Goal: Task Accomplishment & Management: Manage account settings

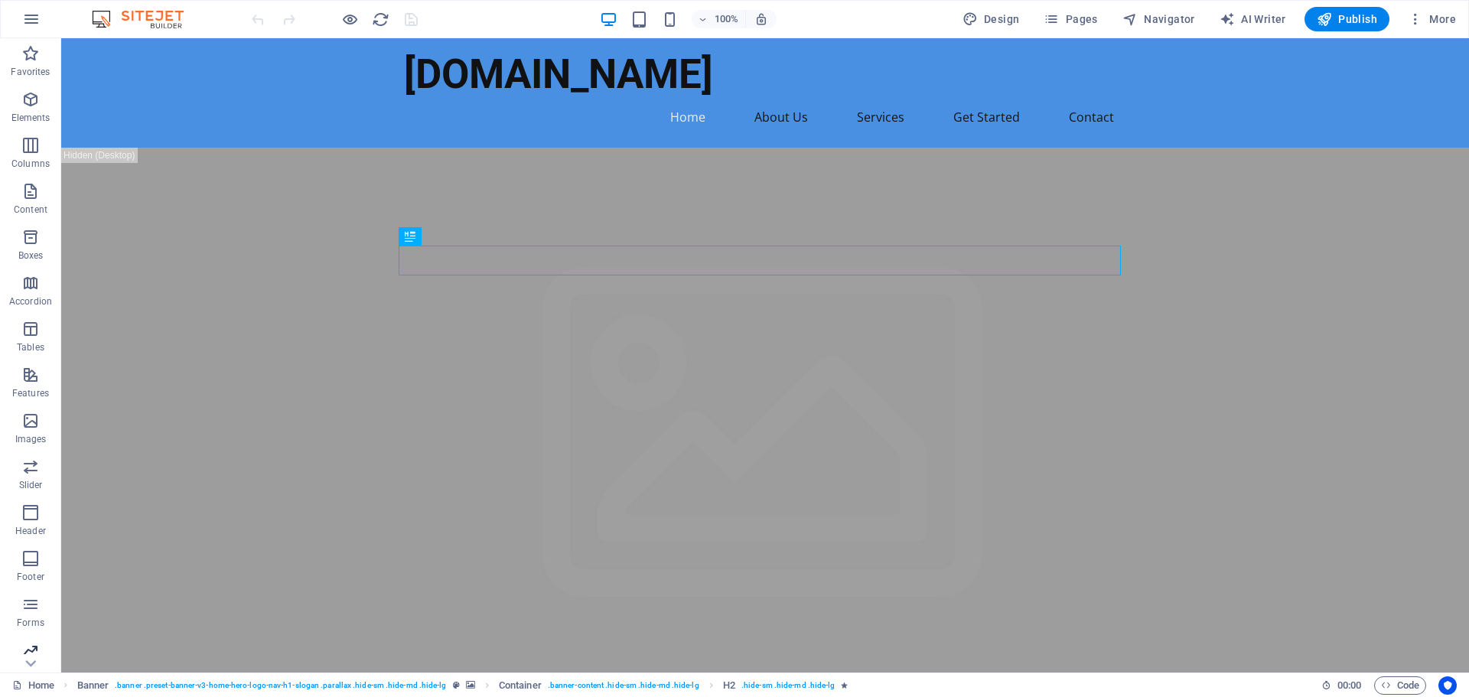
scroll to position [54, 0]
click at [1423, 18] on icon "button" at bounding box center [1415, 18] width 15 height 15
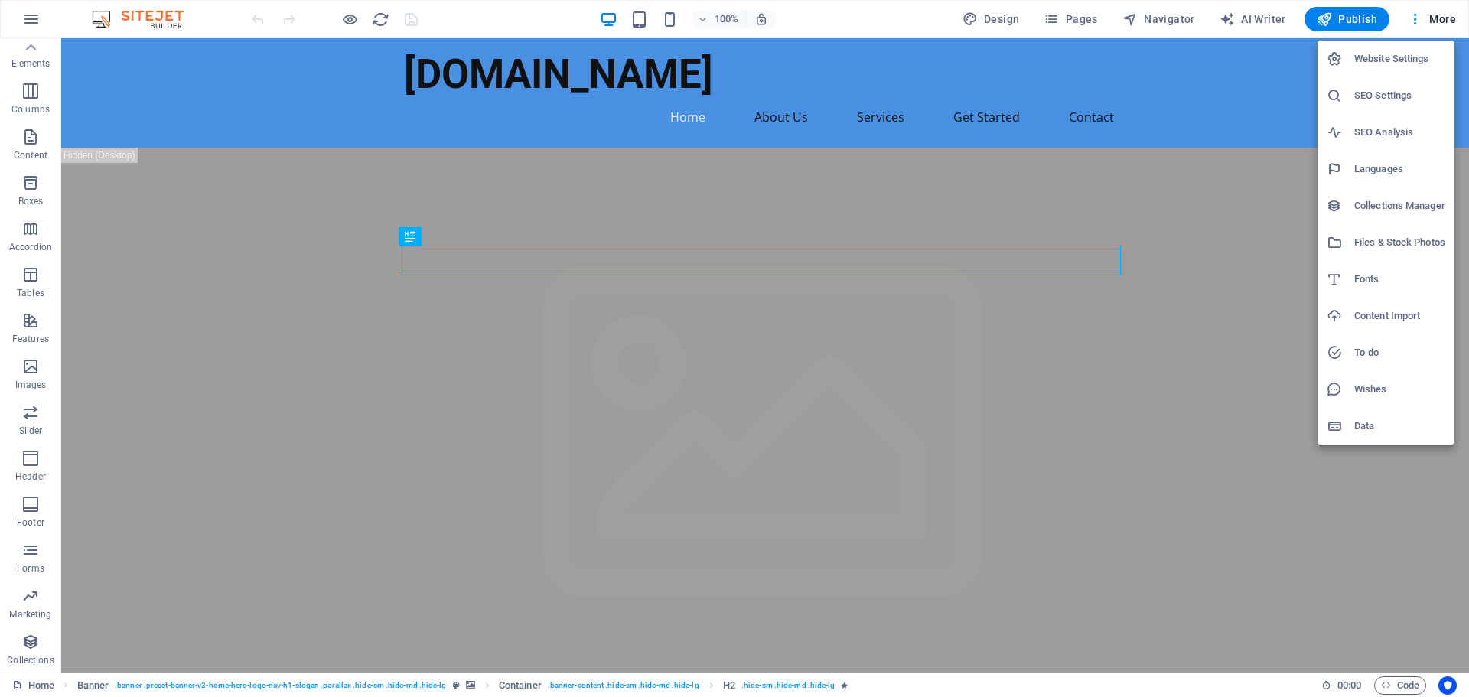
click at [1412, 18] on div at bounding box center [734, 348] width 1469 height 697
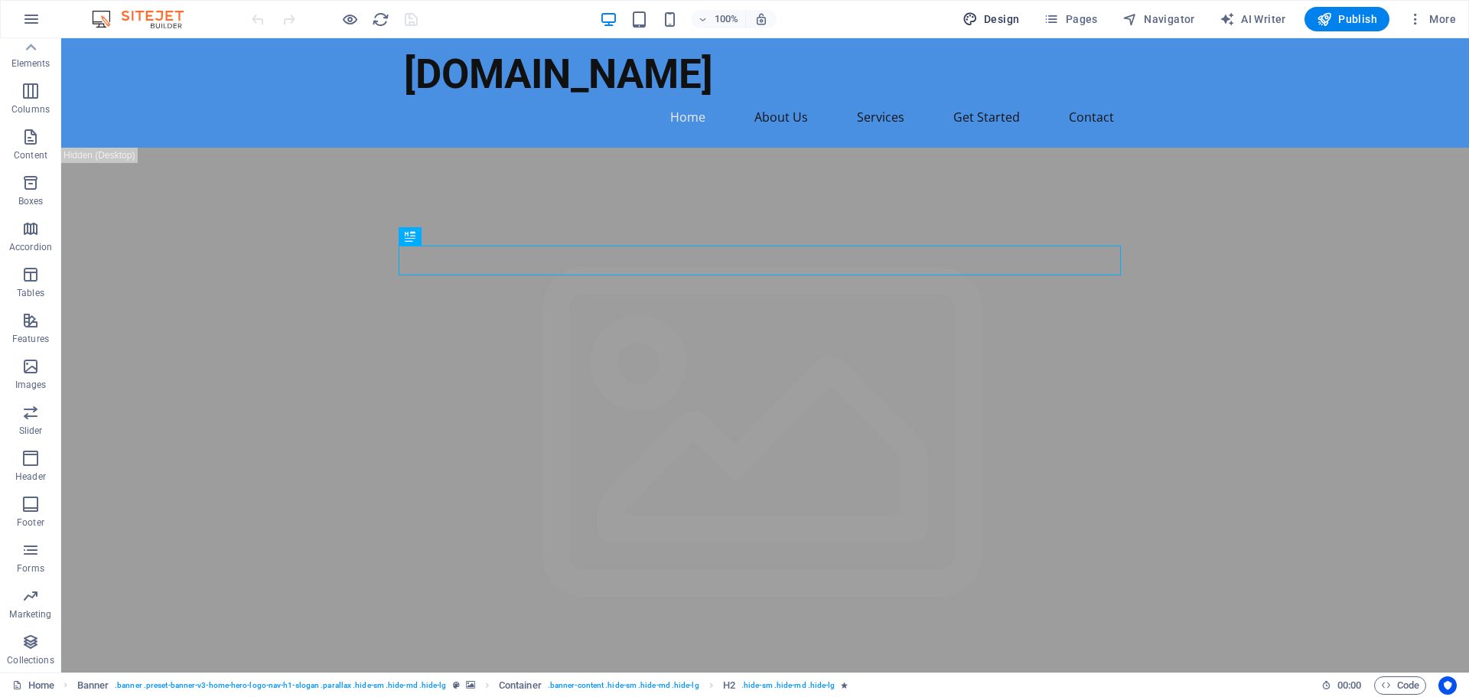
click at [1004, 22] on span "Design" at bounding box center [990, 18] width 57 height 15
select select "px"
select select "200"
select select "px"
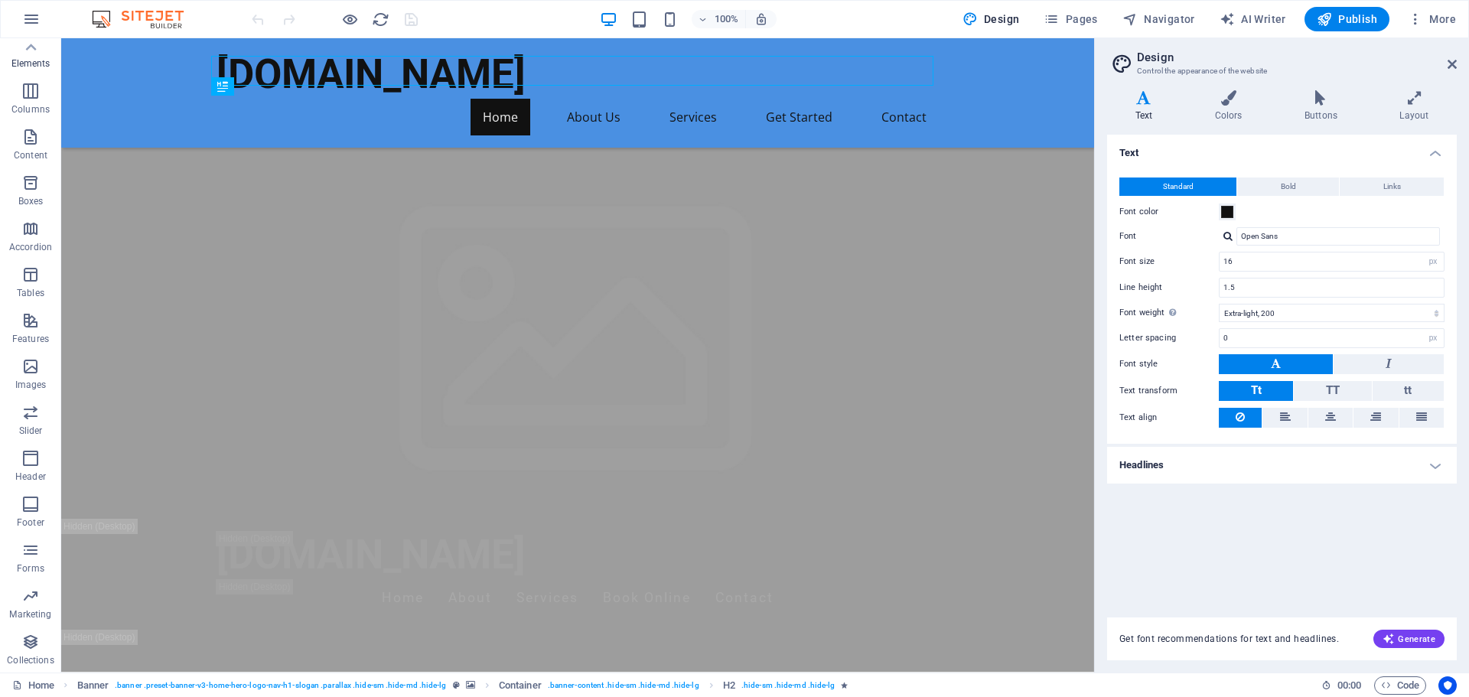
scroll to position [0, 0]
click at [16, 15] on button "button" at bounding box center [31, 19] width 37 height 37
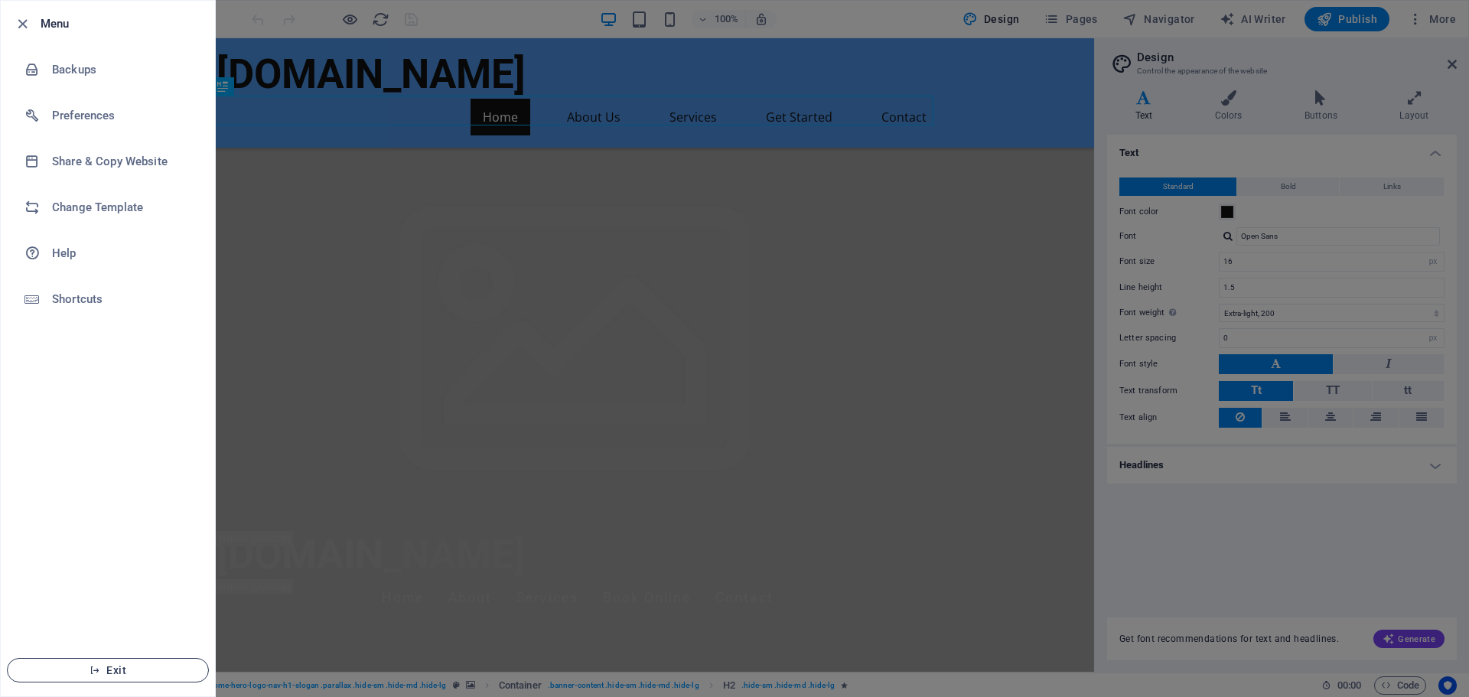
click at [154, 664] on span "Exit" at bounding box center [108, 670] width 176 height 12
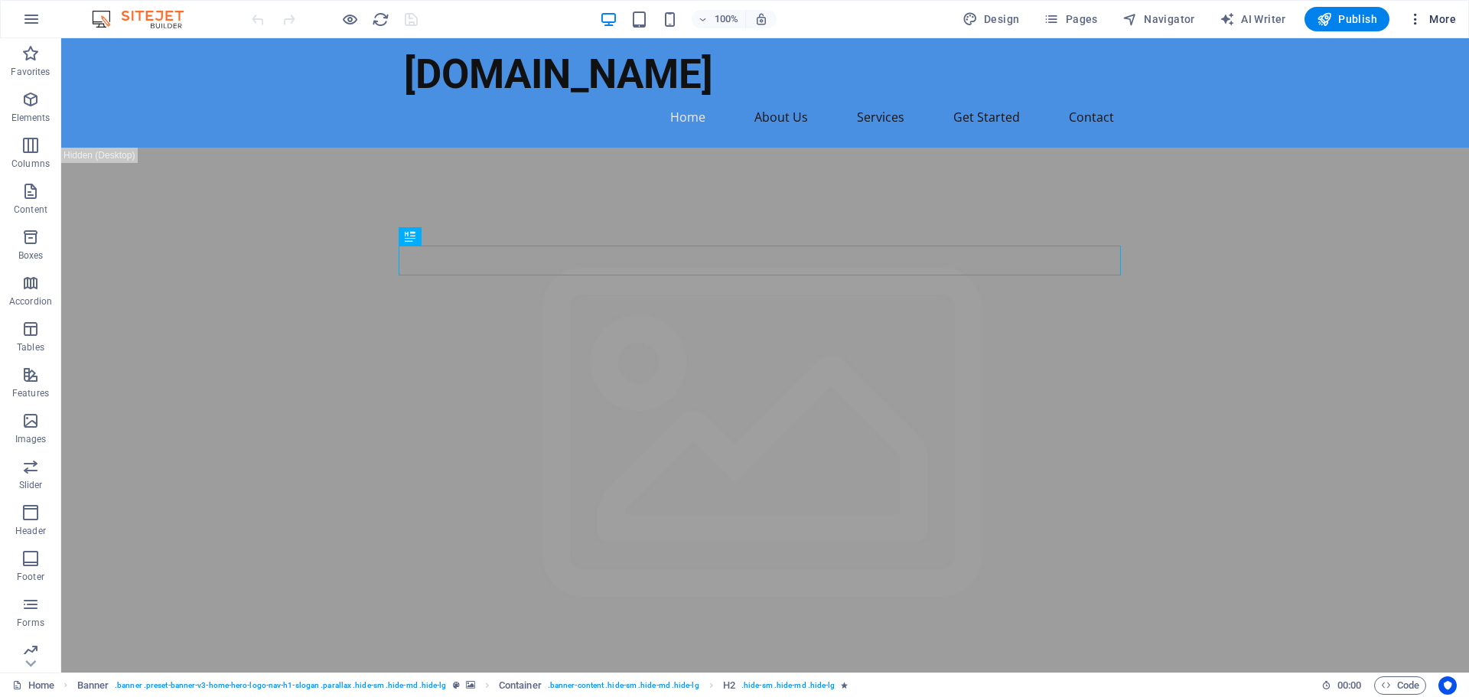
click at [1423, 16] on icon "button" at bounding box center [1415, 18] width 15 height 15
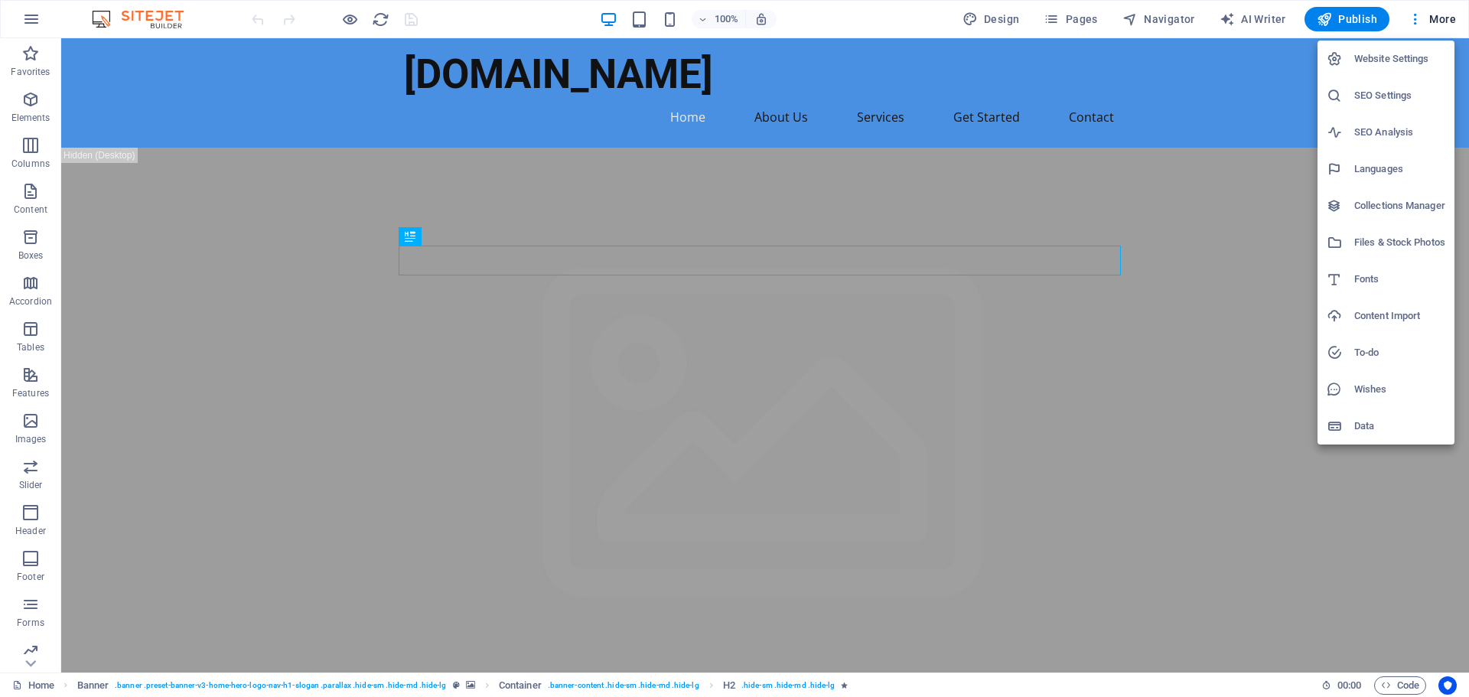
click at [1428, 55] on h6 "Website Settings" at bounding box center [1399, 59] width 91 height 18
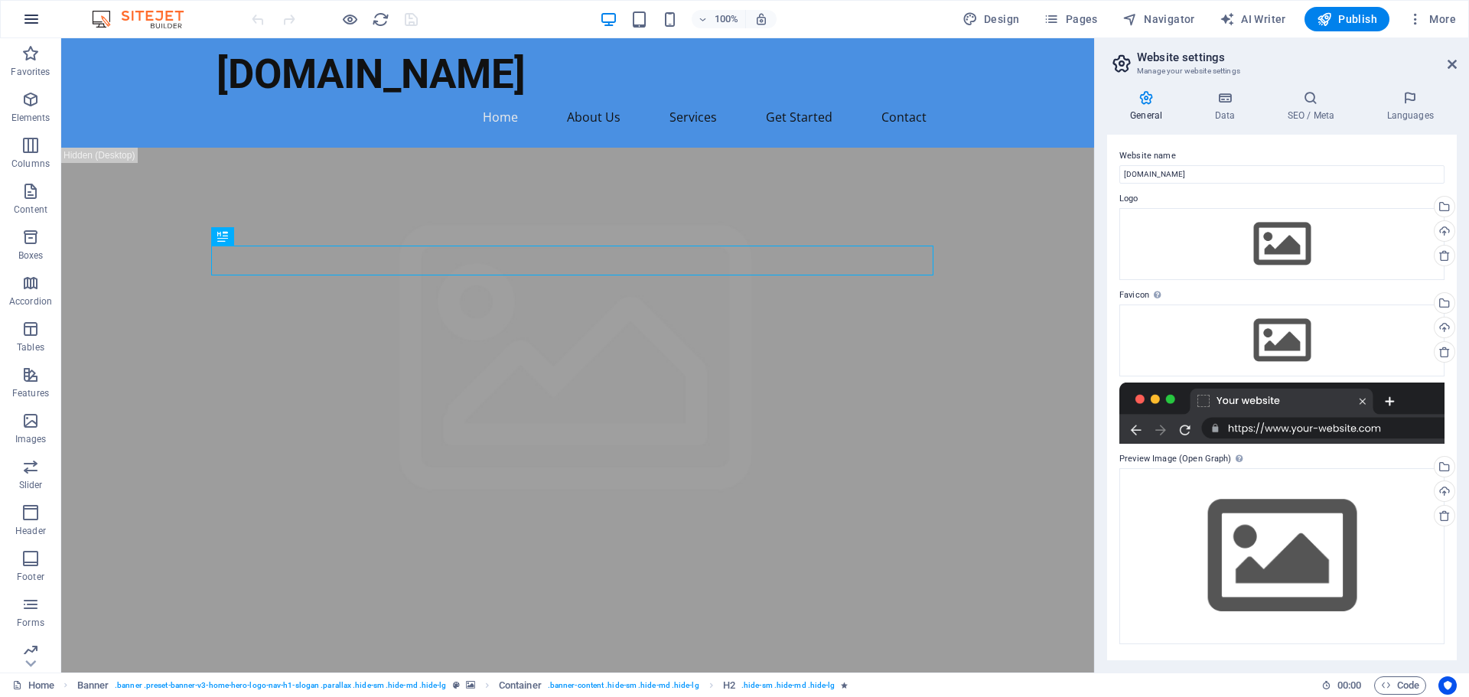
click at [27, 19] on icon "button" at bounding box center [31, 19] width 18 height 18
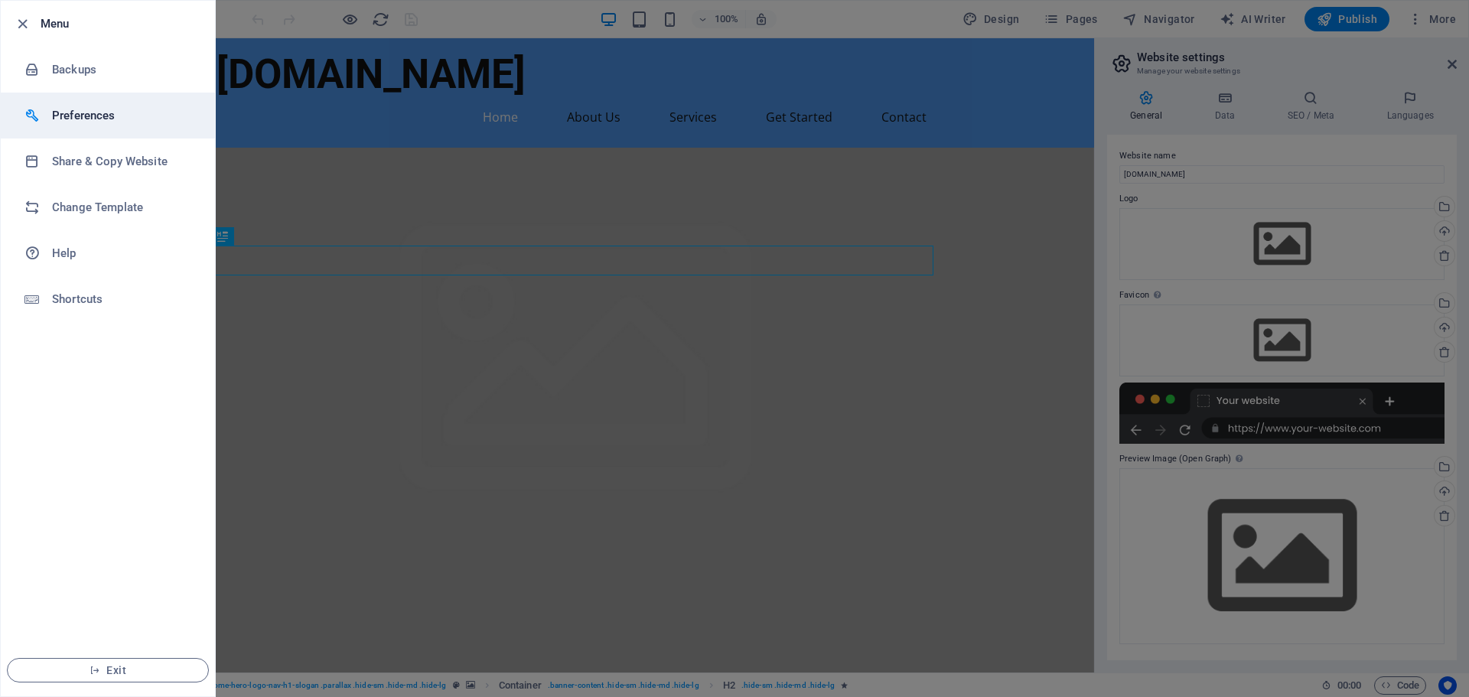
click at [100, 114] on h6 "Preferences" at bounding box center [123, 115] width 142 height 18
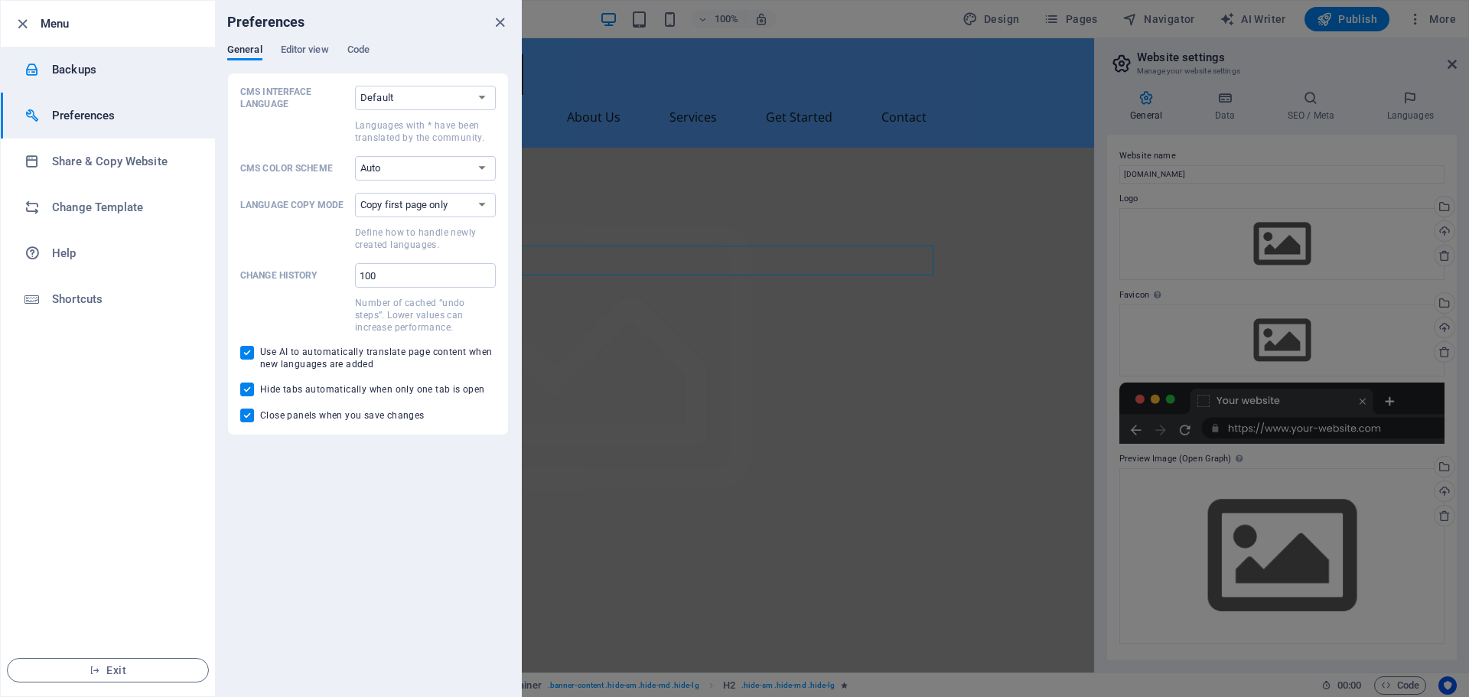
click at [114, 79] on li "Backups" at bounding box center [108, 70] width 214 height 46
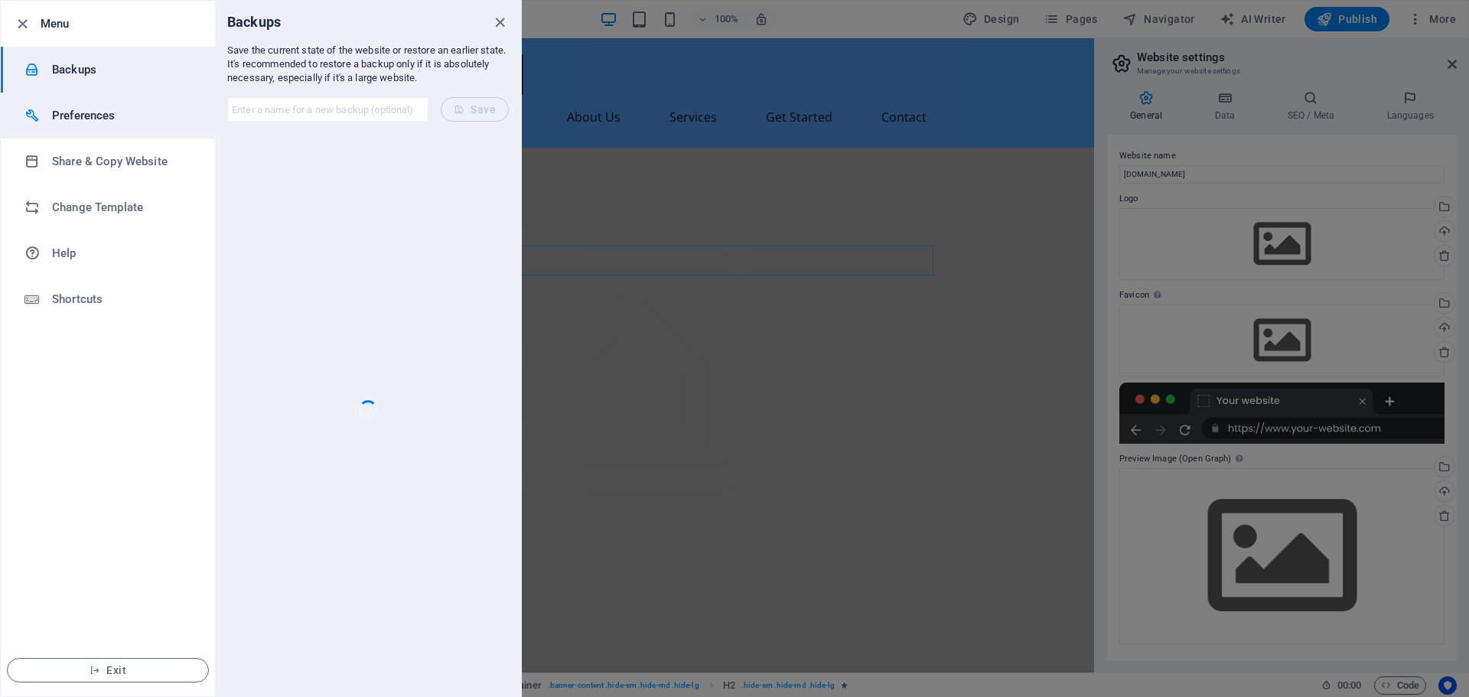
click at [110, 99] on li "Preferences" at bounding box center [108, 116] width 214 height 46
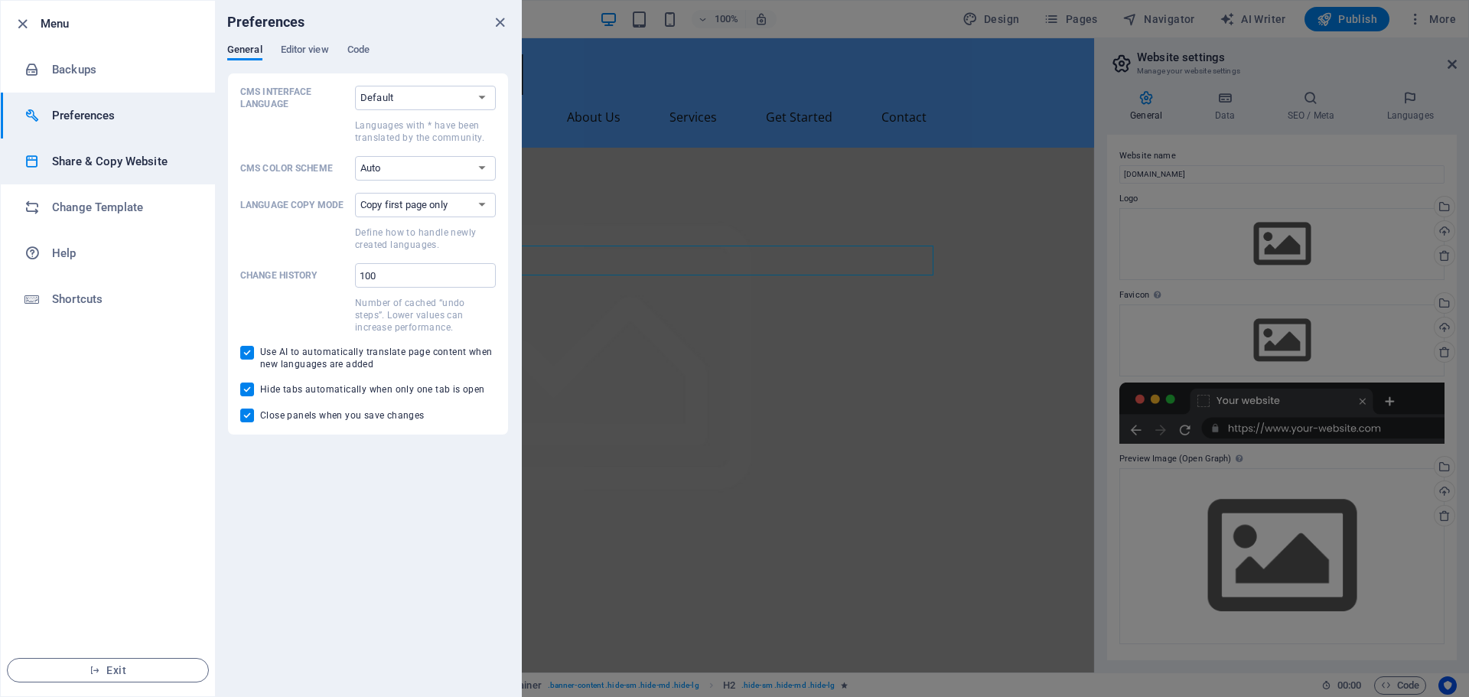
click at [110, 159] on h6 "Share & Copy Website" at bounding box center [123, 161] width 142 height 18
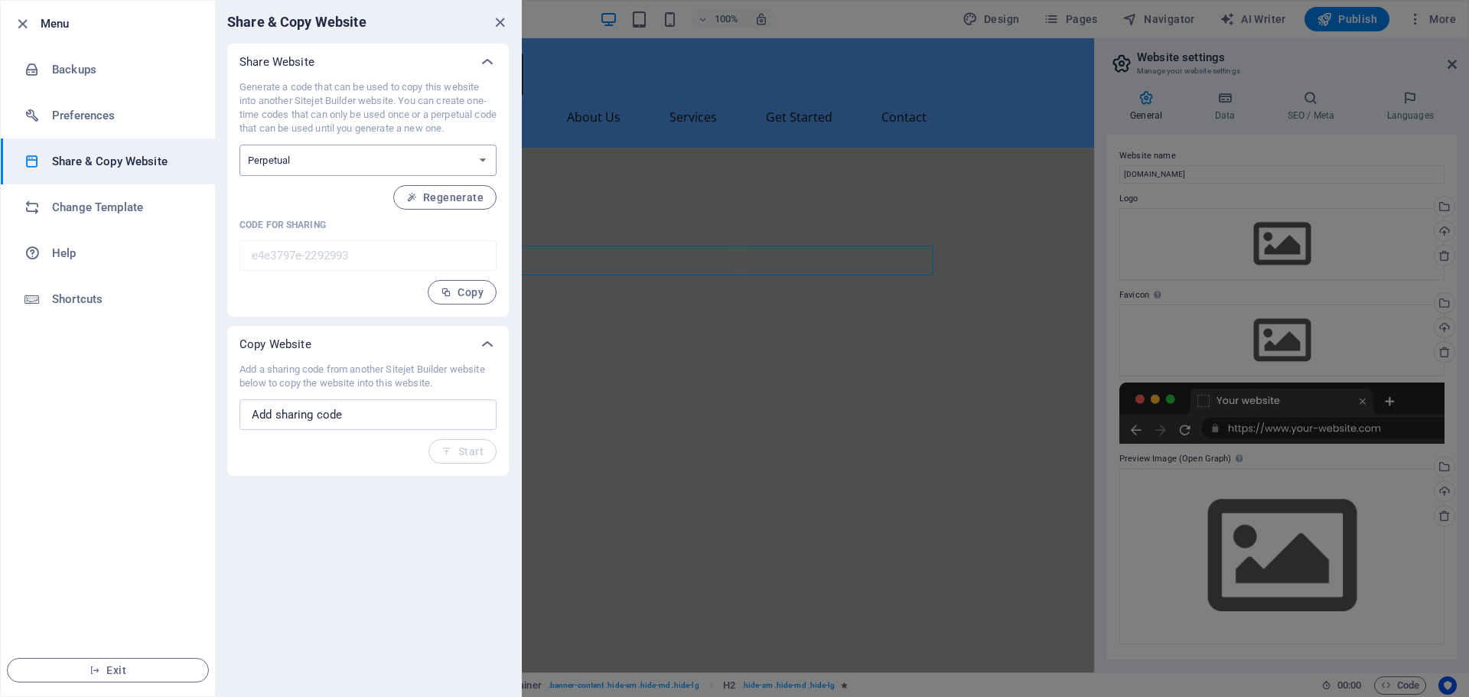
click at [384, 165] on select "One-time Perpetual" at bounding box center [367, 160] width 257 height 31
click at [161, 209] on h6 "Change Template" at bounding box center [123, 207] width 142 height 18
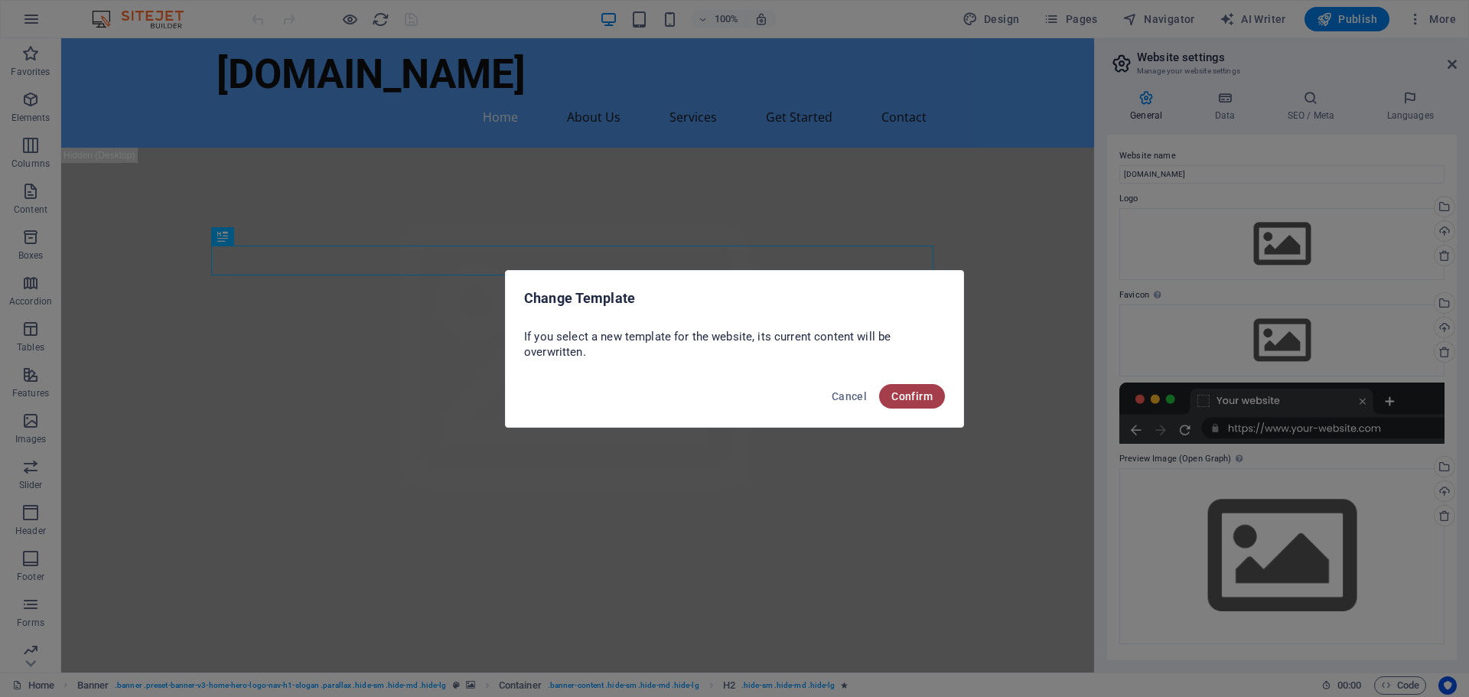
click at [919, 403] on button "Confirm" at bounding box center [912, 396] width 66 height 24
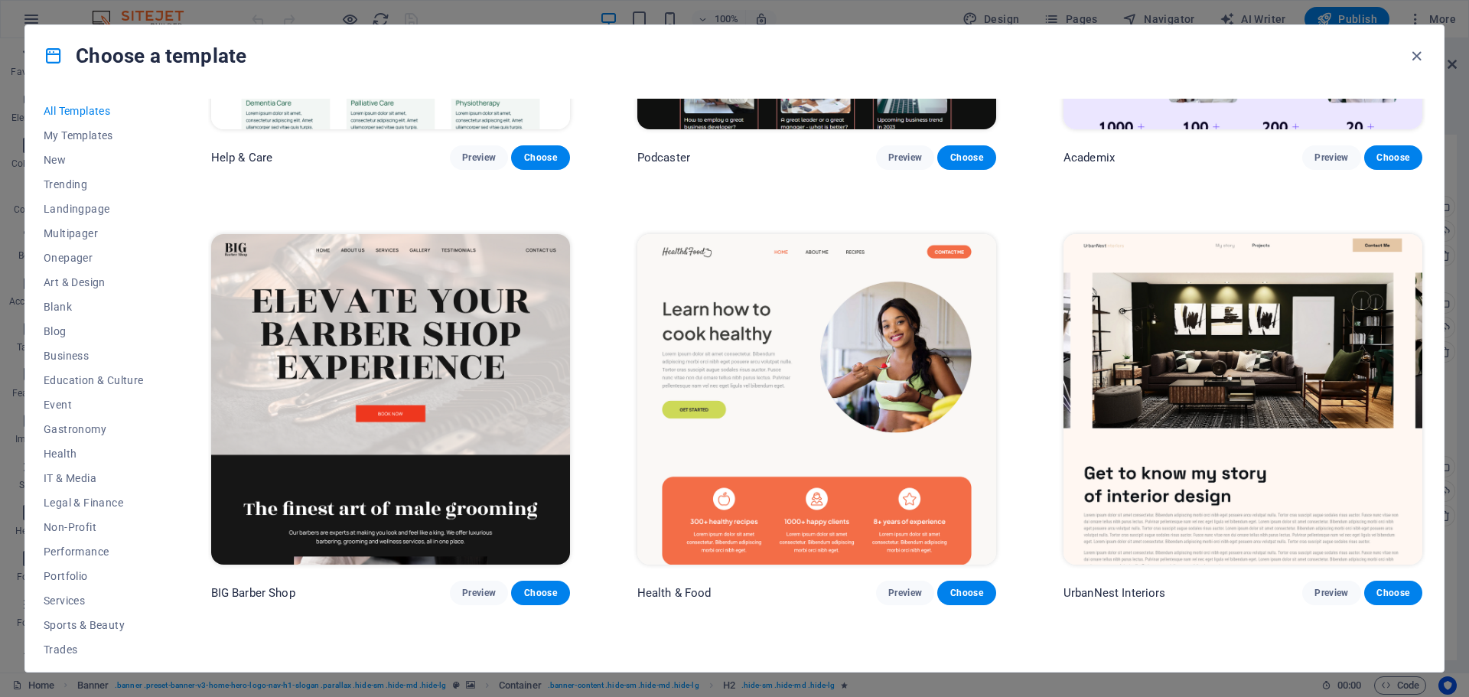
scroll to position [2142, 0]
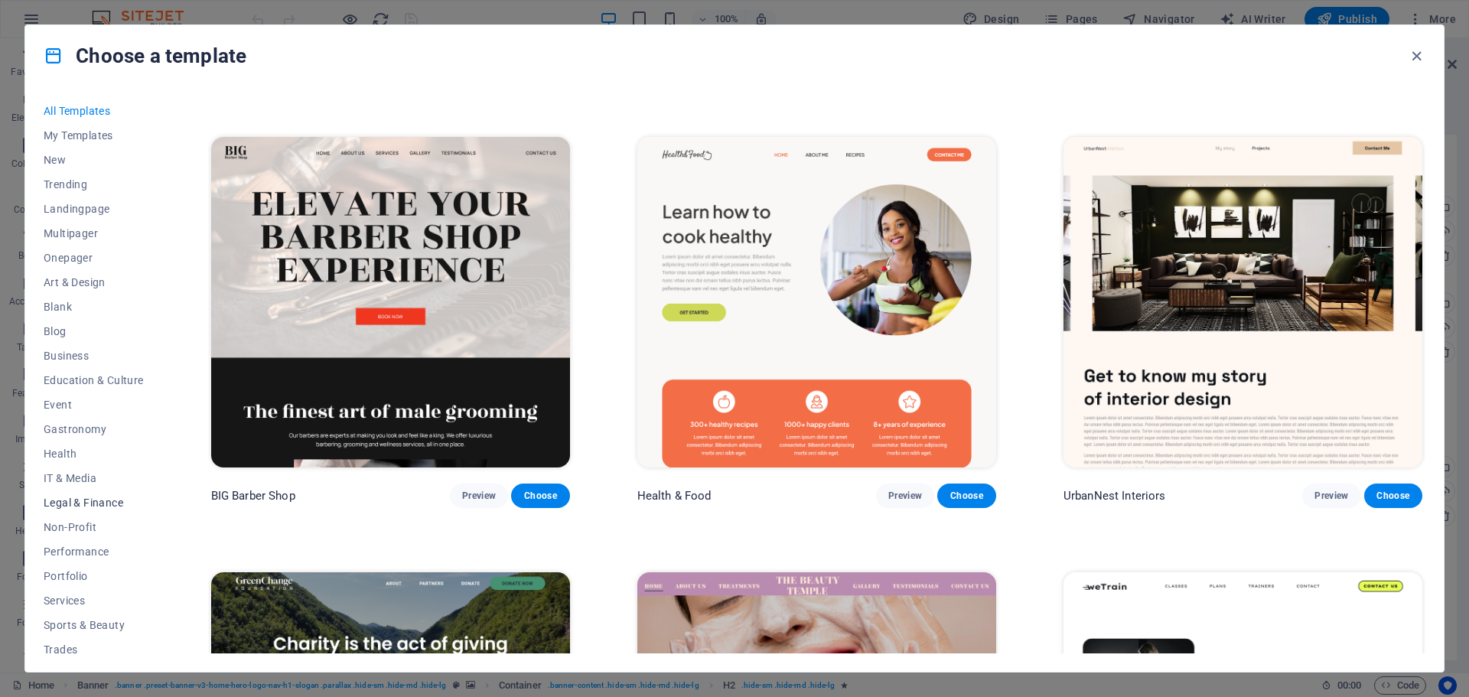
click at [87, 501] on span "Legal & Finance" at bounding box center [94, 502] width 100 height 12
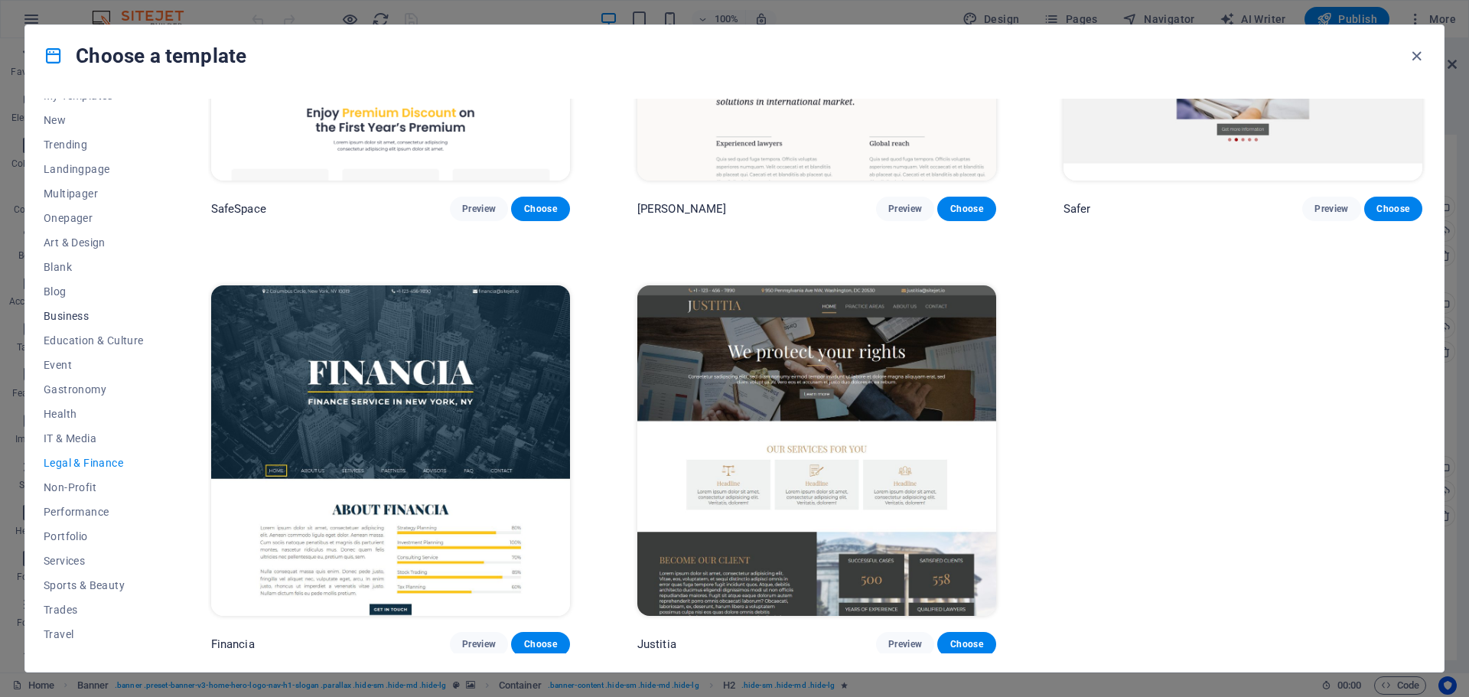
scroll to position [57, 0]
click at [86, 469] on span "Non-Profit" at bounding box center [94, 470] width 100 height 12
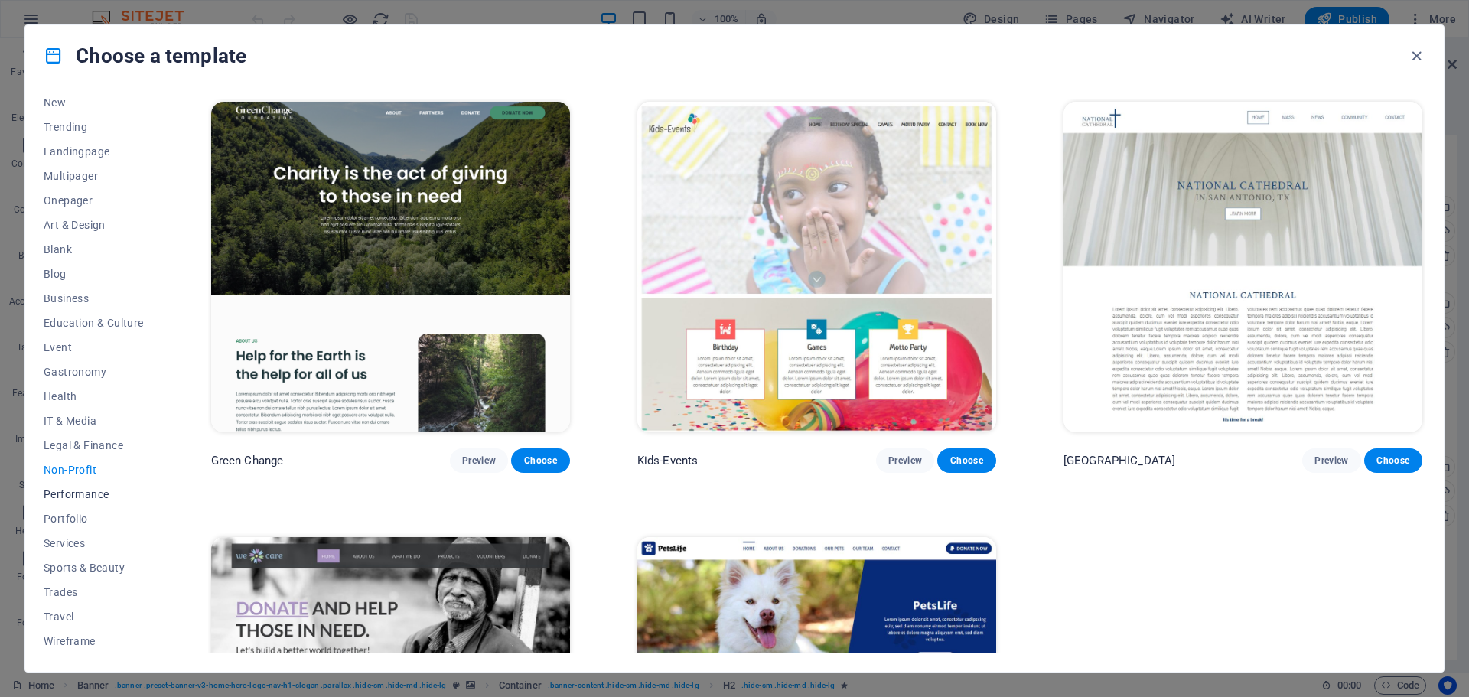
click at [83, 488] on span "Performance" at bounding box center [94, 494] width 100 height 12
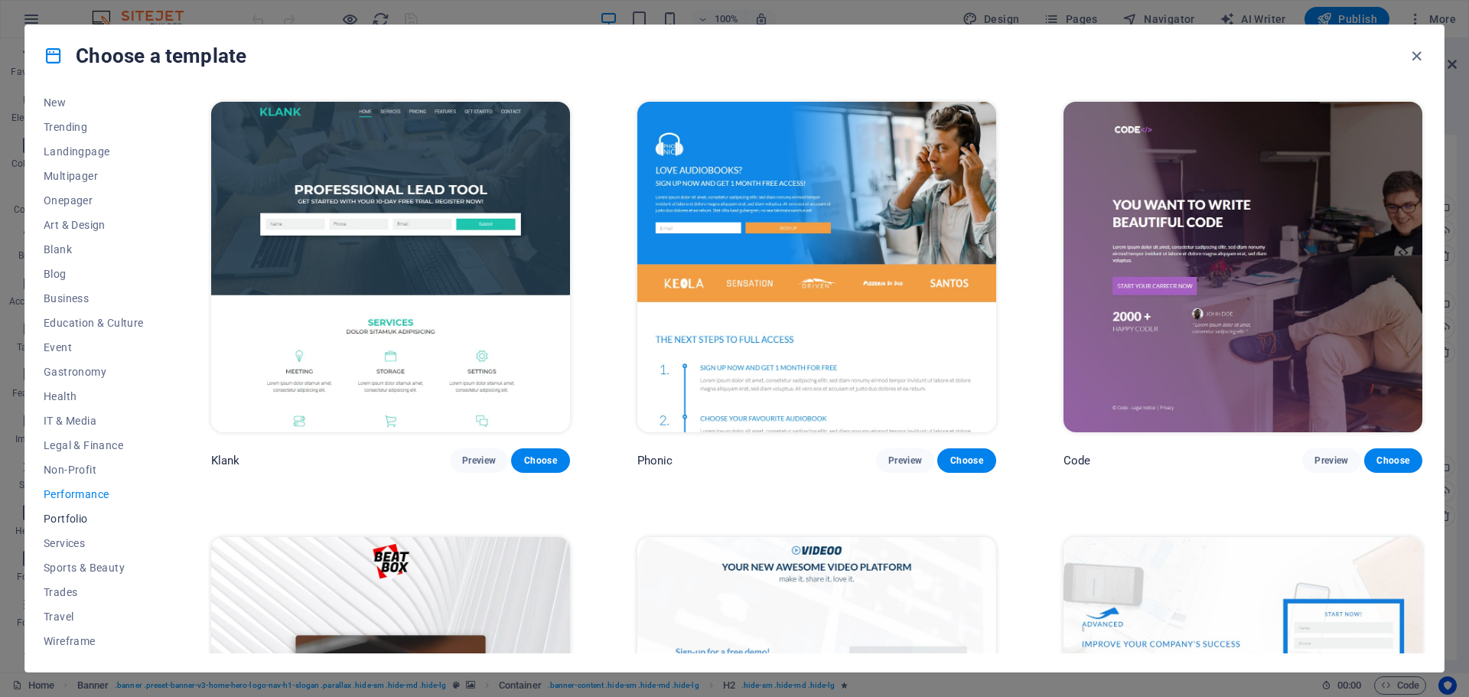
click at [73, 509] on button "Portfolio" at bounding box center [94, 518] width 100 height 24
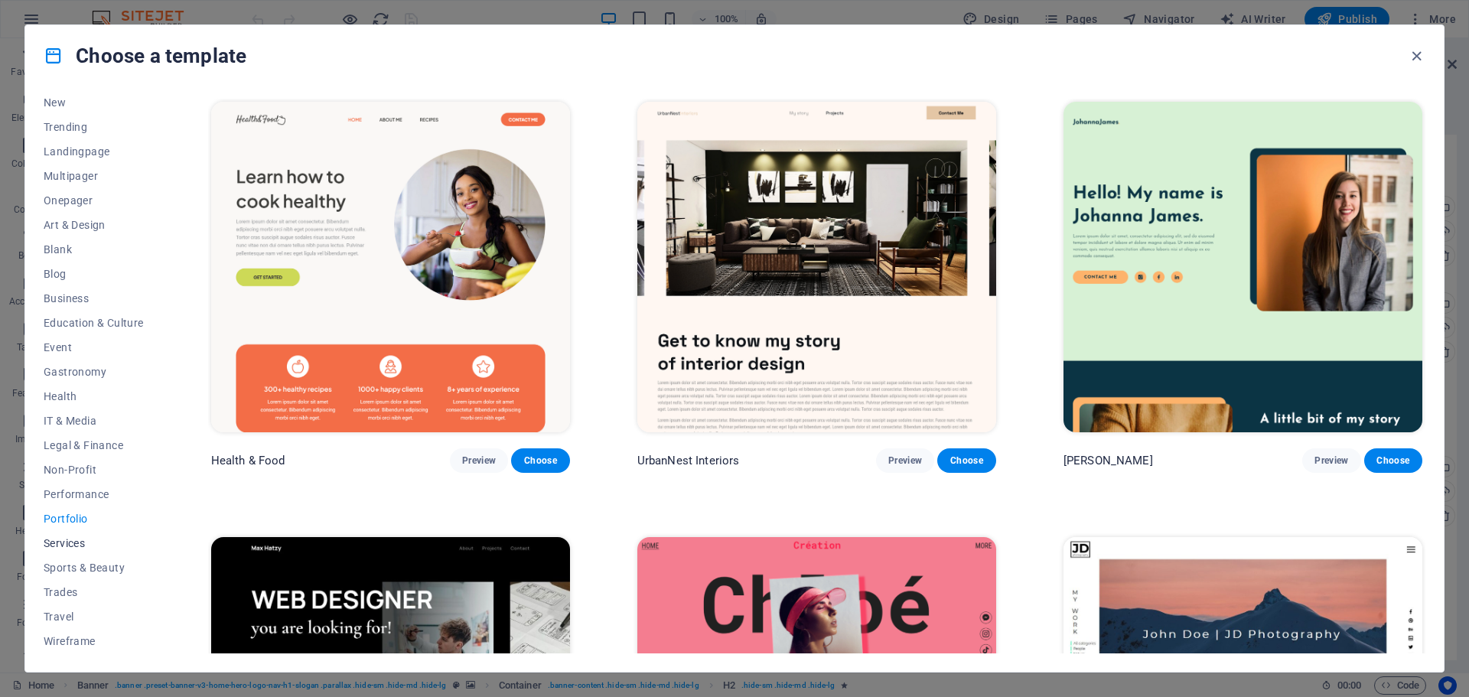
click at [73, 539] on span "Services" at bounding box center [94, 543] width 100 height 12
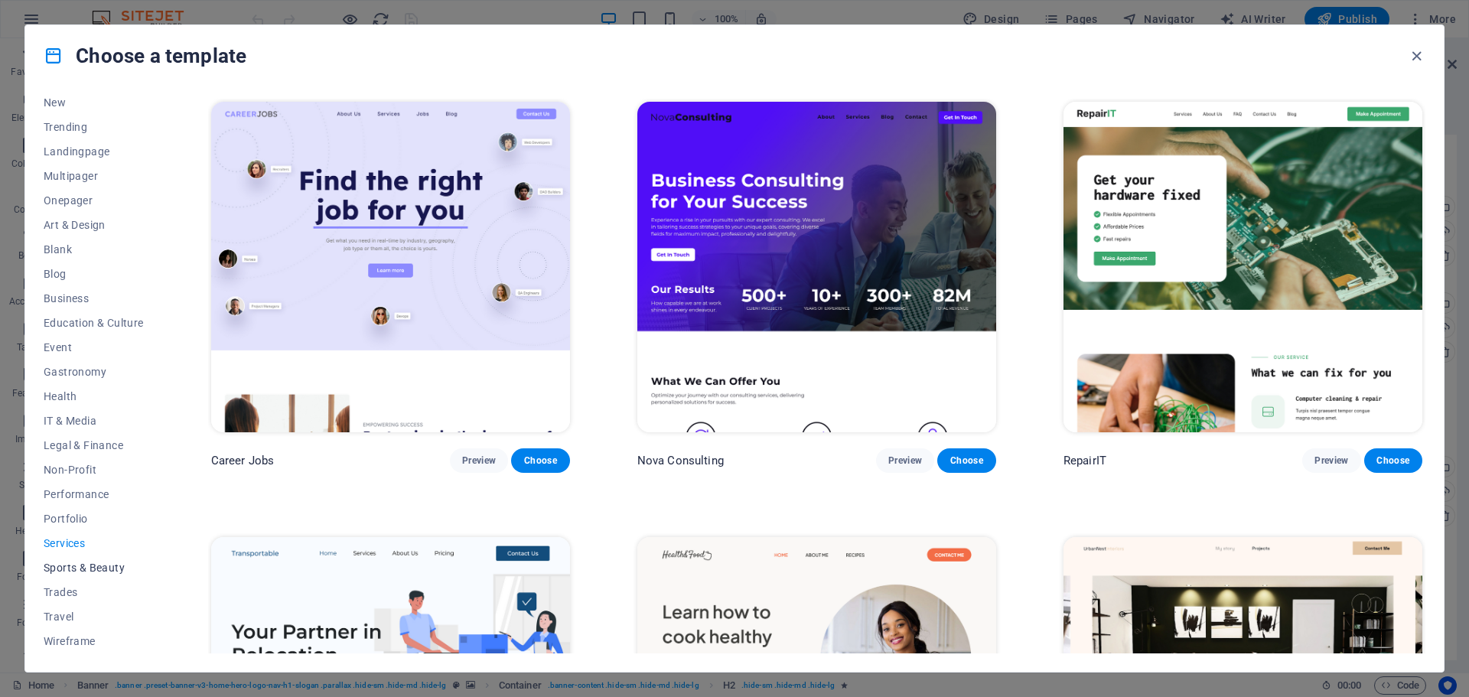
click at [77, 567] on span "Sports & Beauty" at bounding box center [94, 568] width 100 height 12
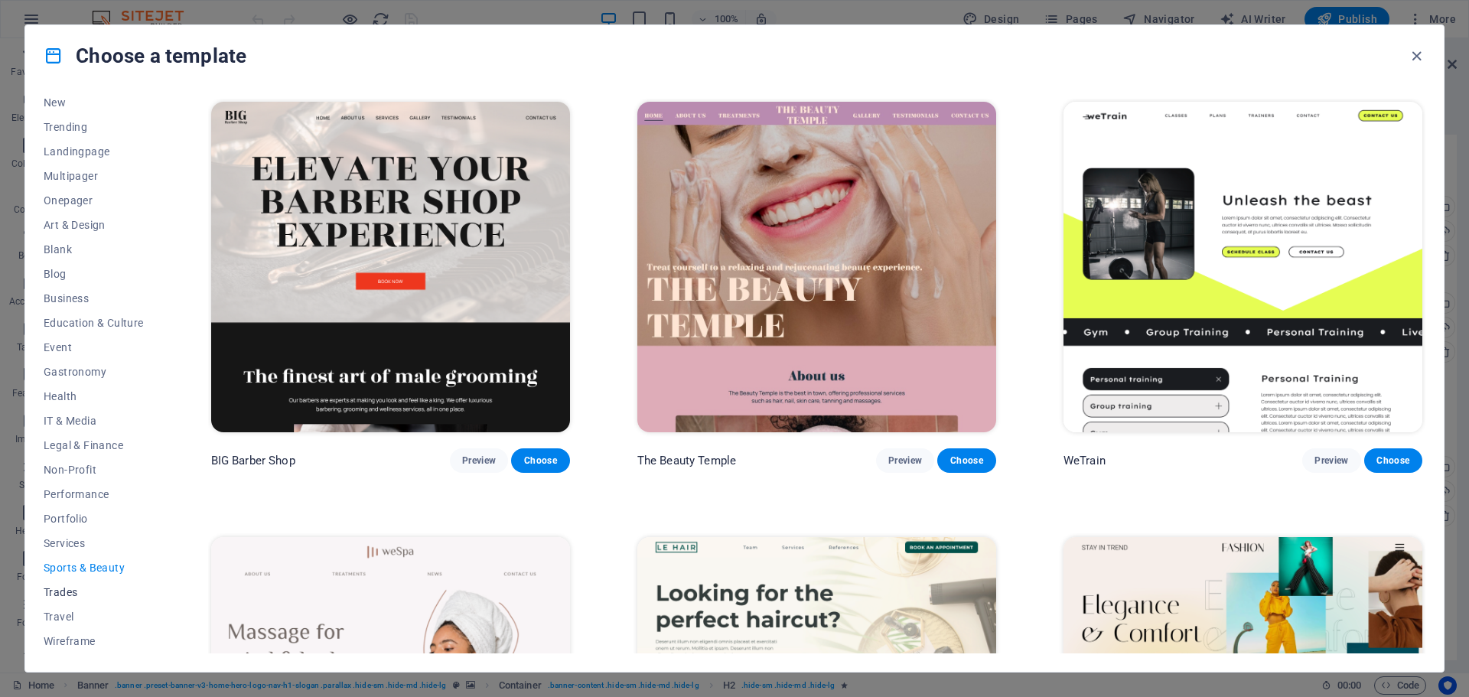
click at [54, 593] on span "Trades" at bounding box center [94, 592] width 100 height 12
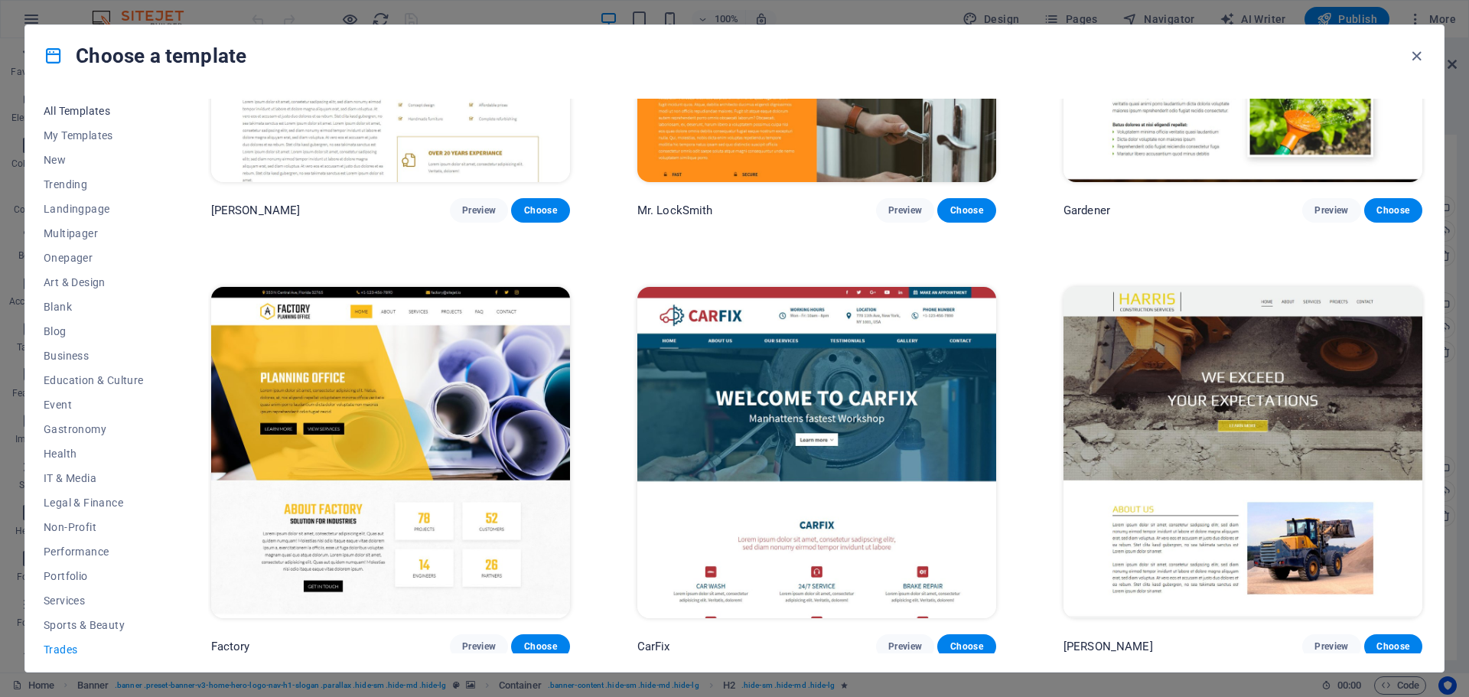
click at [78, 109] on span "All Templates" at bounding box center [94, 111] width 100 height 12
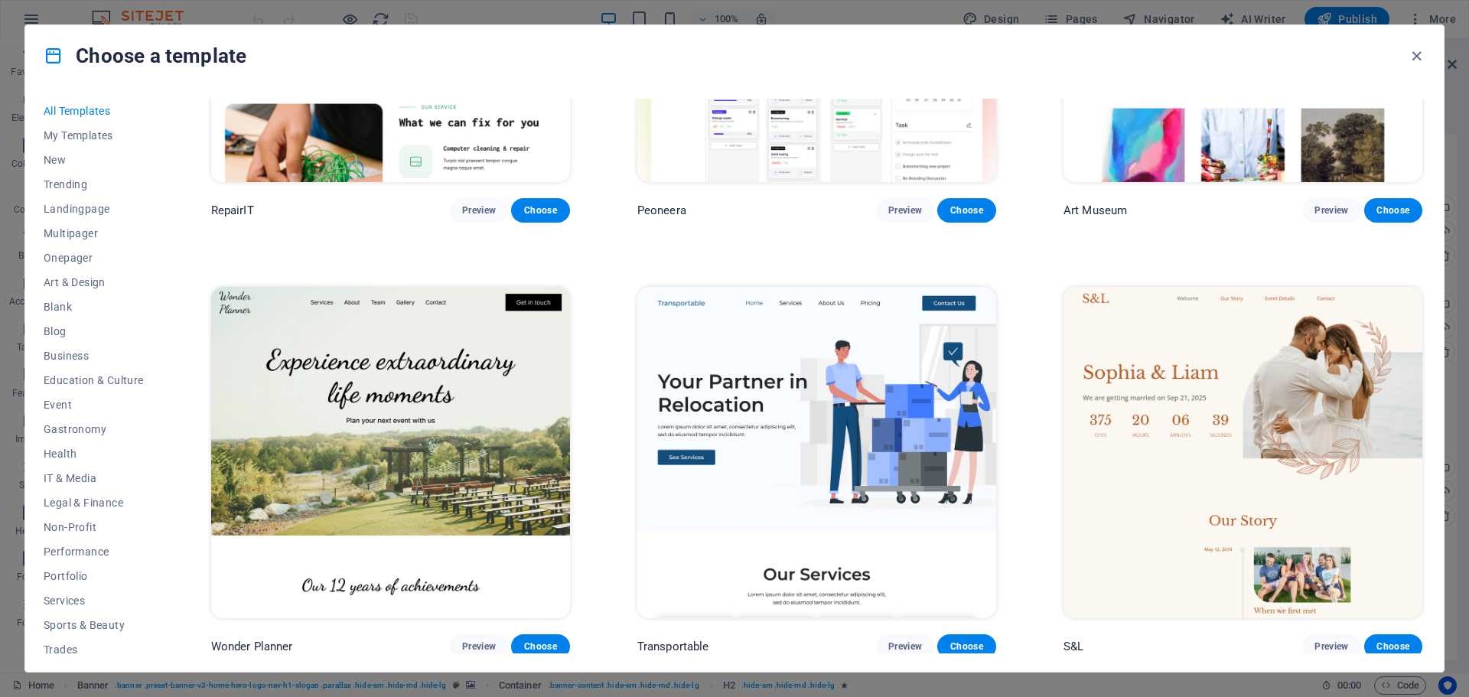
scroll to position [10228, 0]
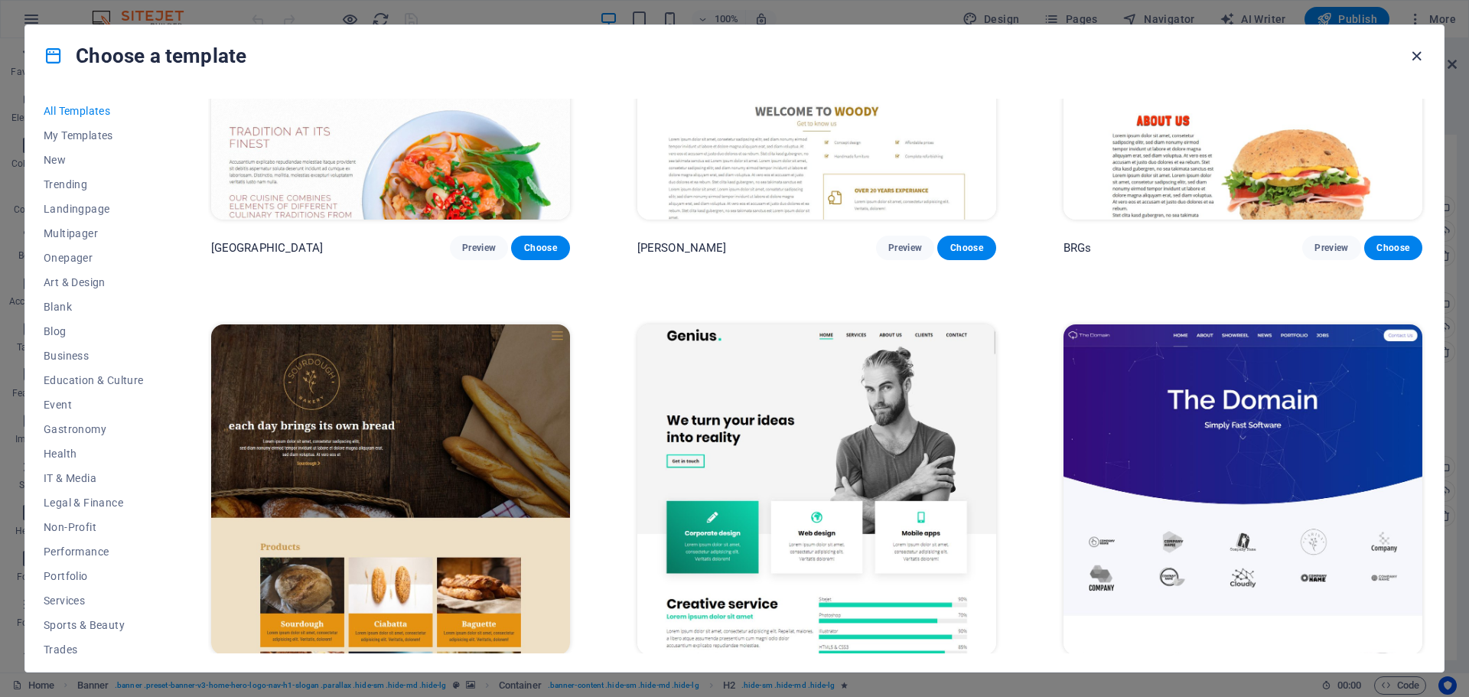
click at [1421, 57] on icon "button" at bounding box center [1417, 56] width 18 height 18
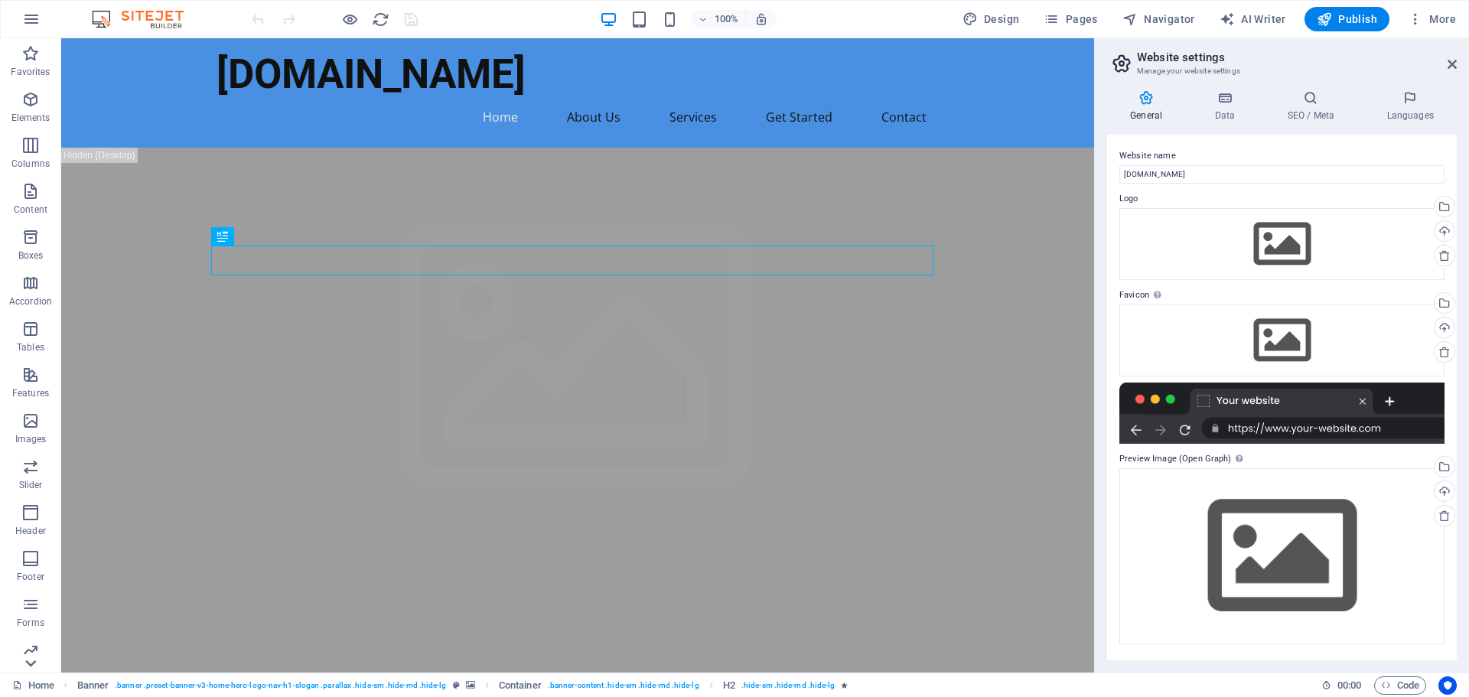
click at [27, 664] on icon at bounding box center [30, 663] width 21 height 21
click at [36, 689] on link "Home" at bounding box center [33, 685] width 42 height 18
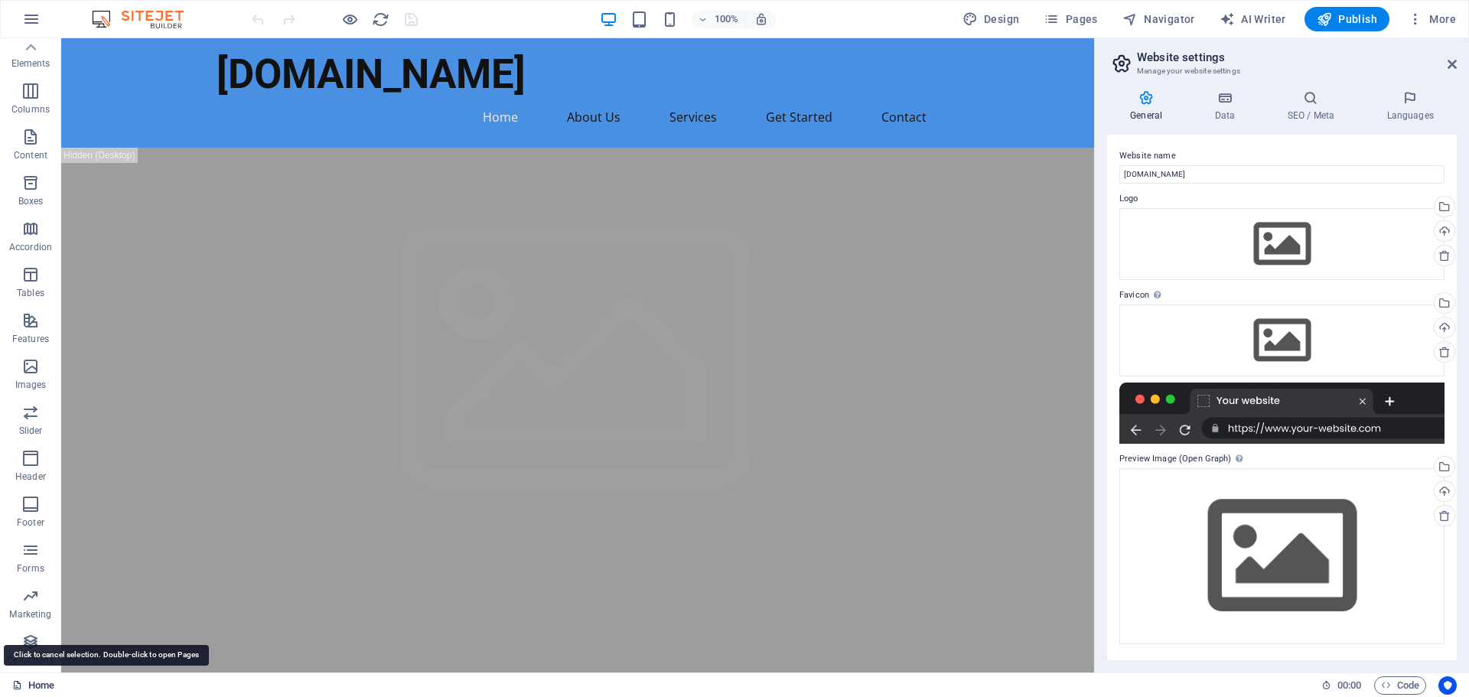
click at [36, 689] on link "Home" at bounding box center [33, 685] width 42 height 18
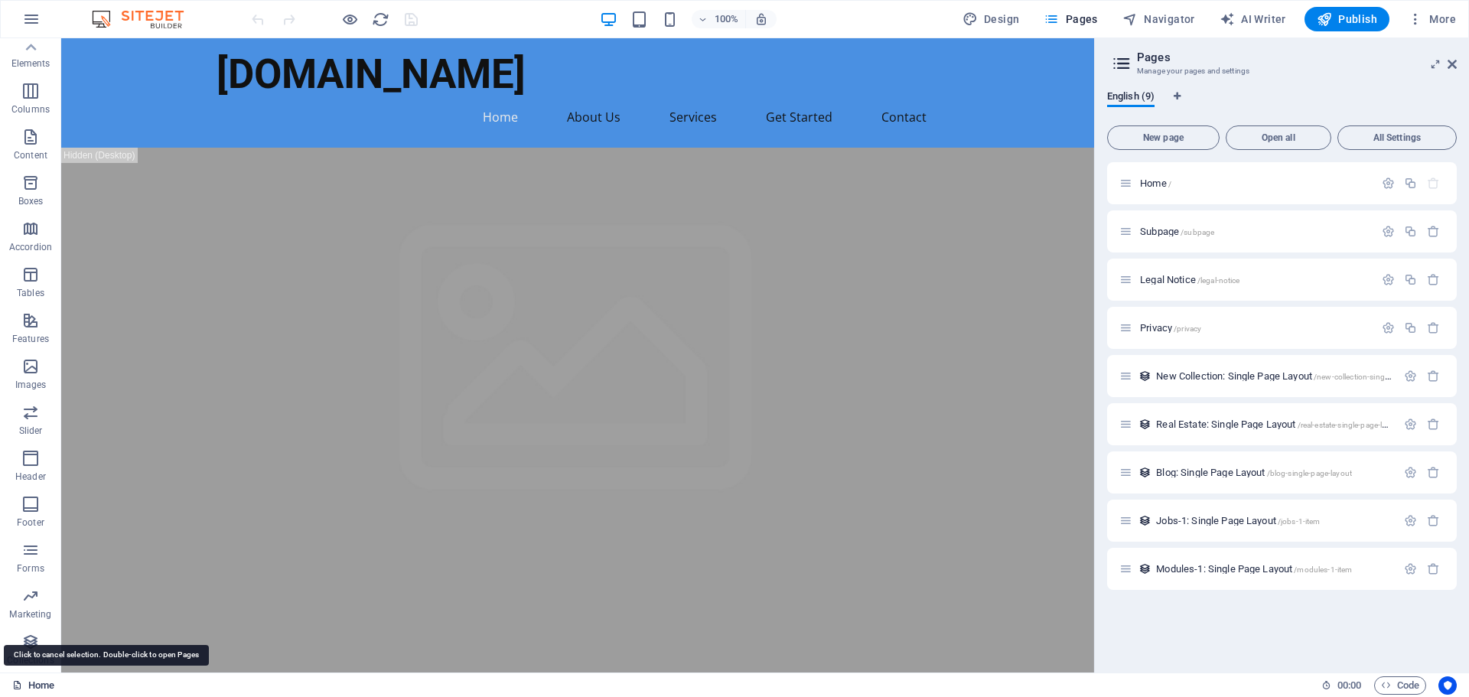
click at [21, 688] on icon at bounding box center [17, 685] width 10 height 10
click at [59, 692] on div "Home" at bounding box center [660, 685] width 1297 height 18
click at [37, 14] on icon "button" at bounding box center [31, 19] width 18 height 18
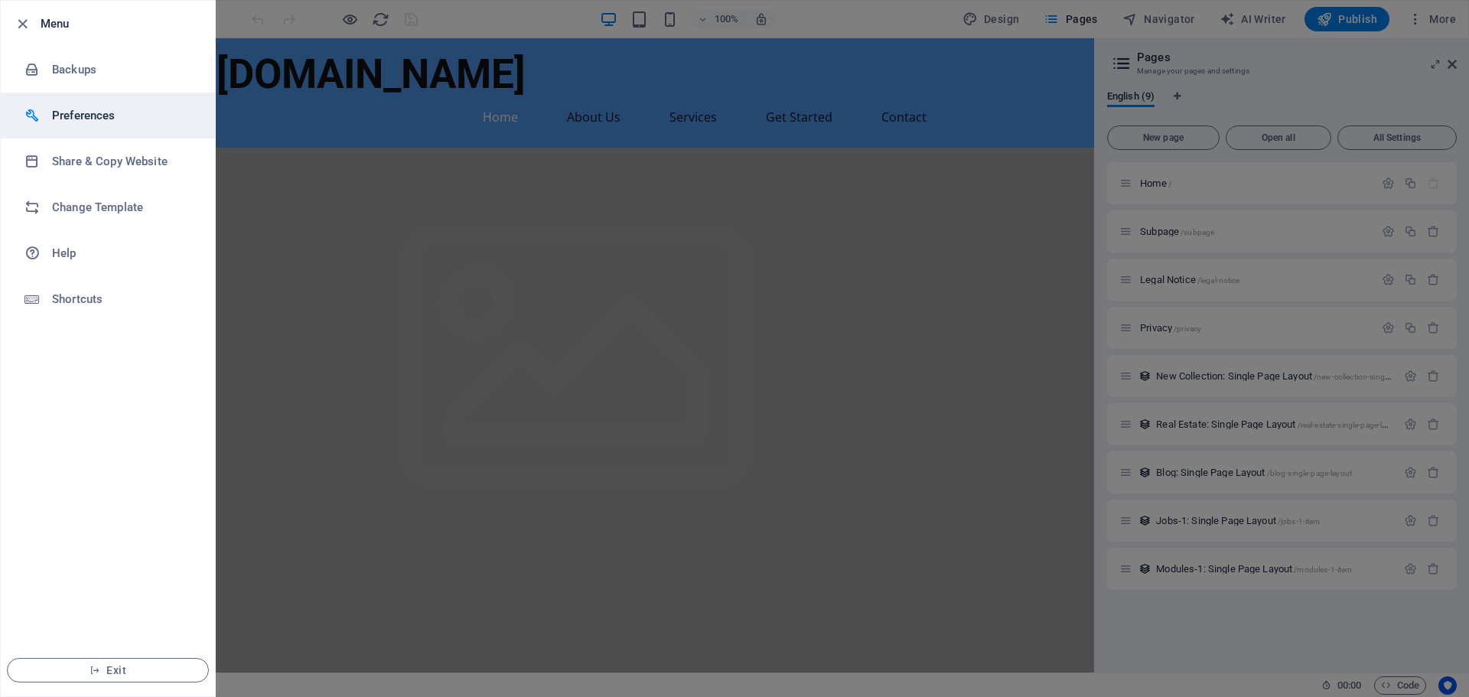
click at [113, 108] on h6 "Preferences" at bounding box center [123, 115] width 142 height 18
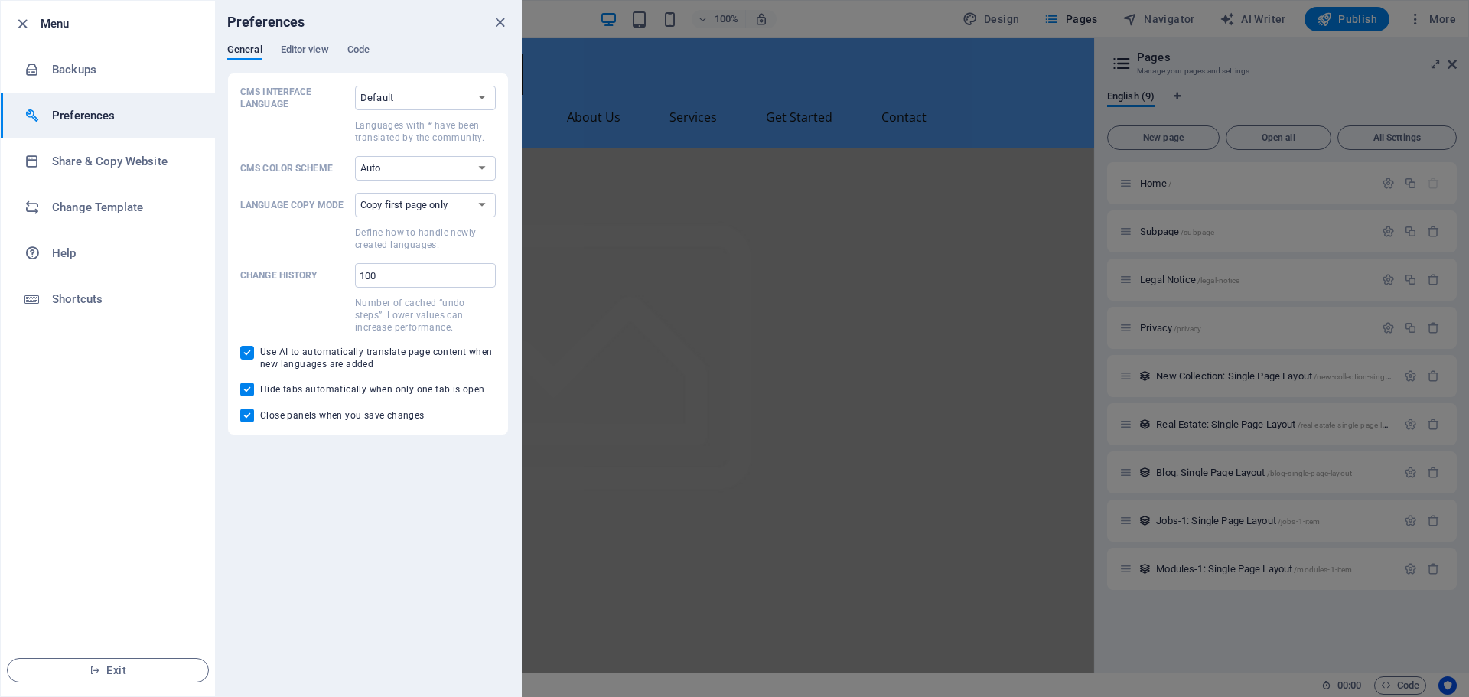
click at [60, 33] on li "Menu" at bounding box center [108, 24] width 214 height 46
click at [24, 20] on icon "button" at bounding box center [23, 24] width 18 height 18
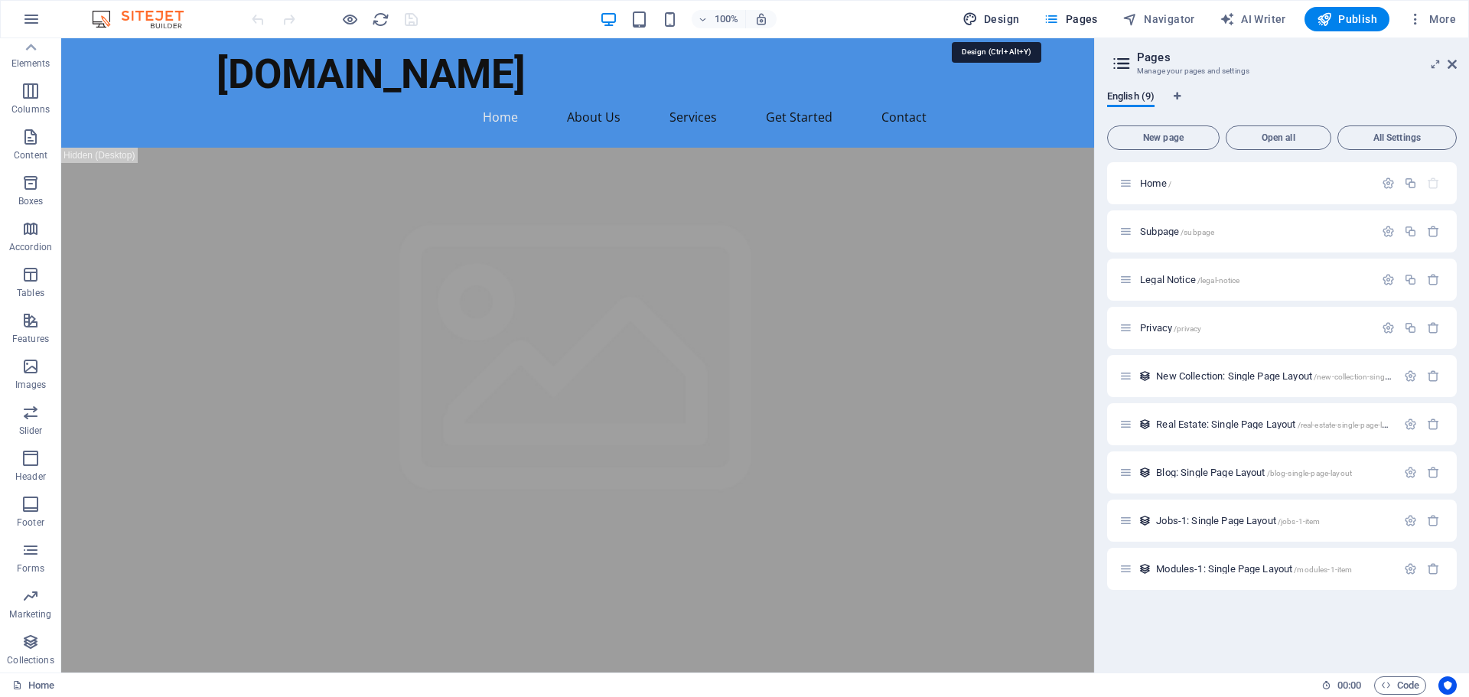
click at [972, 12] on icon "button" at bounding box center [969, 18] width 15 height 15
select select "px"
select select "200"
select select "px"
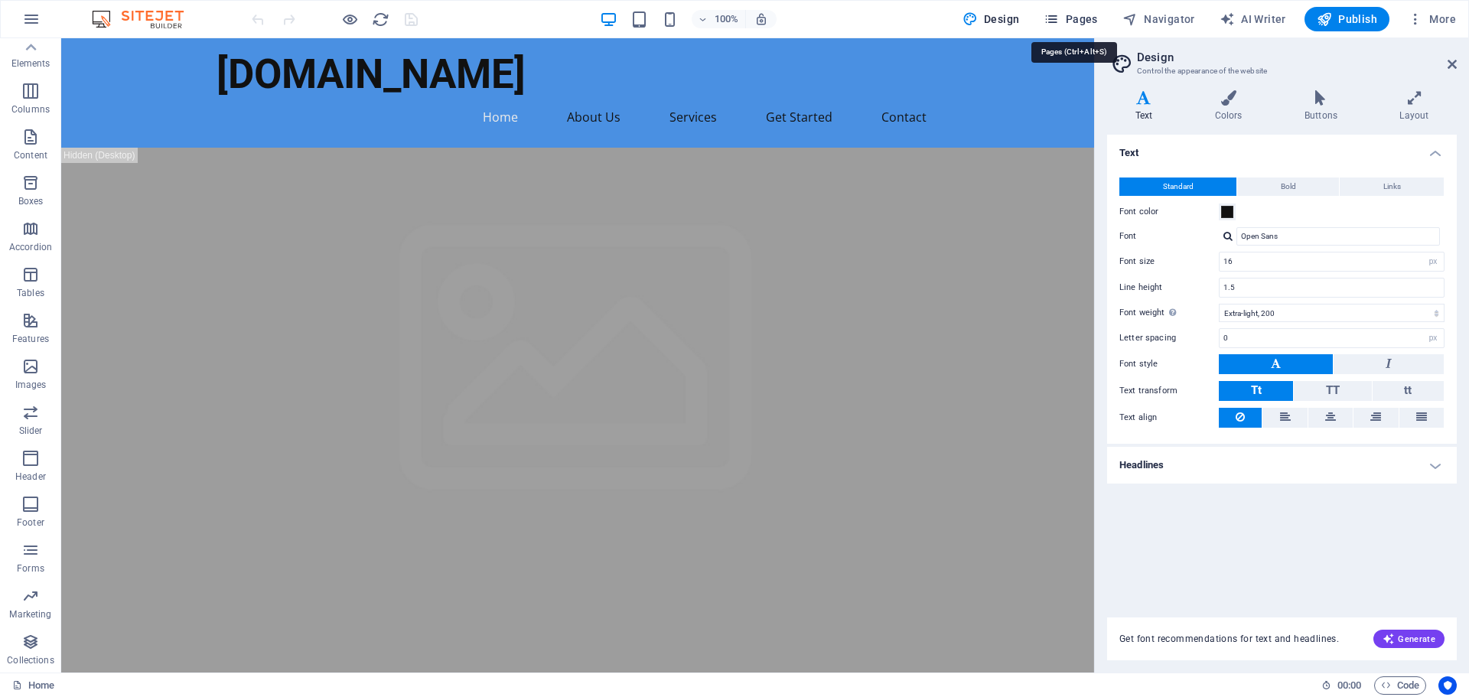
click at [1080, 23] on span "Pages" at bounding box center [1070, 18] width 54 height 15
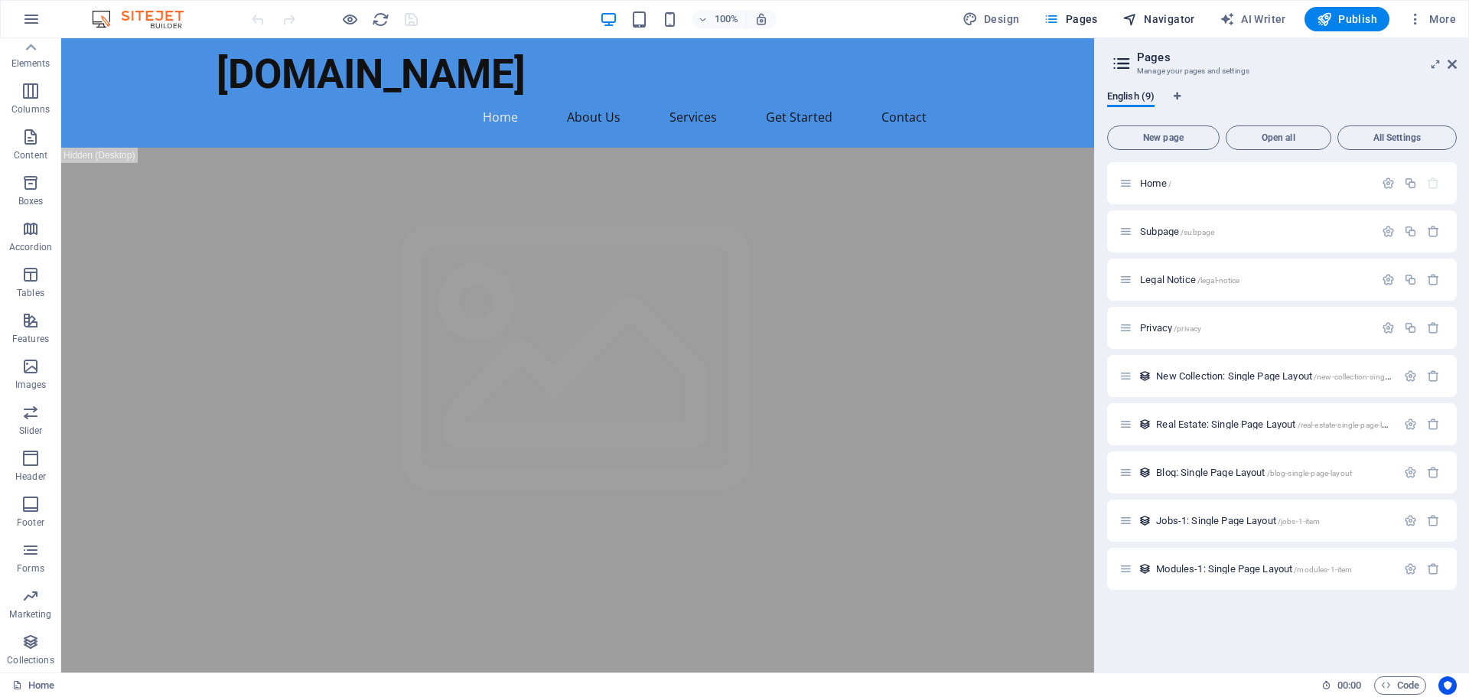
click at [1154, 23] on span "Navigator" at bounding box center [1158, 18] width 73 height 15
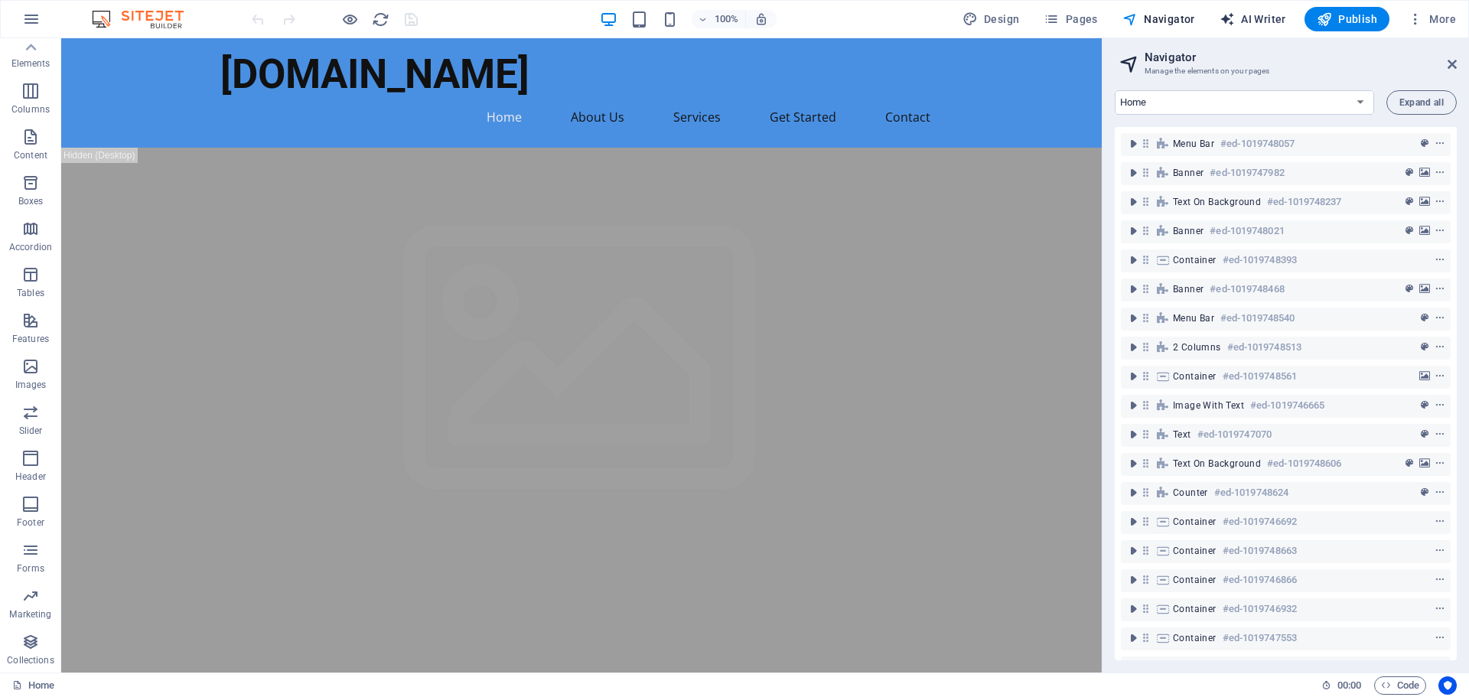
click at [1268, 21] on span "AI Writer" at bounding box center [1252, 18] width 67 height 15
select select "English"
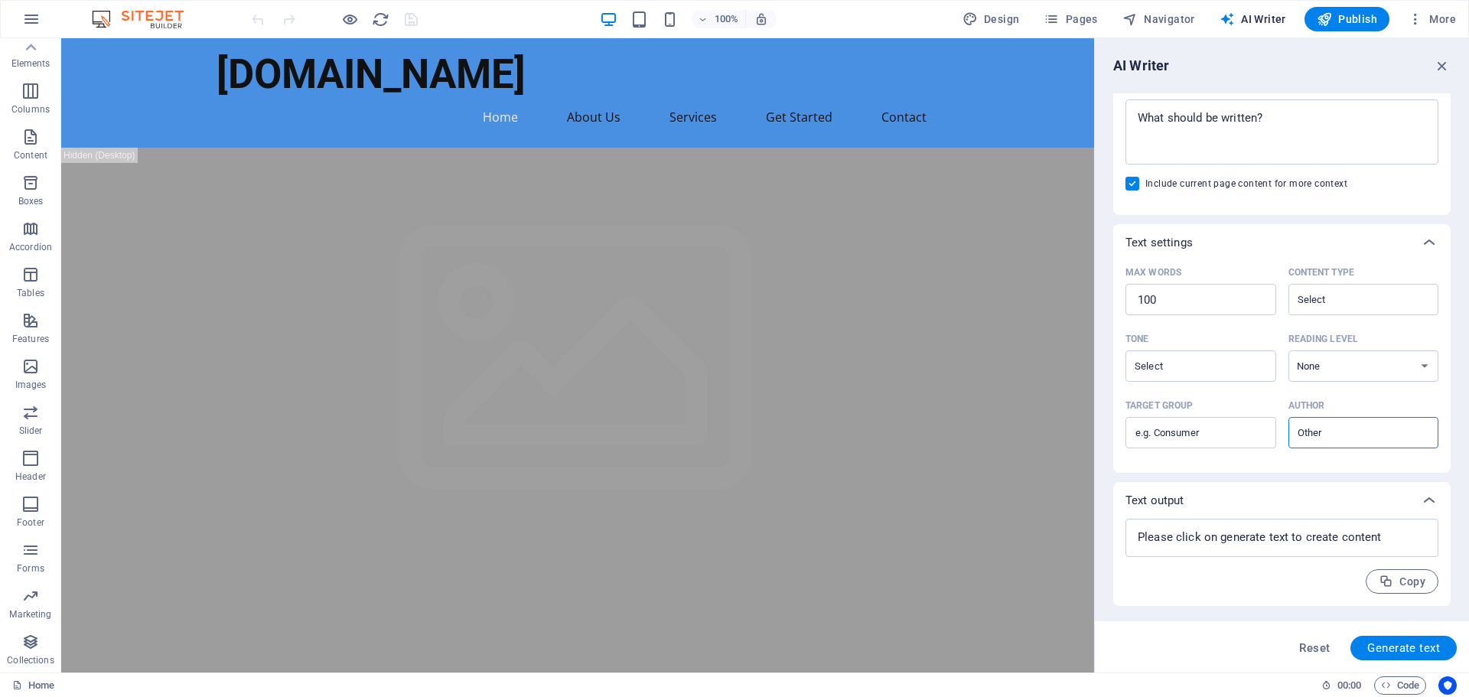
scroll to position [0, 0]
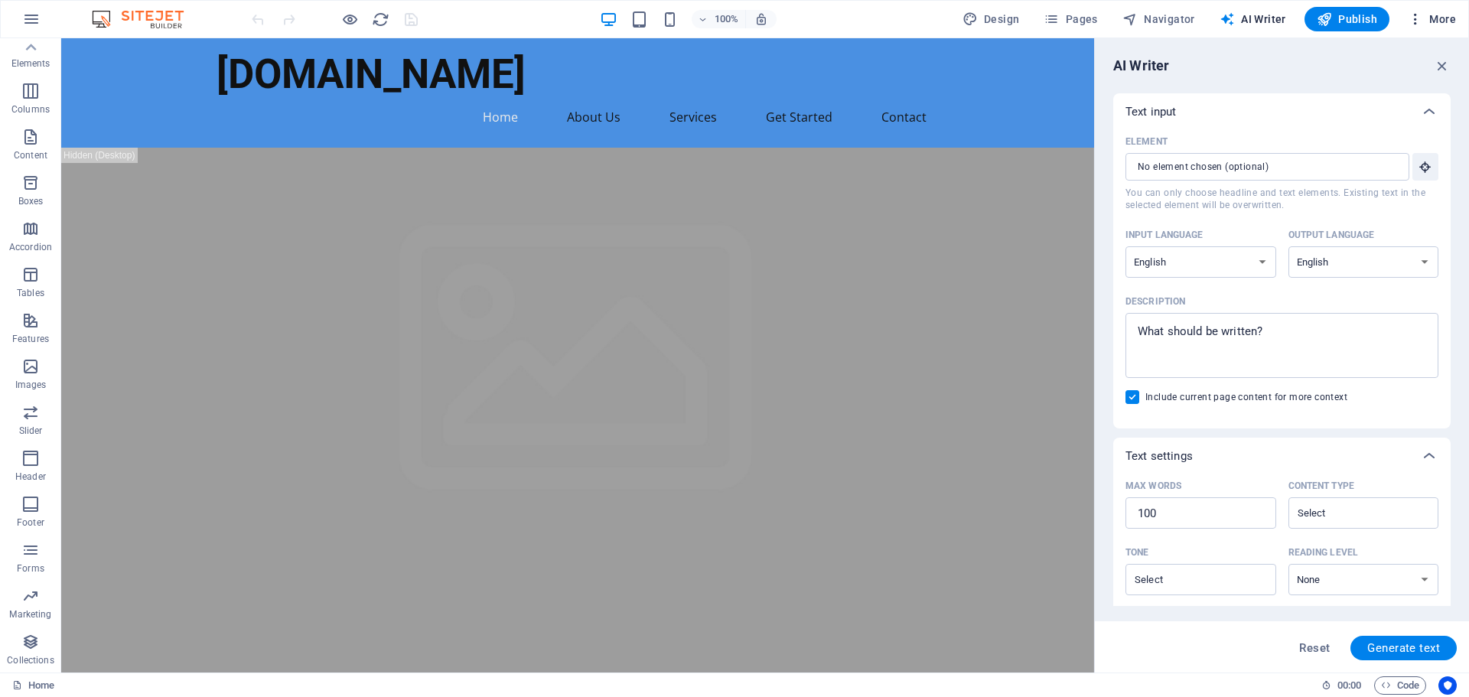
click at [1437, 18] on span "More" at bounding box center [1432, 18] width 48 height 15
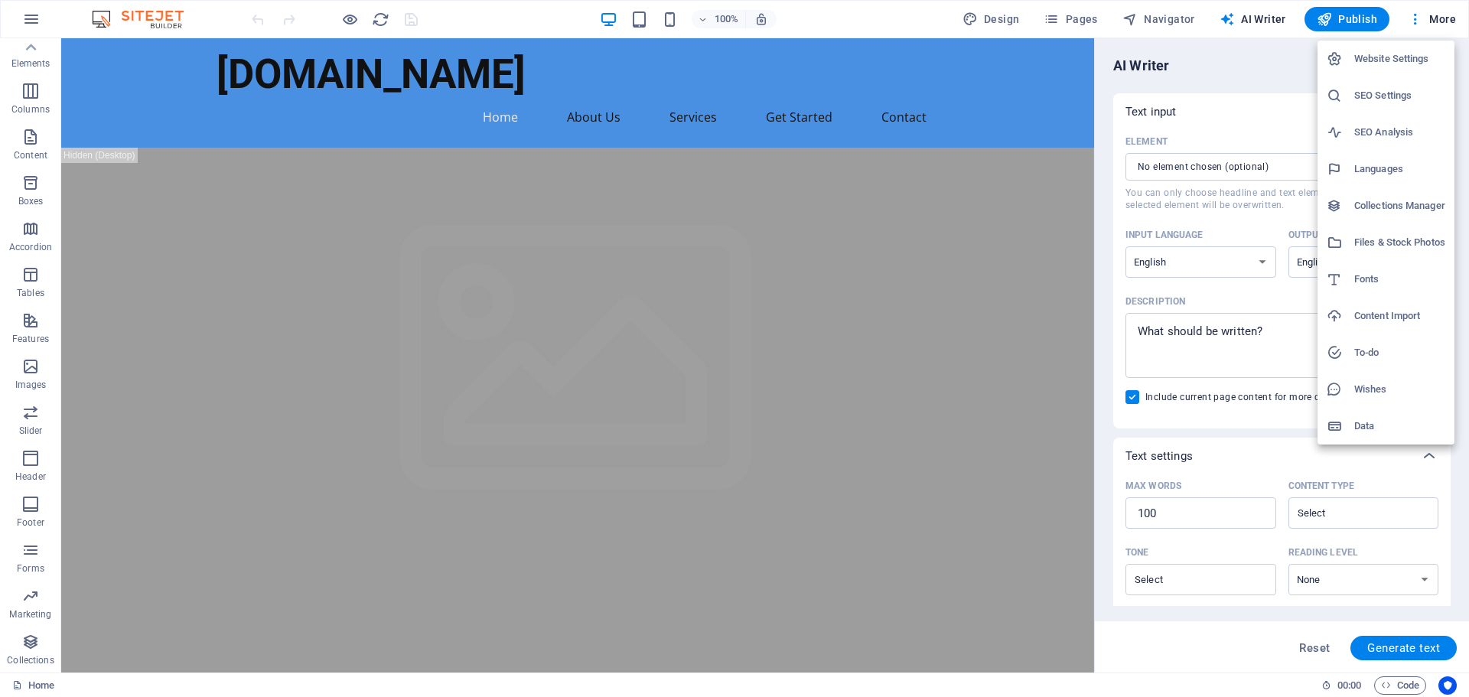
click at [1411, 51] on h6 "Website Settings" at bounding box center [1399, 59] width 91 height 18
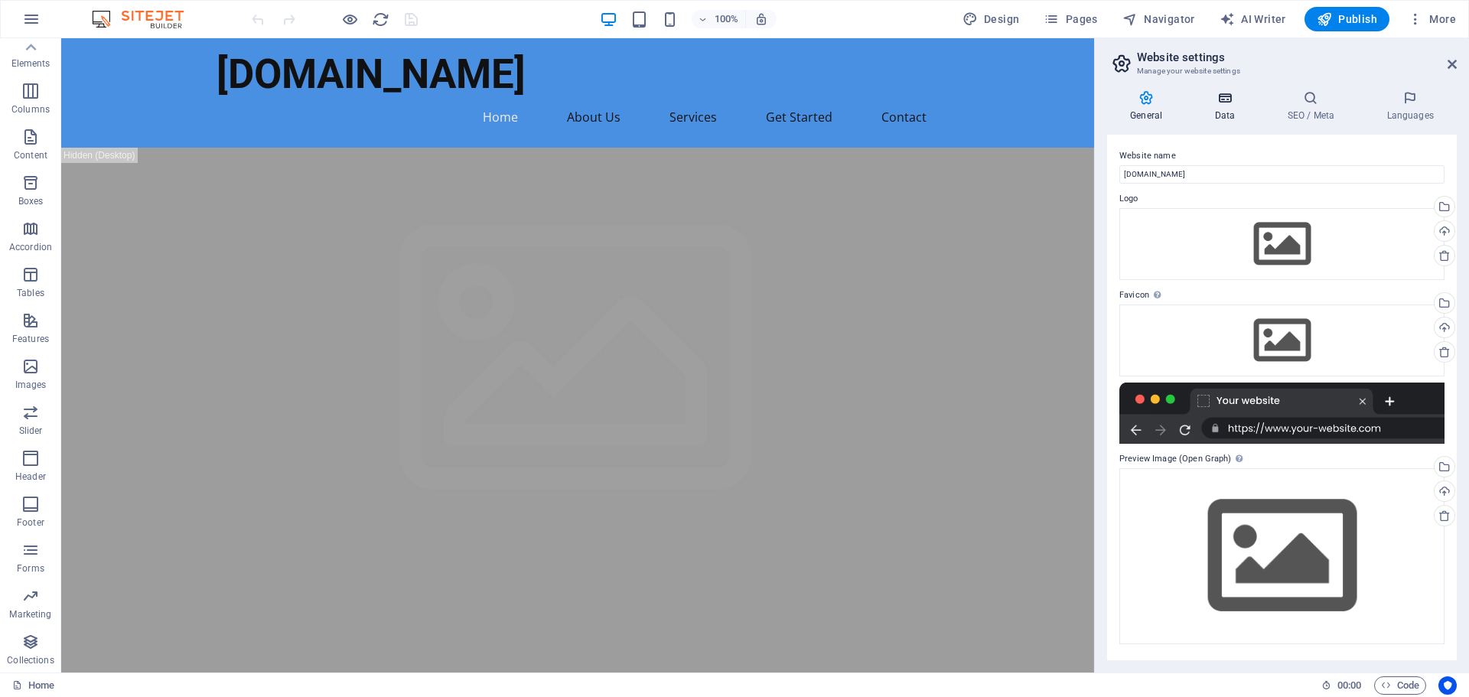
click at [1223, 105] on icon at bounding box center [1224, 97] width 67 height 15
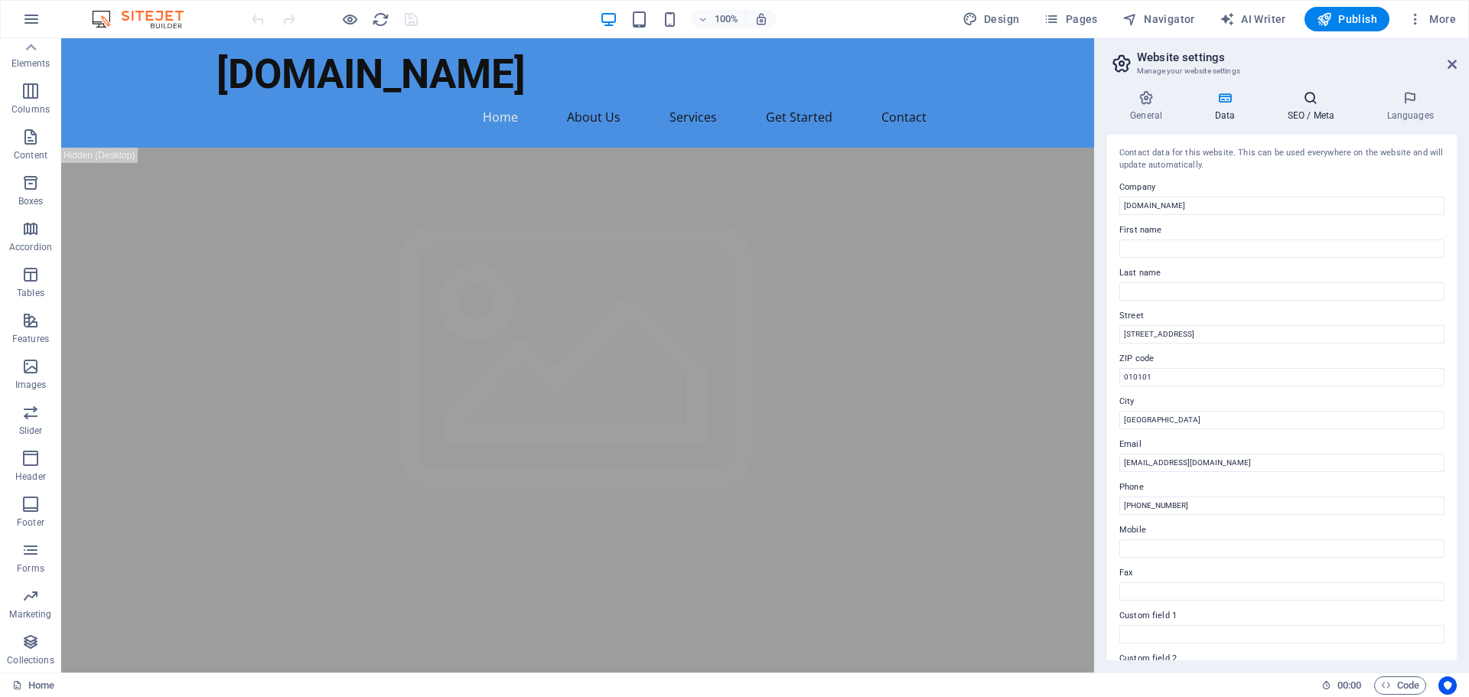
click at [1303, 103] on icon at bounding box center [1310, 97] width 93 height 15
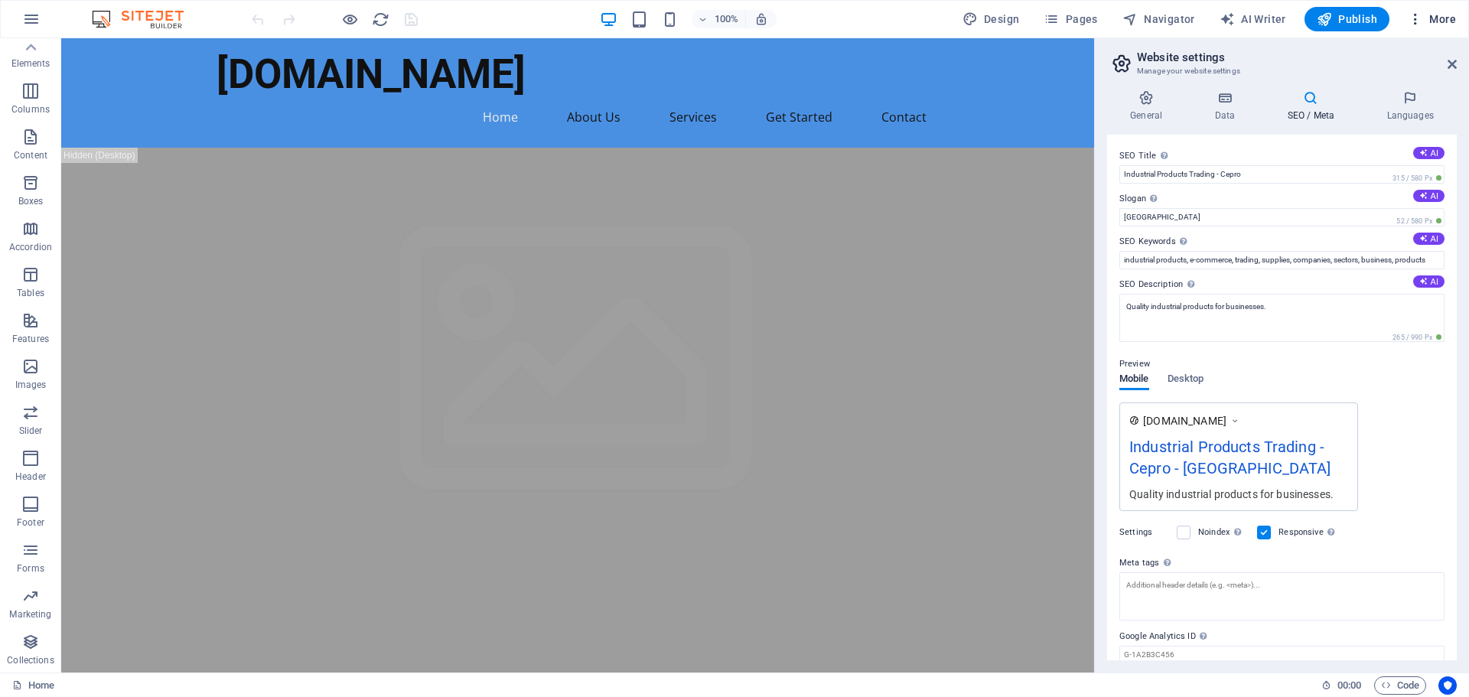
click at [1422, 24] on icon "button" at bounding box center [1415, 18] width 15 height 15
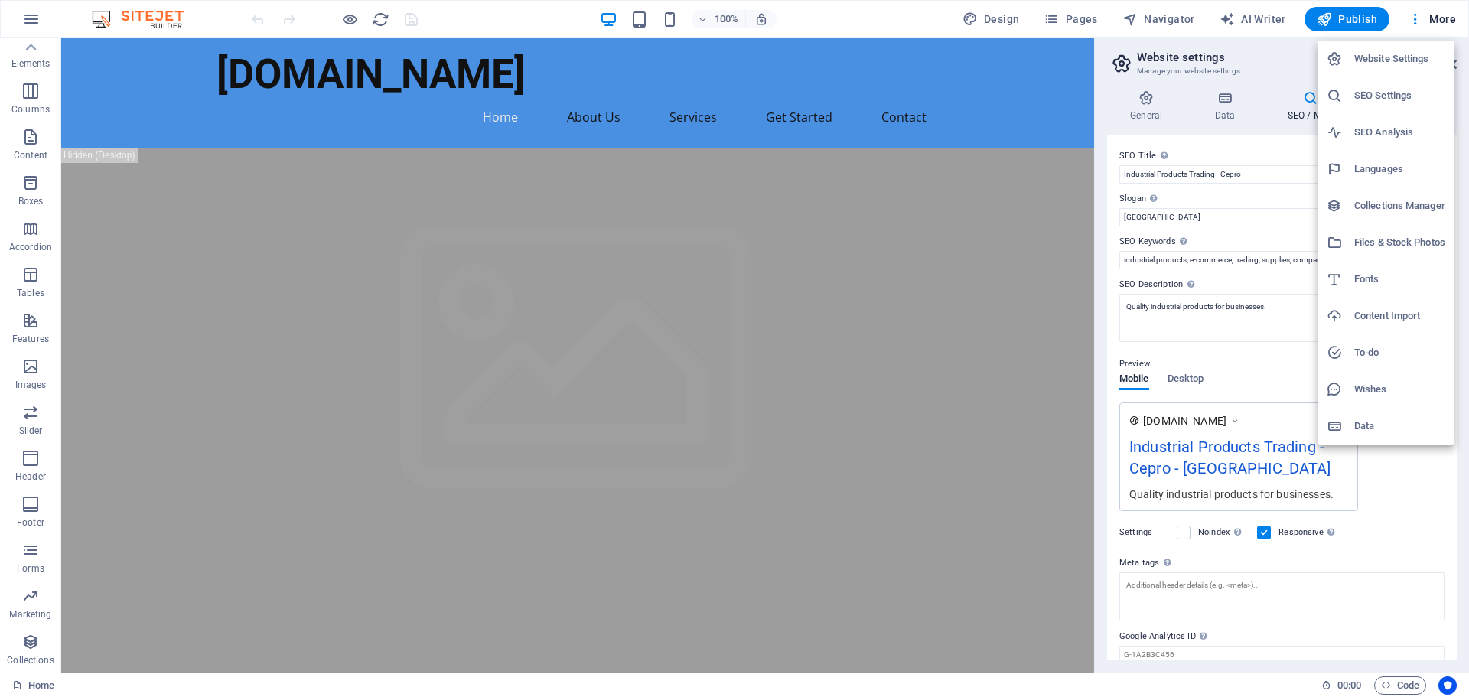
click at [1431, 16] on div at bounding box center [734, 348] width 1469 height 697
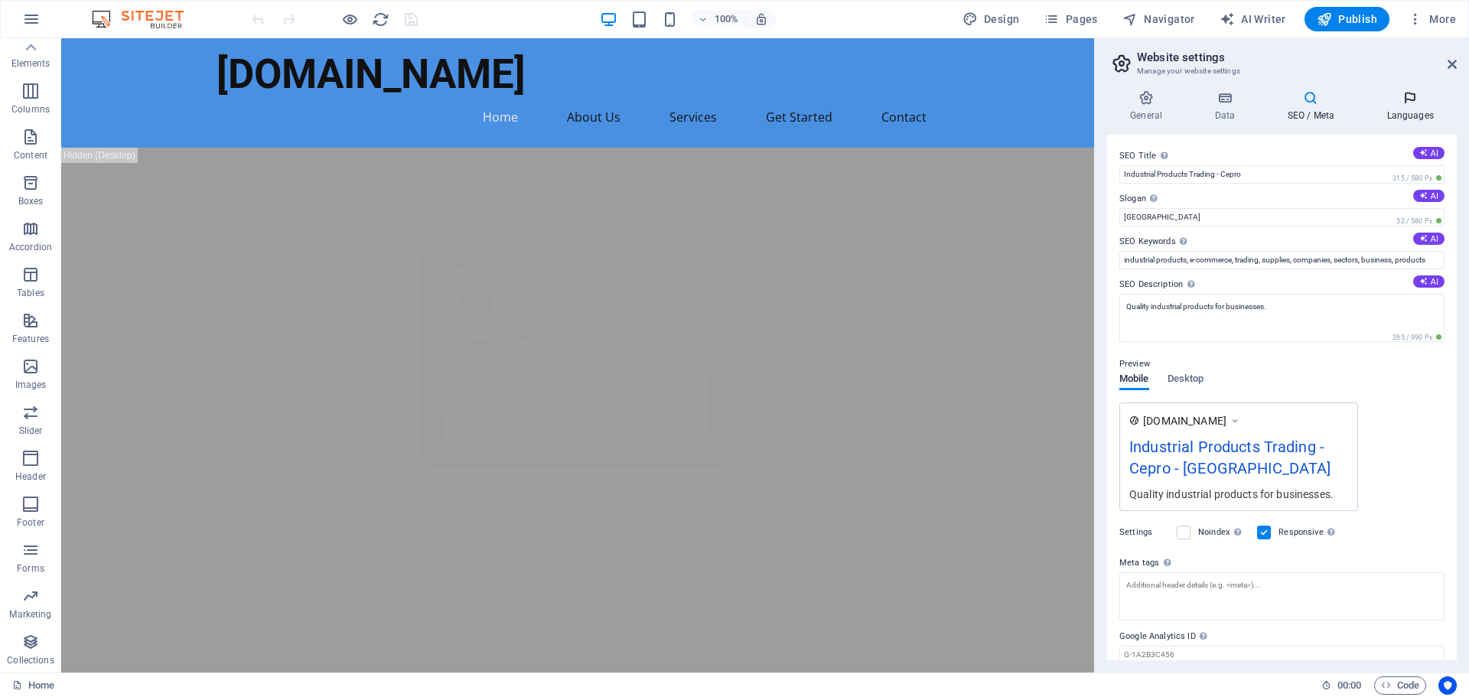
click at [1388, 120] on h4 "Languages" at bounding box center [1409, 106] width 93 height 32
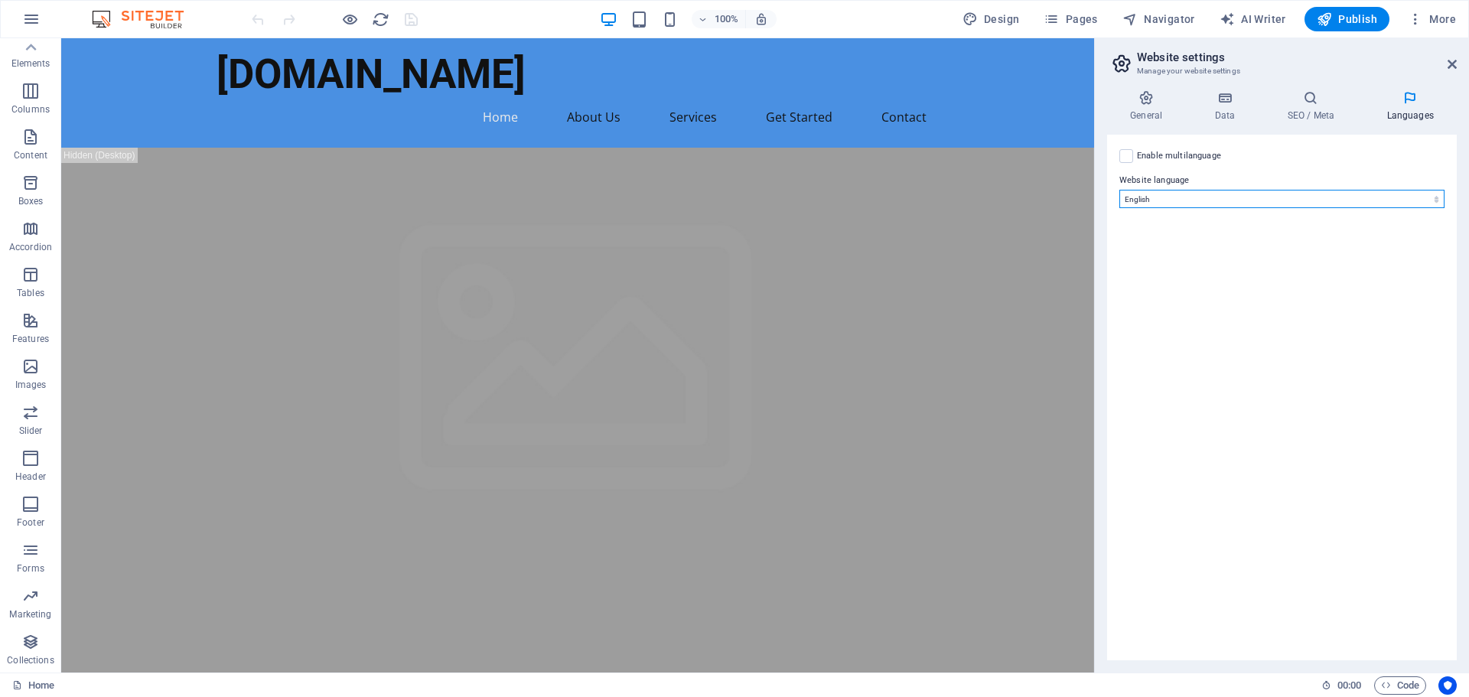
click at [1168, 200] on select "Abkhazian Afar Afrikaans Akan Albanian Amharic Arabic Aragonese Armenian Assame…" at bounding box center [1281, 199] width 325 height 18
select select "131"
click at [1119, 190] on select "Abkhazian Afar Afrikaans Akan Albanian Amharic Arabic Aragonese Armenian Assame…" at bounding box center [1281, 199] width 325 height 18
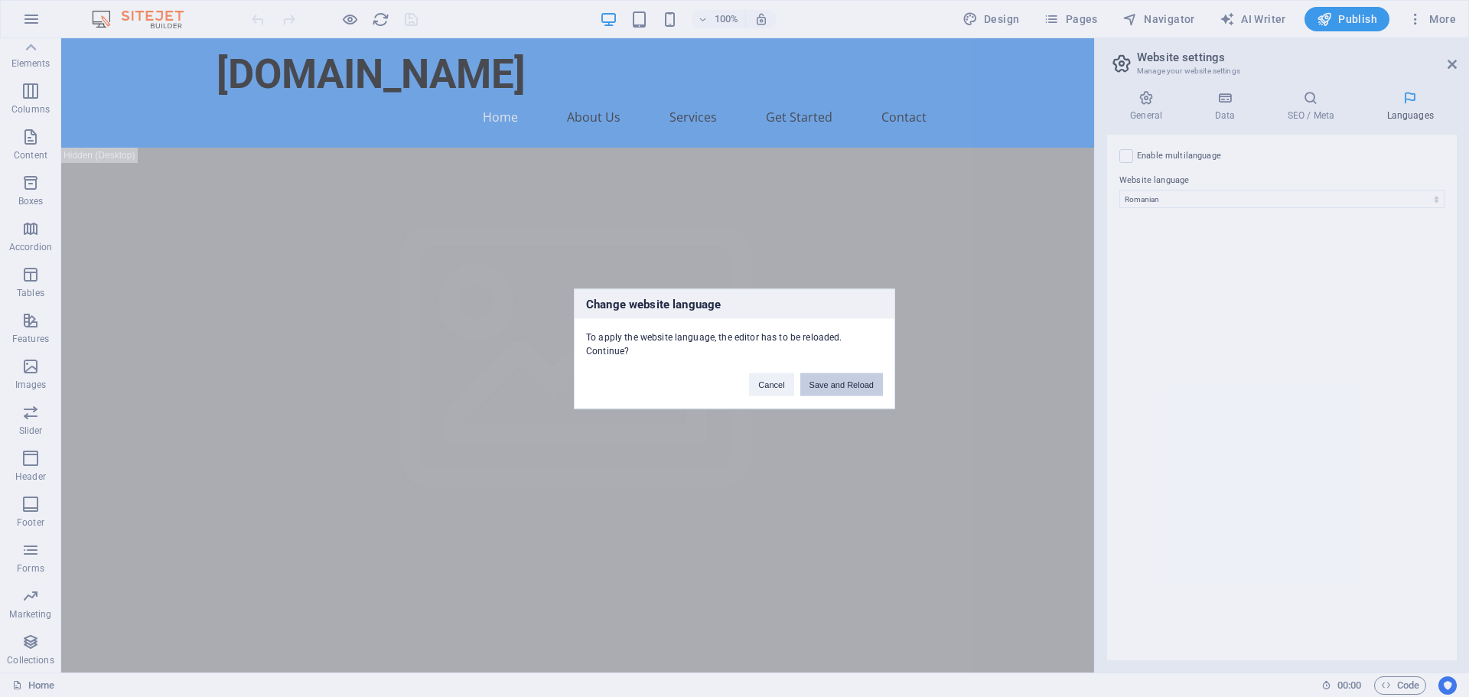
click at [829, 389] on button "Save and Reload" at bounding box center [841, 384] width 83 height 23
checkbox input "false"
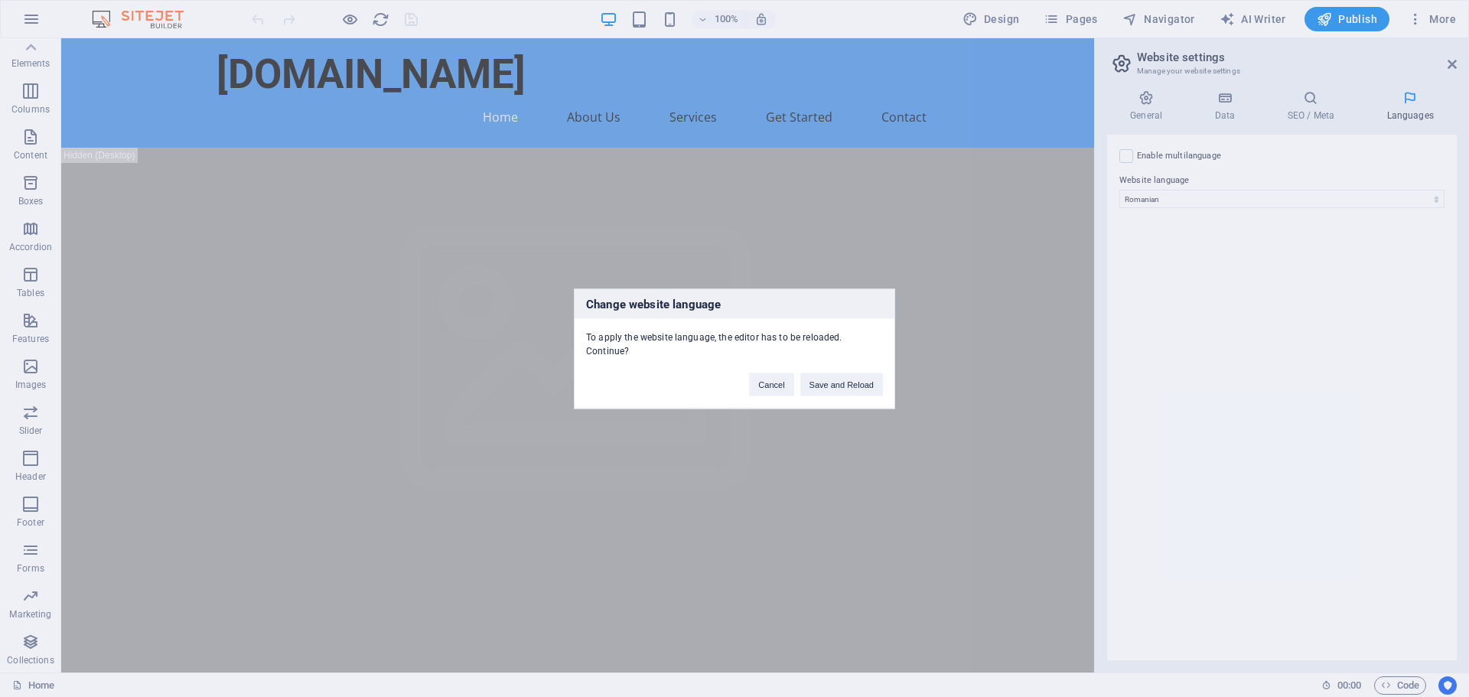
checkbox input "false"
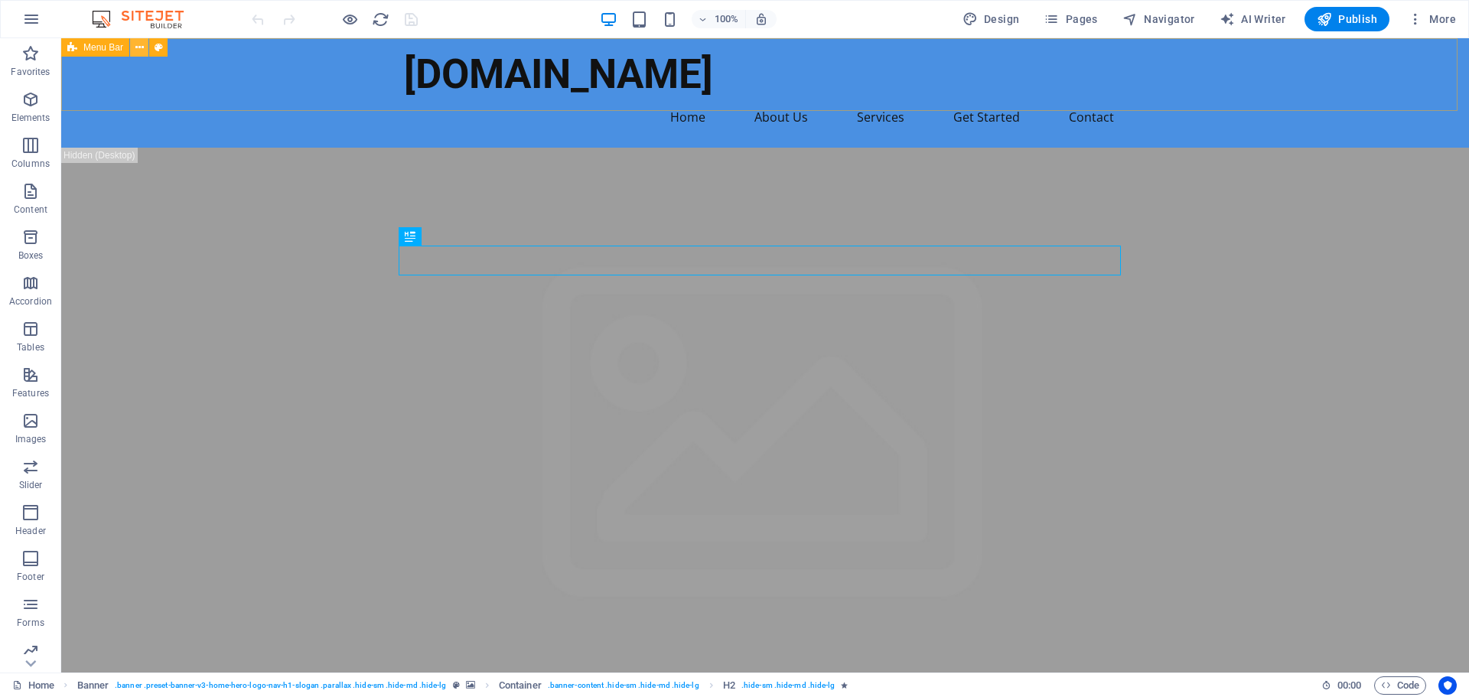
click at [141, 47] on icon at bounding box center [139, 48] width 8 height 16
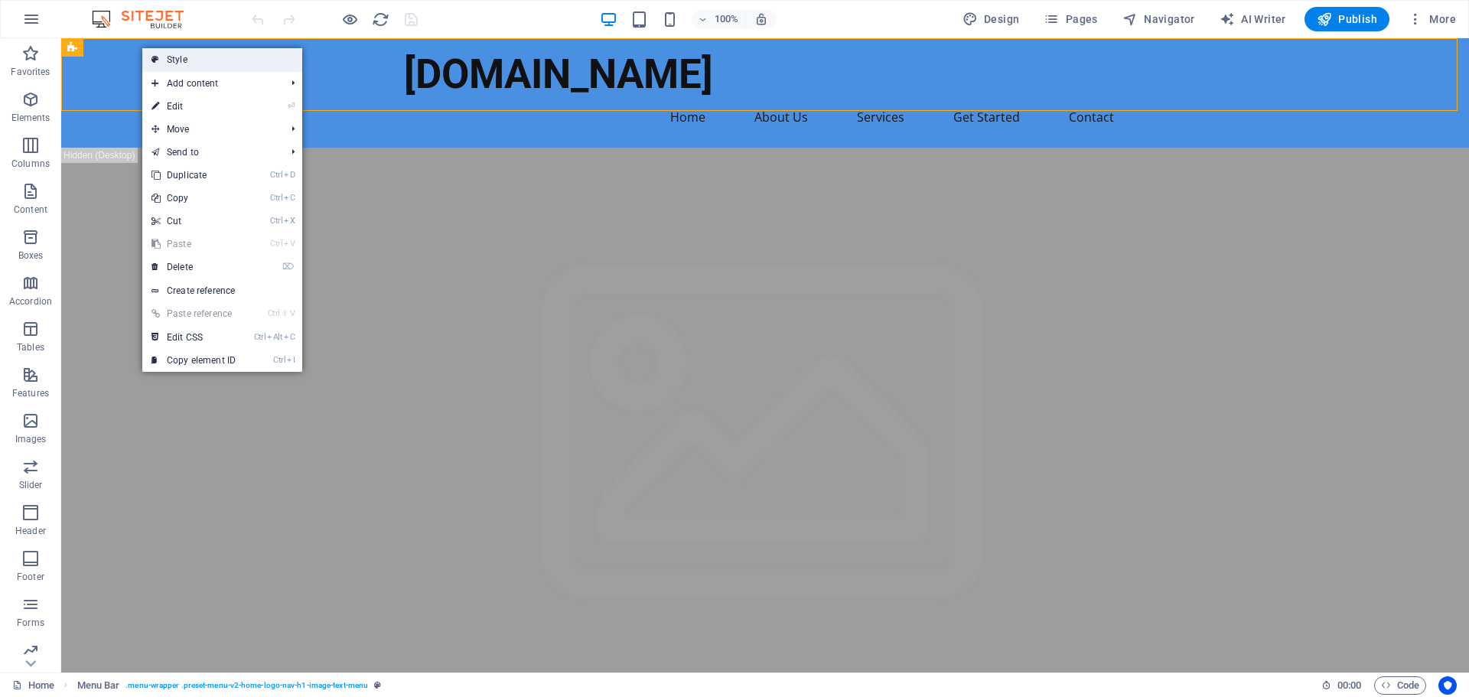
click at [185, 63] on link "Style" at bounding box center [222, 59] width 160 height 23
select select "rem"
select select "preset-menu-v2-home-logo-nav-h1-image-text-menu"
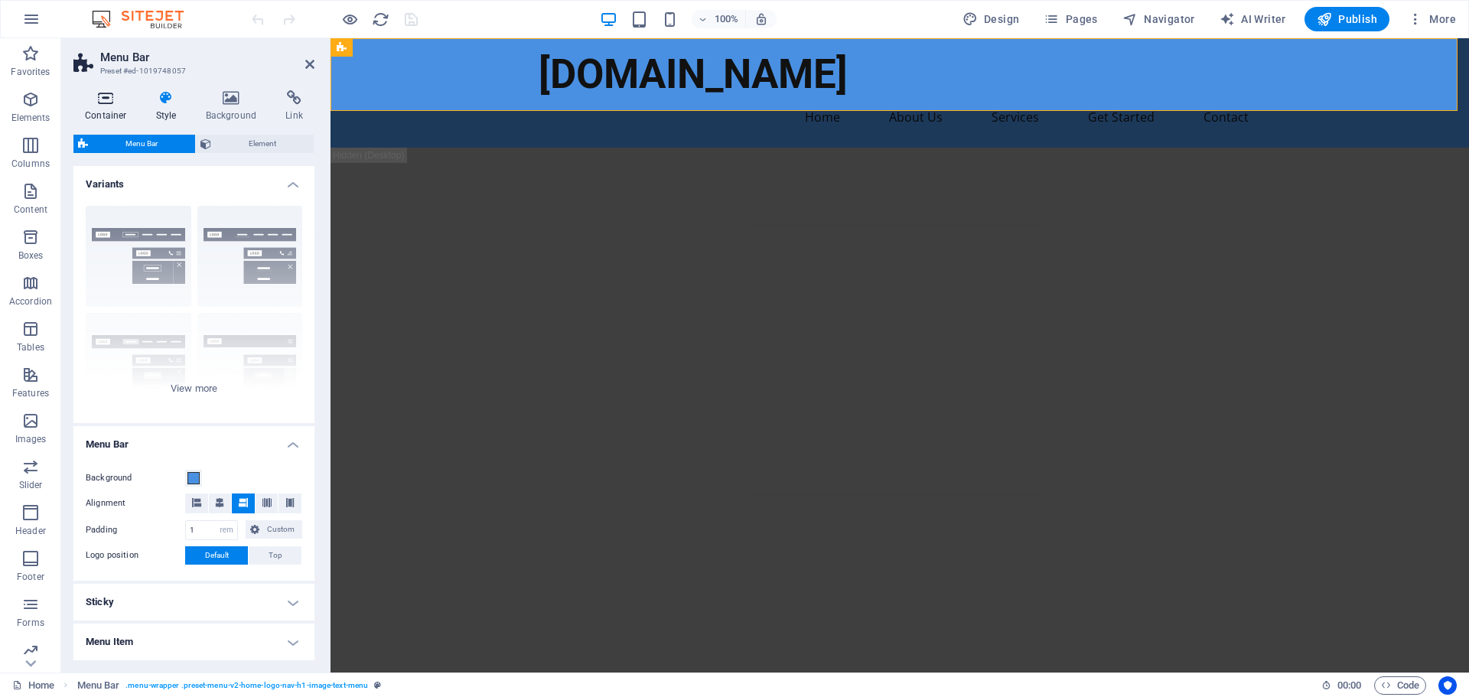
click at [105, 108] on h4 "Container" at bounding box center [108, 106] width 71 height 32
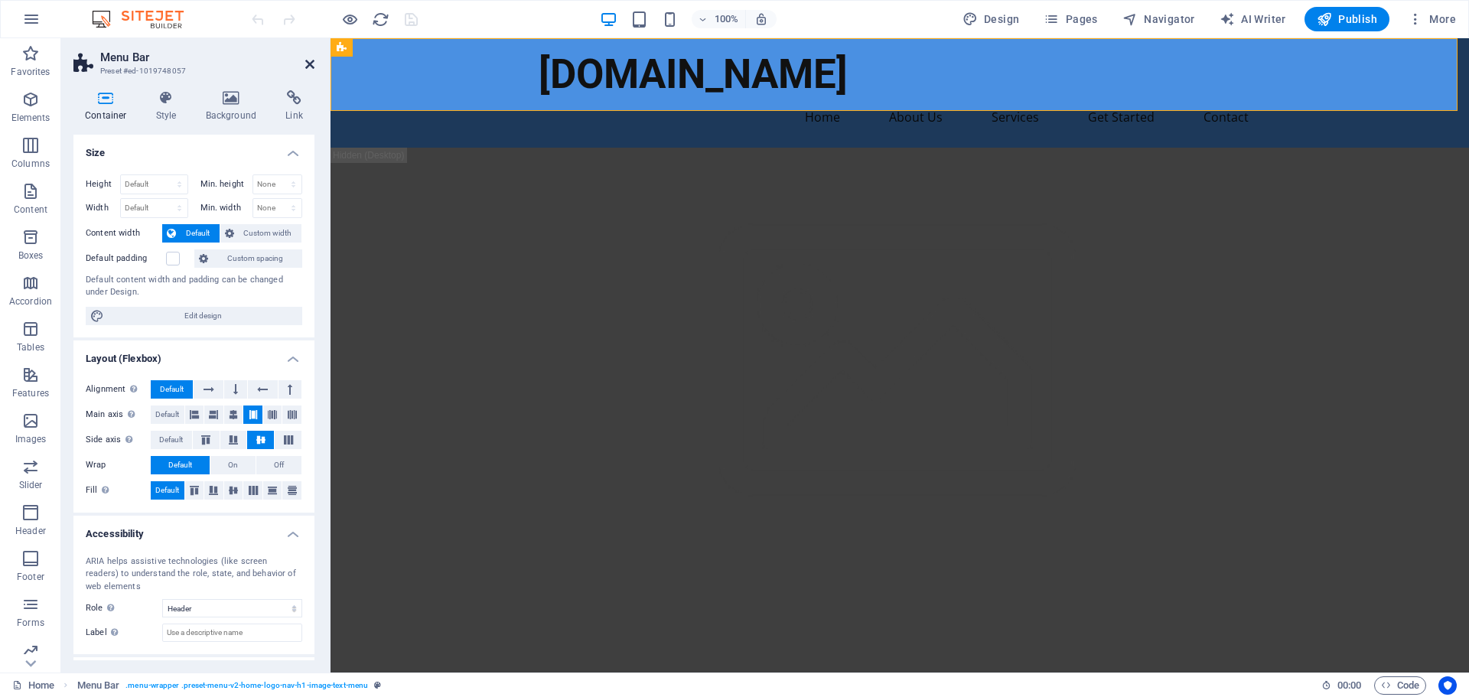
click at [311, 67] on icon at bounding box center [309, 64] width 9 height 12
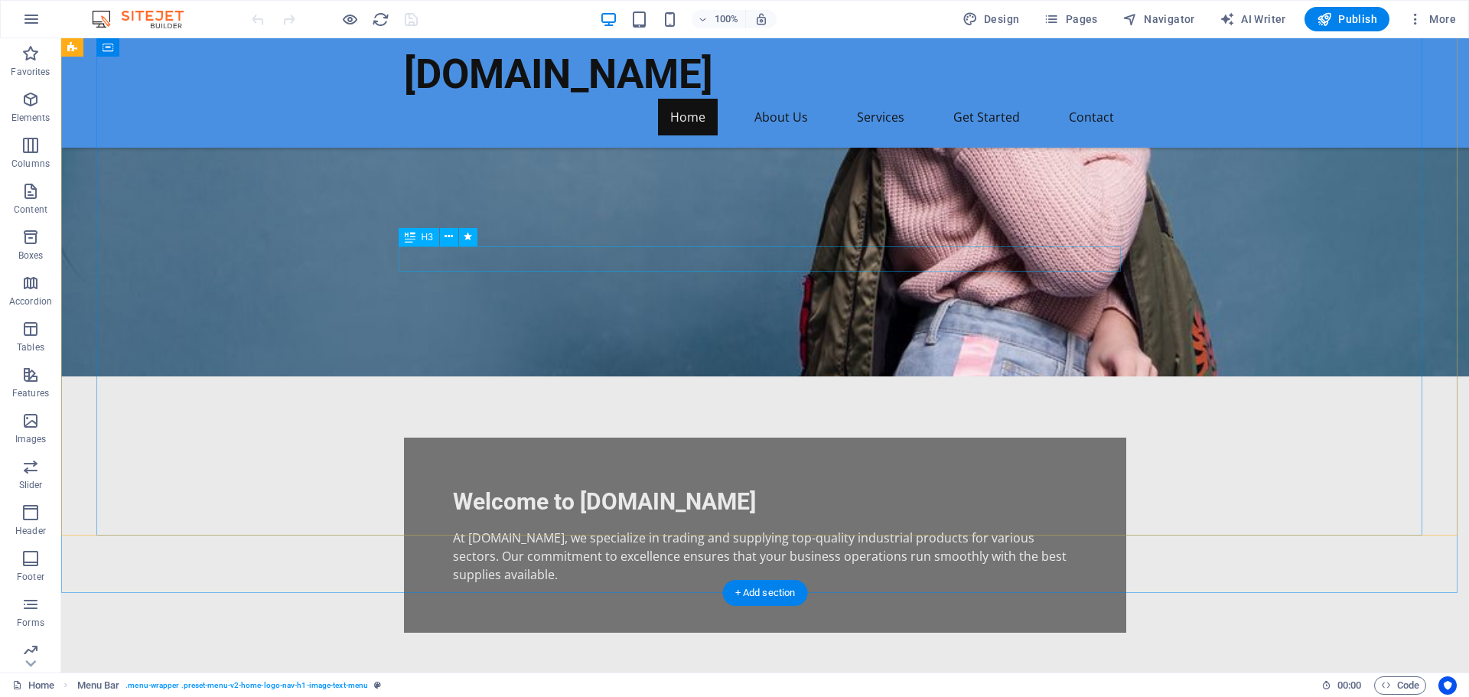
scroll to position [1454, 0]
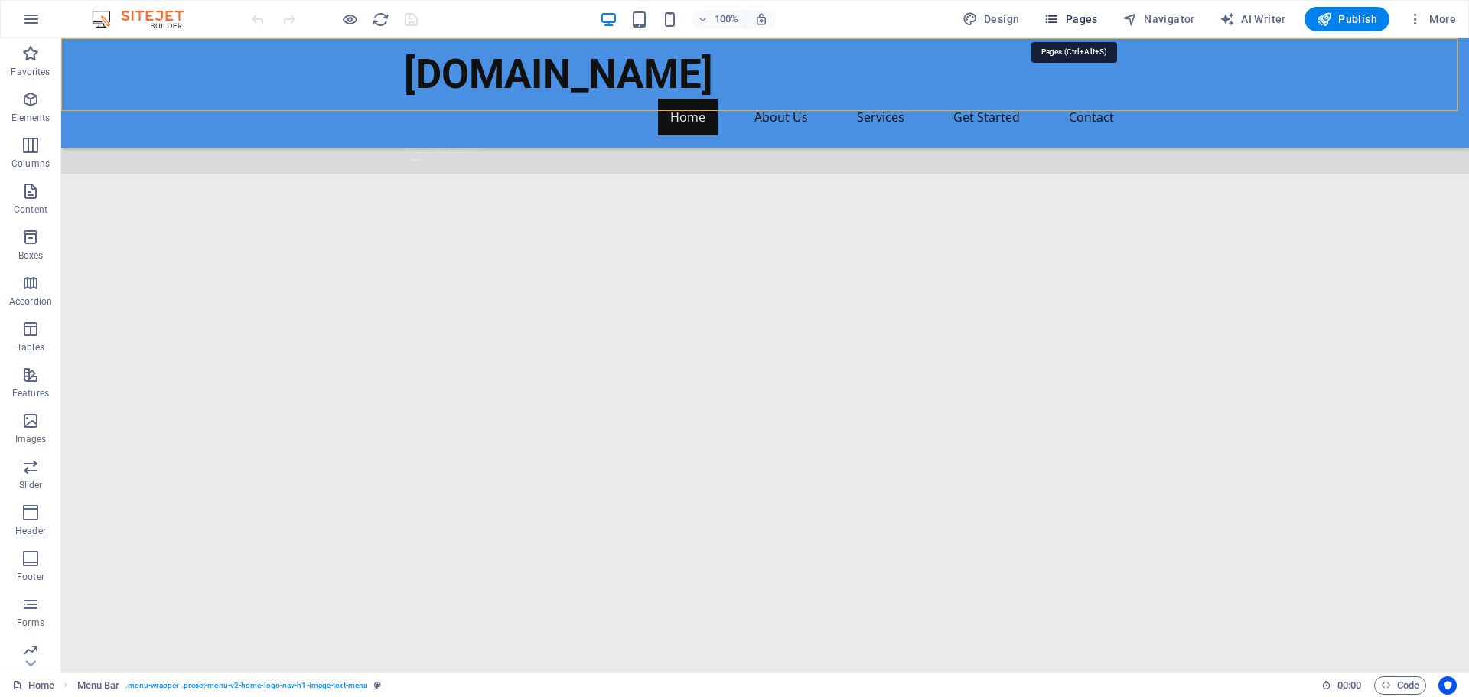
click at [1059, 18] on icon "button" at bounding box center [1050, 18] width 15 height 15
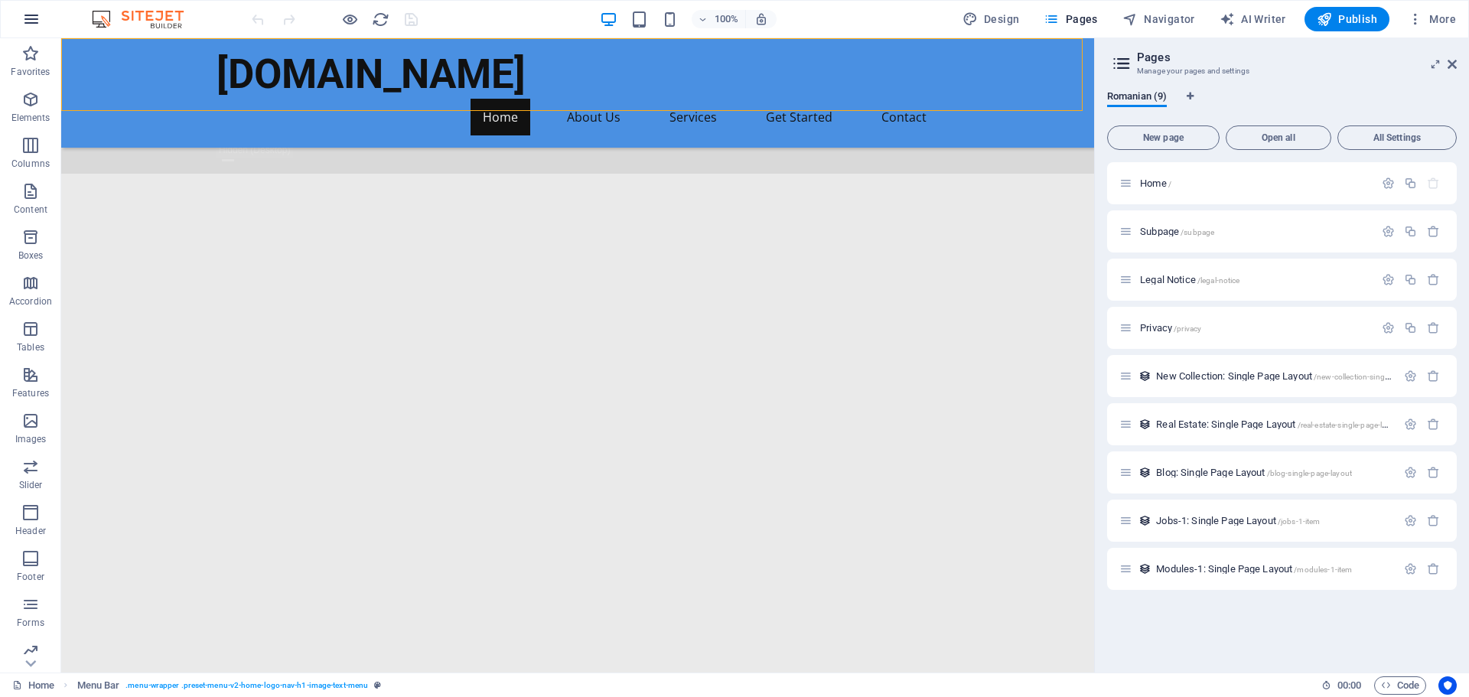
click at [24, 17] on icon "button" at bounding box center [31, 19] width 18 height 18
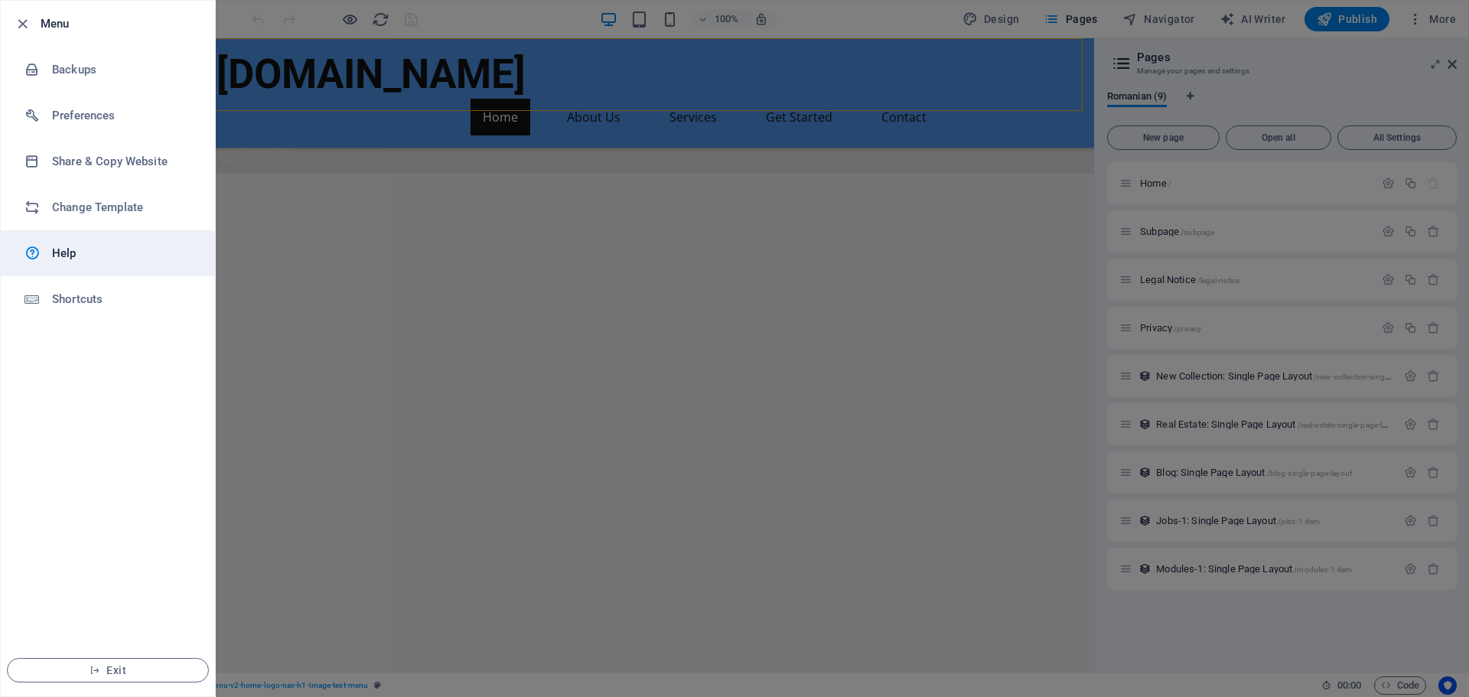
click at [113, 262] on h6 "Help" at bounding box center [123, 253] width 142 height 18
click at [27, 27] on icon "button" at bounding box center [23, 24] width 18 height 18
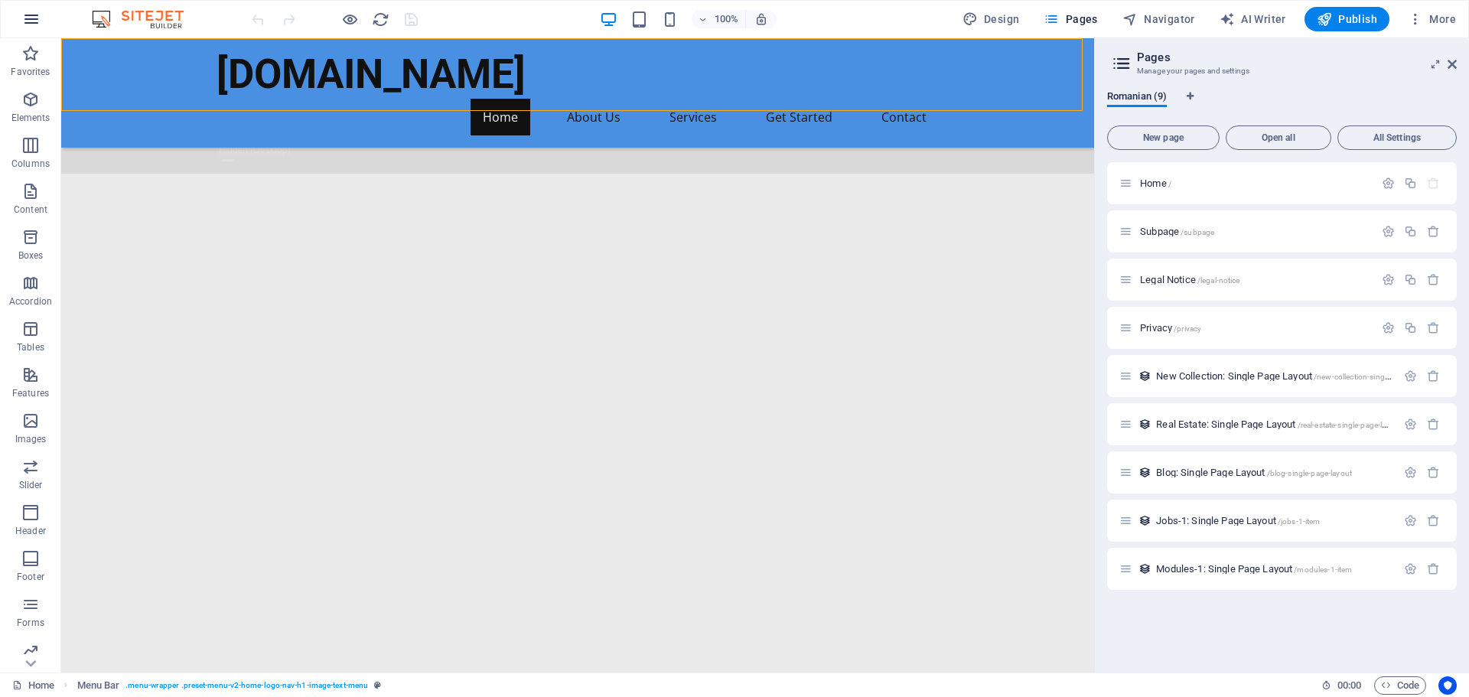
click at [27, 18] on icon "button" at bounding box center [31, 19] width 18 height 18
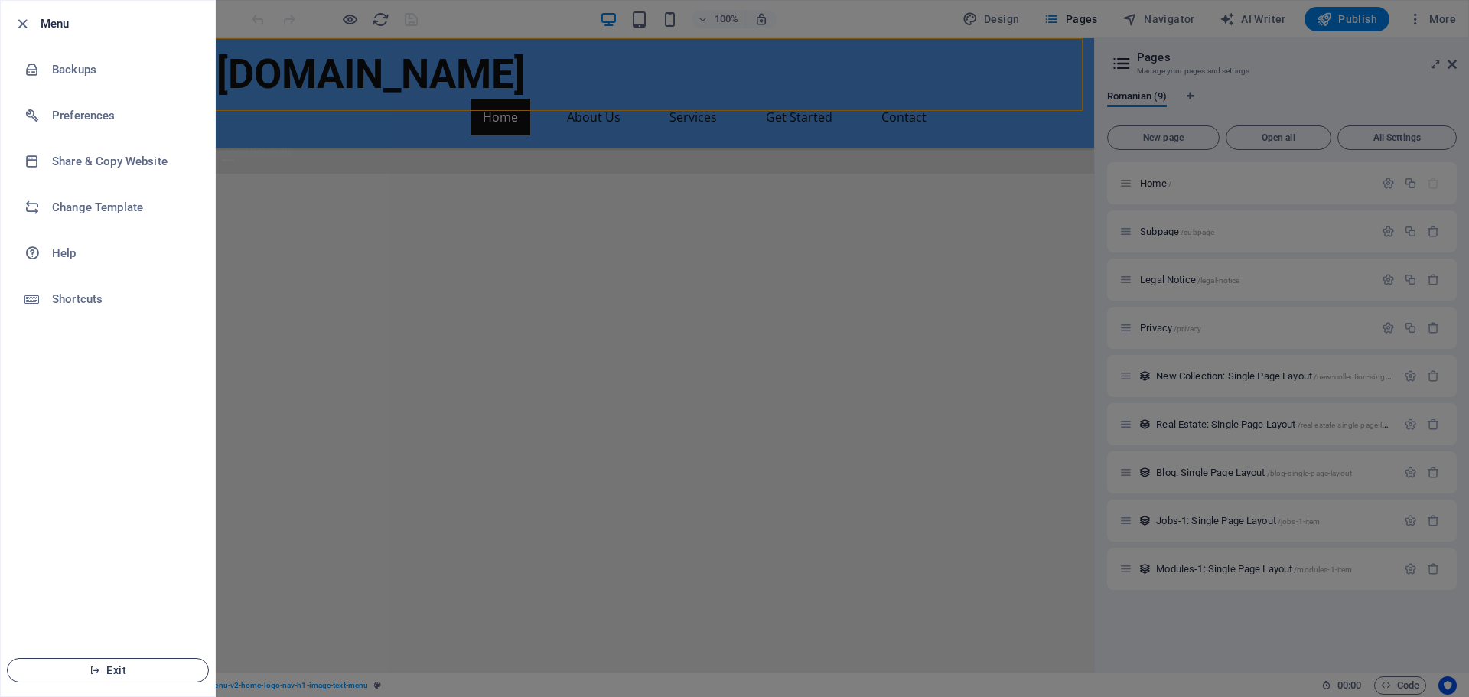
click at [146, 666] on span "Exit" at bounding box center [108, 670] width 176 height 12
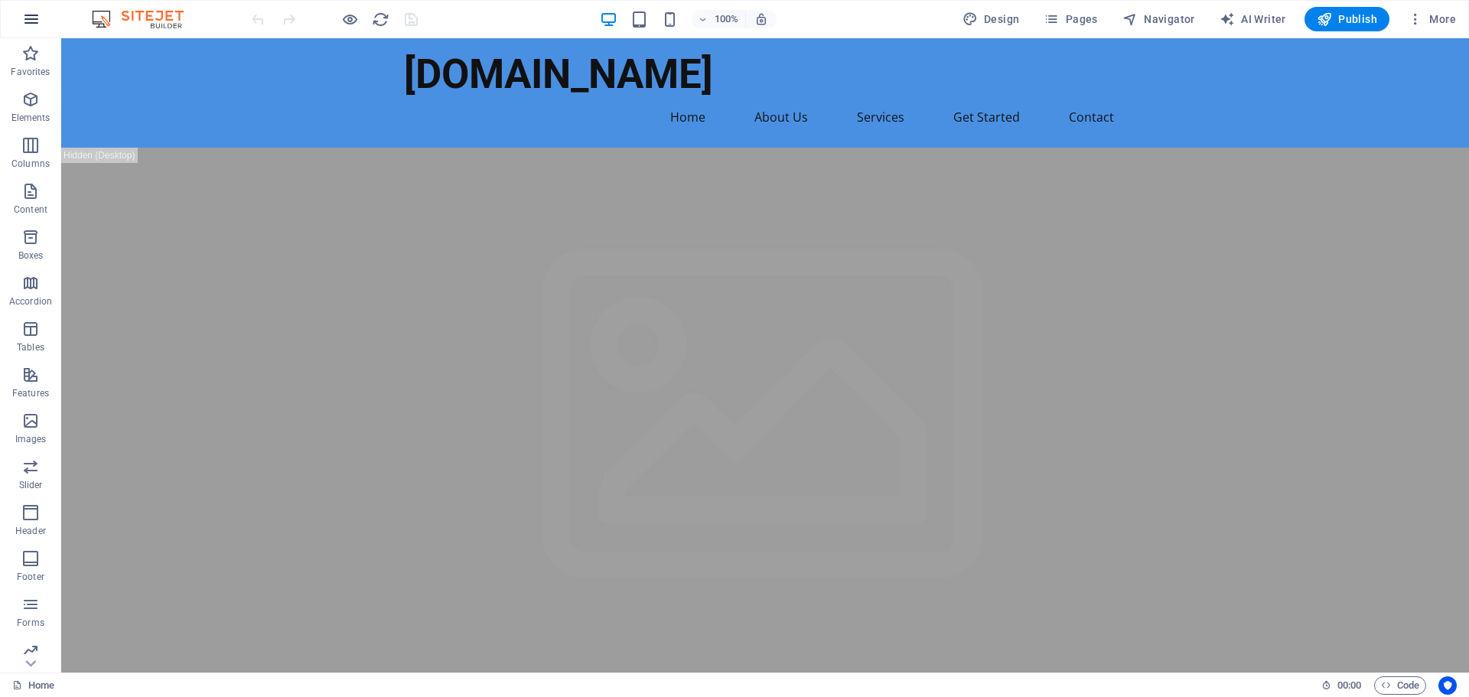
click at [32, 18] on icon "button" at bounding box center [31, 19] width 18 height 18
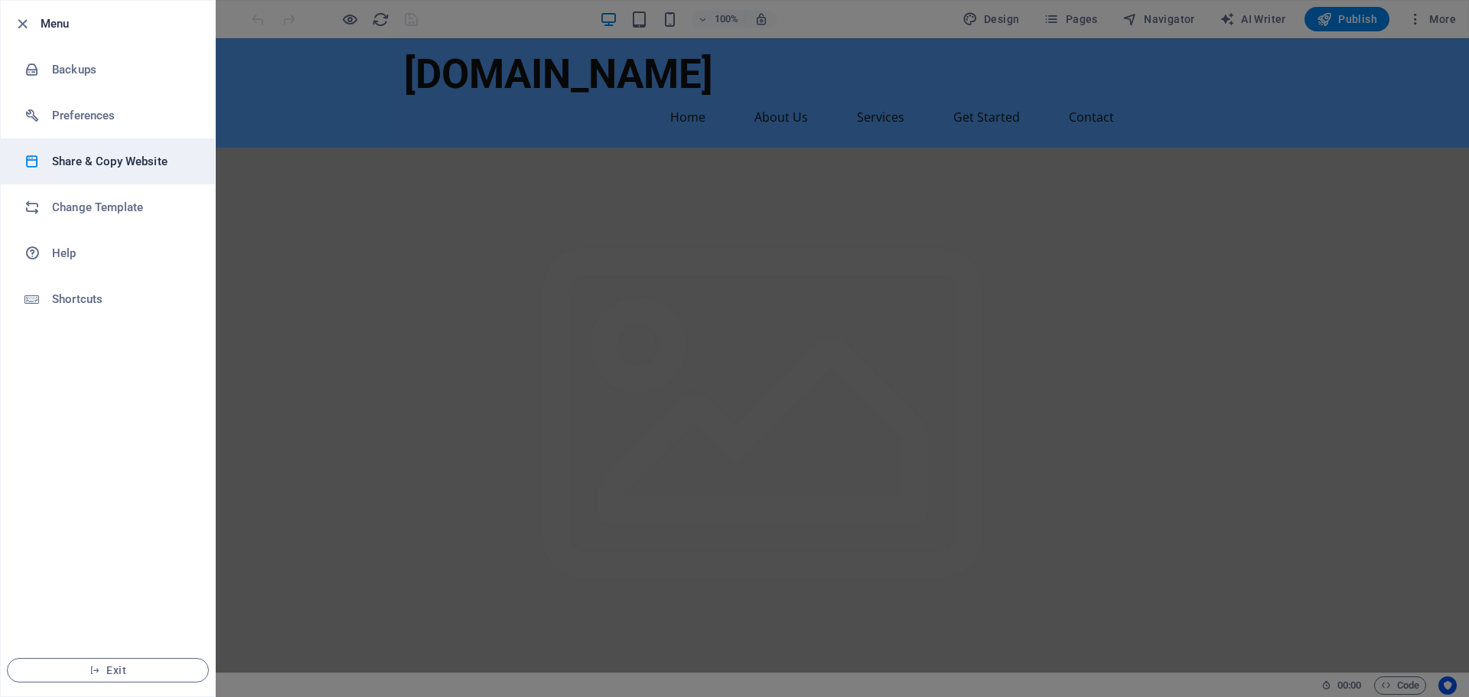
click at [78, 158] on h6 "Share & Copy Website" at bounding box center [123, 161] width 142 height 18
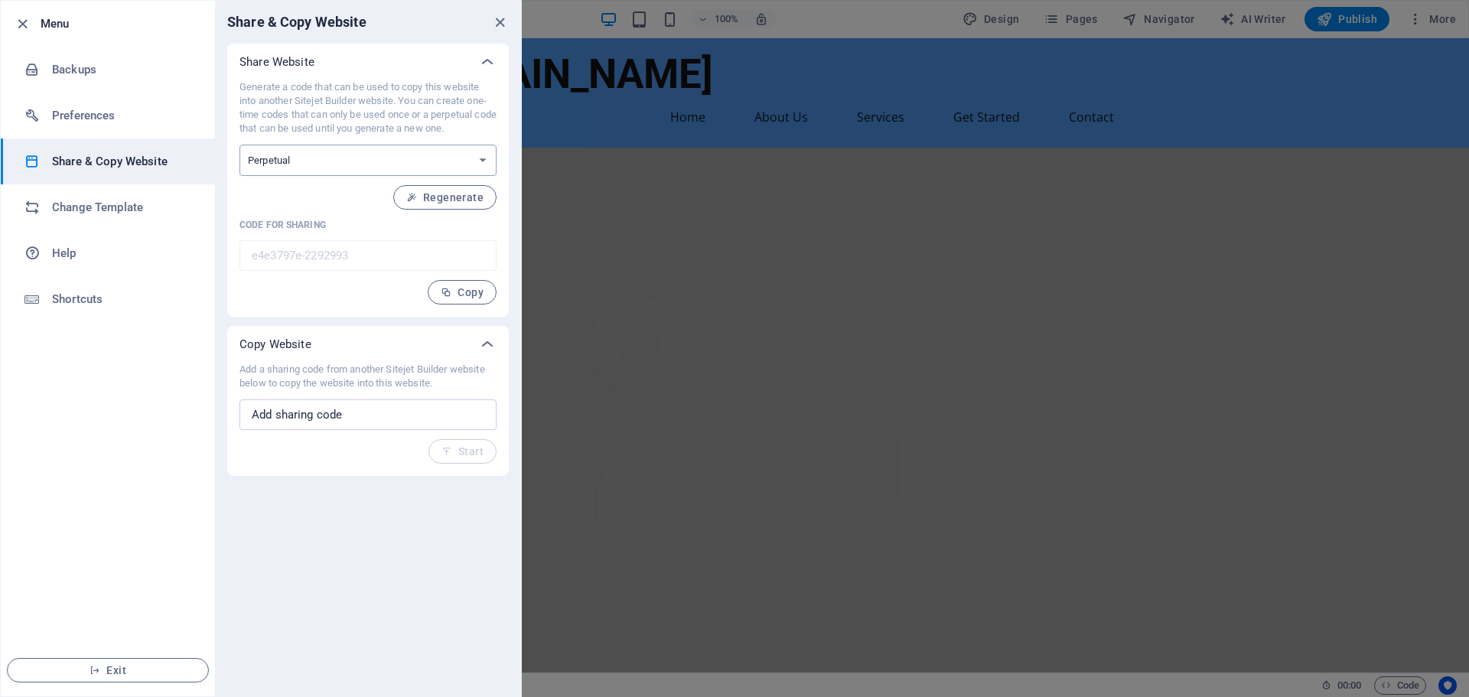
click at [343, 167] on select "One-time Perpetual" at bounding box center [367, 160] width 257 height 31
select select "onetime"
click at [239, 145] on select "One-time Perpetual" at bounding box center [367, 160] width 257 height 31
click at [352, 161] on select "One-time Perpetual" at bounding box center [367, 160] width 257 height 31
click at [397, 133] on p "Generate a code that can be used to copy this website into another Sitejet Buil…" at bounding box center [367, 107] width 257 height 55
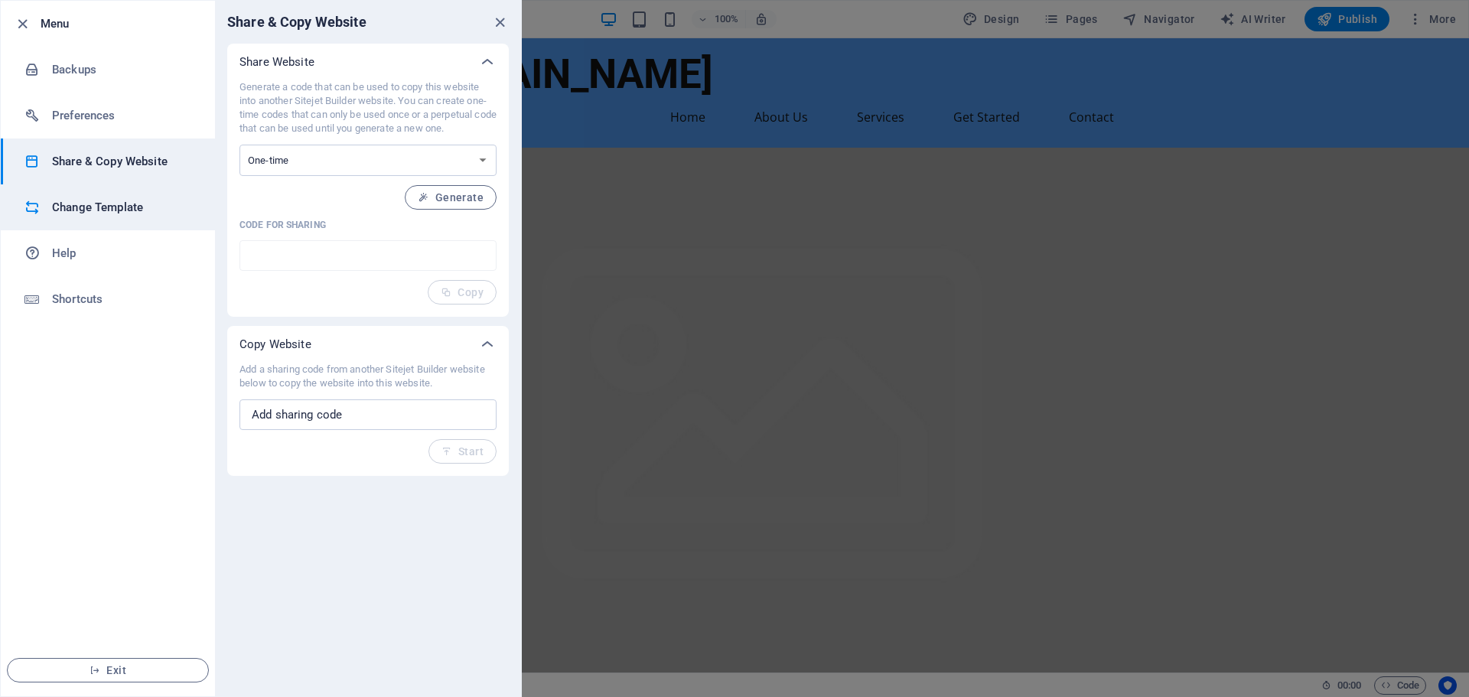
click at [109, 199] on h6 "Change Template" at bounding box center [123, 207] width 142 height 18
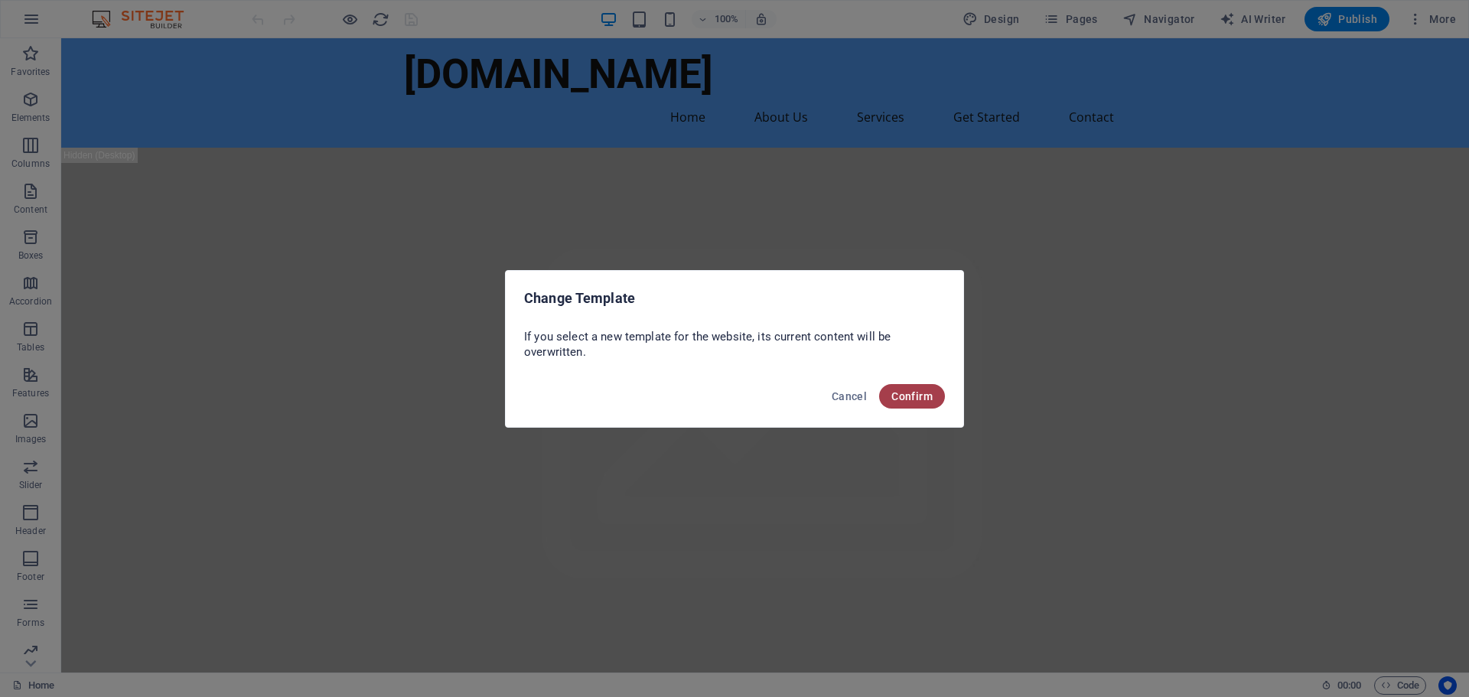
click at [904, 392] on span "Confirm" at bounding box center [911, 396] width 41 height 12
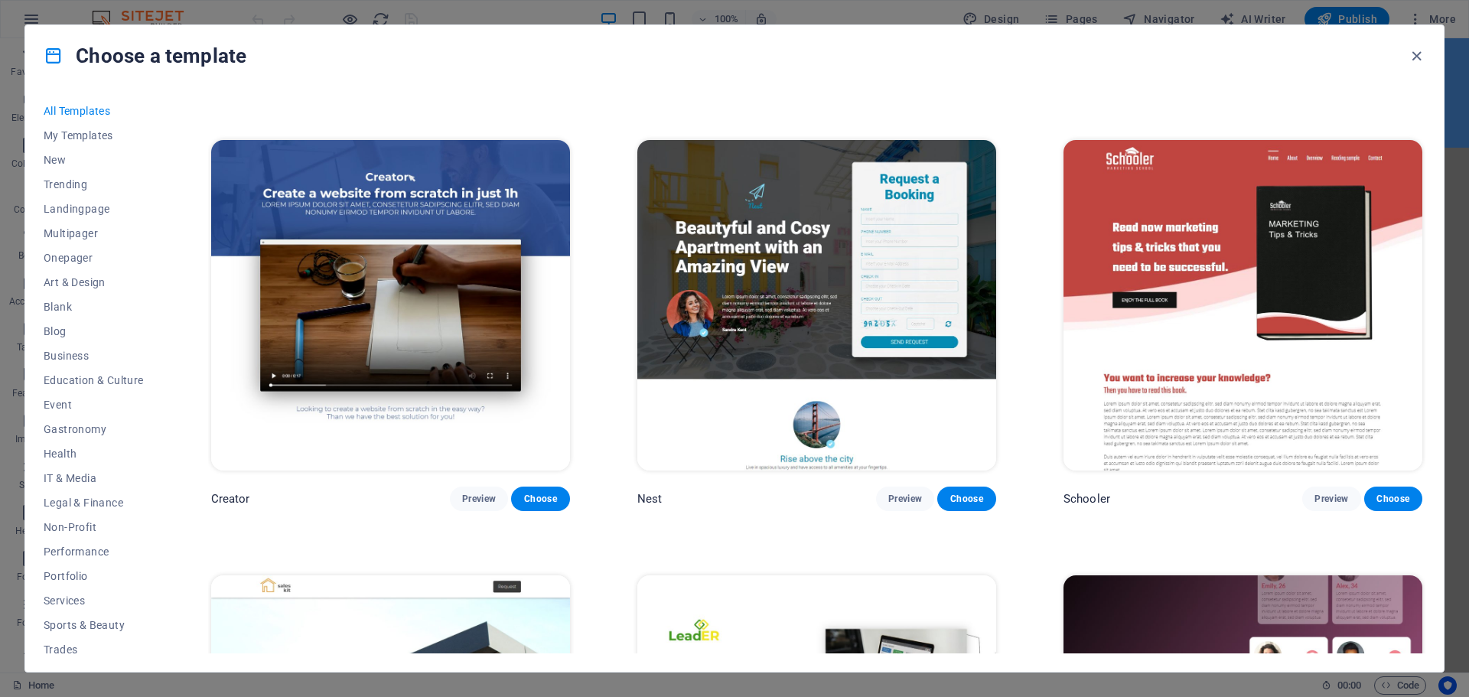
scroll to position [15606, 0]
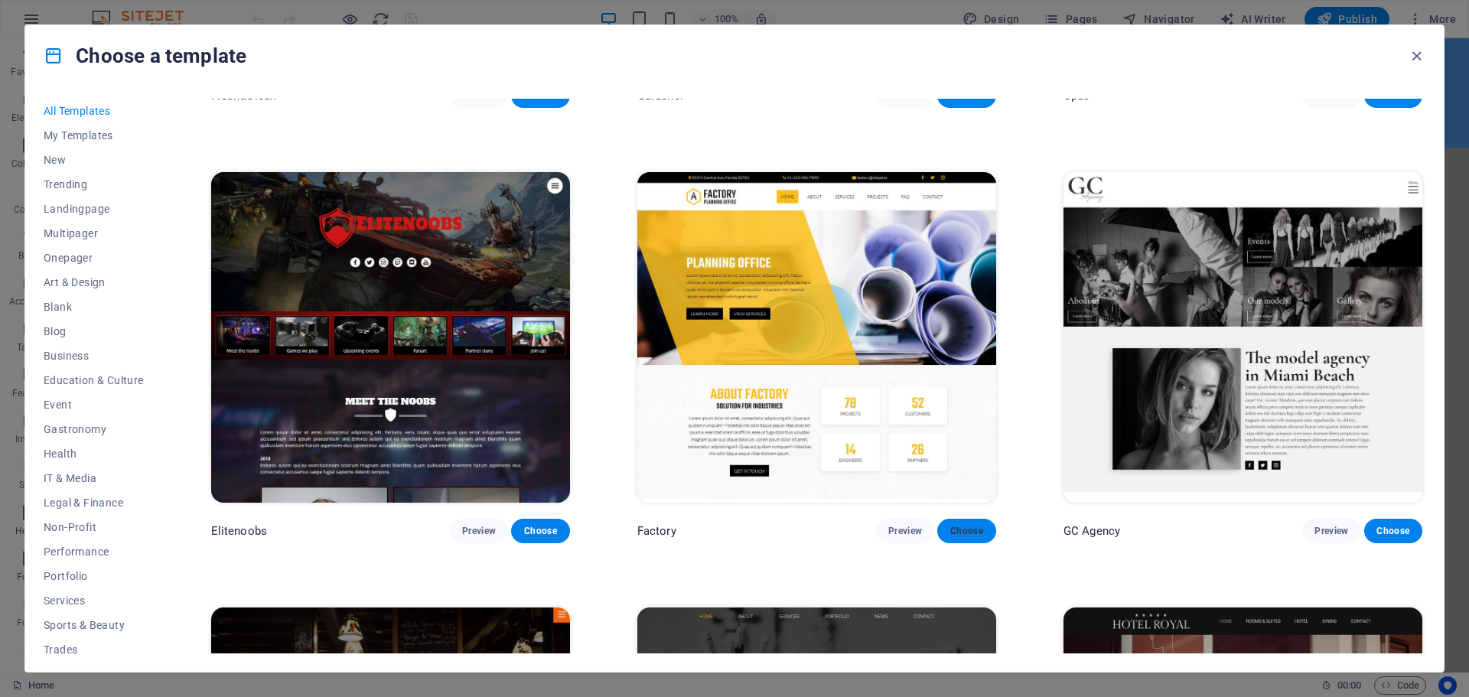
click at [963, 525] on span "Choose" at bounding box center [966, 531] width 34 height 12
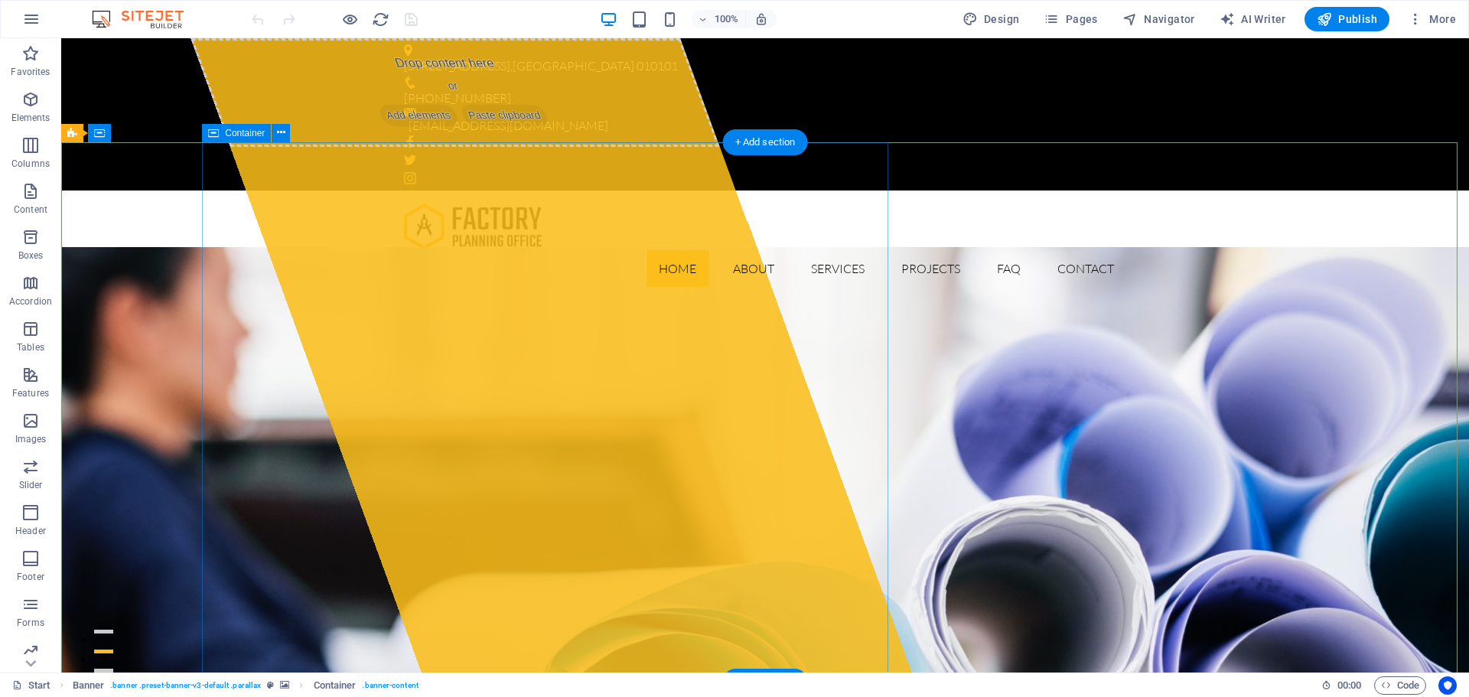
click at [444, 147] on div "Drop content here or Add elements Paste clipboard" at bounding box center [454, 92] width 529 height 109
drag, startPoint x: 423, startPoint y: 179, endPoint x: 692, endPoint y: 196, distance: 269.8
click at [692, 147] on div "Drop content here or Add elements Paste clipboard" at bounding box center [454, 92] width 529 height 109
click at [470, 147] on div "Drop content here or Add elements Paste clipboard" at bounding box center [454, 92] width 529 height 109
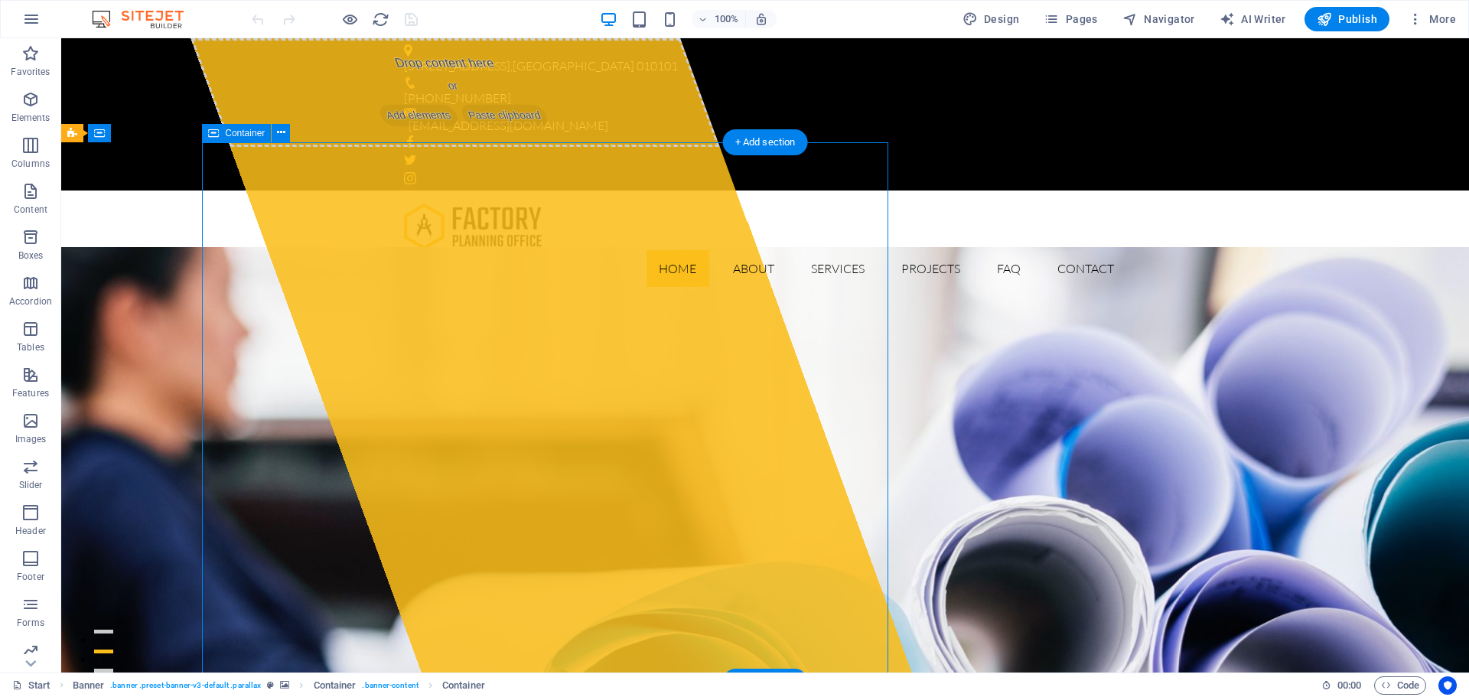
select select "%"
select select "px"
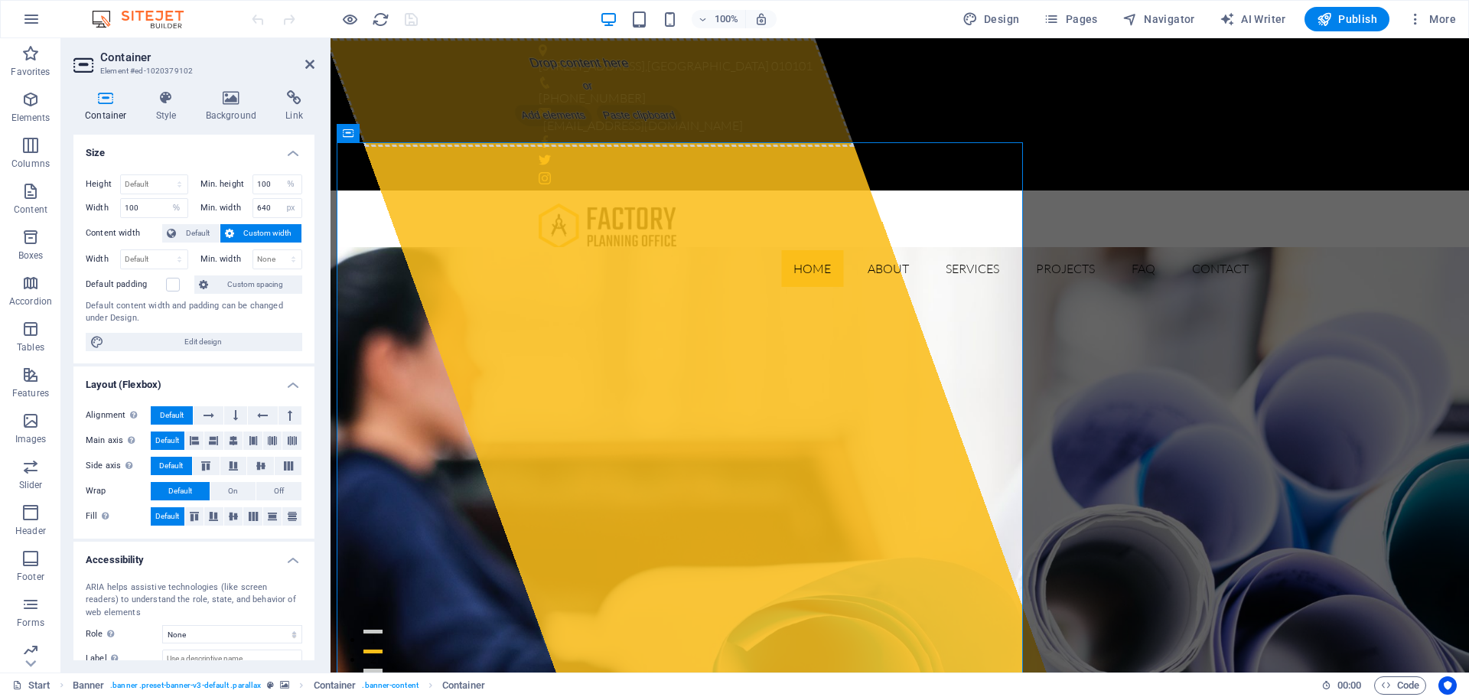
click at [317, 63] on aside "Container Element #ed-1020379102 Container Style Background Link Size Height De…" at bounding box center [195, 355] width 269 height 634
click at [308, 64] on icon at bounding box center [309, 64] width 9 height 12
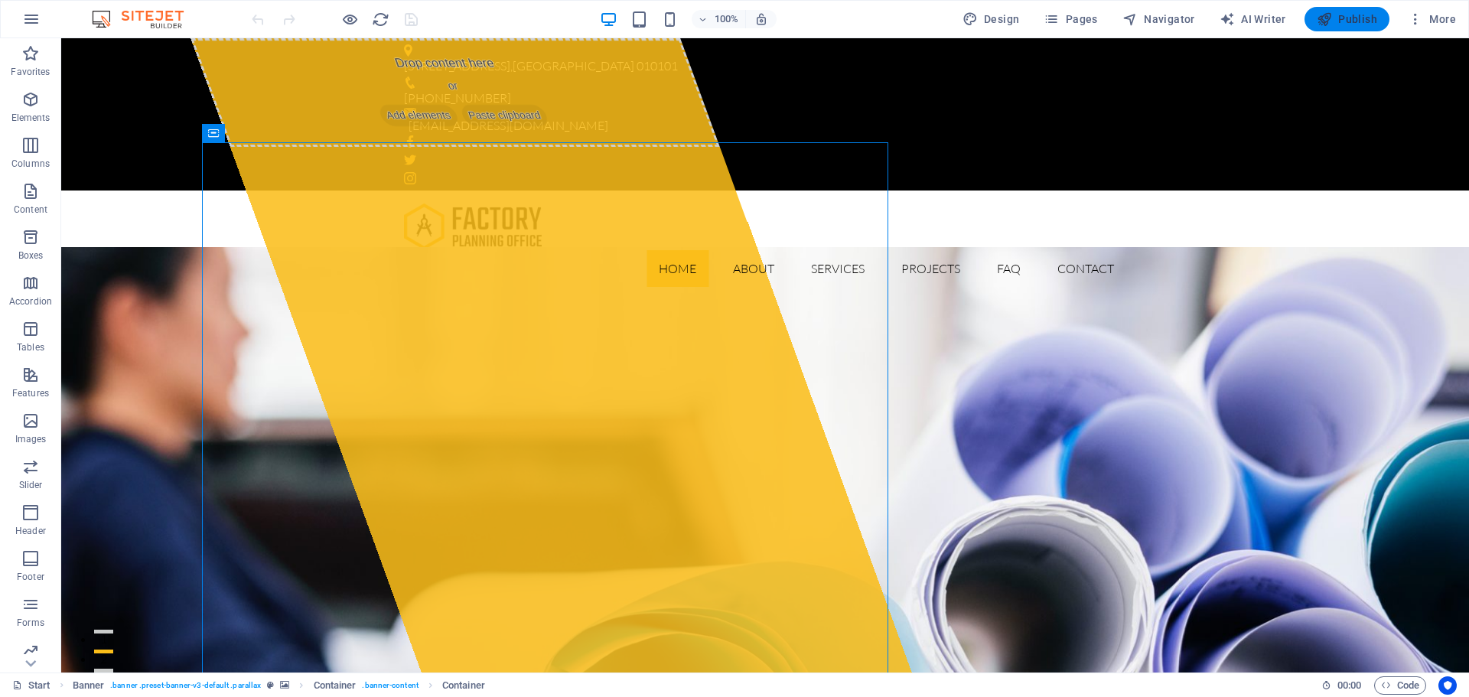
click at [1328, 15] on icon "button" at bounding box center [1324, 18] width 15 height 15
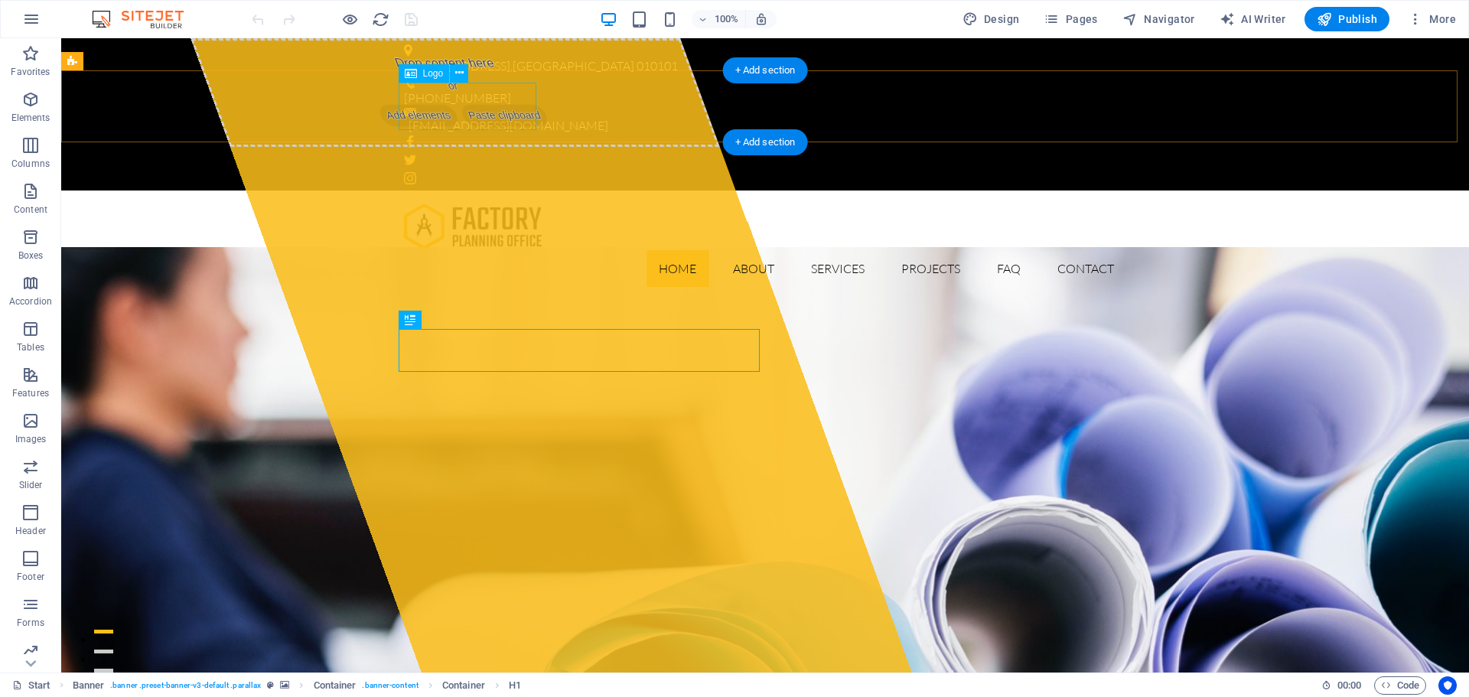
click at [411, 203] on div at bounding box center [765, 226] width 722 height 47
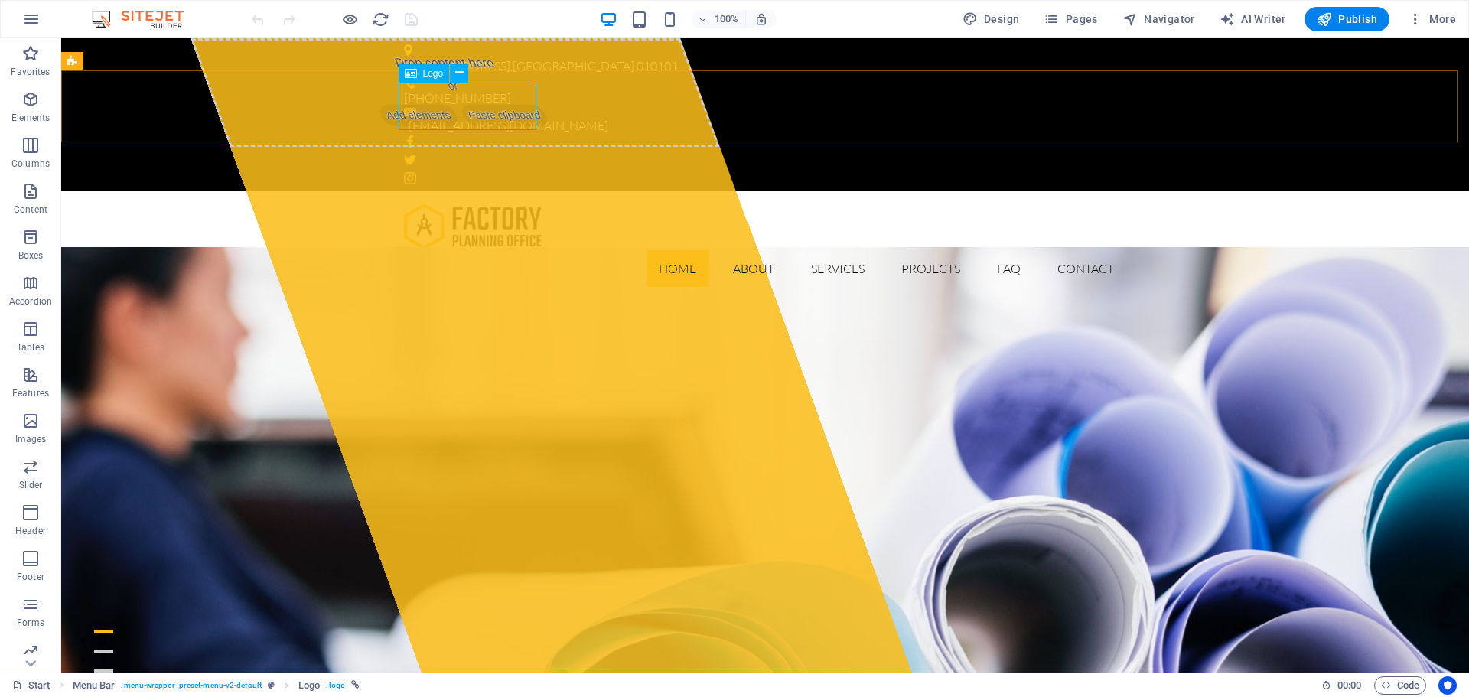
click at [420, 74] on div "Logo" at bounding box center [424, 73] width 51 height 18
click at [460, 70] on icon at bounding box center [459, 73] width 8 height 16
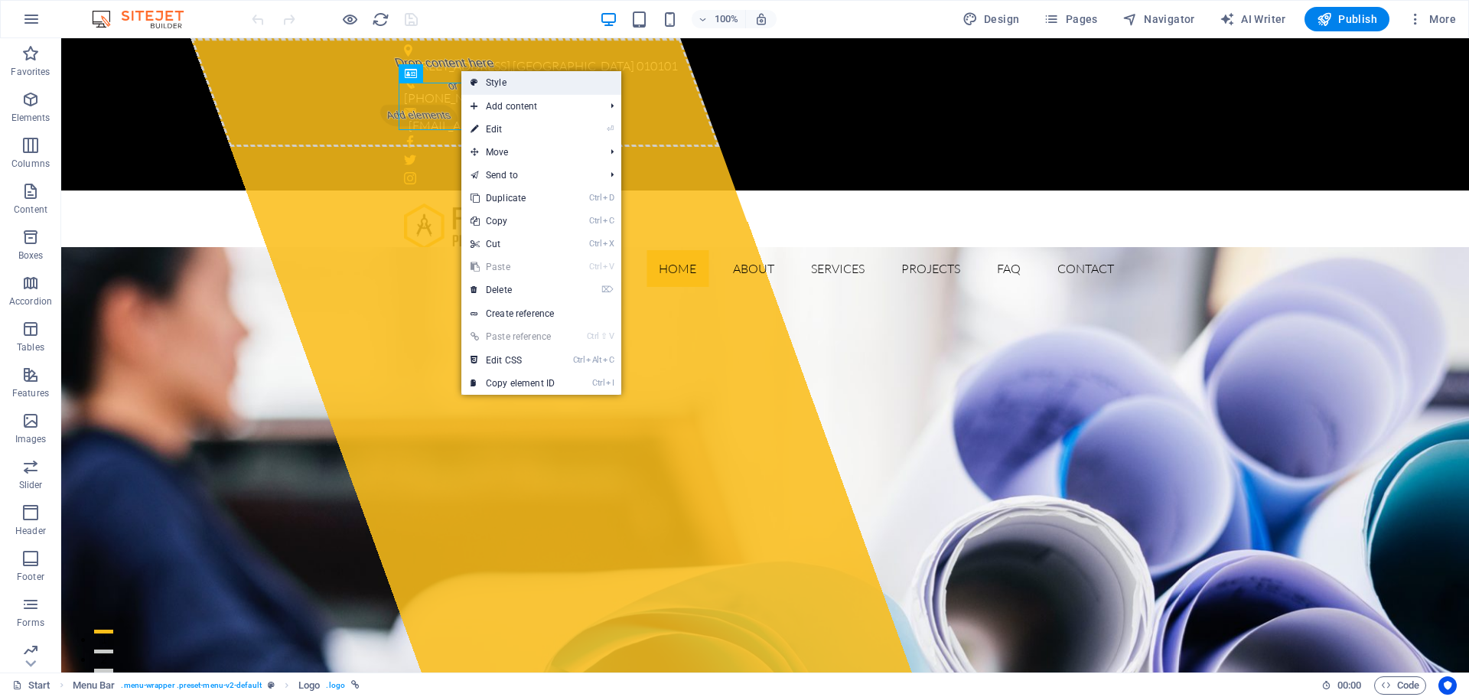
click at [529, 82] on link "Style" at bounding box center [541, 82] width 160 height 23
select select "rem"
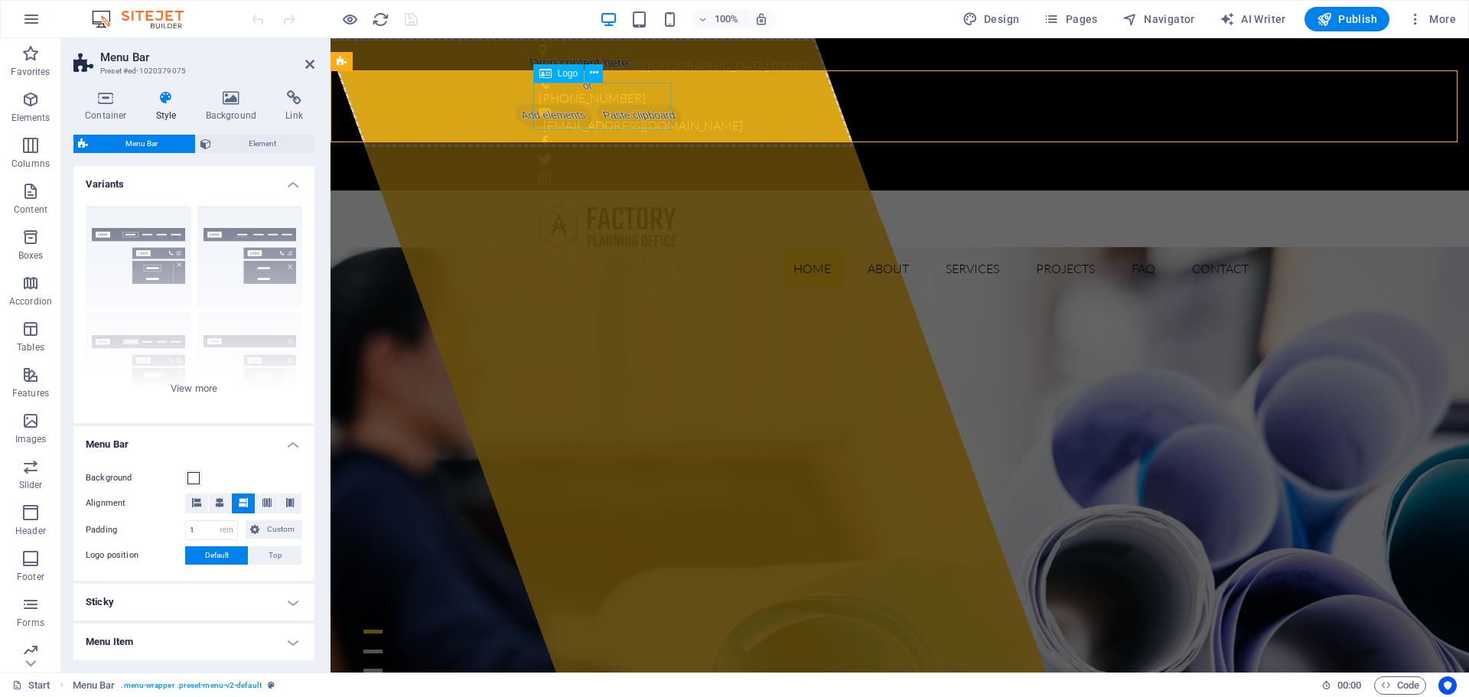
click at [627, 203] on div at bounding box center [900, 226] width 722 height 47
select select "px"
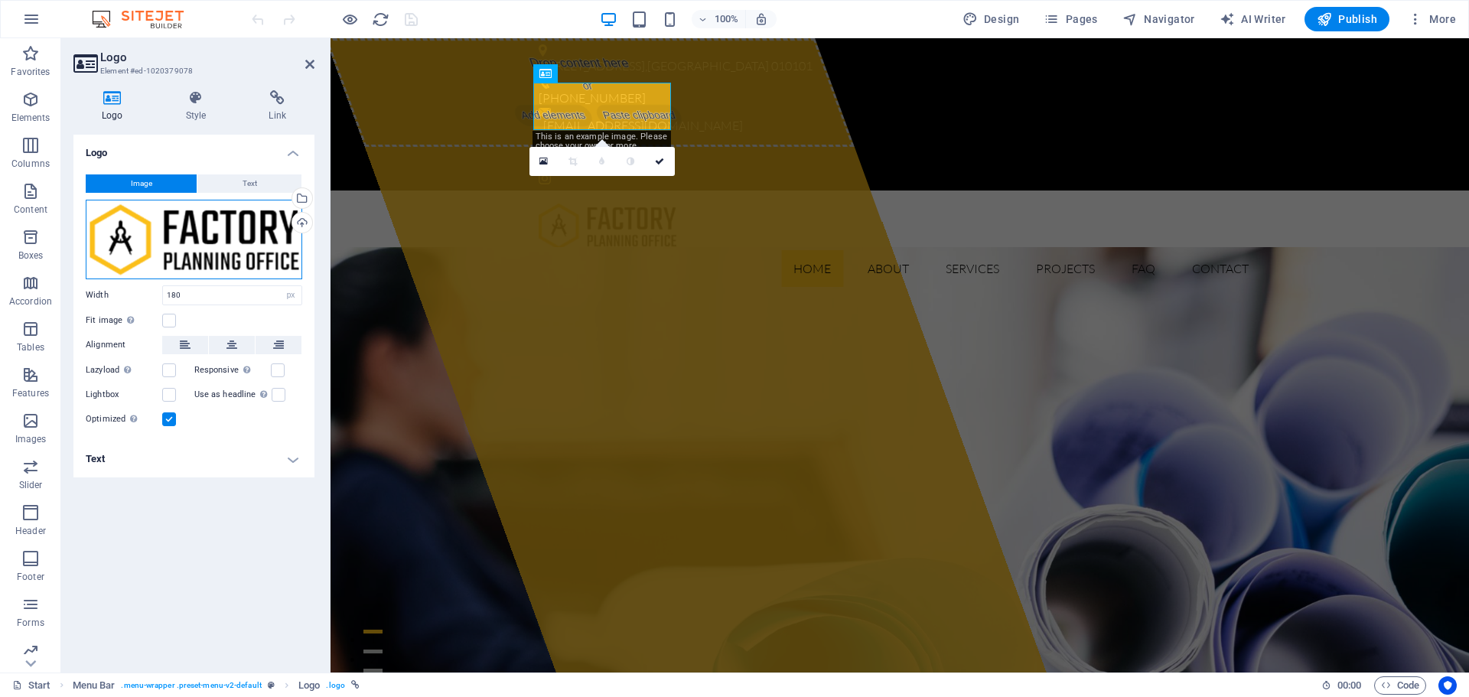
click at [145, 228] on div "Drag files here, click to choose files or select files from Files or our free s…" at bounding box center [194, 240] width 216 height 80
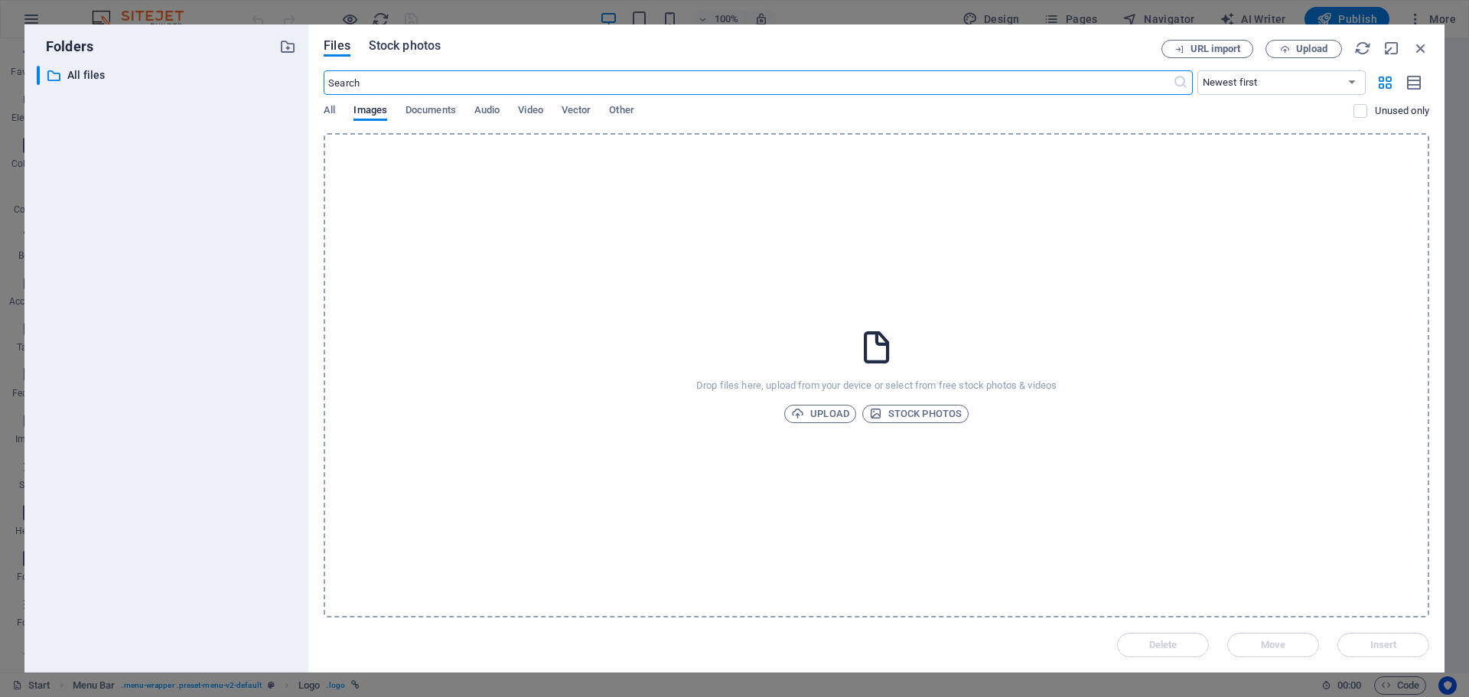
click at [428, 53] on span "Stock photos" at bounding box center [405, 46] width 72 height 18
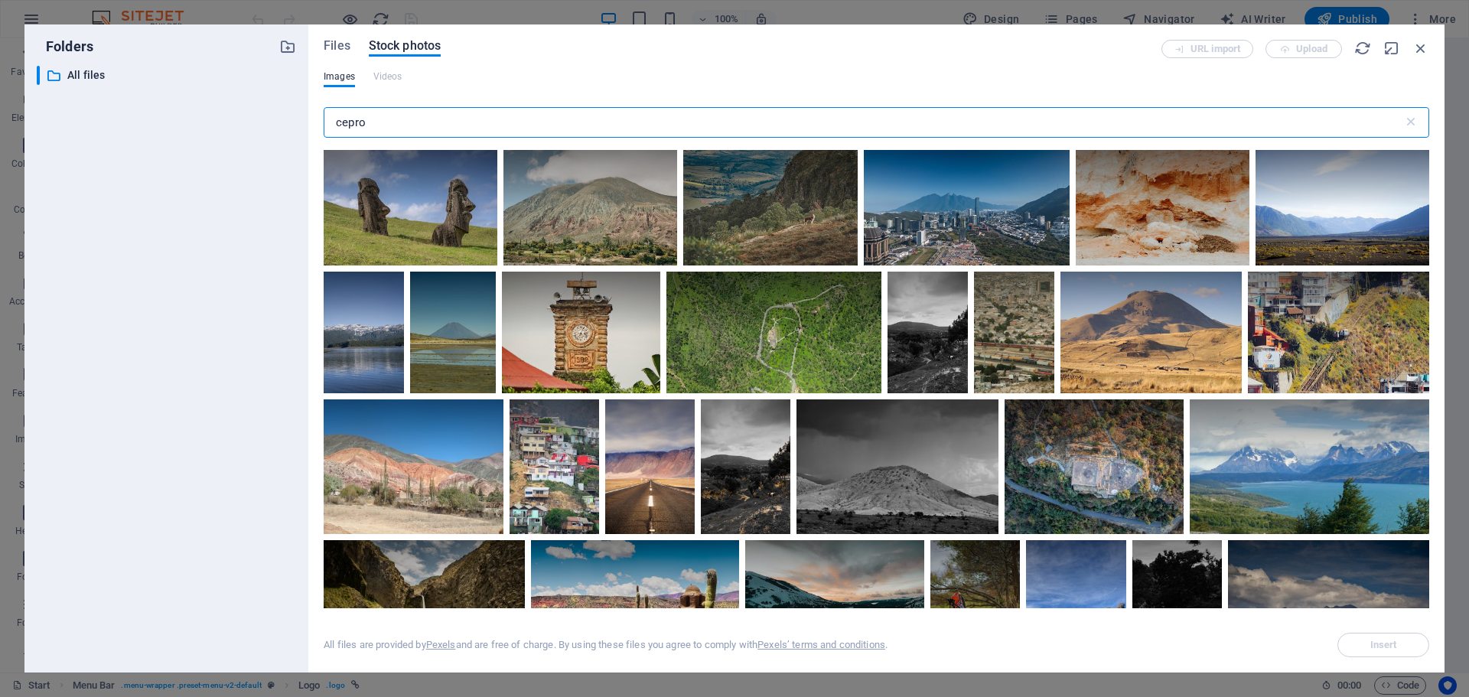
drag, startPoint x: 385, startPoint y: 130, endPoint x: 297, endPoint y: 130, distance: 88.0
click at [297, 130] on div "Folders ​ All files All files Files Stock photos URL import Upload Images Video…" at bounding box center [734, 348] width 1420 height 648
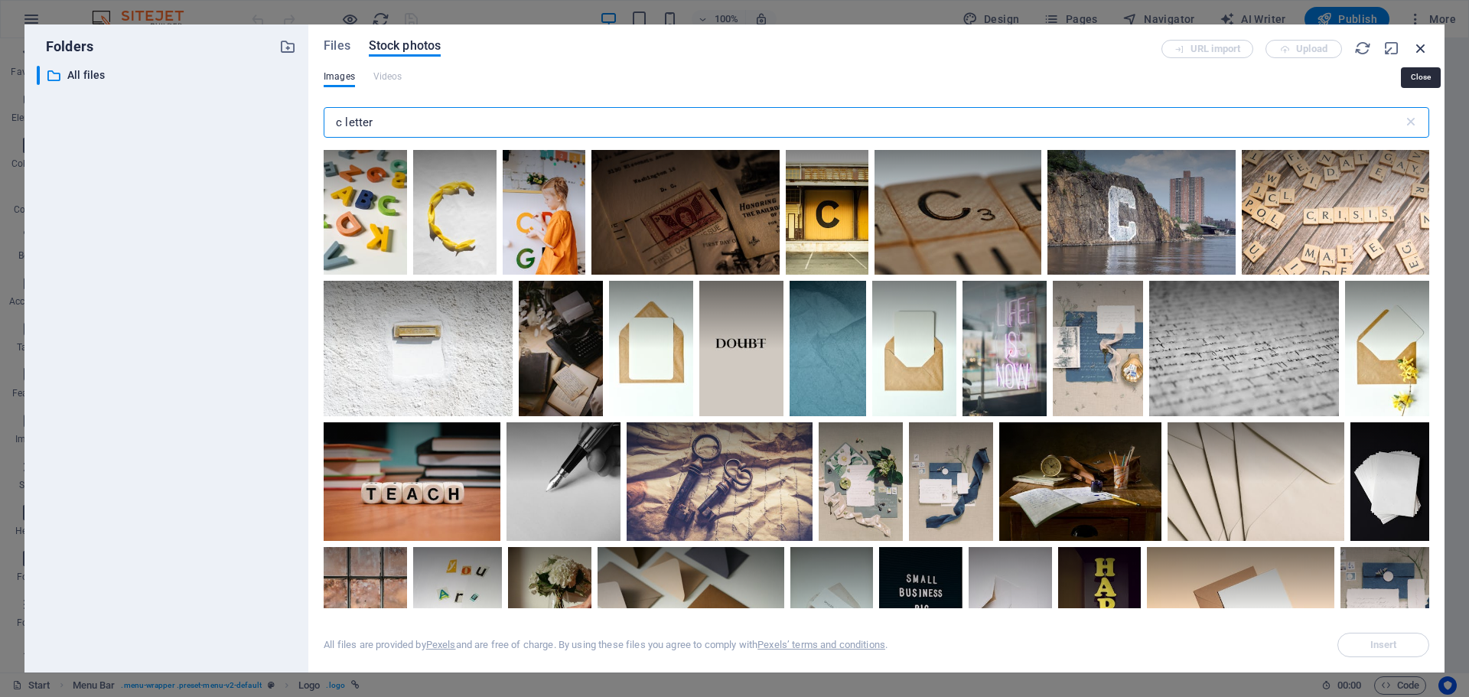
type input "c letter"
click at [1418, 53] on icon "button" at bounding box center [1420, 48] width 17 height 17
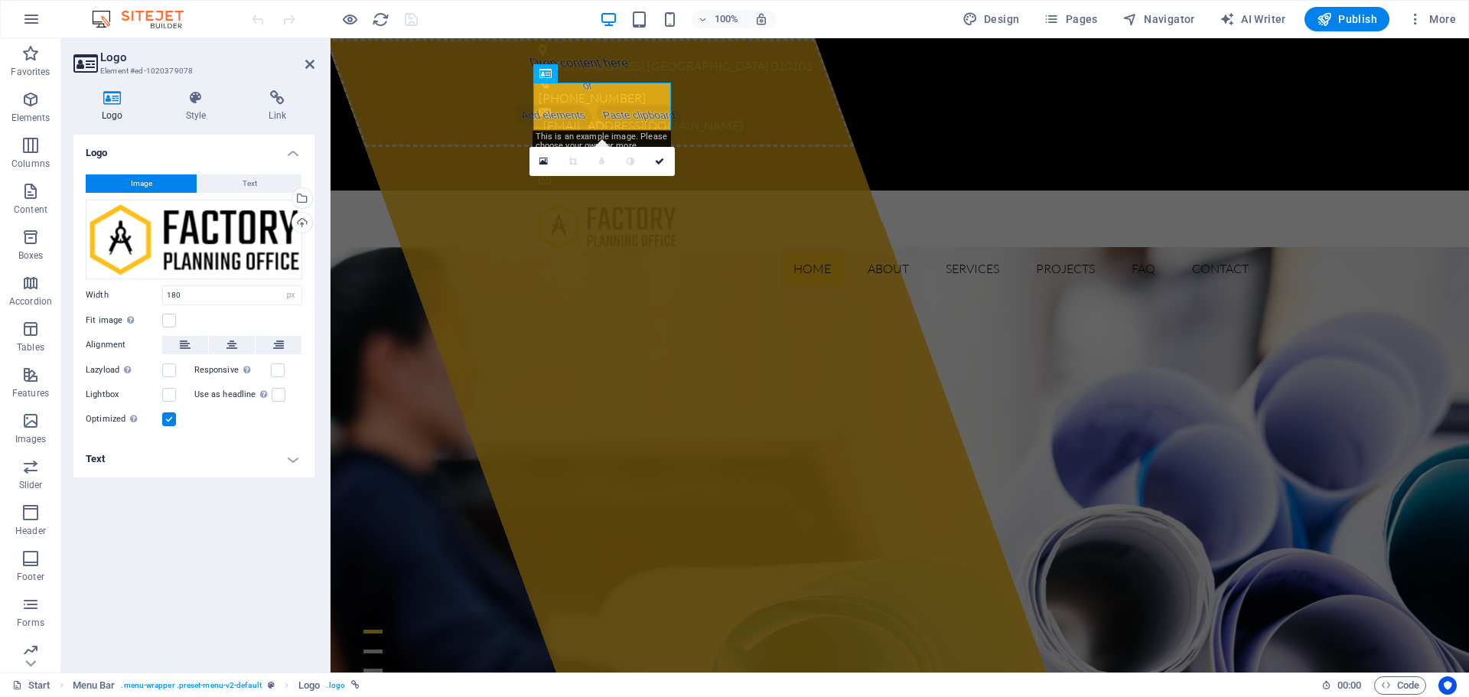
click at [278, 449] on h4 "Text" at bounding box center [193, 459] width 241 height 37
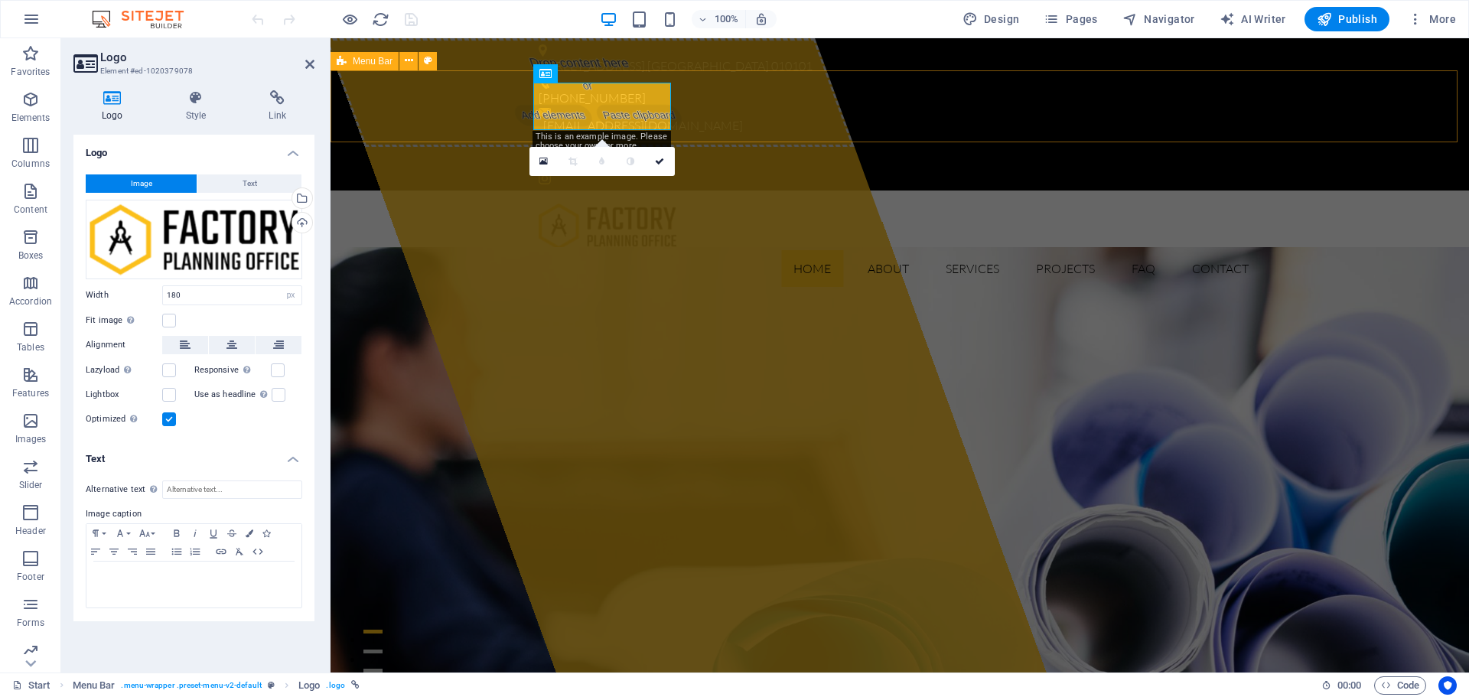
click at [376, 190] on div "Home About Services Projects FAQ Contact Menu" at bounding box center [899, 244] width 1138 height 109
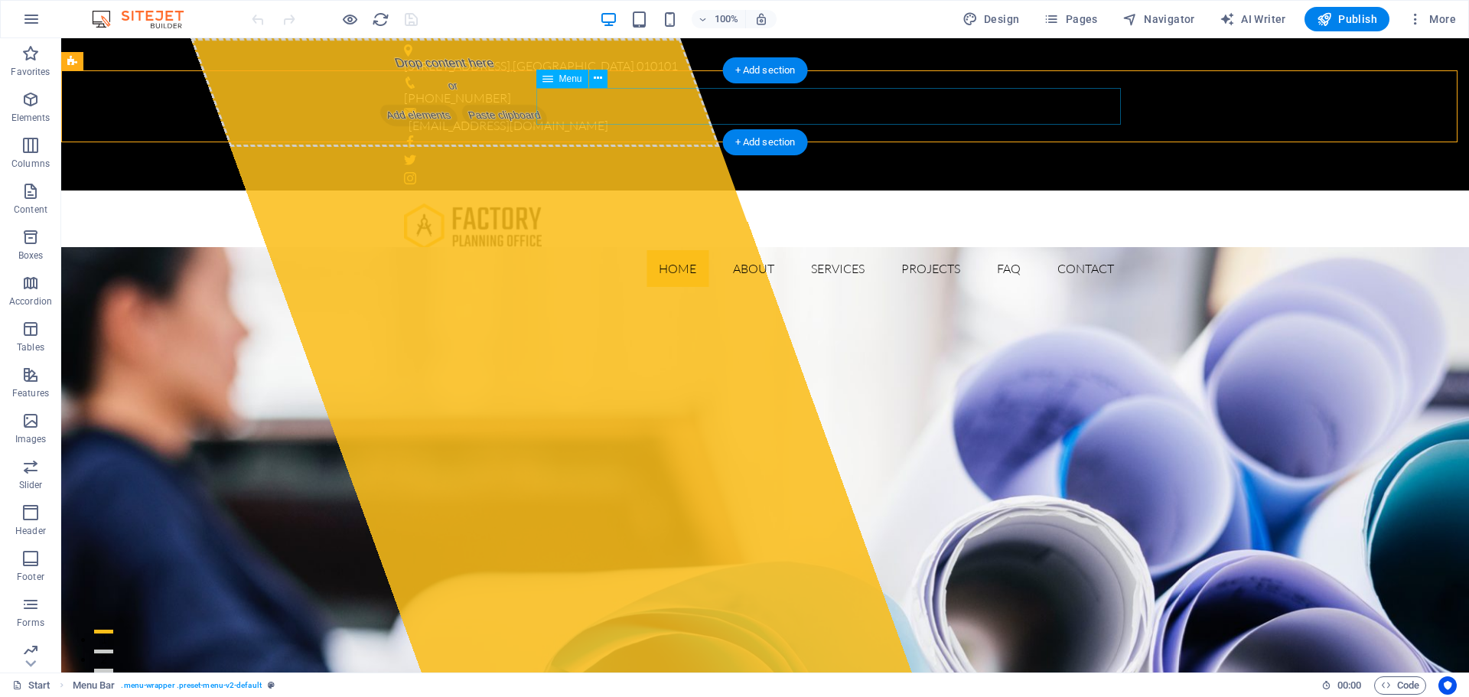
click at [607, 250] on nav "Home About Services Projects FAQ Contact" at bounding box center [765, 268] width 722 height 37
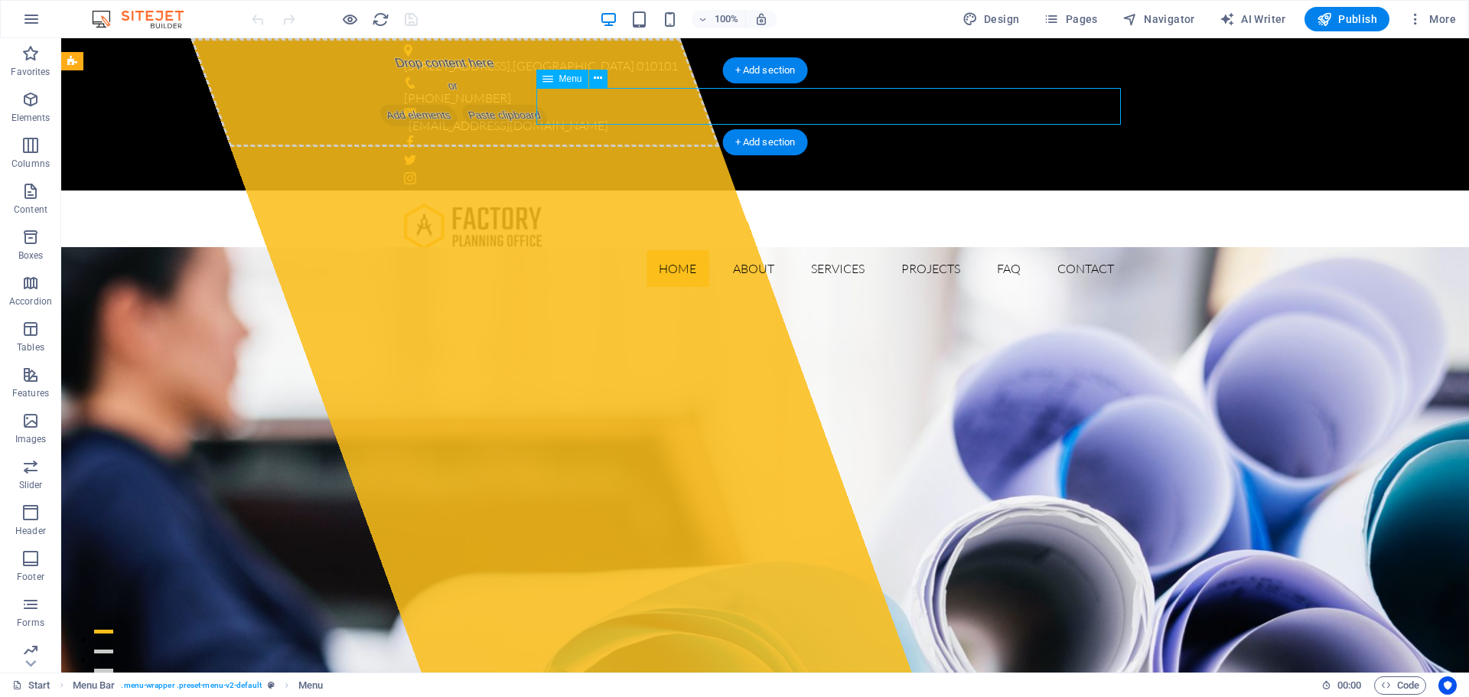
click at [607, 250] on nav "Home About Services Projects FAQ Contact" at bounding box center [765, 268] width 722 height 37
select select
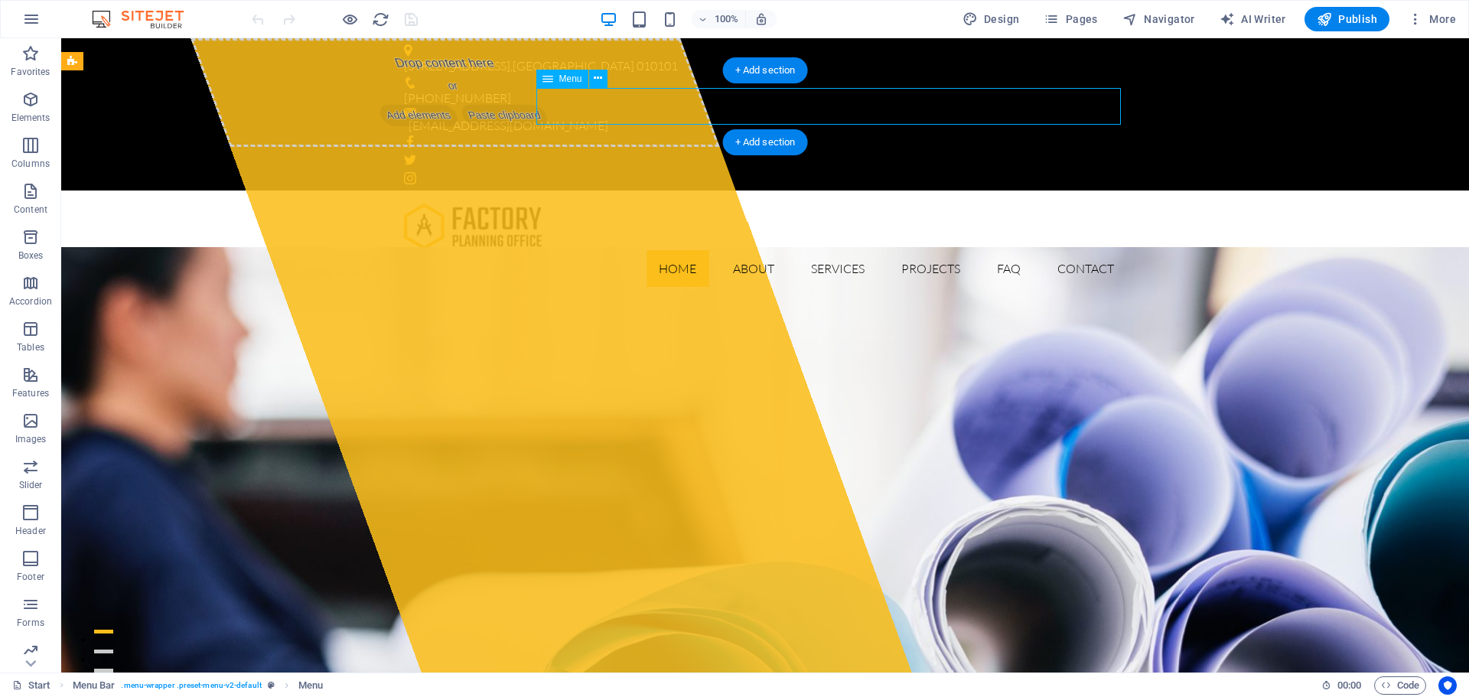
select select
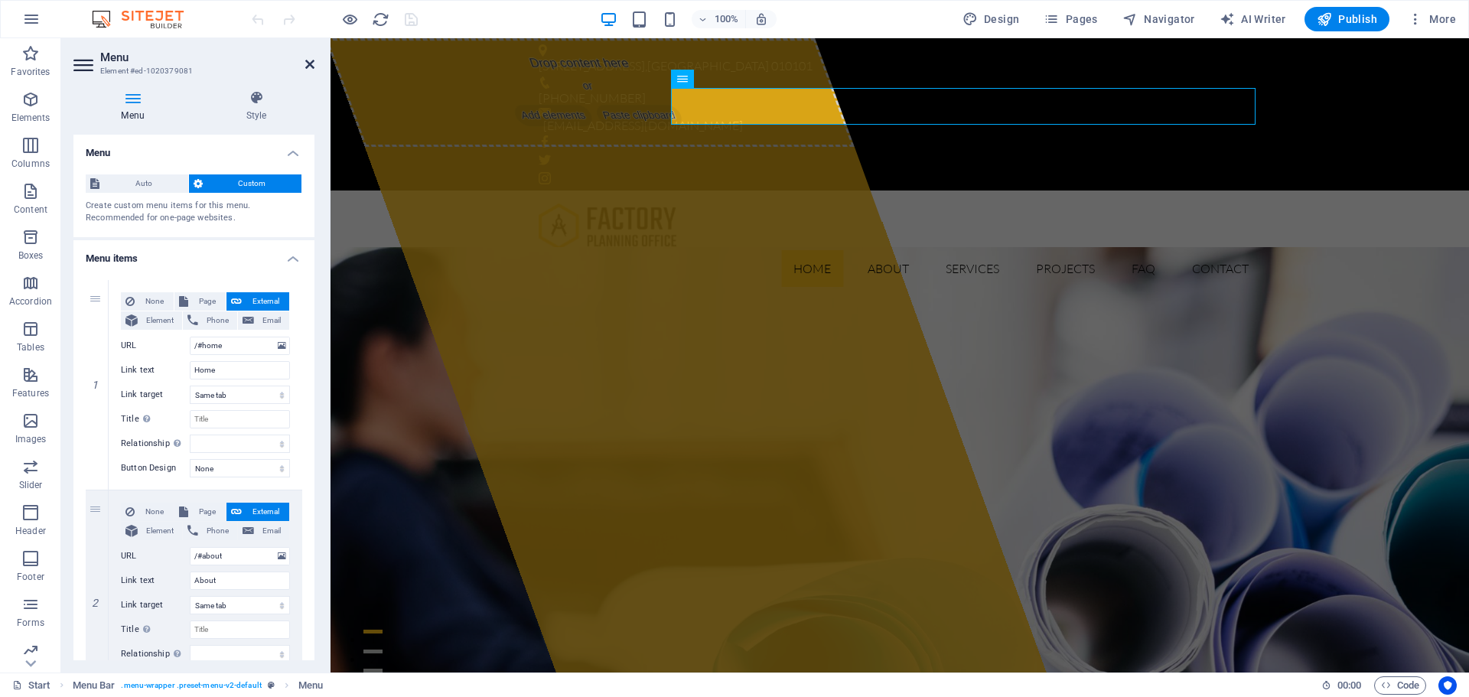
click at [306, 65] on icon at bounding box center [309, 64] width 9 height 12
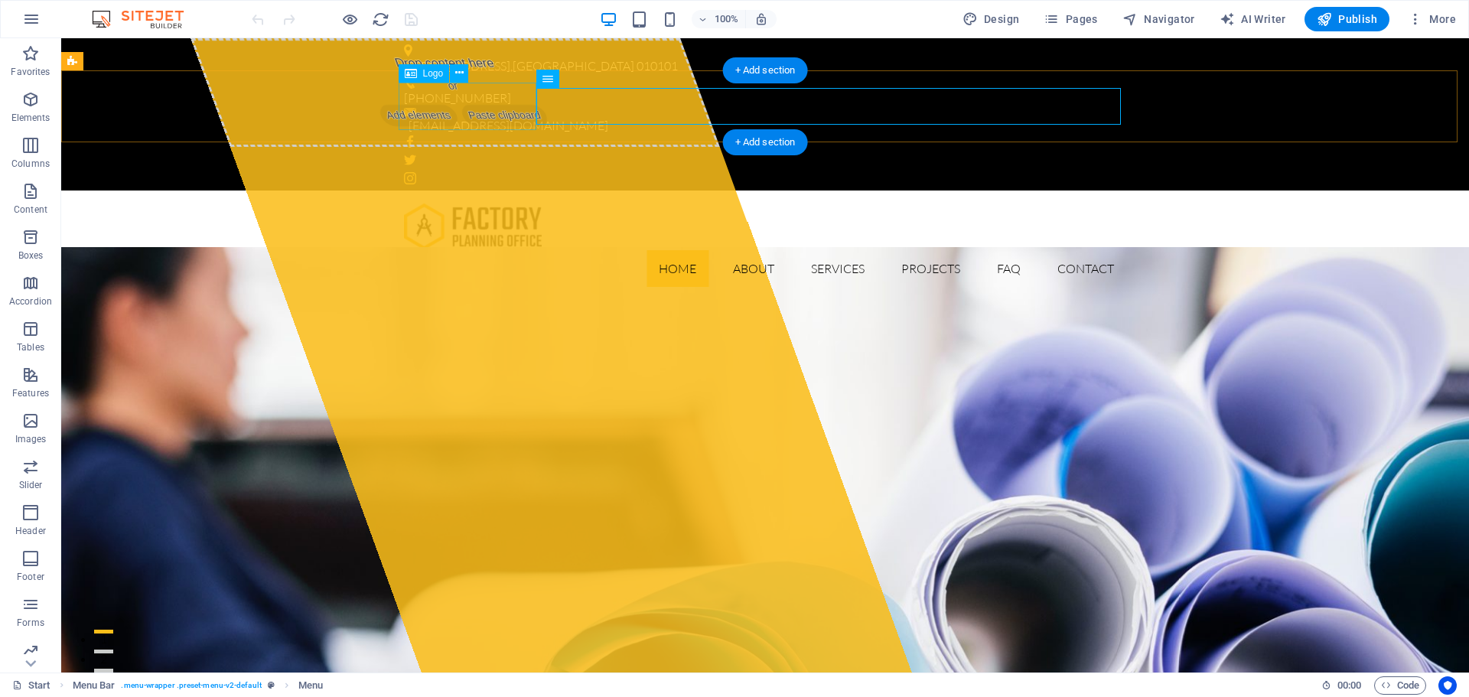
click at [474, 203] on div at bounding box center [765, 226] width 722 height 47
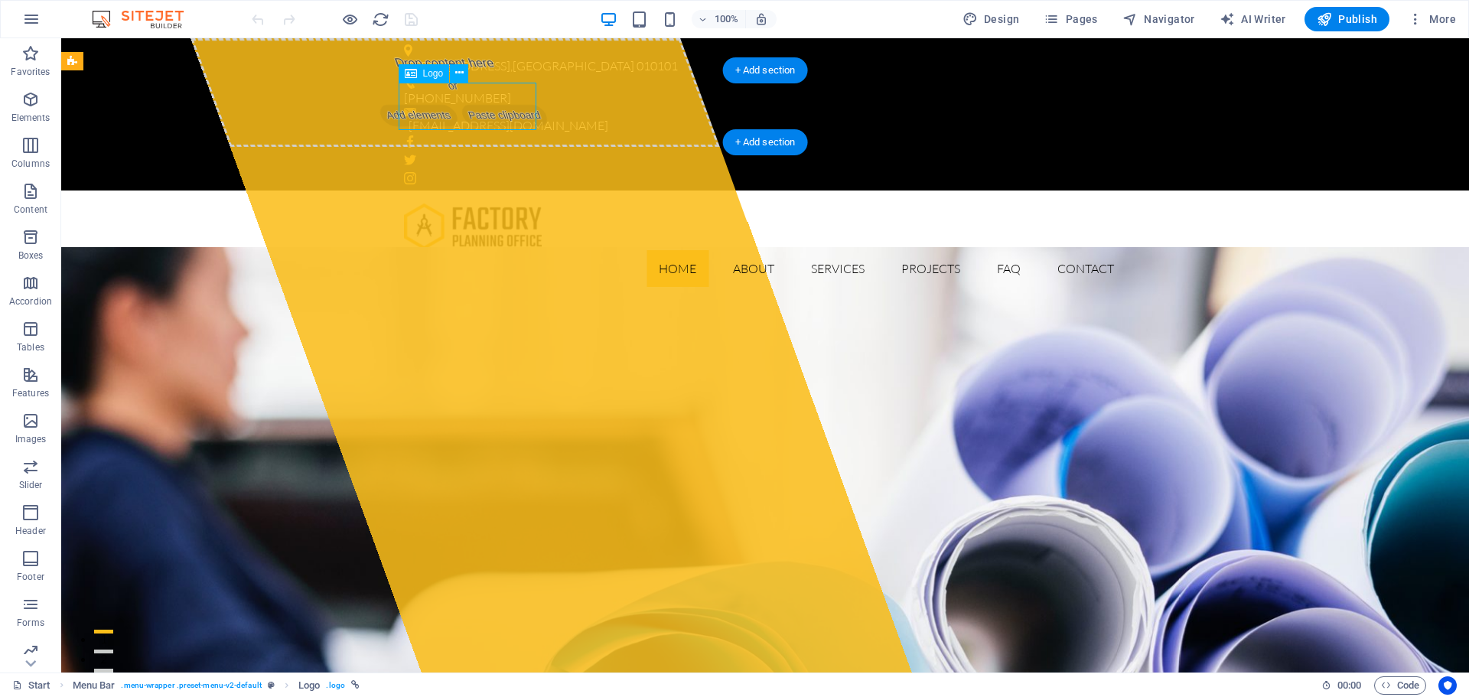
click at [474, 203] on div at bounding box center [765, 226] width 722 height 47
select select "px"
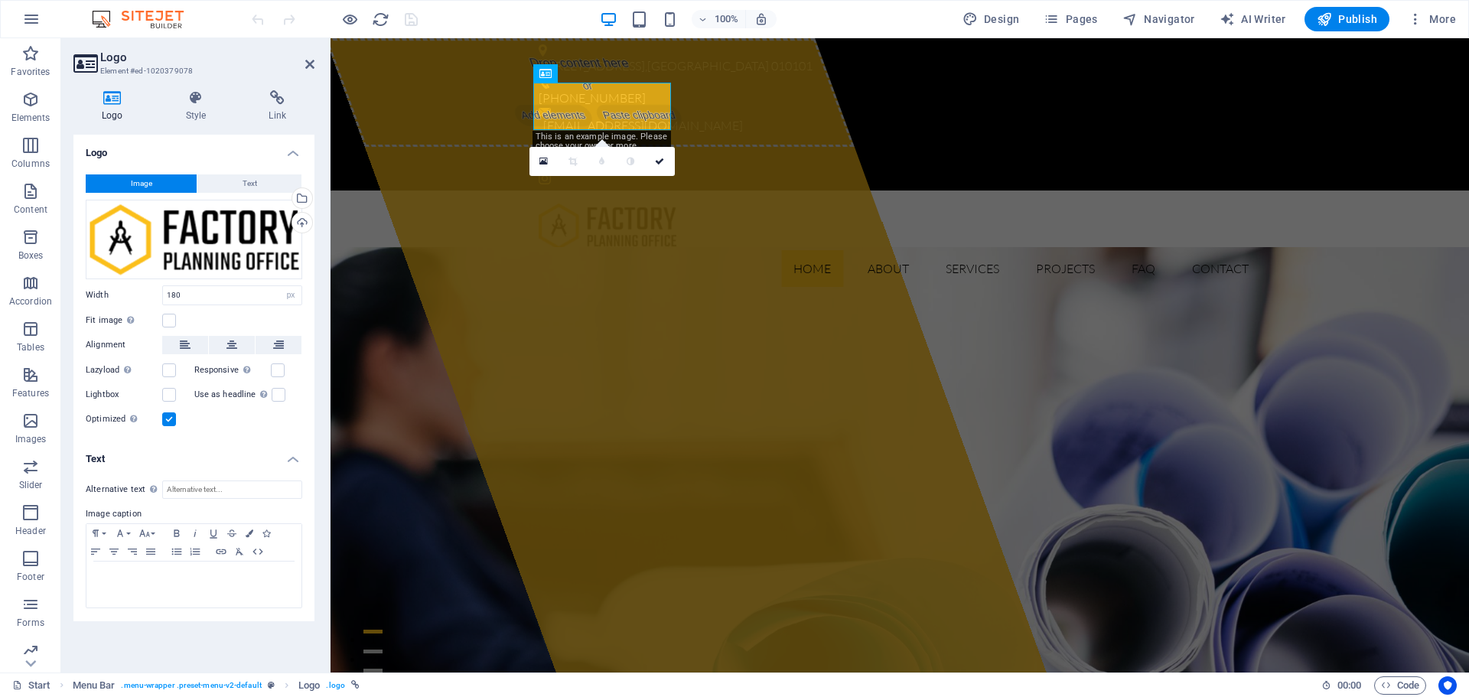
click at [225, 88] on div "Logo Style Link Logo Image Text Drag files here, click to choose files or selec…" at bounding box center [193, 375] width 265 height 594
click at [199, 97] on icon at bounding box center [196, 97] width 77 height 15
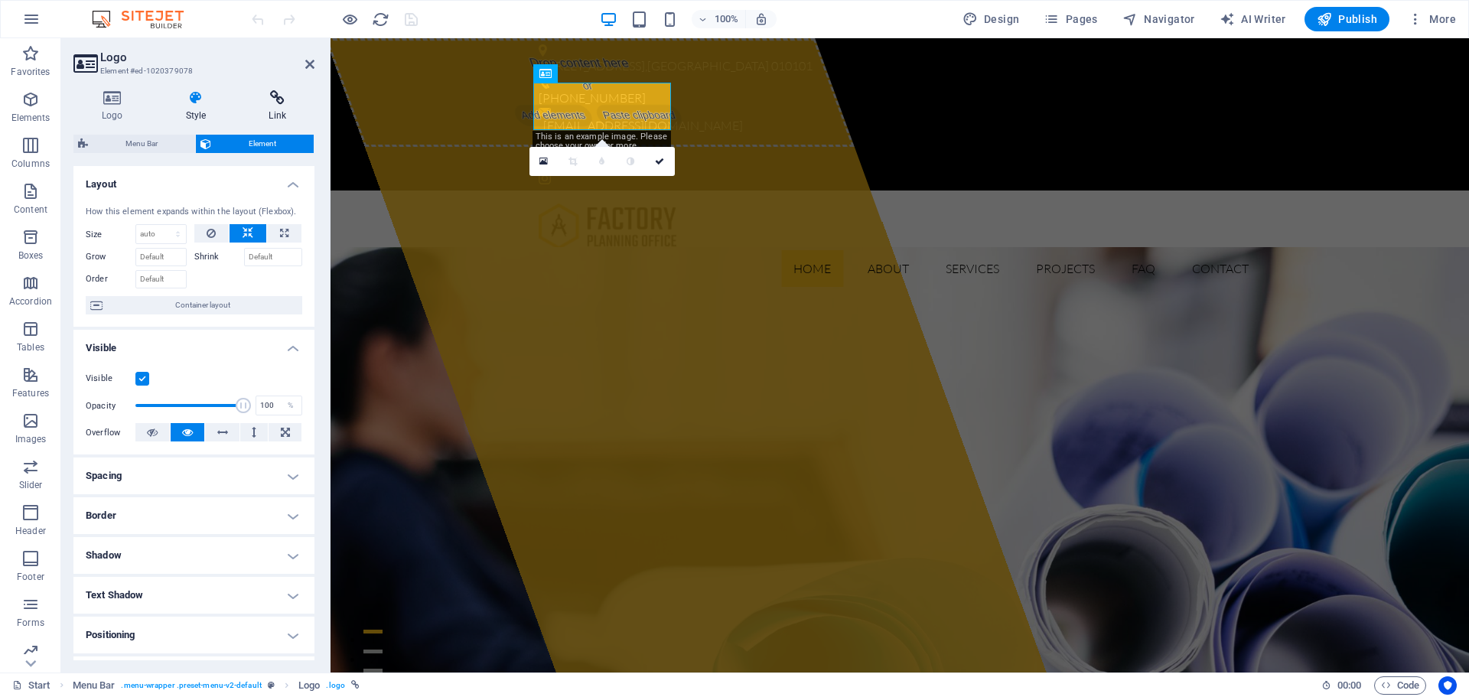
click at [265, 103] on icon at bounding box center [277, 97] width 74 height 15
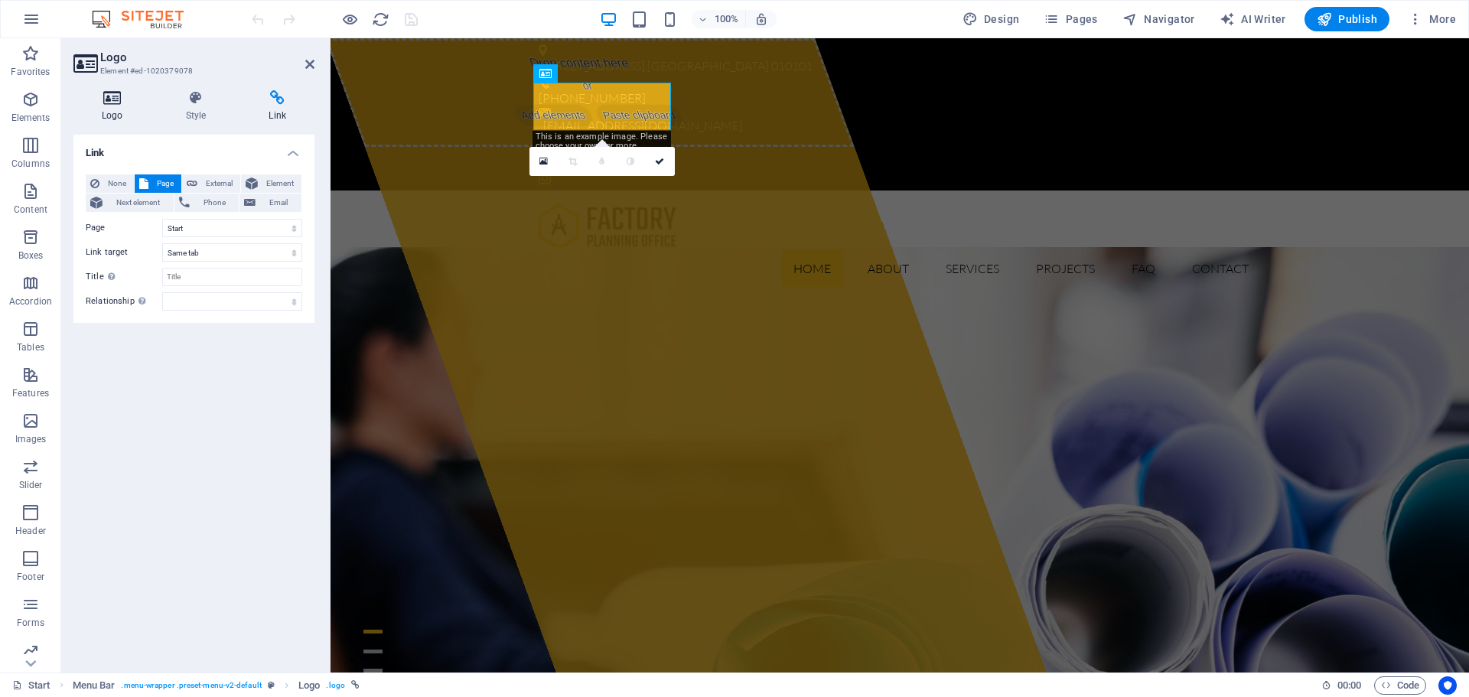
click at [119, 104] on icon at bounding box center [112, 97] width 78 height 15
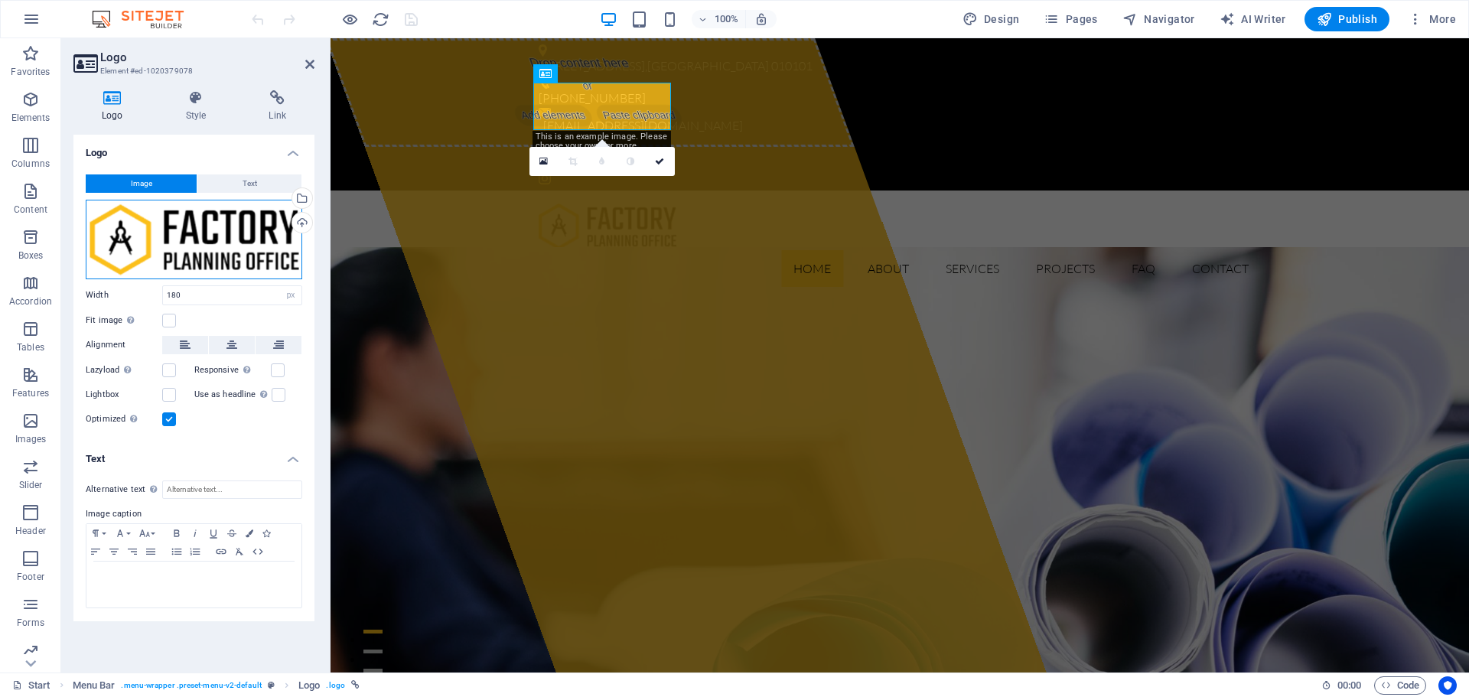
click at [198, 230] on div "Drag files here, click to choose files or select files from Files or our free s…" at bounding box center [194, 240] width 216 height 80
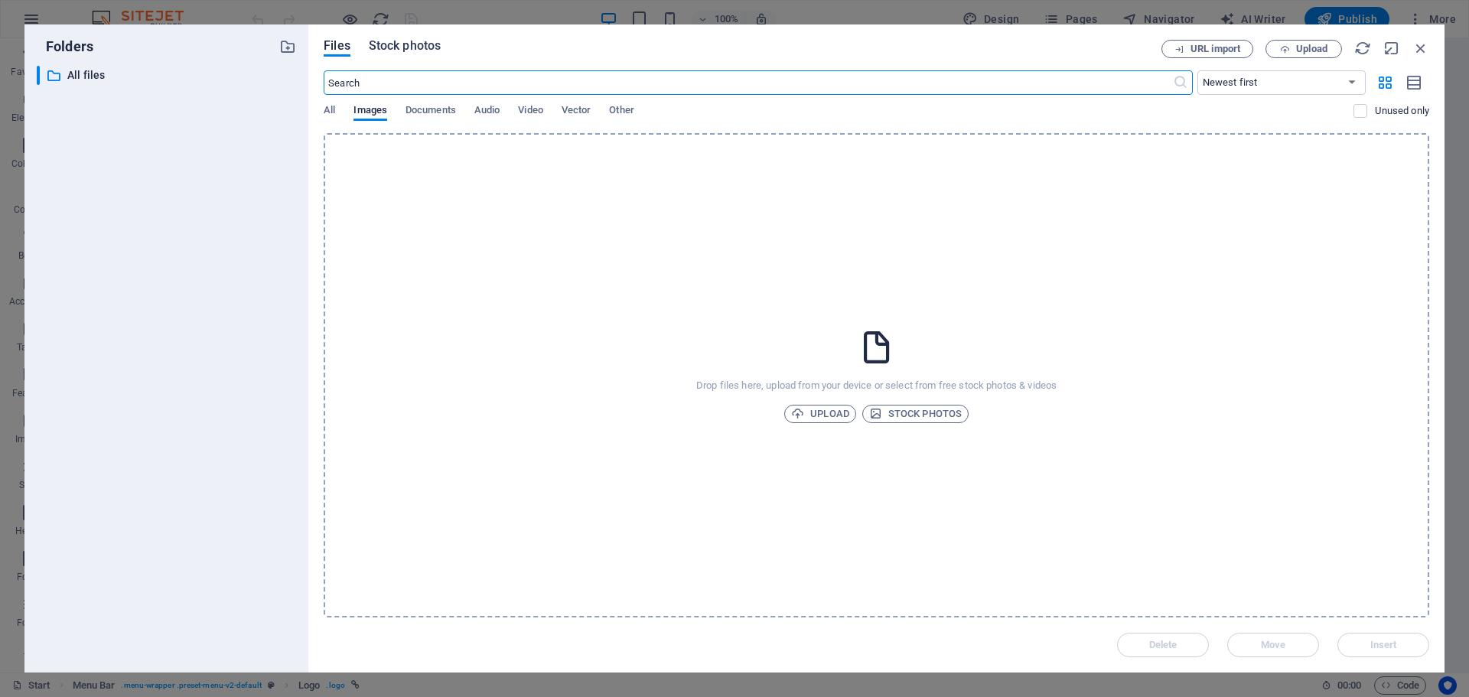
click at [411, 54] on button "Stock photos" at bounding box center [405, 48] width 72 height 17
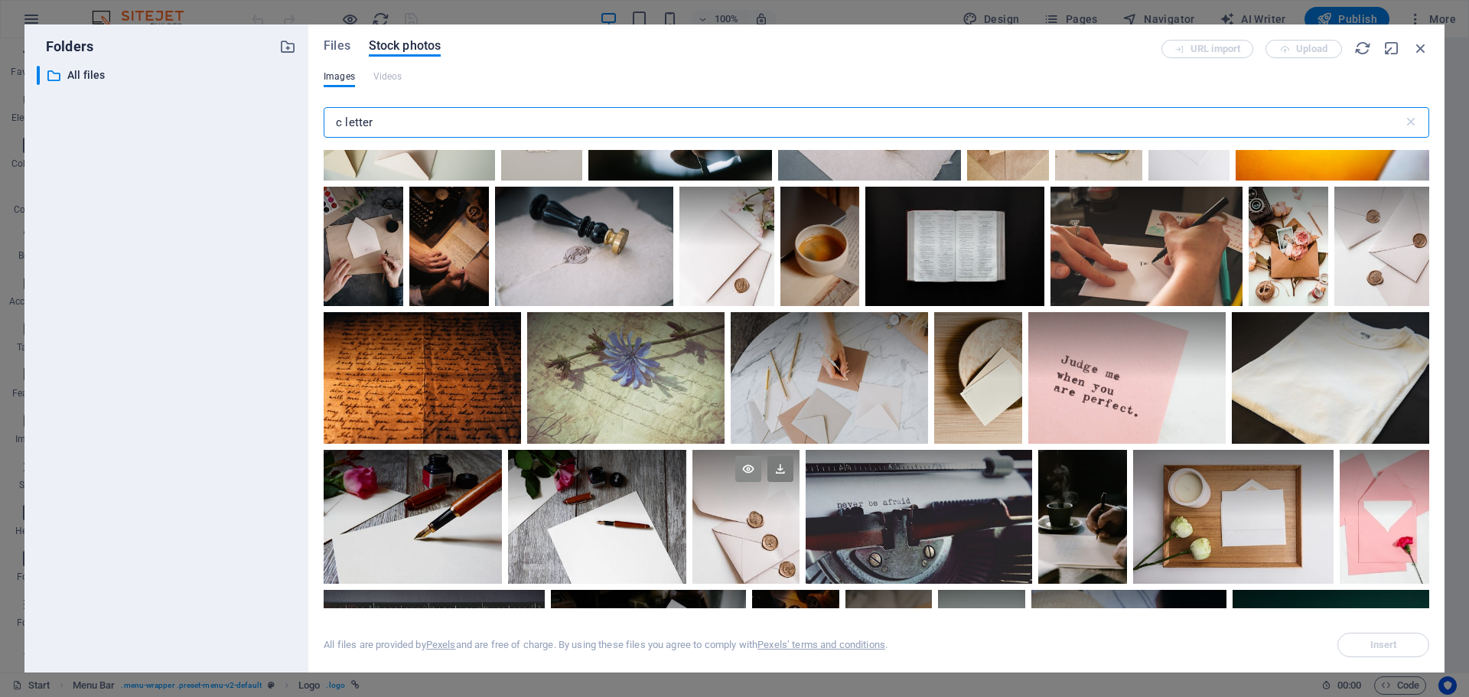
scroll to position [899, 0]
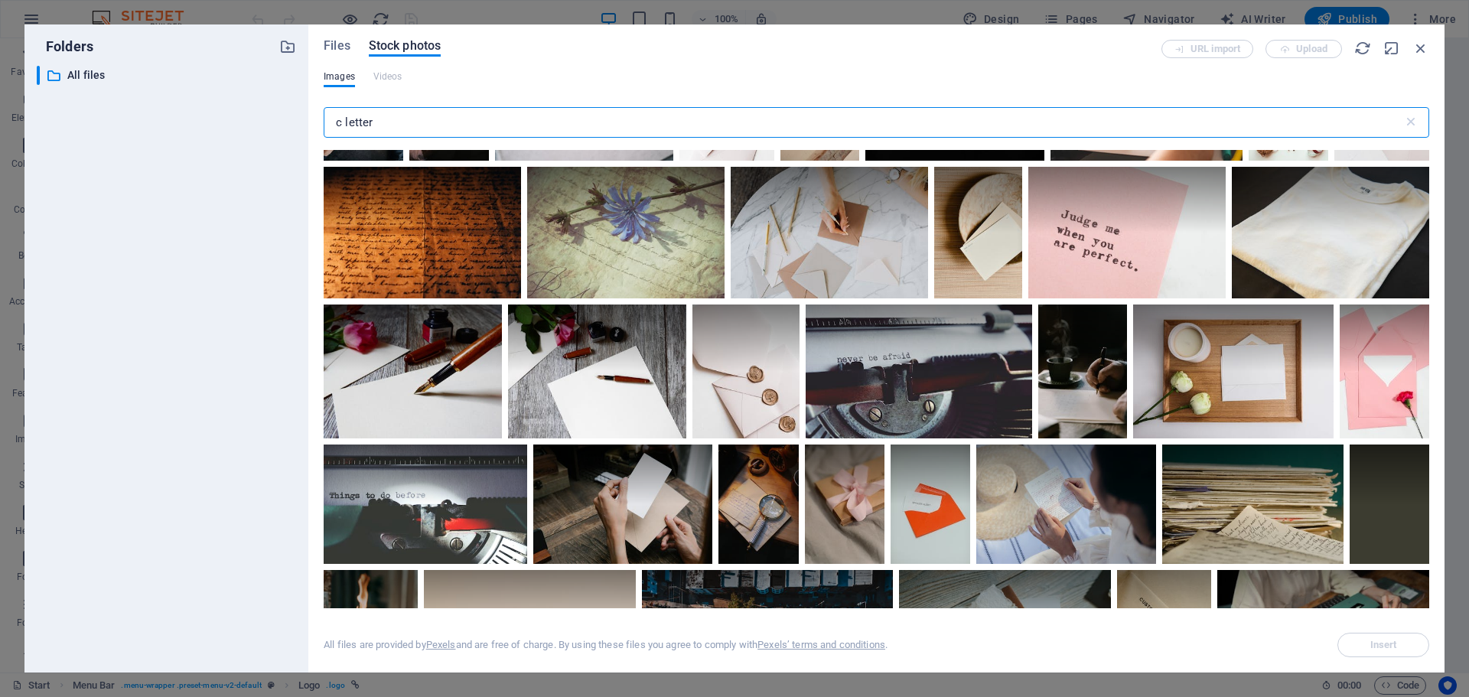
drag, startPoint x: 433, startPoint y: 118, endPoint x: 19, endPoint y: 124, distance: 413.9
click at [30, 124] on div "Folders ​ All files All files Files Stock photos URL import Upload Images Video…" at bounding box center [734, 348] width 1420 height 648
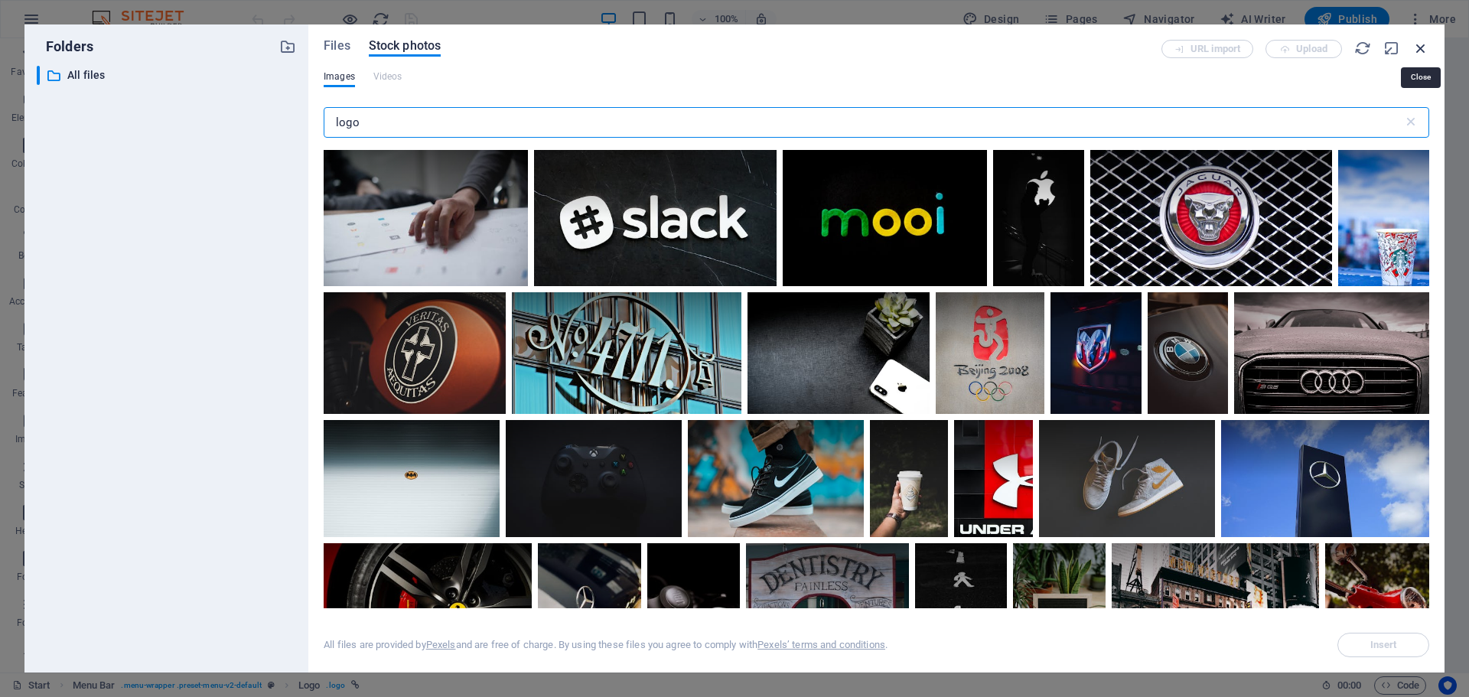
type input "logo"
click at [1424, 50] on icon "button" at bounding box center [1420, 48] width 17 height 17
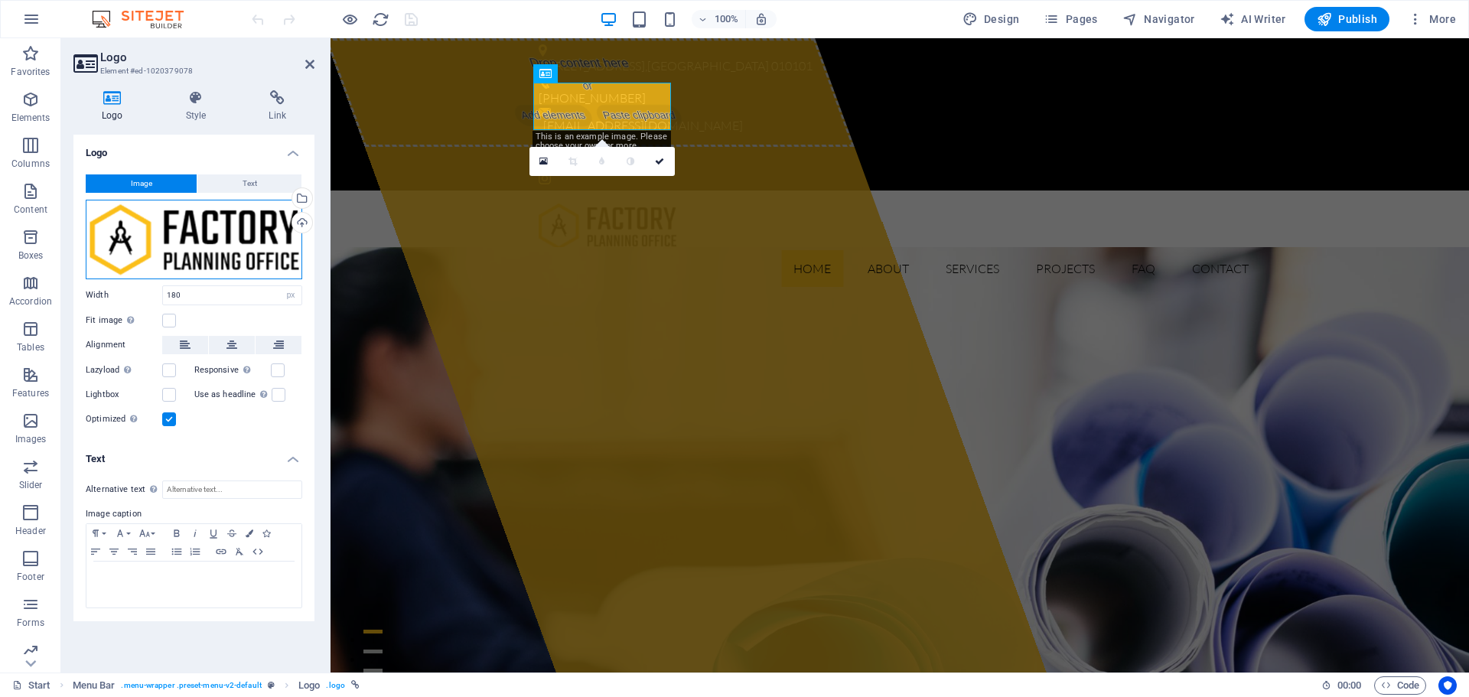
click at [209, 235] on div "Drag files here, click to choose files or select files from Files or our free s…" at bounding box center [194, 240] width 216 height 80
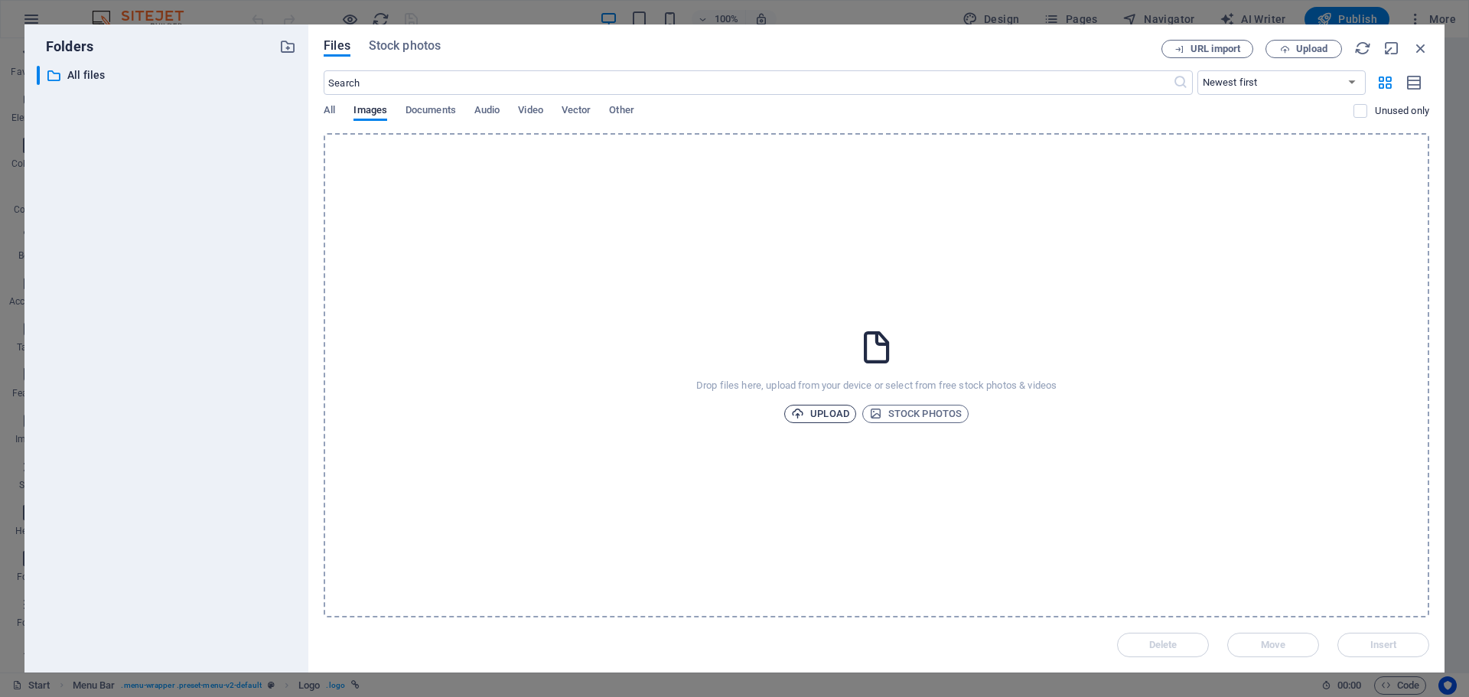
click at [818, 416] on span "Upload" at bounding box center [820, 414] width 58 height 18
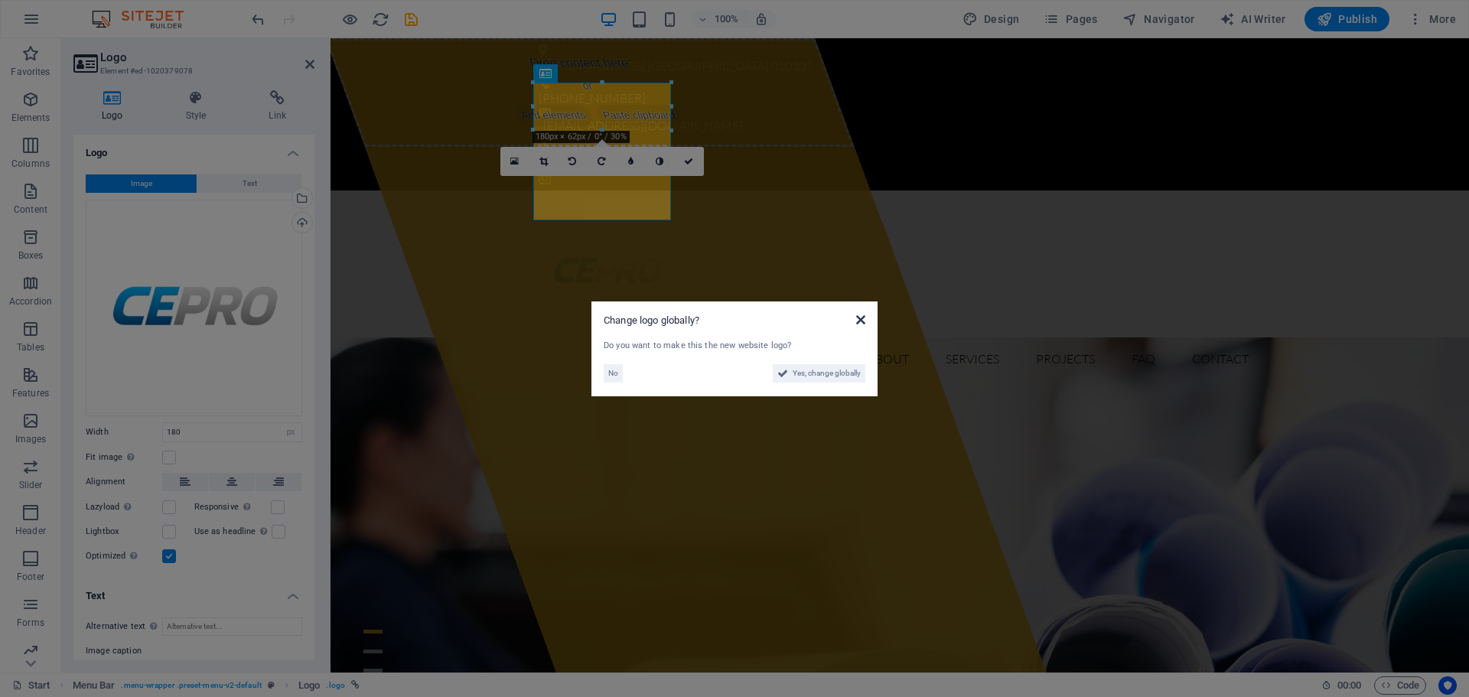
click at [859, 324] on icon at bounding box center [860, 320] width 9 height 12
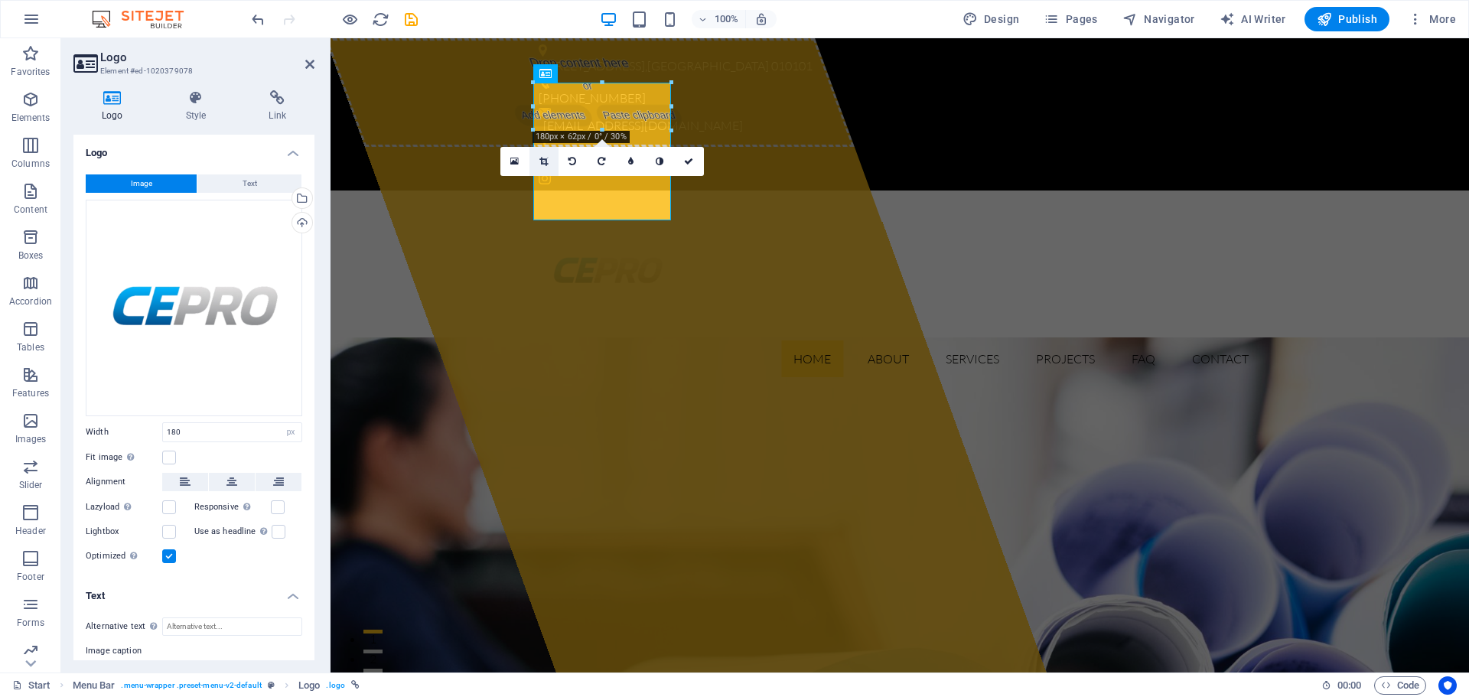
click at [536, 160] on link at bounding box center [543, 161] width 29 height 29
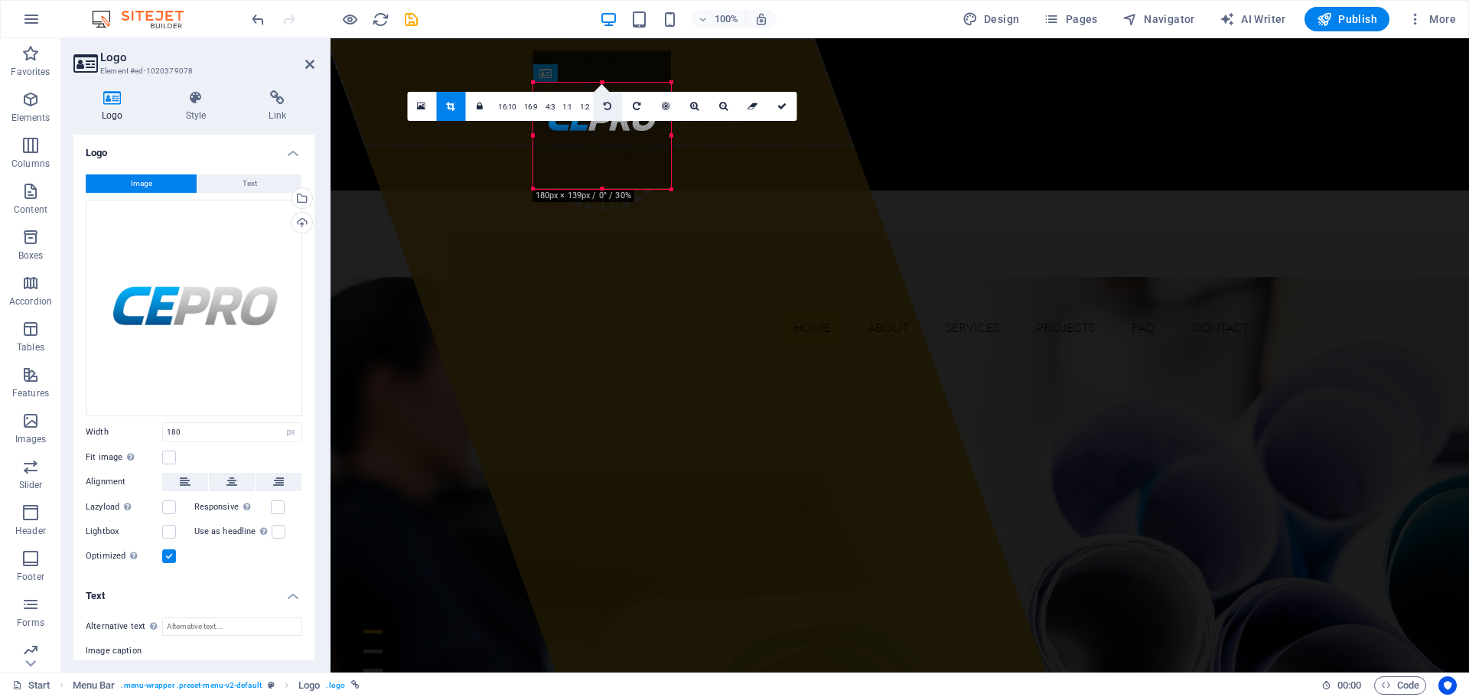
drag, startPoint x: 600, startPoint y: 82, endPoint x: 607, endPoint y: 114, distance: 33.0
click at [607, 114] on div "180 170 160 150 140 130 120 110 100 90 80 70 60 50 40 30 20 10 0 -10 -20 -30 -4…" at bounding box center [602, 136] width 138 height 106
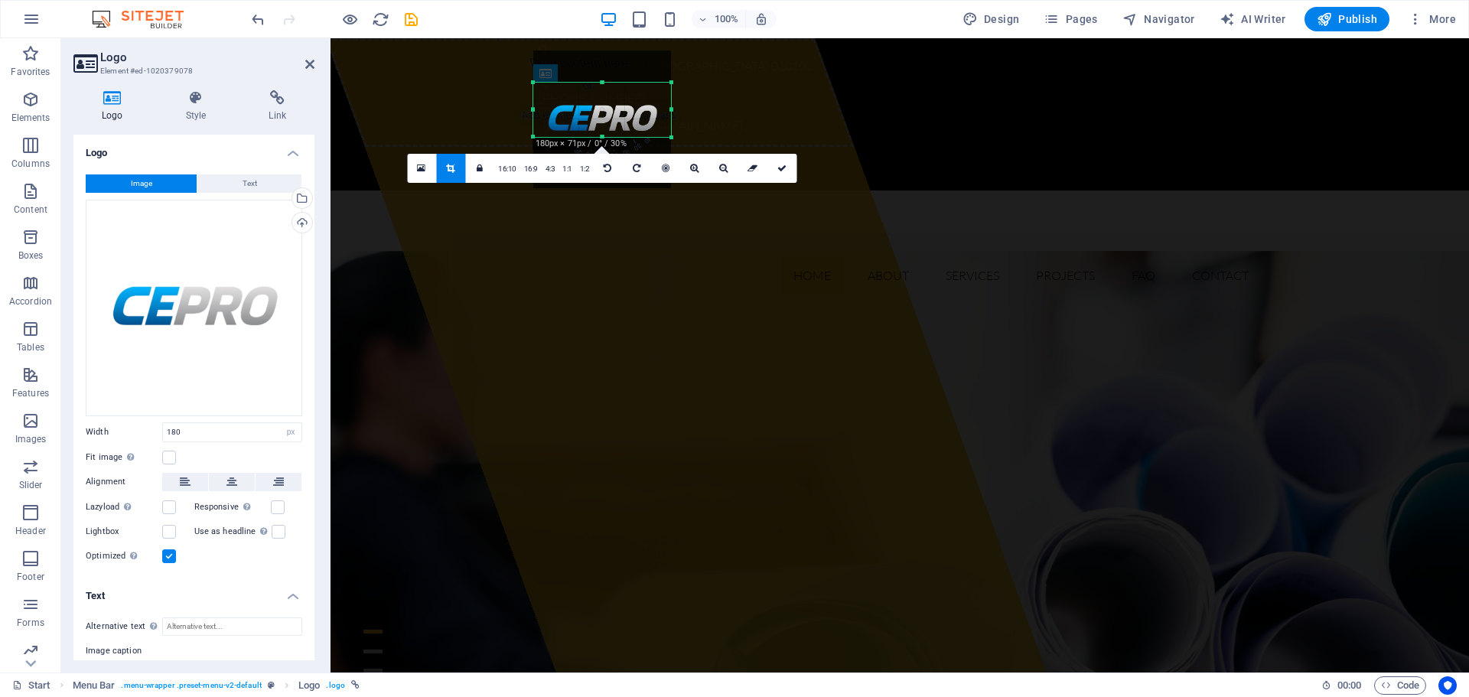
drag, startPoint x: 600, startPoint y: 186, endPoint x: 649, endPoint y: 135, distance: 71.4
click at [649, 135] on div at bounding box center [602, 137] width 138 height 5
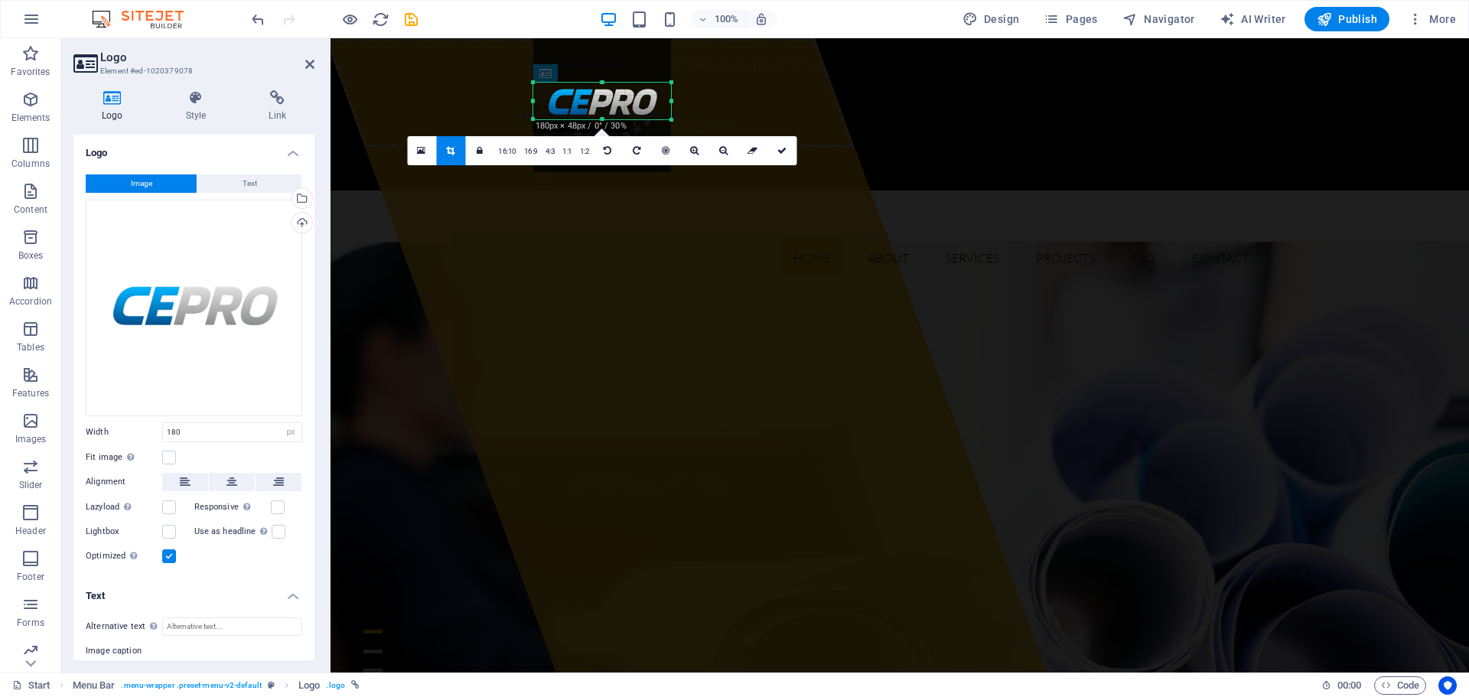
drag, startPoint x: 604, startPoint y: 81, endPoint x: 607, endPoint y: 97, distance: 16.4
click at [607, 97] on div "180 170 160 150 140 130 120 110 100 90 80 70 60 50 40 30 20 10 0 -10 -20 -30 -4…" at bounding box center [602, 101] width 138 height 37
click at [784, 155] on link at bounding box center [781, 150] width 29 height 29
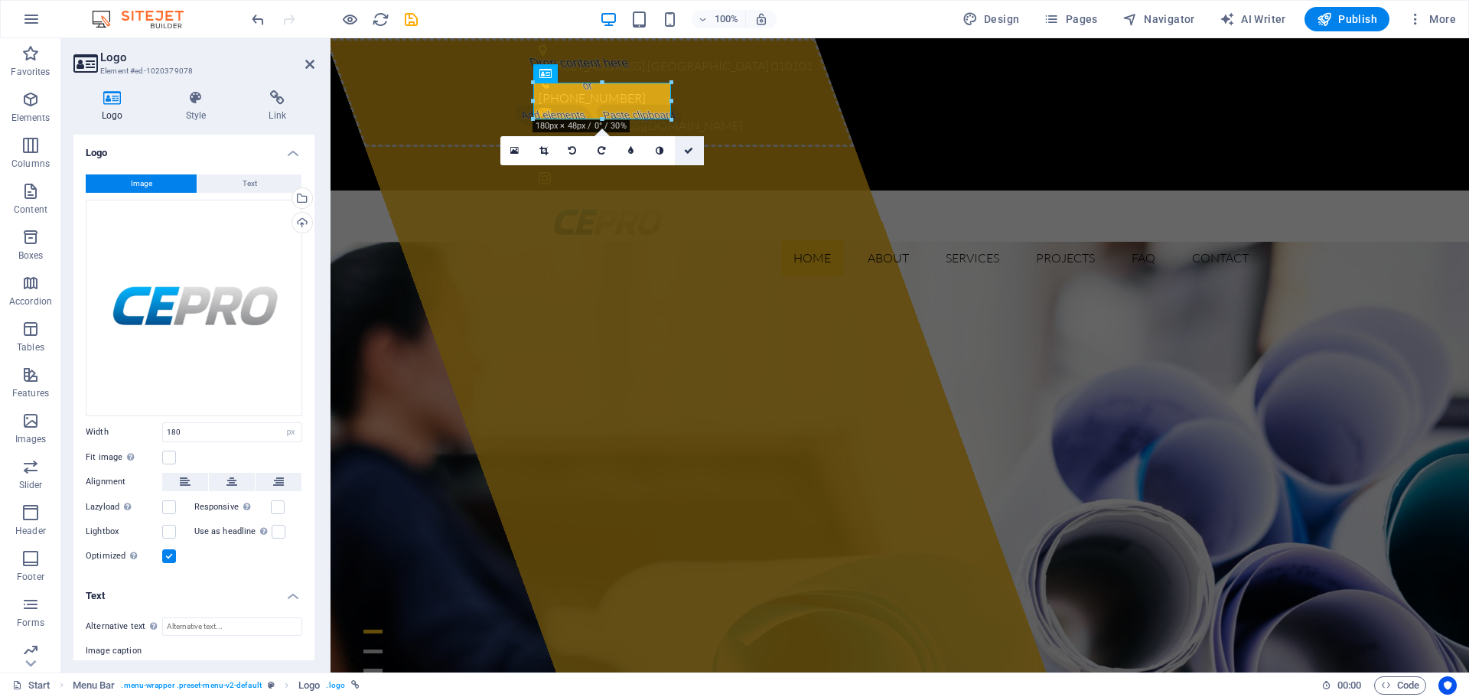
click at [694, 154] on link at bounding box center [689, 150] width 29 height 29
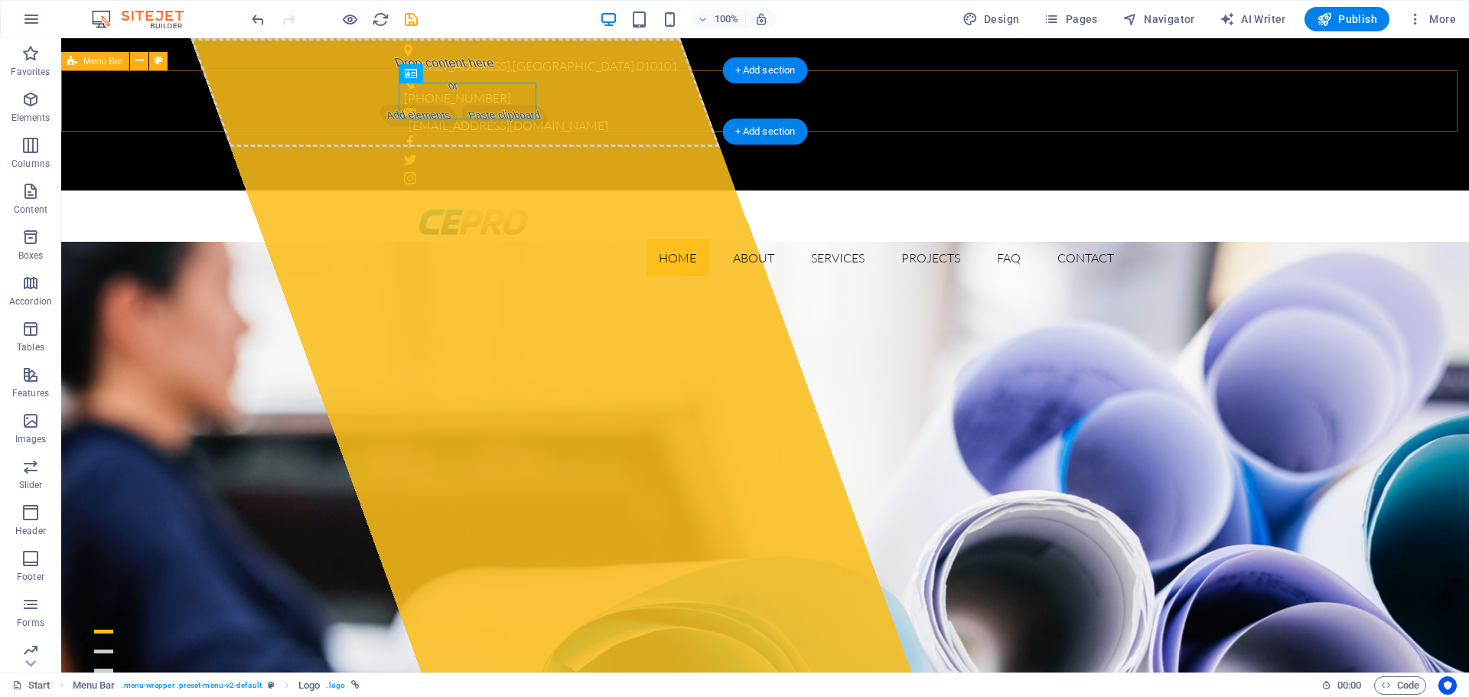
click at [1263, 190] on div "Home About Services Projects FAQ Contact Menu" at bounding box center [765, 239] width 1408 height 98
click at [662, 239] on nav "Home About Services Projects FAQ Contact" at bounding box center [765, 257] width 722 height 37
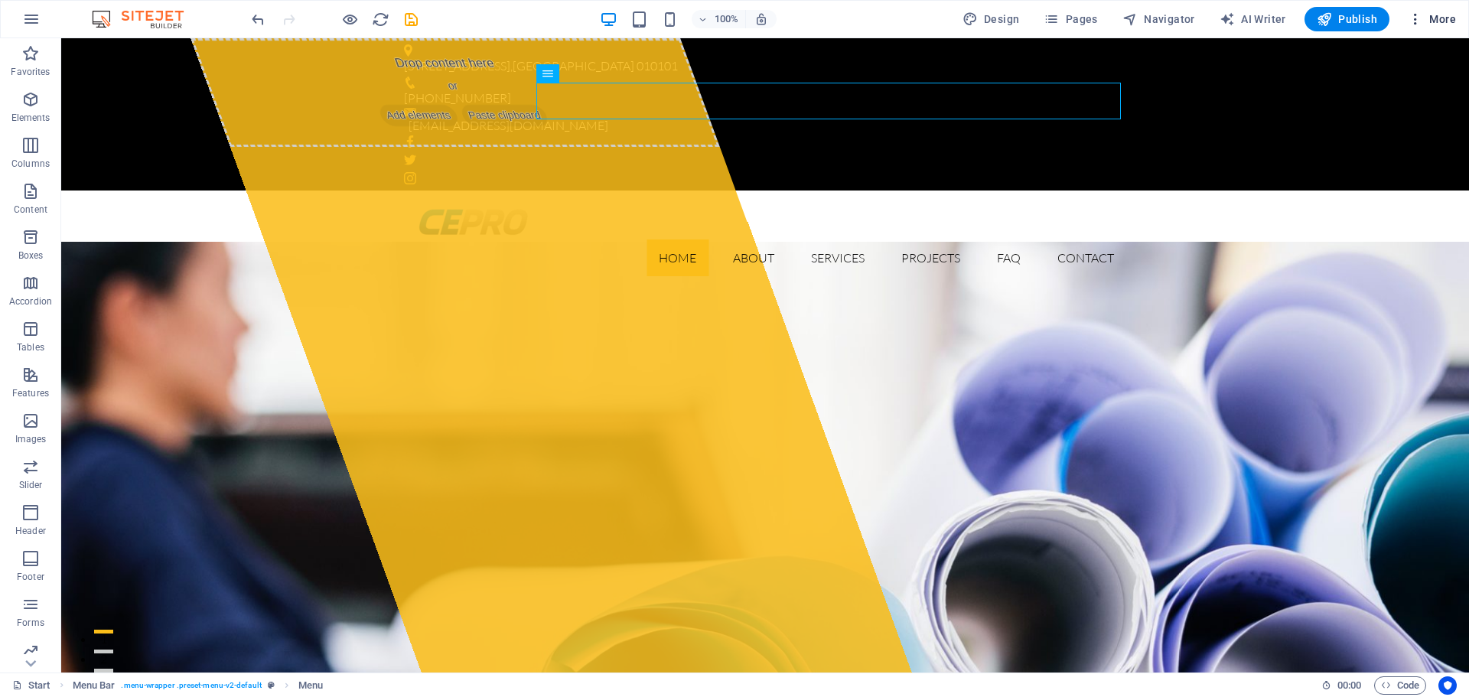
click at [1440, 19] on span "More" at bounding box center [1432, 18] width 48 height 15
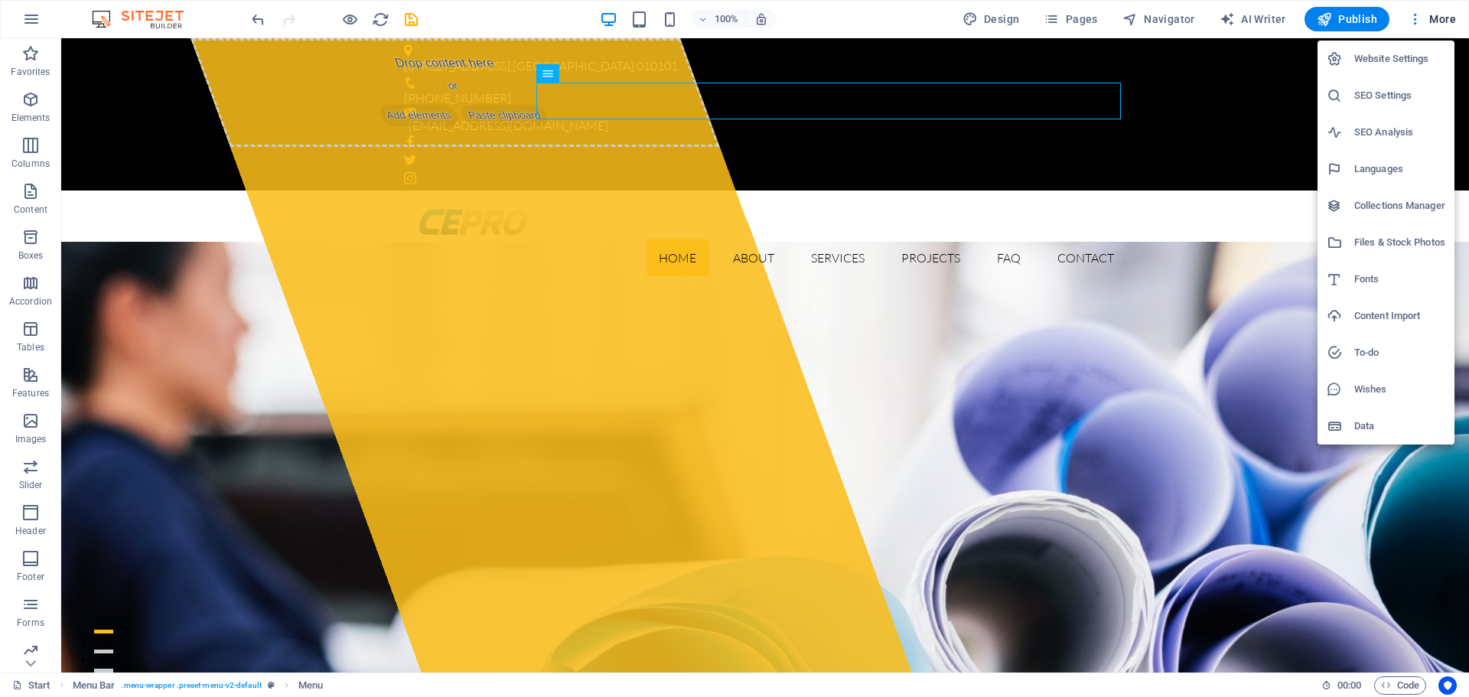
click at [1410, 15] on div at bounding box center [734, 348] width 1469 height 697
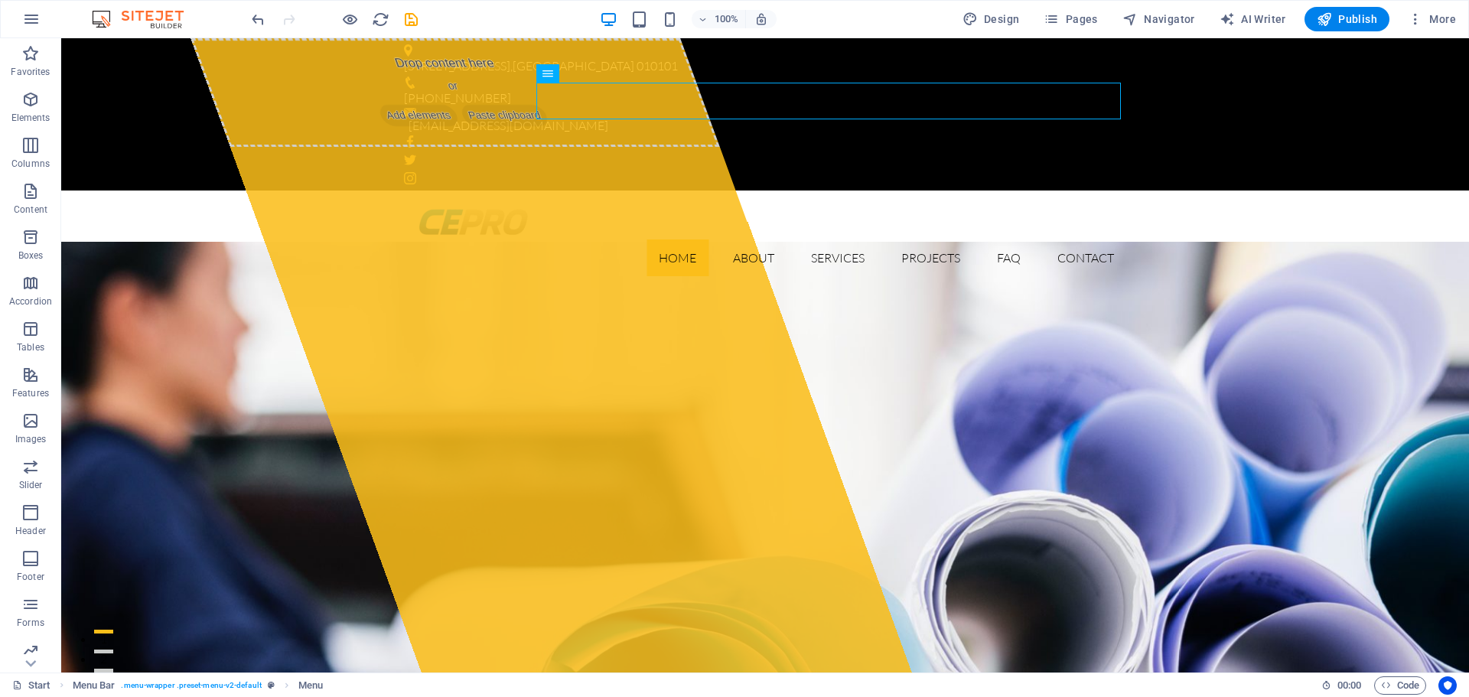
click at [1421, 15] on icon "button" at bounding box center [1415, 18] width 15 height 15
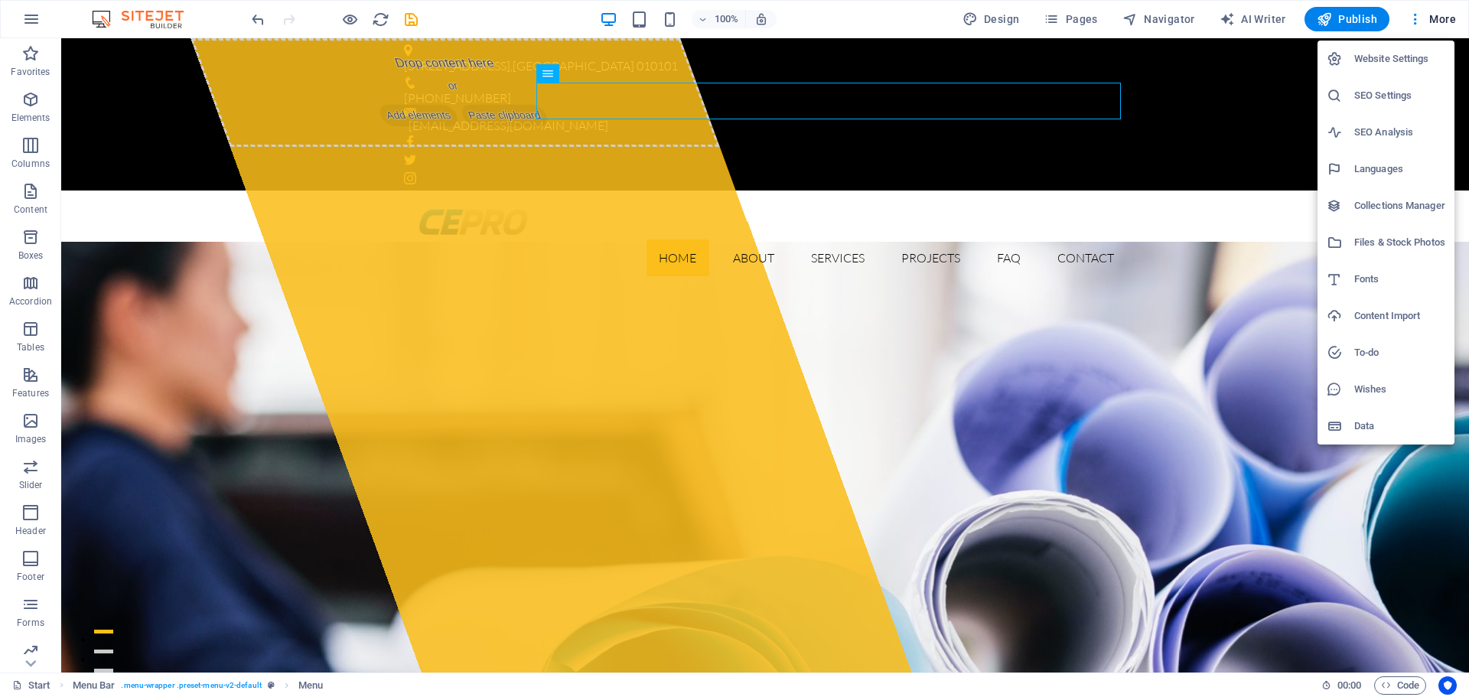
click at [1410, 59] on h6 "Website Settings" at bounding box center [1399, 59] width 91 height 18
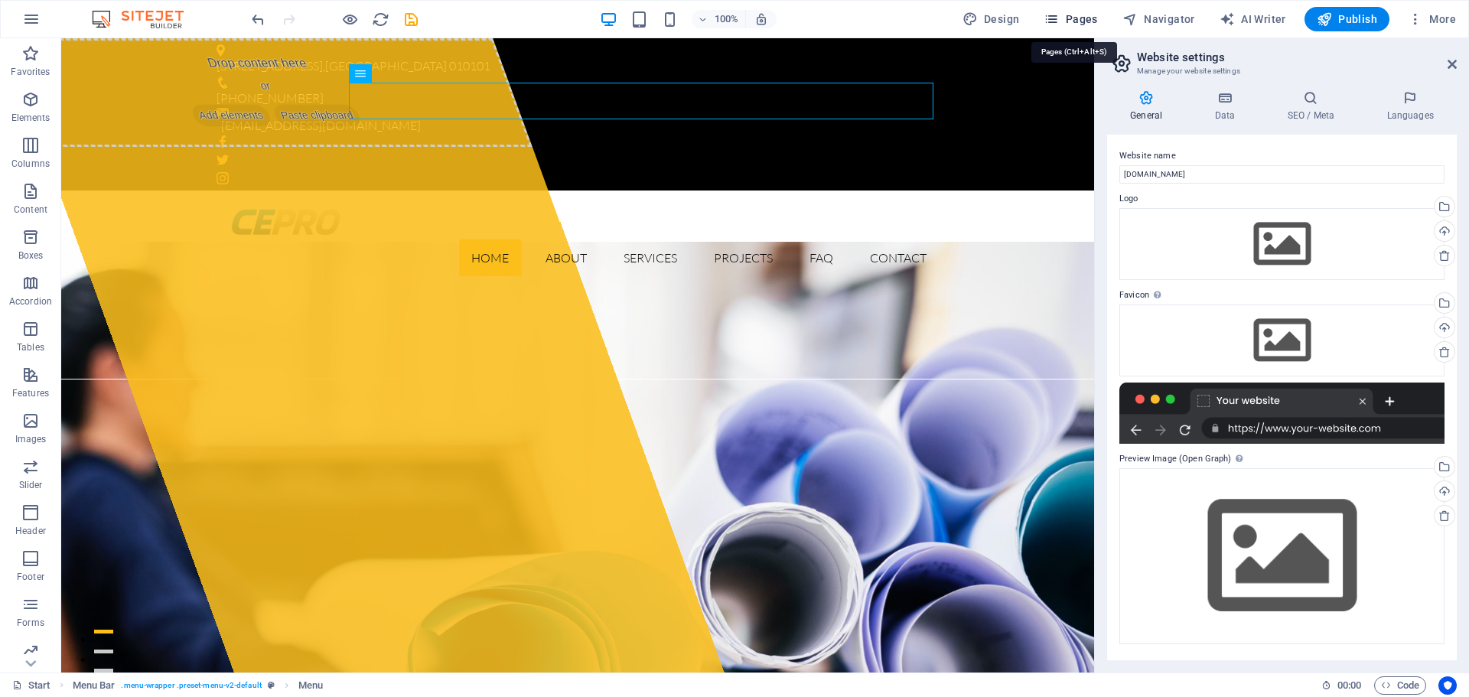
click at [1066, 13] on span "Pages" at bounding box center [1070, 18] width 54 height 15
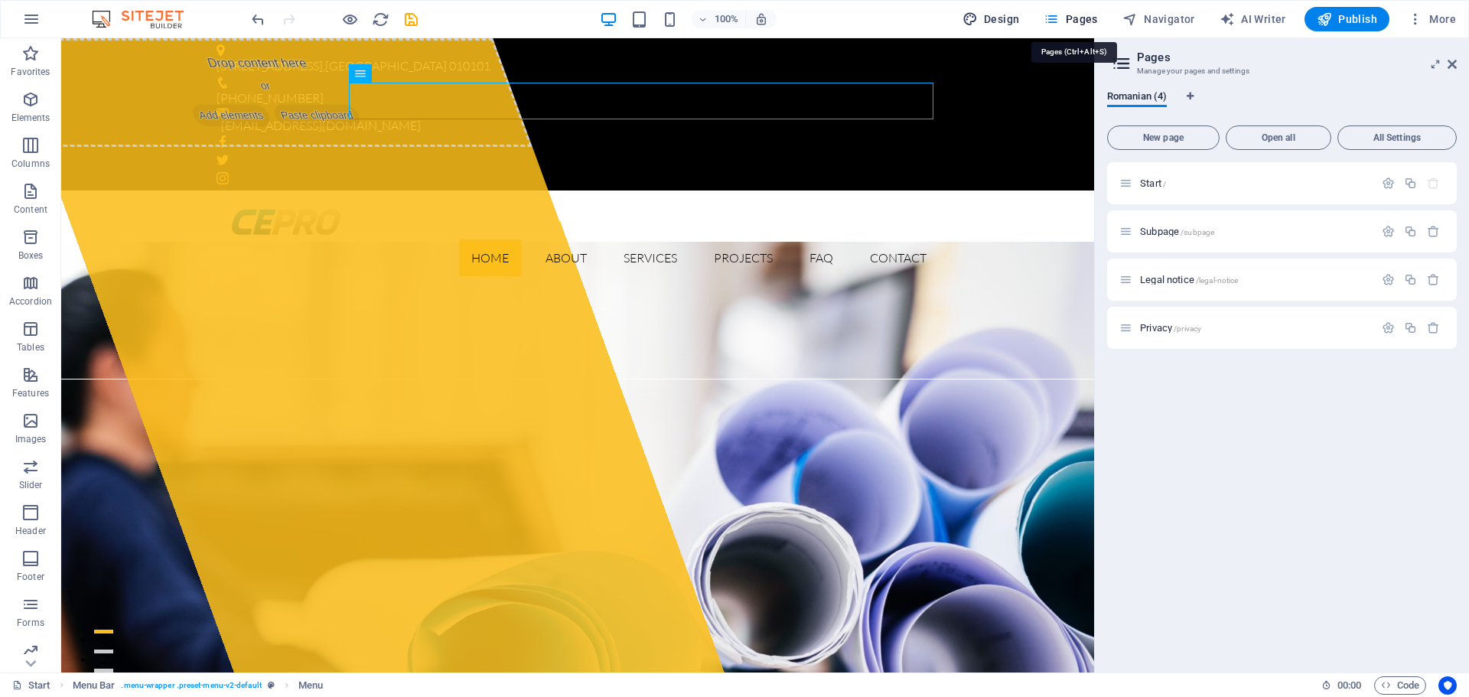
click at [973, 13] on icon "button" at bounding box center [969, 18] width 15 height 15
select select "px"
select select "300"
select select "px"
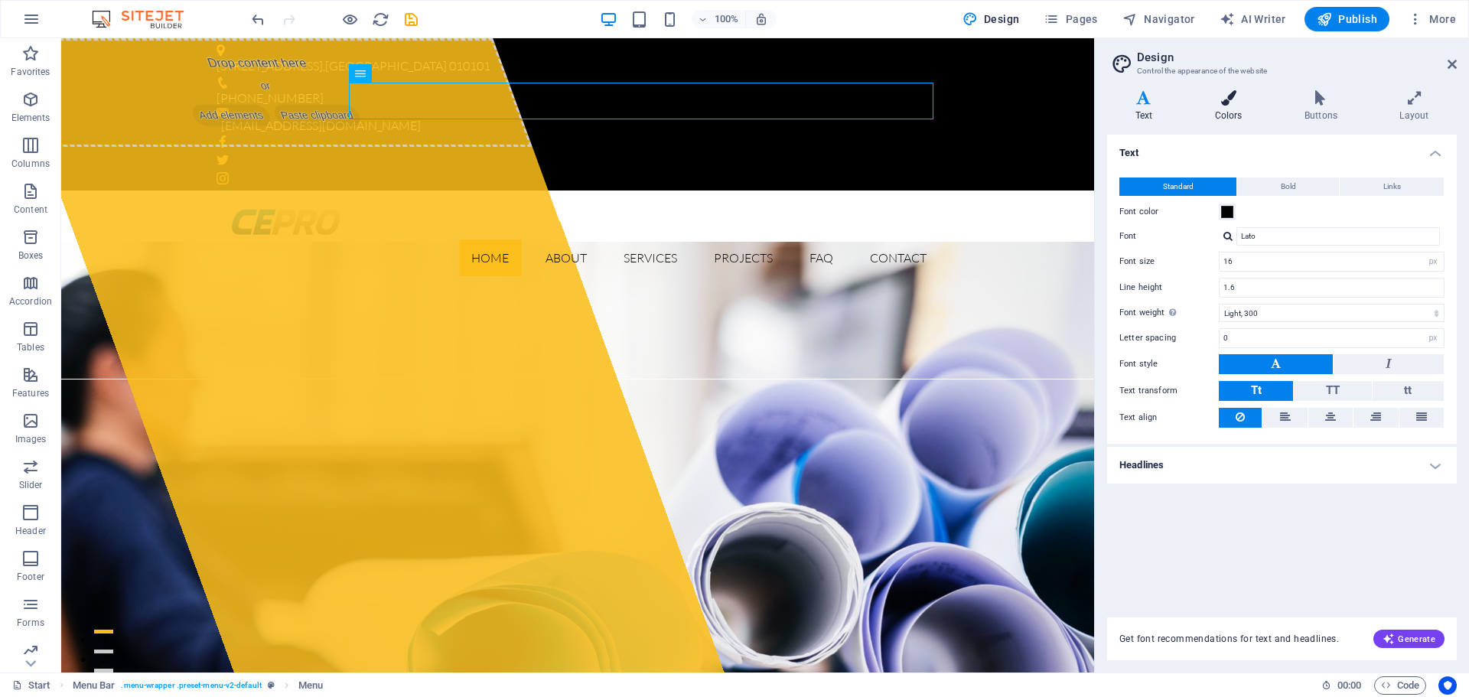
click at [1220, 113] on h4 "Colors" at bounding box center [1232, 106] width 90 height 32
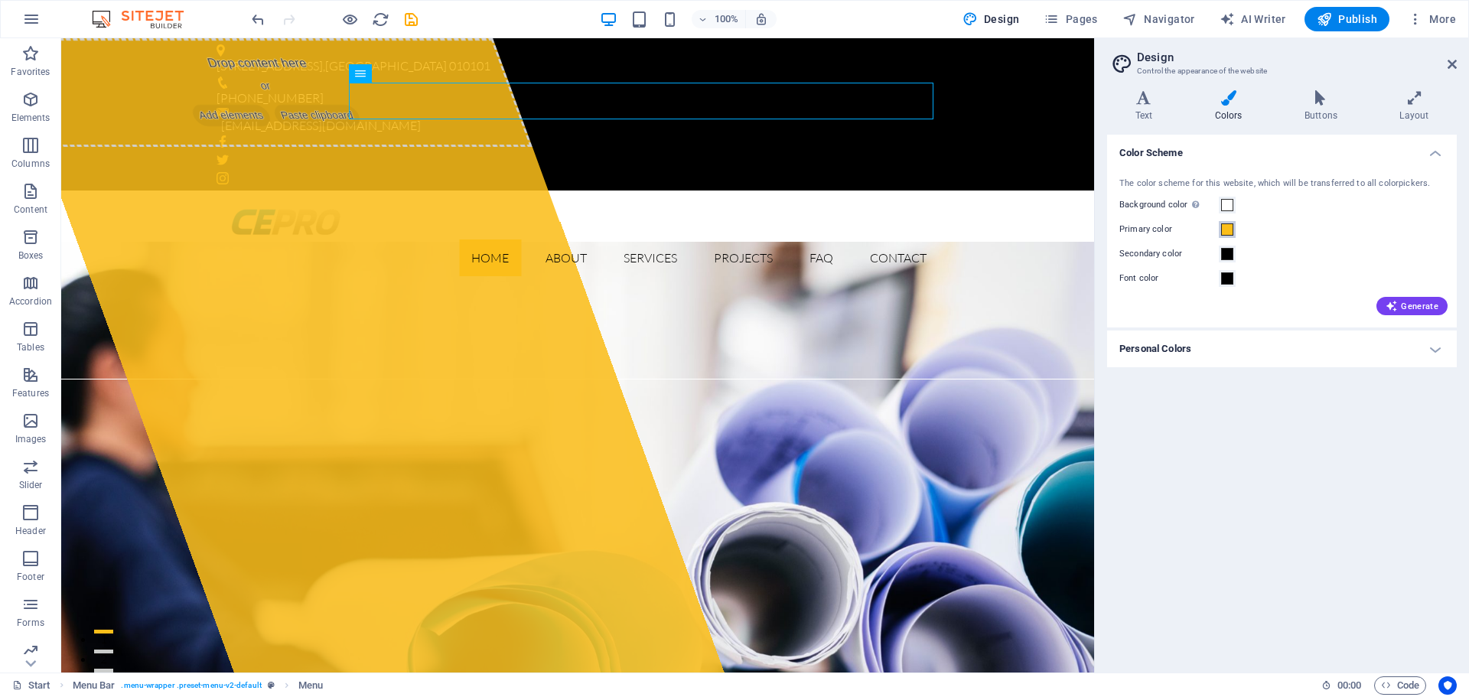
click at [1231, 230] on span at bounding box center [1227, 229] width 12 height 12
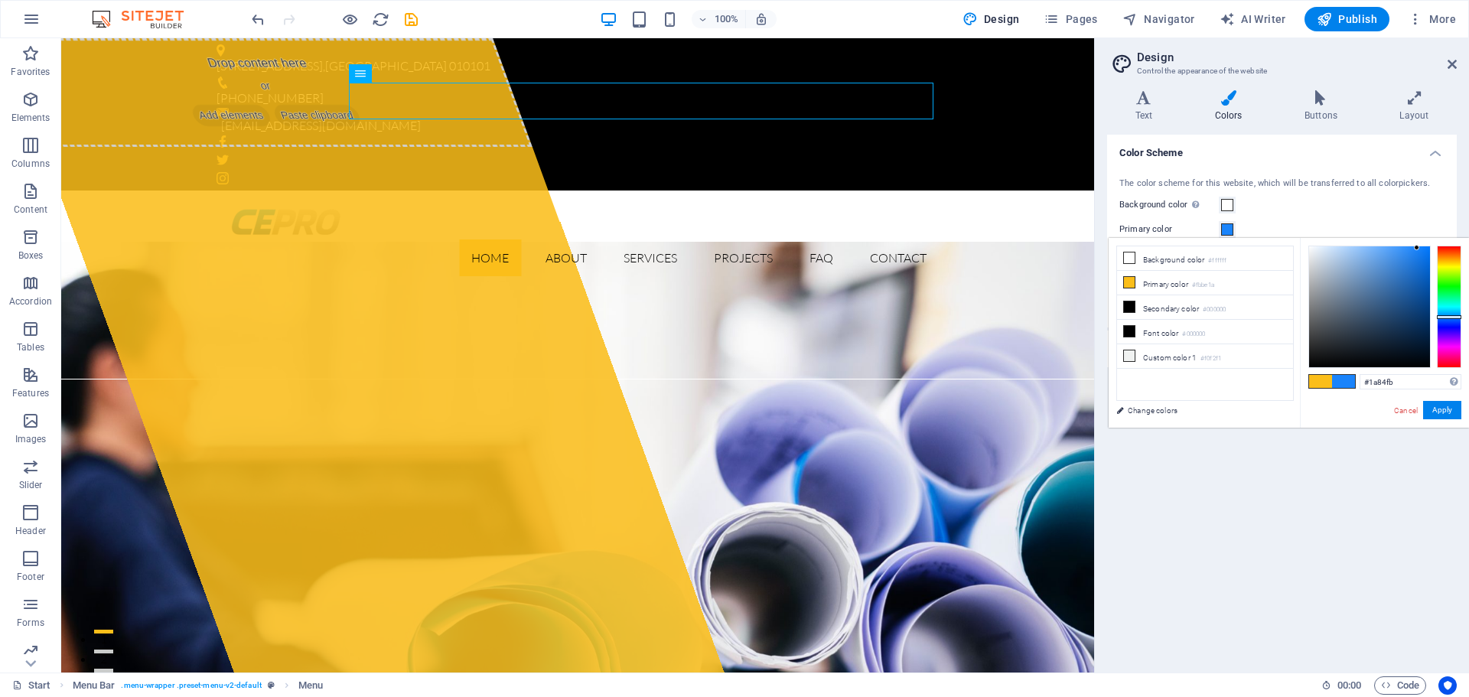
type input "#1a7cfb"
click at [1456, 317] on div at bounding box center [1449, 307] width 24 height 122
click at [1447, 401] on button "Apply" at bounding box center [1442, 410] width 38 height 18
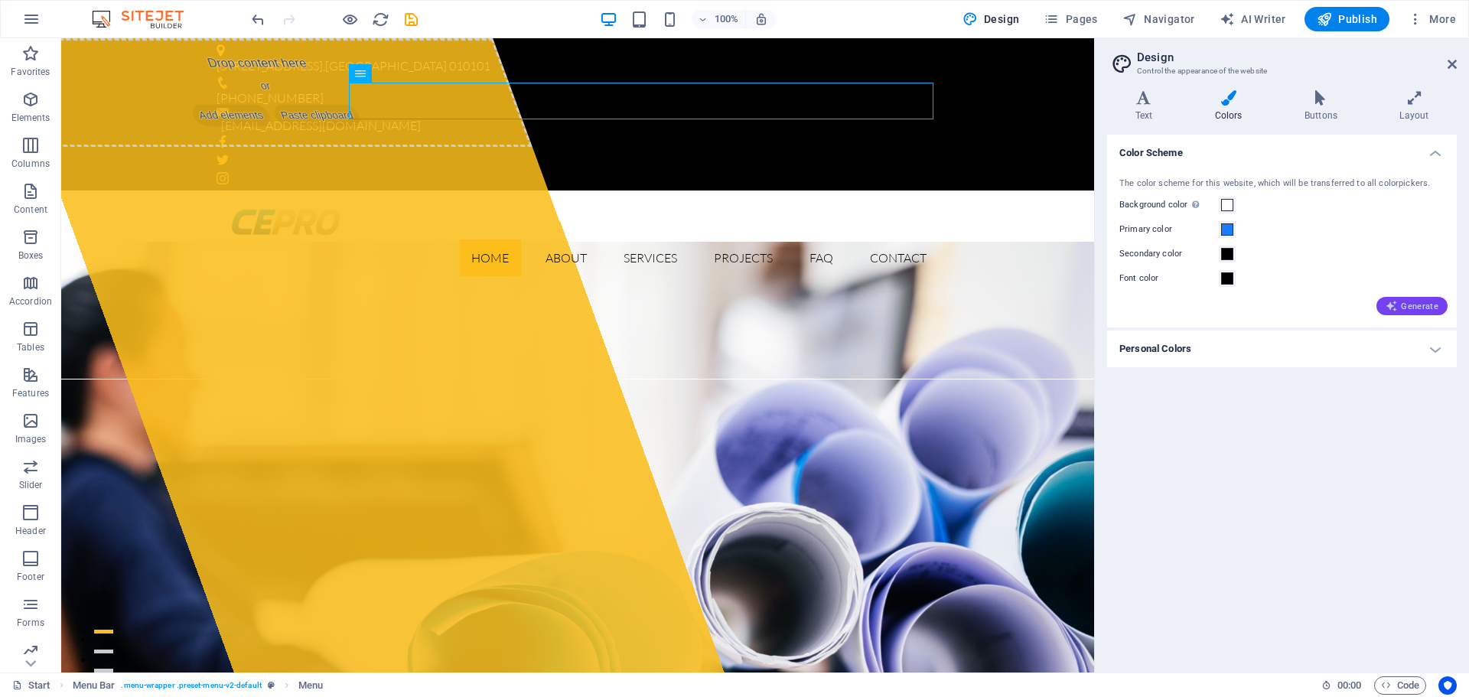
click at [1420, 302] on span "Generate" at bounding box center [1411, 306] width 53 height 12
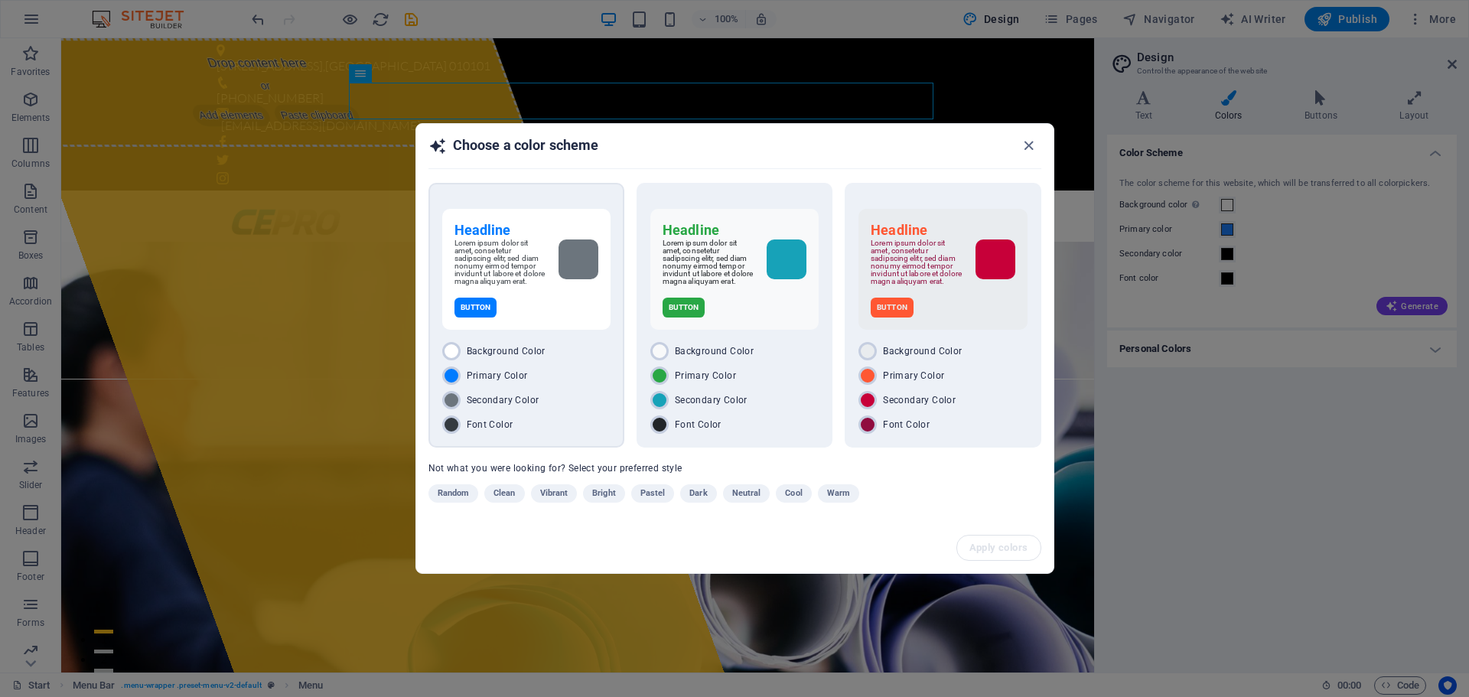
click at [509, 269] on p "Lorem ipsum dolor sit amet, consetetur sadipscing elitr, sed diam nonumy eirmod…" at bounding box center [500, 262] width 92 height 46
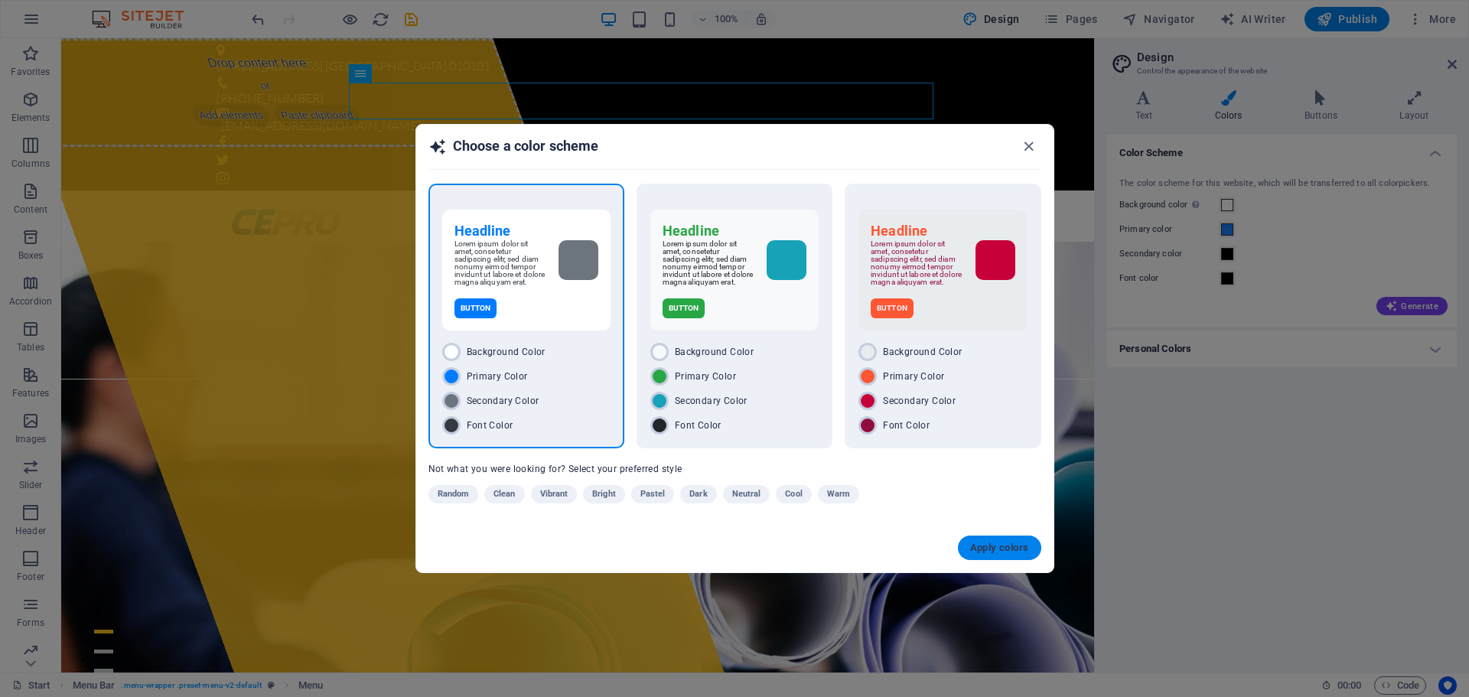
click at [1030, 545] on button "Apply colors" at bounding box center [999, 548] width 83 height 24
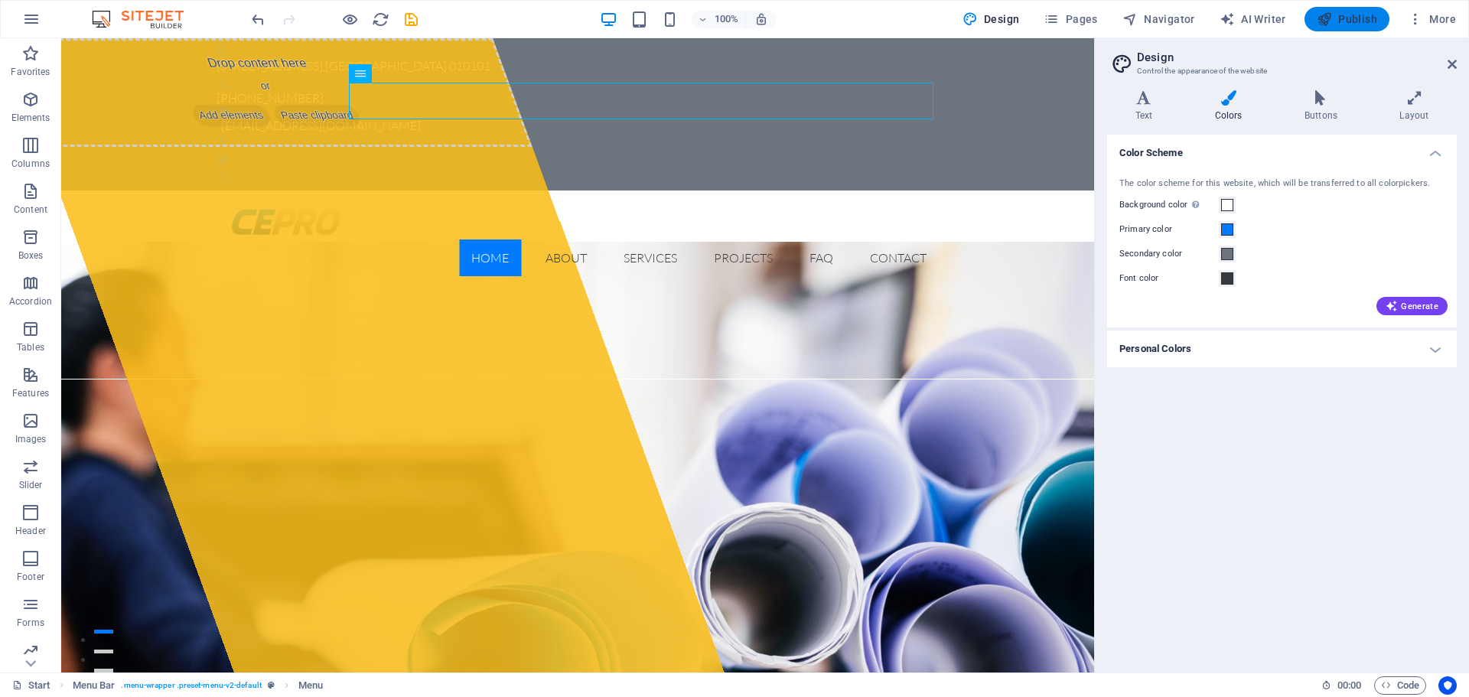
click at [1341, 13] on span "Publish" at bounding box center [1347, 18] width 60 height 15
checkbox input "false"
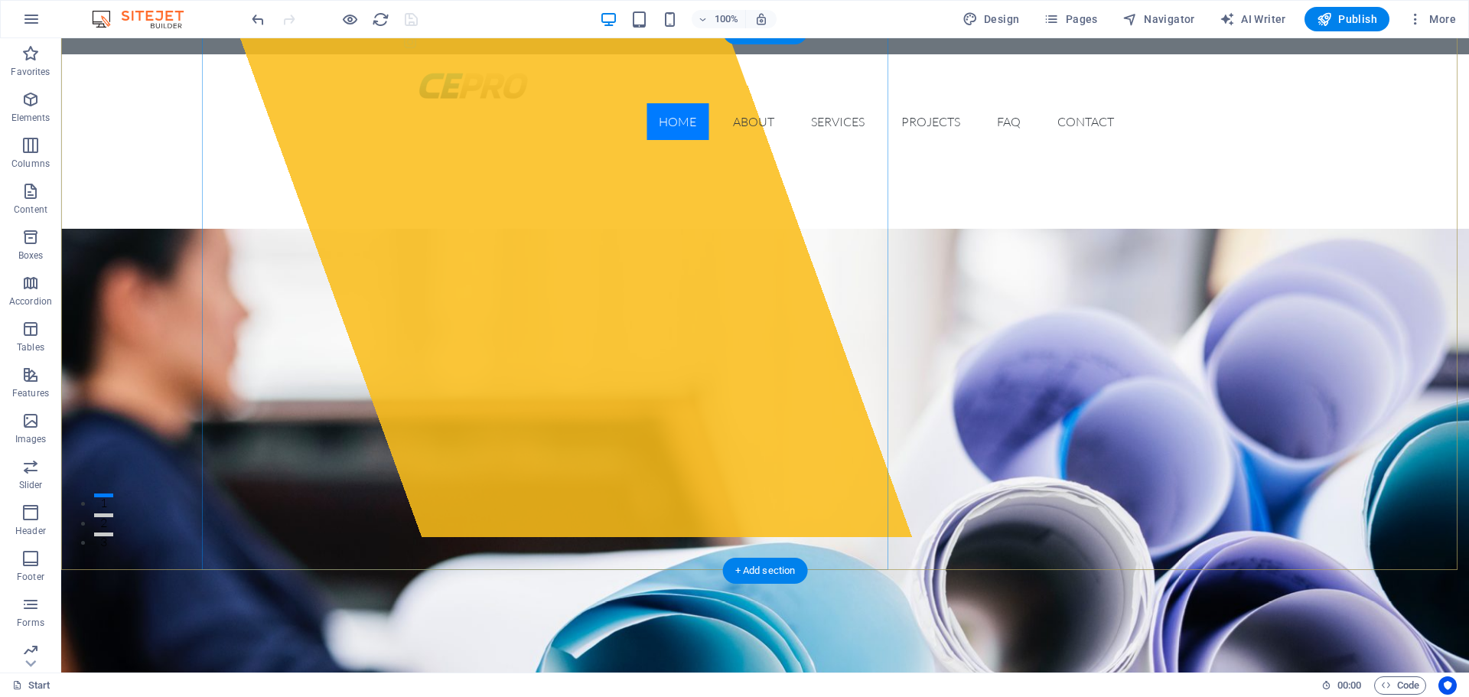
scroll to position [301, 0]
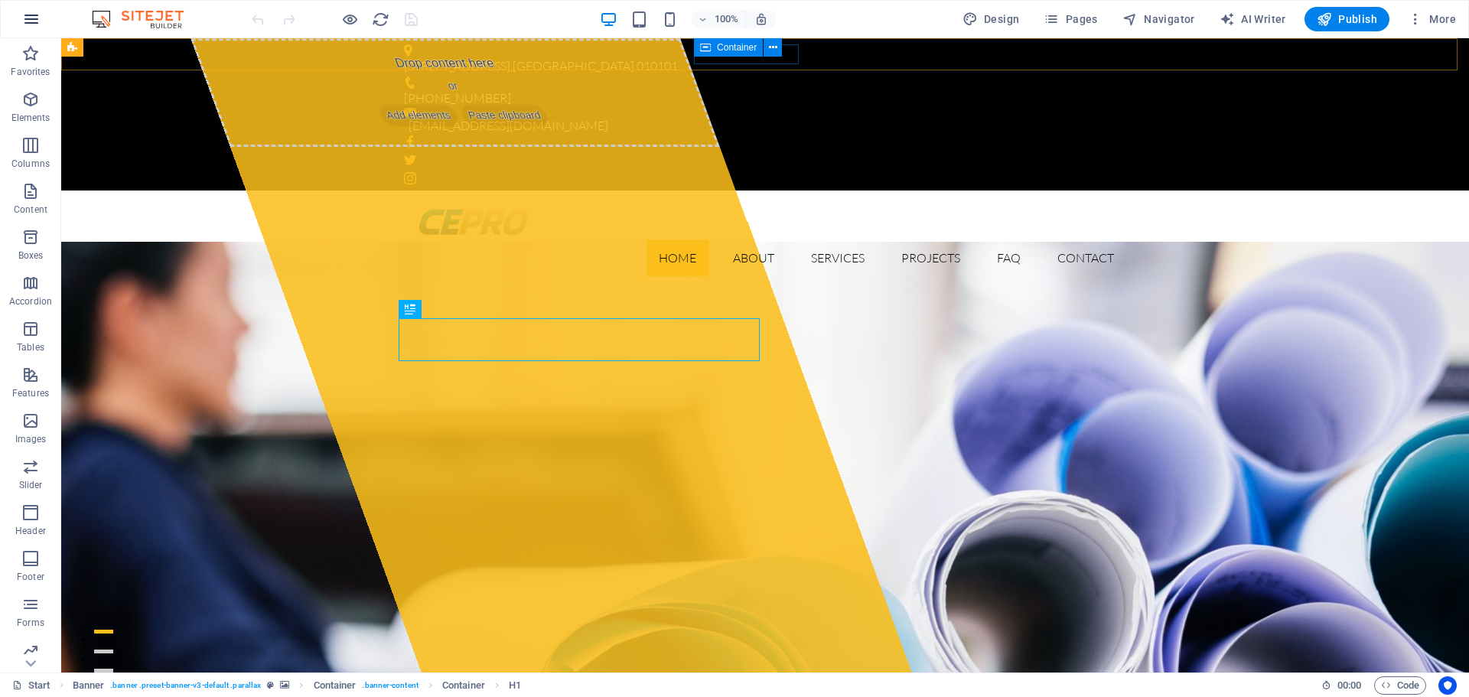
click at [31, 26] on icon "button" at bounding box center [31, 19] width 18 height 18
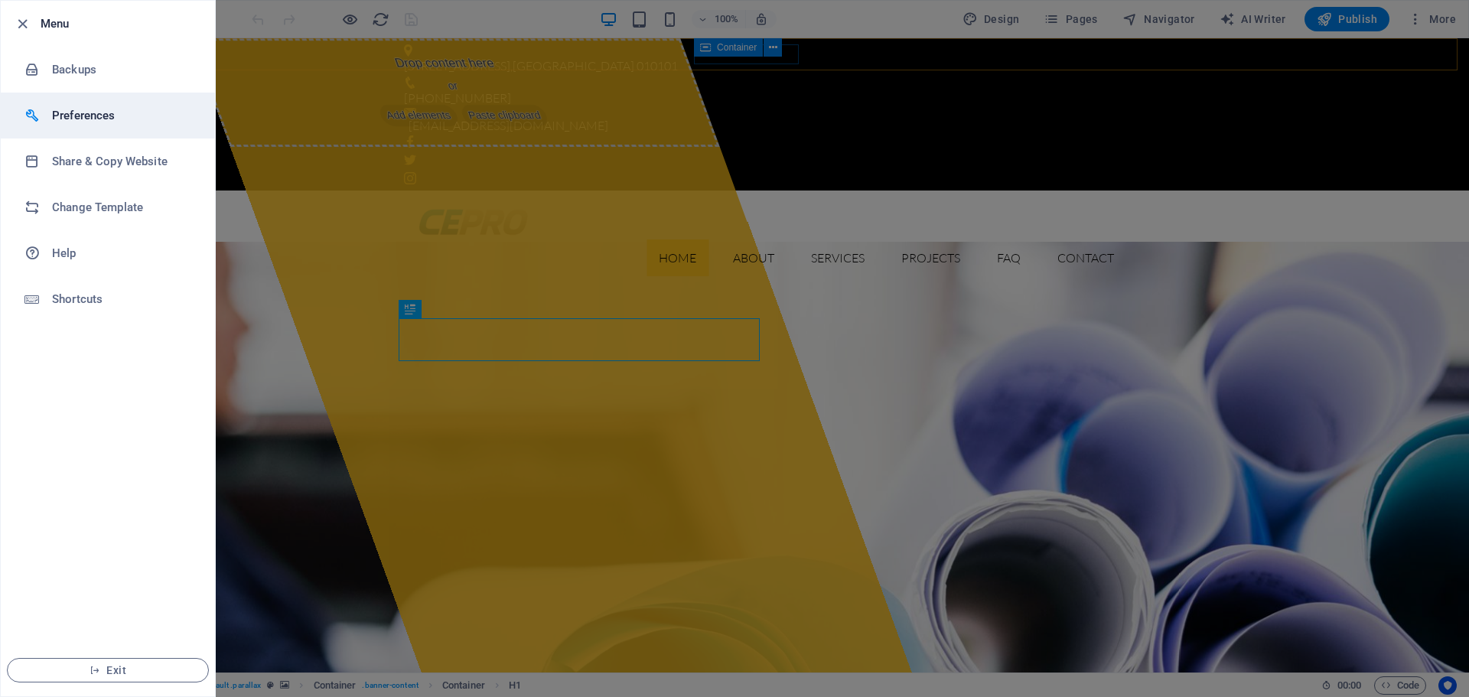
click at [101, 118] on h6 "Preferences" at bounding box center [123, 115] width 142 height 18
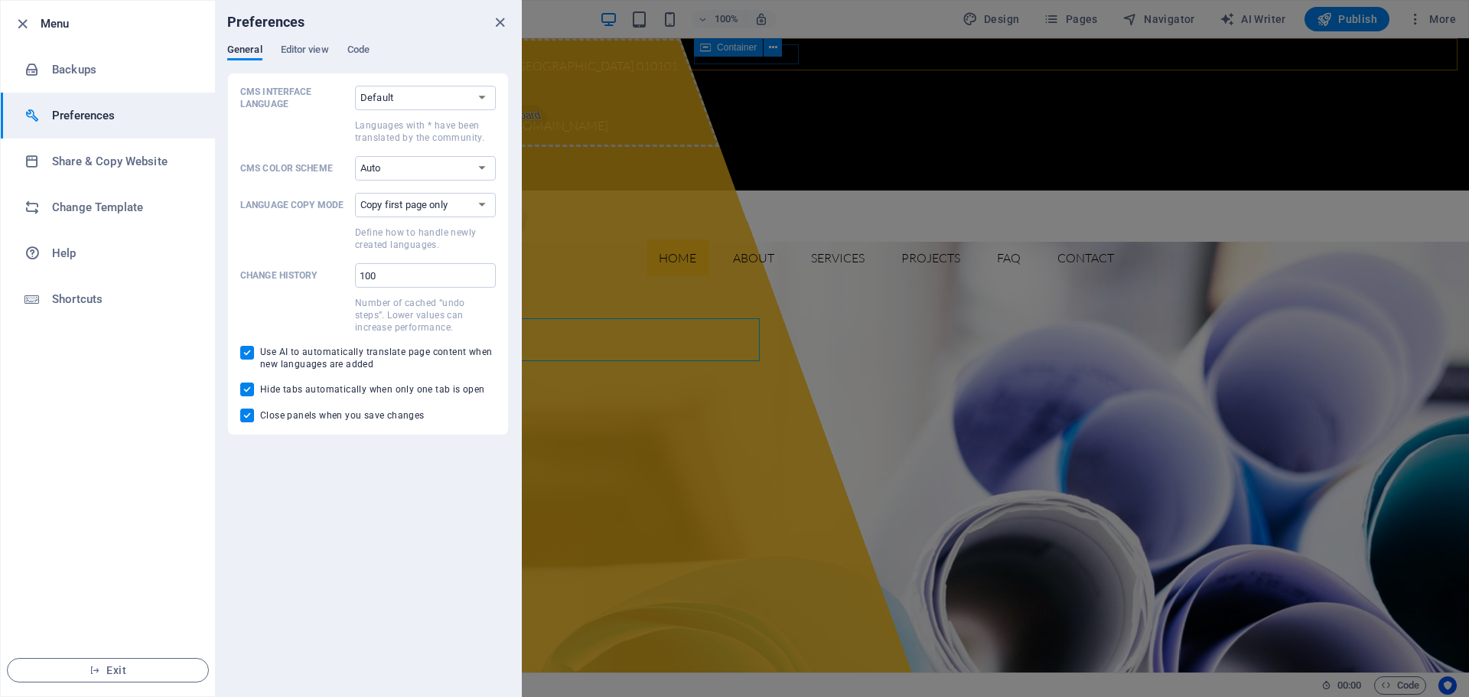
click at [1194, 28] on div at bounding box center [734, 348] width 1469 height 697
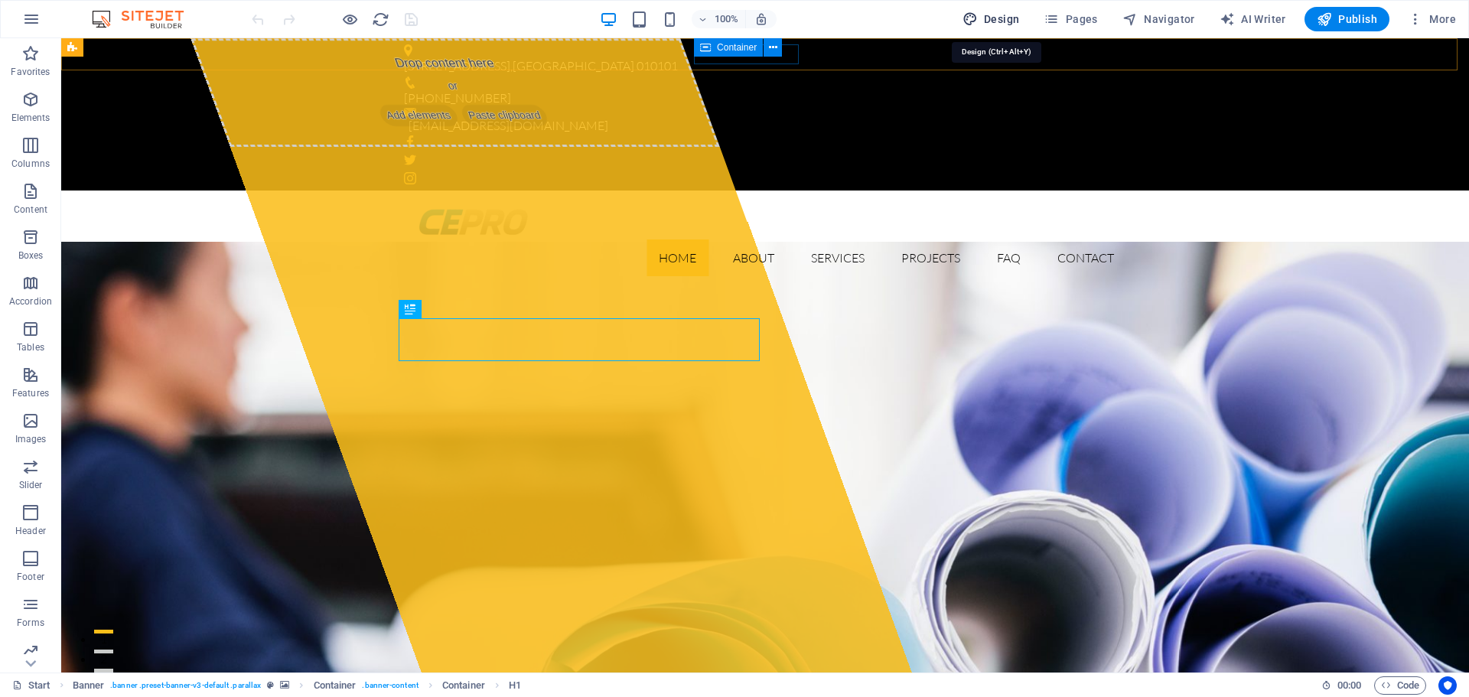
click at [969, 17] on icon "button" at bounding box center [969, 18] width 15 height 15
select select "px"
select select "300"
select select "px"
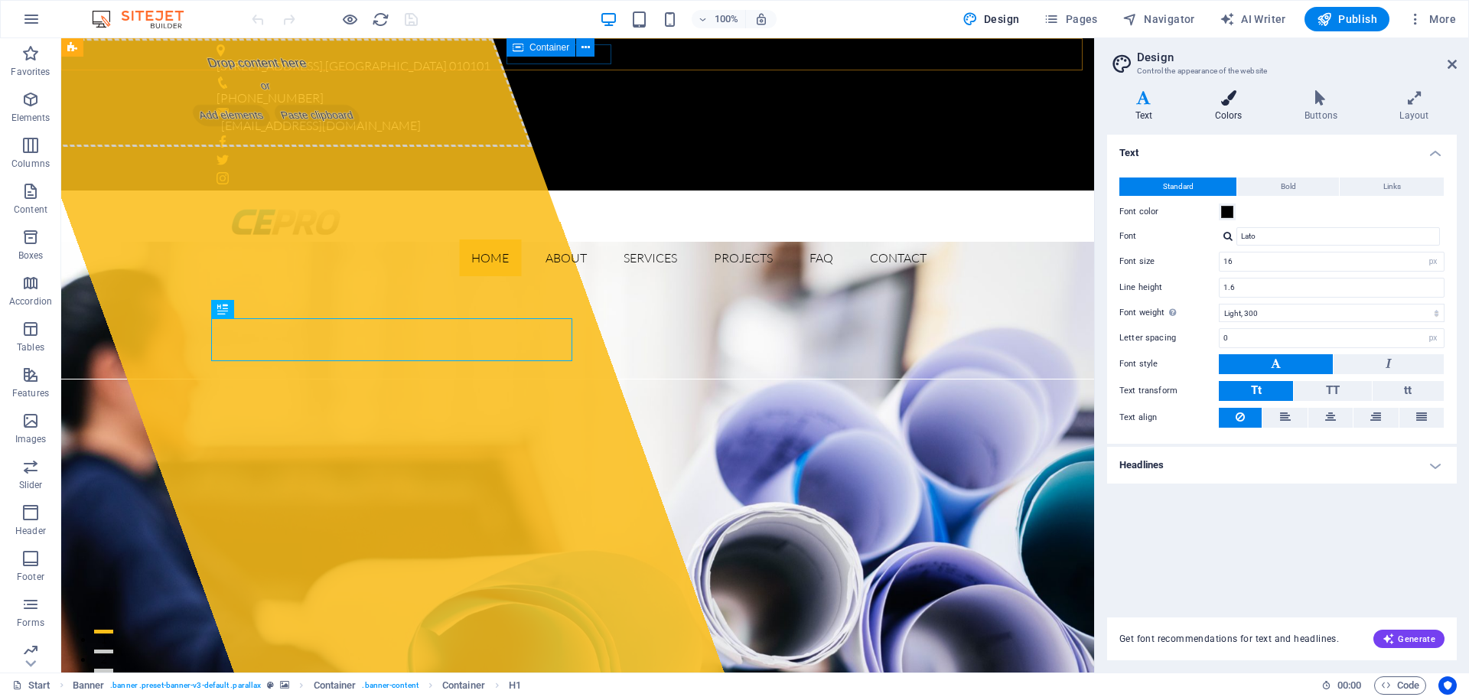
click at [1235, 100] on icon at bounding box center [1228, 97] width 83 height 15
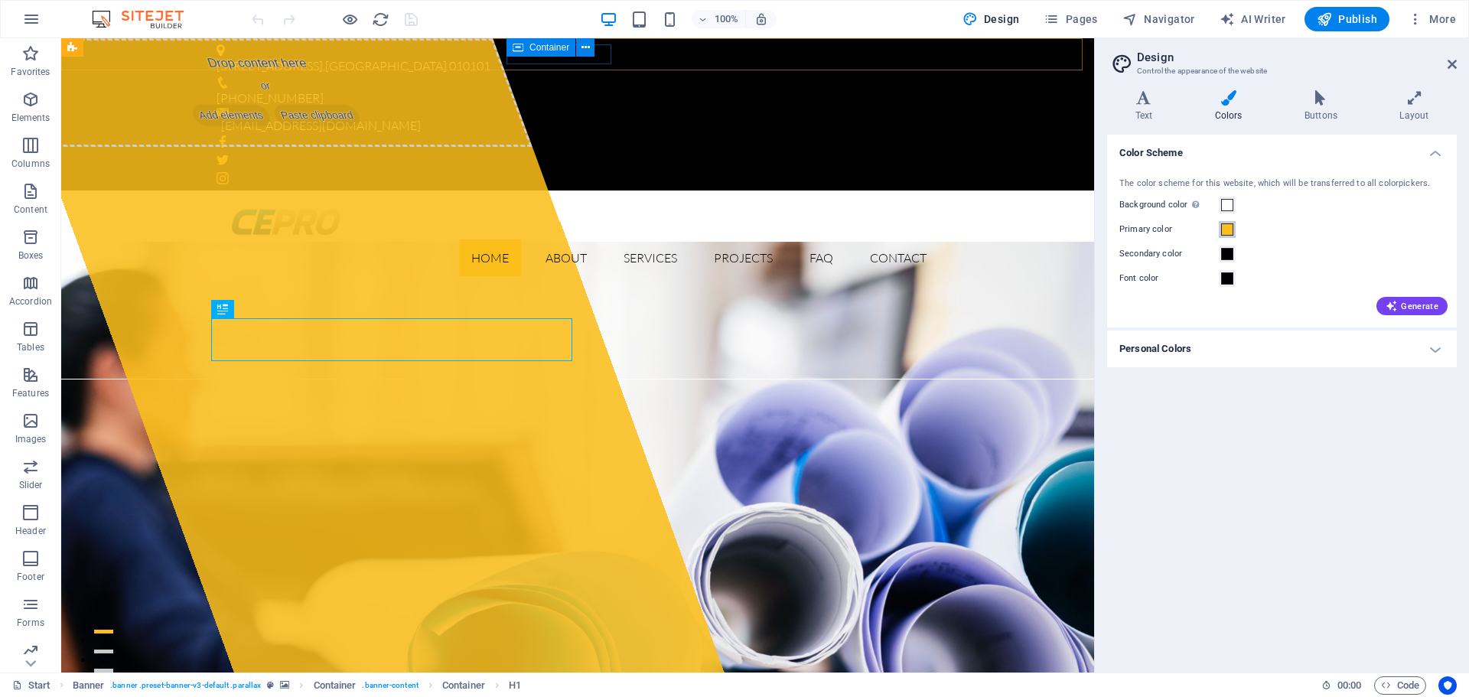
click at [1227, 231] on span at bounding box center [1227, 229] width 12 height 12
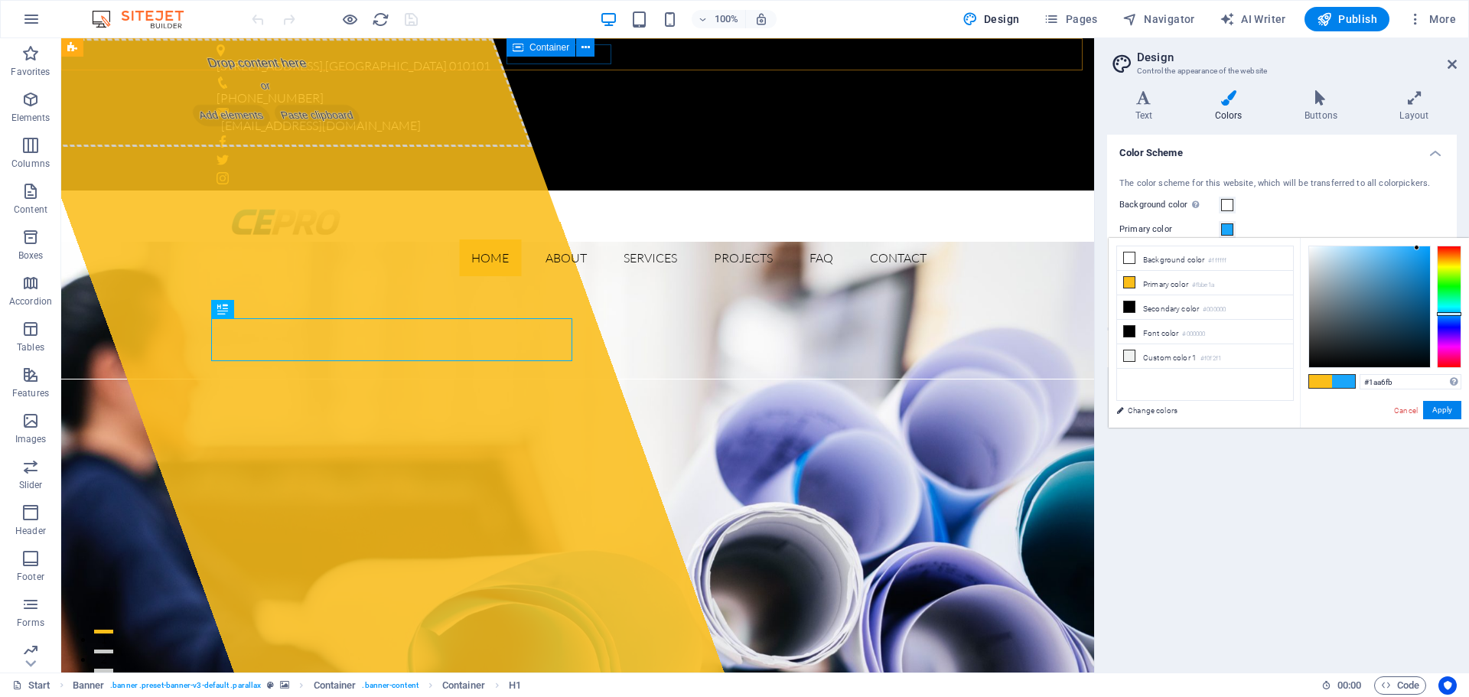
type input "#1a9efb"
click at [1460, 314] on div at bounding box center [1449, 307] width 24 height 122
click at [1447, 412] on button "Apply" at bounding box center [1442, 410] width 38 height 18
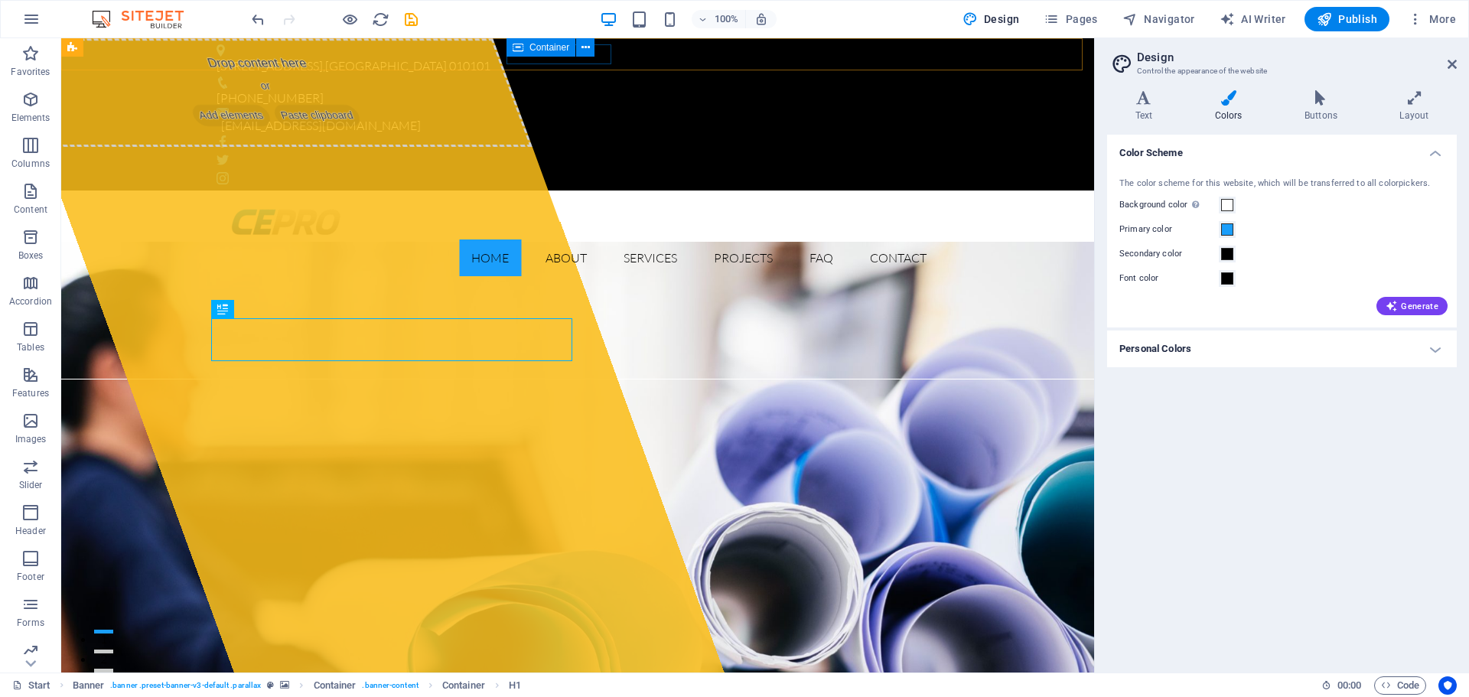
click at [1424, 341] on h4 "Personal Colors" at bounding box center [1282, 348] width 350 height 37
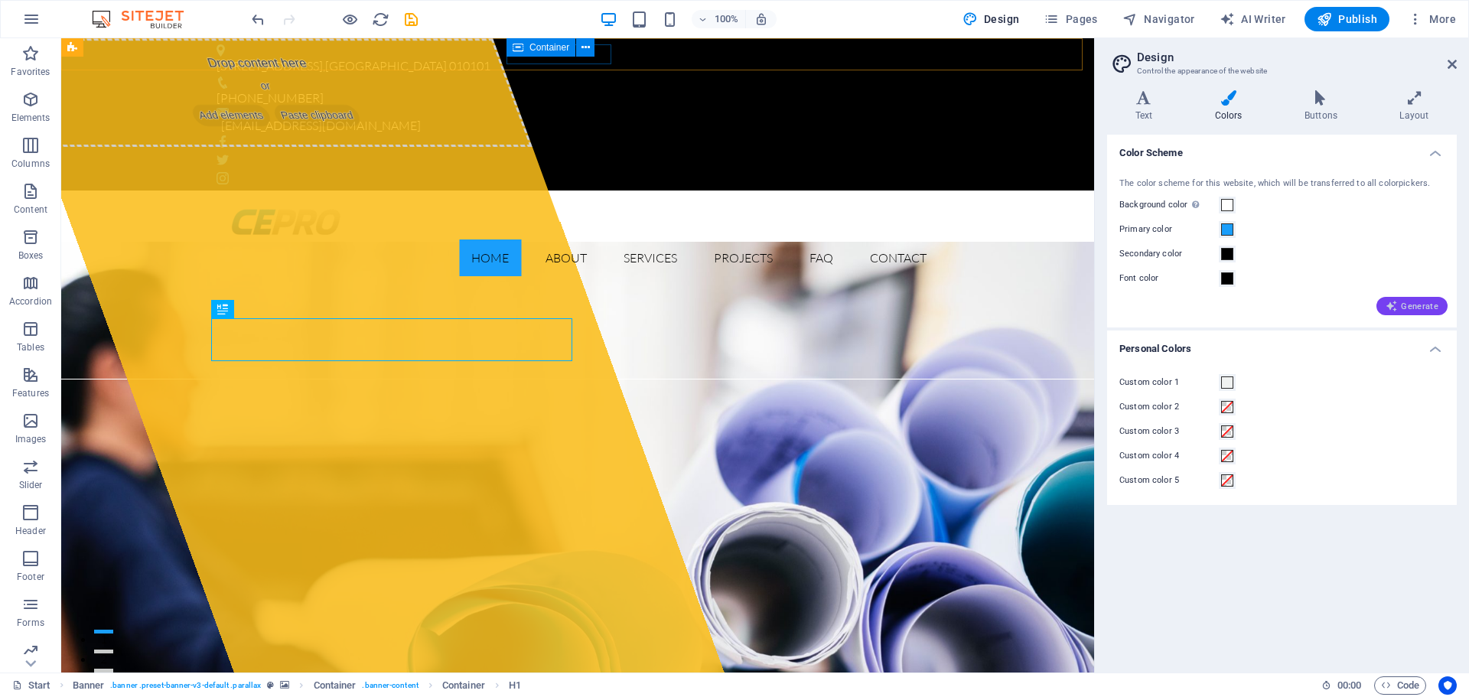
click at [1416, 301] on span "Generate" at bounding box center [1411, 306] width 53 height 12
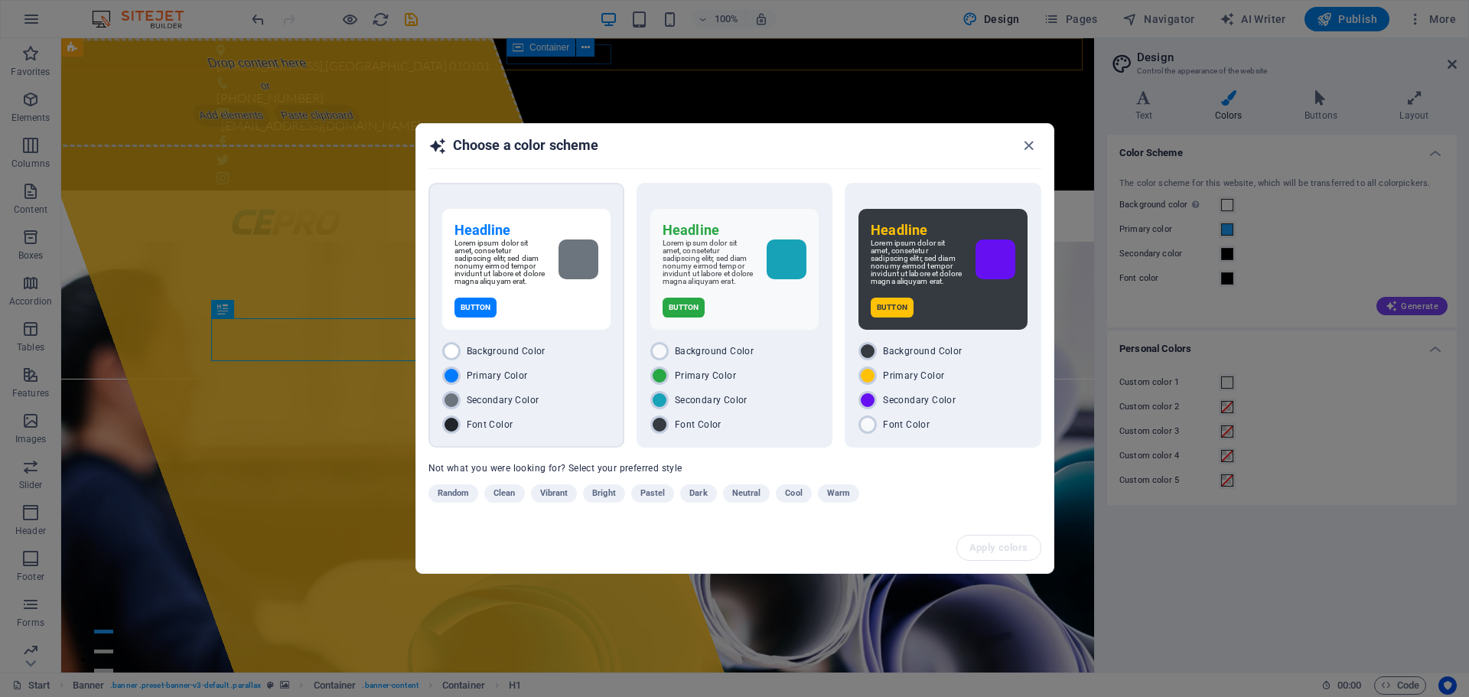
click at [503, 239] on p "Lorem ipsum dolor sit amet, consetetur sadipscing elitr, sed diam nonumy eirmod…" at bounding box center [500, 262] width 92 height 46
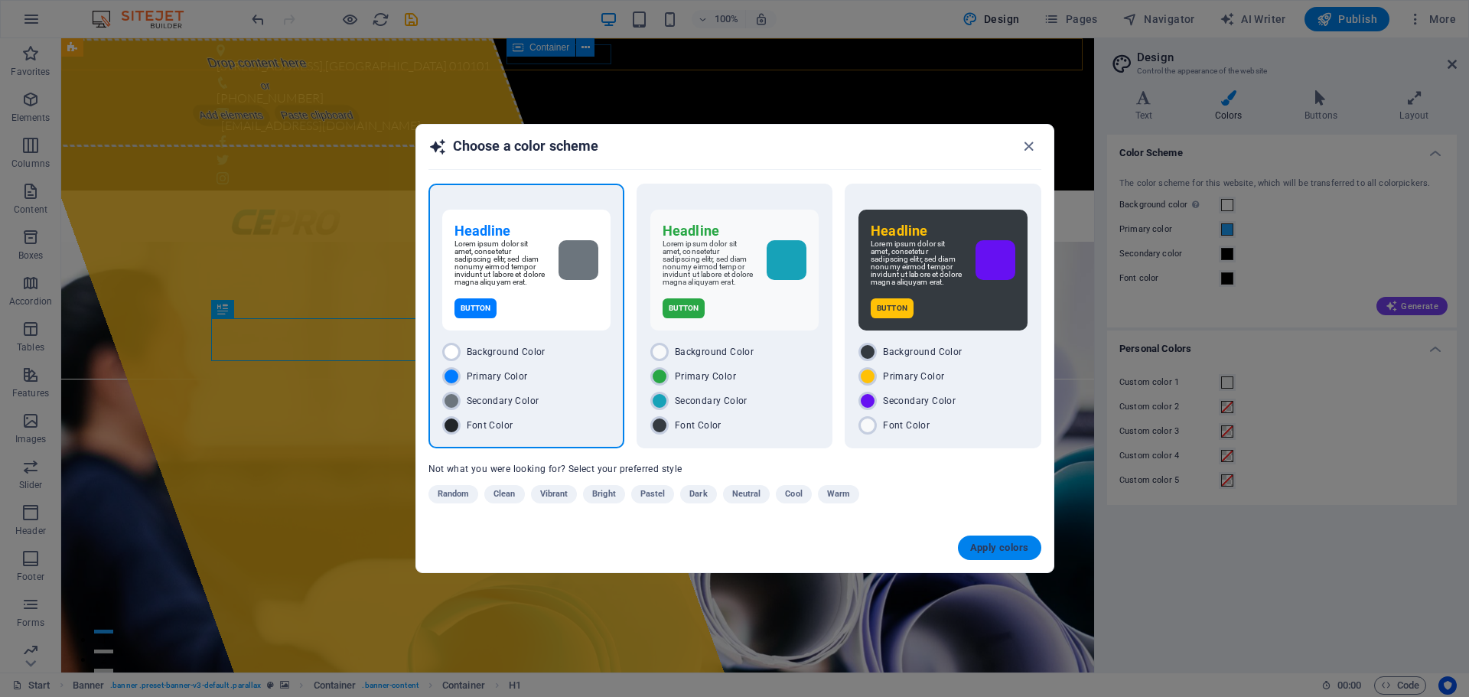
click at [991, 549] on span "Apply colors" at bounding box center [999, 548] width 59 height 12
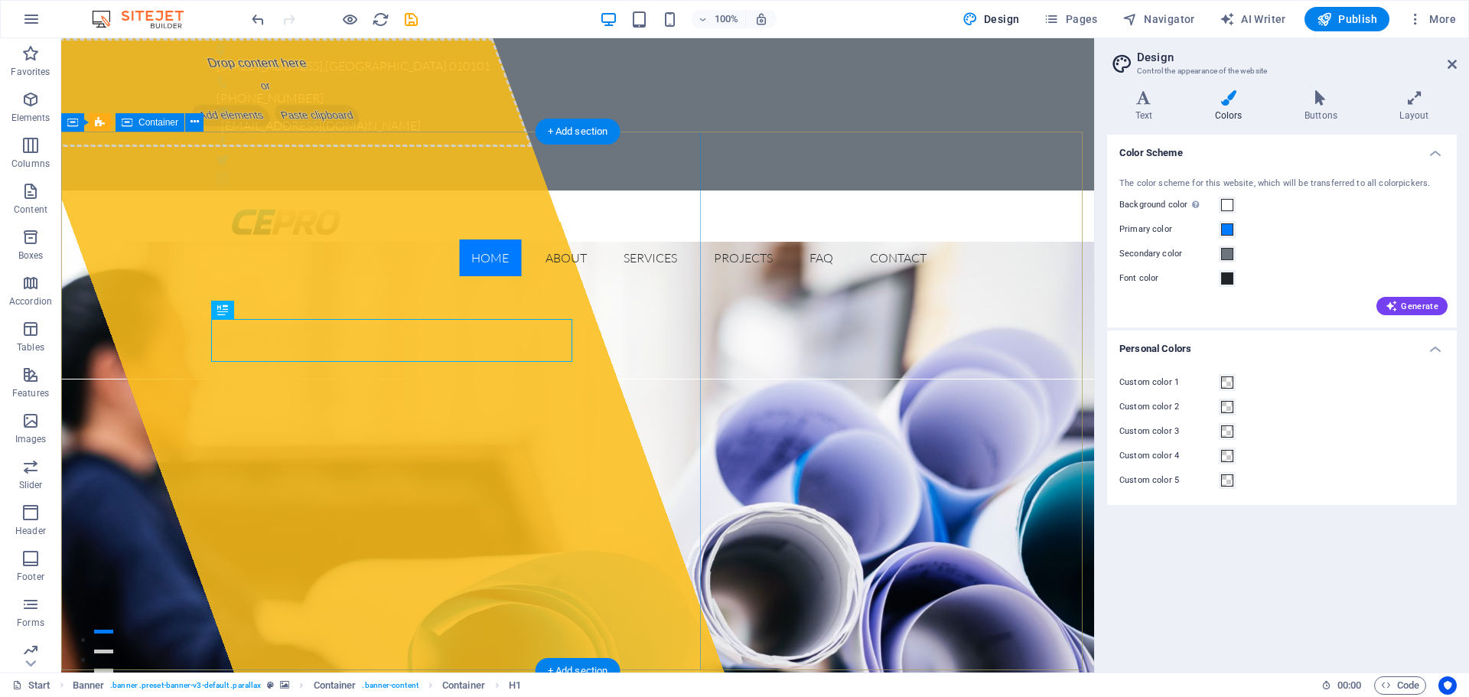
click at [561, 575] on div "Drop content here or Add elements Paste clipboard" at bounding box center [363, 355] width 721 height 634
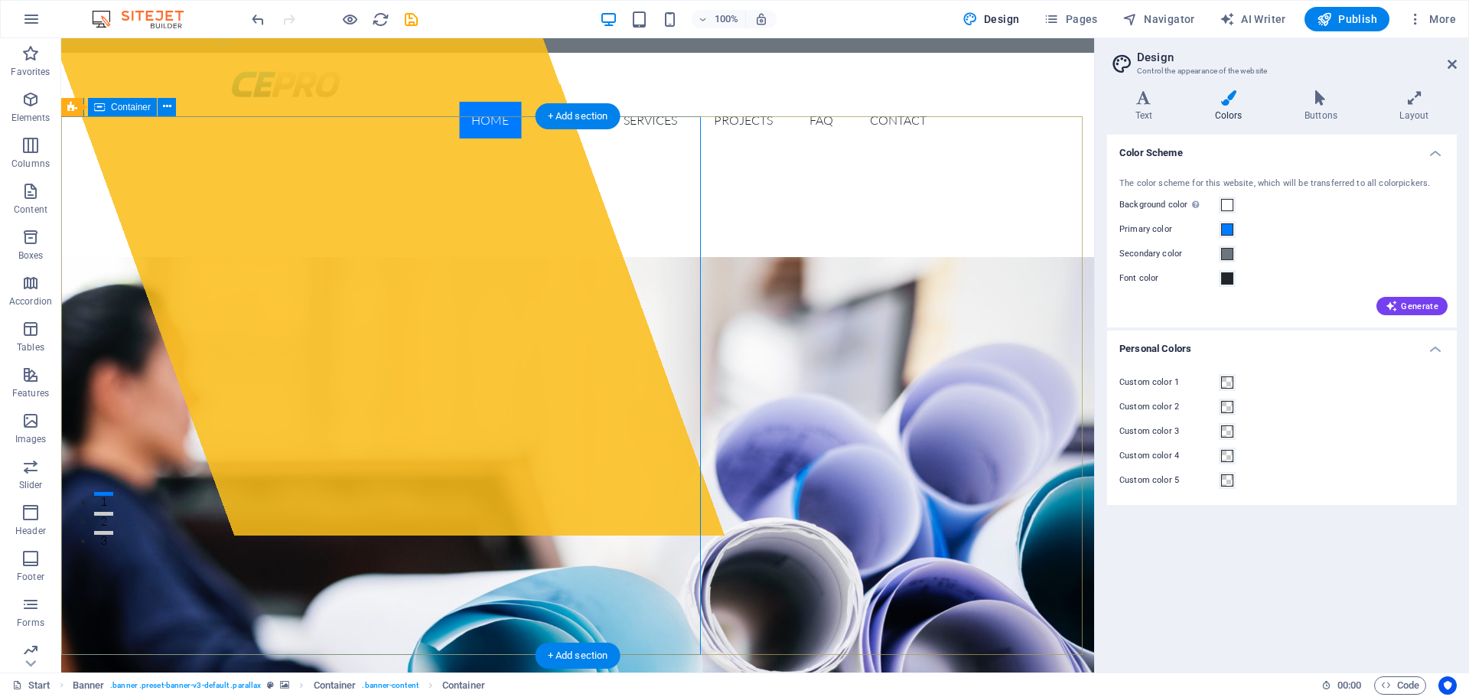
scroll to position [306, 0]
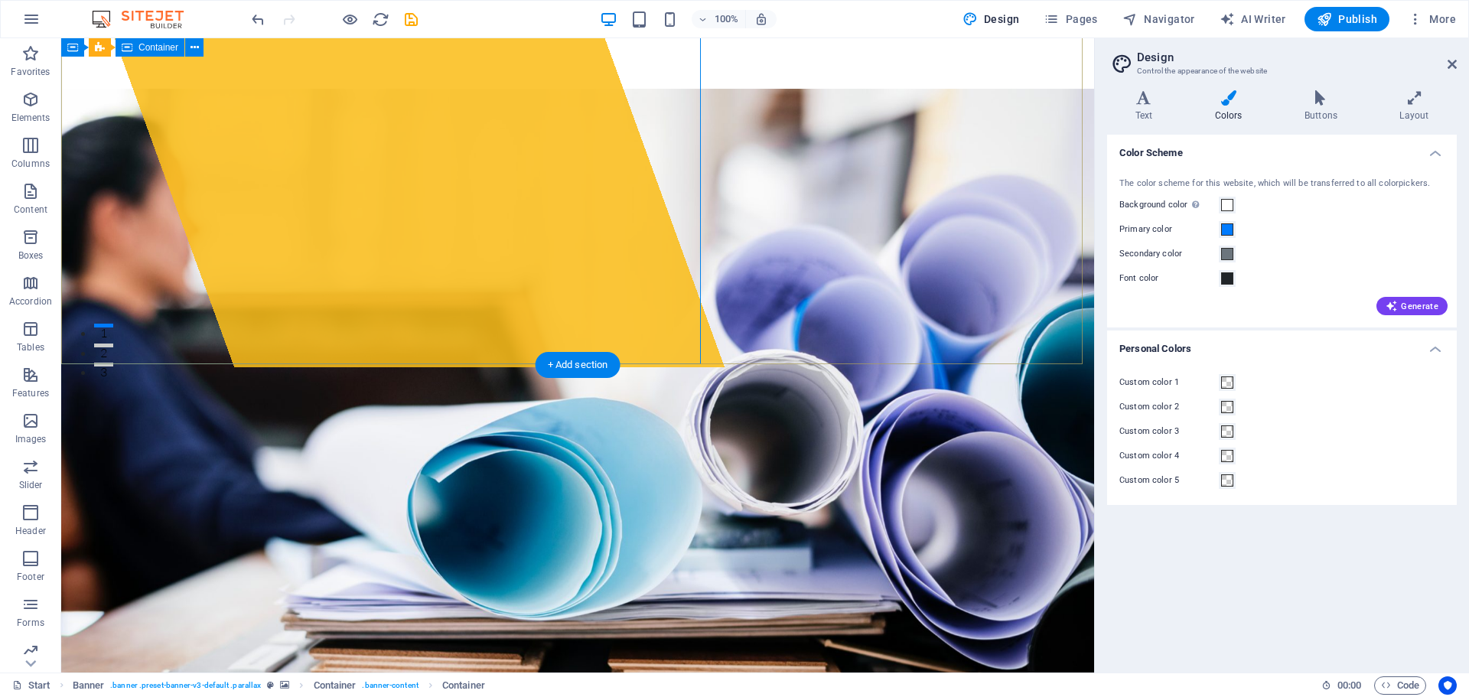
click at [276, 278] on div "Drop content here or Add elements Paste clipboard" at bounding box center [363, 49] width 721 height 634
select select "%"
select select "px"
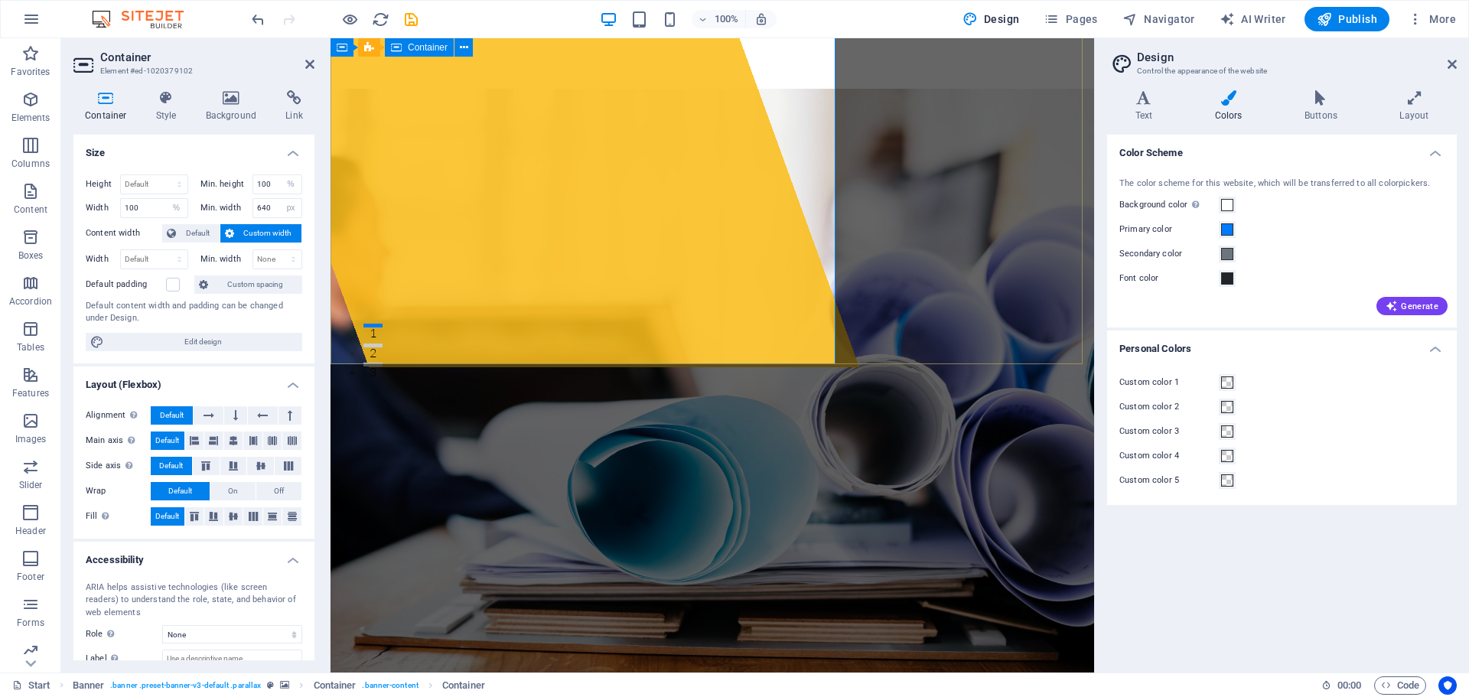
click at [531, 268] on div "Drop content here or Add elements Paste clipboard" at bounding box center [498, 49] width 721 height 634
click at [171, 100] on icon at bounding box center [167, 97] width 44 height 15
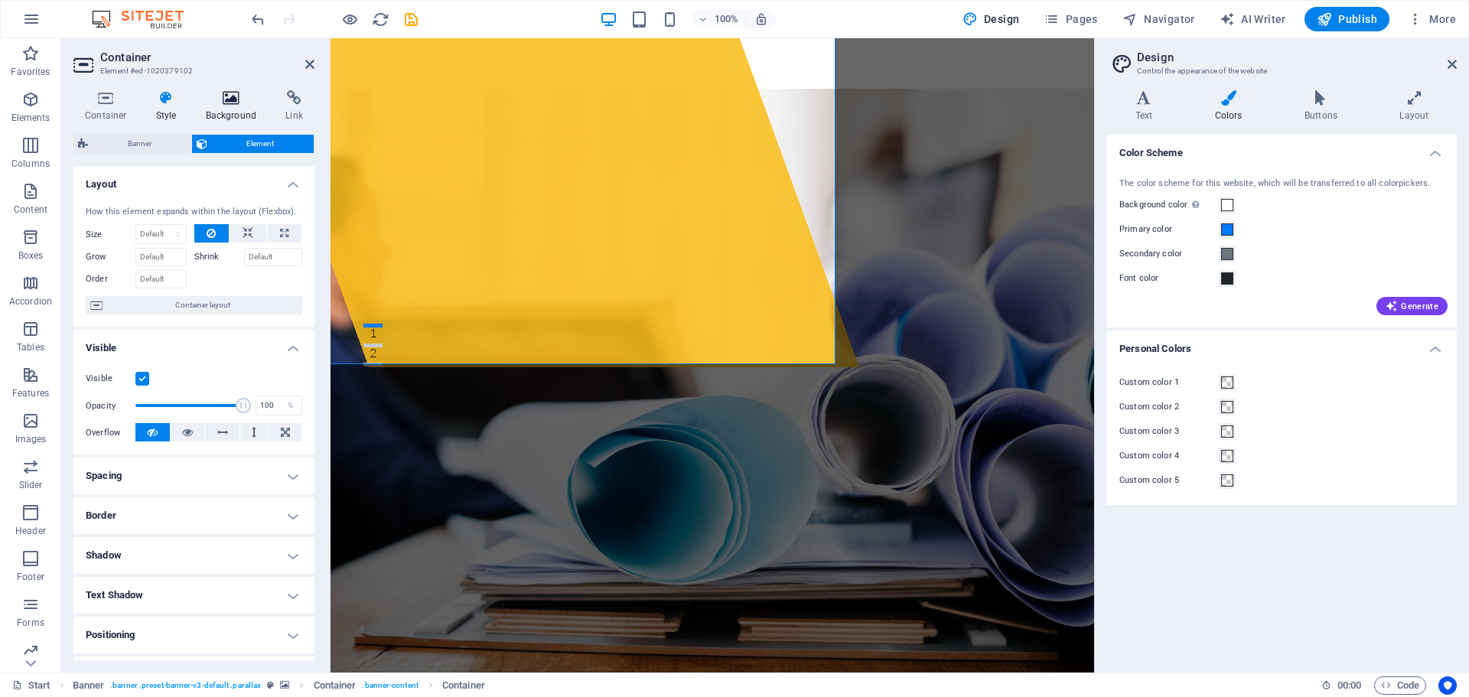
click at [236, 99] on icon at bounding box center [231, 97] width 74 height 15
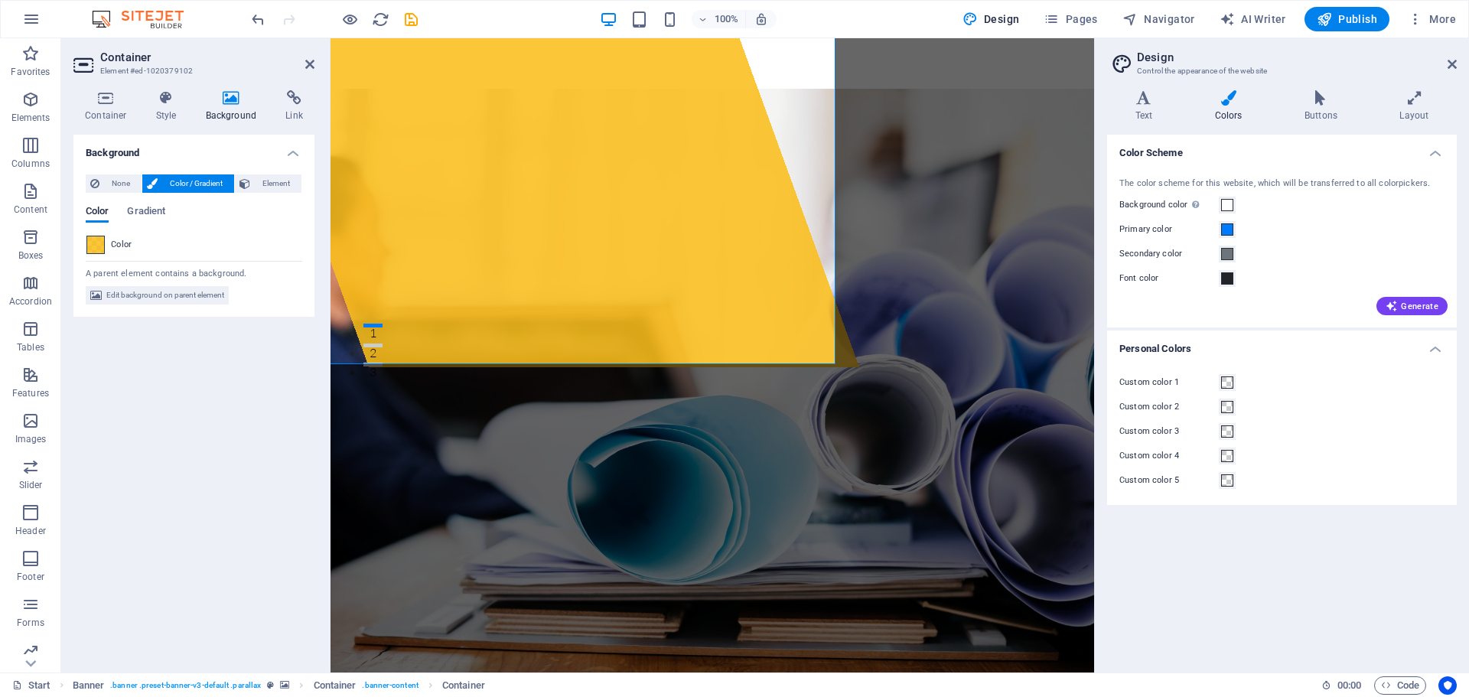
click at [98, 244] on span at bounding box center [95, 244] width 17 height 17
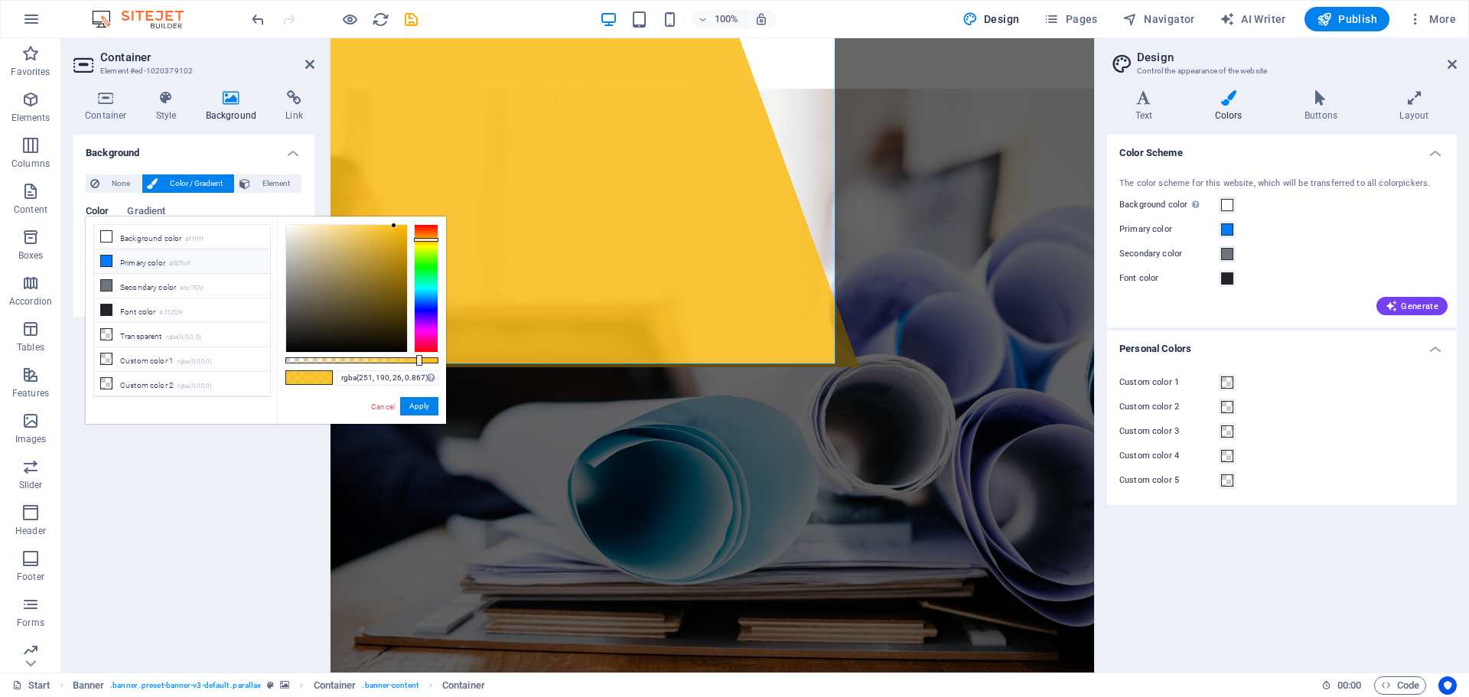
click at [130, 262] on li "Primary color #007bff" at bounding box center [182, 261] width 176 height 24
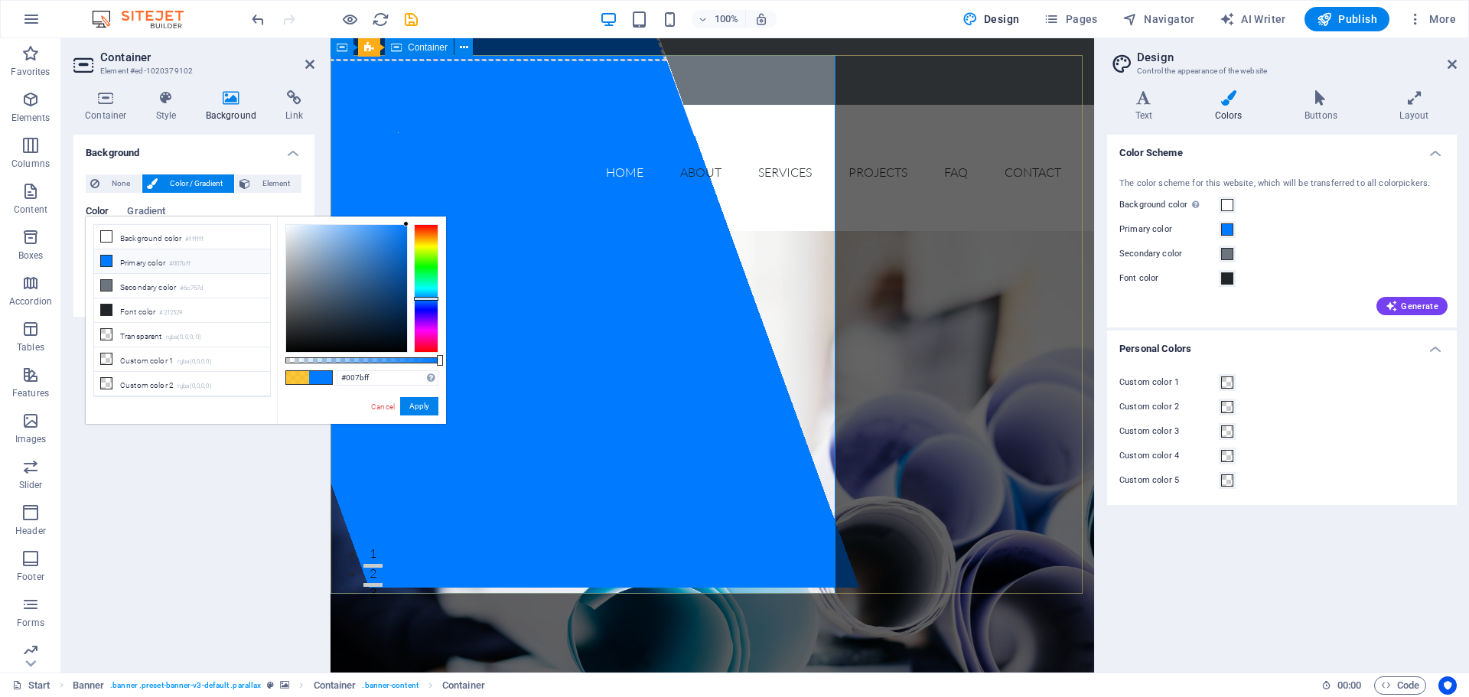
scroll to position [77, 0]
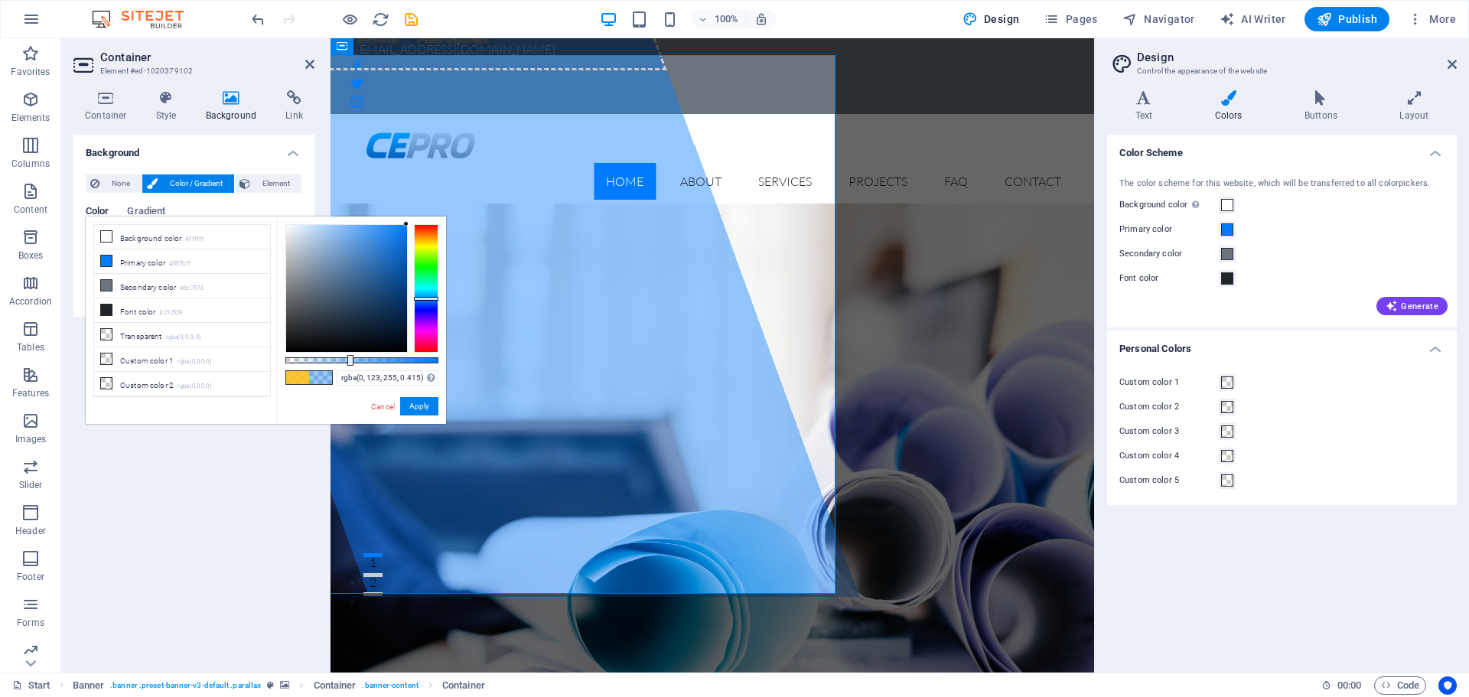
drag, startPoint x: 432, startPoint y: 360, endPoint x: 349, endPoint y: 361, distance: 83.4
click at [349, 361] on div at bounding box center [361, 360] width 153 height 6
click at [416, 407] on button "Apply" at bounding box center [419, 406] width 38 height 18
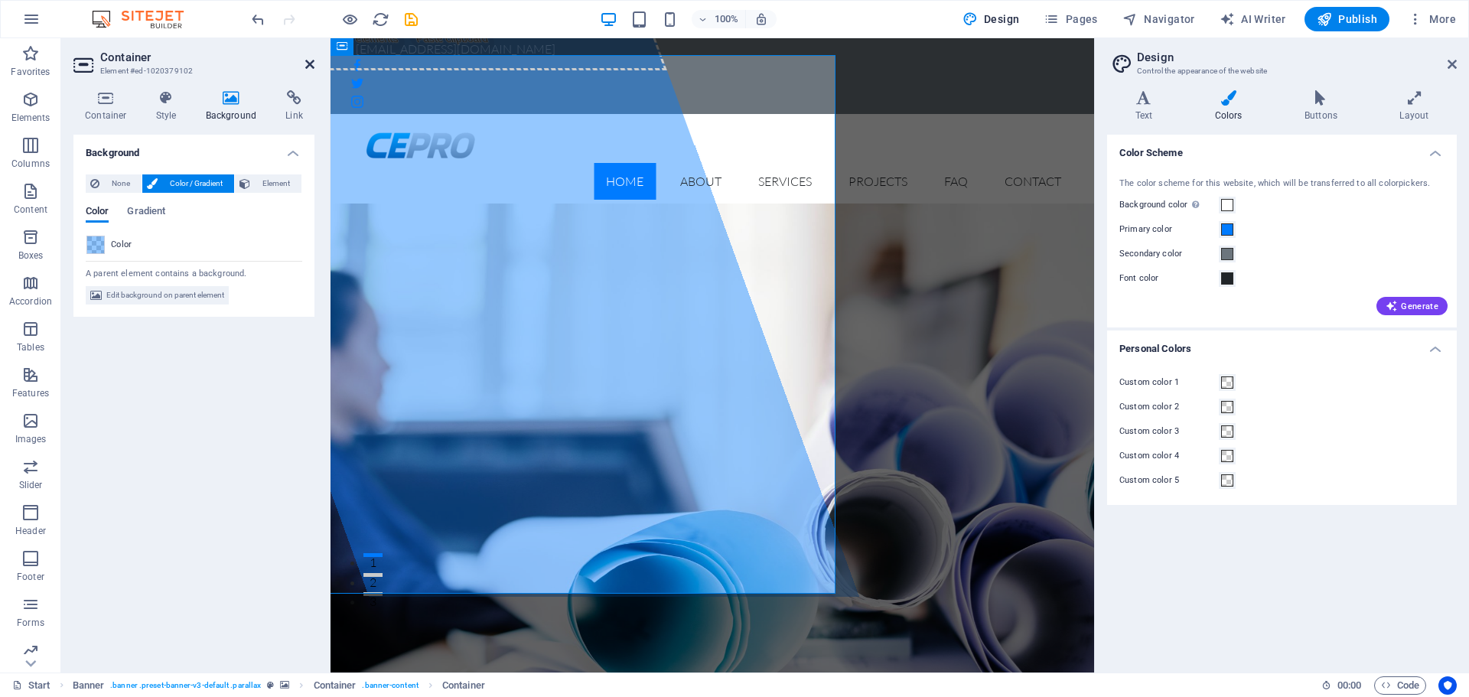
click at [311, 60] on icon at bounding box center [309, 64] width 9 height 12
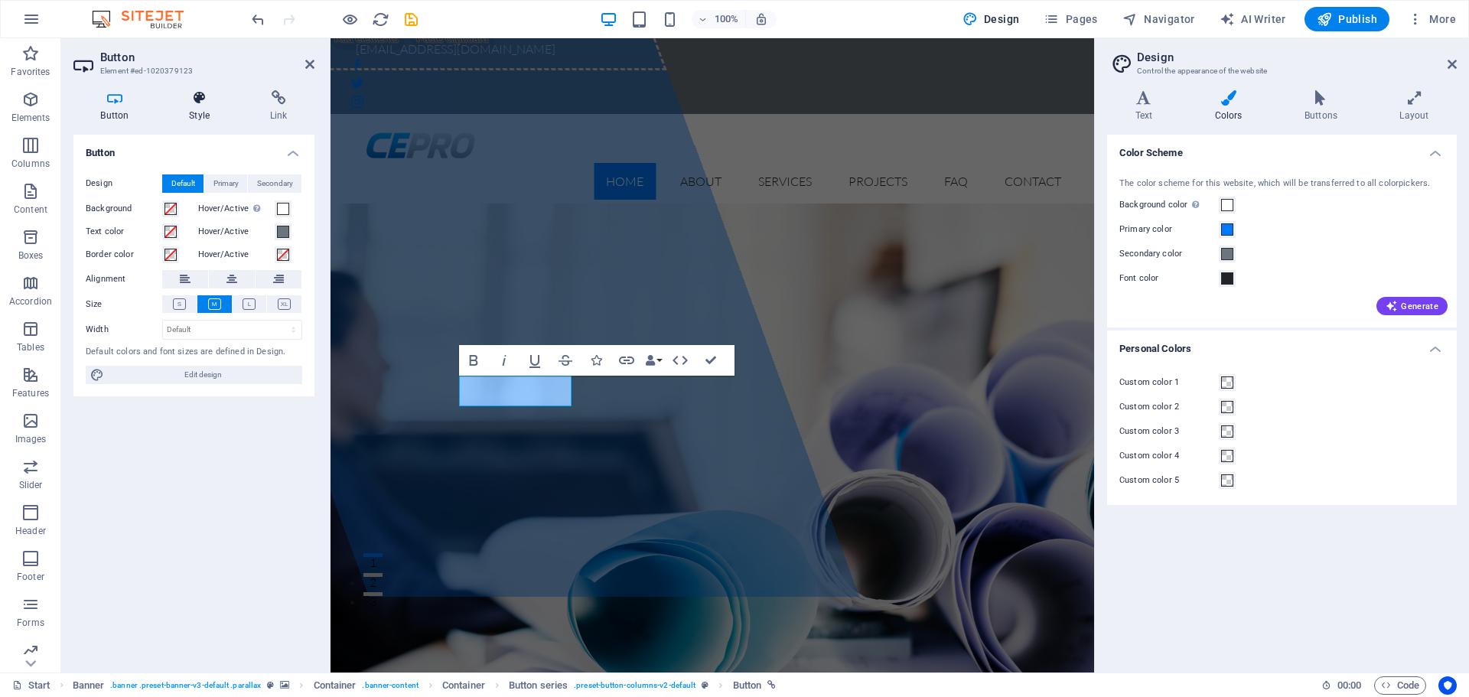
click at [192, 109] on h4 "Style" at bounding box center [202, 106] width 81 height 32
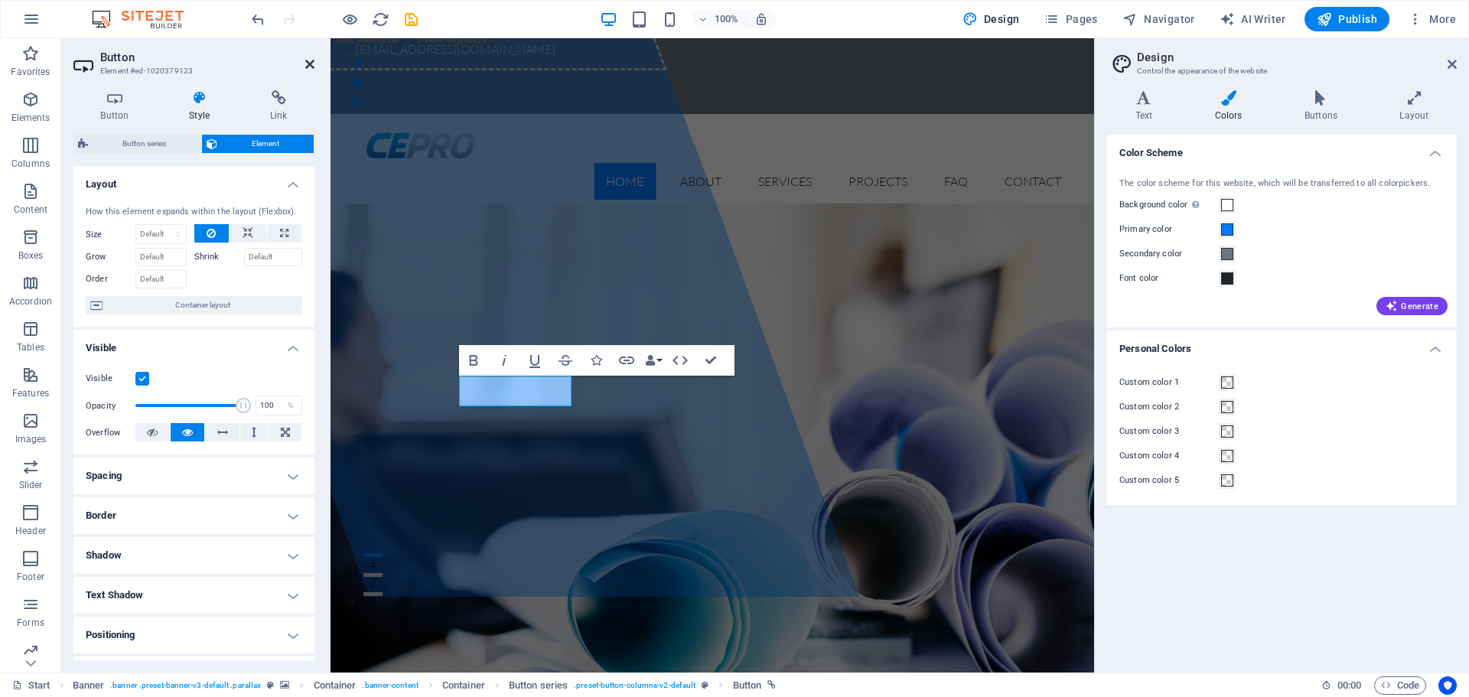
click at [309, 63] on icon at bounding box center [309, 64] width 9 height 12
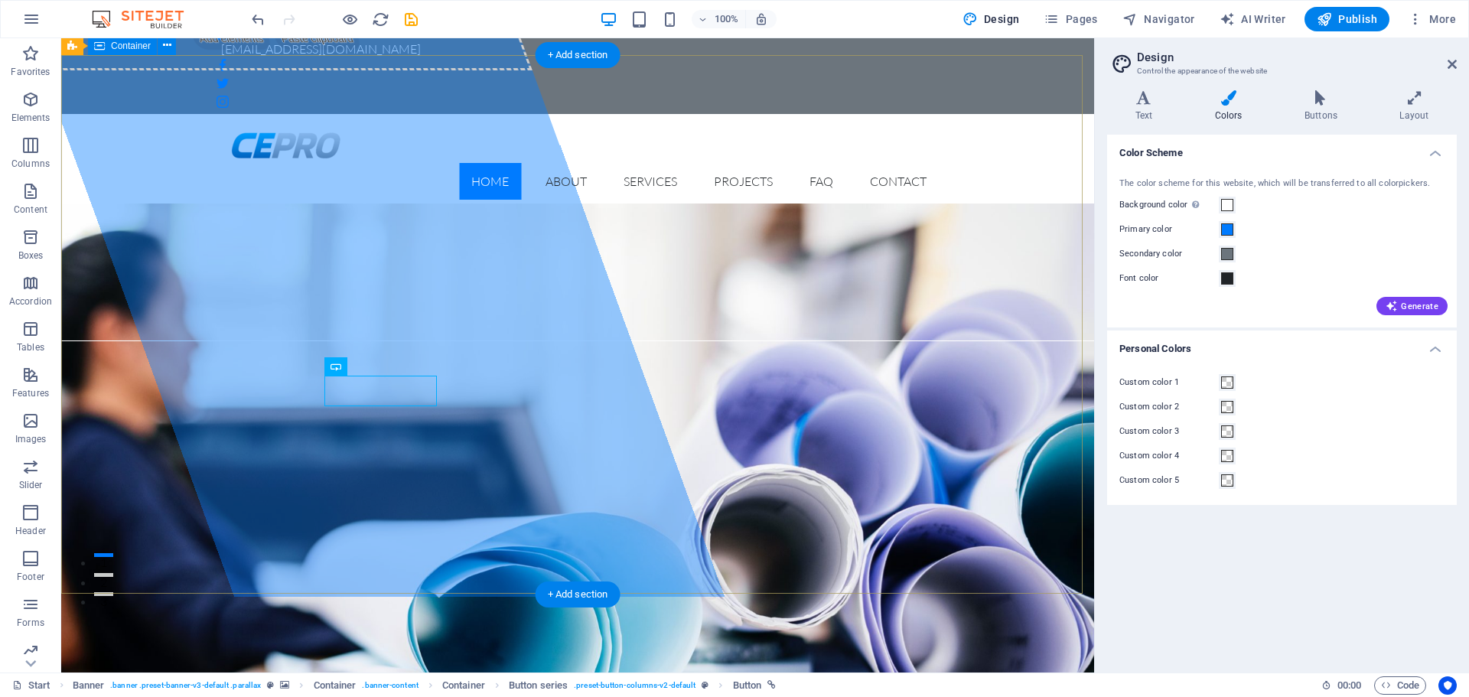
click at [437, 65] on div "Drop content here or Add elements Paste clipboard" at bounding box center [267, 16] width 529 height 109
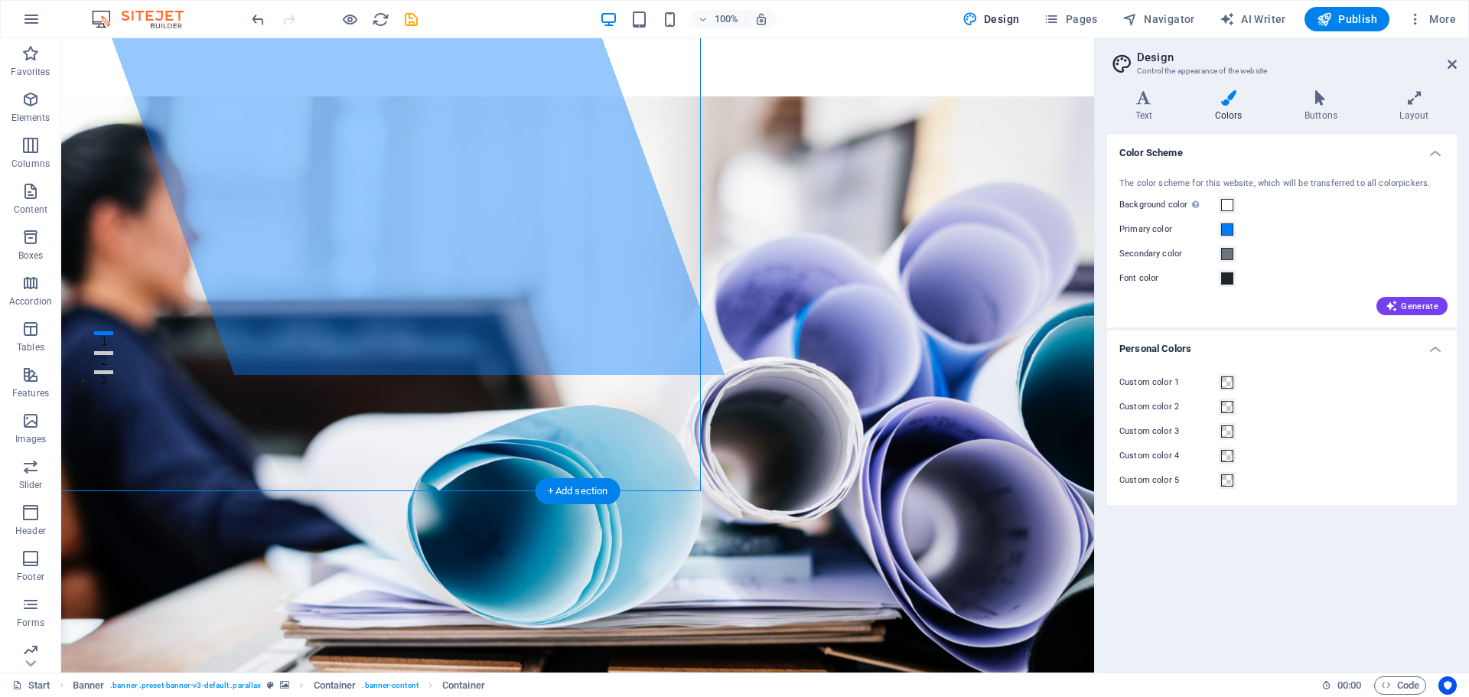
scroll to position [306, 0]
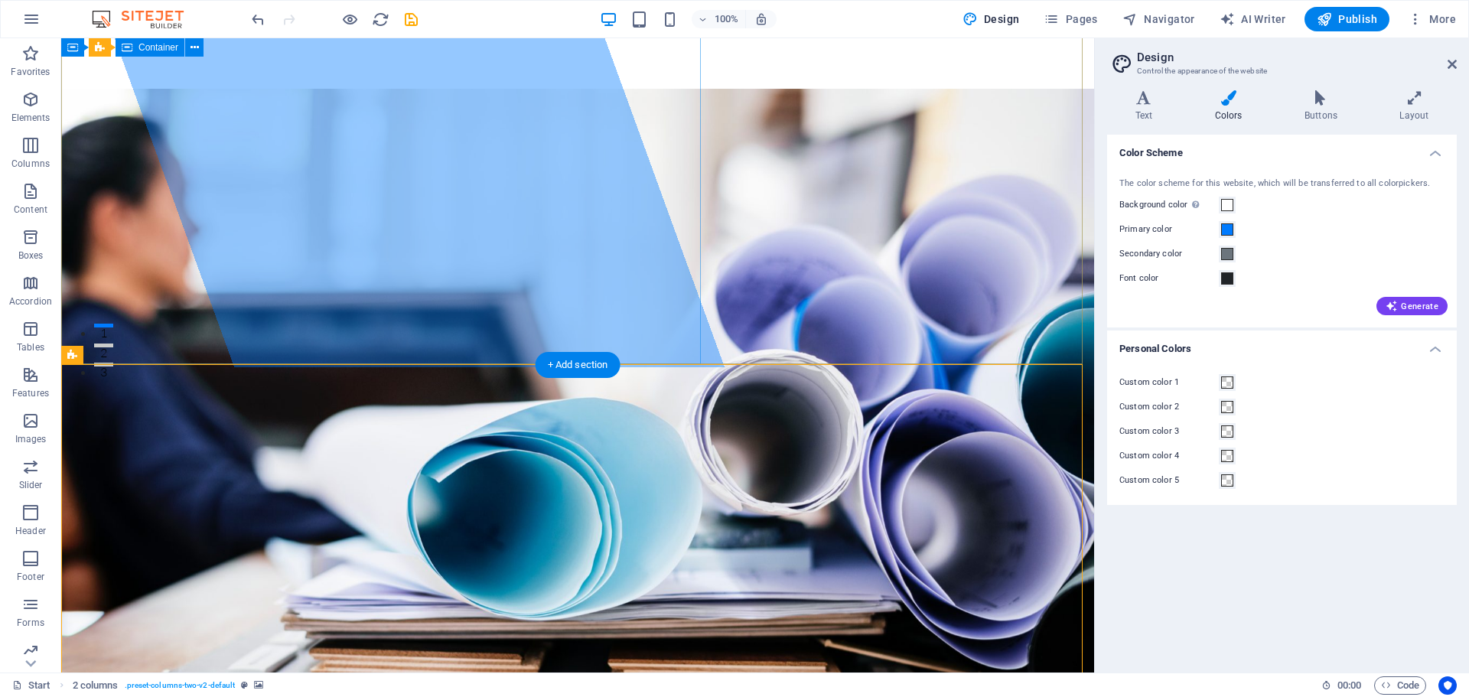
click at [288, 285] on div "Drop content here or Add elements Paste clipboard" at bounding box center [363, 49] width 721 height 634
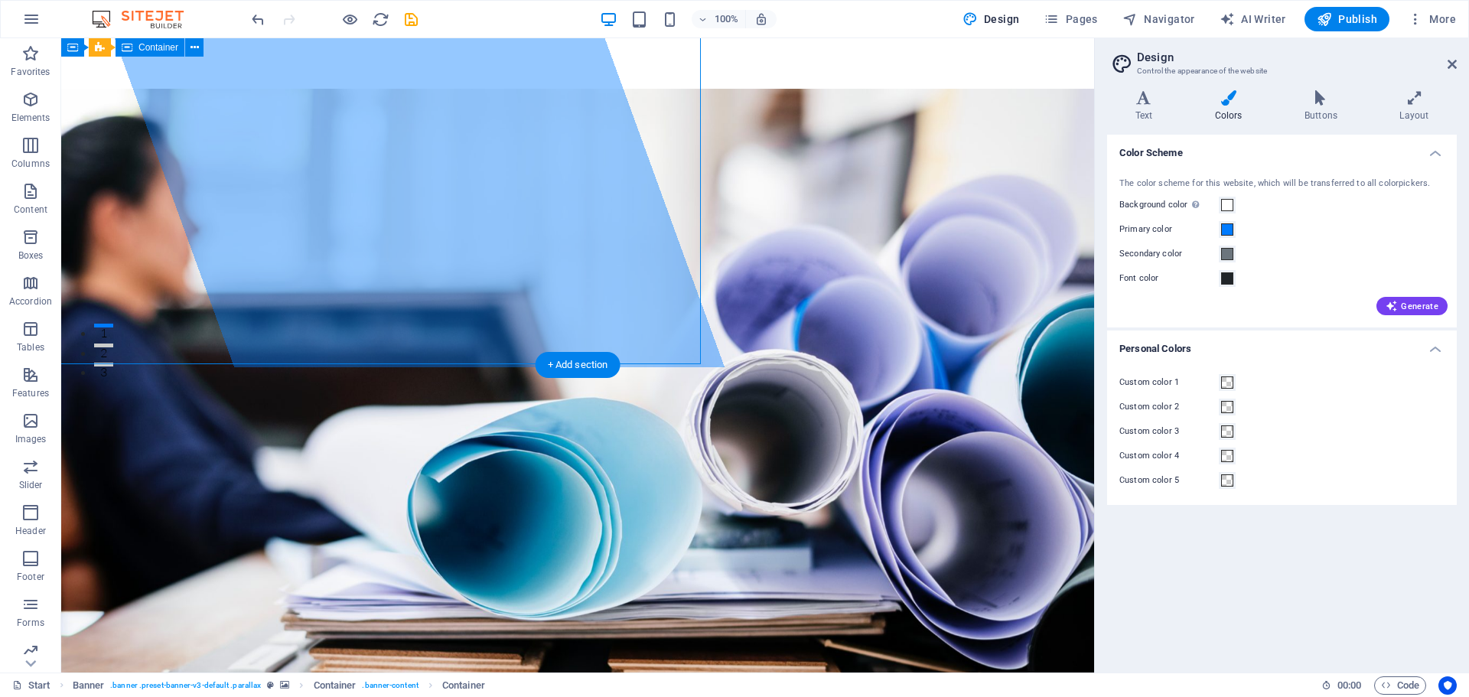
click at [288, 285] on div "Drop content here or Add elements Paste clipboard" at bounding box center [363, 49] width 721 height 634
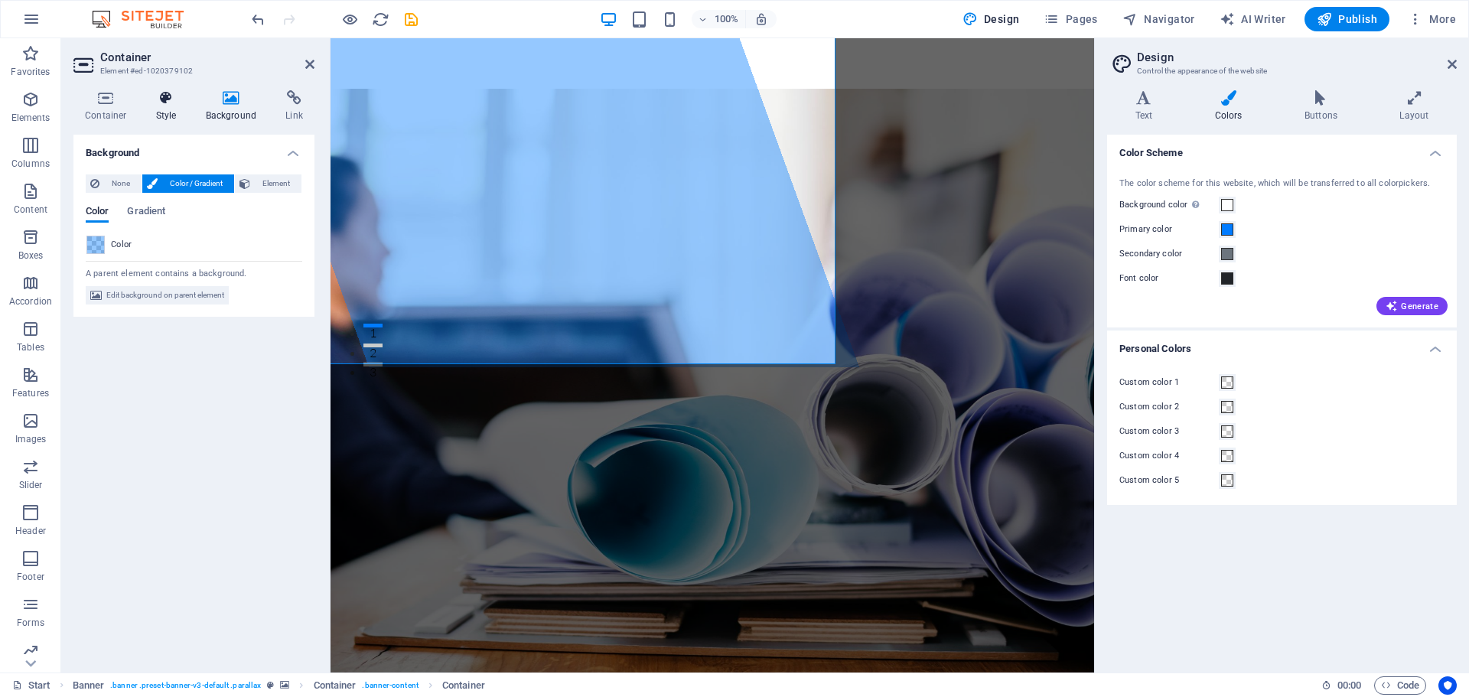
click at [174, 96] on icon at bounding box center [167, 97] width 44 height 15
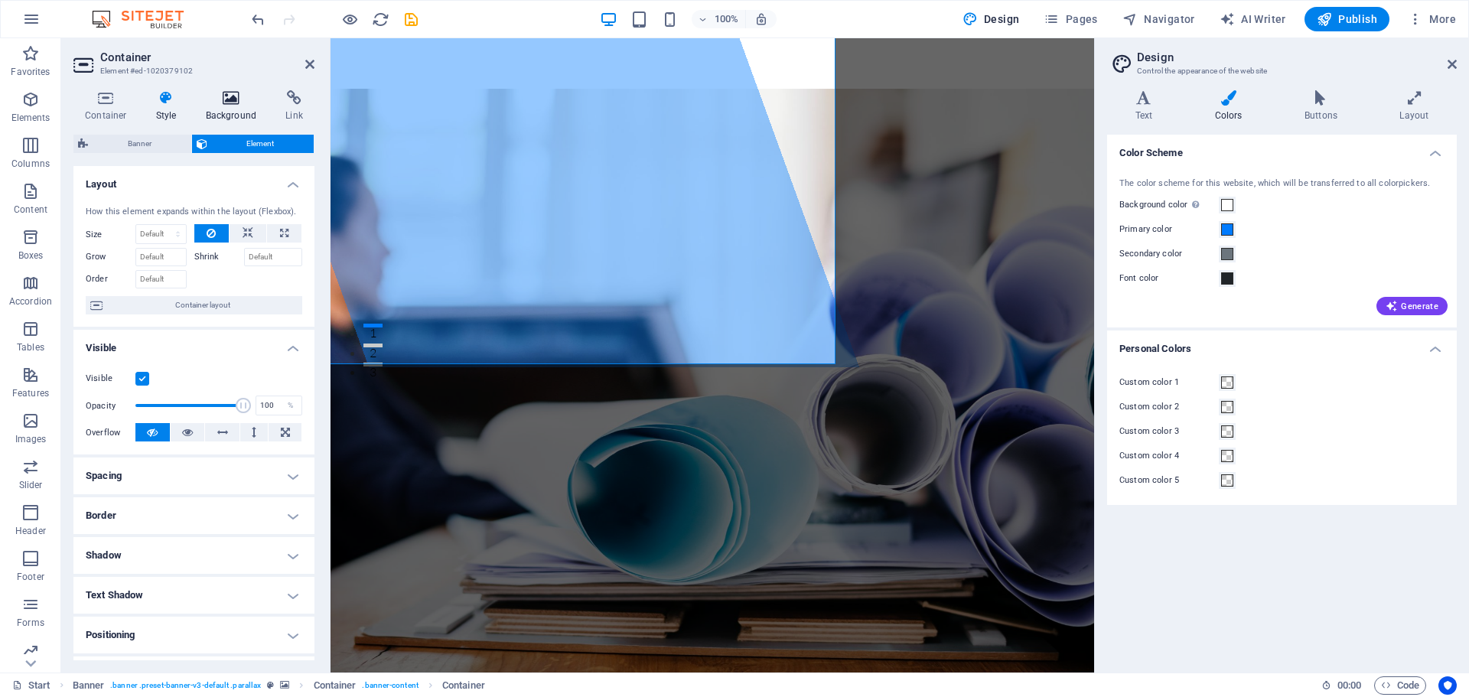
click at [213, 97] on icon at bounding box center [231, 97] width 74 height 15
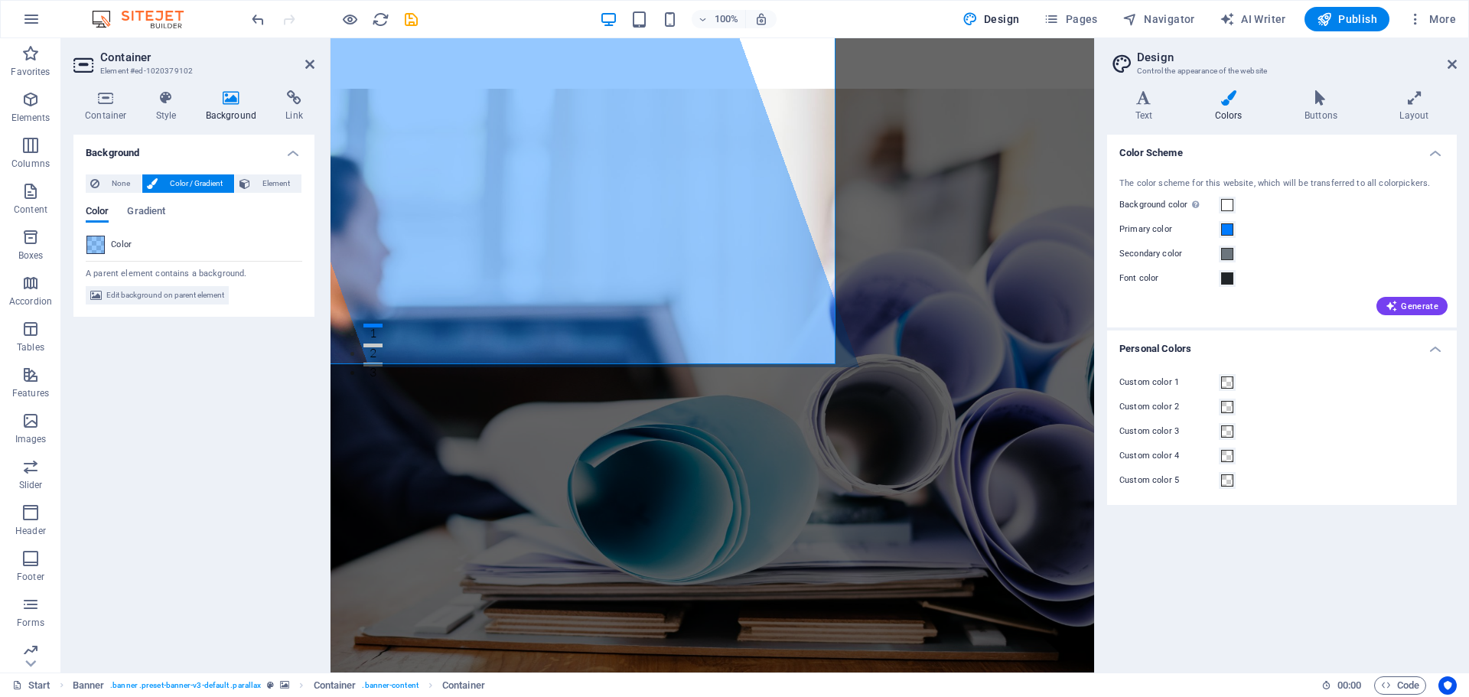
click at [93, 242] on span at bounding box center [95, 244] width 17 height 17
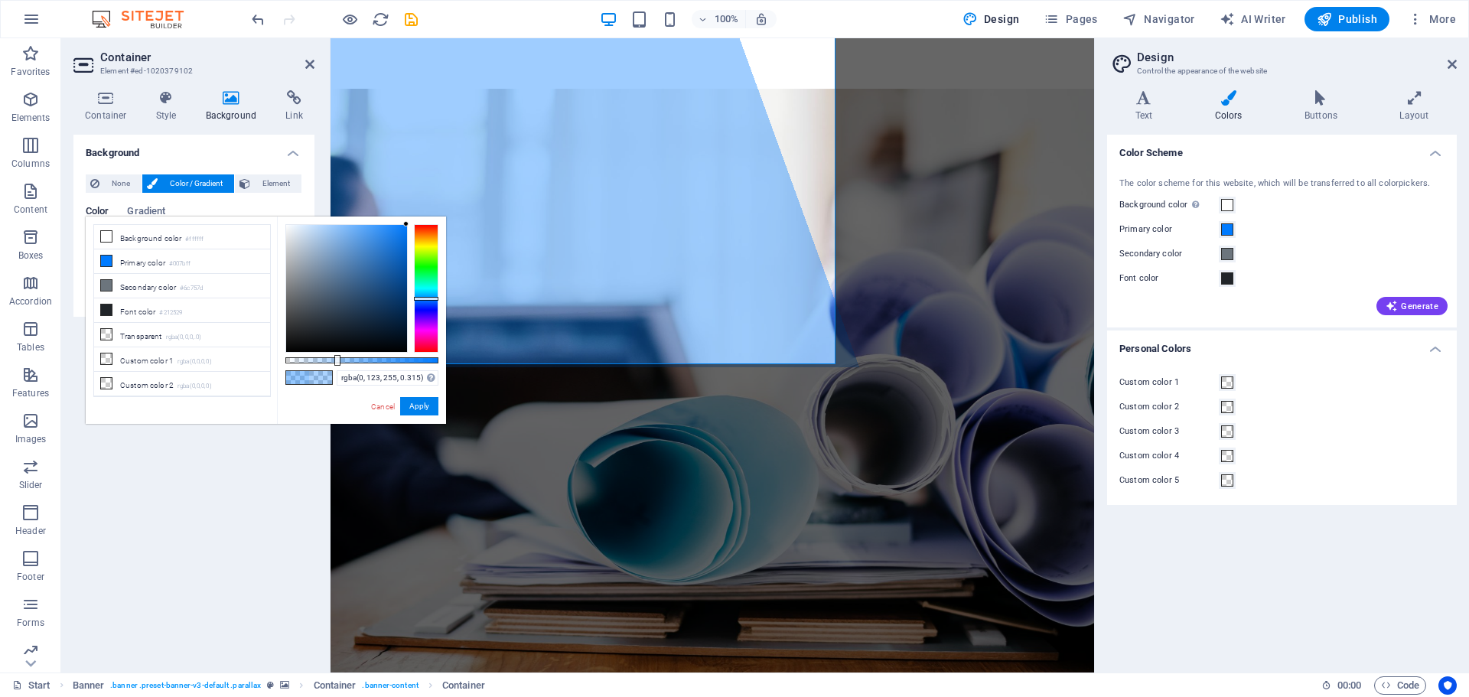
type input "rgba(0, 123, 255, 0.31)"
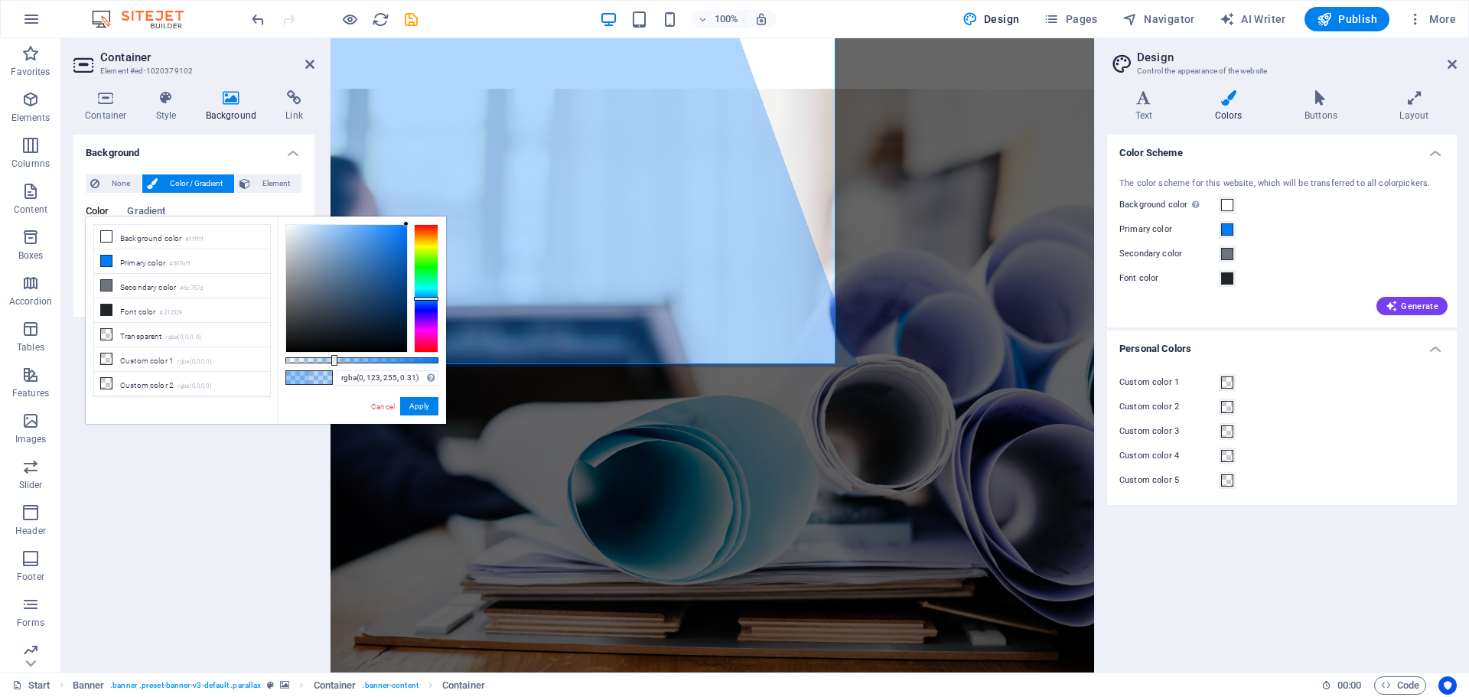
drag, startPoint x: 350, startPoint y: 363, endPoint x: 333, endPoint y: 366, distance: 17.7
click at [333, 366] on div "rgba(0, 123, 255, 0.31) Supported formats #0852ed rgb(8, 82, 237) rgba(8, 82, 2…" at bounding box center [361, 430] width 169 height 429
click at [428, 400] on button "Apply" at bounding box center [419, 406] width 38 height 18
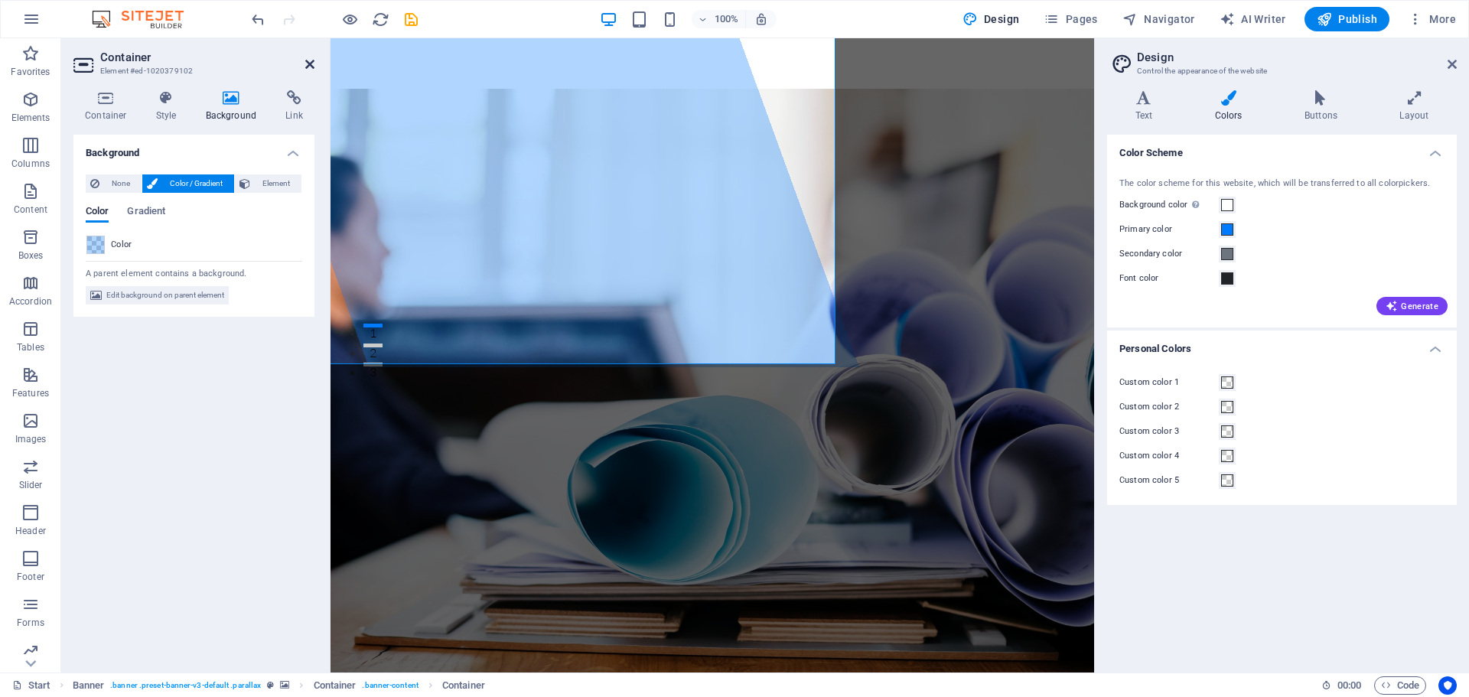
click at [309, 68] on icon at bounding box center [309, 64] width 9 height 12
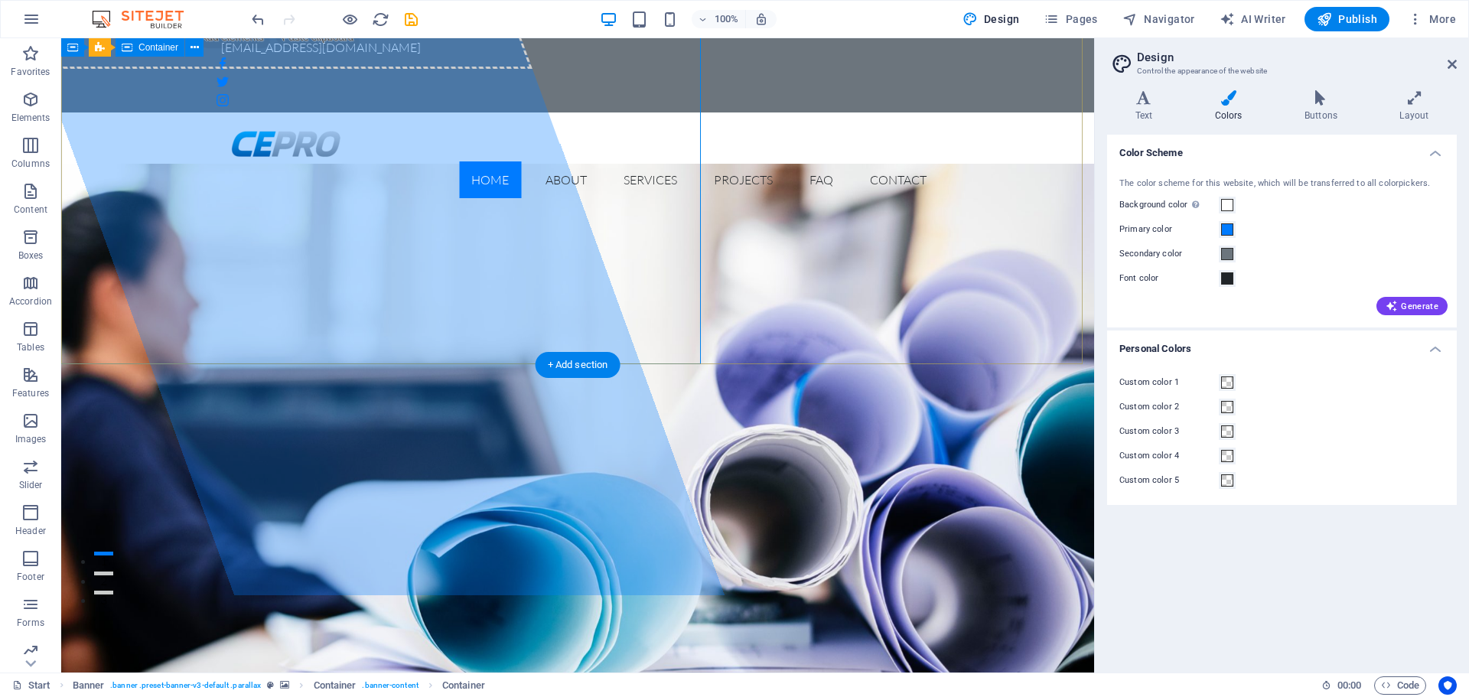
scroll to position [0, 0]
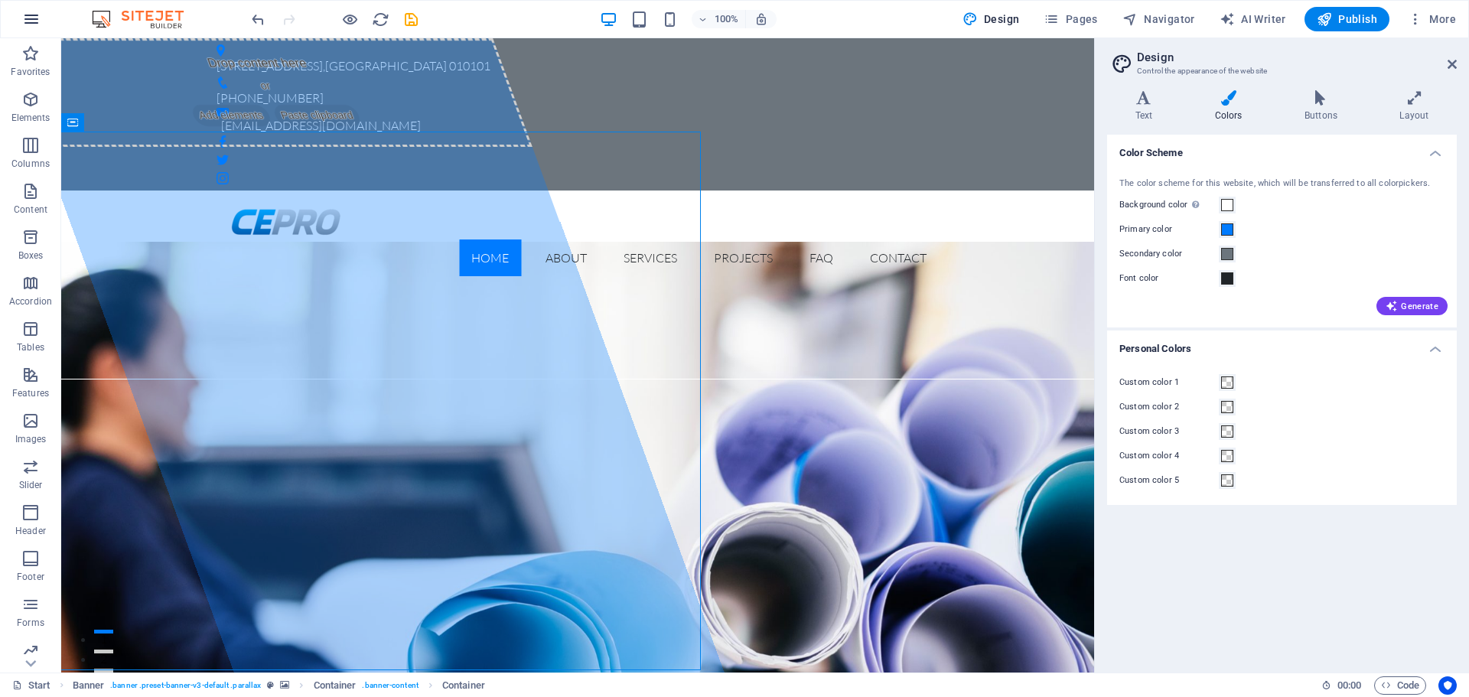
click at [28, 8] on button "button" at bounding box center [31, 19] width 37 height 37
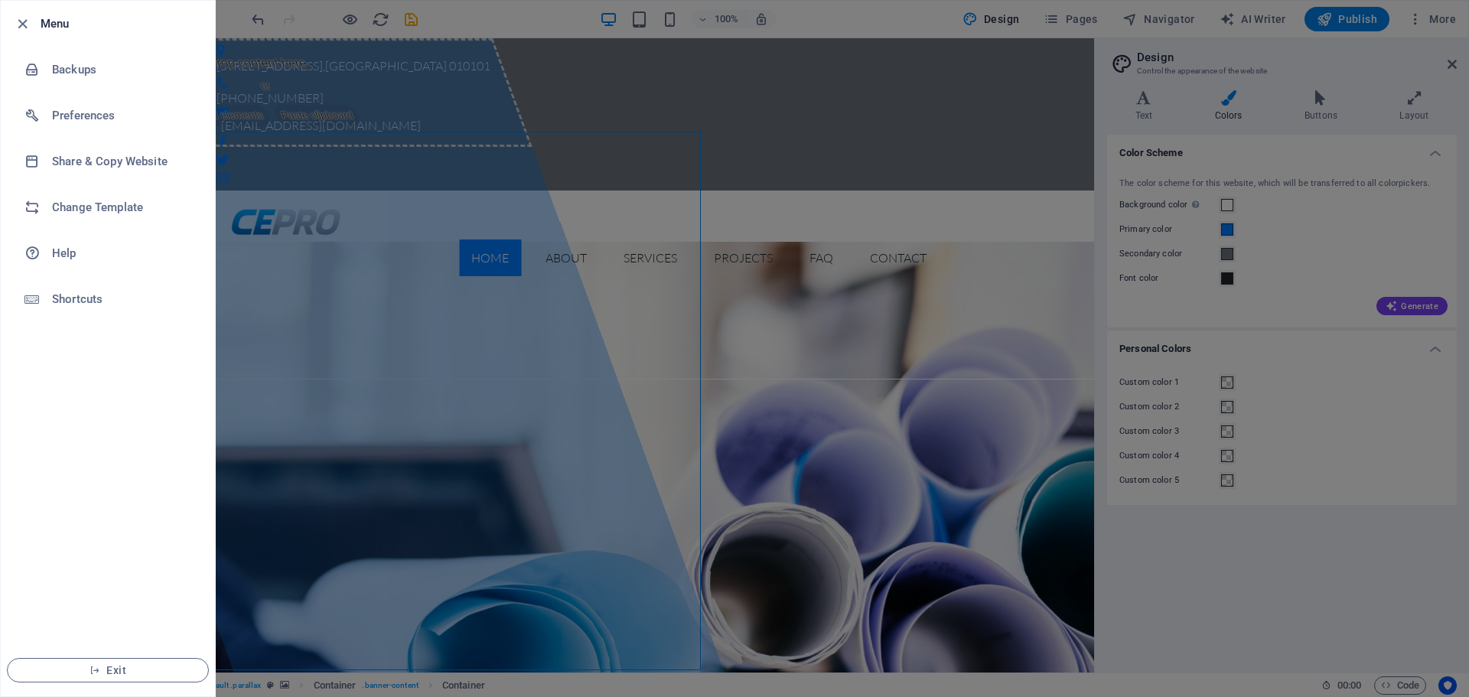
click at [28, 8] on li "Menu" at bounding box center [108, 24] width 214 height 46
click at [8, 31] on li "Menu" at bounding box center [108, 24] width 214 height 46
click at [25, 18] on icon "button" at bounding box center [23, 24] width 18 height 18
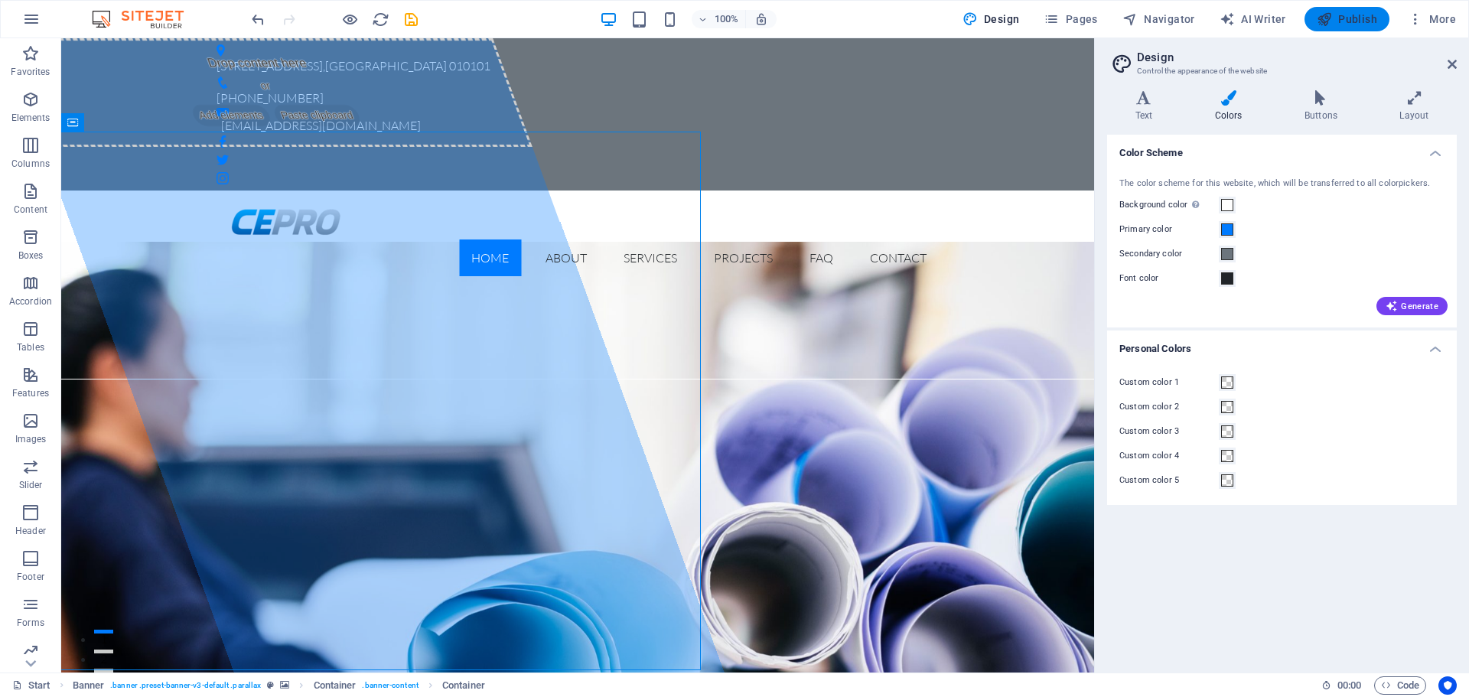
click at [1368, 17] on span "Publish" at bounding box center [1347, 18] width 60 height 15
checkbox input "false"
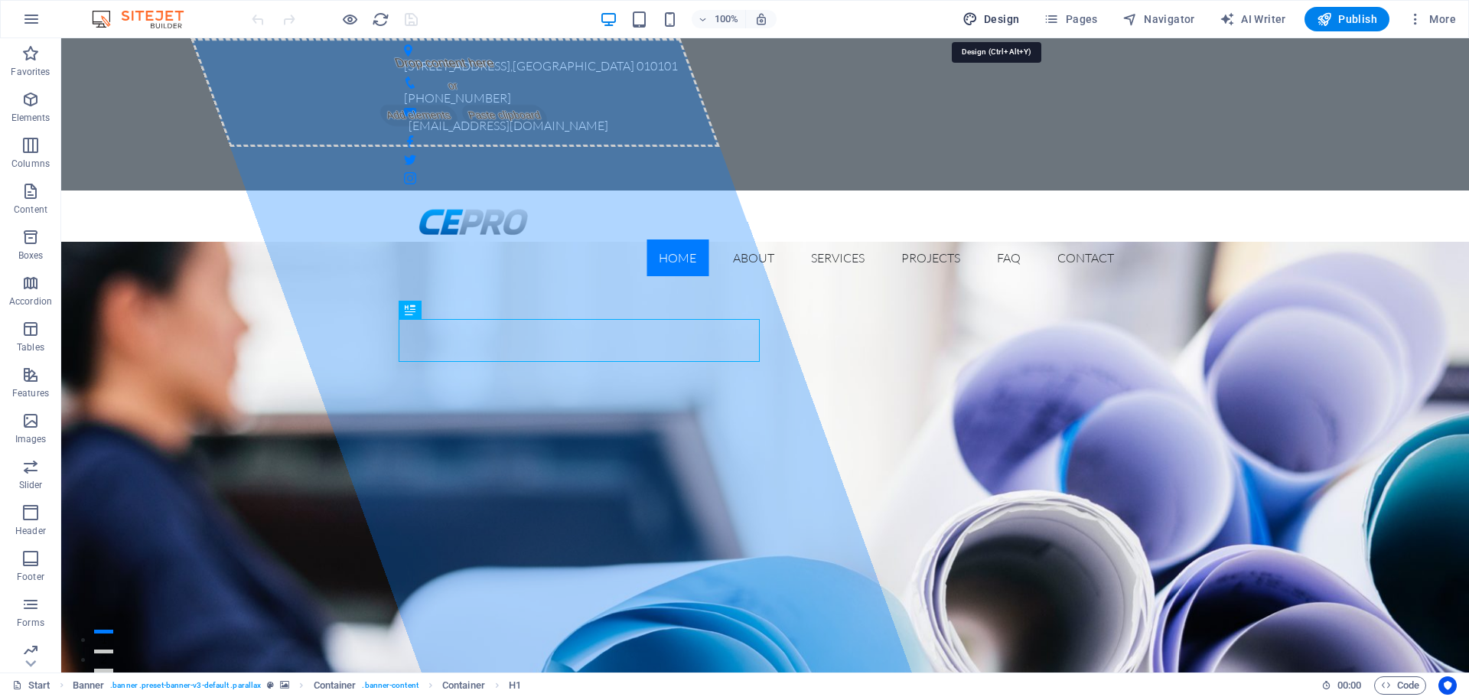
click at [996, 17] on span "Design" at bounding box center [990, 18] width 57 height 15
select select "px"
select select "300"
select select "px"
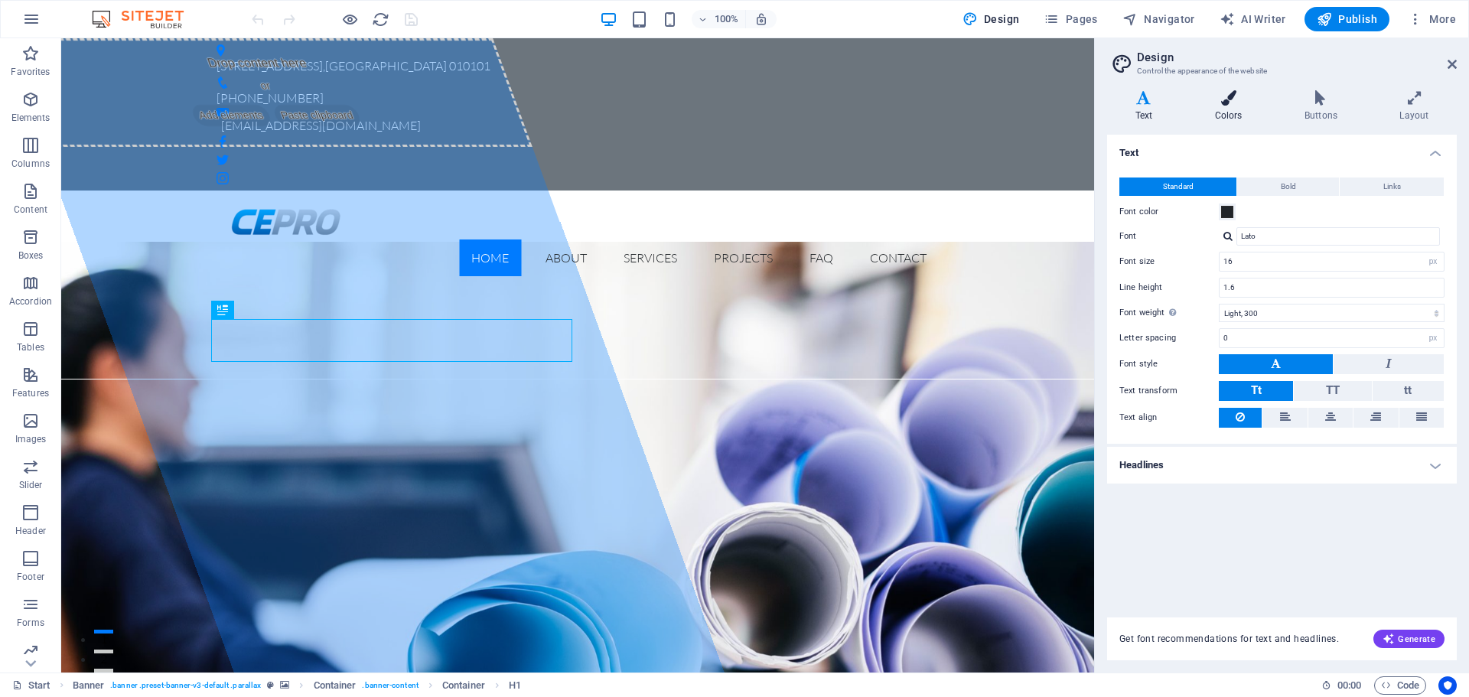
click at [1238, 97] on icon at bounding box center [1228, 97] width 83 height 15
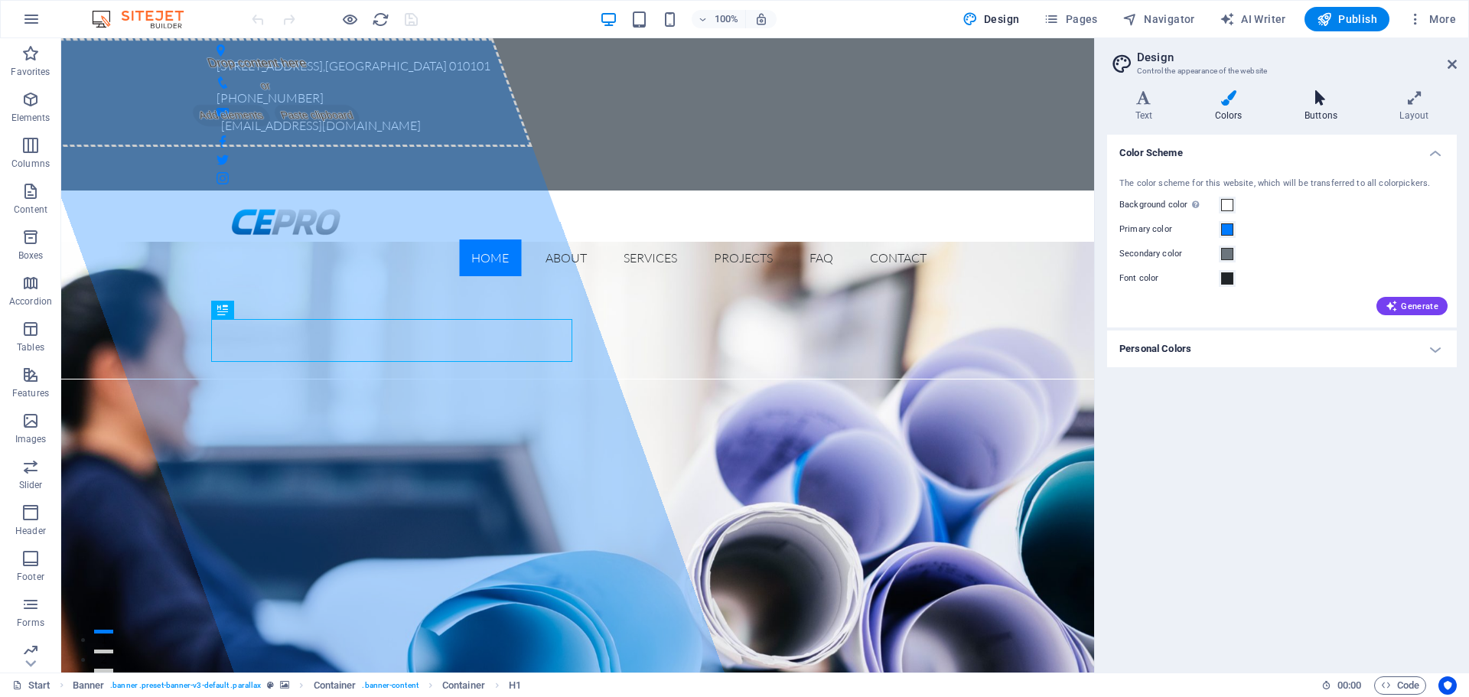
click at [1308, 91] on icon at bounding box center [1320, 97] width 89 height 15
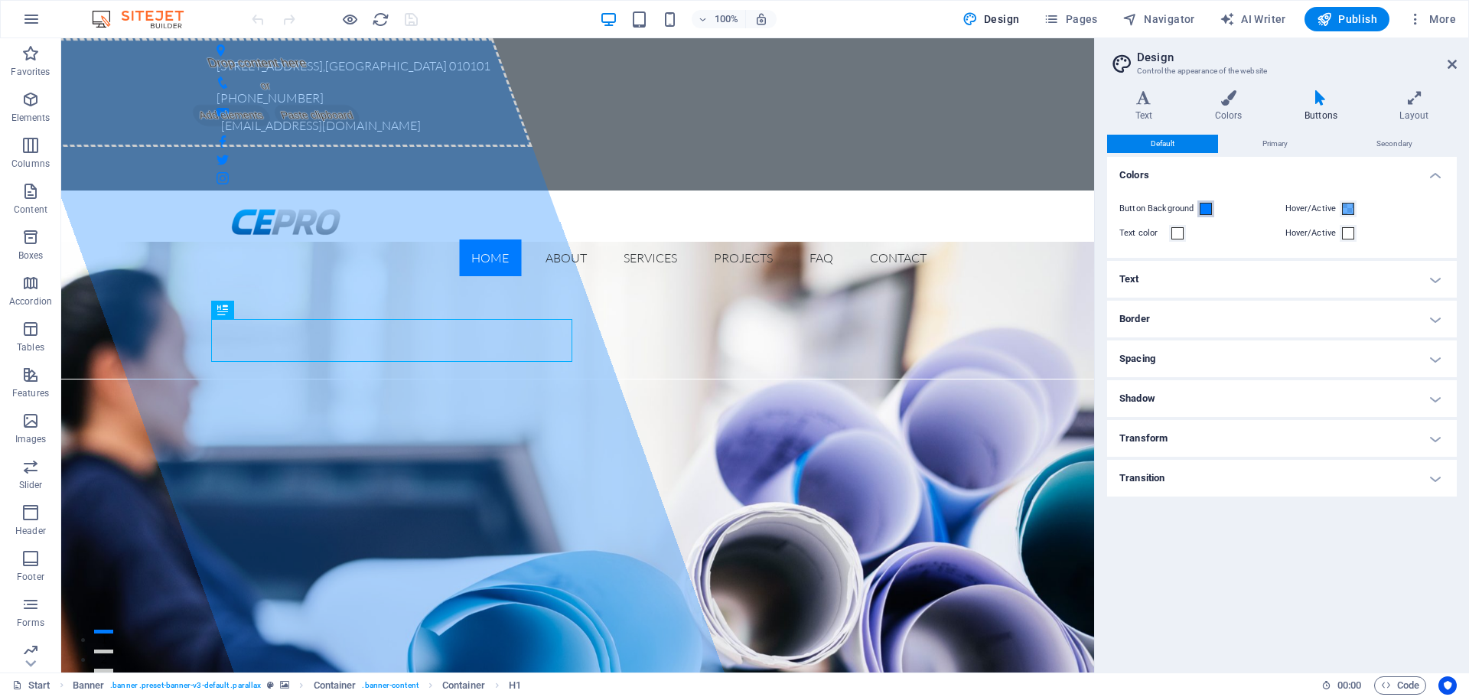
click at [1210, 210] on span at bounding box center [1206, 209] width 12 height 12
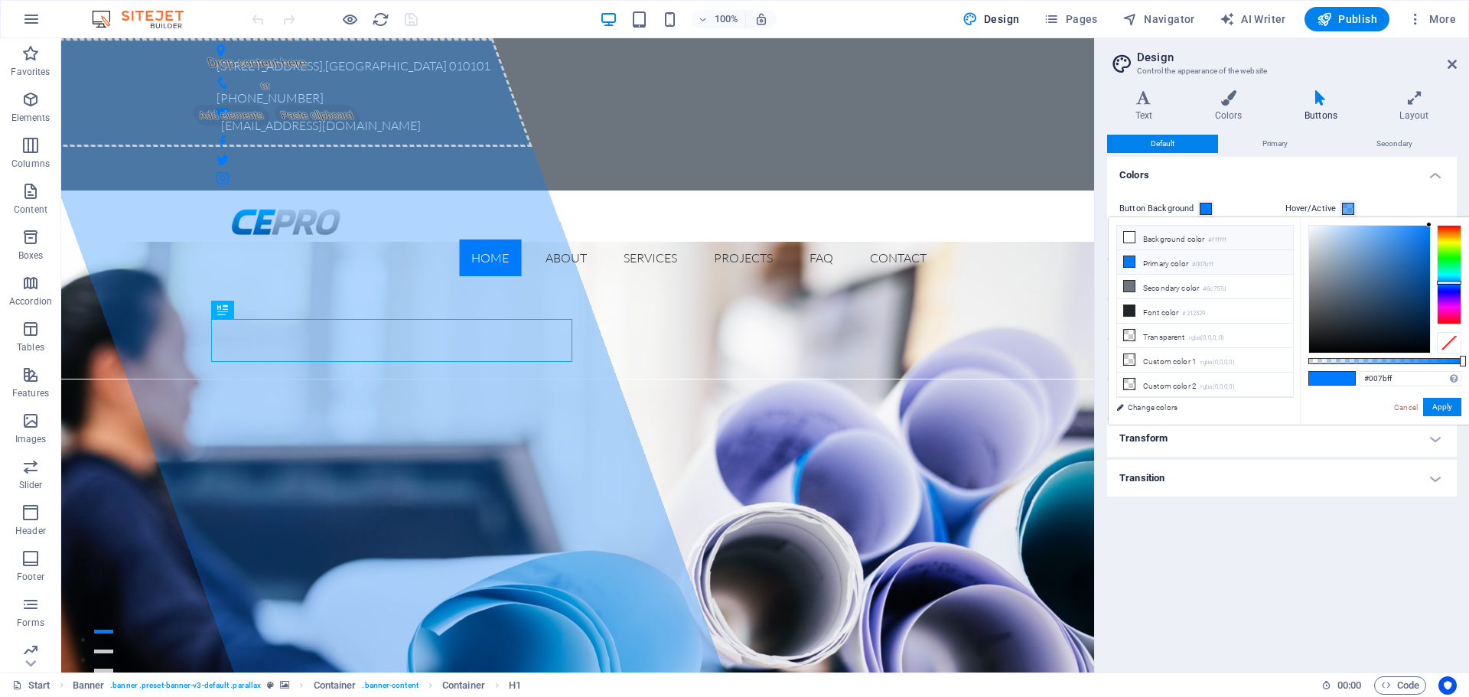
click at [1181, 236] on li "Background color #ffffff" at bounding box center [1205, 238] width 176 height 24
type input "#ffffff"
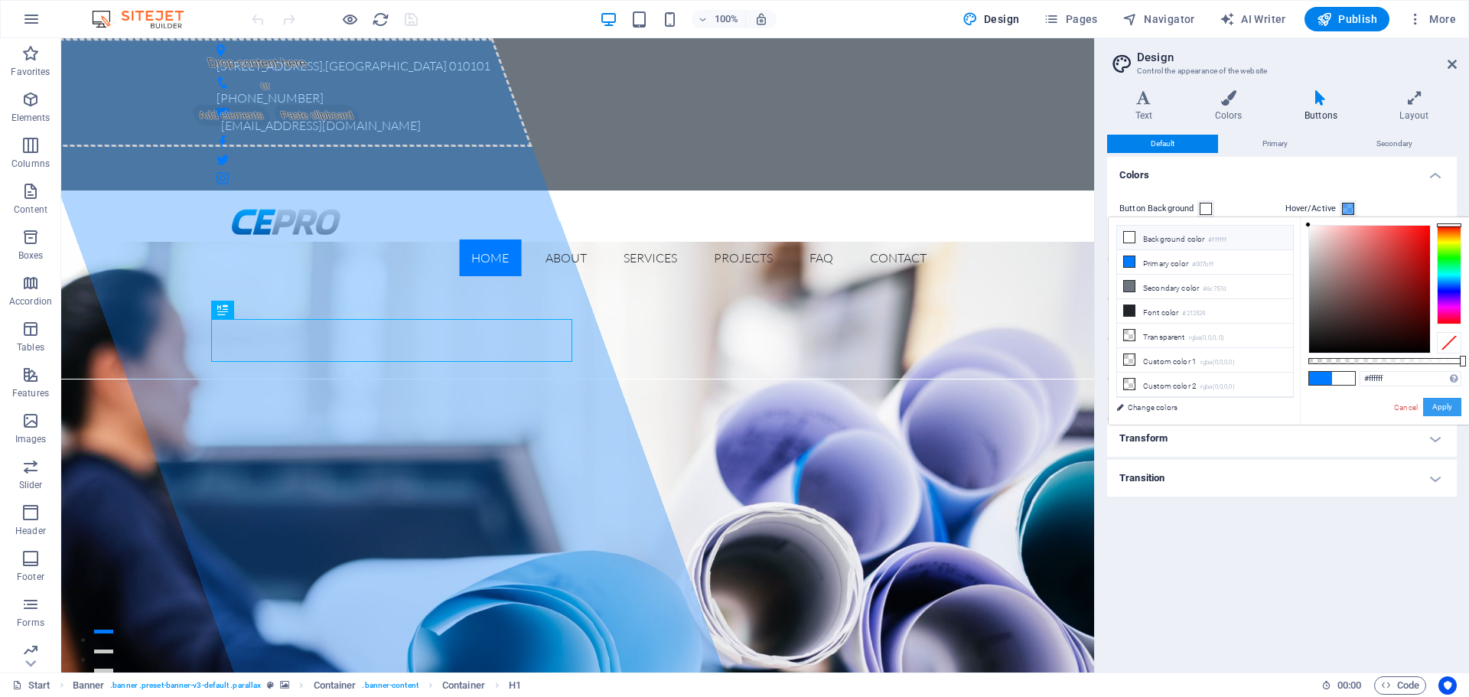
click at [1440, 411] on button "Apply" at bounding box center [1442, 407] width 38 height 18
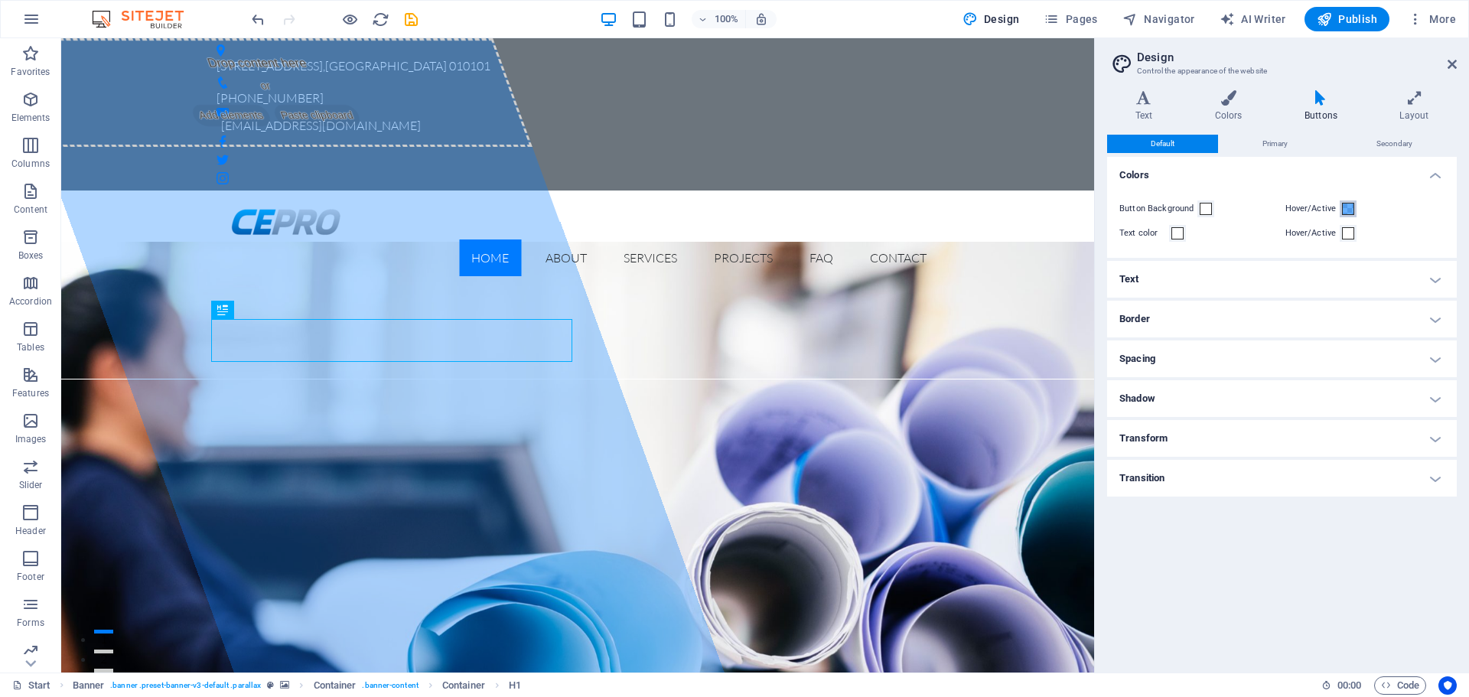
click at [1349, 212] on span at bounding box center [1348, 209] width 12 height 12
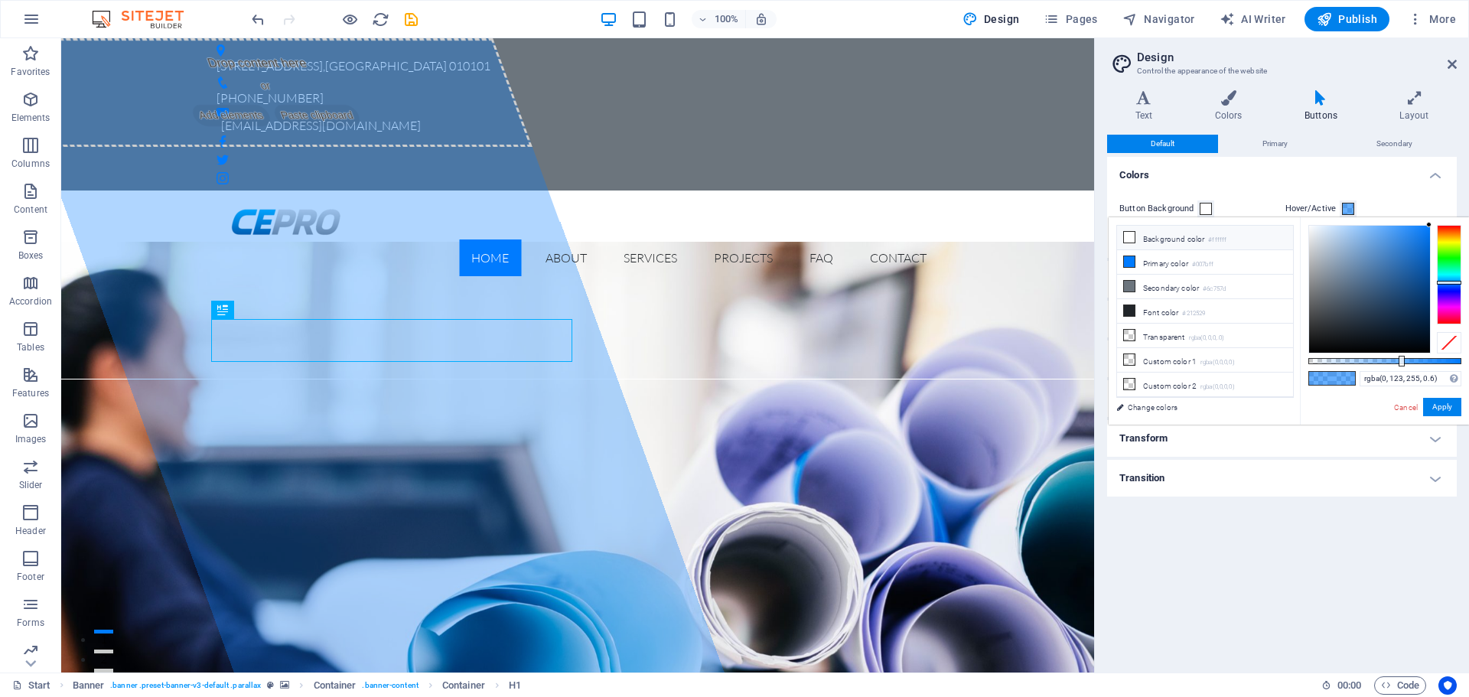
click at [1183, 237] on li "Background color #ffffff" at bounding box center [1205, 238] width 176 height 24
type input "rgba(255, 255, 255, 0.6)"
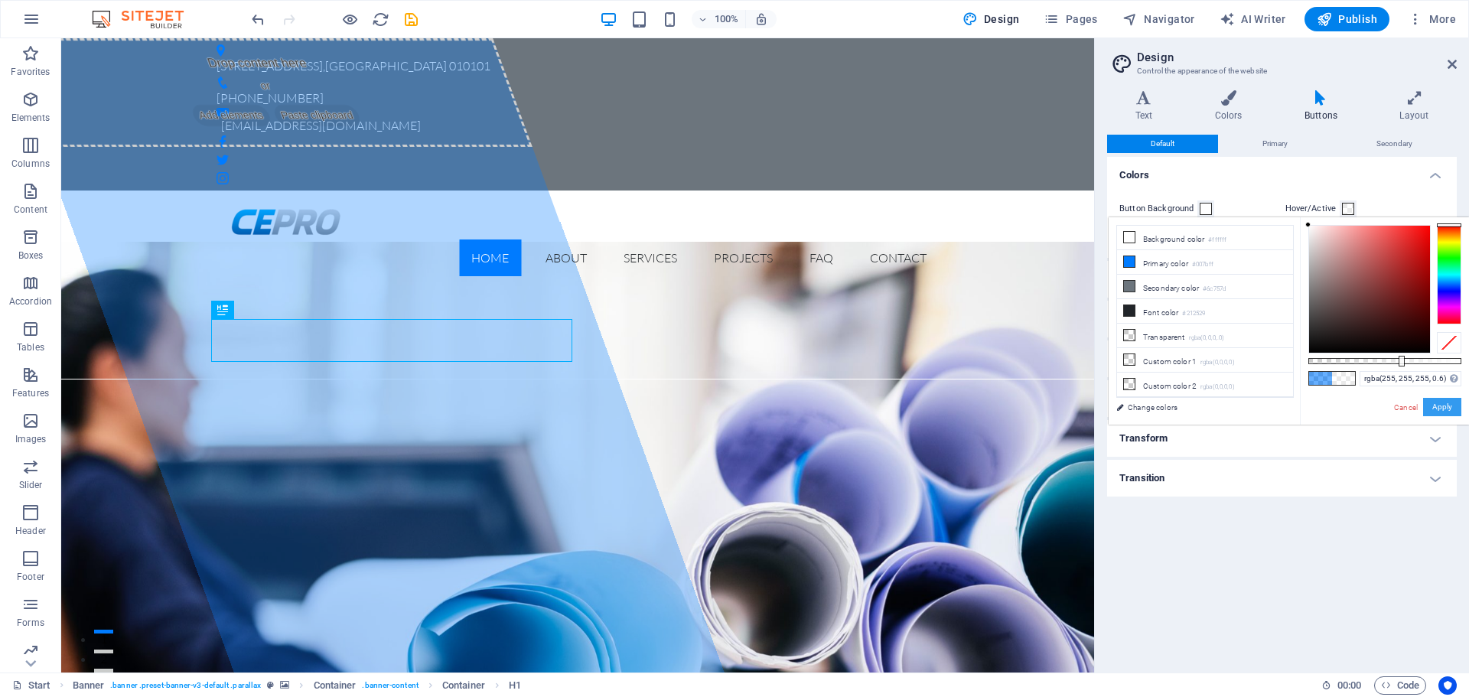
click at [1441, 407] on button "Apply" at bounding box center [1442, 407] width 38 height 18
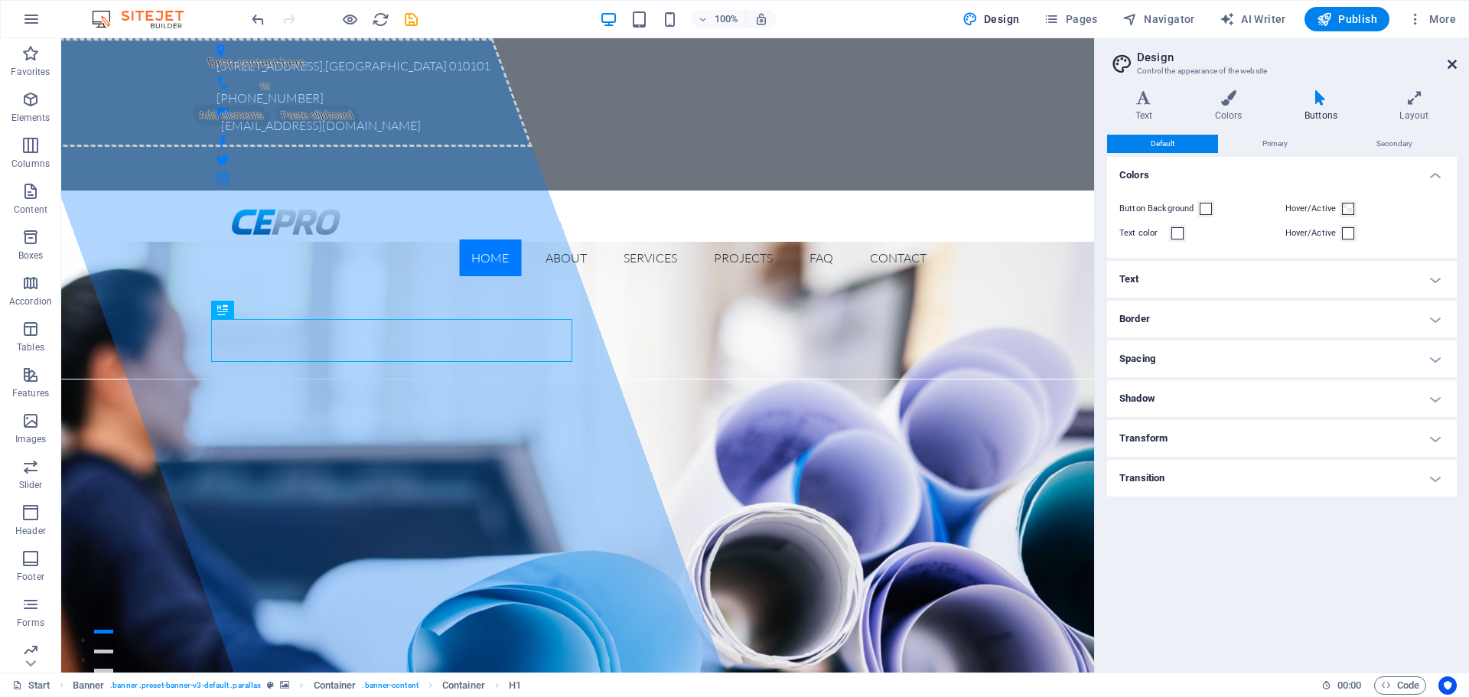
click at [1450, 63] on icon at bounding box center [1451, 64] width 9 height 12
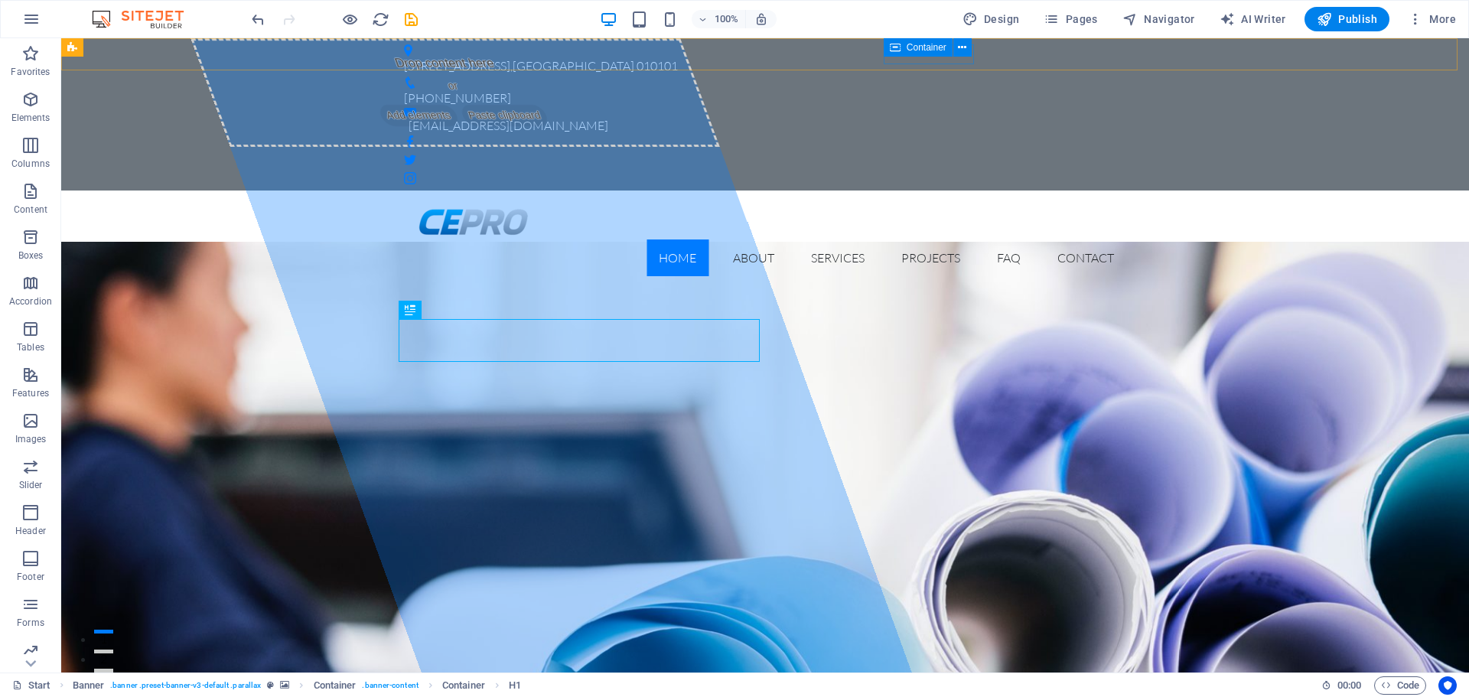
click at [922, 55] on div "Container" at bounding box center [918, 47] width 69 height 18
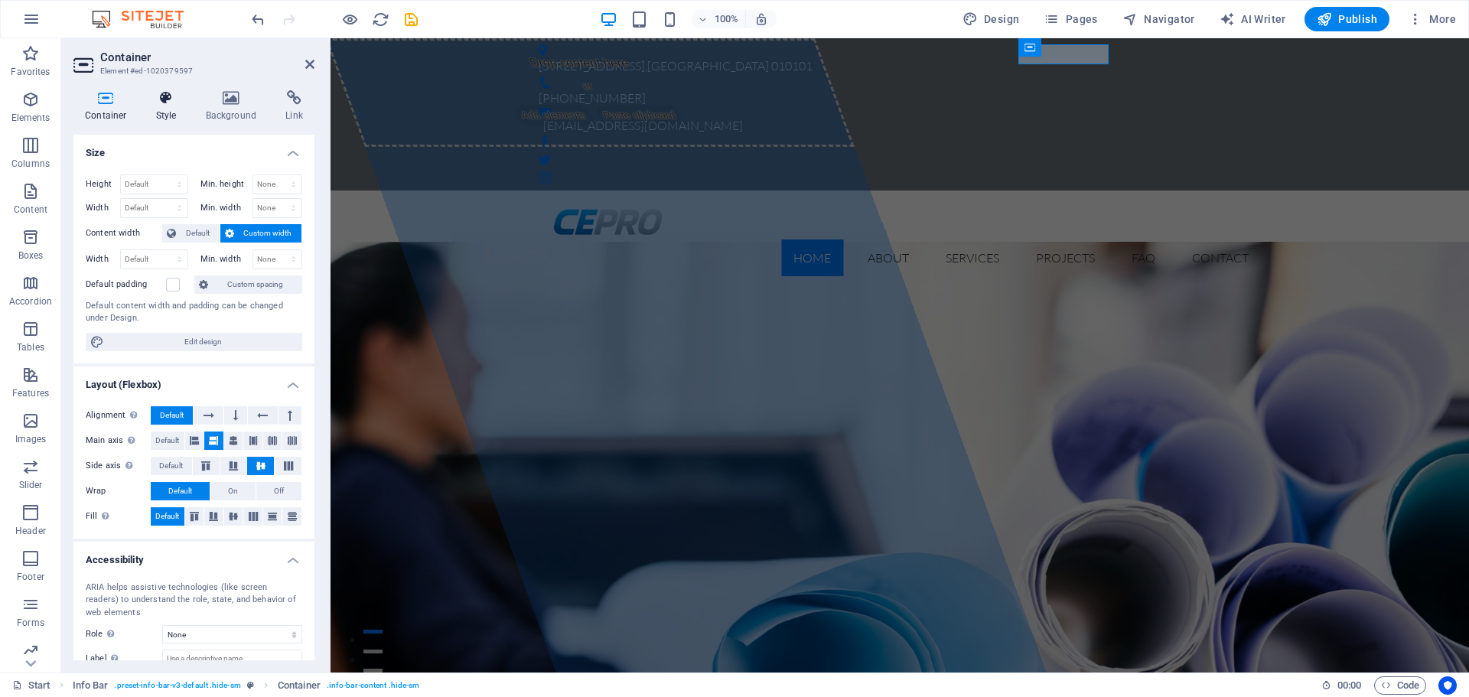
click at [171, 107] on h4 "Style" at bounding box center [170, 106] width 50 height 32
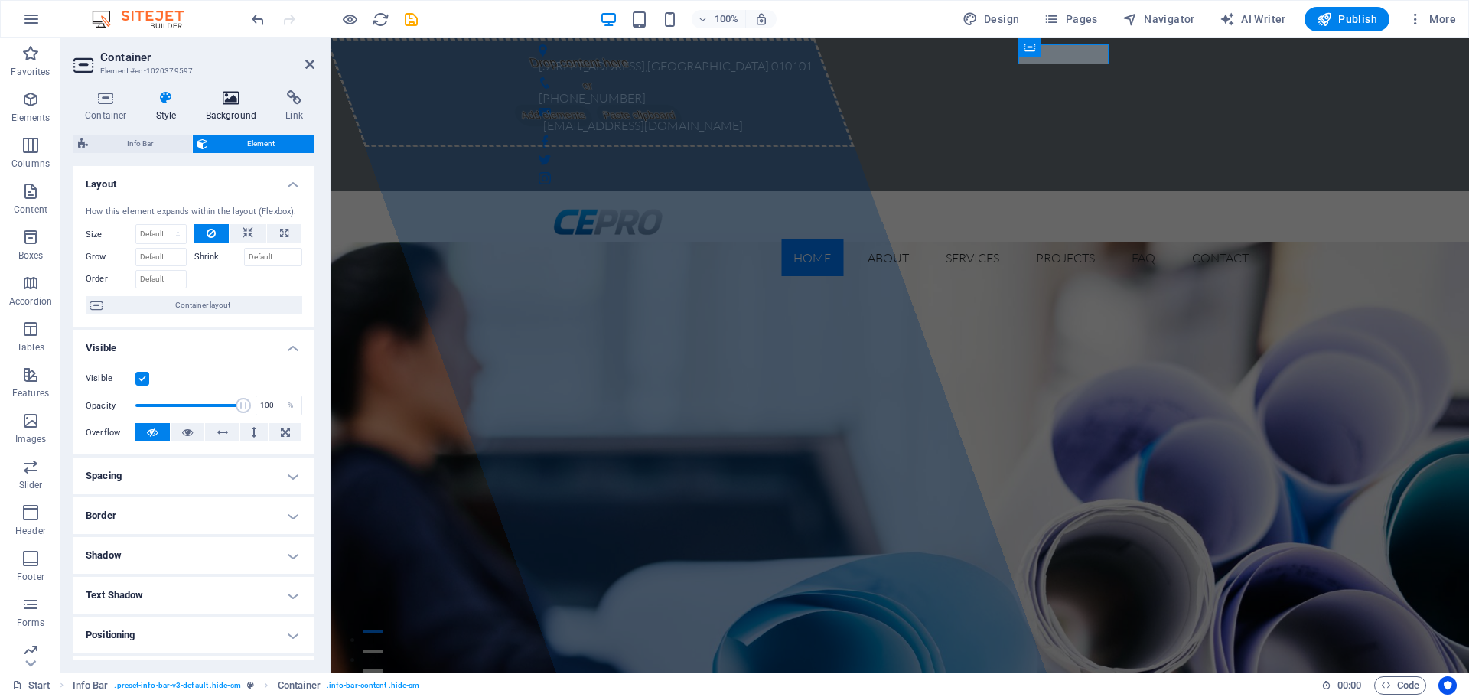
click at [225, 92] on icon at bounding box center [231, 97] width 74 height 15
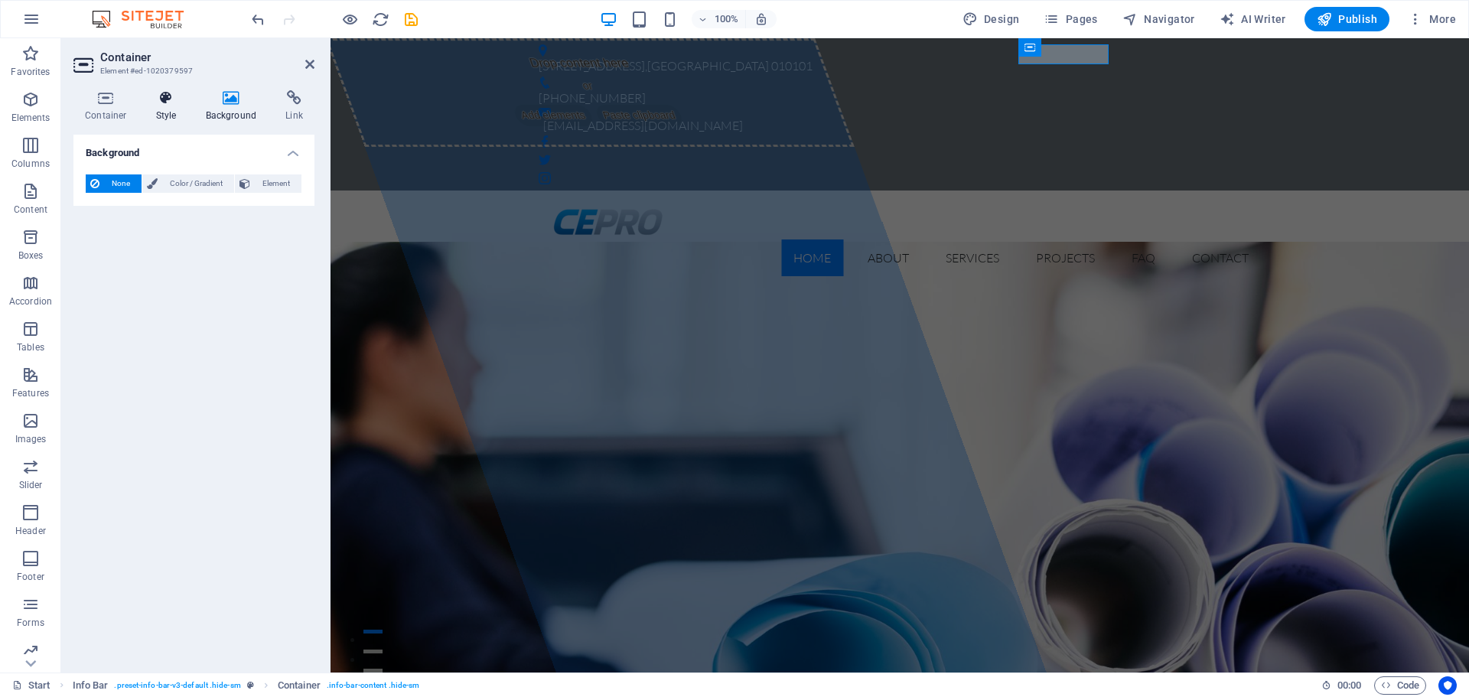
click at [185, 91] on icon at bounding box center [167, 97] width 44 height 15
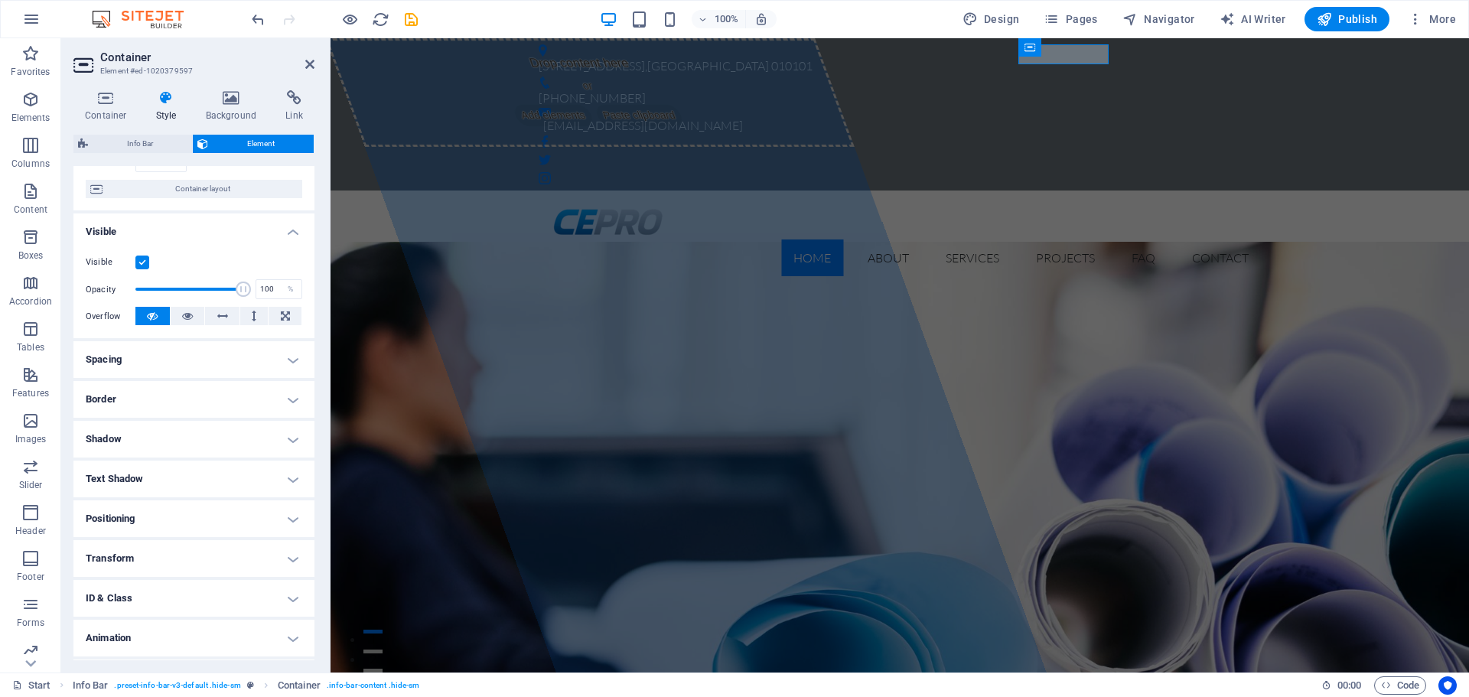
scroll to position [152, 0]
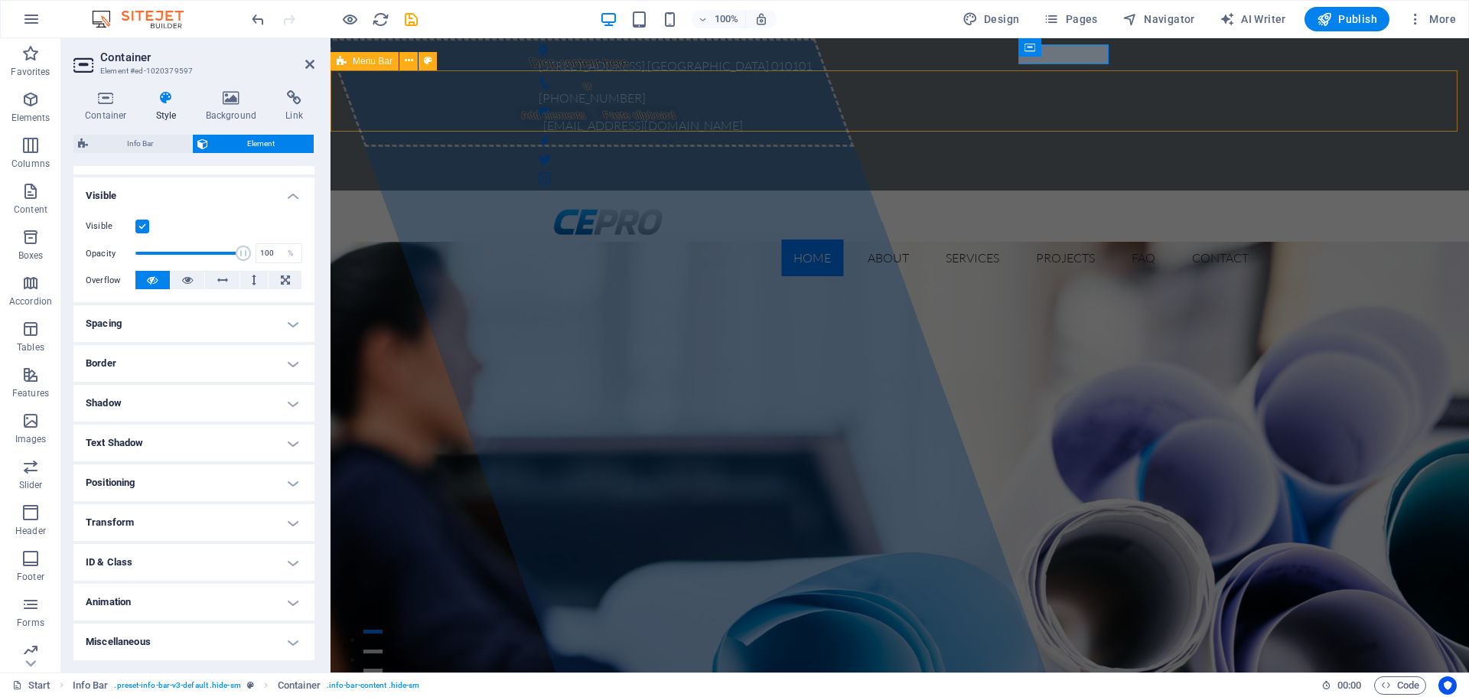
click at [445, 190] on div "Home About Services Projects FAQ Contact Menu" at bounding box center [899, 239] width 1138 height 98
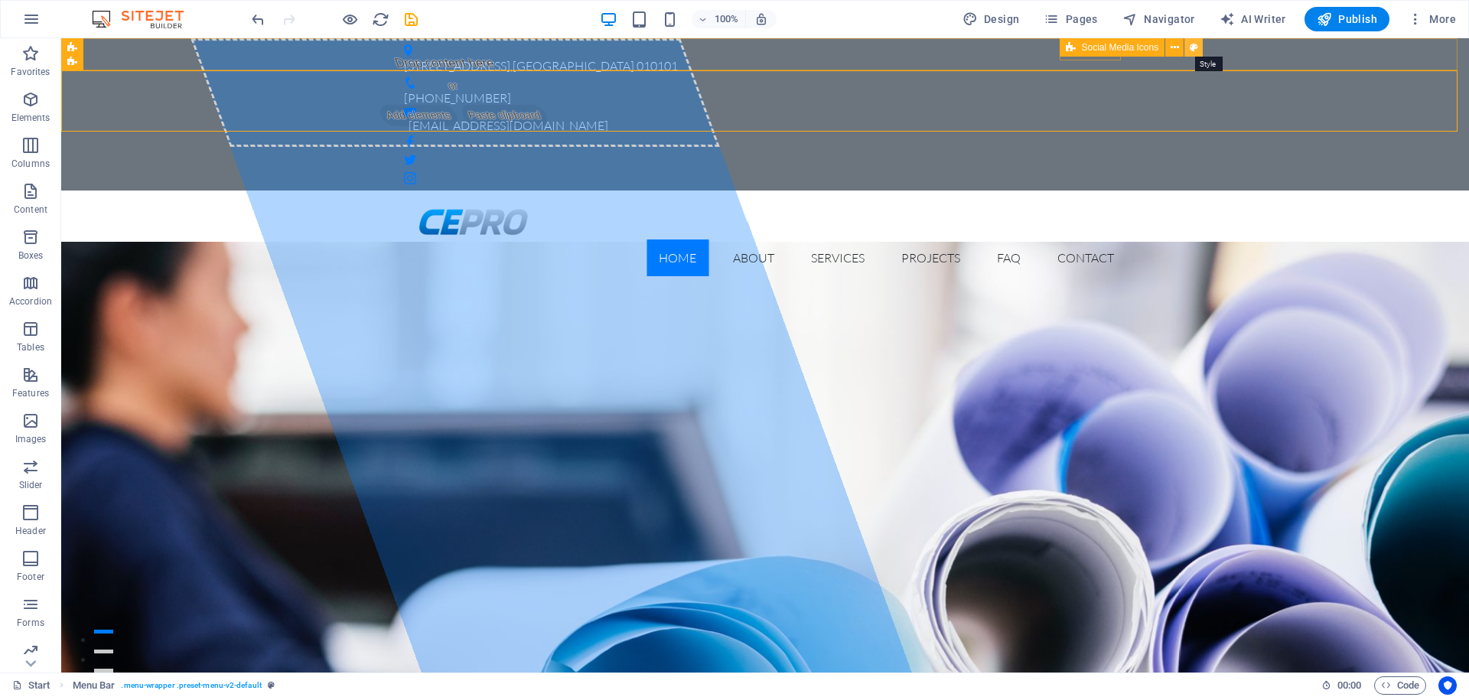
click at [1193, 46] on icon at bounding box center [1194, 48] width 8 height 16
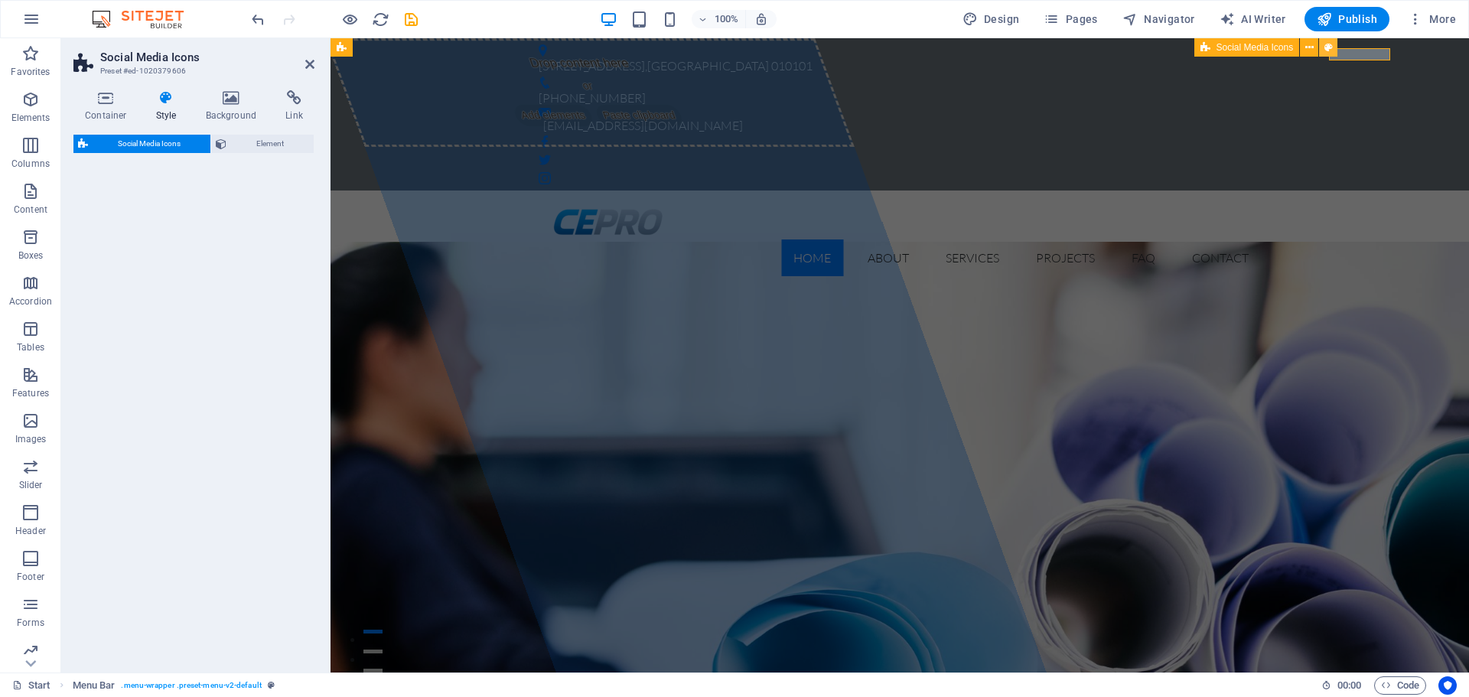
select select "rem"
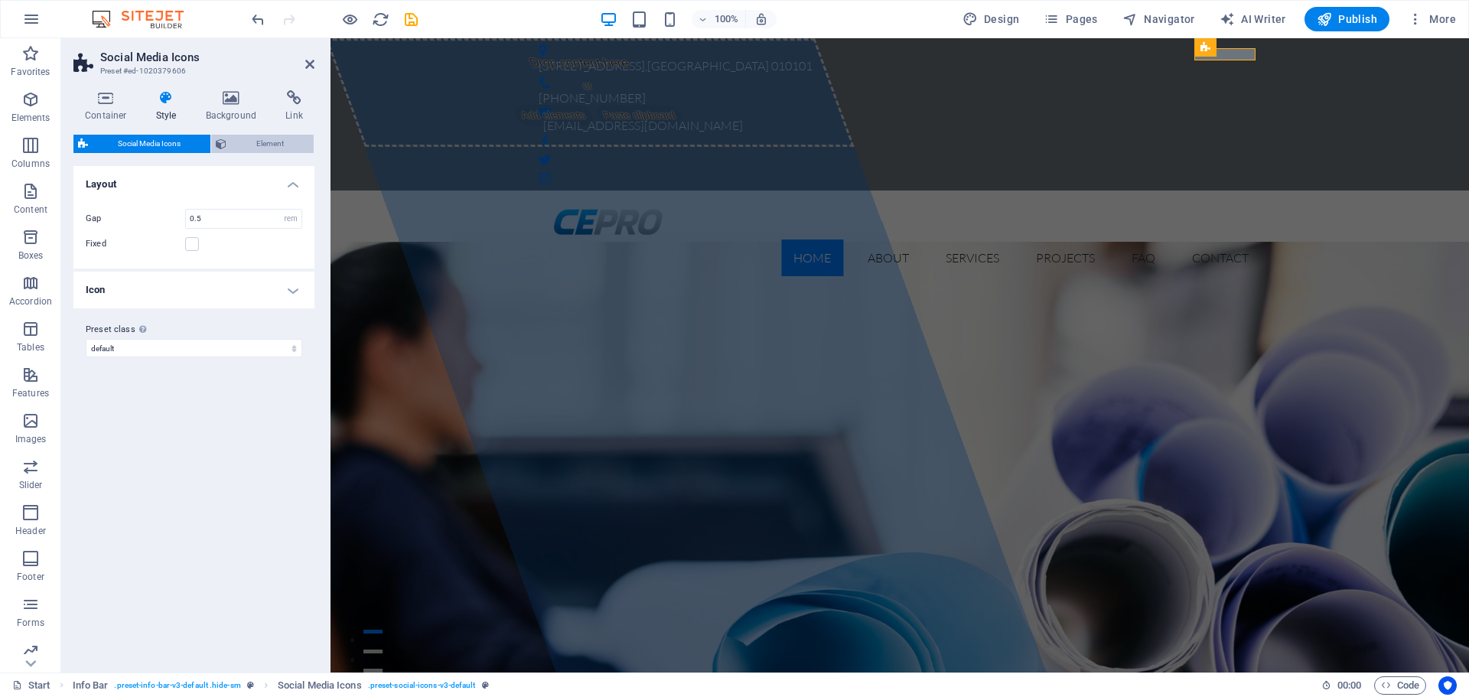
click at [281, 146] on span "Element" at bounding box center [270, 144] width 78 height 18
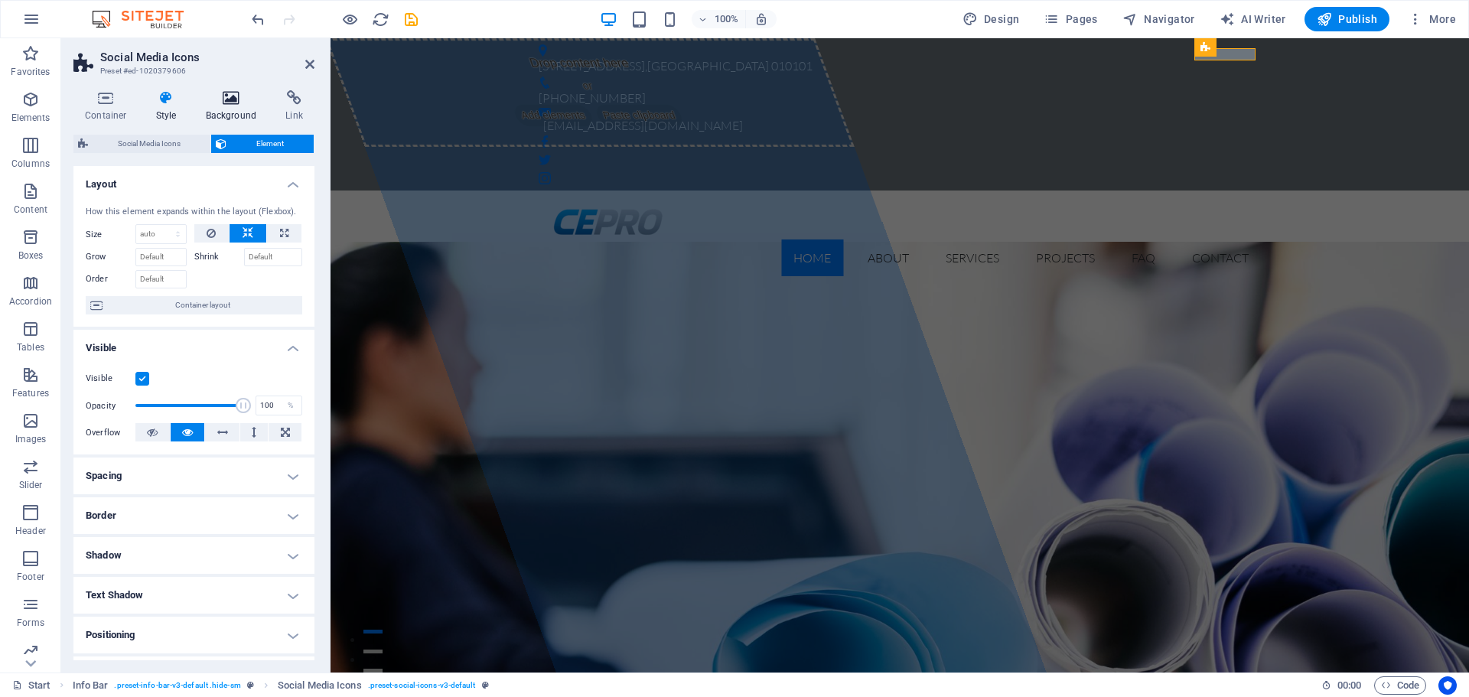
click at [212, 93] on icon at bounding box center [231, 97] width 74 height 15
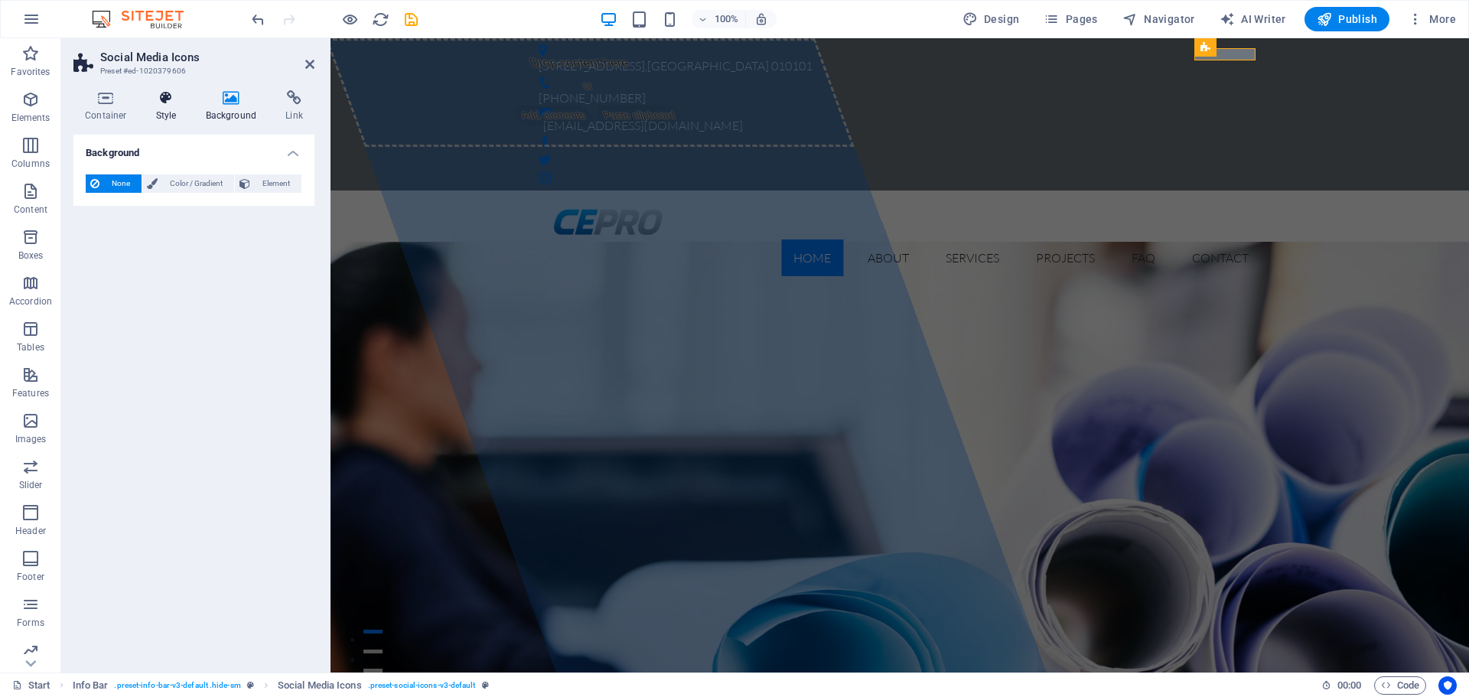
click at [163, 96] on icon at bounding box center [167, 97] width 44 height 15
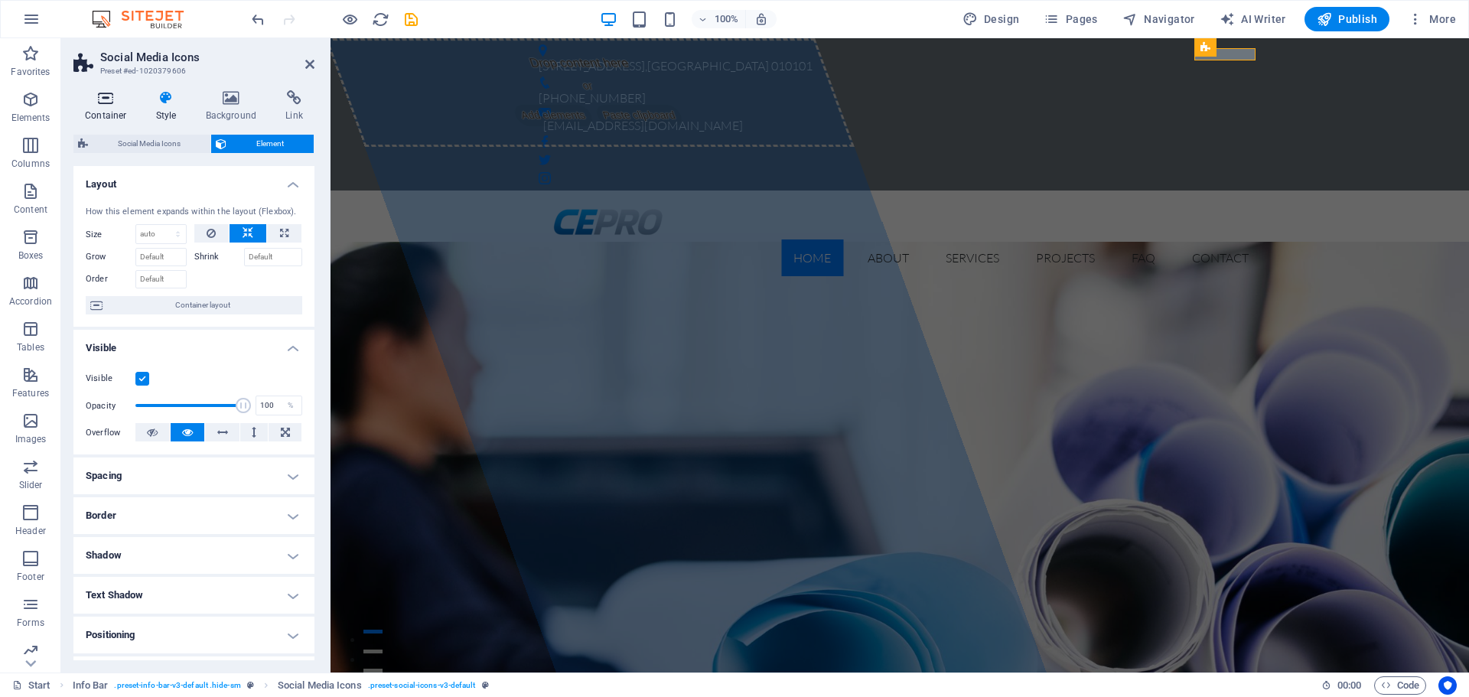
click at [92, 98] on icon at bounding box center [105, 97] width 65 height 15
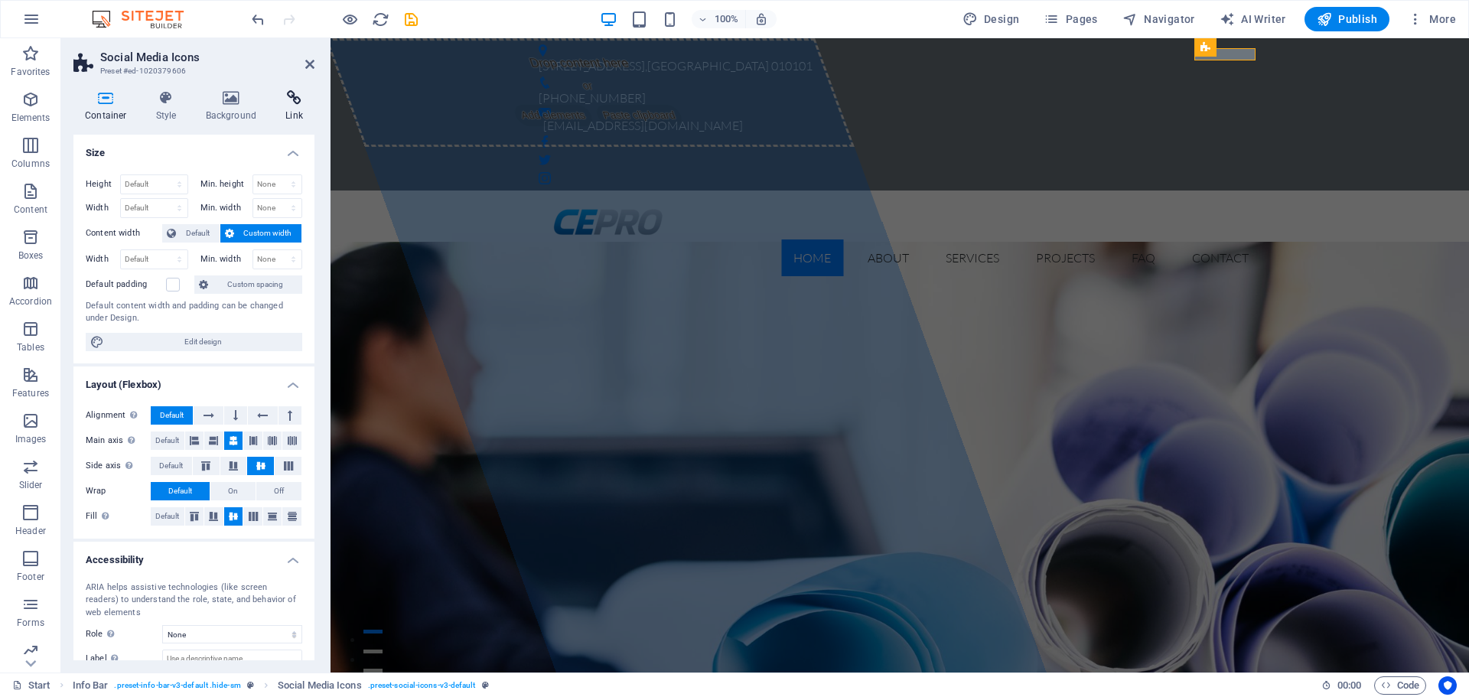
click at [282, 100] on icon at bounding box center [294, 97] width 41 height 15
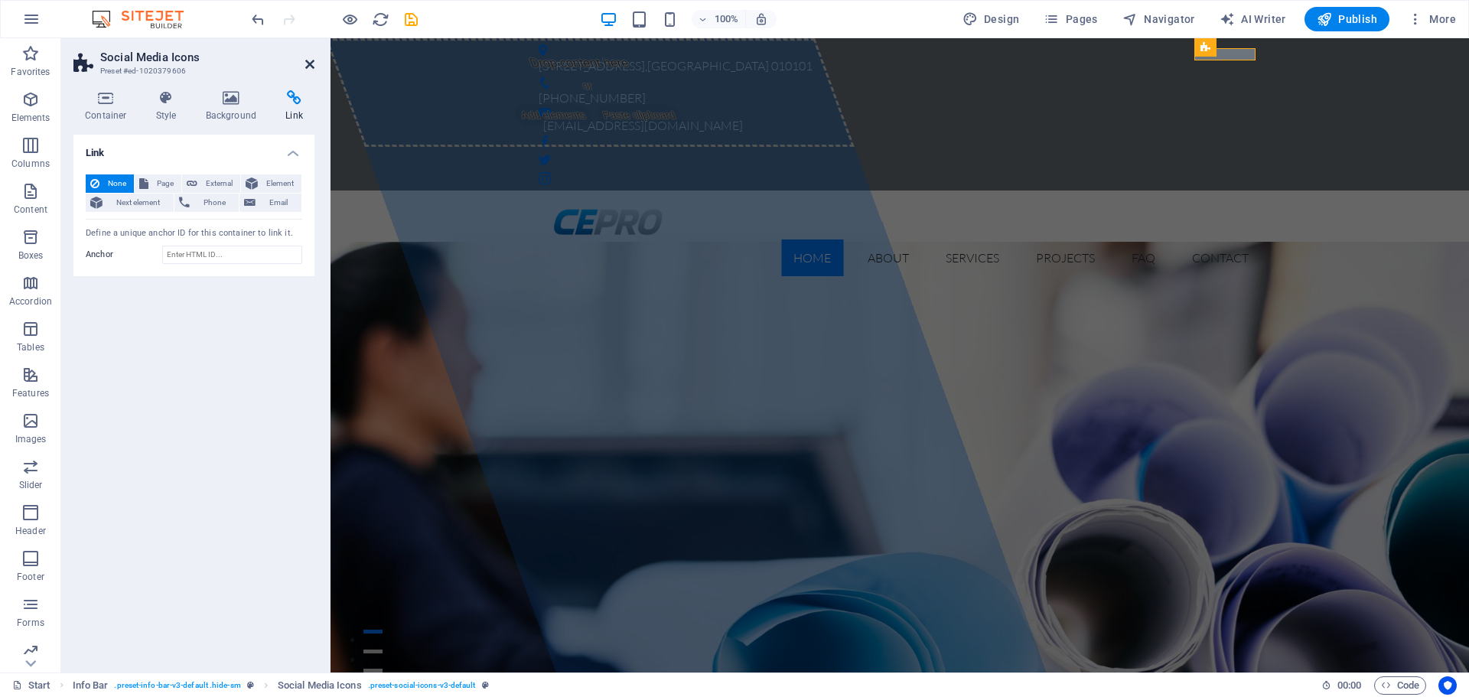
click at [309, 63] on icon at bounding box center [309, 64] width 9 height 12
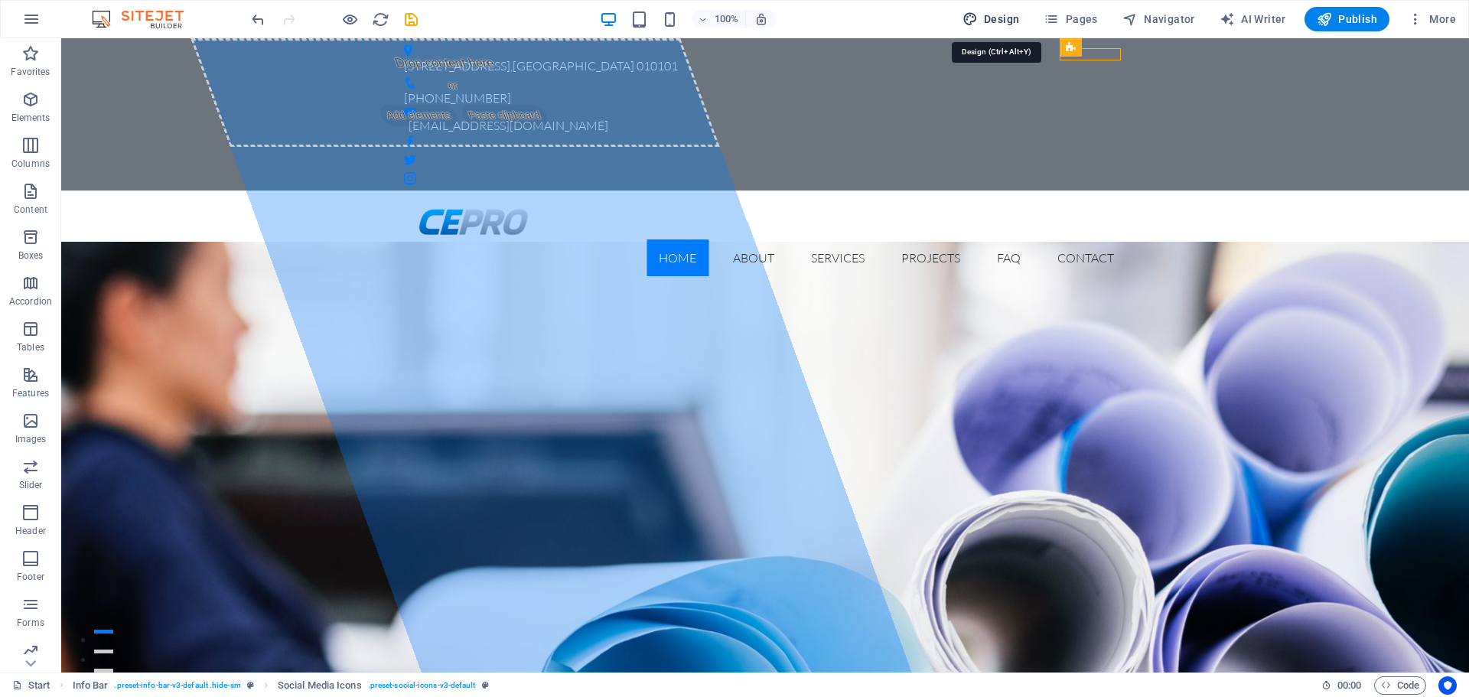
click at [1013, 18] on span "Design" at bounding box center [990, 18] width 57 height 15
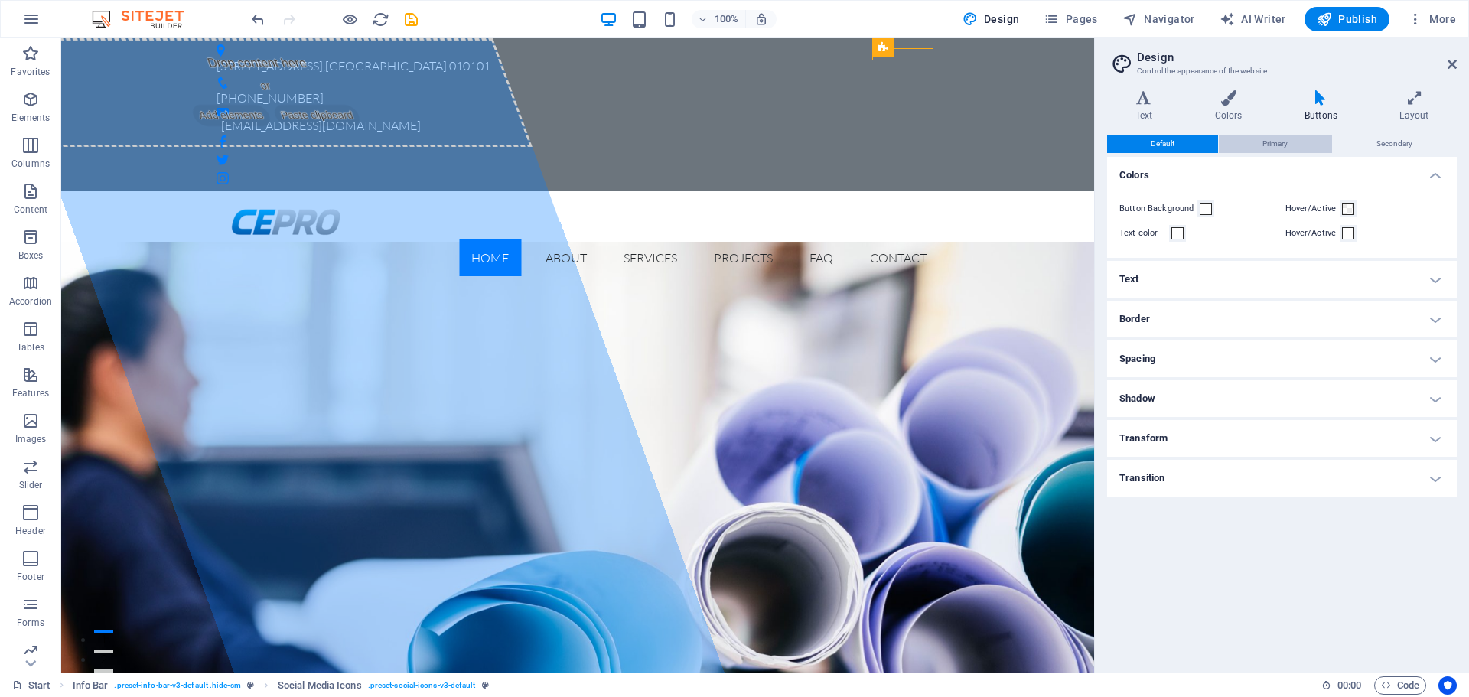
click at [1285, 148] on span "Primary" at bounding box center [1274, 144] width 25 height 18
click at [1193, 208] on label "Button Background" at bounding box center [1158, 209] width 78 height 18
click at [1197, 208] on button "Button Background" at bounding box center [1205, 208] width 17 height 17
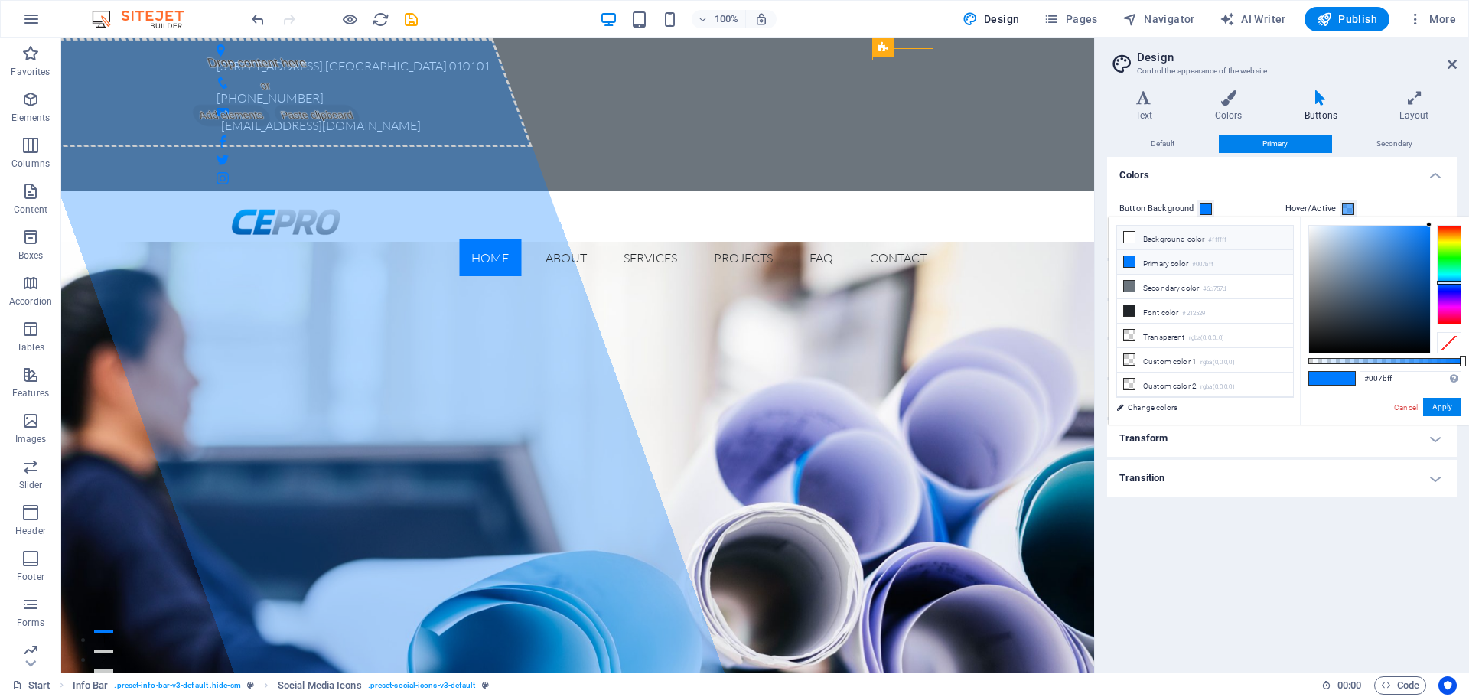
click at [1164, 235] on li "Background color #ffffff" at bounding box center [1205, 238] width 176 height 24
type input "#ffffff"
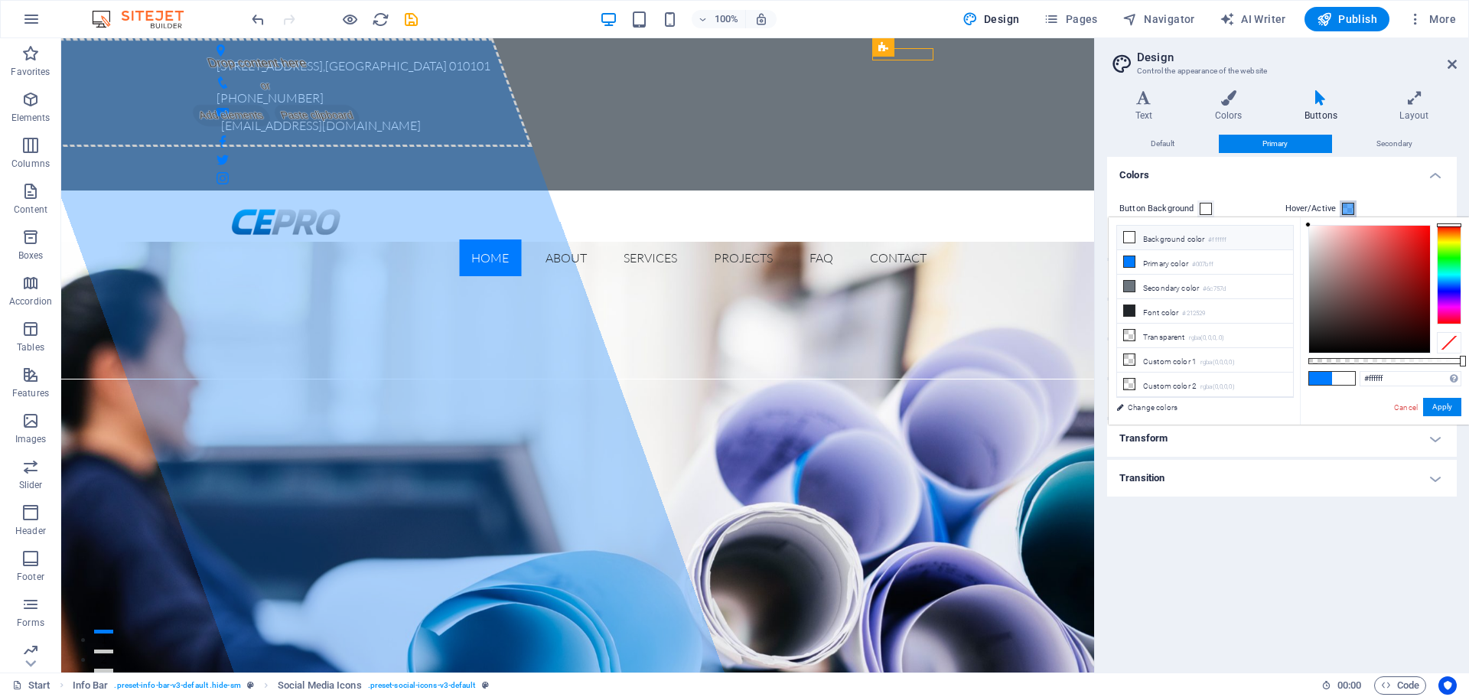
click at [1347, 203] on span at bounding box center [1348, 209] width 12 height 12
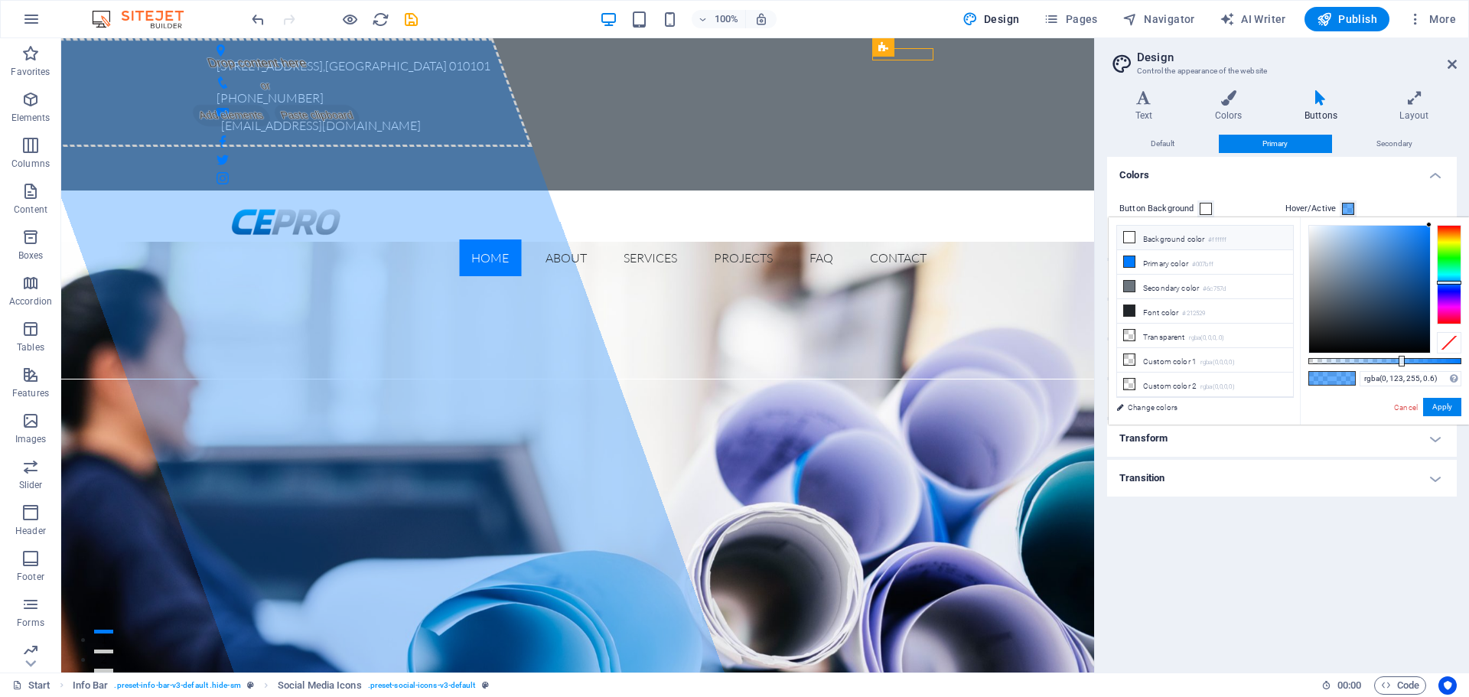
click at [1166, 232] on li "Background color #ffffff" at bounding box center [1205, 238] width 176 height 24
type input "rgba(255, 255, 255, 0.6)"
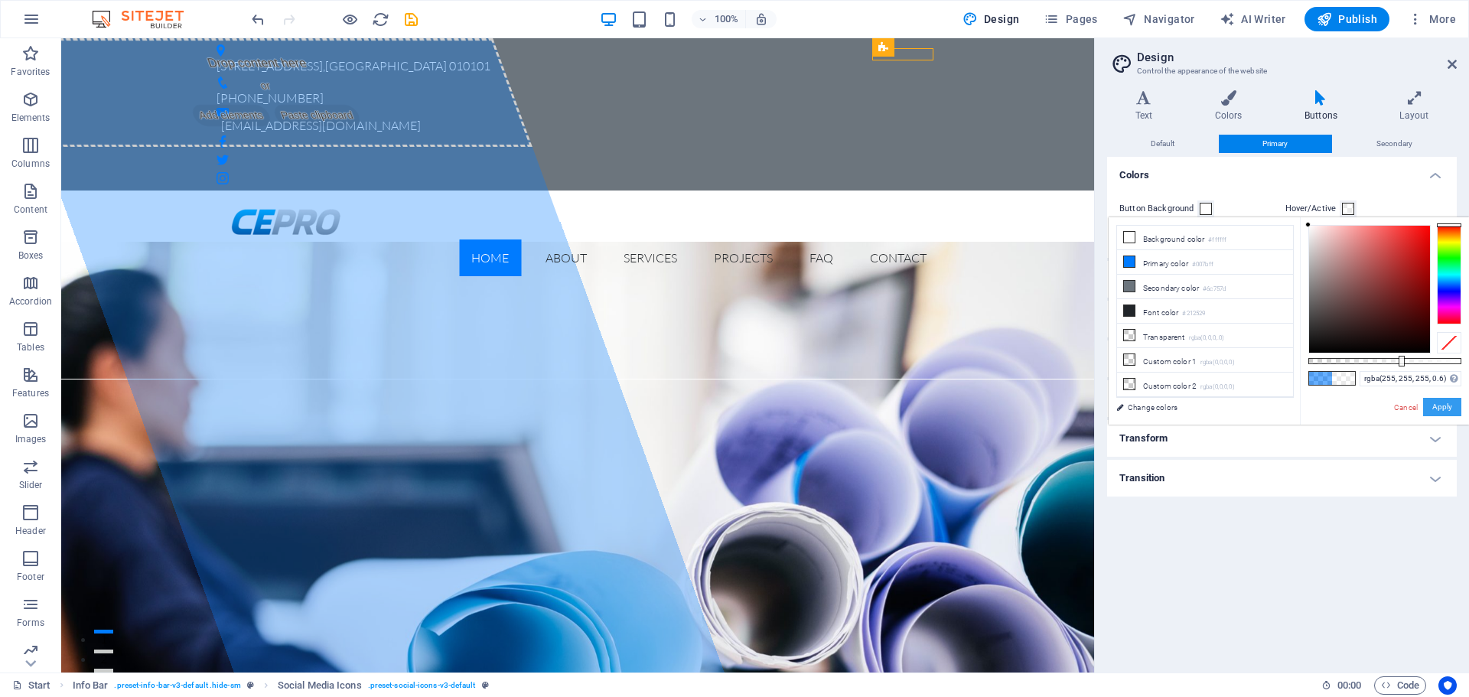
click at [1441, 402] on button "Apply" at bounding box center [1442, 407] width 38 height 18
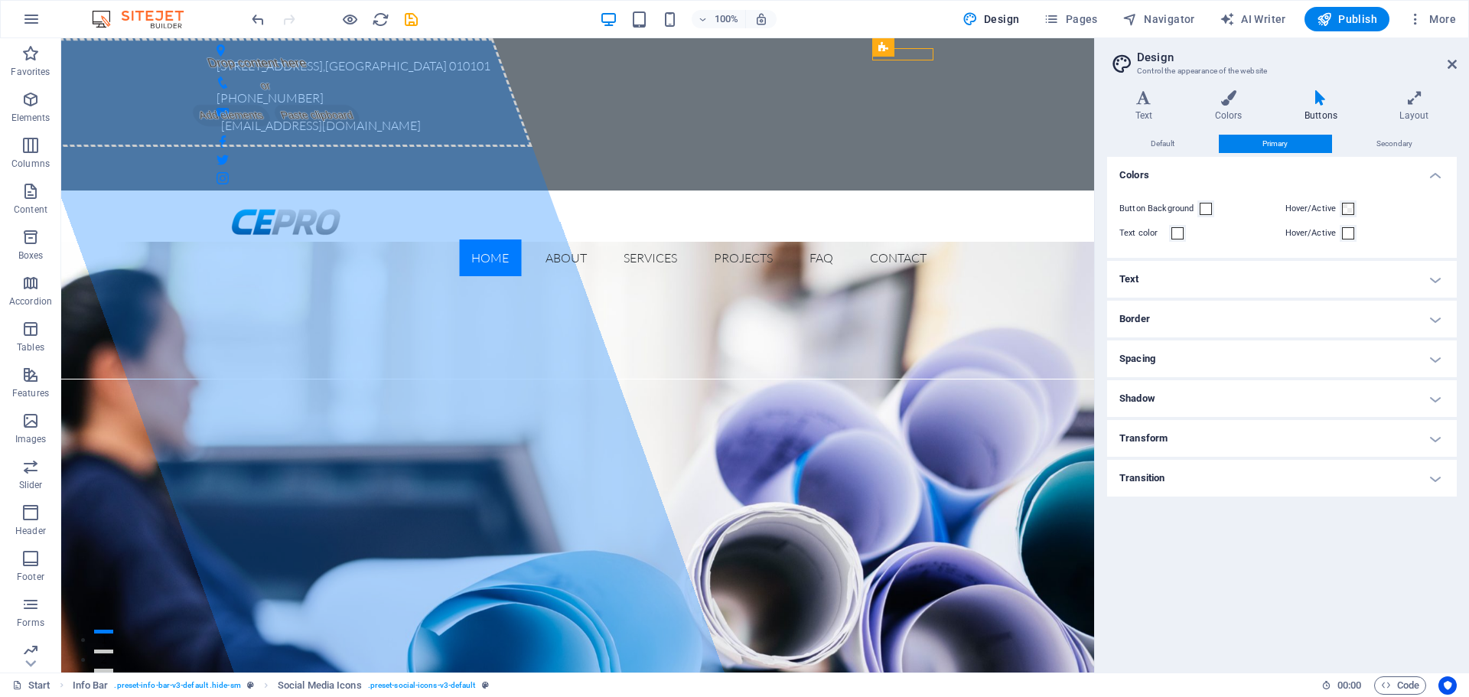
click at [1415, 83] on div "Variants Text Colors Buttons Layout Text Standard Bold Links Font color Font La…" at bounding box center [1282, 375] width 374 height 594
click at [1419, 104] on icon at bounding box center [1414, 97] width 85 height 15
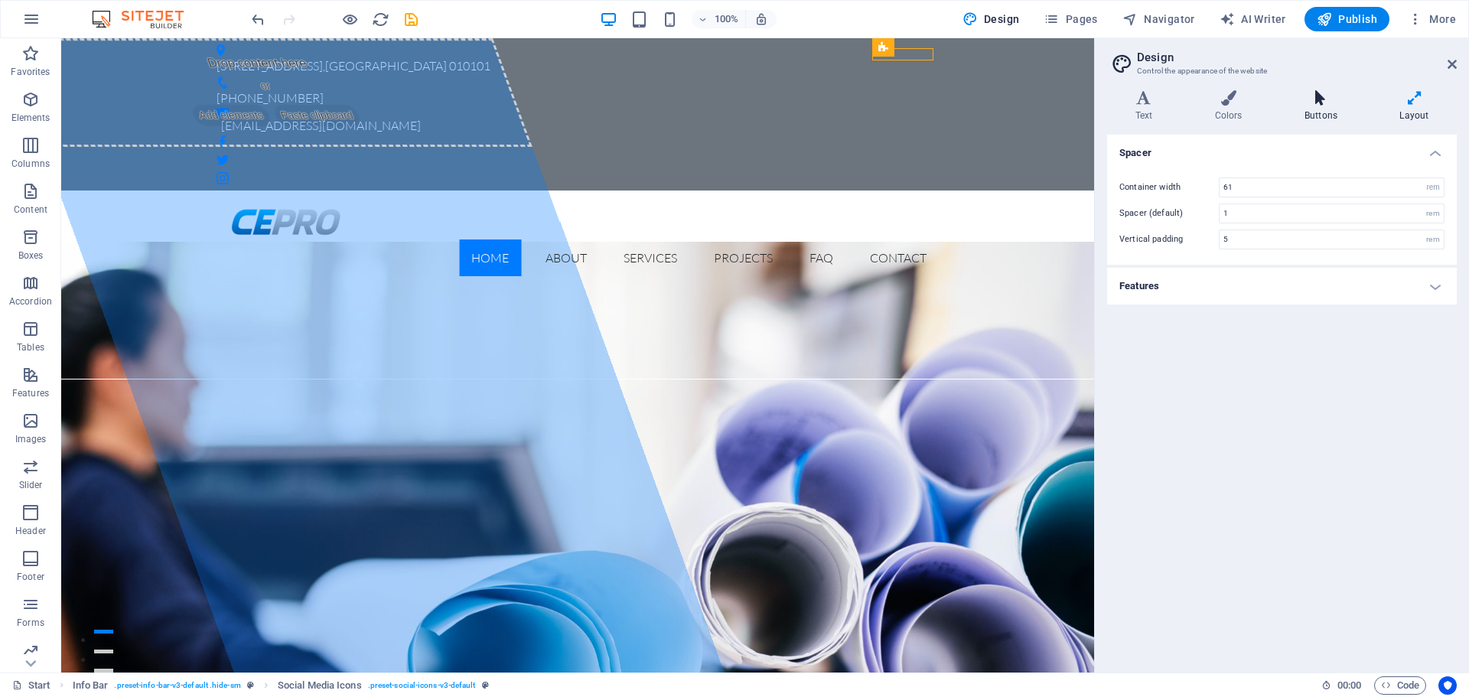
click at [1330, 101] on icon at bounding box center [1320, 97] width 89 height 15
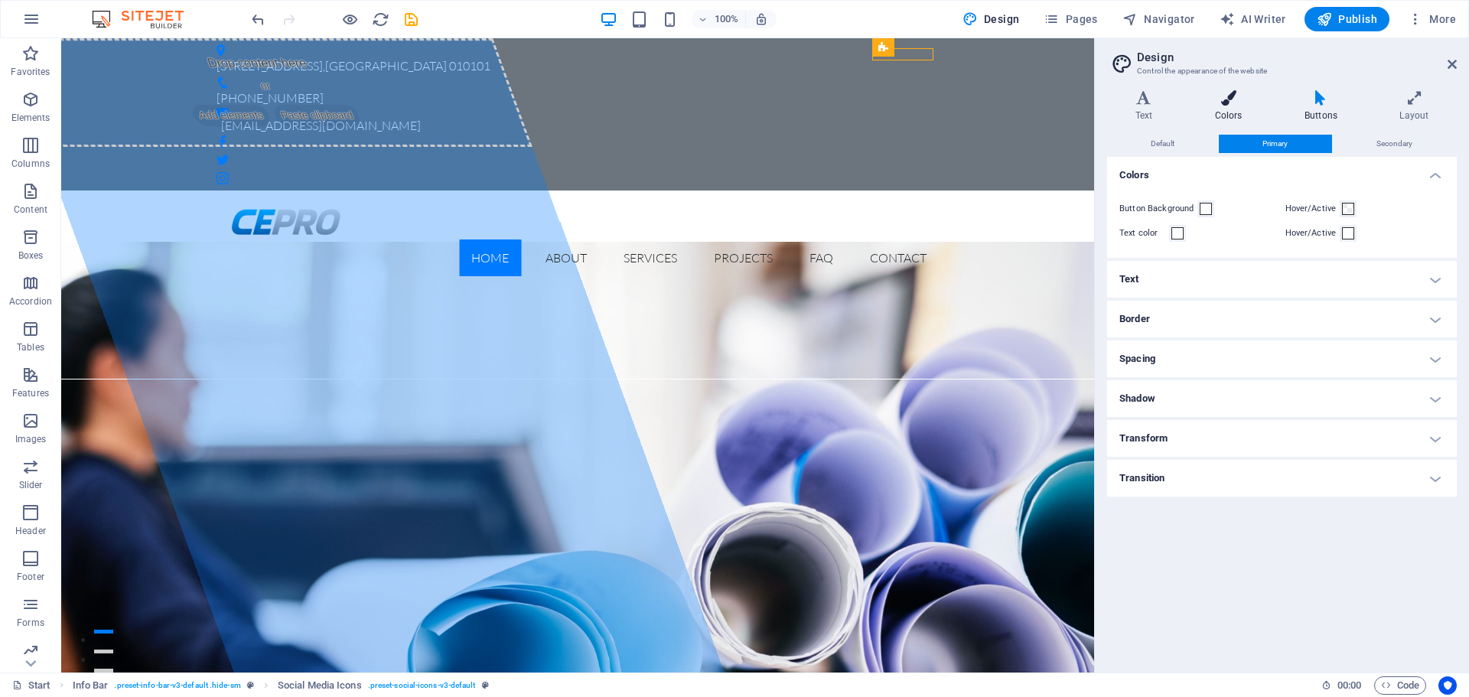
click at [1237, 96] on icon at bounding box center [1228, 97] width 83 height 15
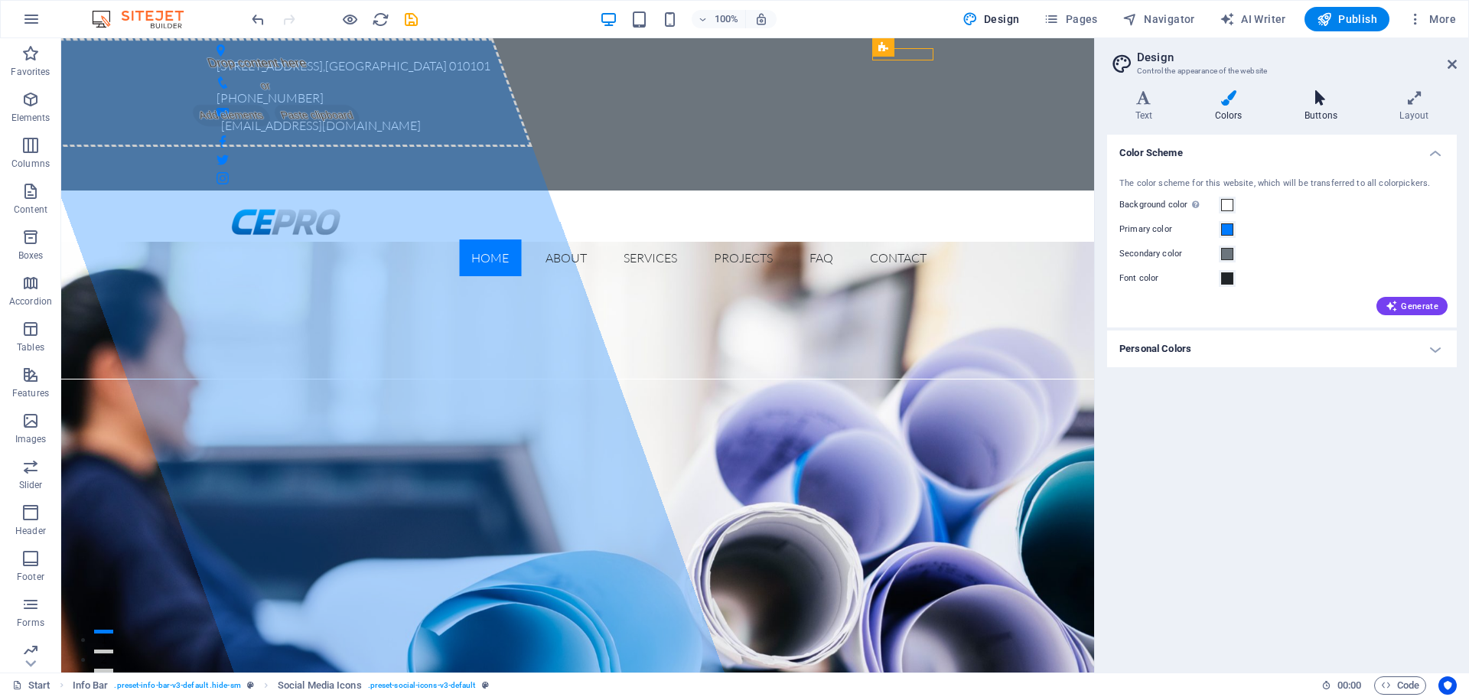
click at [1324, 92] on icon at bounding box center [1320, 97] width 89 height 15
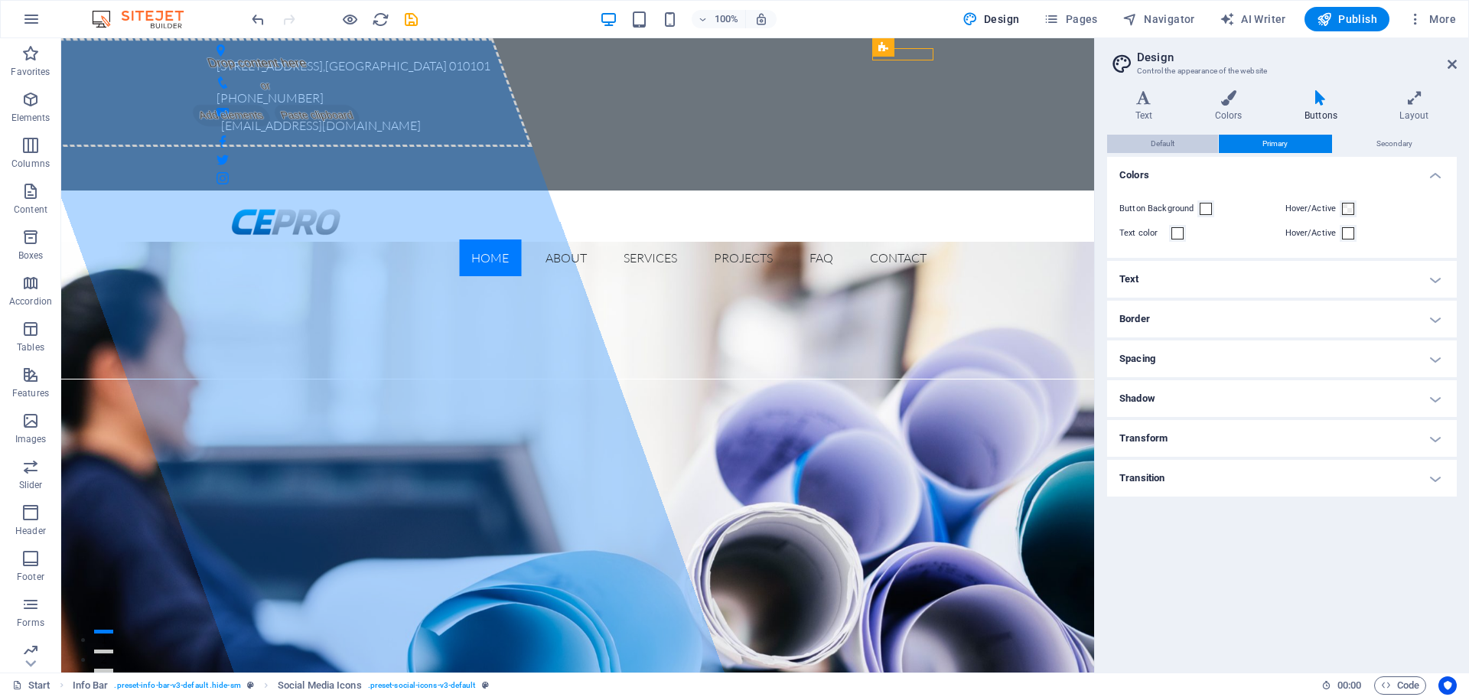
click at [1194, 138] on button "Default" at bounding box center [1162, 144] width 111 height 18
click at [1184, 279] on h4 "Text" at bounding box center [1282, 279] width 350 height 37
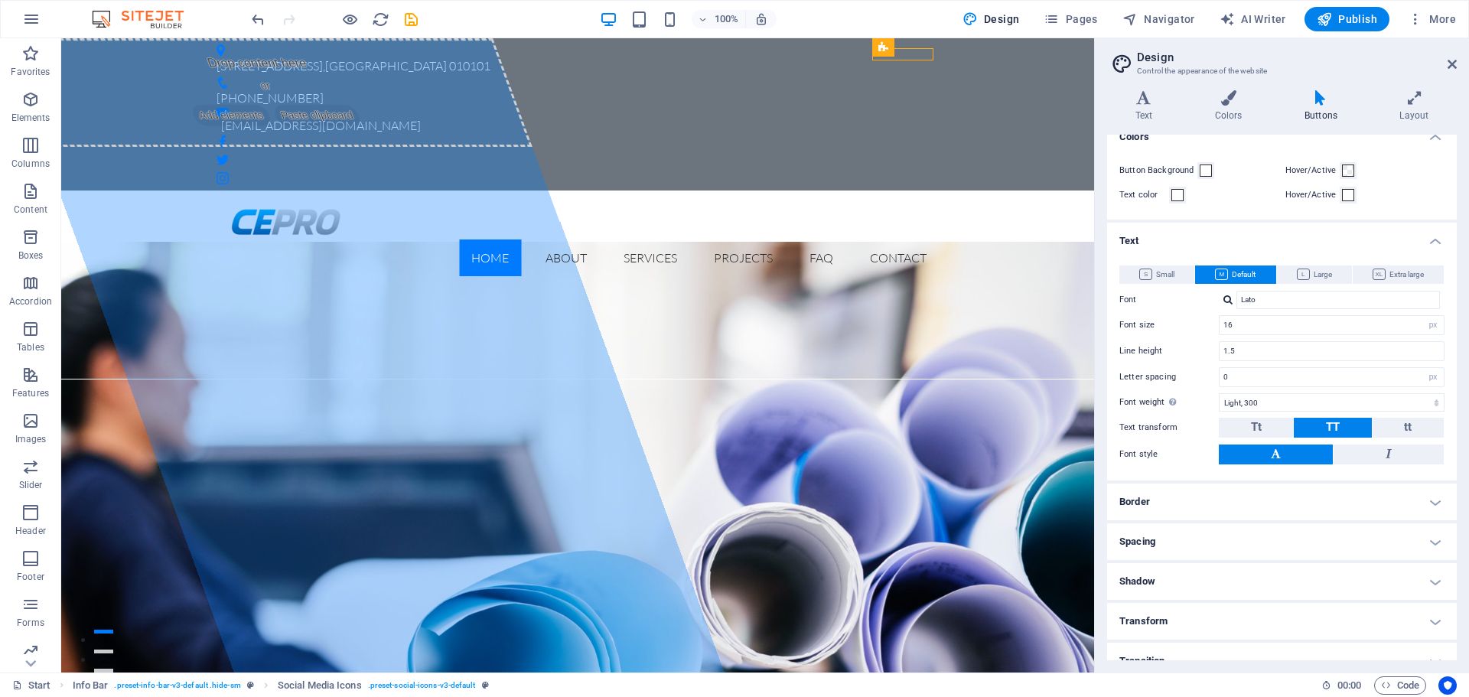
scroll to position [57, 0]
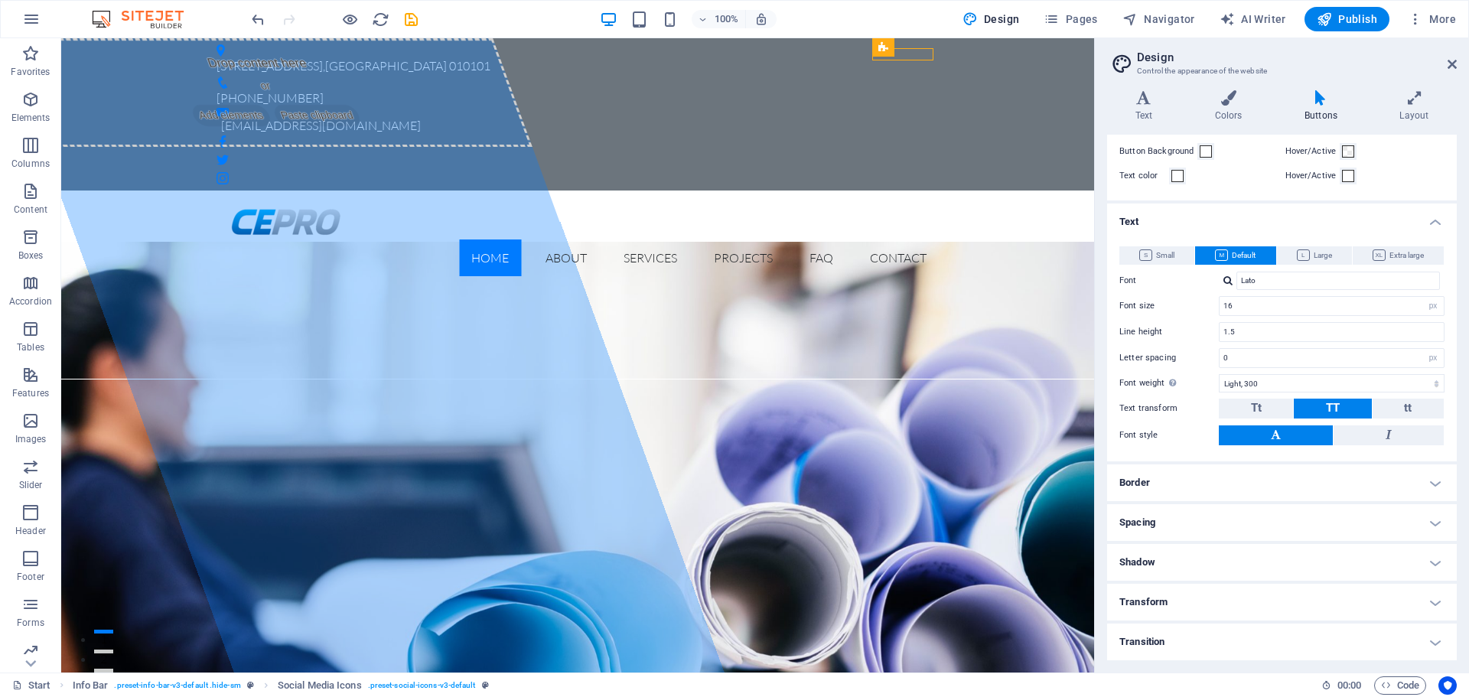
click at [1174, 488] on h4 "Border" at bounding box center [1282, 482] width 350 height 37
click at [1150, 223] on h4 "Text" at bounding box center [1282, 217] width 350 height 28
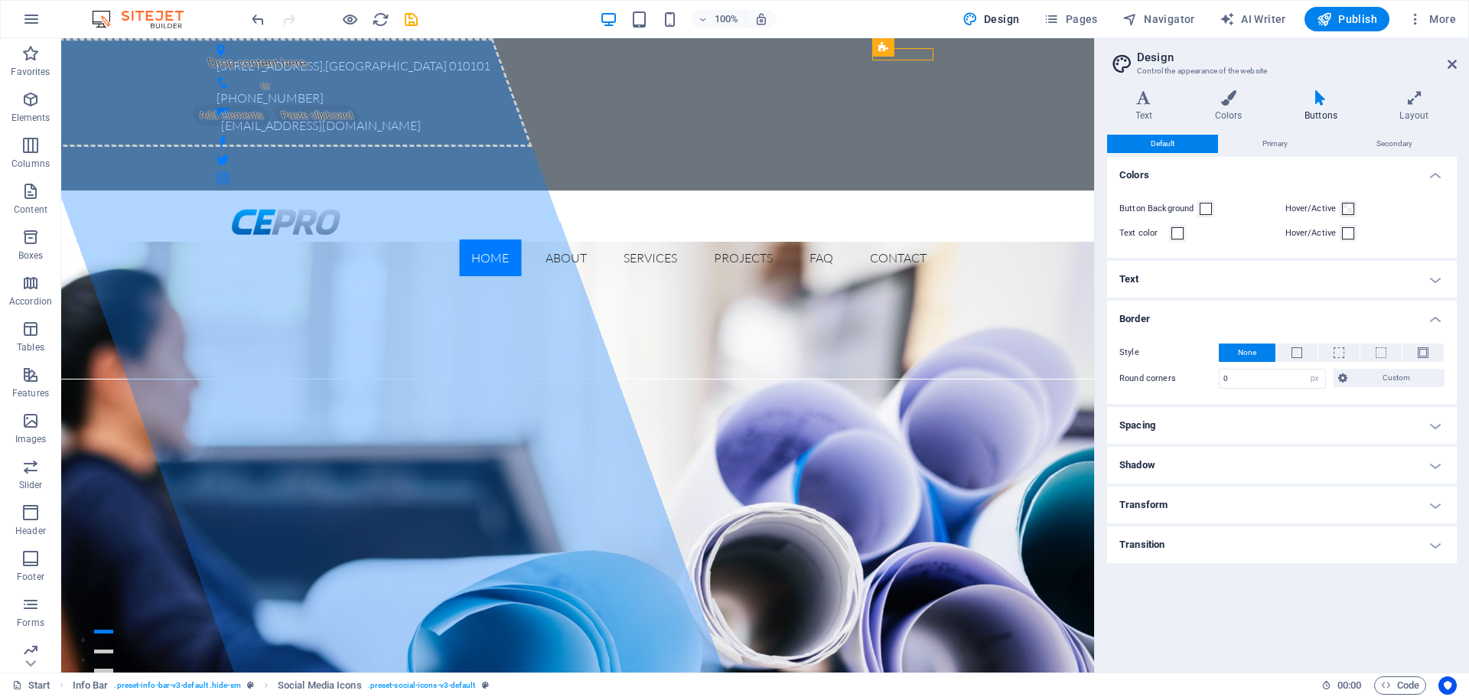
click at [1150, 313] on h4 "Border" at bounding box center [1282, 315] width 350 height 28
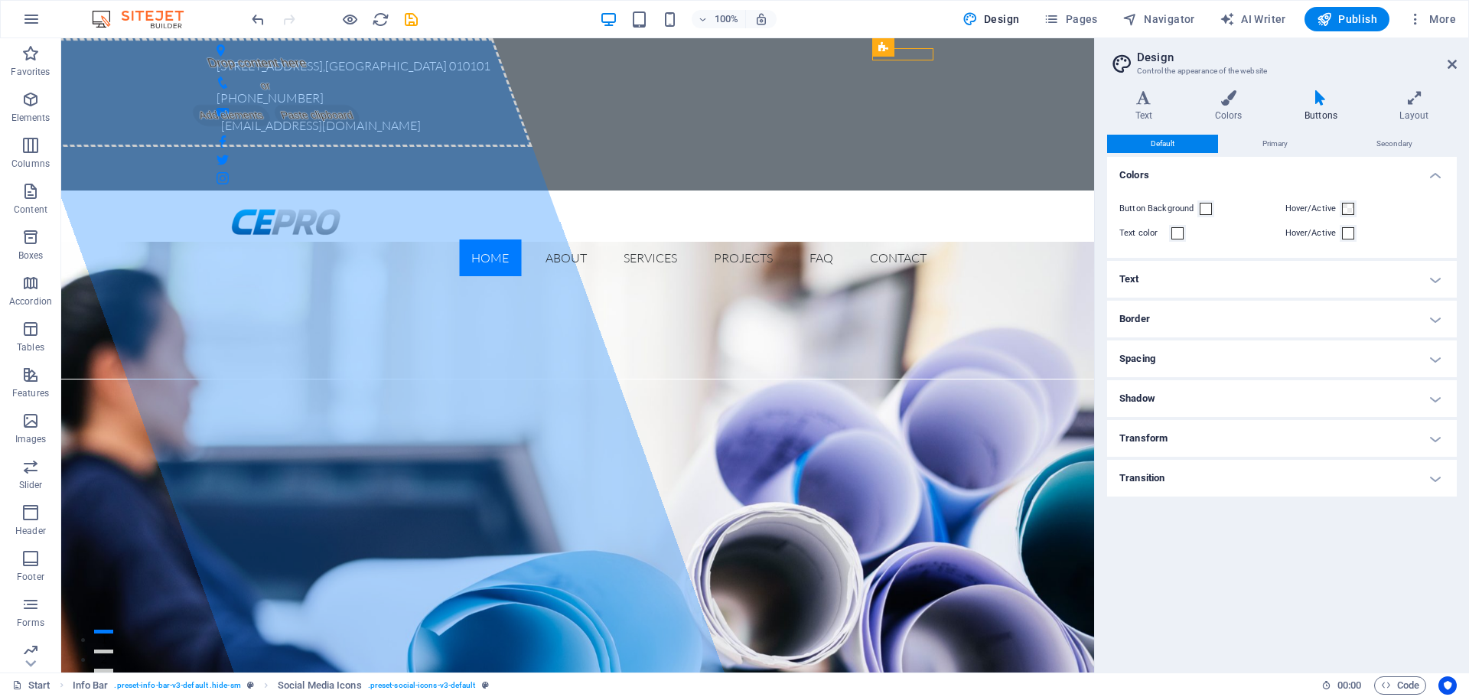
click at [1139, 481] on h4 "Transition" at bounding box center [1282, 478] width 350 height 37
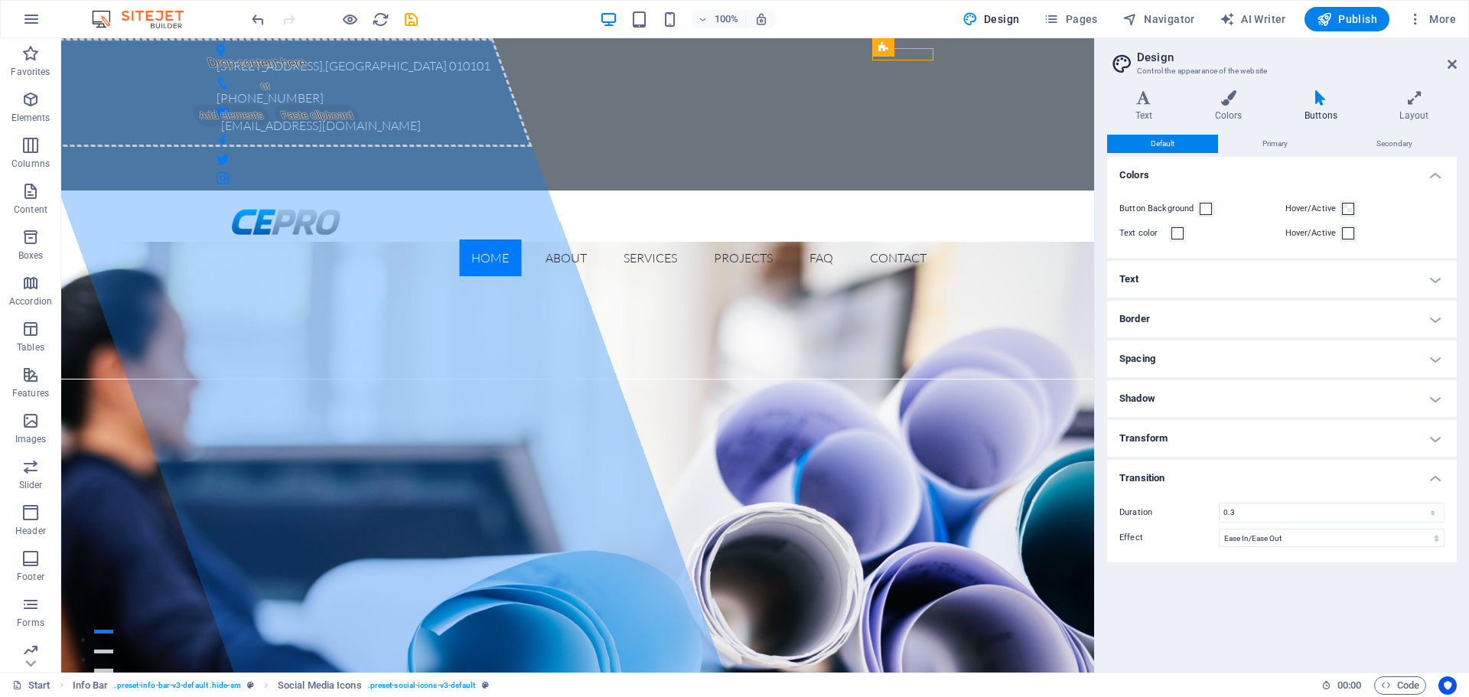
click at [1139, 481] on h4 "Transition" at bounding box center [1282, 474] width 350 height 28
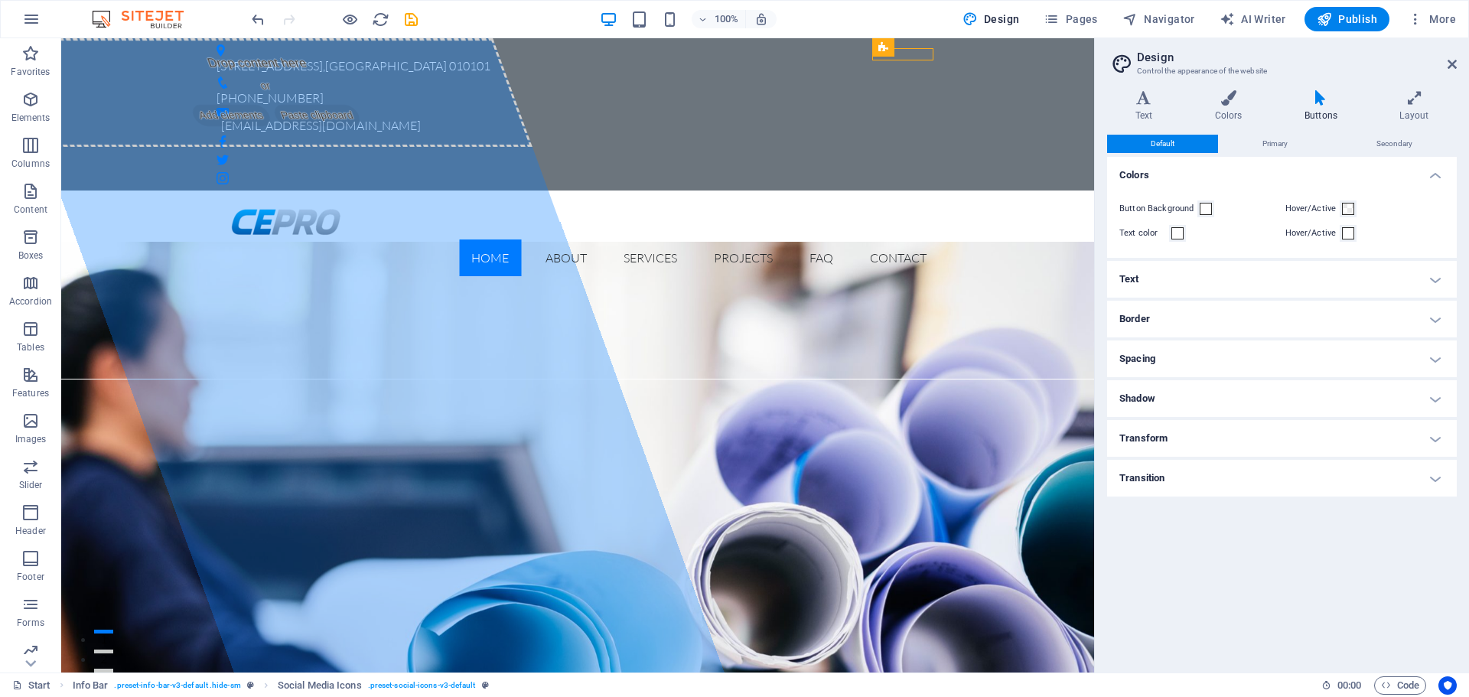
click at [1141, 431] on h4 "Transform" at bounding box center [1282, 438] width 350 height 37
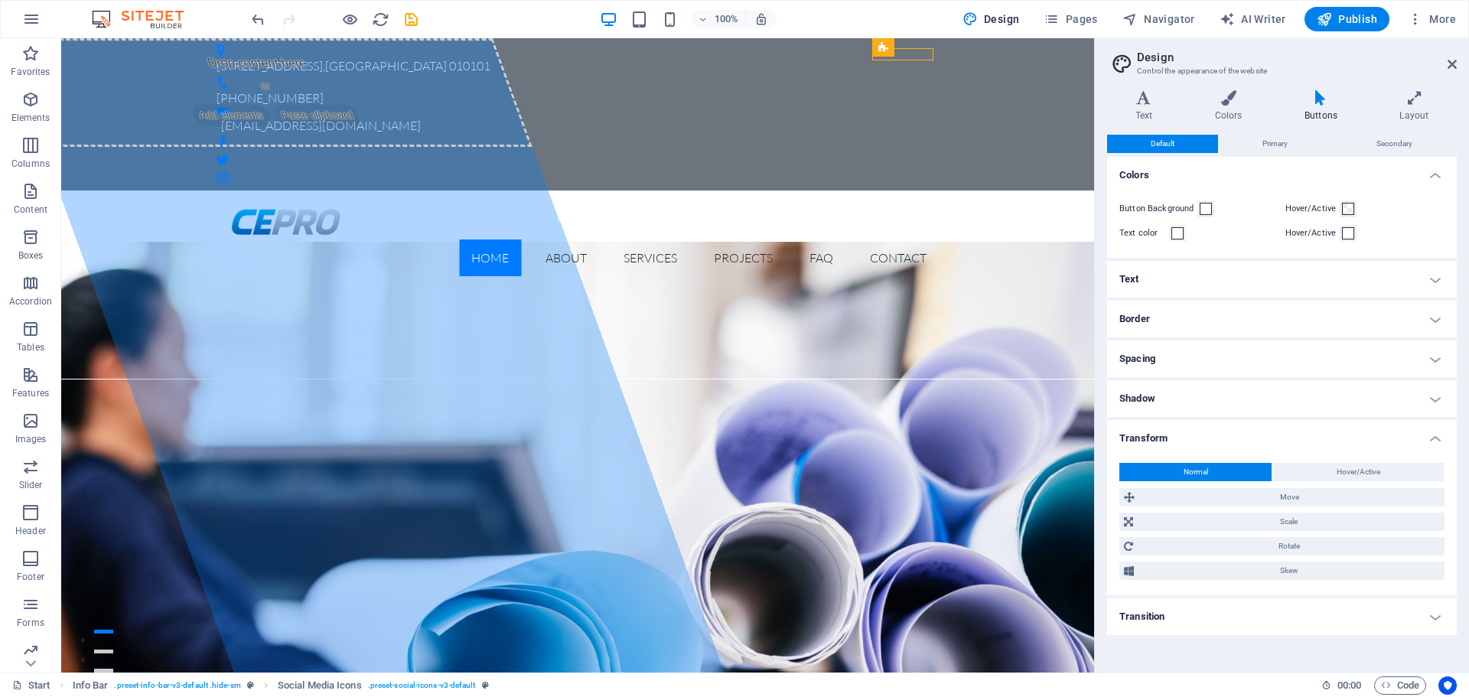
click at [1141, 431] on h4 "Transform" at bounding box center [1282, 434] width 350 height 28
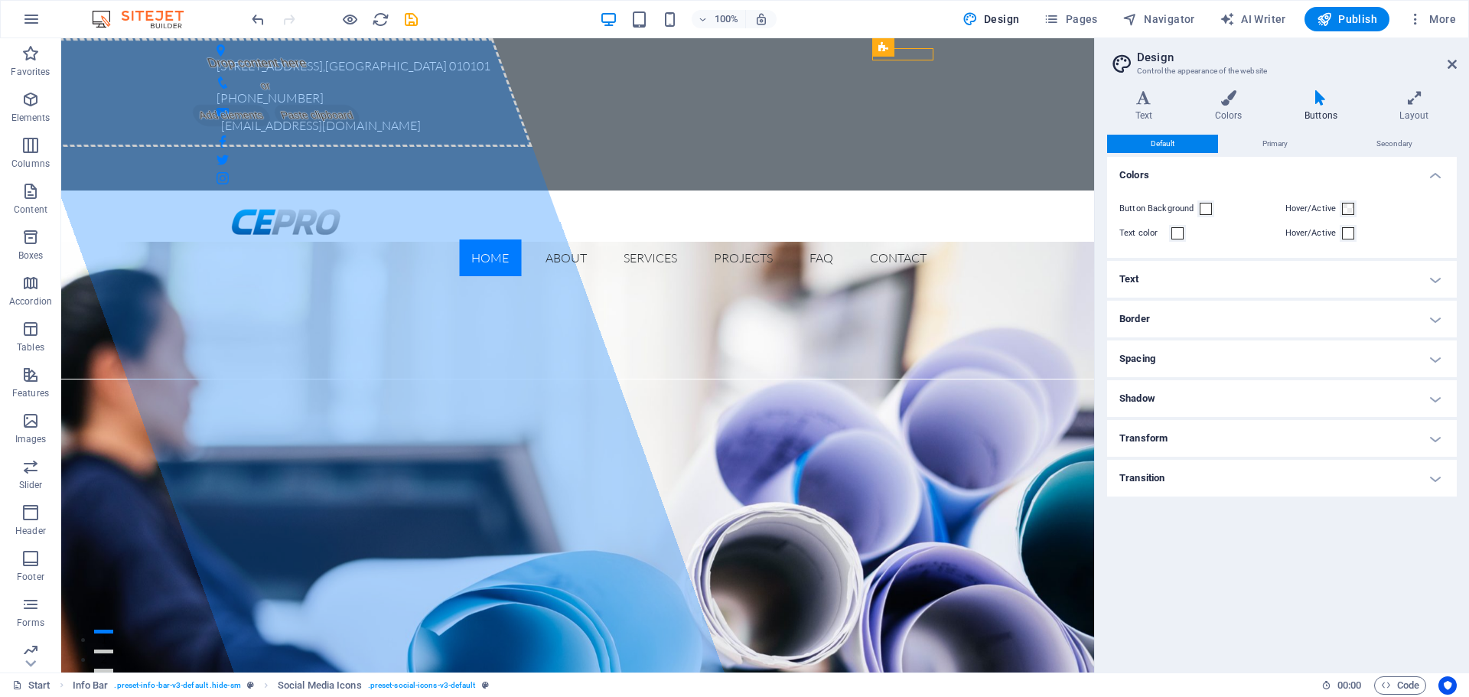
click at [1154, 395] on h4 "Shadow" at bounding box center [1282, 398] width 350 height 37
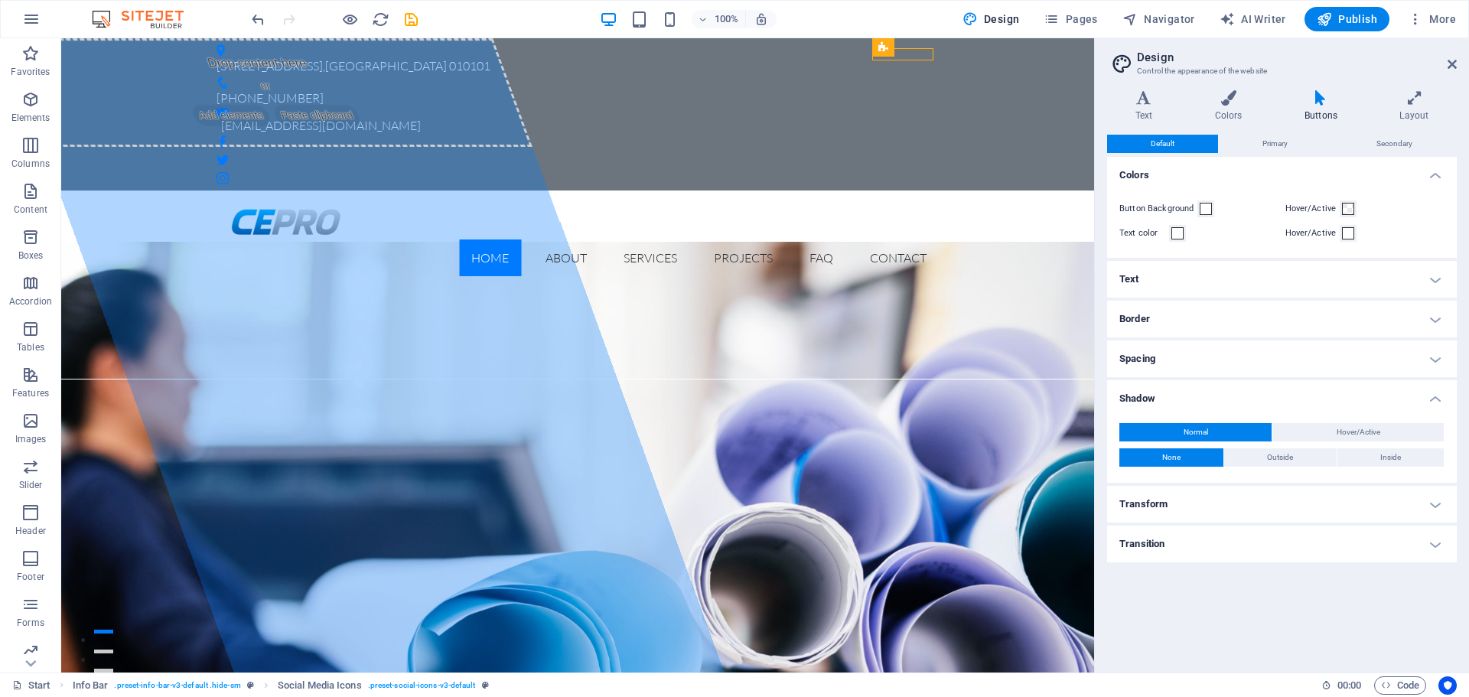
click at [1154, 395] on h4 "Shadow" at bounding box center [1282, 394] width 350 height 28
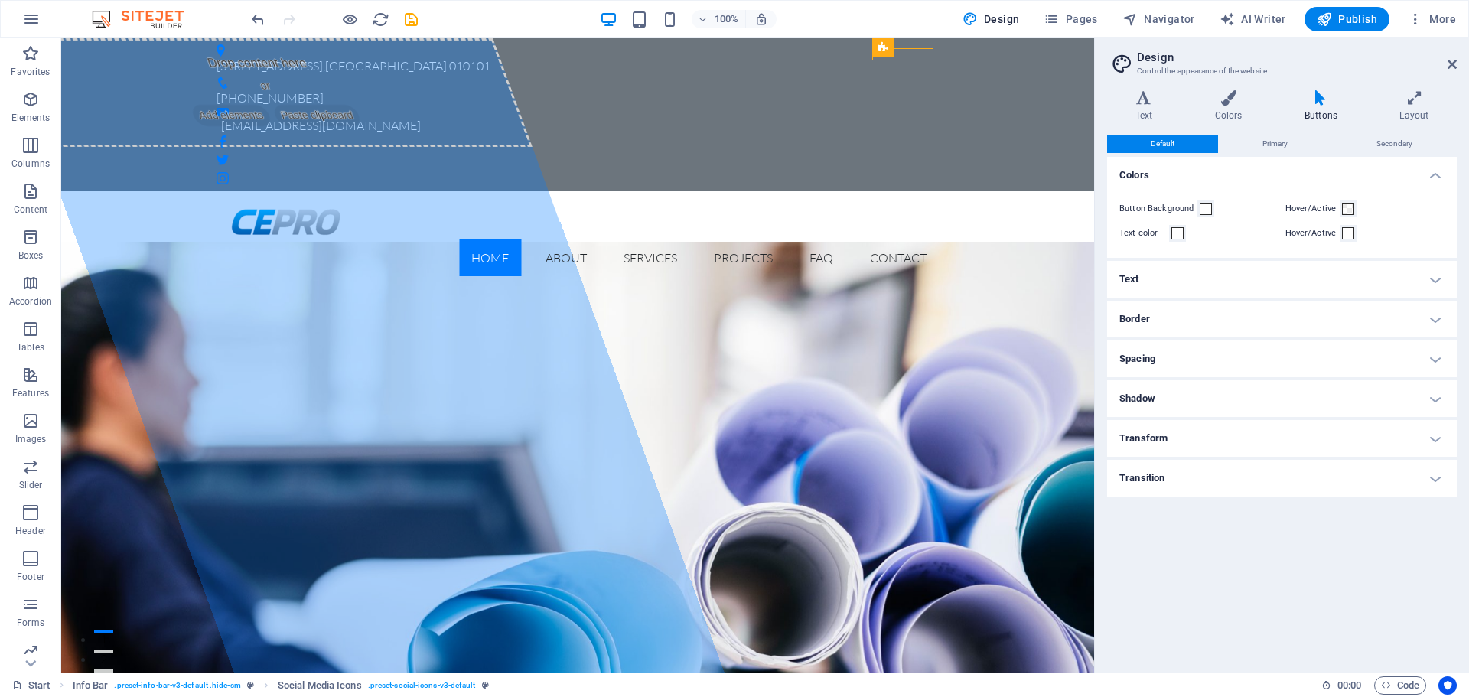
click at [1164, 363] on h4 "Spacing" at bounding box center [1282, 358] width 350 height 37
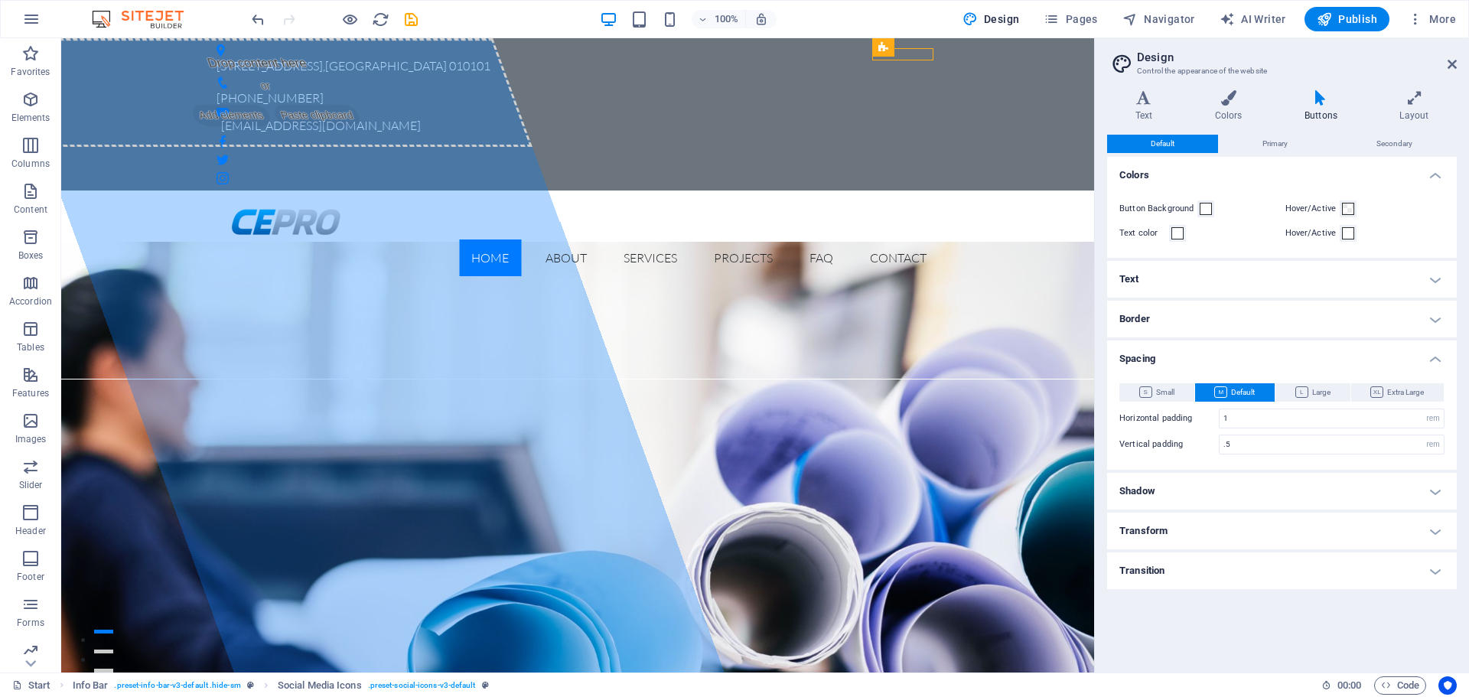
click at [1164, 363] on h4 "Spacing" at bounding box center [1282, 354] width 350 height 28
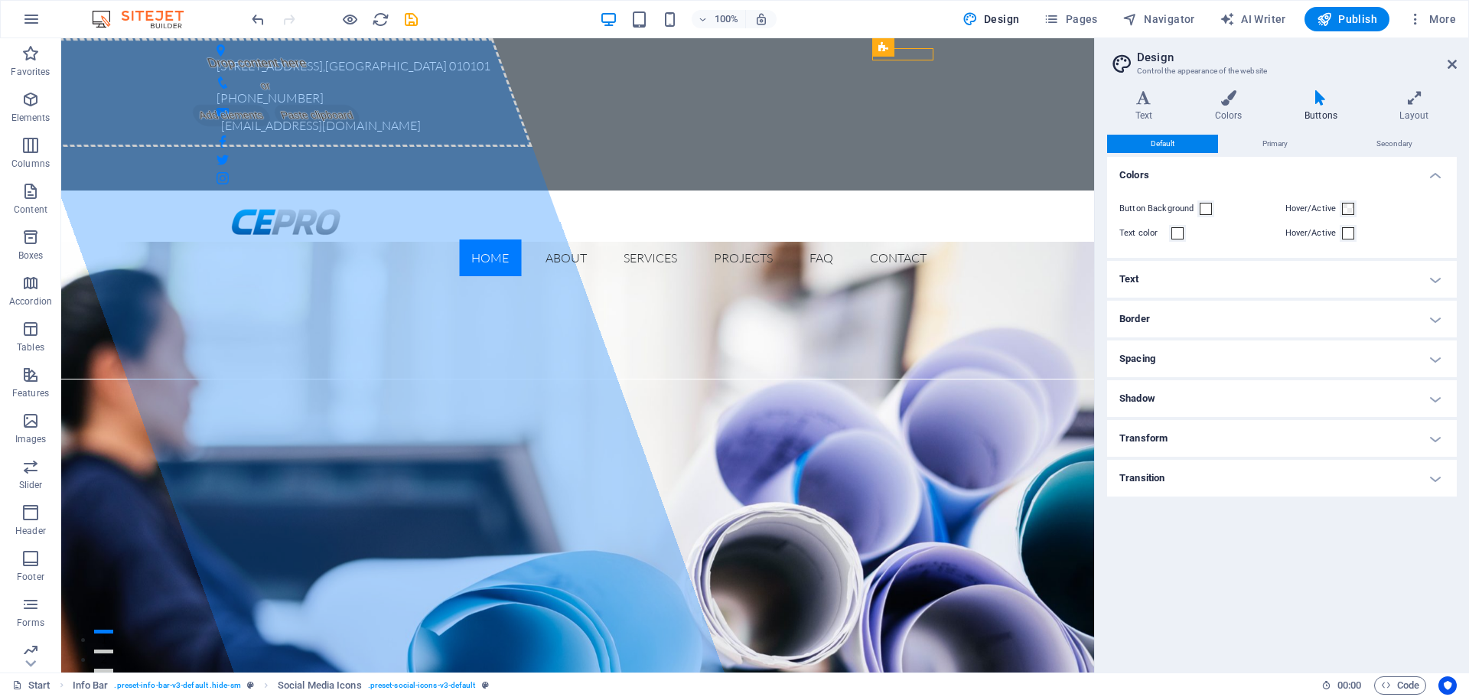
click at [1174, 323] on h4 "Border" at bounding box center [1282, 319] width 350 height 37
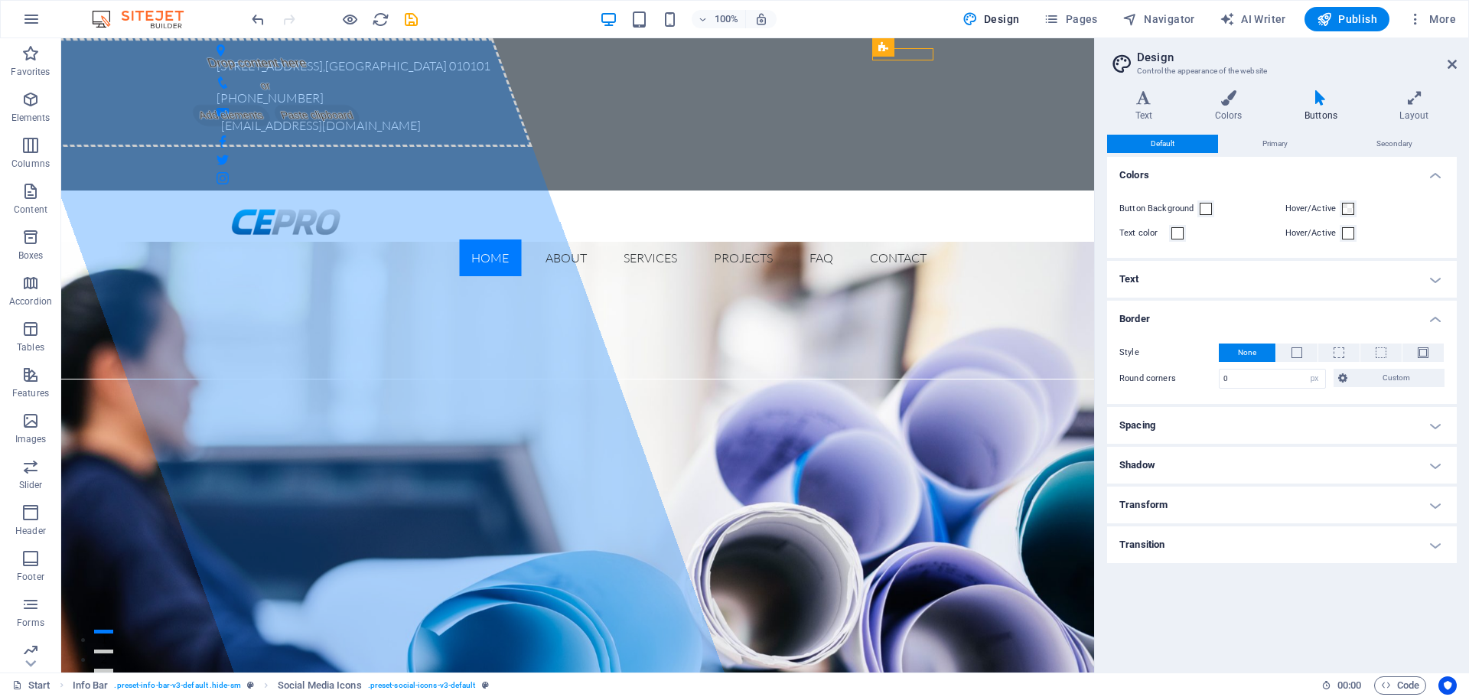
click at [1174, 323] on h4 "Border" at bounding box center [1282, 315] width 350 height 28
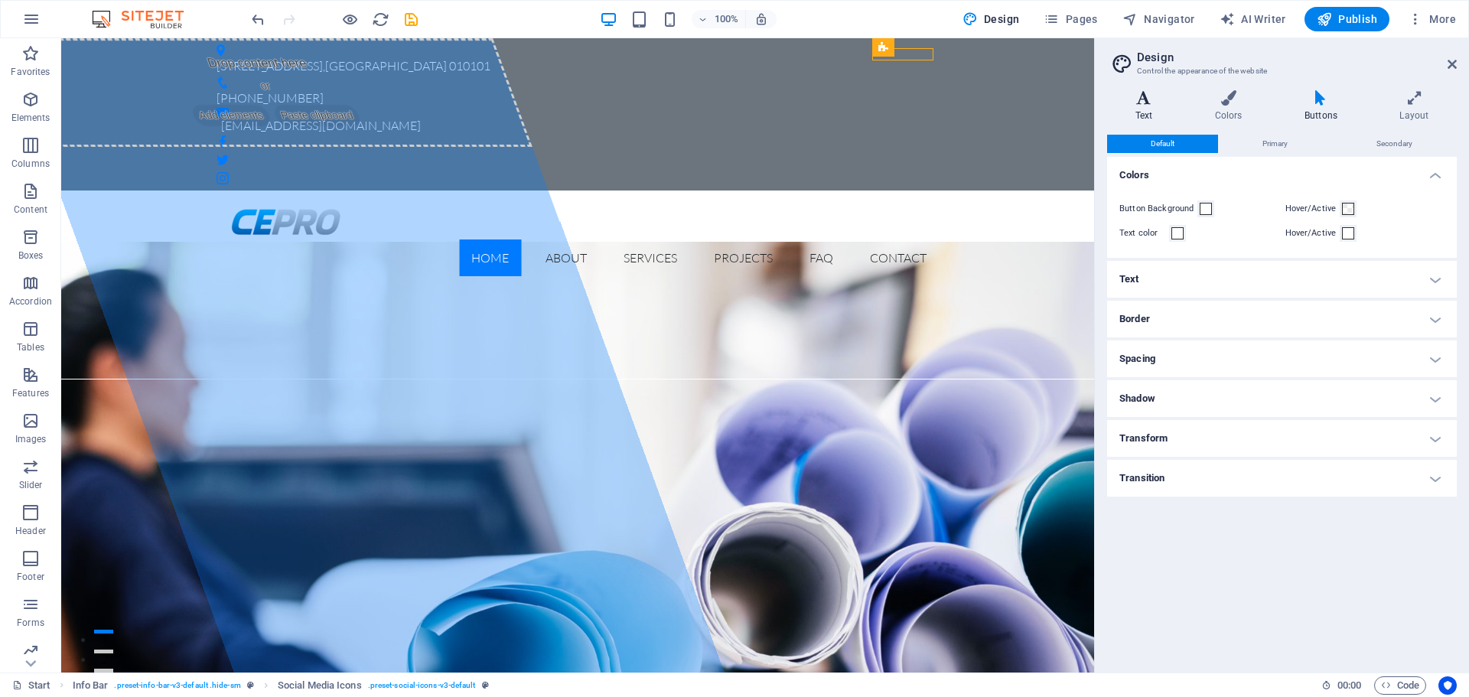
click at [1157, 107] on h4 "Text" at bounding box center [1147, 106] width 80 height 32
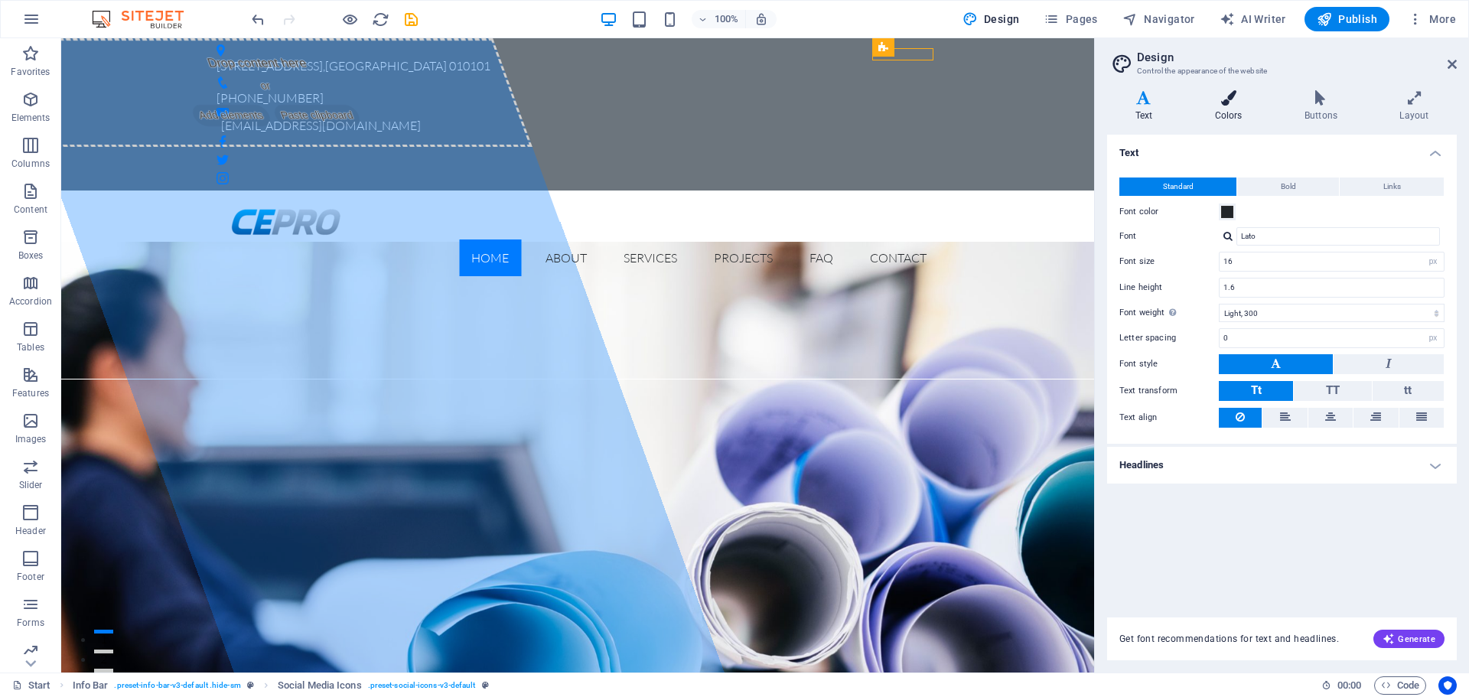
click at [1240, 100] on icon at bounding box center [1228, 97] width 83 height 15
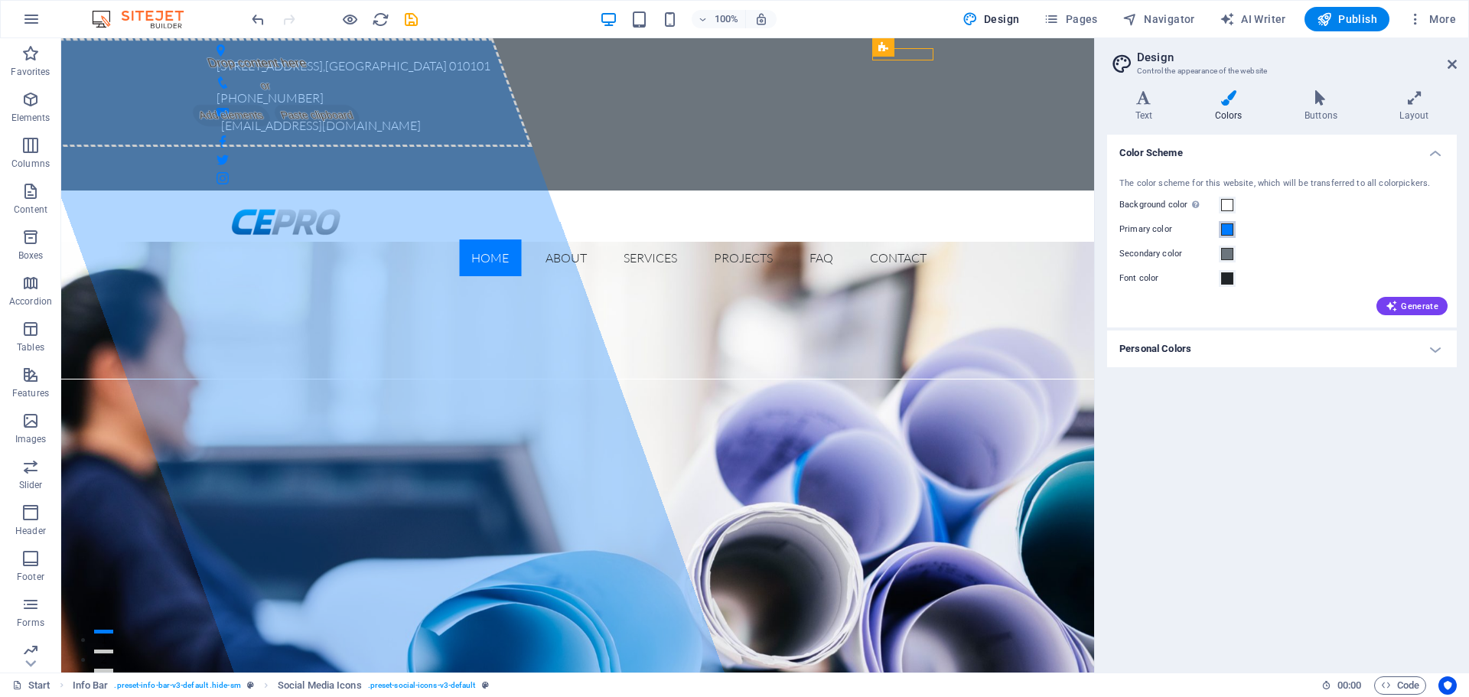
click at [1229, 232] on span at bounding box center [1227, 229] width 12 height 12
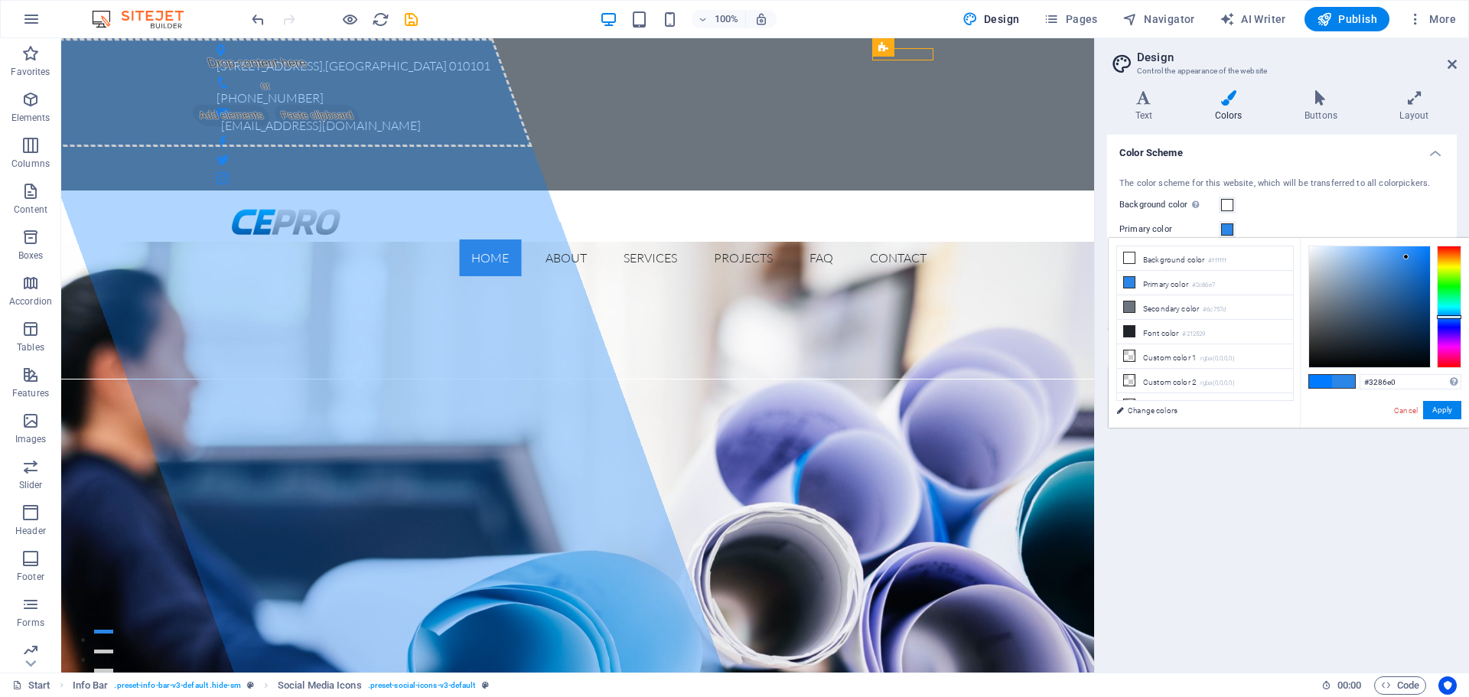
type input "#3387e0"
drag, startPoint x: 1424, startPoint y: 248, endPoint x: 1401, endPoint y: 260, distance: 25.3
click at [1401, 260] on div at bounding box center [1369, 306] width 121 height 121
click at [1444, 407] on button "Apply" at bounding box center [1442, 410] width 38 height 18
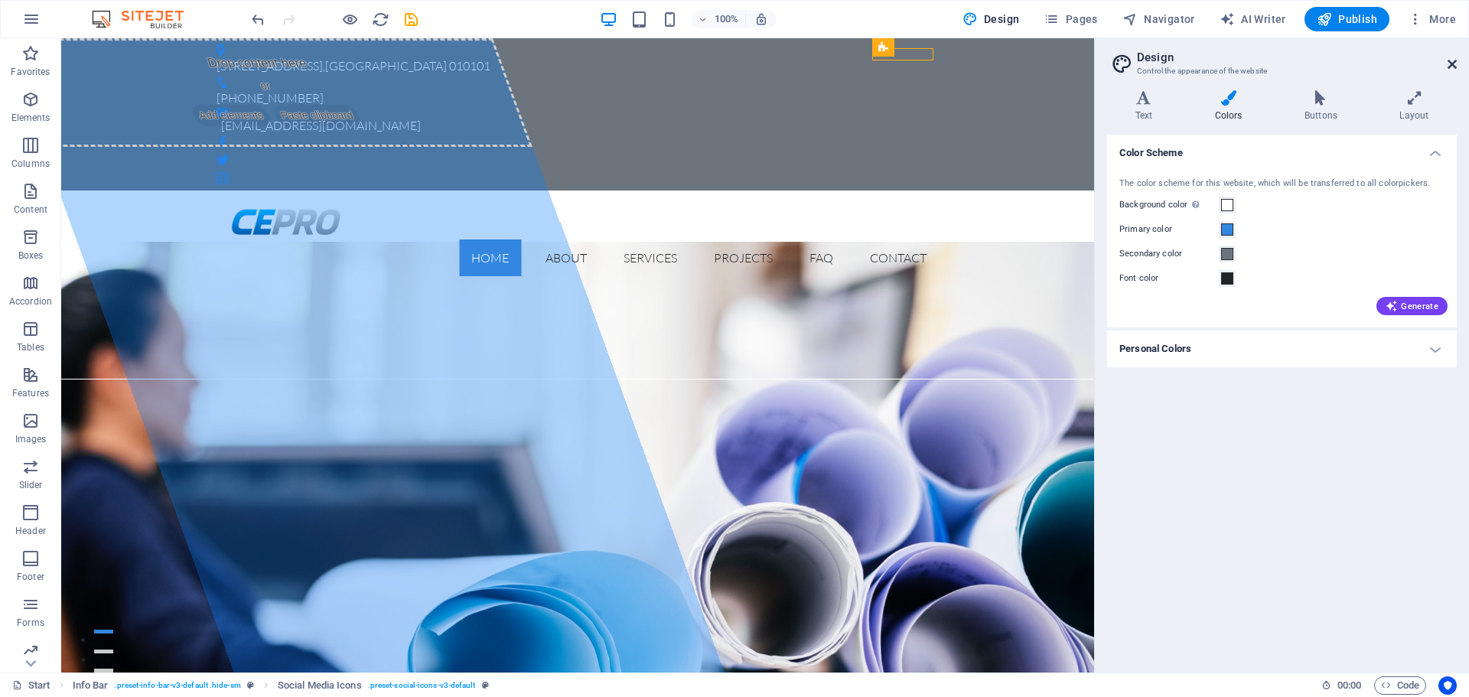
click at [1450, 58] on icon at bounding box center [1451, 64] width 9 height 12
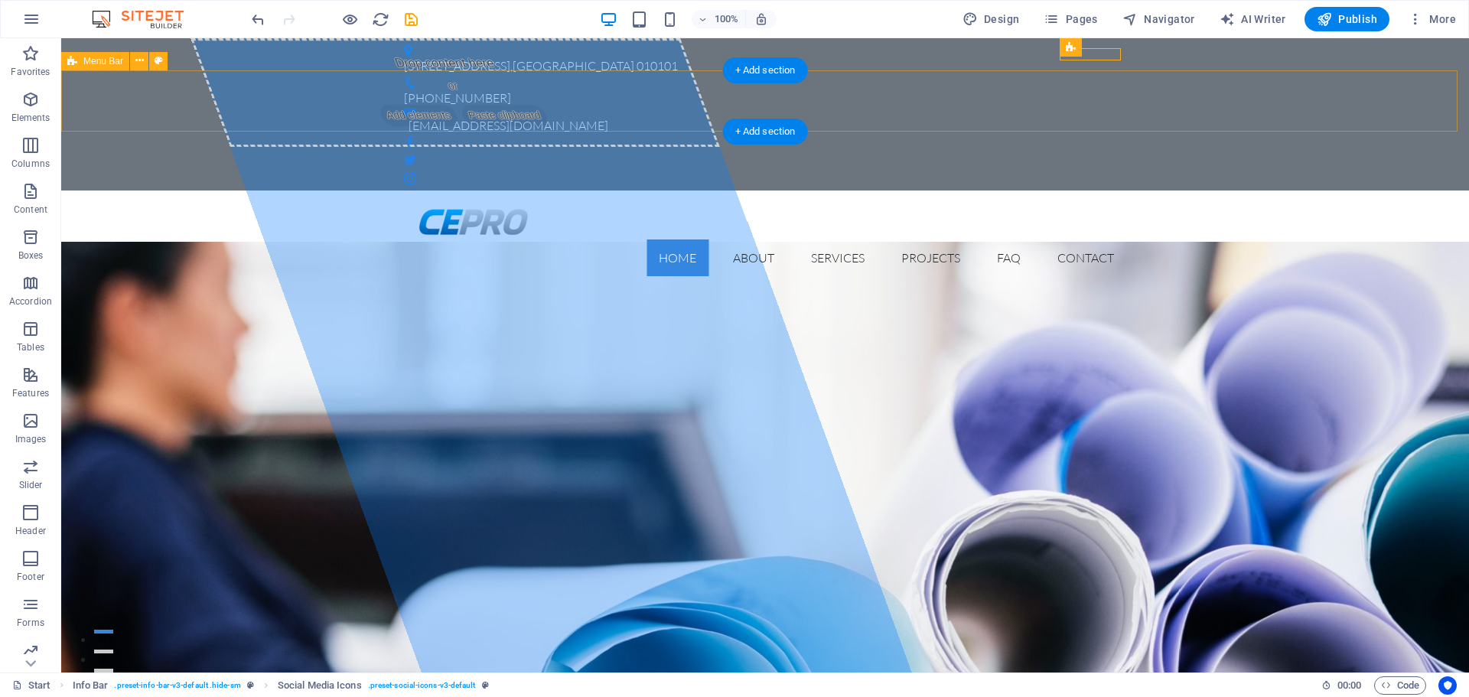
click at [1225, 190] on div "Home About Services Projects FAQ Contact Menu" at bounding box center [765, 239] width 1408 height 98
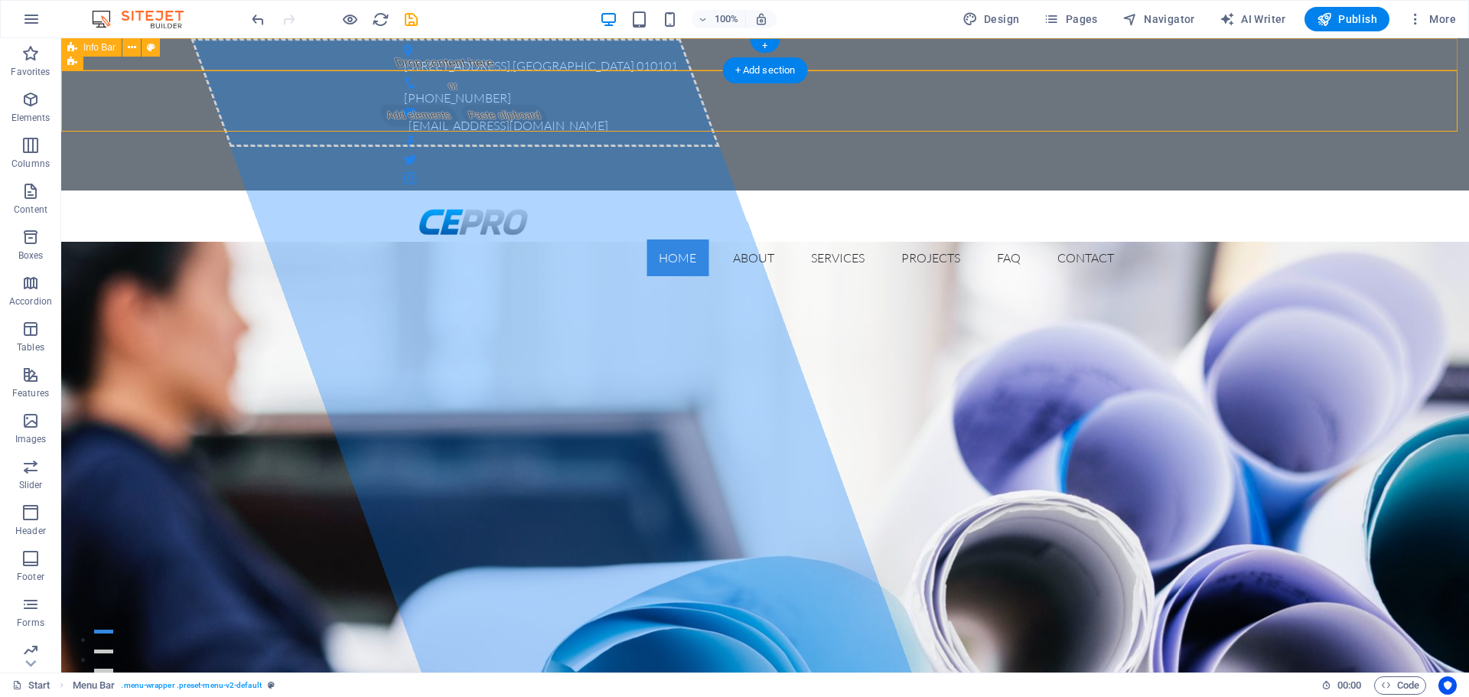
click at [1226, 65] on div "123 Industrial Ave , Bucharest 010101 +40 123 456 789 info@cepro.ro" at bounding box center [765, 114] width 1408 height 152
click at [157, 48] on button at bounding box center [151, 47] width 18 height 18
select select "rem"
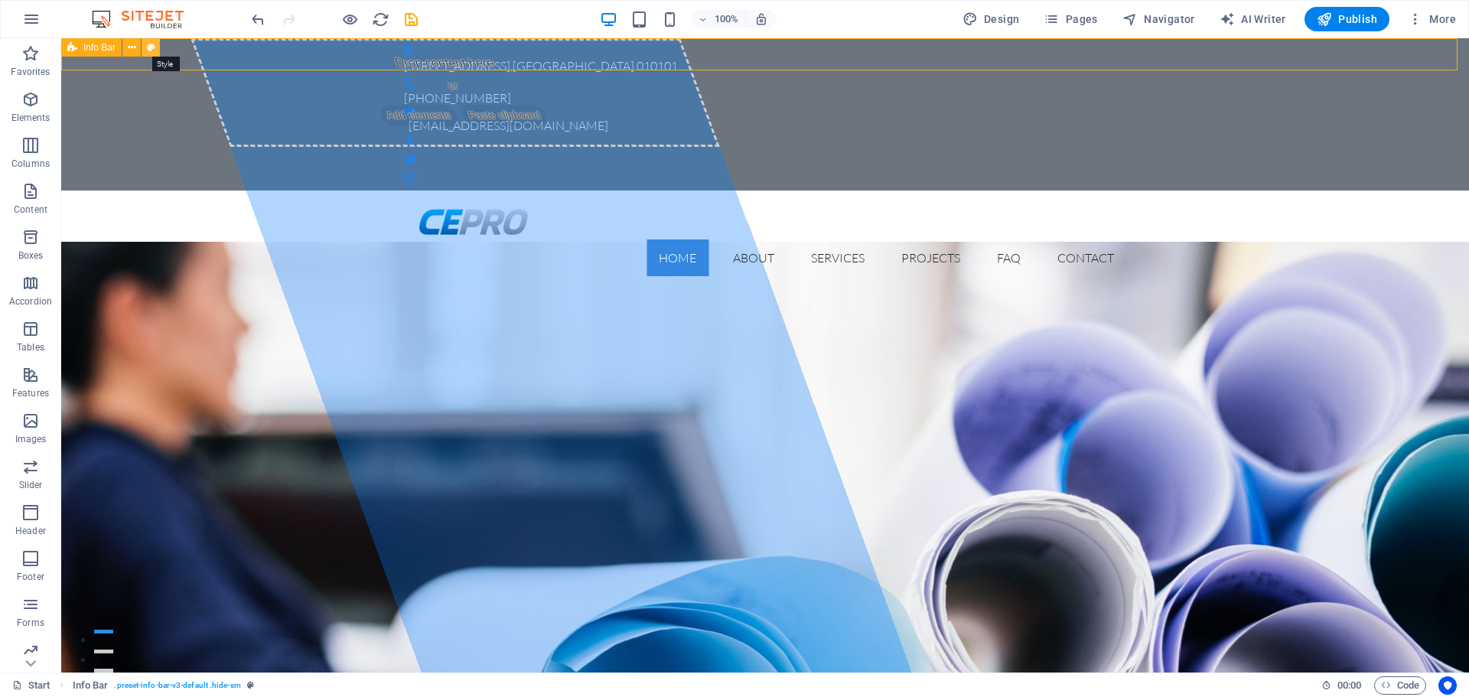
select select "rem"
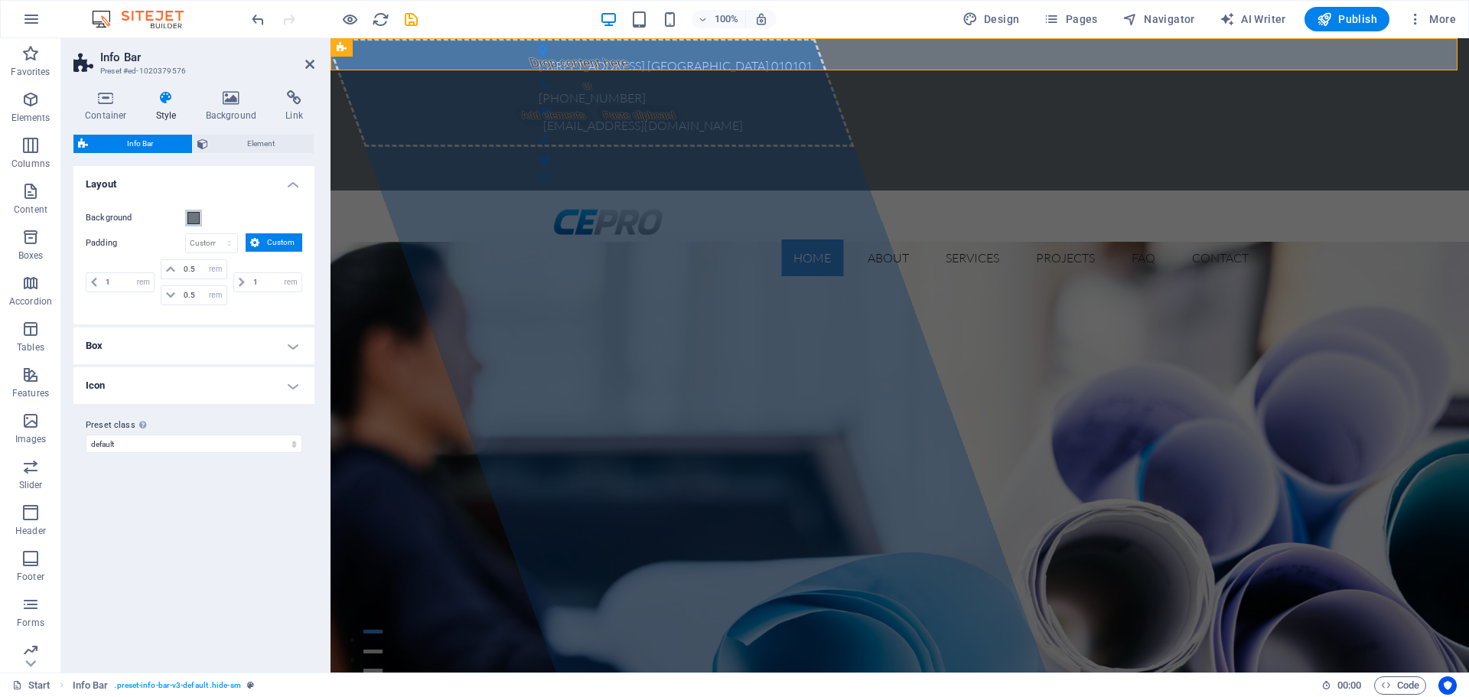
click at [197, 218] on span at bounding box center [193, 218] width 12 height 12
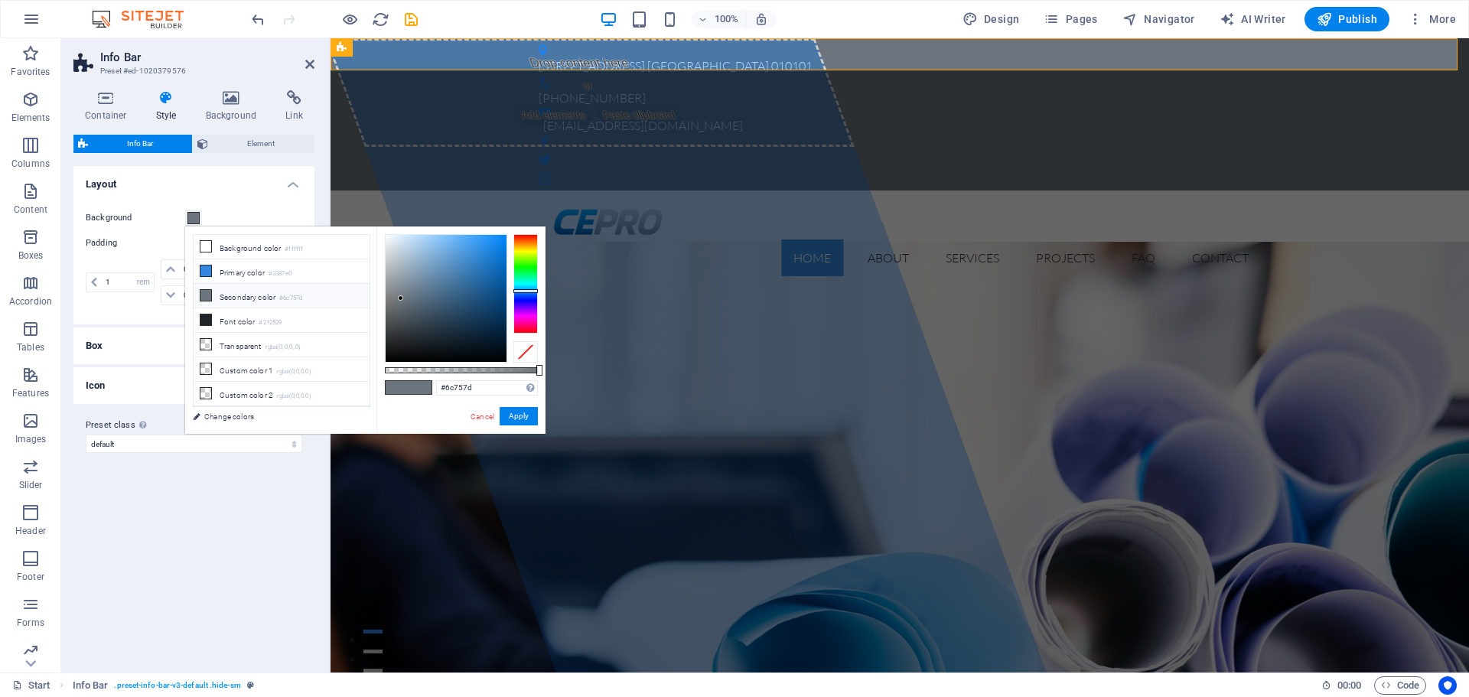
click at [226, 599] on div "Variants Default Layout Background Padding px rem % vh vw Custom Custom 1 px re…" at bounding box center [193, 413] width 241 height 494
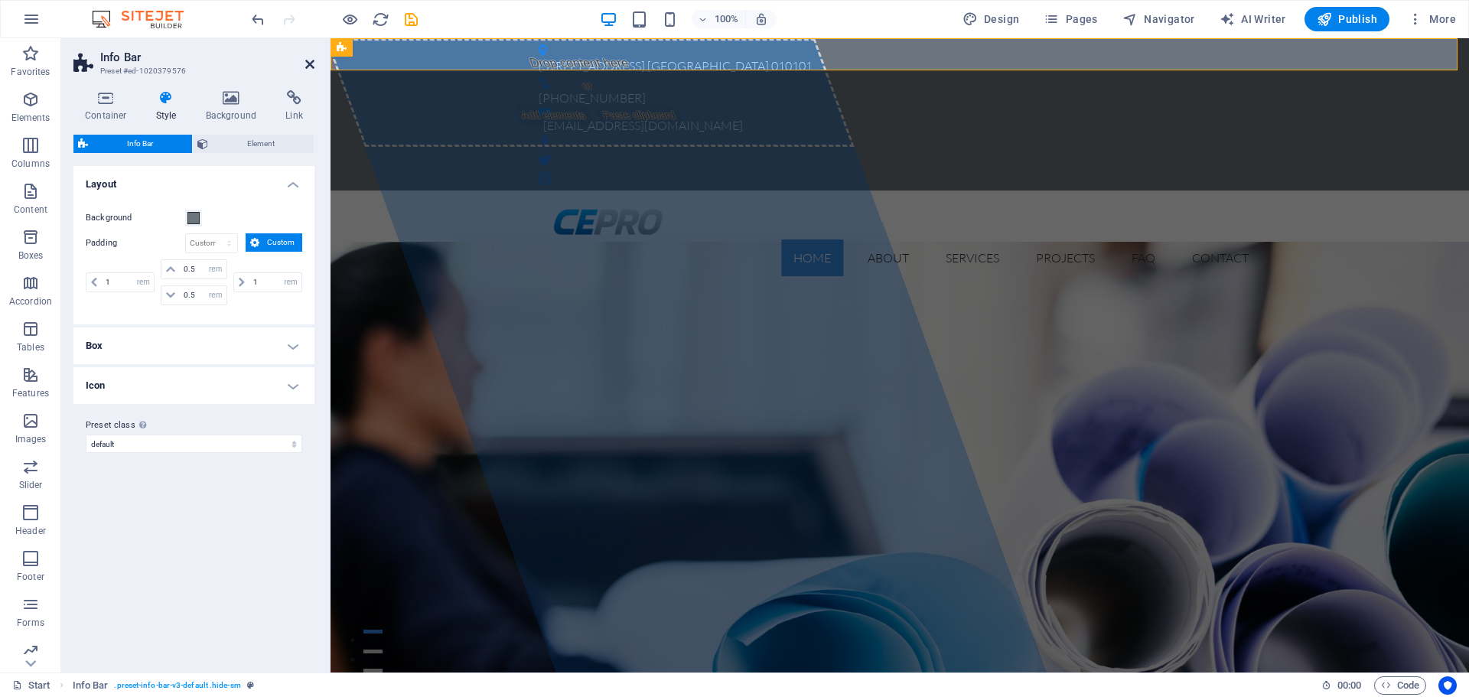
click at [312, 64] on icon at bounding box center [309, 64] width 9 height 12
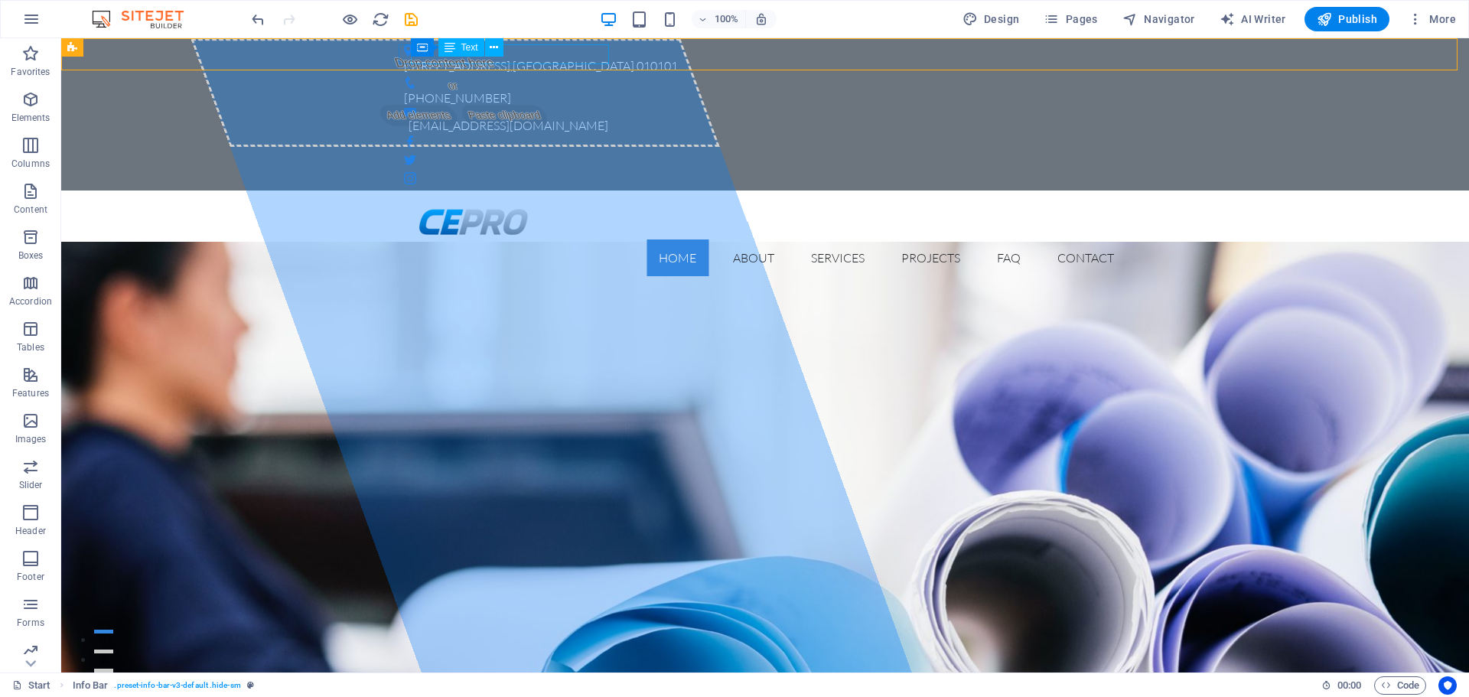
click at [479, 54] on div "Text" at bounding box center [461, 47] width 46 height 18
click at [495, 44] on icon at bounding box center [494, 48] width 8 height 16
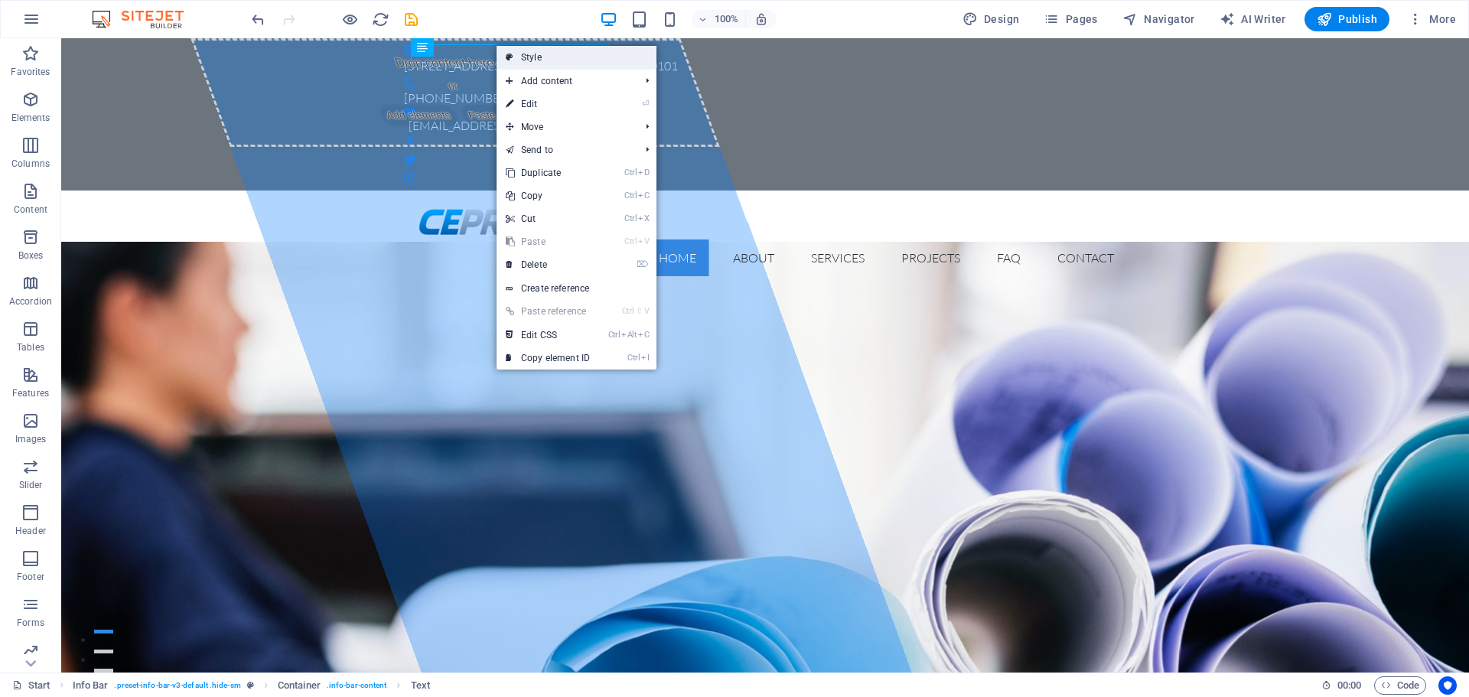
click at [608, 54] on link "Style" at bounding box center [576, 57] width 160 height 23
select select "rem"
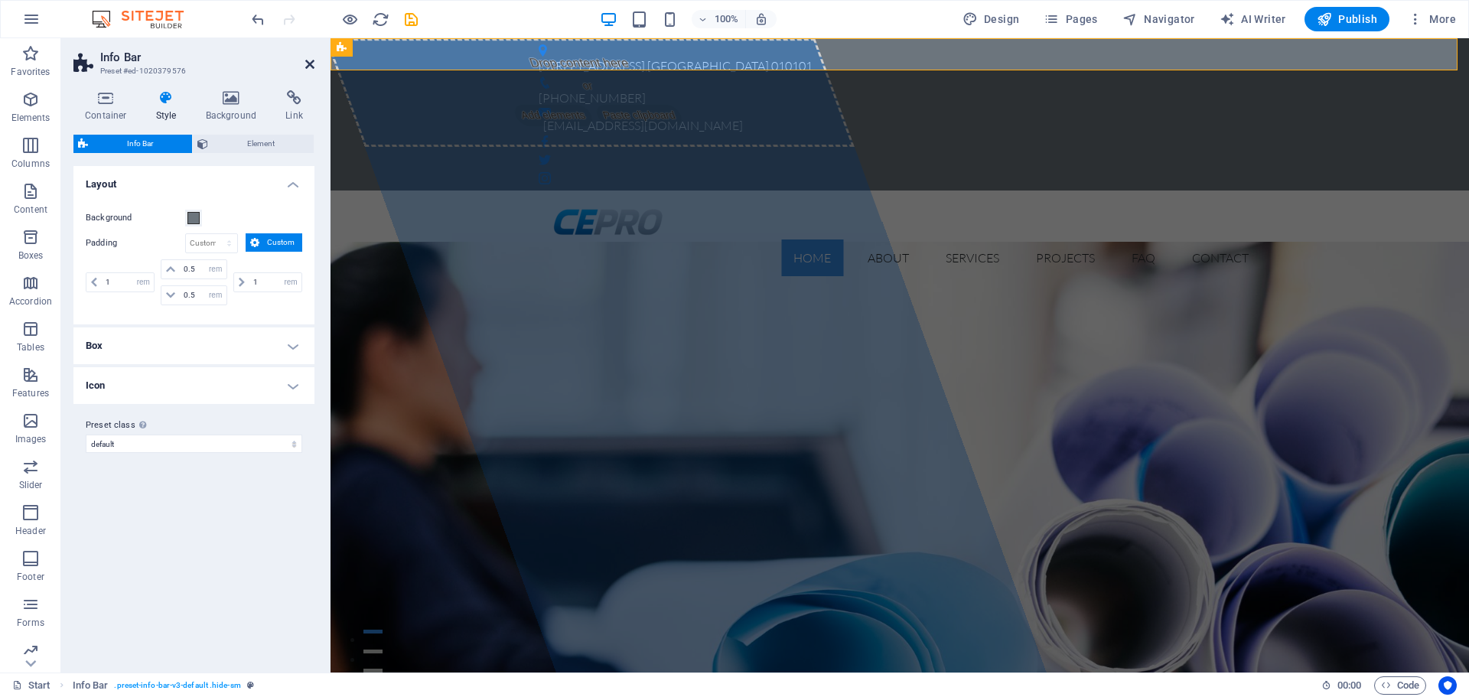
drag, startPoint x: 304, startPoint y: 61, endPoint x: 497, endPoint y: 37, distance: 194.3
click at [305, 61] on icon at bounding box center [309, 64] width 9 height 12
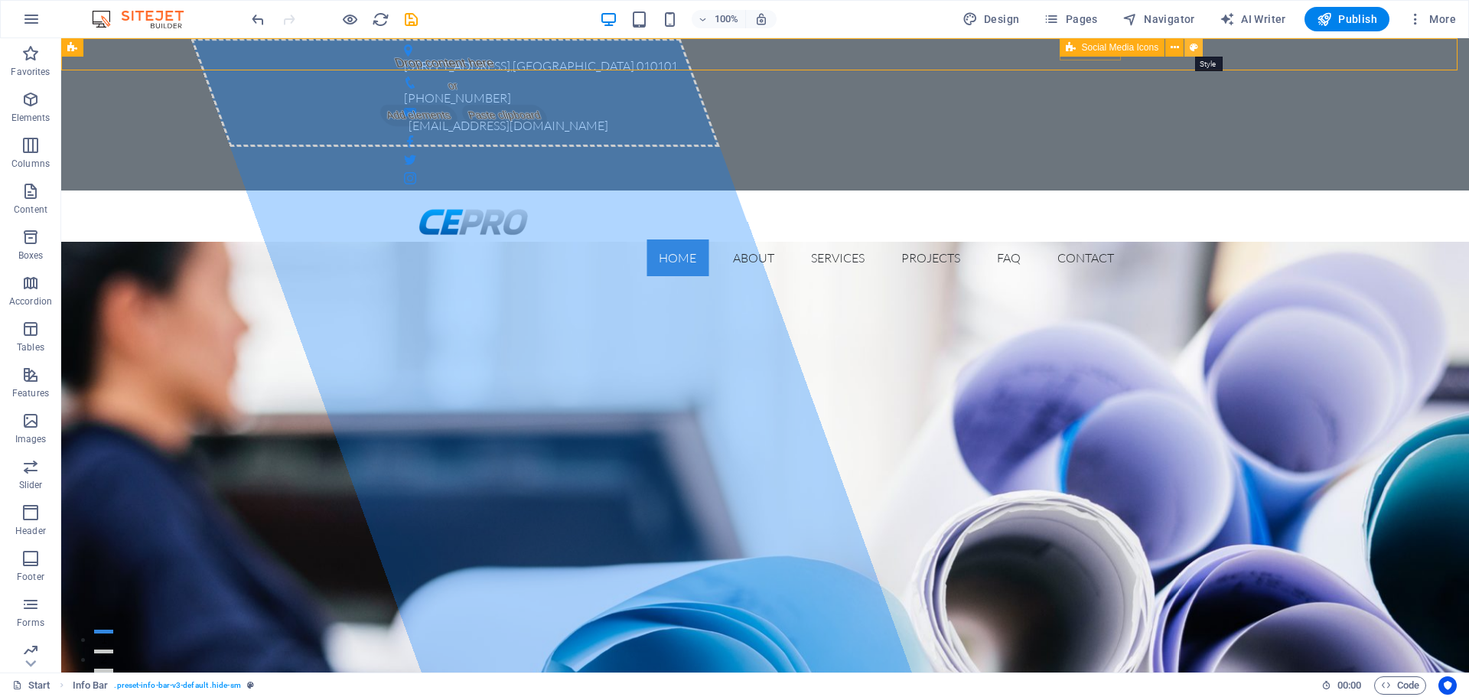
click at [1193, 47] on icon at bounding box center [1194, 48] width 8 height 16
select select "rem"
select select "%"
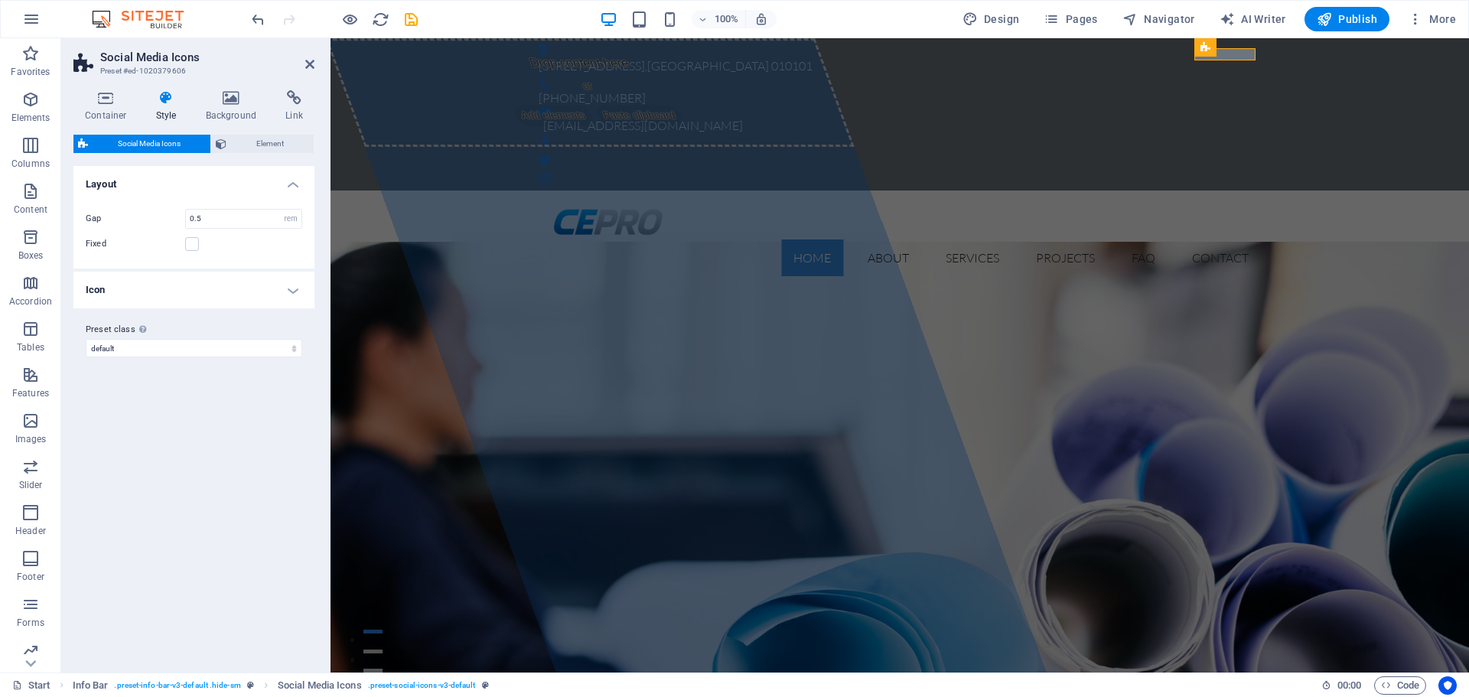
click at [238, 275] on h4 "Icon" at bounding box center [193, 290] width 241 height 37
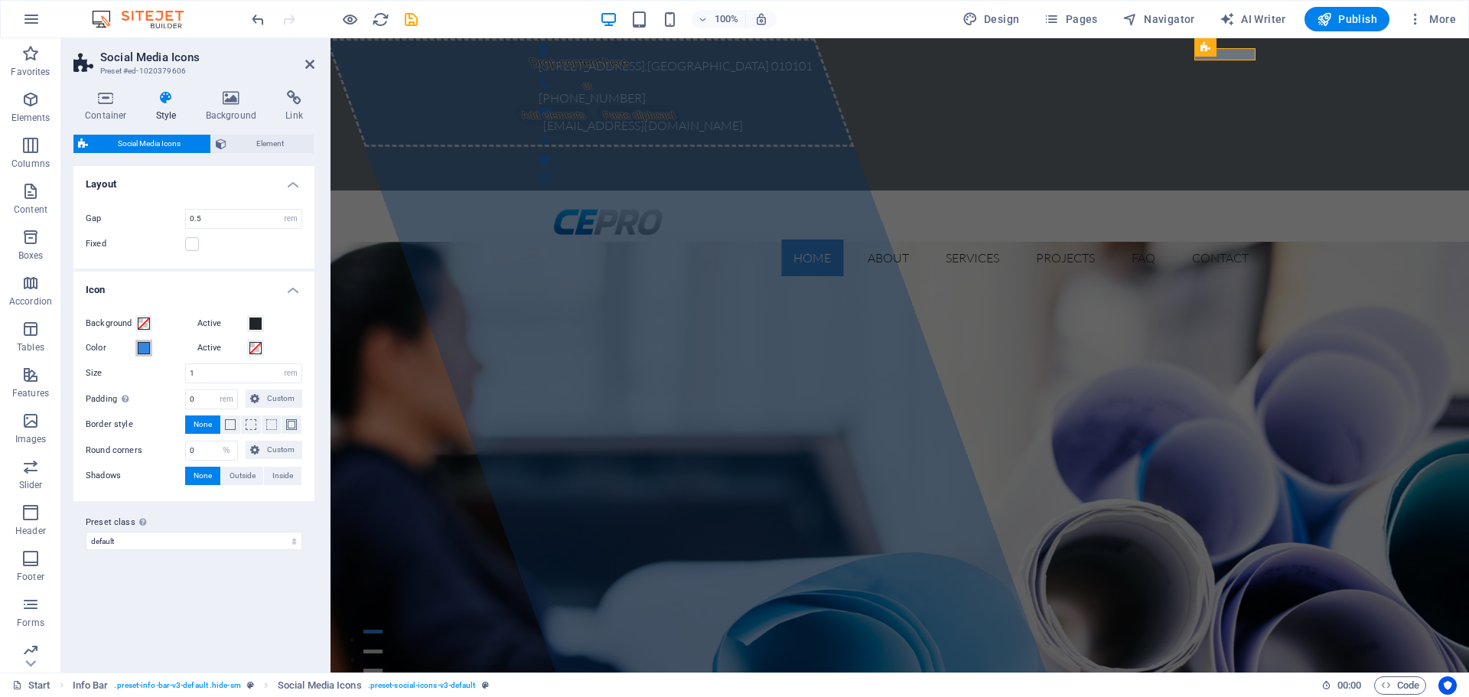
click at [142, 350] on span at bounding box center [144, 348] width 12 height 12
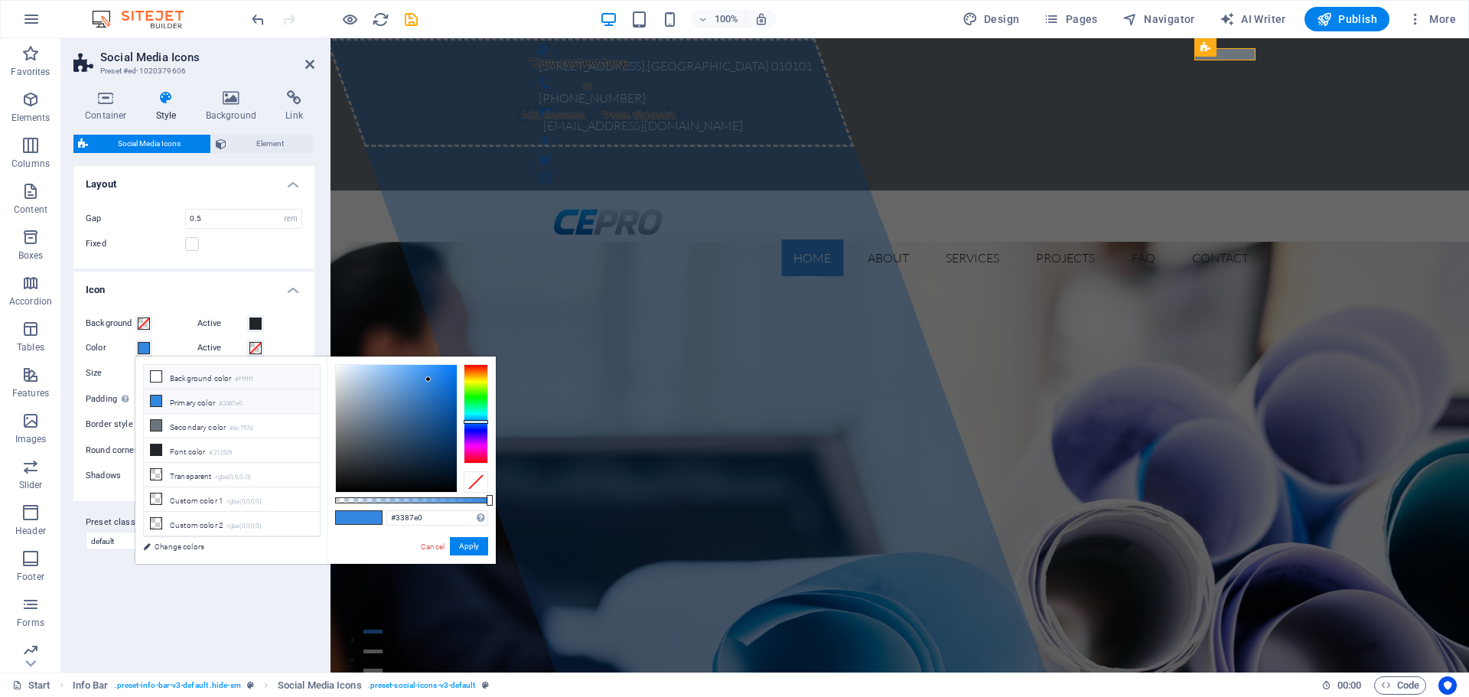
click at [210, 383] on li "Background color #ffffff" at bounding box center [232, 377] width 176 height 24
type input "#ffffff"
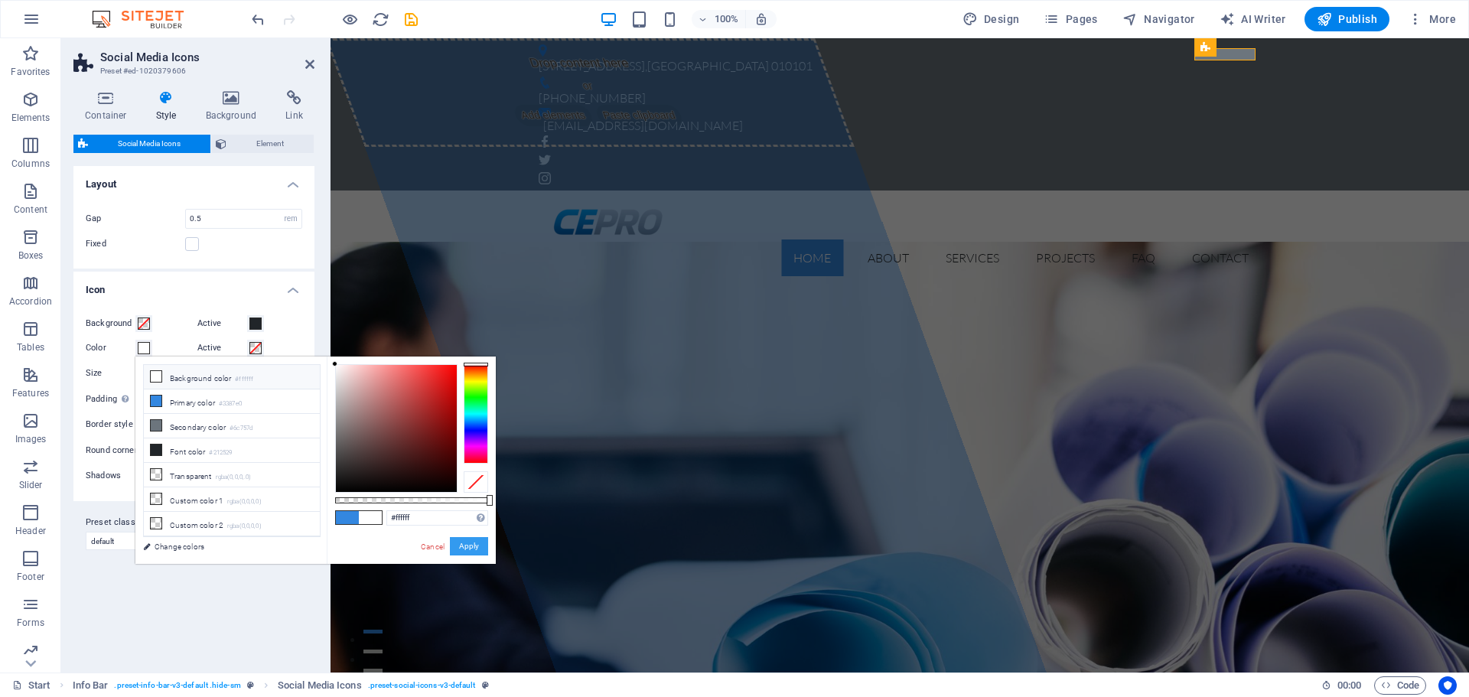
click at [459, 541] on button "Apply" at bounding box center [469, 546] width 38 height 18
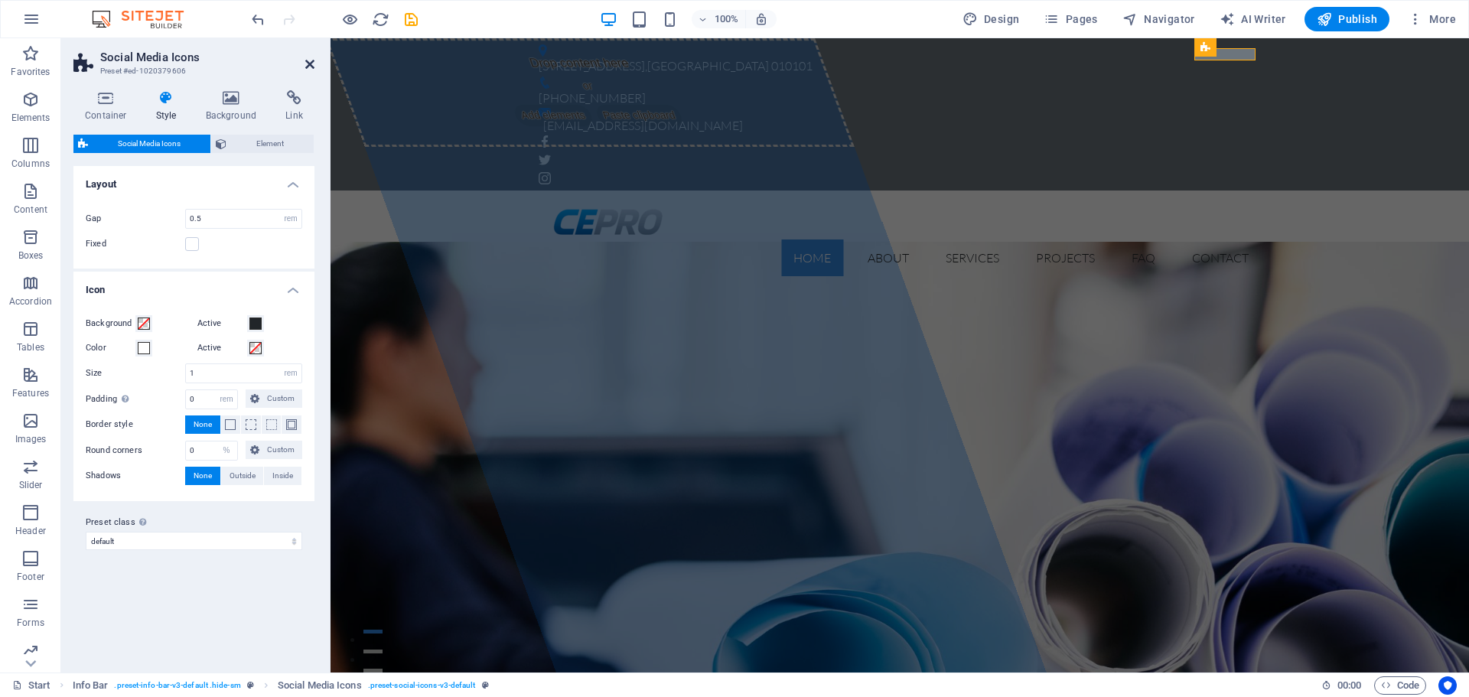
click at [311, 60] on icon at bounding box center [309, 64] width 9 height 12
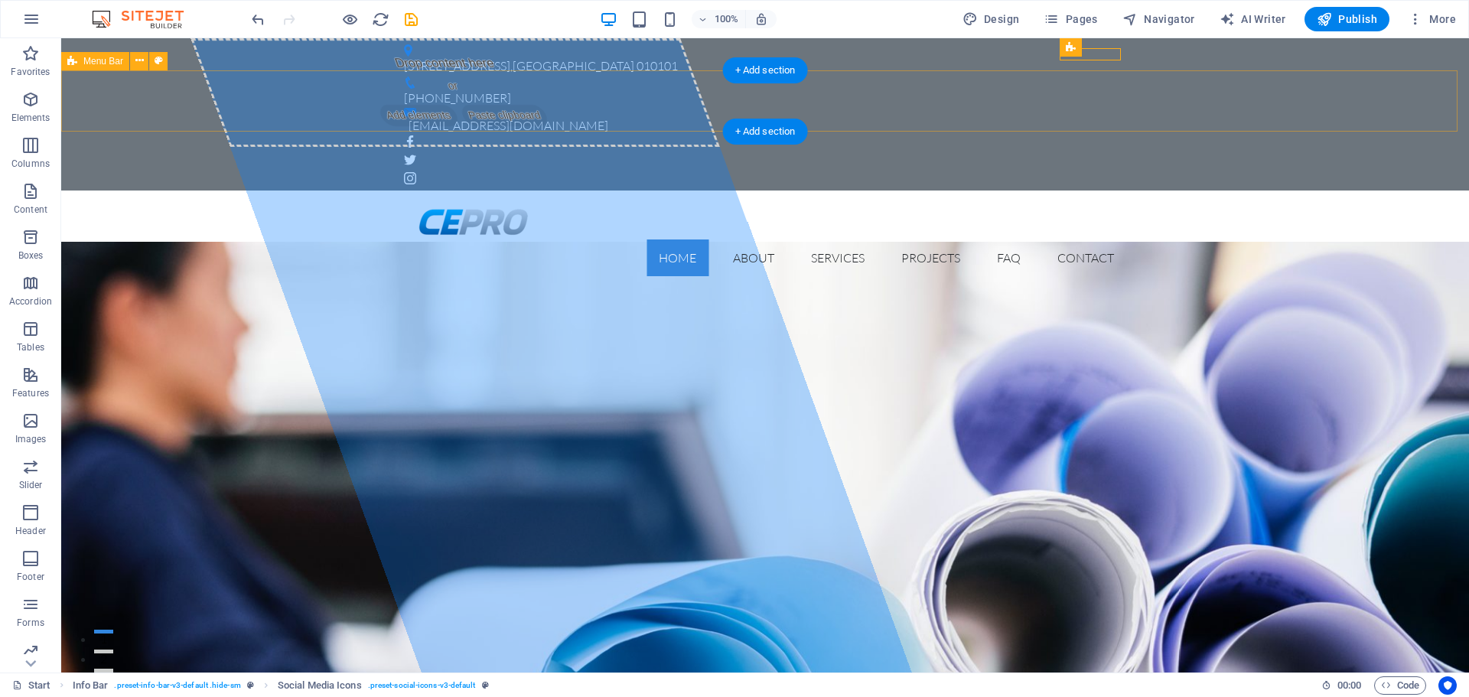
click at [235, 190] on div "Home About Services Projects FAQ Contact Menu" at bounding box center [765, 239] width 1408 height 98
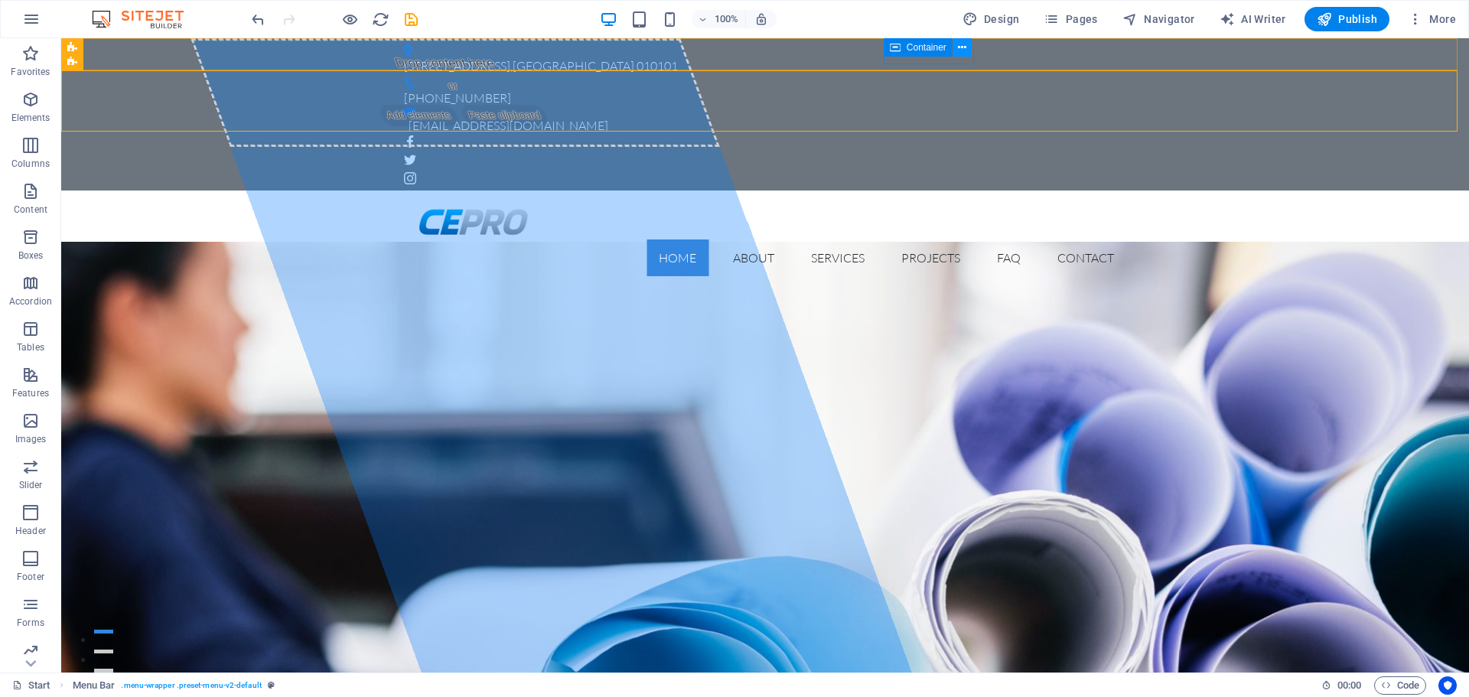
click at [966, 47] on icon at bounding box center [962, 48] width 8 height 16
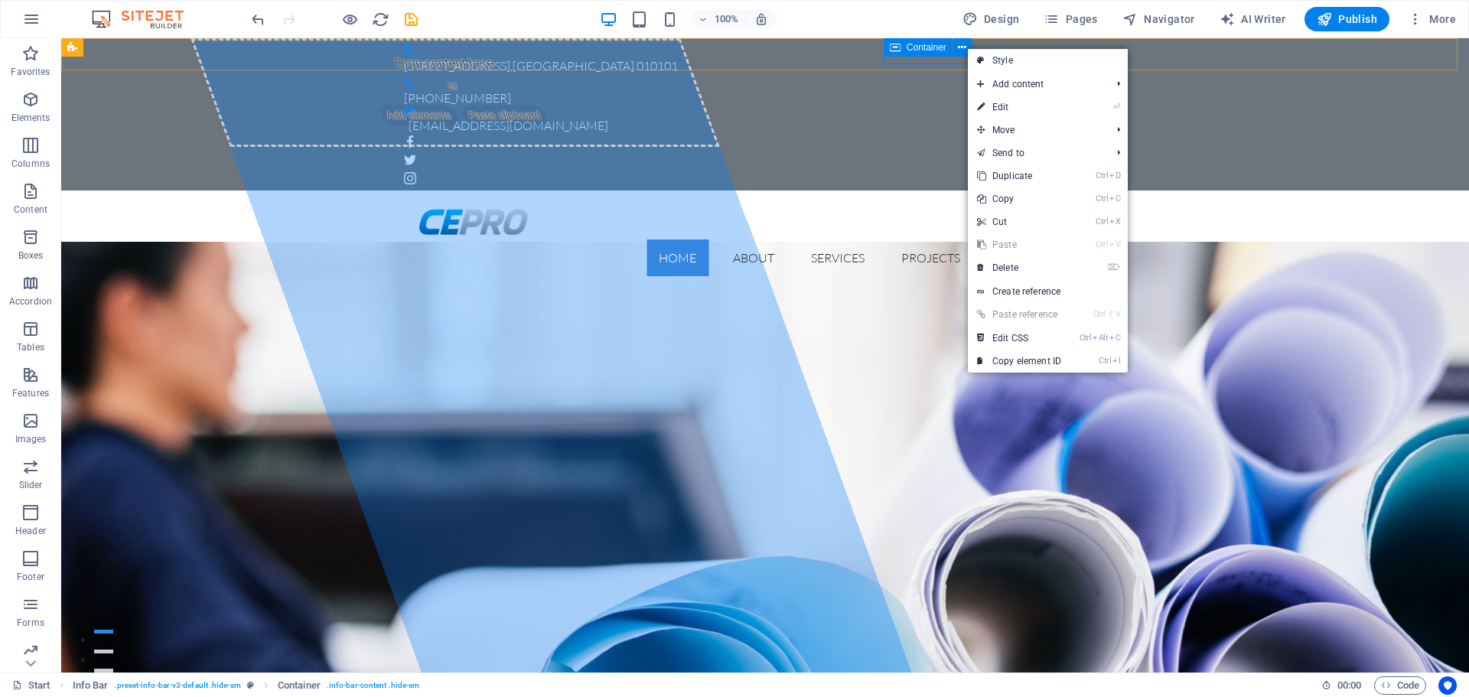
click at [921, 54] on div "Container" at bounding box center [918, 47] width 69 height 18
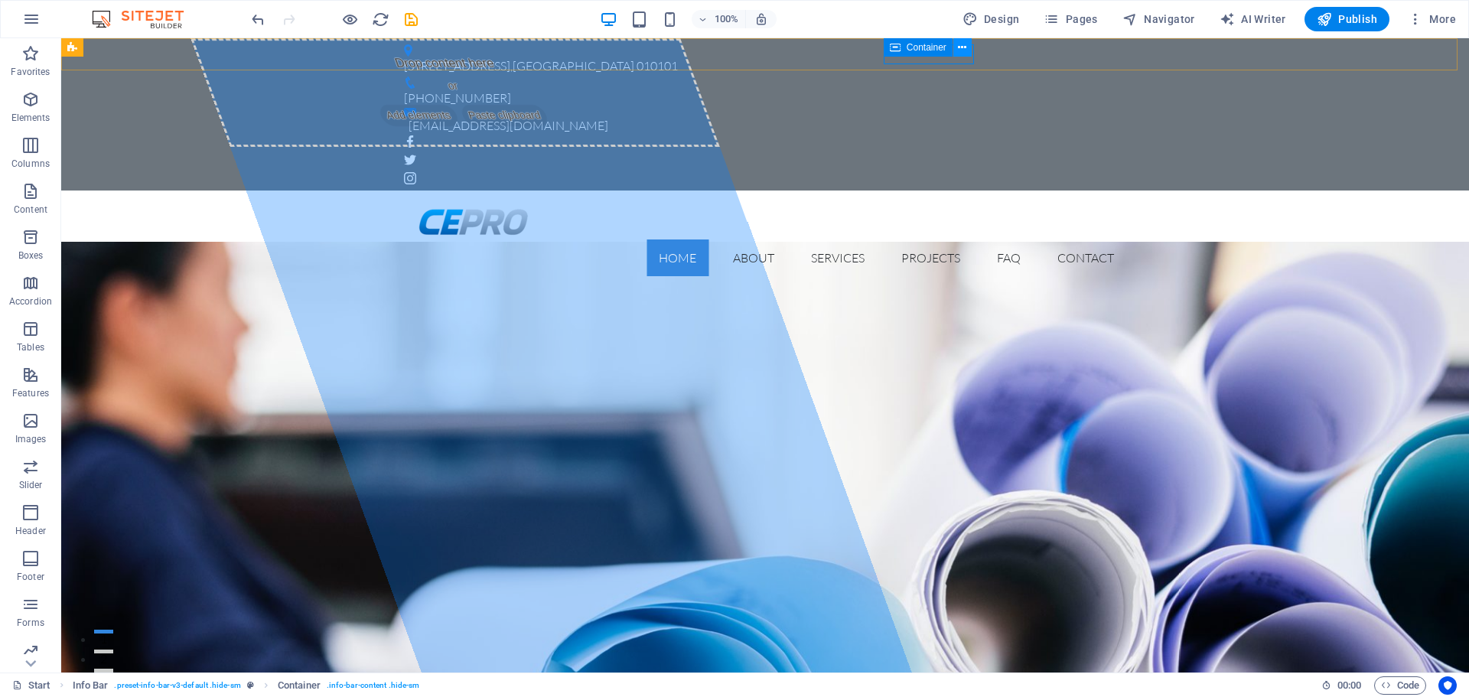
click at [962, 50] on icon at bounding box center [962, 48] width 8 height 16
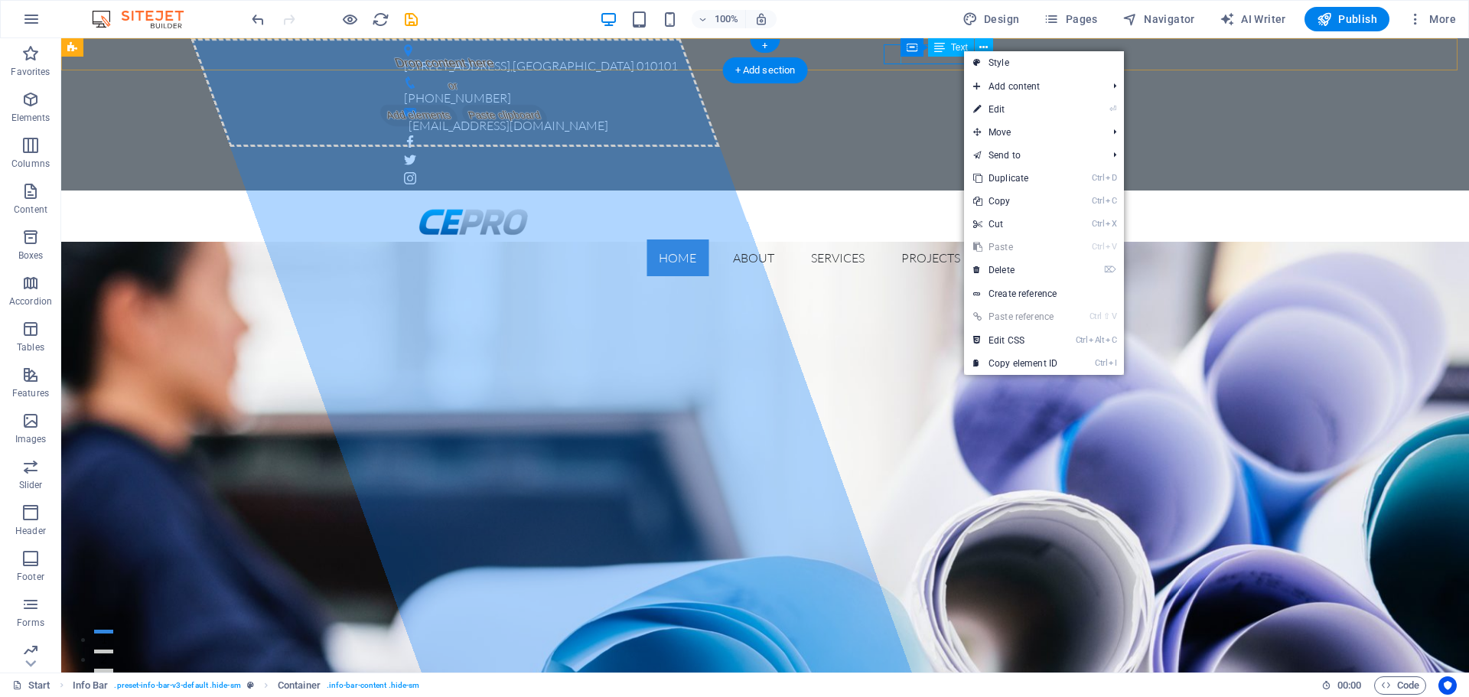
click at [949, 116] on div "[EMAIL_ADDRESS][DOMAIN_NAME]" at bounding box center [761, 126] width 705 height 20
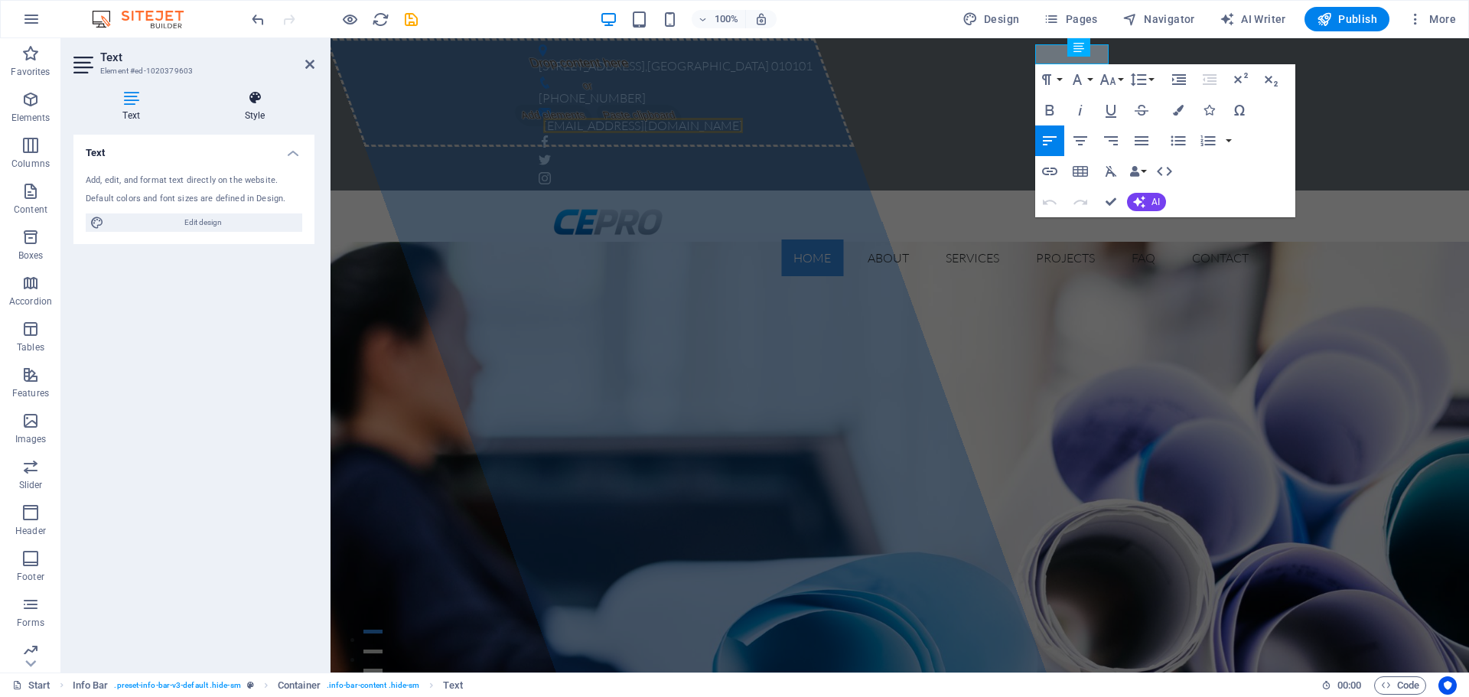
click at [254, 116] on h4 "Style" at bounding box center [254, 106] width 119 height 32
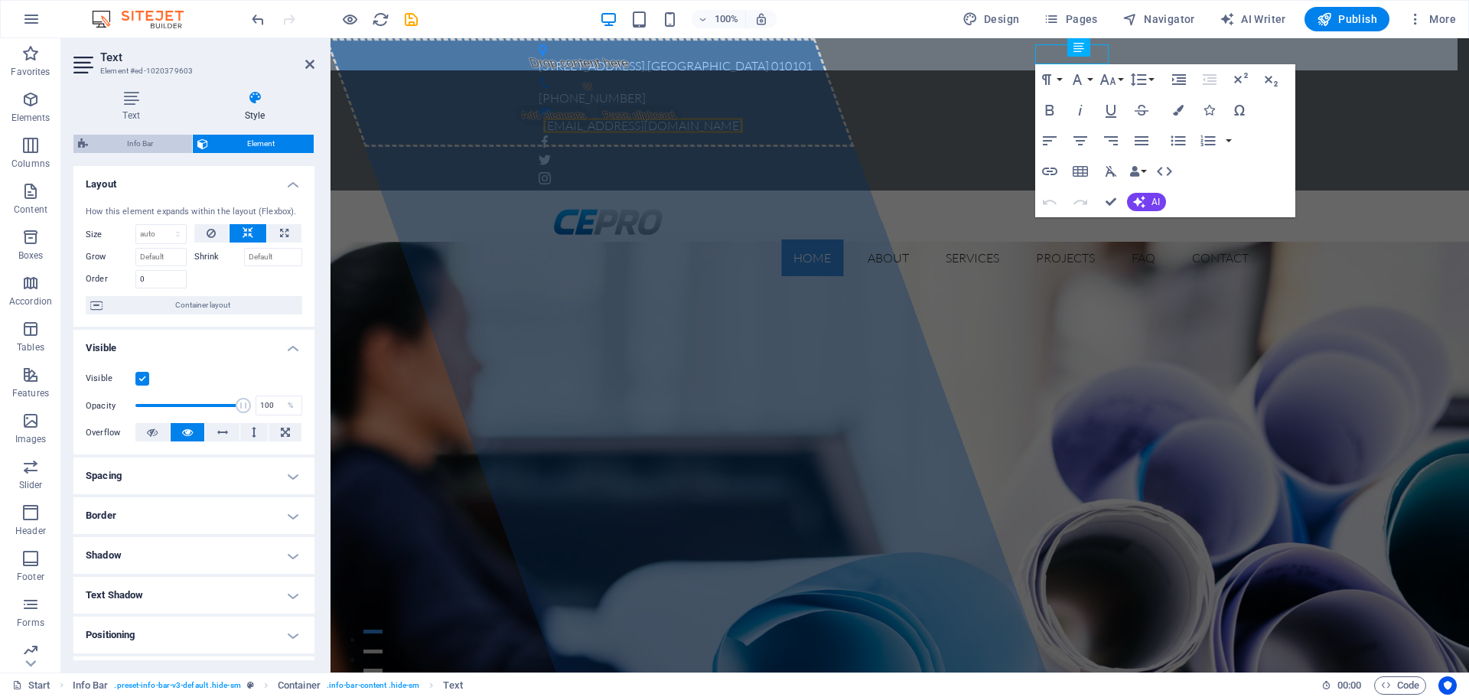
click at [133, 147] on span "Info Bar" at bounding box center [140, 144] width 95 height 18
select select "rem"
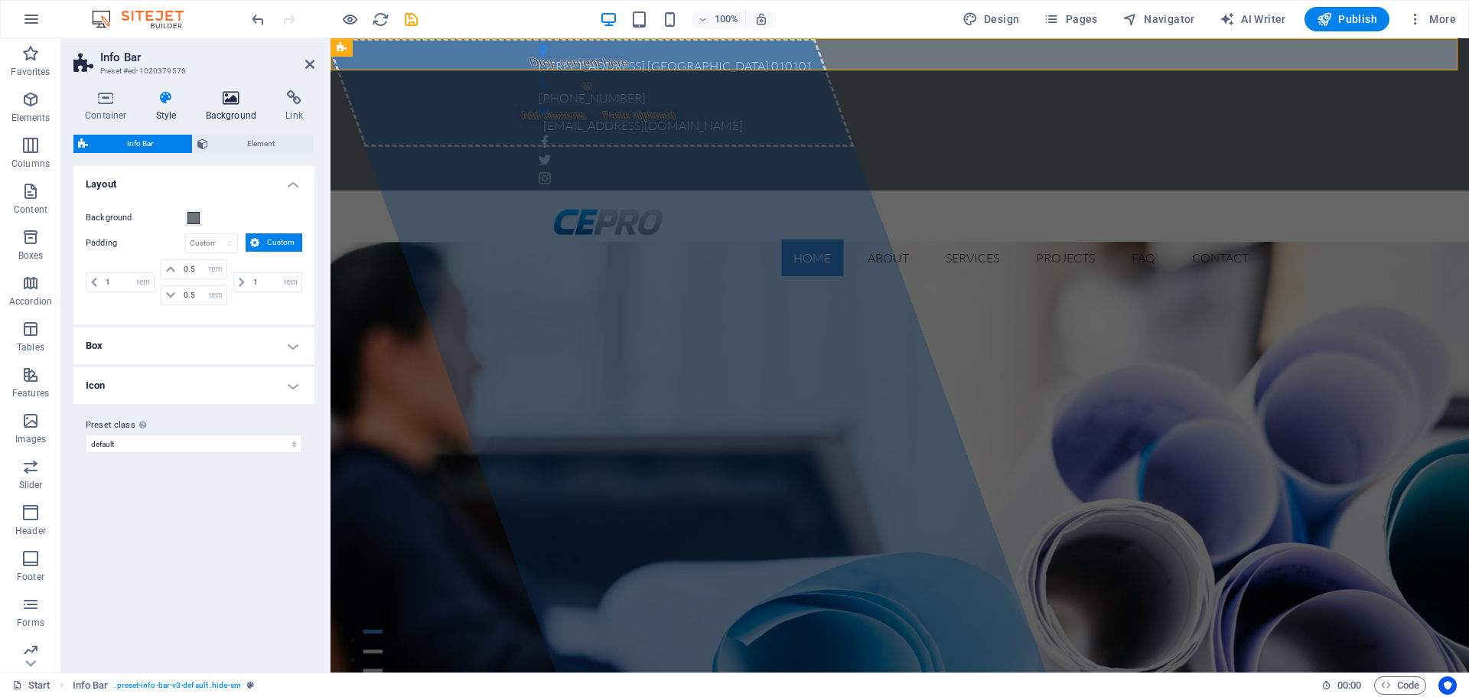
click at [236, 103] on icon at bounding box center [231, 97] width 74 height 15
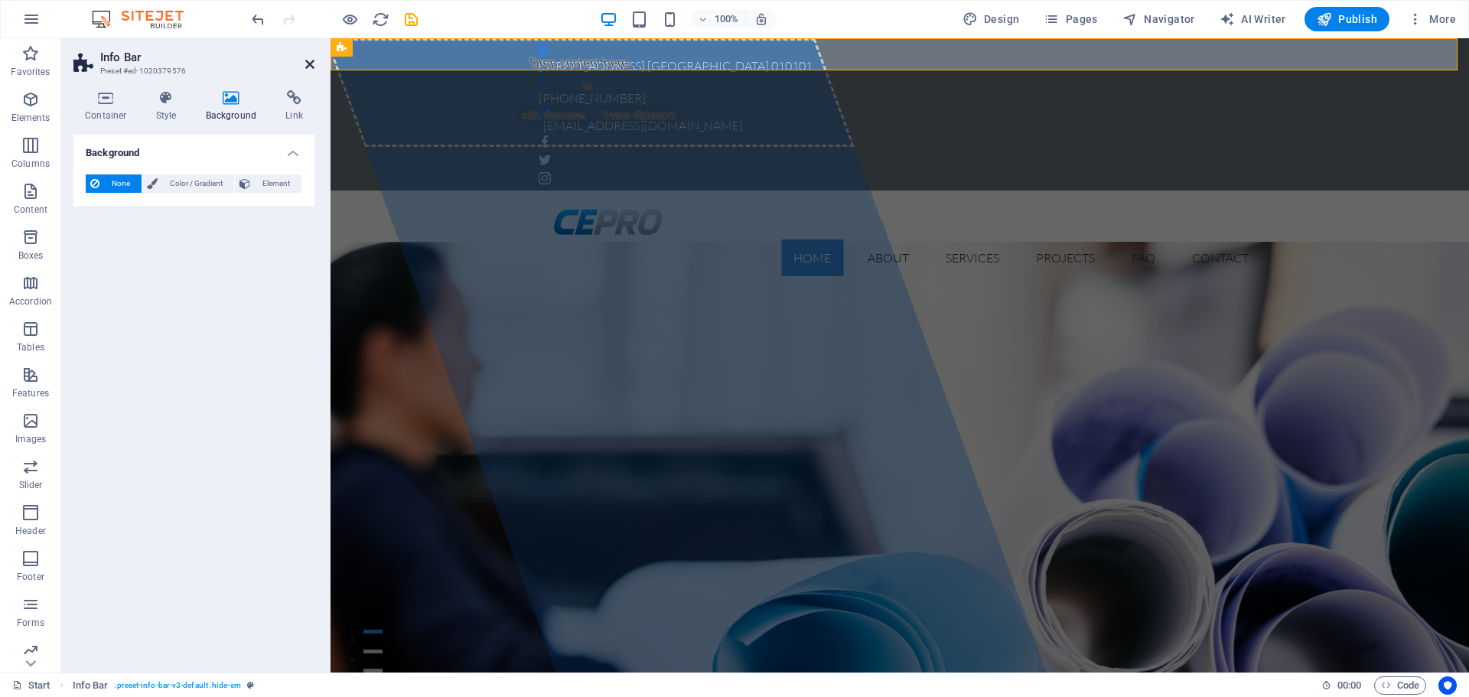
click at [312, 64] on icon at bounding box center [309, 64] width 9 height 12
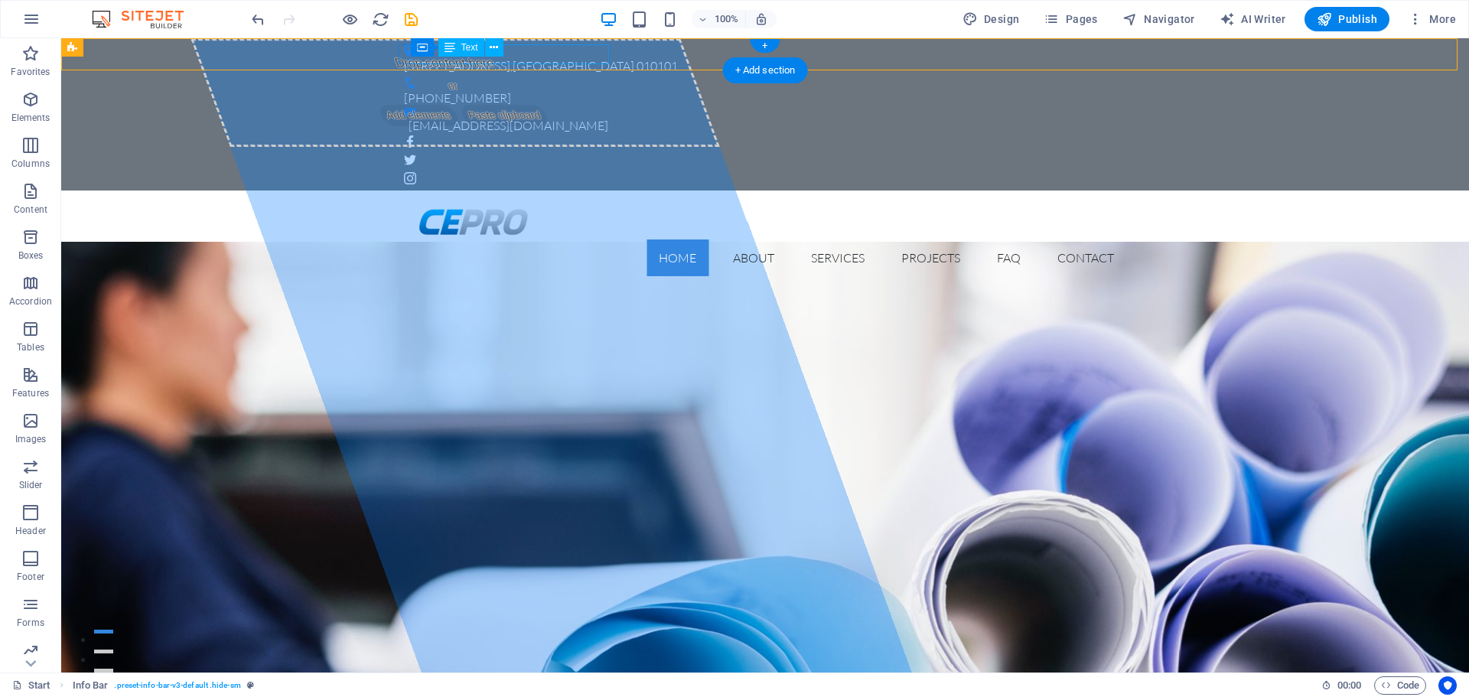
click at [501, 57] on div "123 Industrial Ave , Bucharest 010101" at bounding box center [759, 67] width 710 height 20
click at [404, 57] on figure at bounding box center [759, 50] width 710 height 12
click at [409, 46] on icon at bounding box center [410, 47] width 11 height 18
click at [407, 45] on icon at bounding box center [410, 47] width 11 height 18
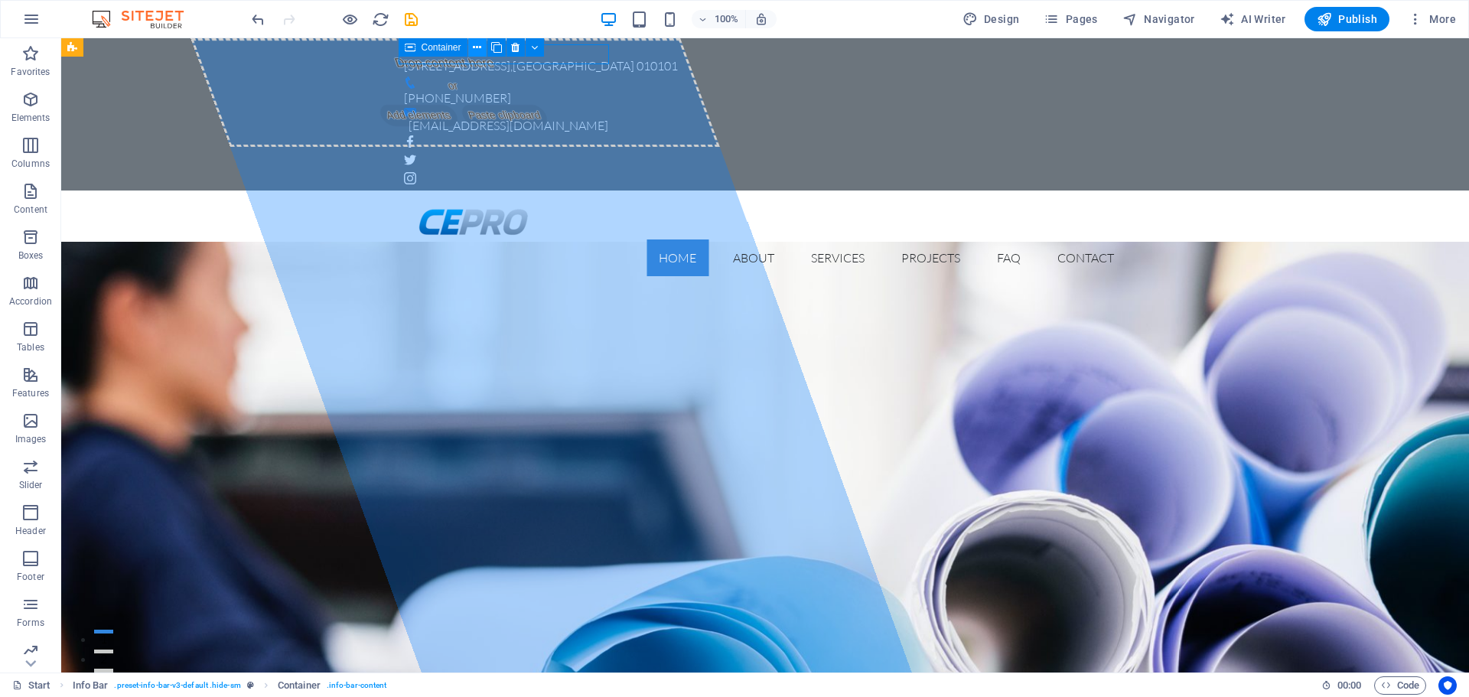
click at [483, 50] on button at bounding box center [477, 47] width 18 height 18
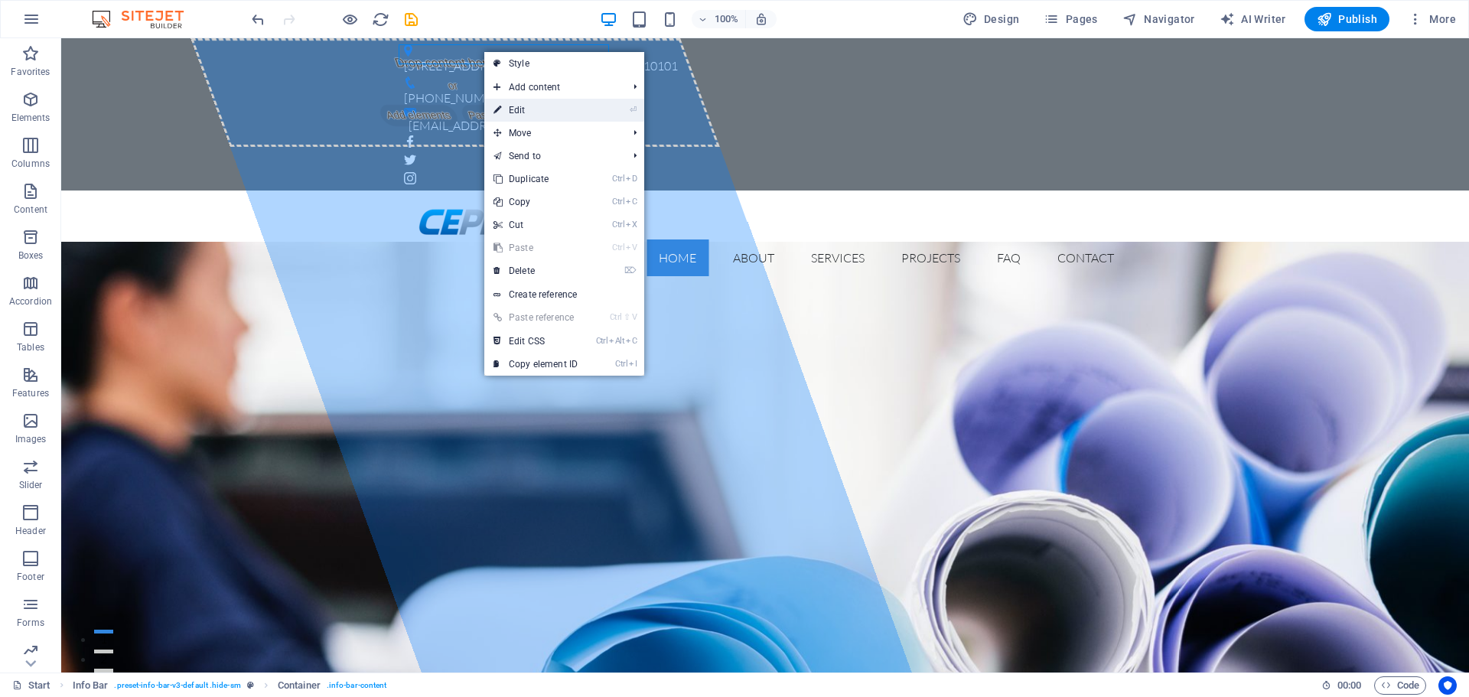
click at [512, 115] on link "⏎ Edit" at bounding box center [535, 110] width 103 height 23
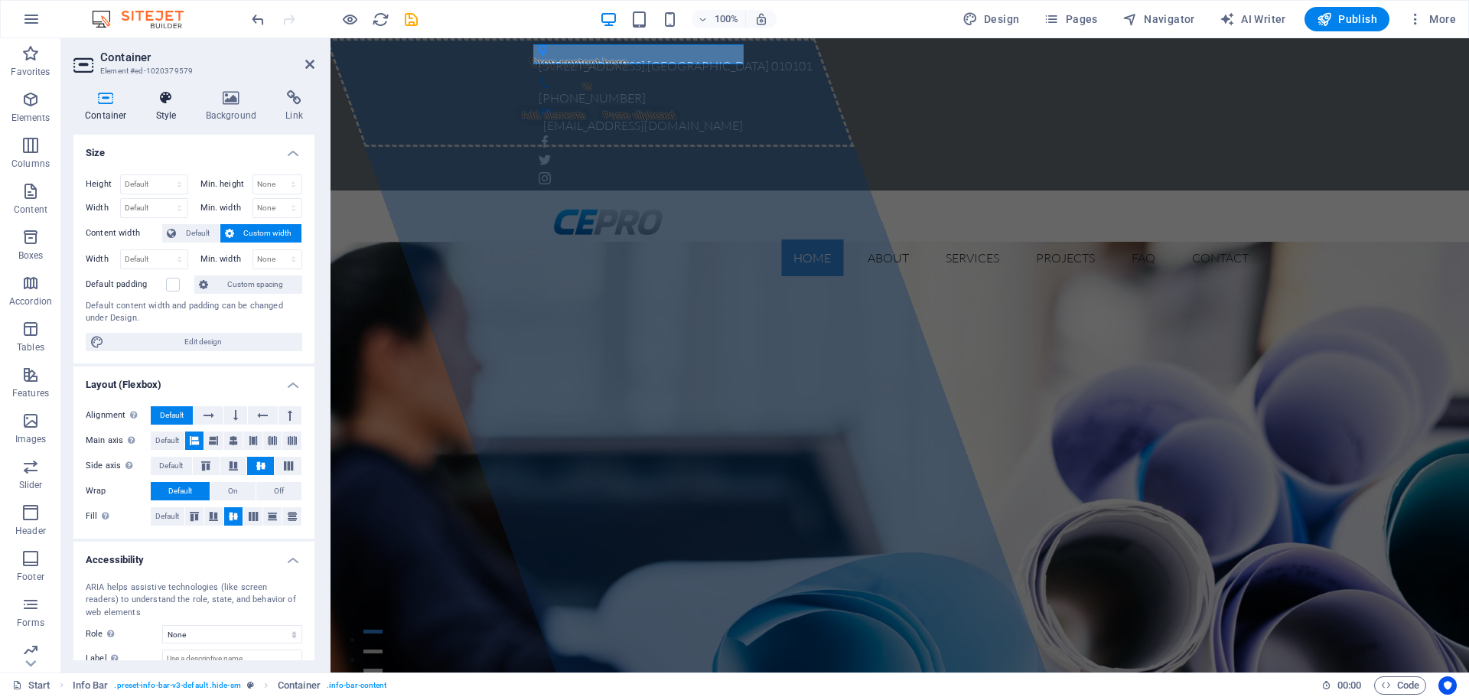
click at [177, 109] on h4 "Style" at bounding box center [170, 106] width 50 height 32
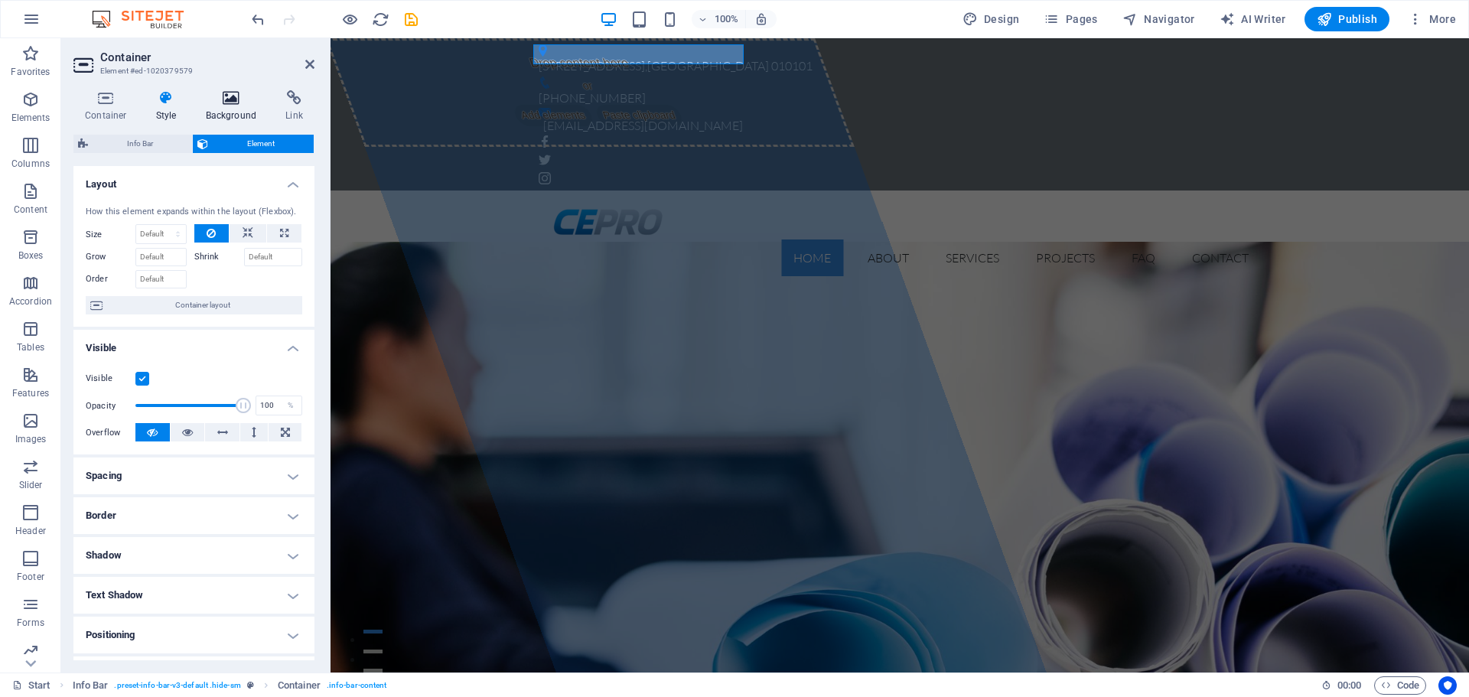
click at [230, 96] on icon at bounding box center [231, 97] width 74 height 15
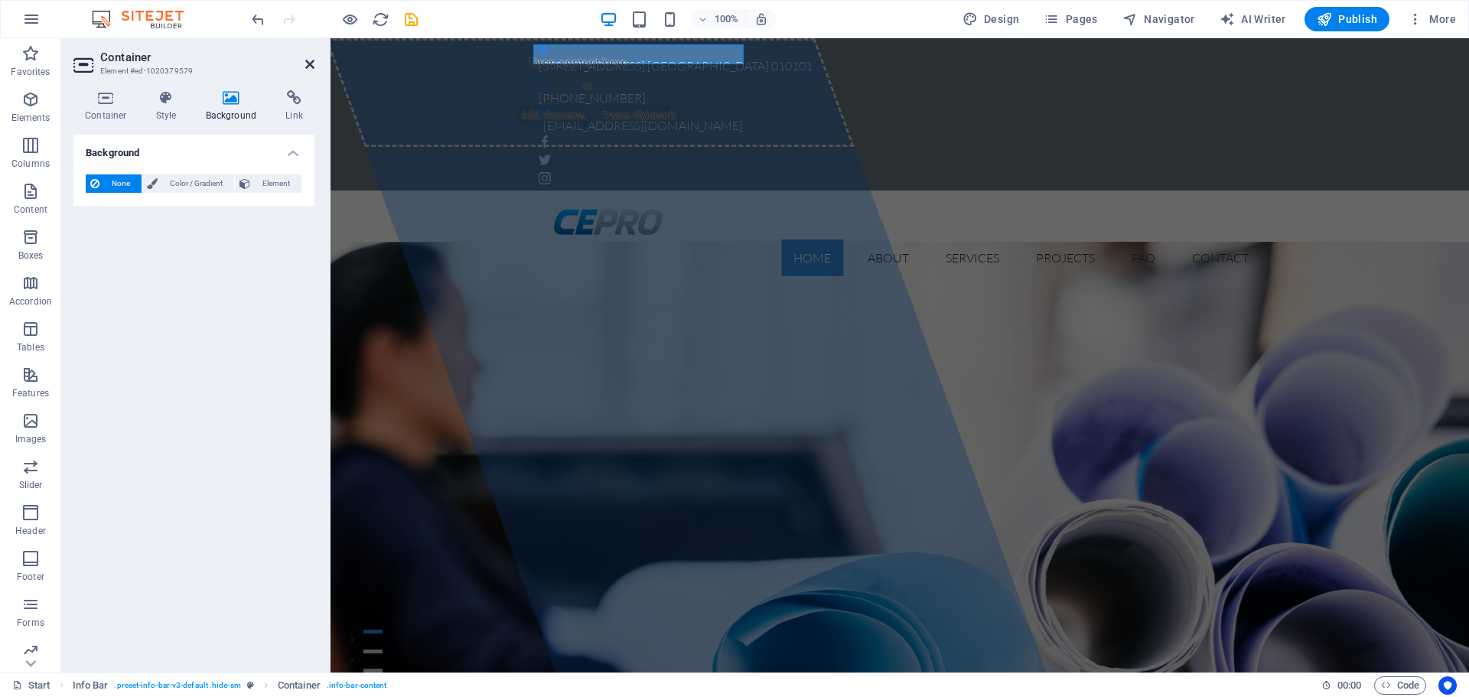
click at [306, 67] on icon at bounding box center [309, 64] width 9 height 12
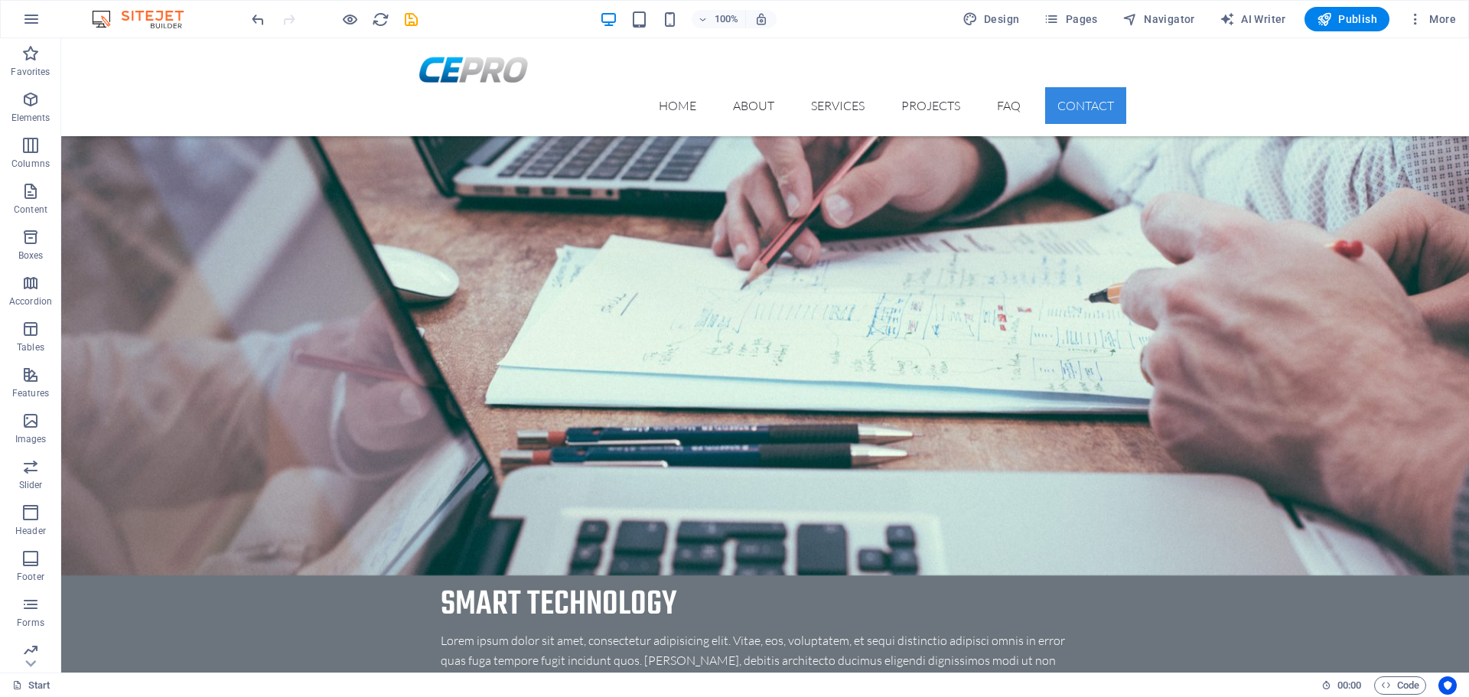
scroll to position [4733, 0]
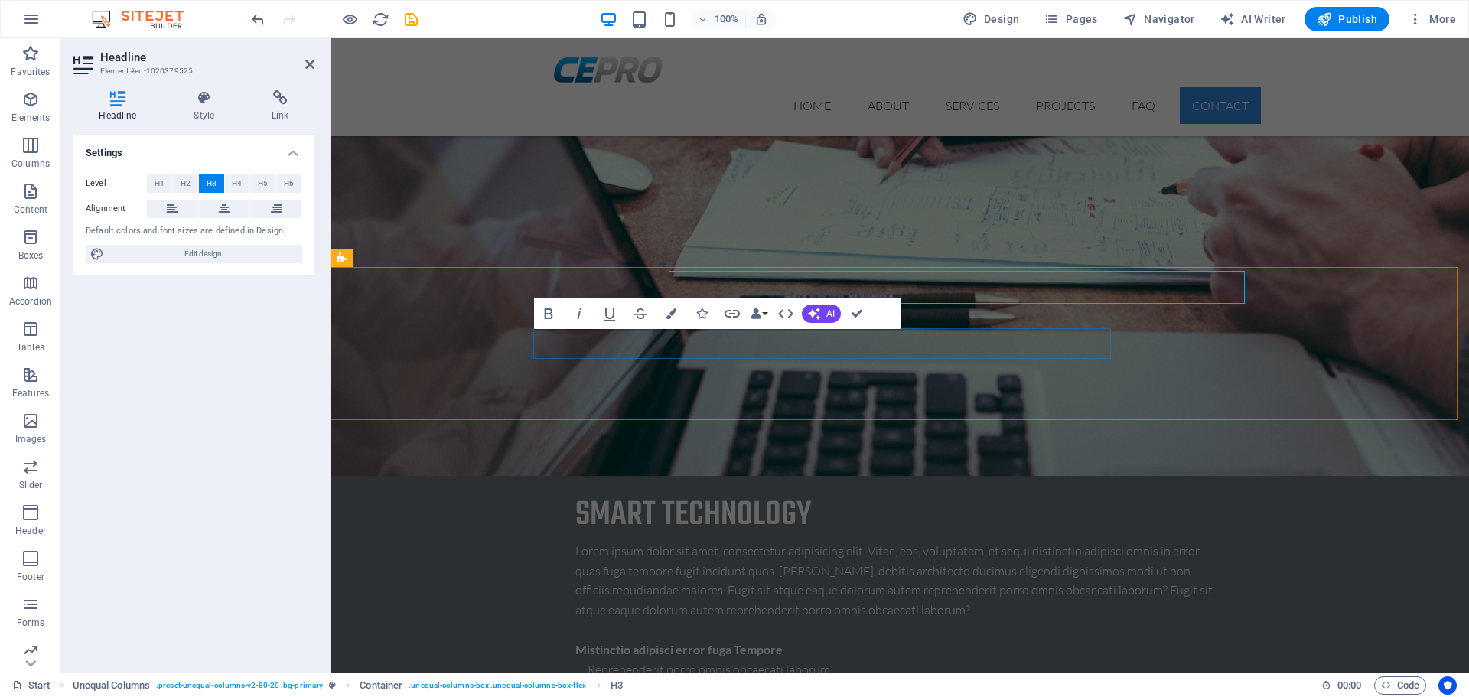
scroll to position [4792, 0]
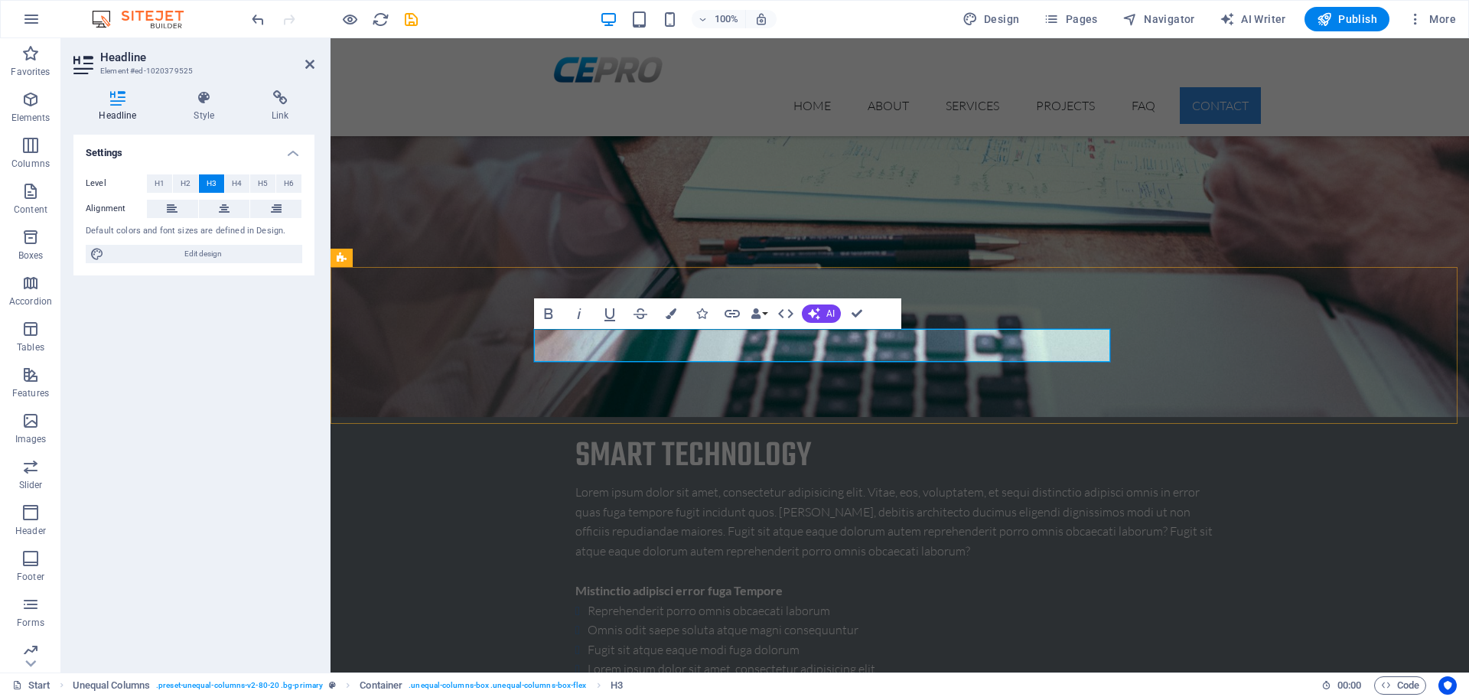
click at [308, 68] on icon at bounding box center [309, 64] width 9 height 12
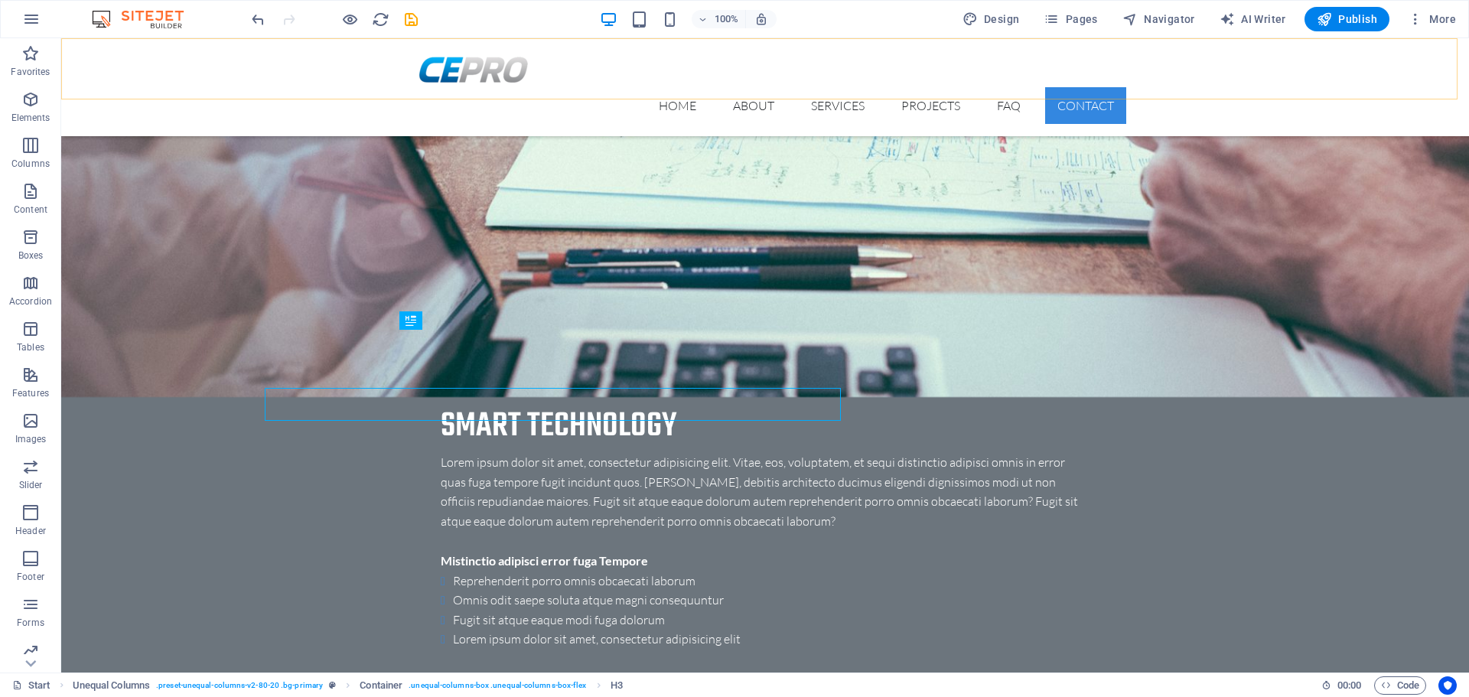
scroll to position [4733, 0]
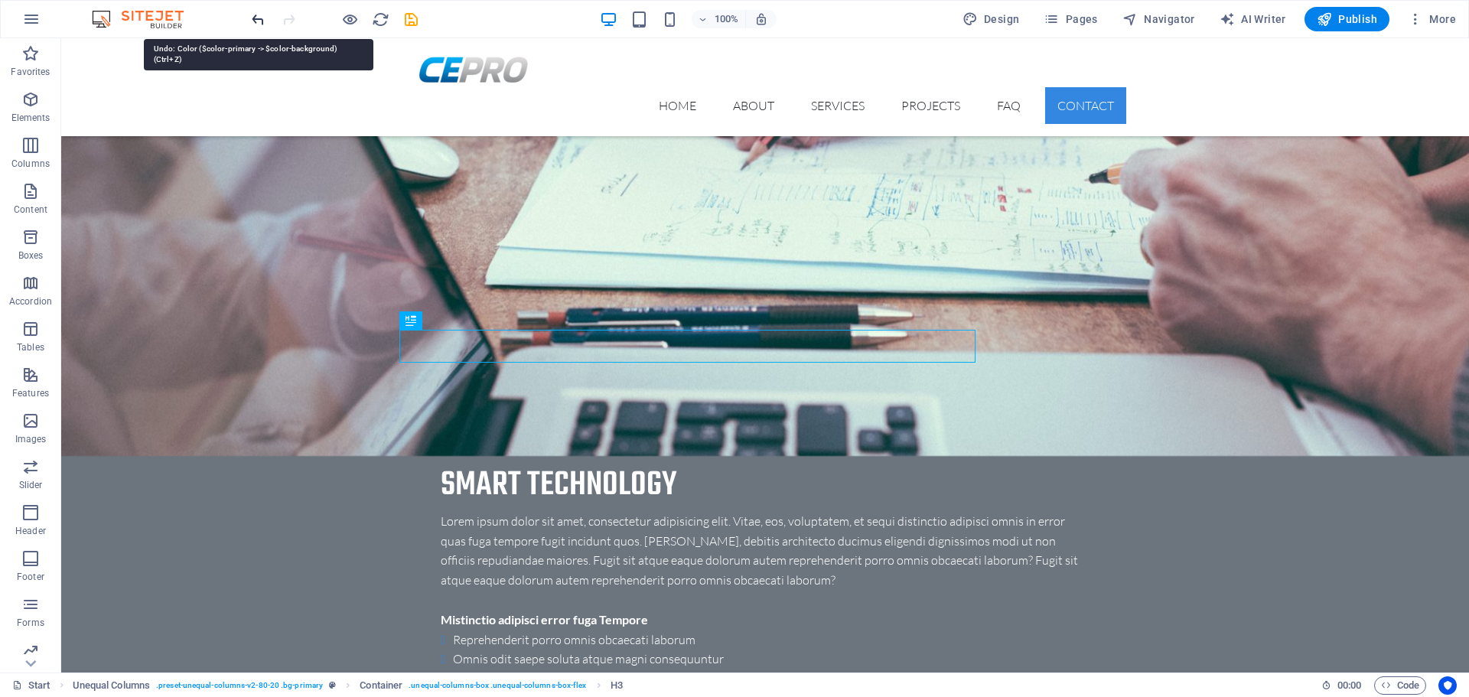
click at [259, 24] on icon "undo" at bounding box center [258, 20] width 18 height 18
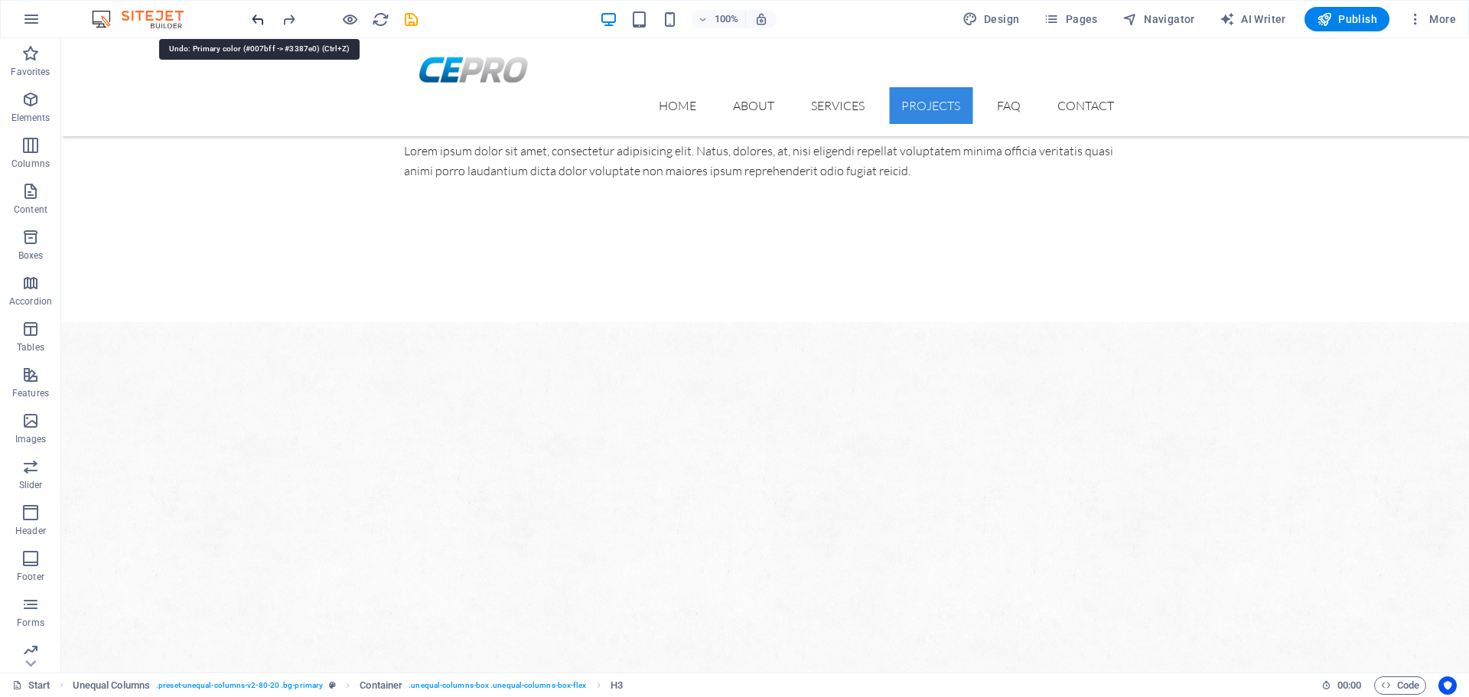
scroll to position [0, 0]
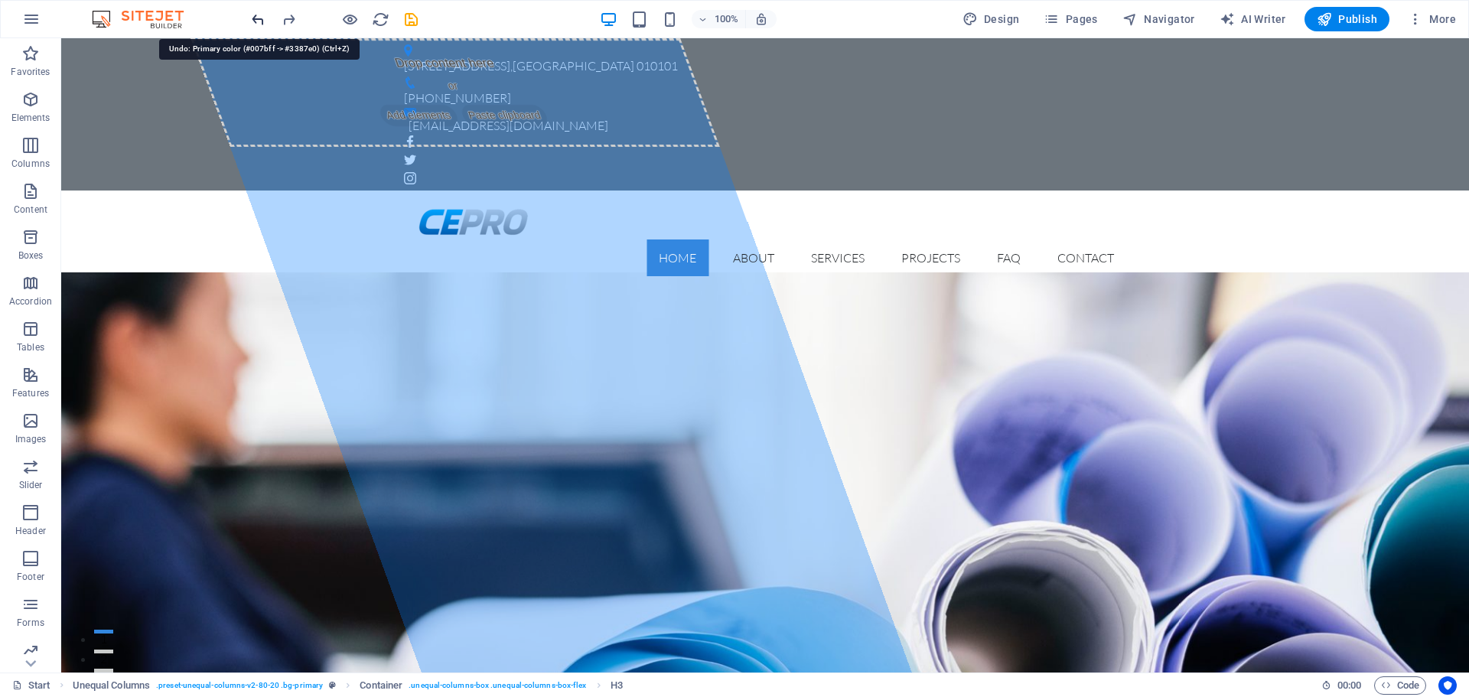
click at [259, 23] on icon "undo" at bounding box center [258, 20] width 18 height 18
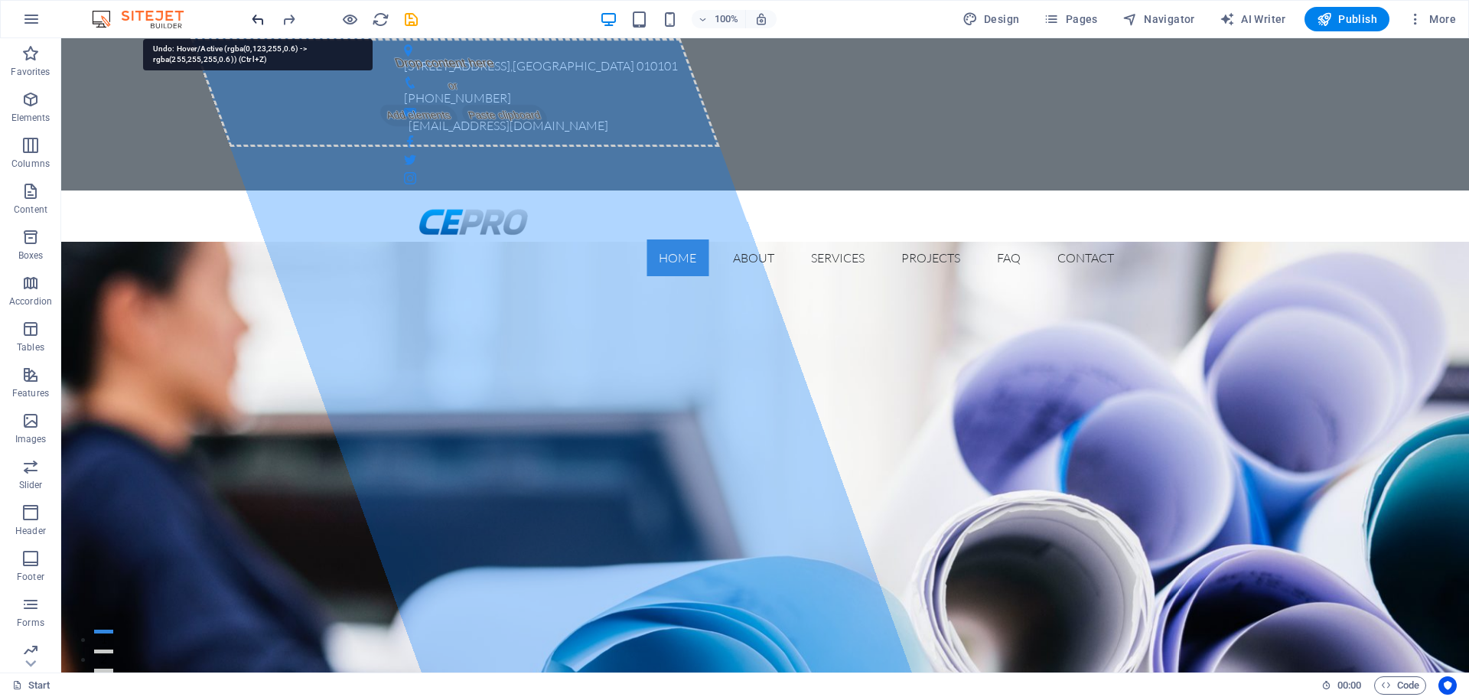
click at [259, 23] on icon "undo" at bounding box center [258, 20] width 18 height 18
click at [259, 23] on div at bounding box center [334, 19] width 171 height 24
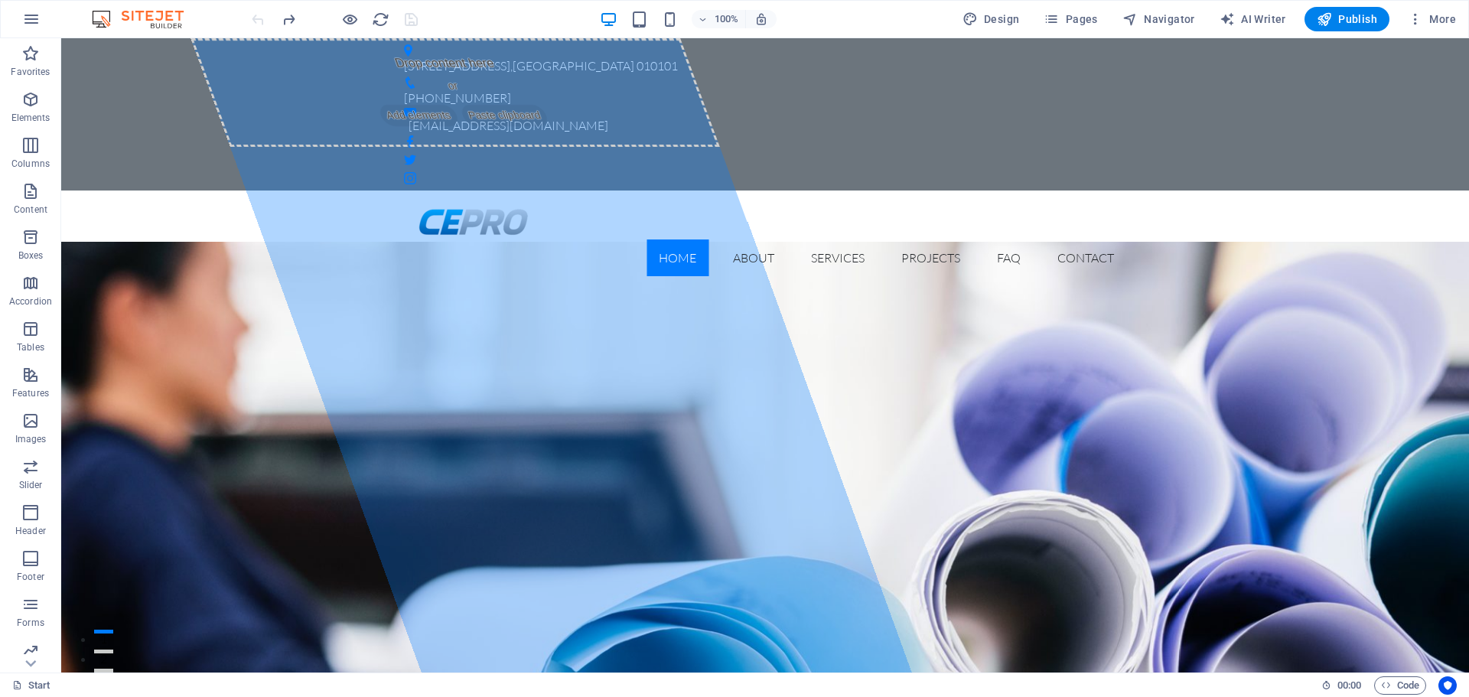
click at [259, 23] on div at bounding box center [334, 19] width 171 height 24
click at [201, 26] on img at bounding box center [145, 19] width 115 height 18
click at [1004, 14] on span "Design" at bounding box center [990, 18] width 57 height 15
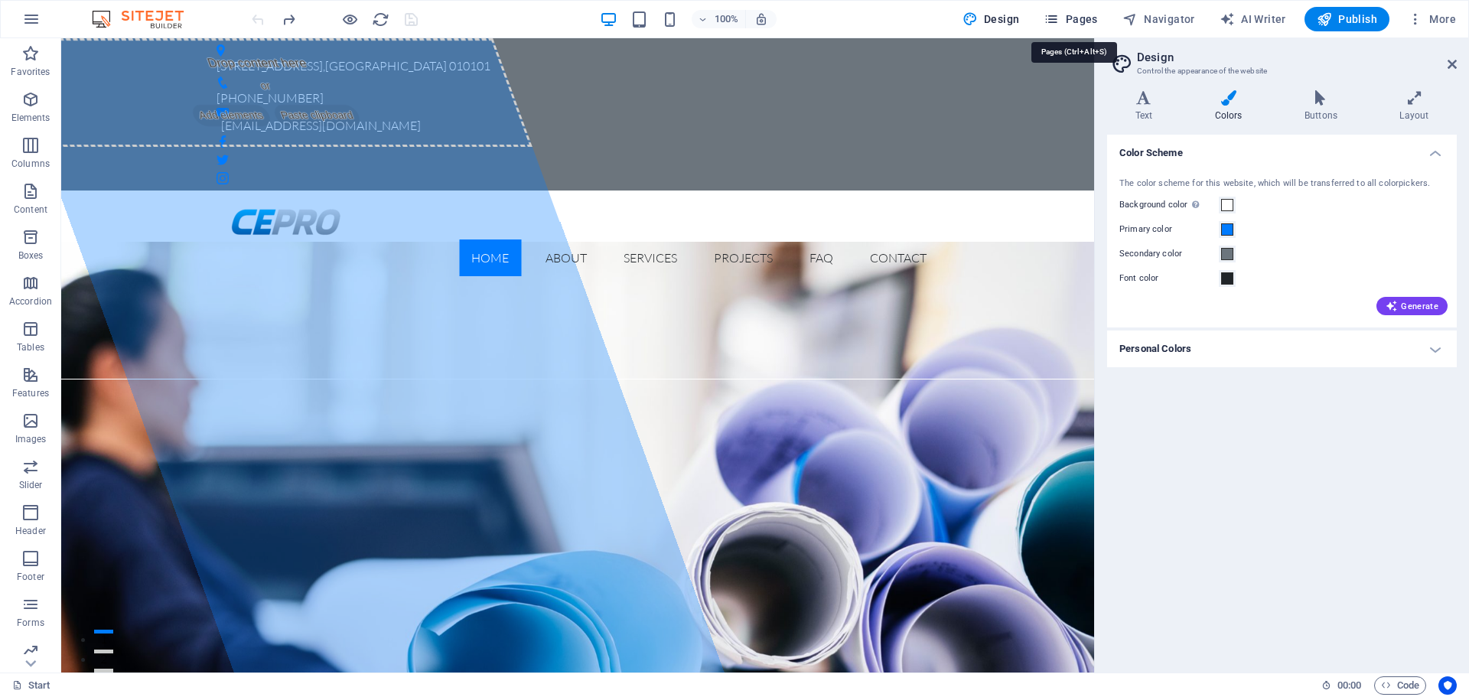
click at [1090, 11] on button "Pages" at bounding box center [1070, 19] width 66 height 24
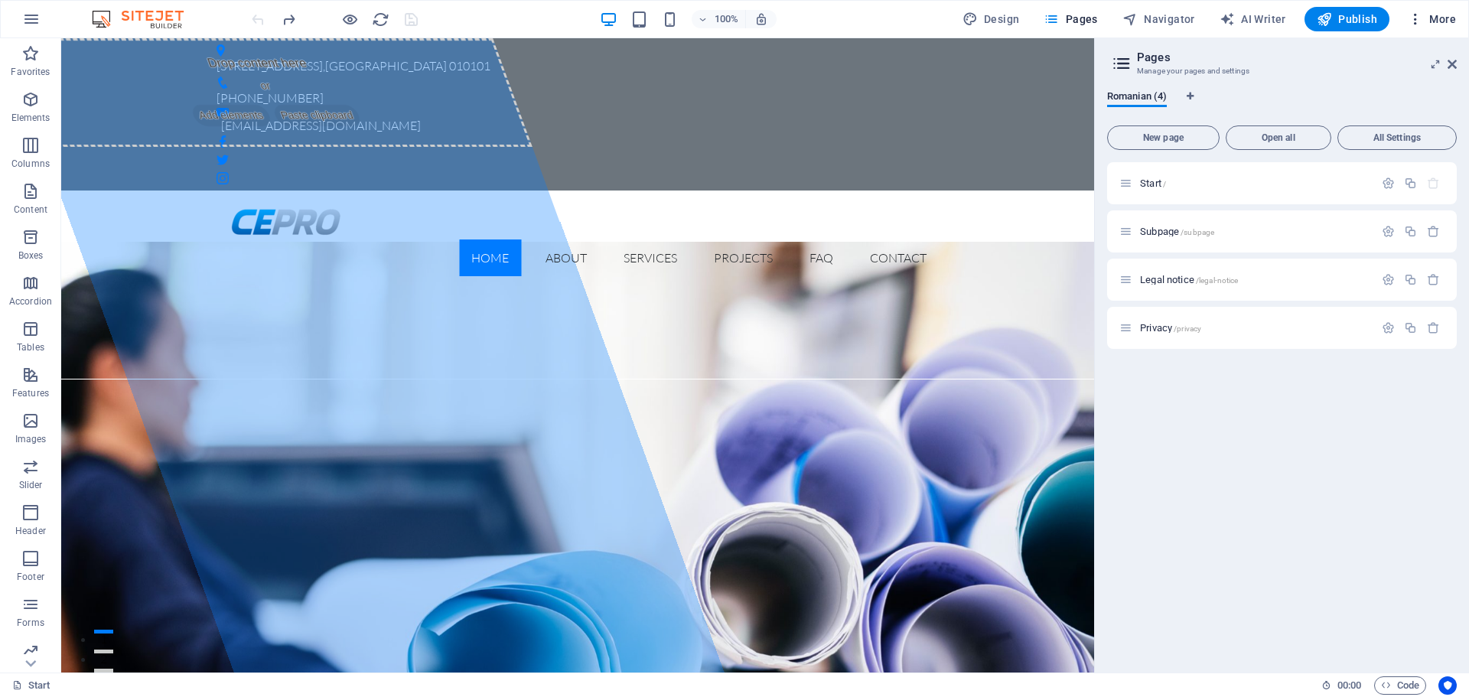
click at [1448, 21] on span "More" at bounding box center [1432, 18] width 48 height 15
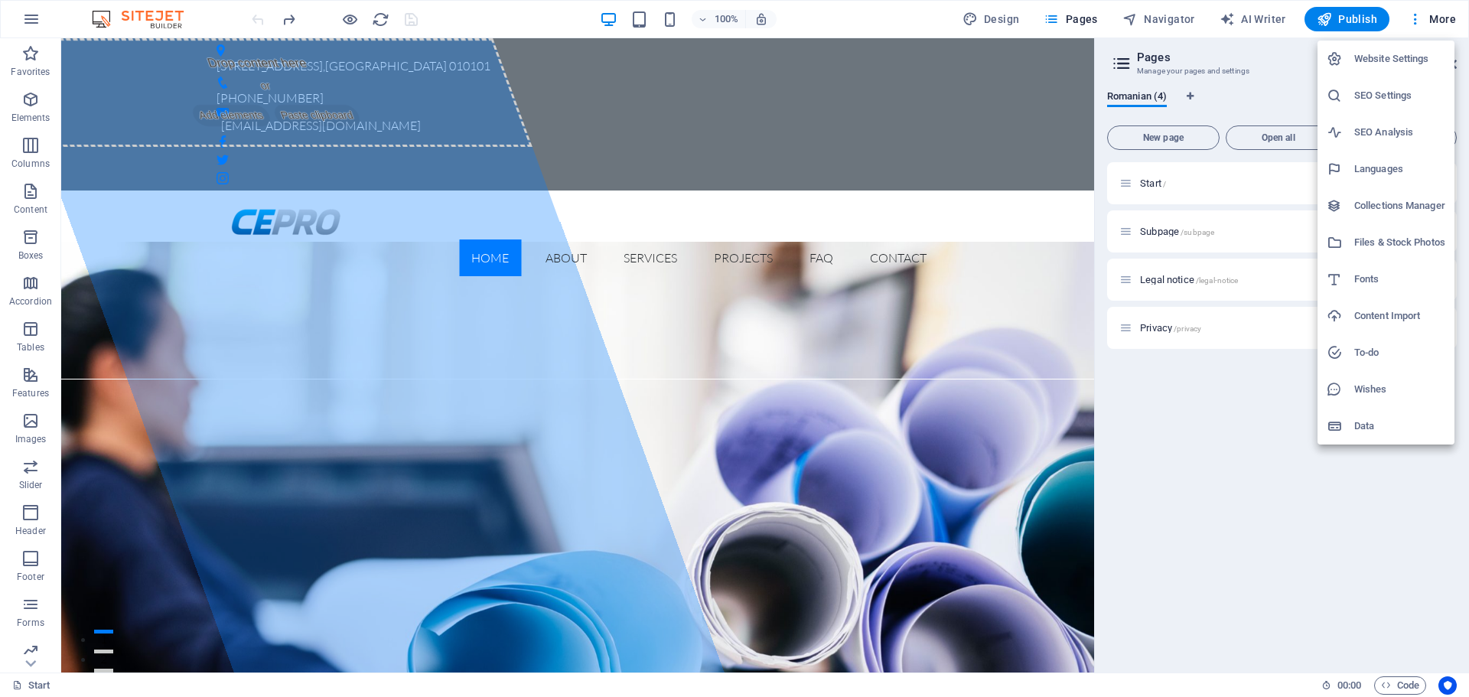
click at [26, 25] on div at bounding box center [734, 348] width 1469 height 697
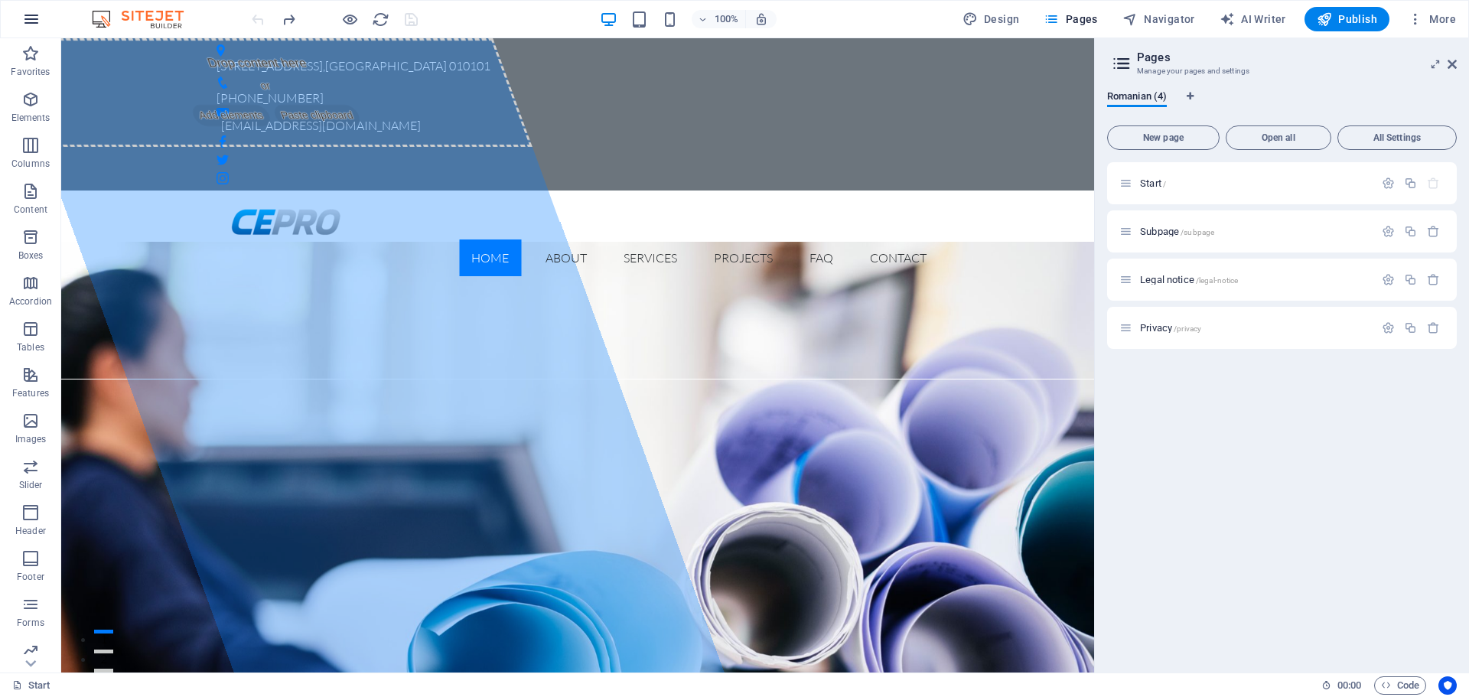
click at [34, 11] on icon "button" at bounding box center [31, 19] width 18 height 18
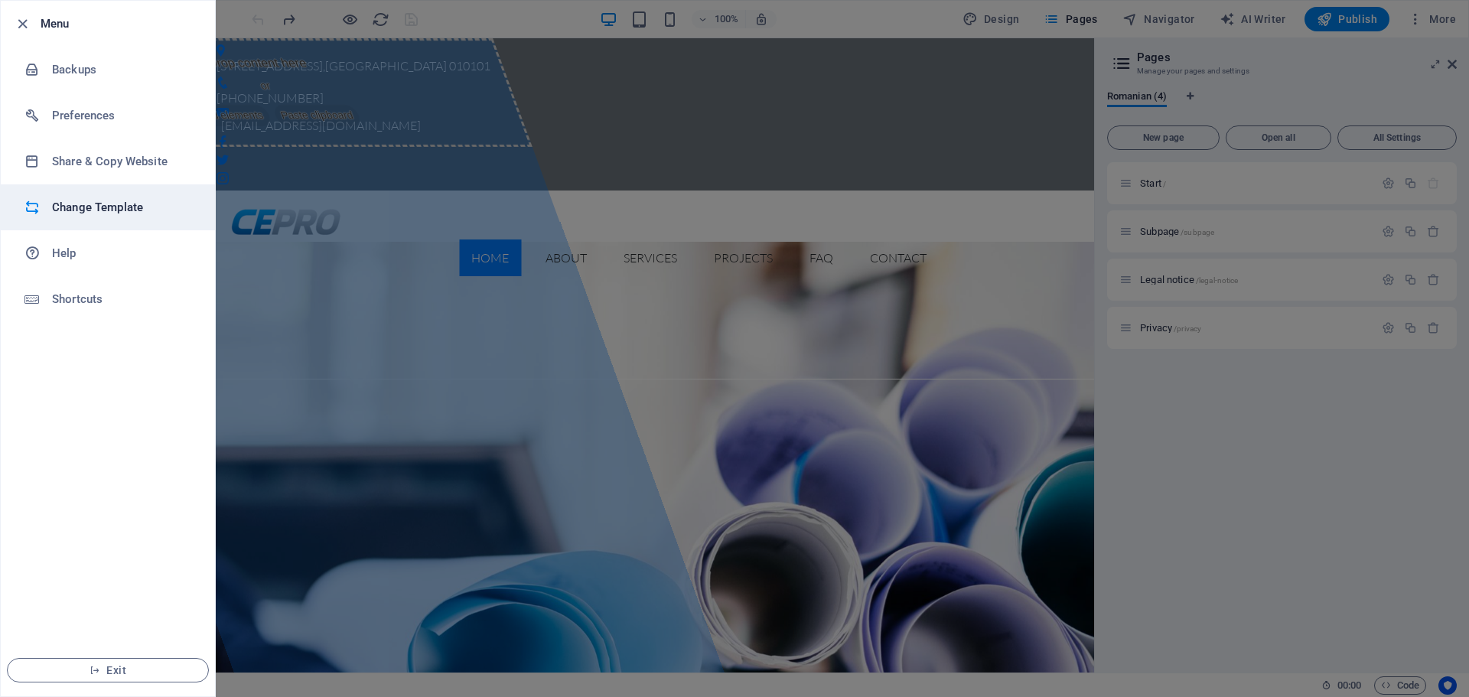
click at [108, 201] on h6 "Change Template" at bounding box center [123, 207] width 142 height 18
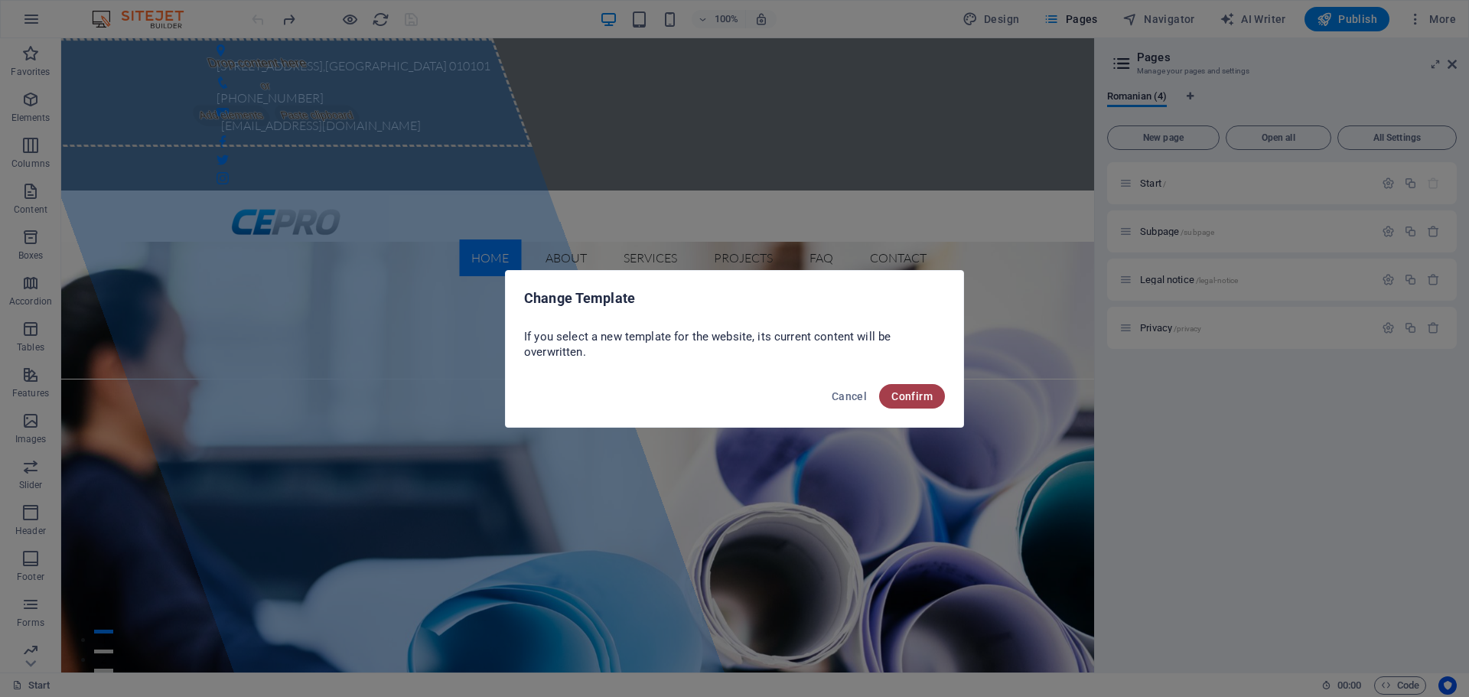
click at [913, 387] on button "Confirm" at bounding box center [912, 396] width 66 height 24
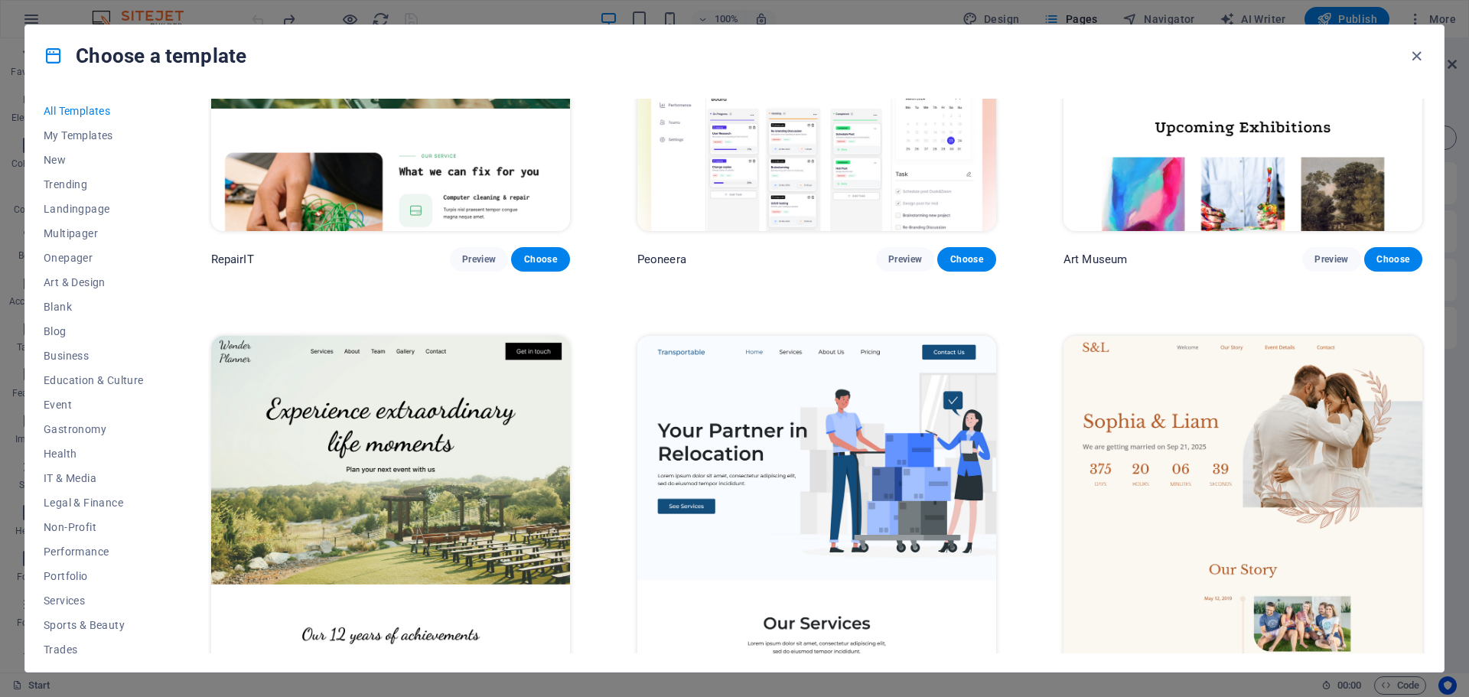
scroll to position [689, 0]
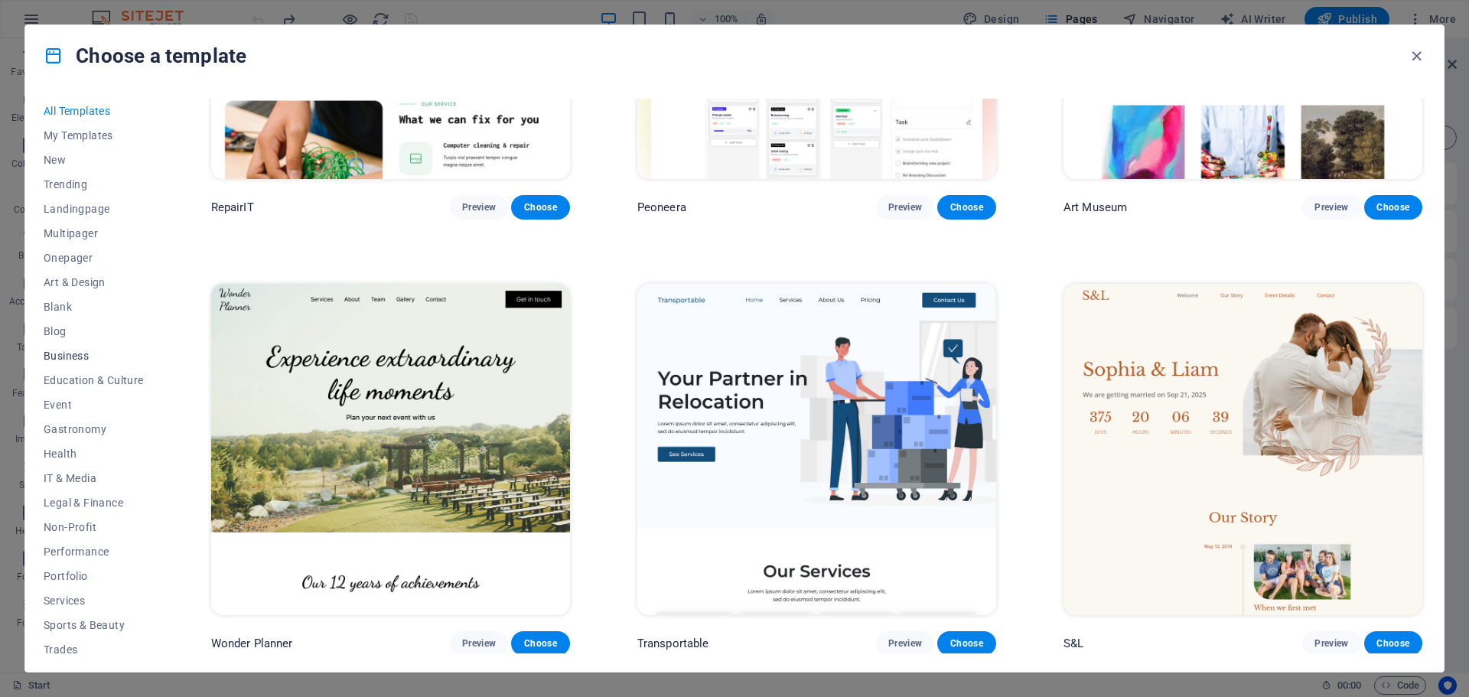
click at [78, 366] on button "Business" at bounding box center [94, 355] width 100 height 24
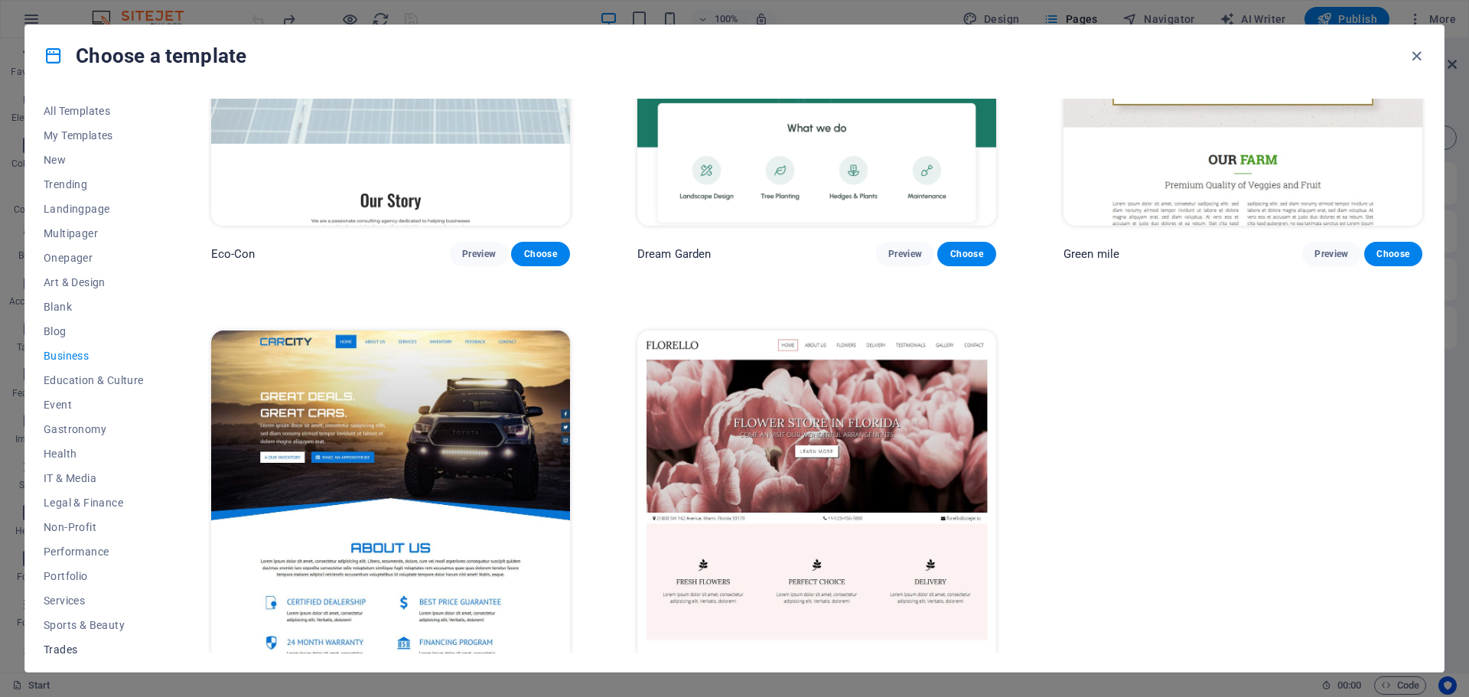
scroll to position [252, 0]
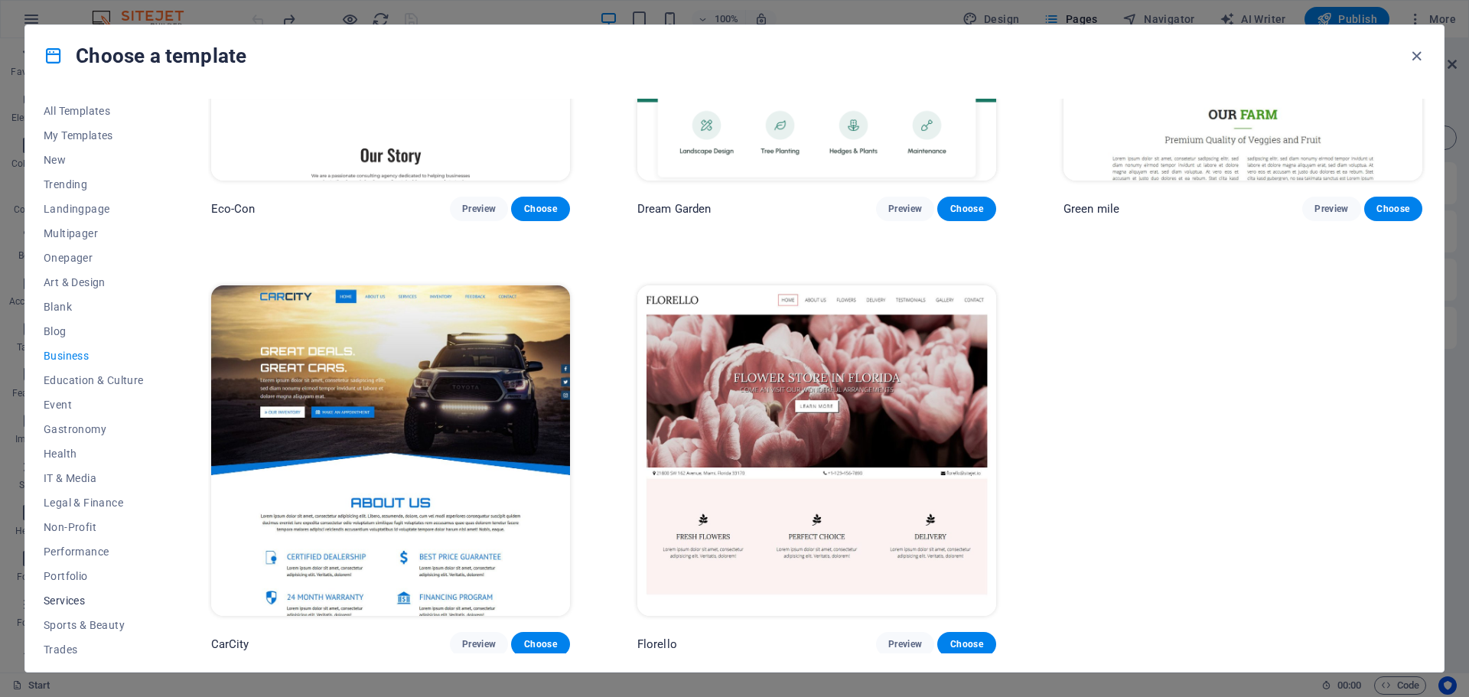
click at [86, 590] on button "Services" at bounding box center [94, 600] width 100 height 24
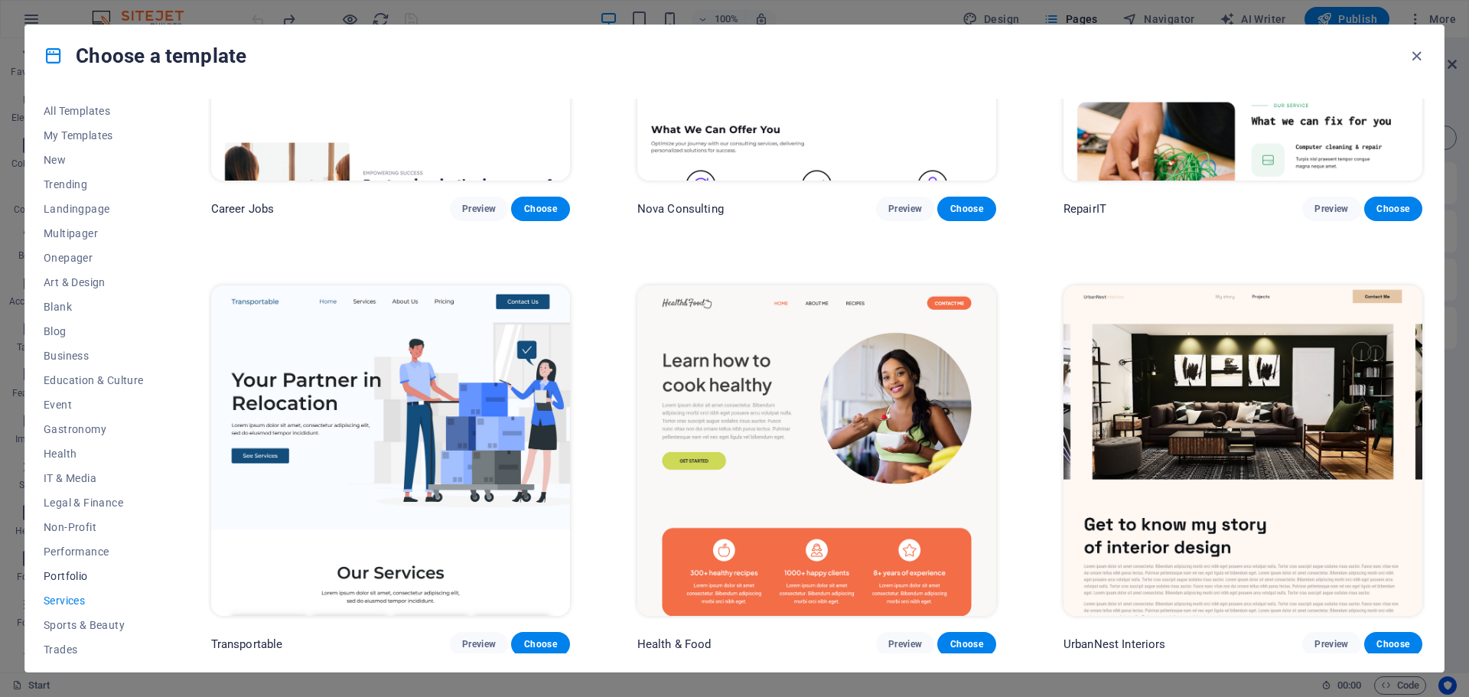
click at [76, 572] on span "Portfolio" at bounding box center [94, 576] width 100 height 12
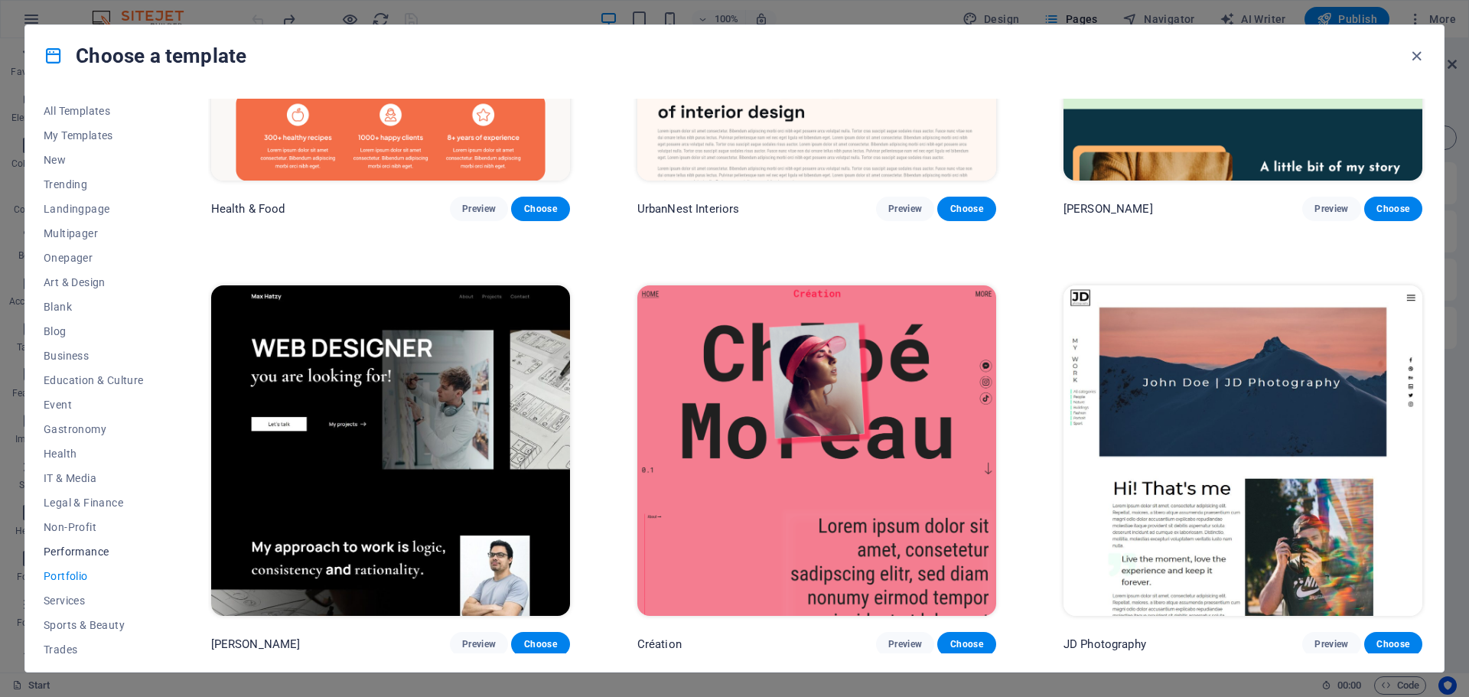
click at [79, 547] on span "Performance" at bounding box center [94, 551] width 100 height 12
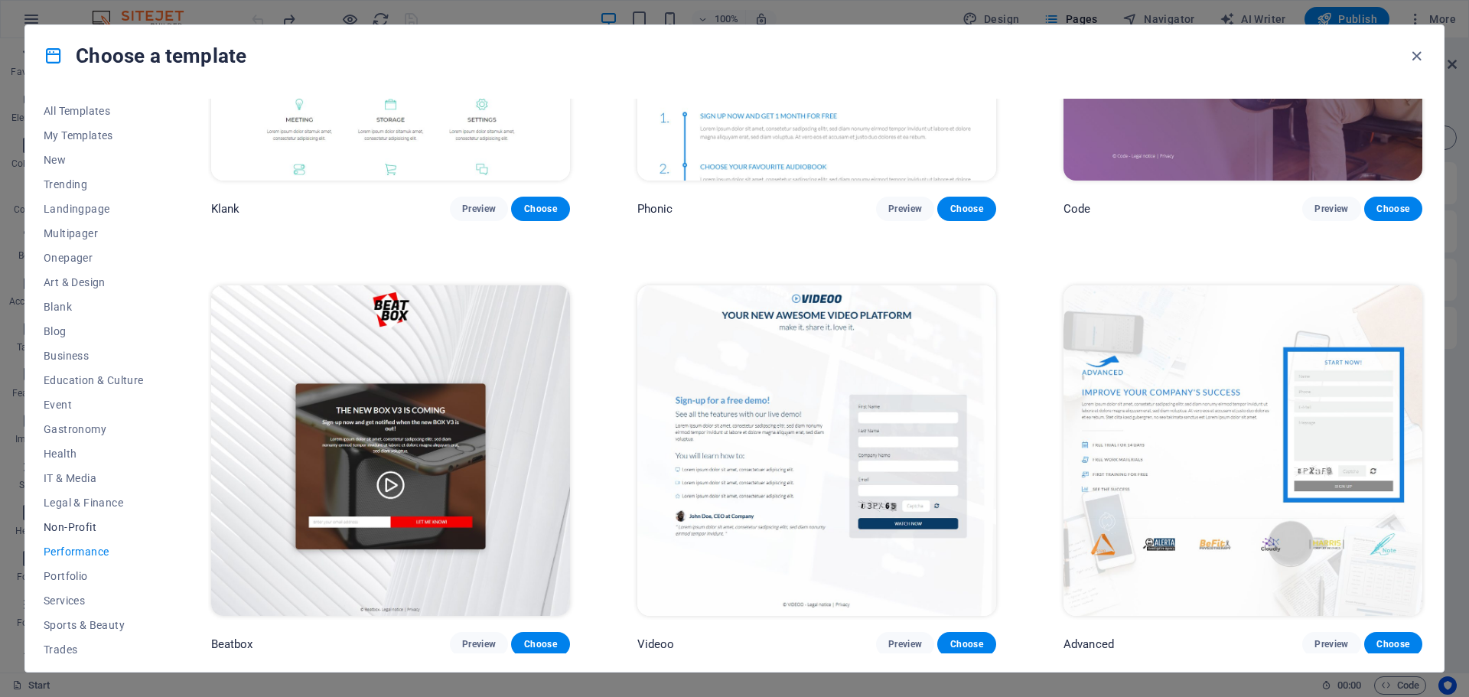
click at [84, 528] on span "Non-Profit" at bounding box center [94, 527] width 100 height 12
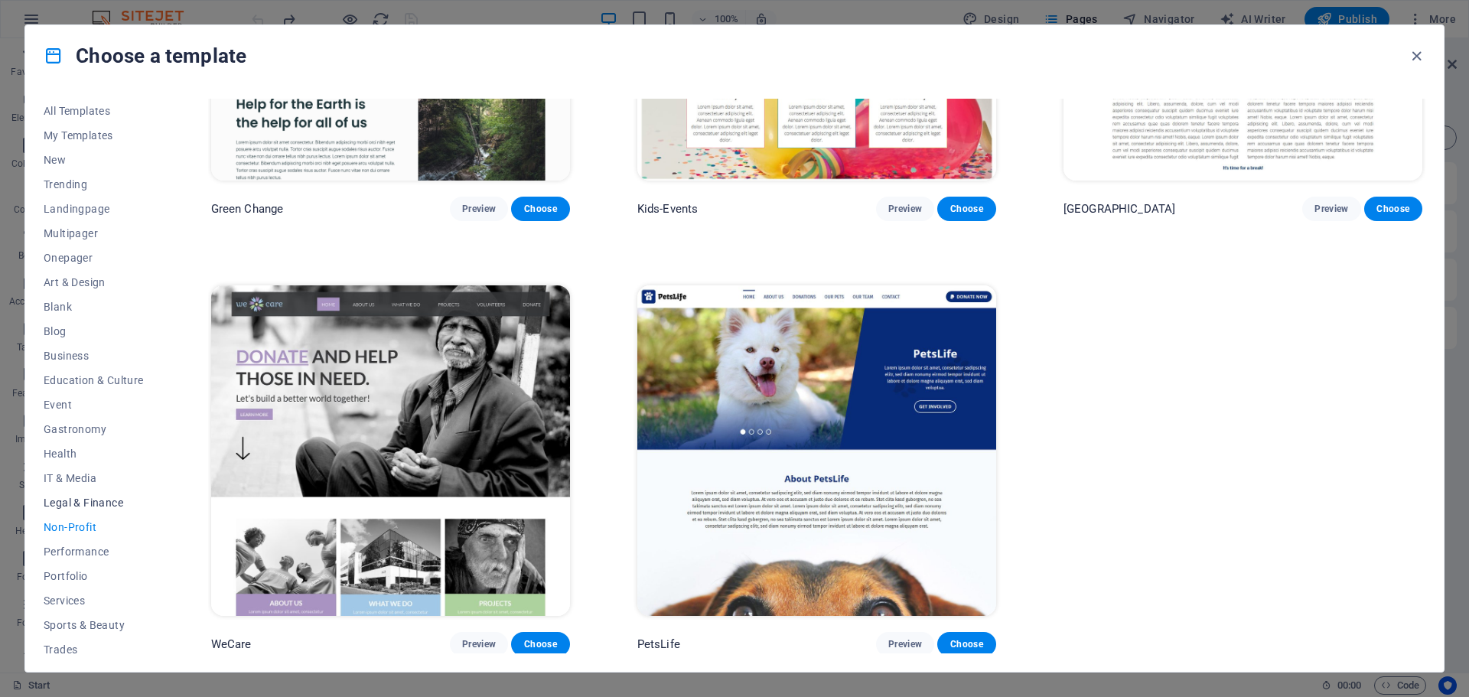
click at [86, 506] on span "Legal & Finance" at bounding box center [94, 502] width 100 height 12
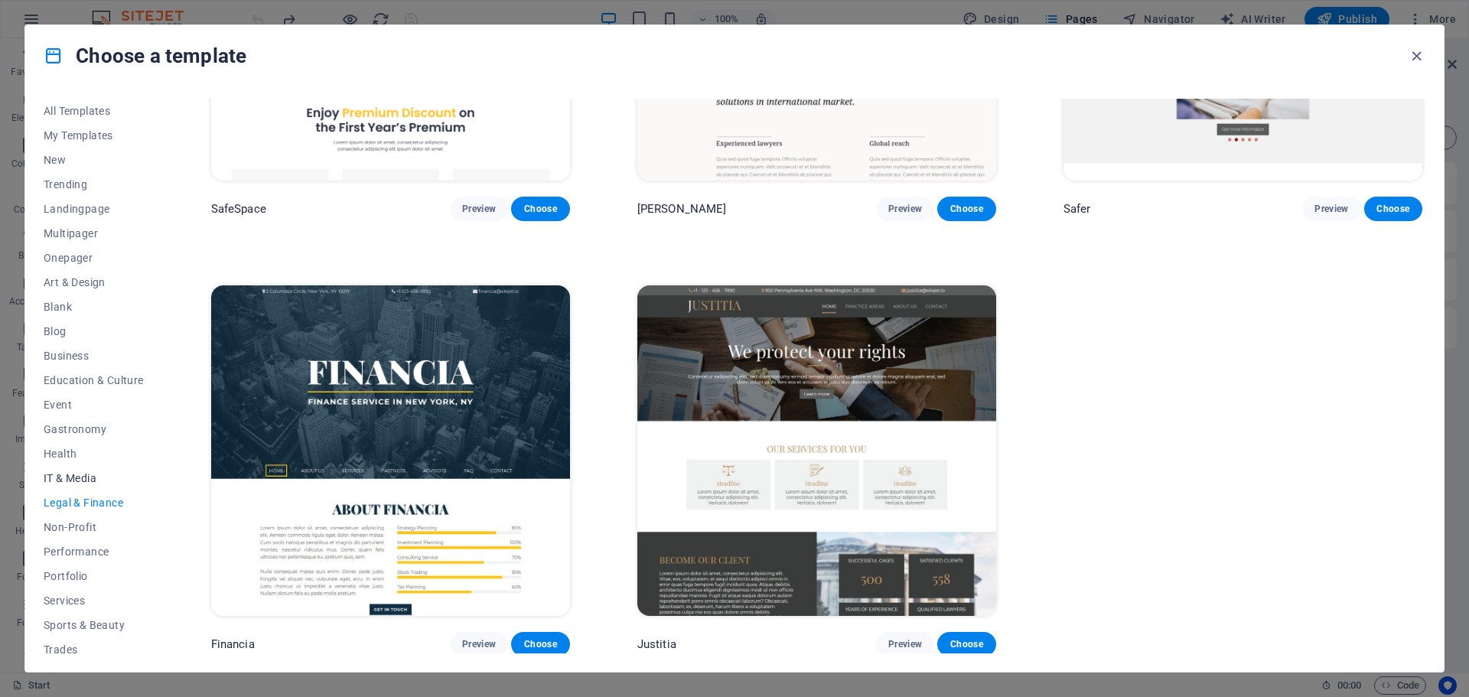
click at [86, 485] on button "IT & Media" at bounding box center [94, 478] width 100 height 24
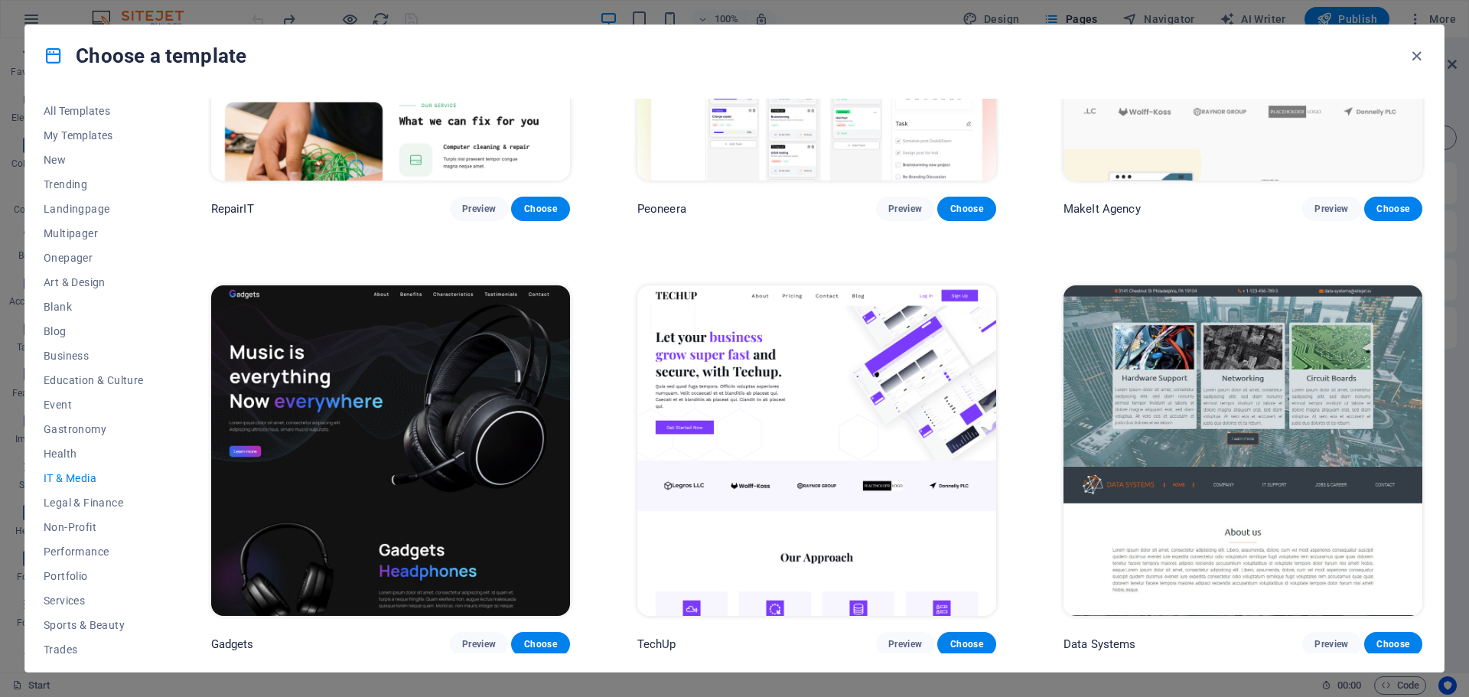
scroll to position [0, 0]
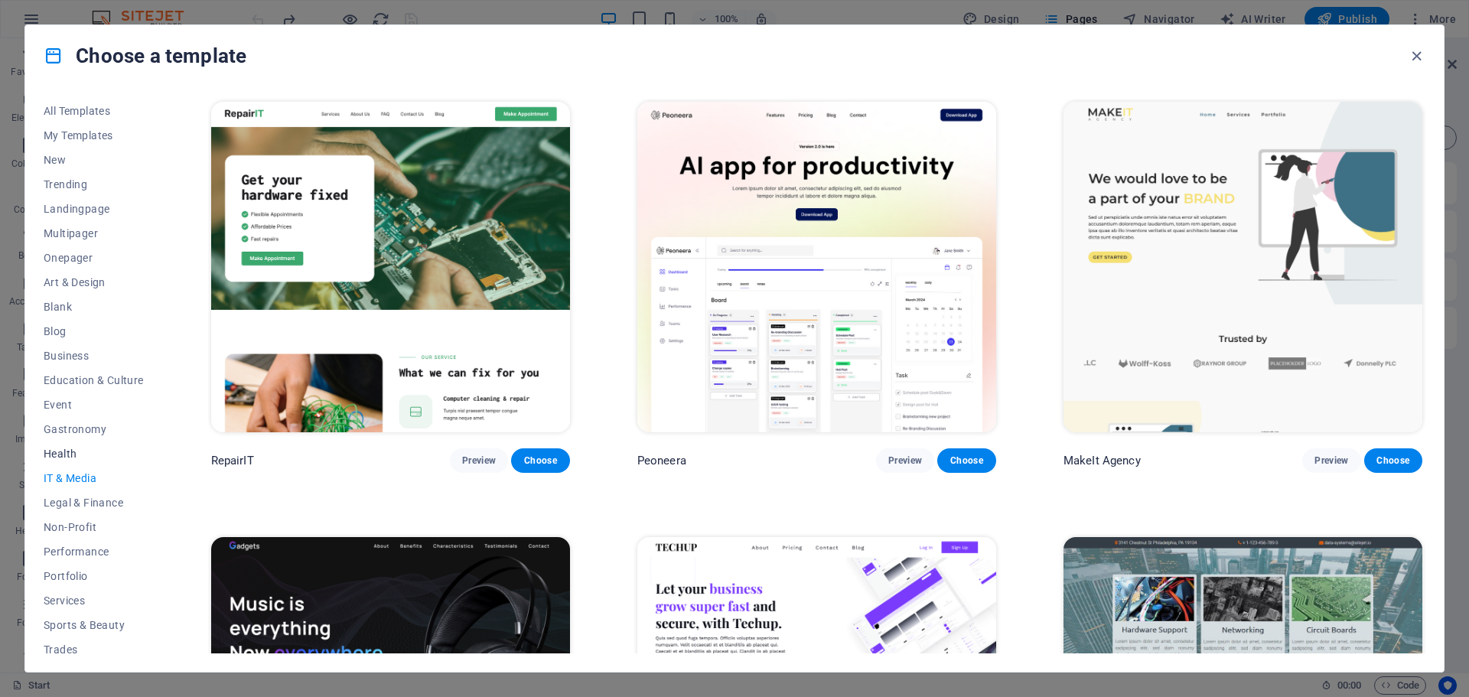
click at [86, 450] on span "Health" at bounding box center [94, 454] width 100 height 12
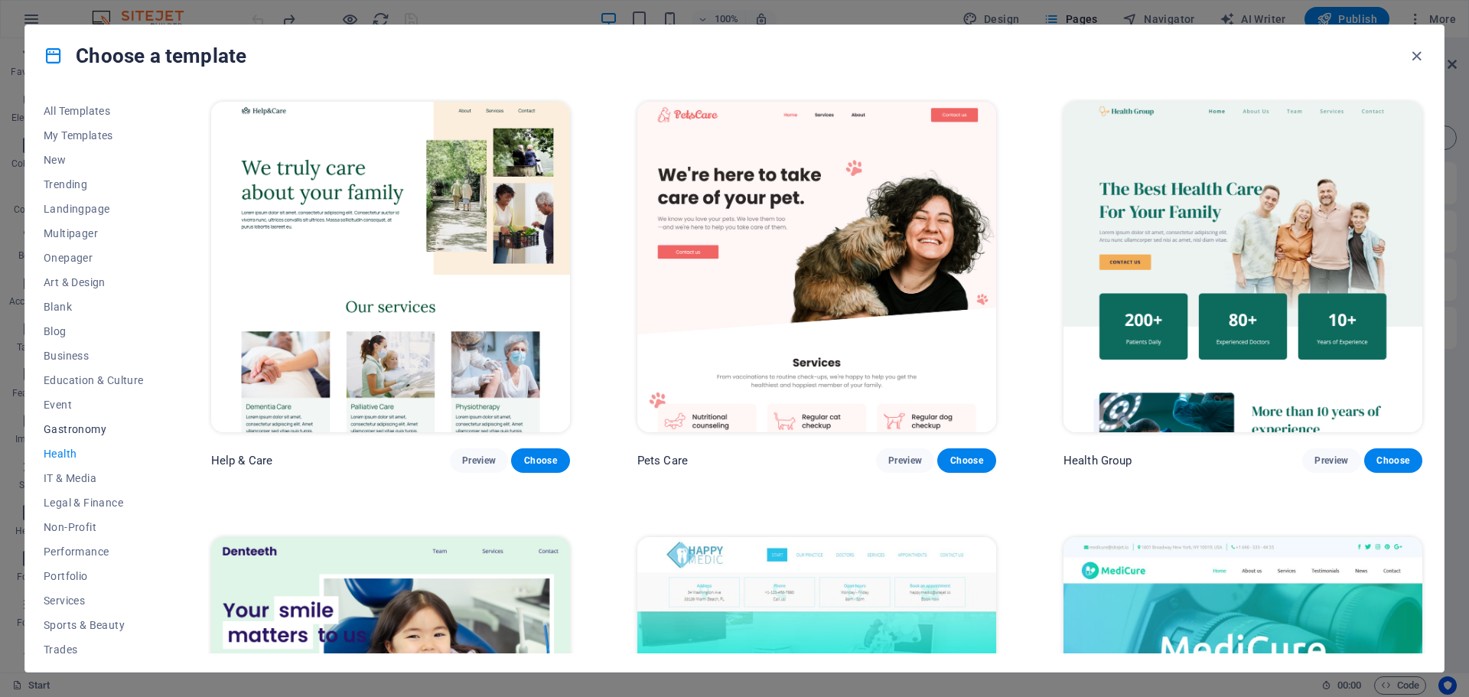
click at [96, 418] on button "Gastronomy" at bounding box center [94, 429] width 100 height 24
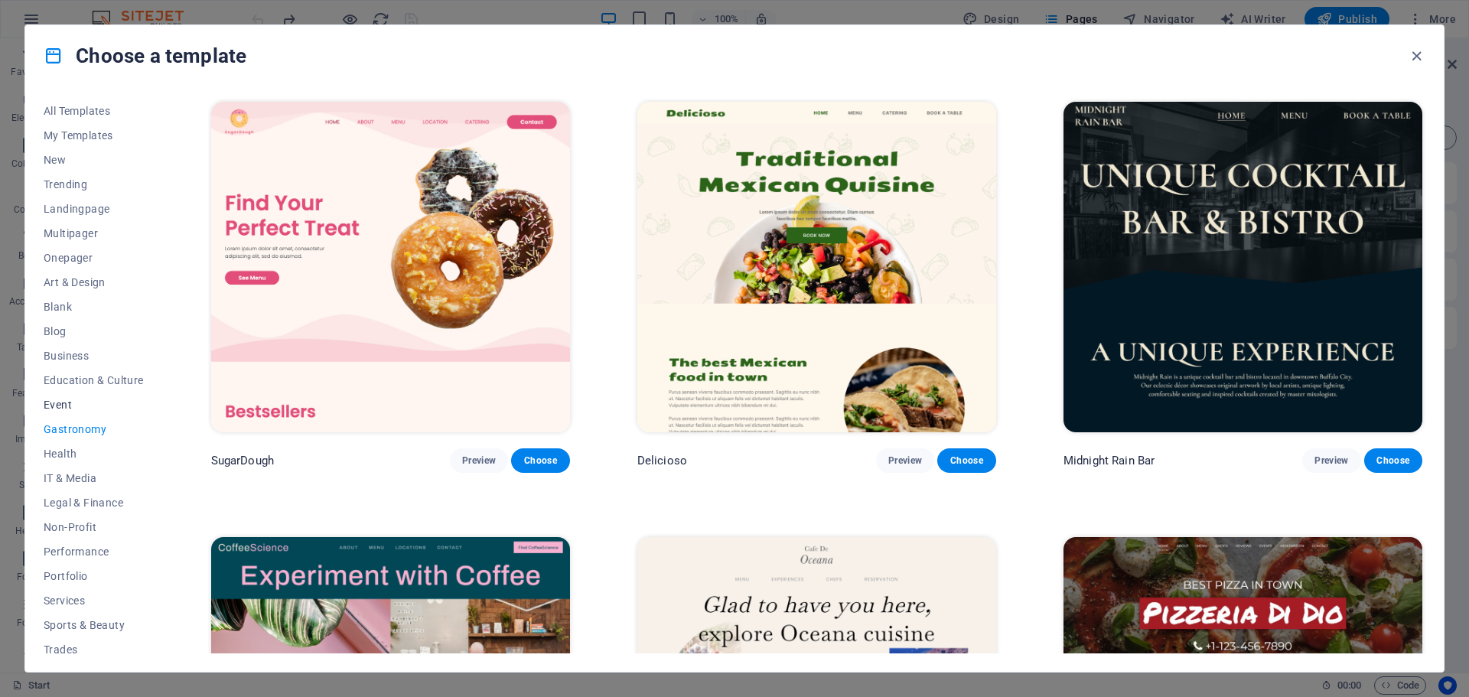
click at [96, 402] on span "Event" at bounding box center [94, 405] width 100 height 12
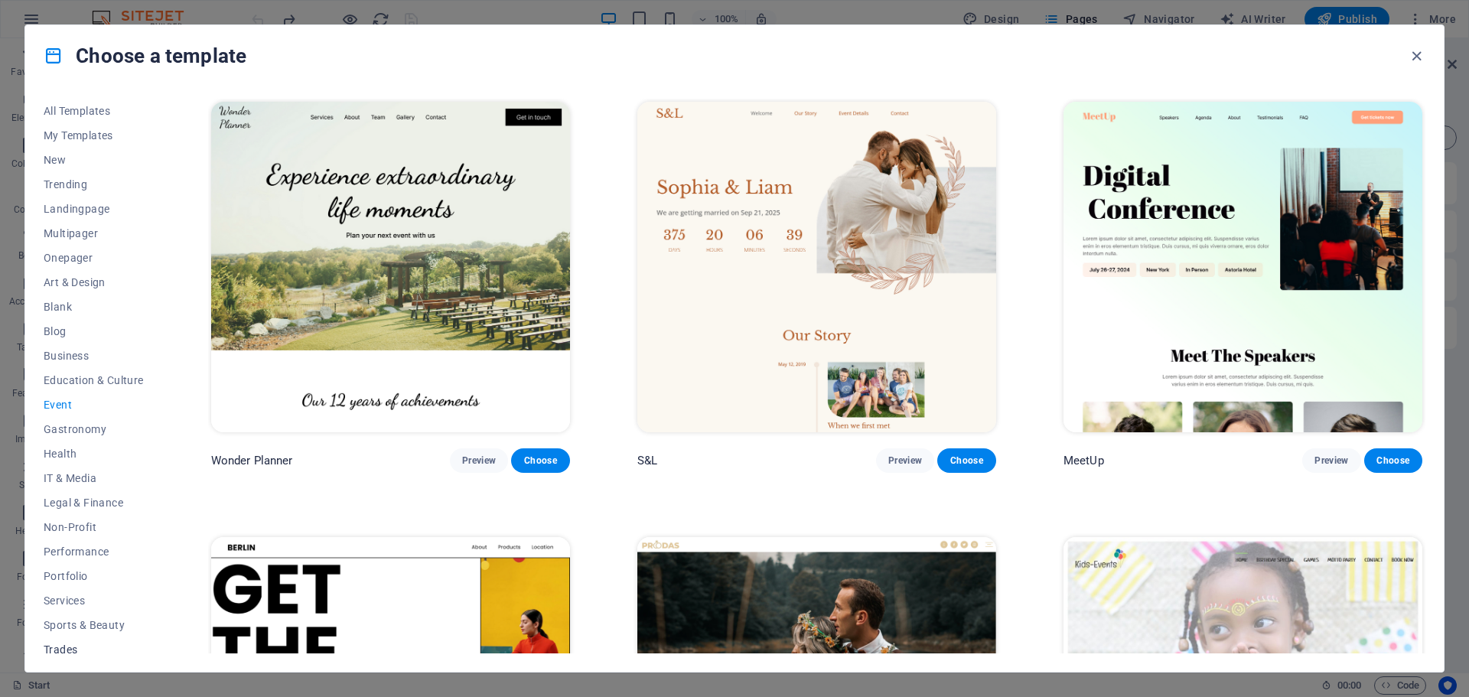
click at [91, 647] on span "Trades" at bounding box center [94, 649] width 100 height 12
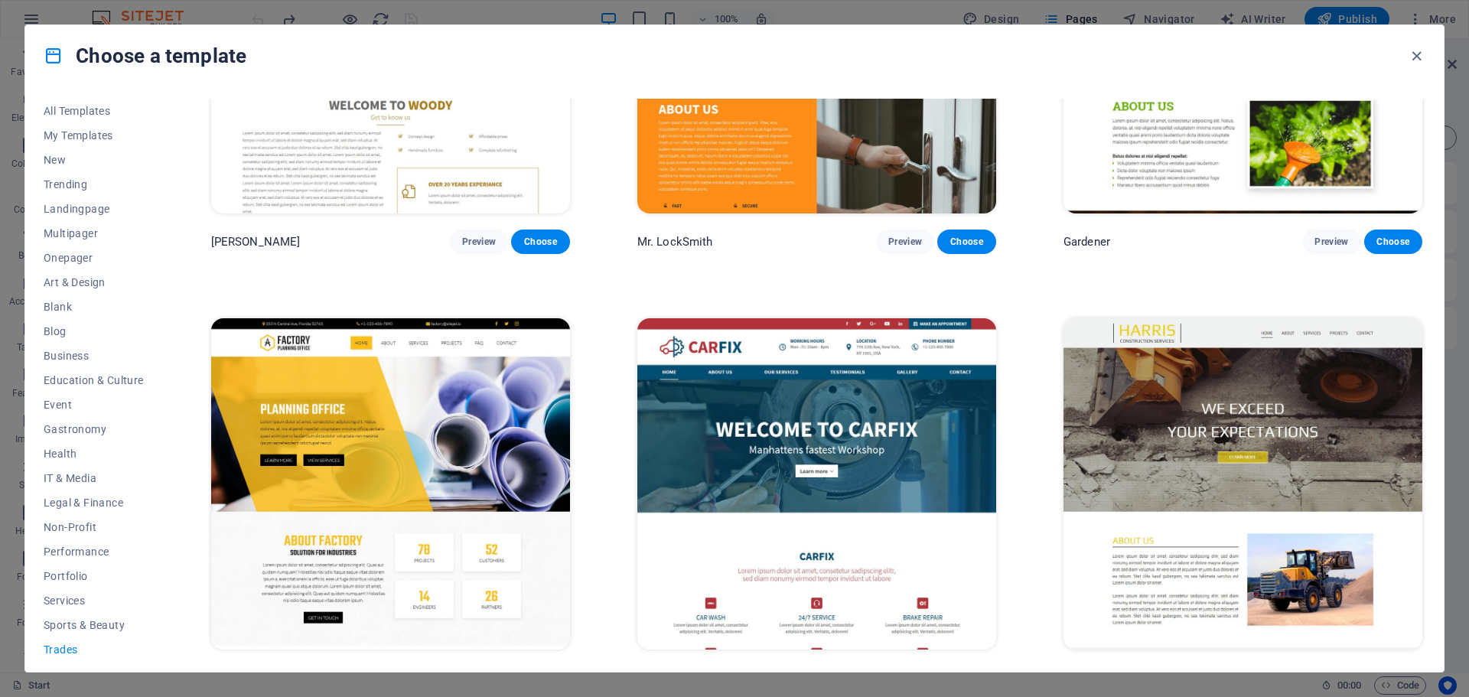
scroll to position [685, 0]
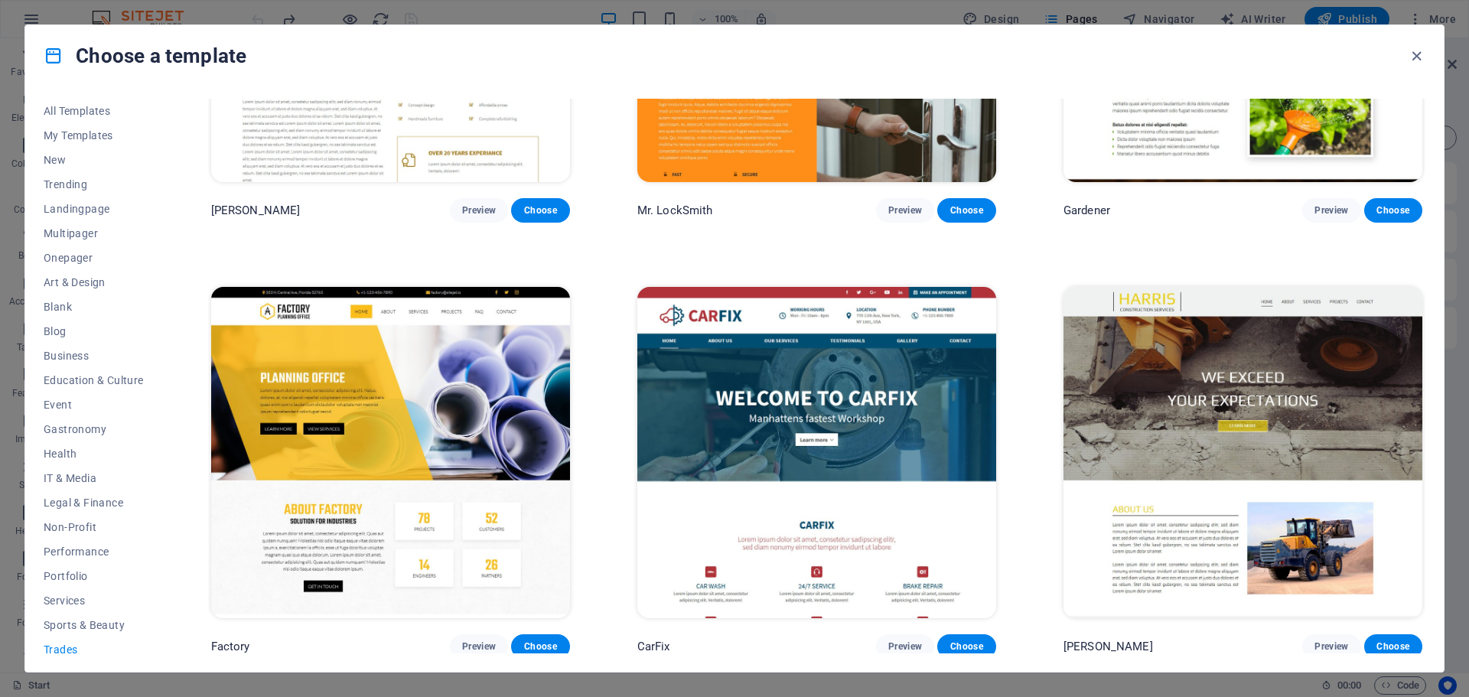
click at [412, 406] on img at bounding box center [390, 452] width 359 height 330
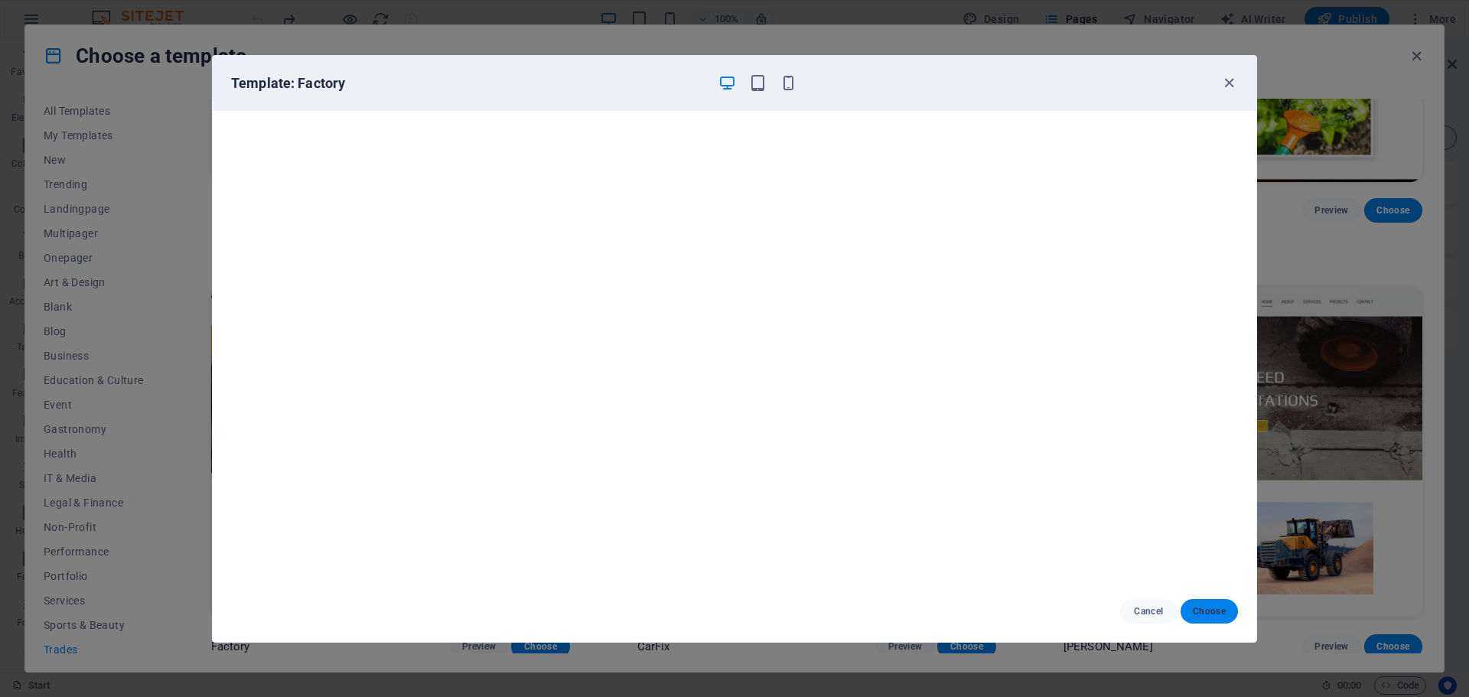
click at [1220, 610] on span "Choose" at bounding box center [1209, 611] width 33 height 12
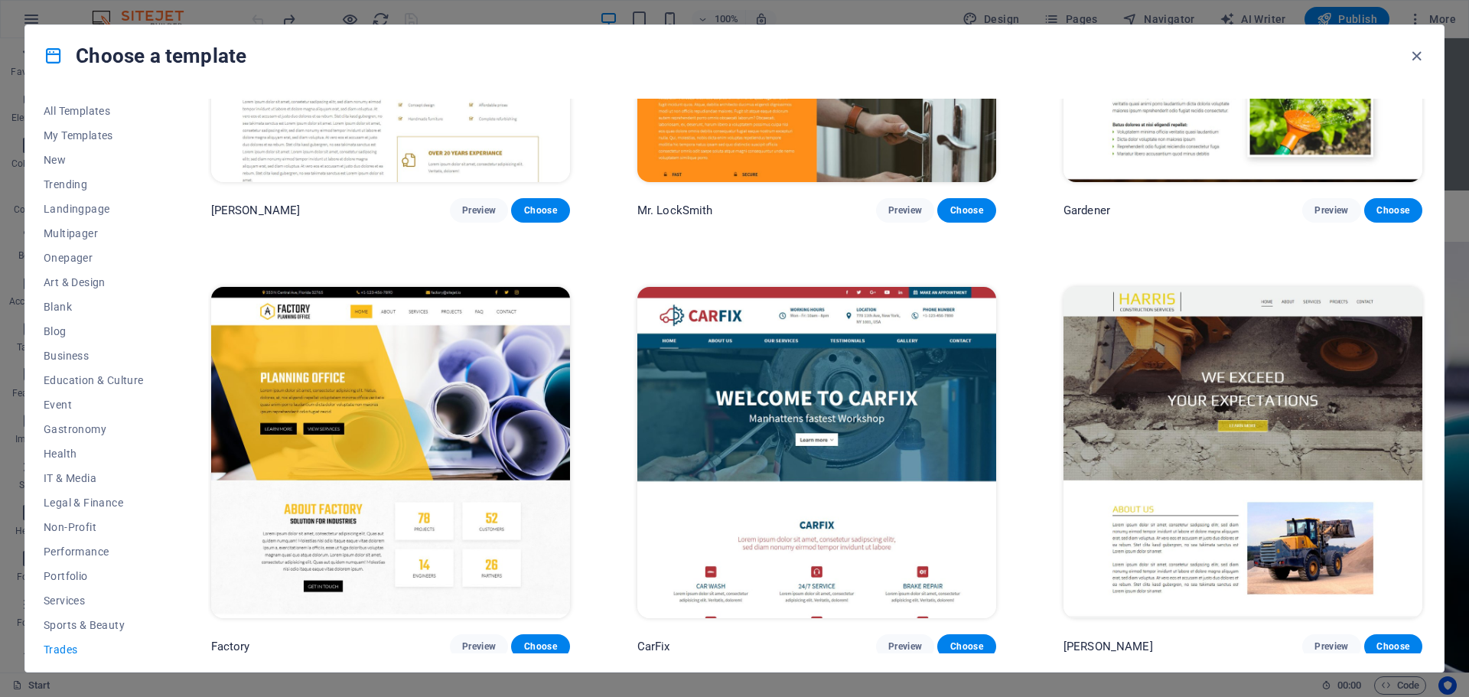
click at [578, 461] on div "WePaint Preview Choose Handyman Preview Choose Max Roofer Preview Choose Woody …" at bounding box center [816, 35] width 1217 height 1245
click at [542, 640] on span "Choose" at bounding box center [540, 646] width 34 height 12
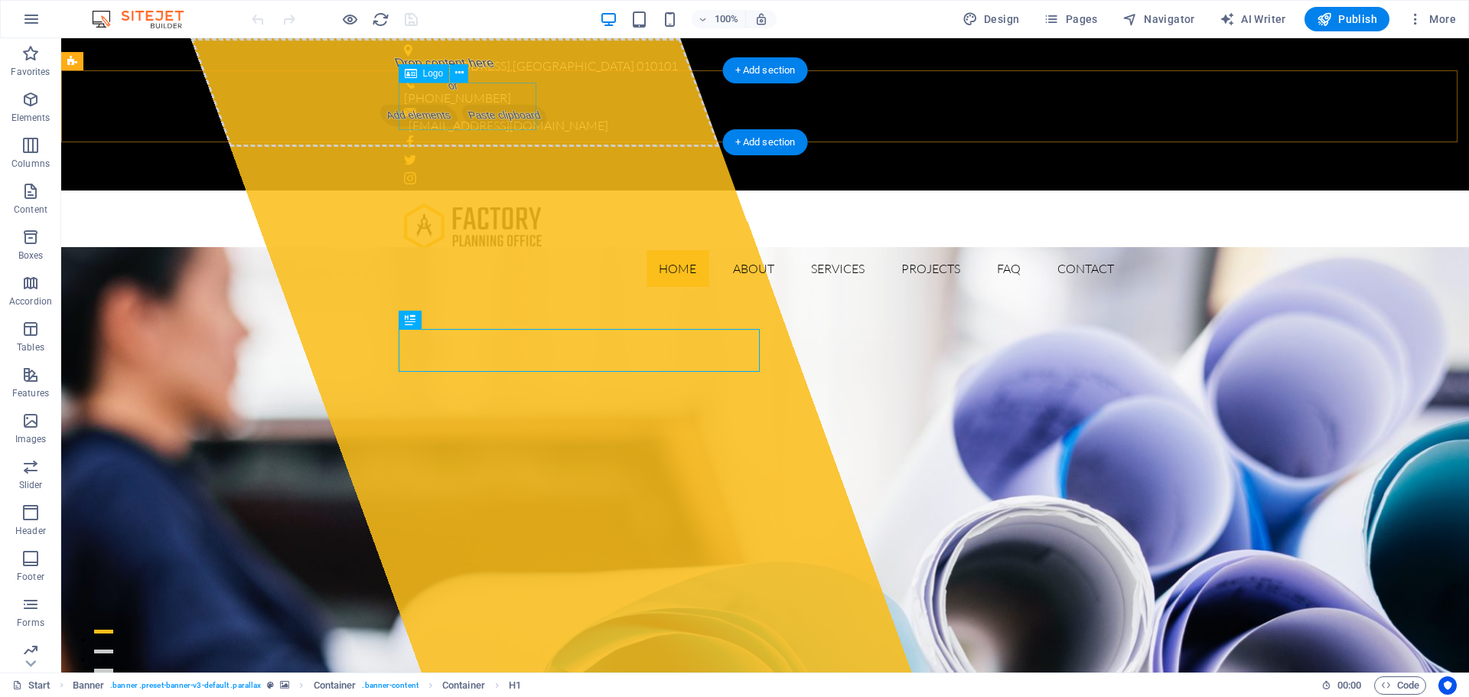
click at [451, 203] on div at bounding box center [765, 226] width 722 height 47
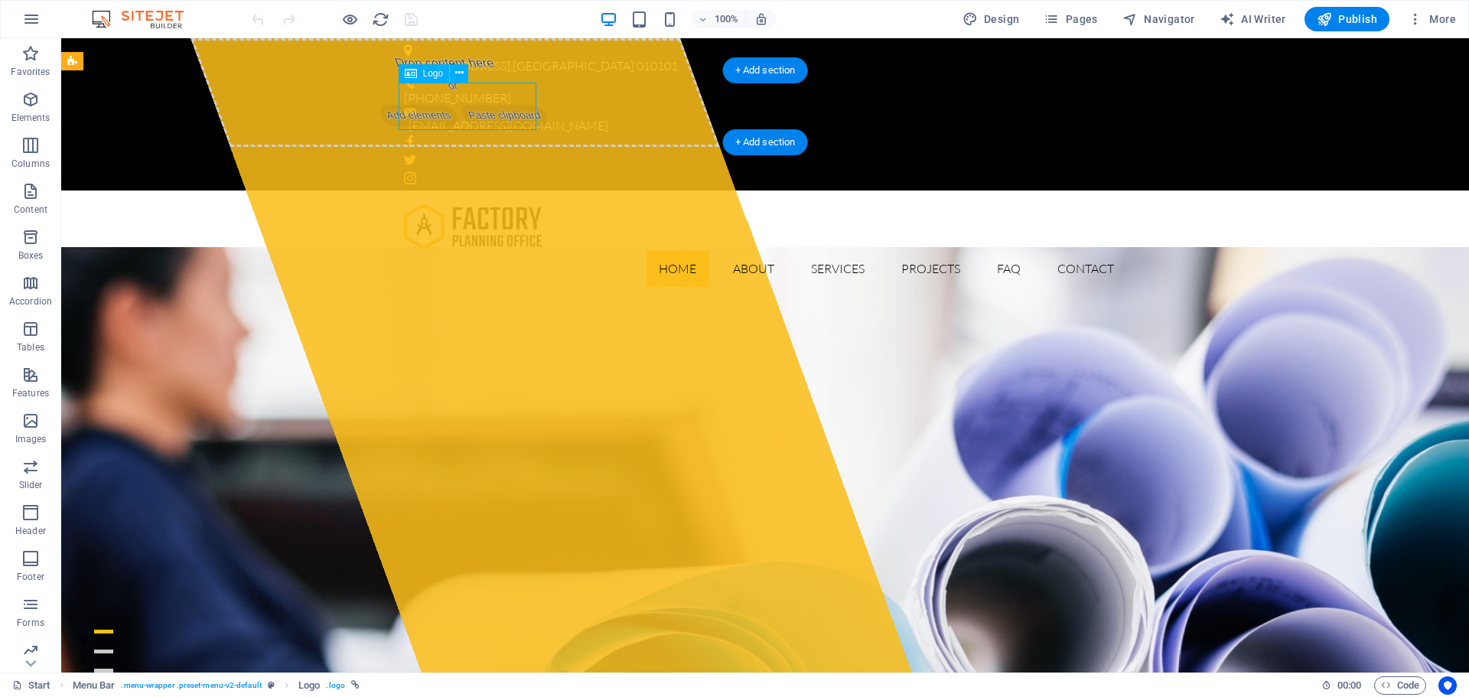
click at [445, 203] on div at bounding box center [765, 226] width 722 height 47
select select "px"
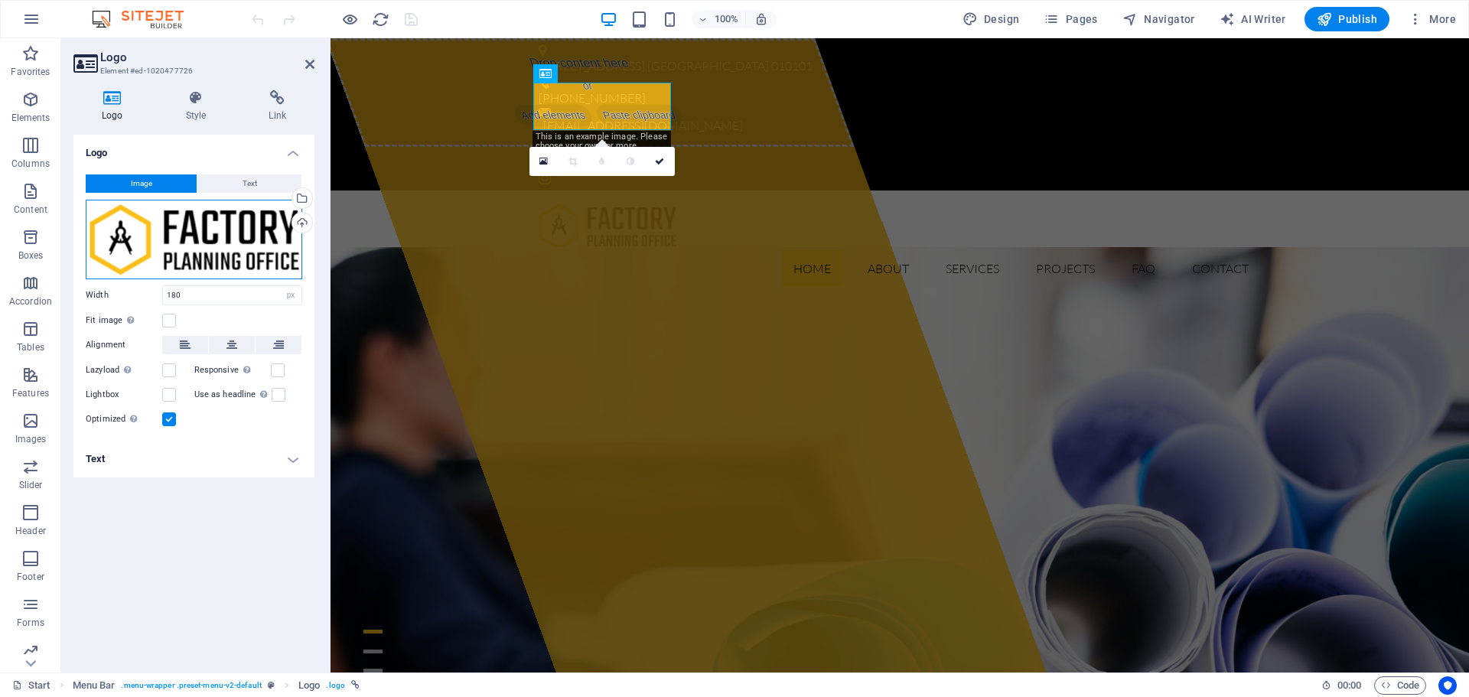
click at [213, 242] on div "Drag files here, click to choose files or select files from Files or our free s…" at bounding box center [194, 240] width 216 height 80
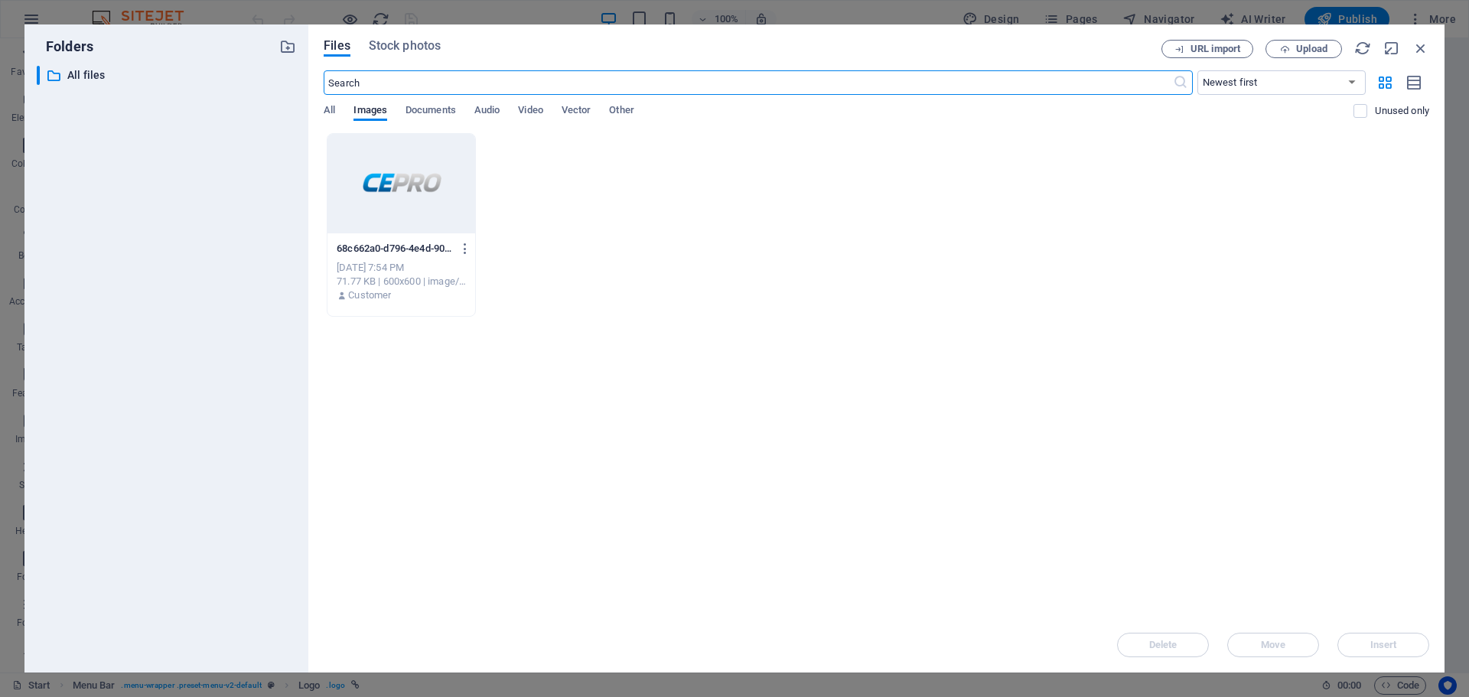
click at [387, 177] on div at bounding box center [401, 183] width 148 height 99
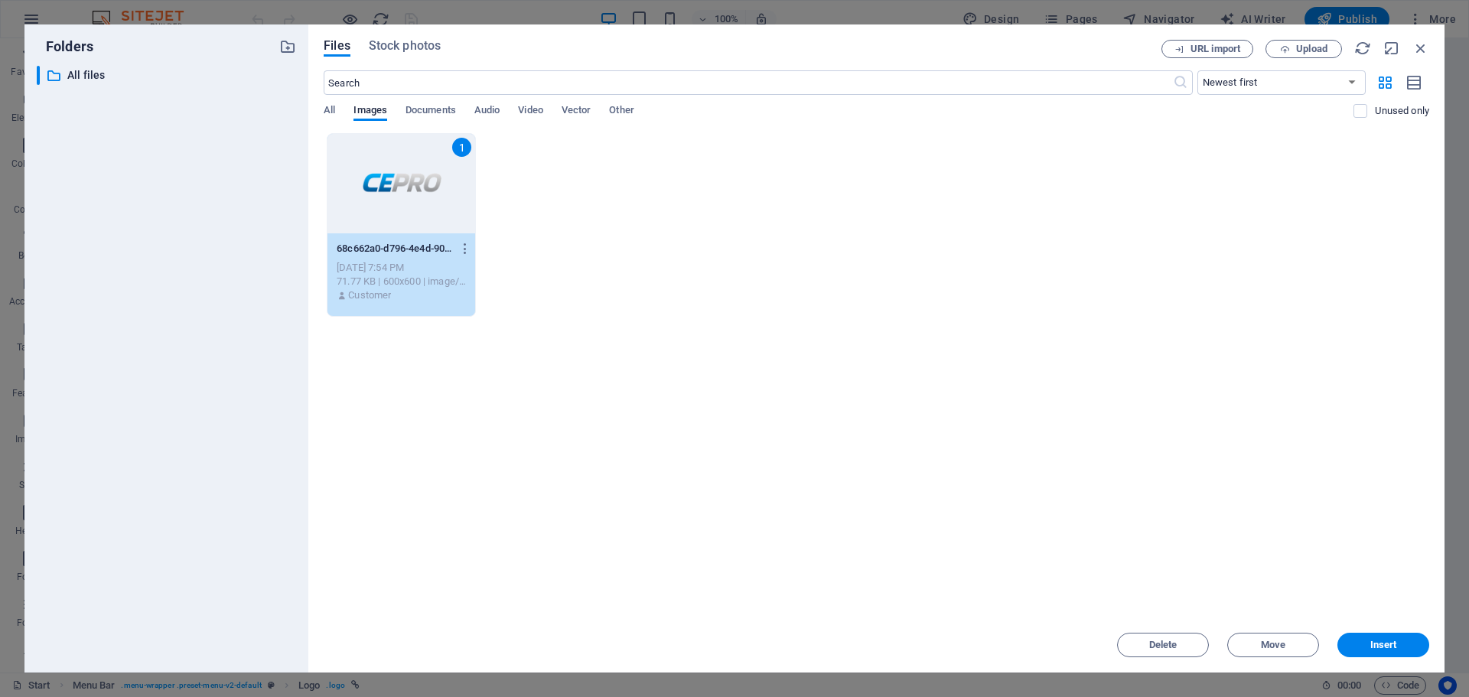
click at [387, 177] on div "1" at bounding box center [401, 183] width 148 height 99
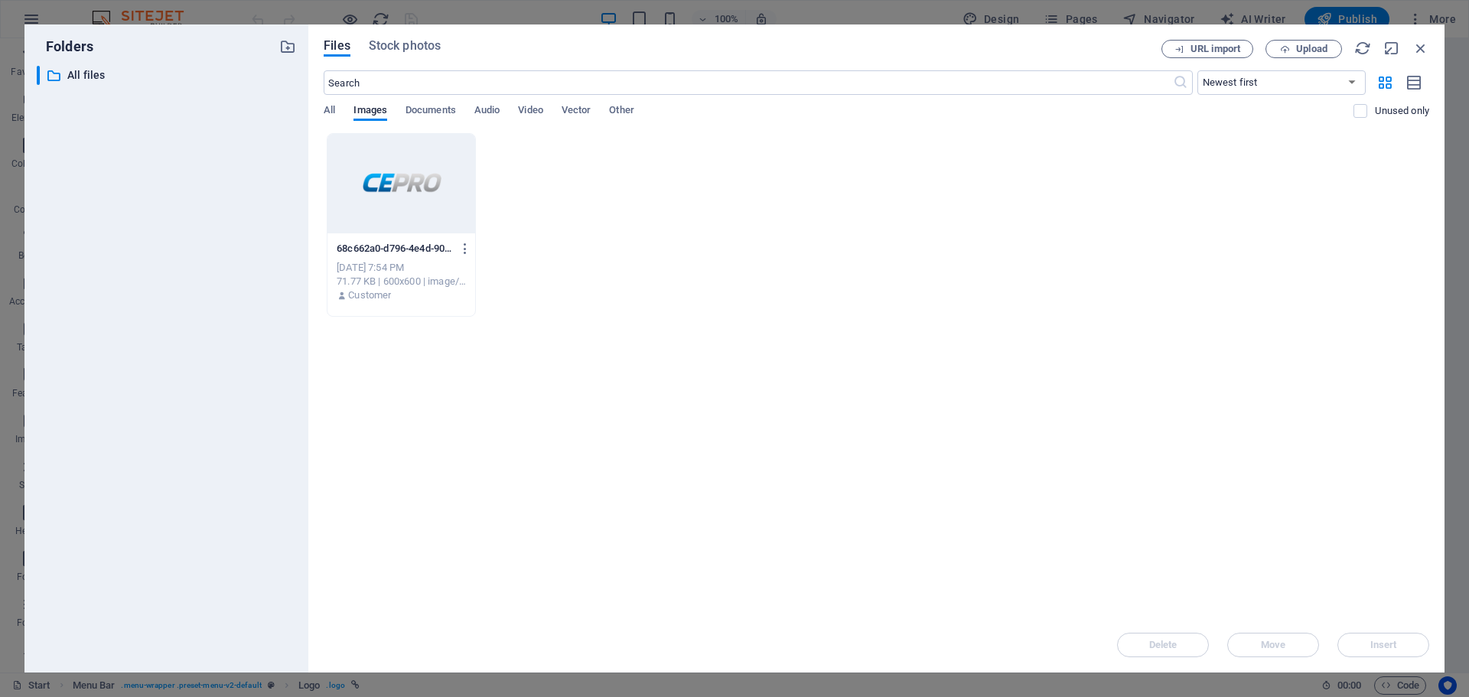
click at [387, 177] on div at bounding box center [401, 183] width 148 height 99
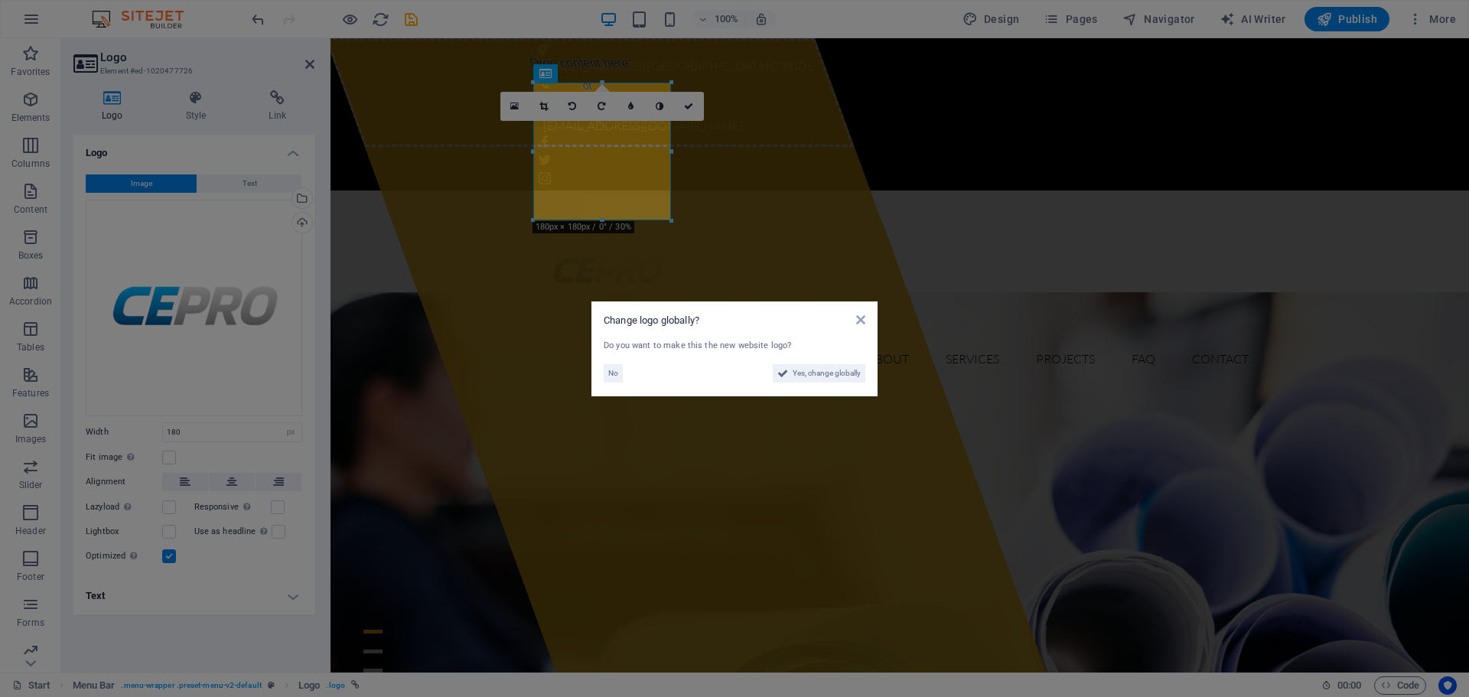
click at [536, 102] on aside "Change logo globally? Do you want to make this the new website logo? No Yes, ch…" at bounding box center [734, 348] width 1469 height 697
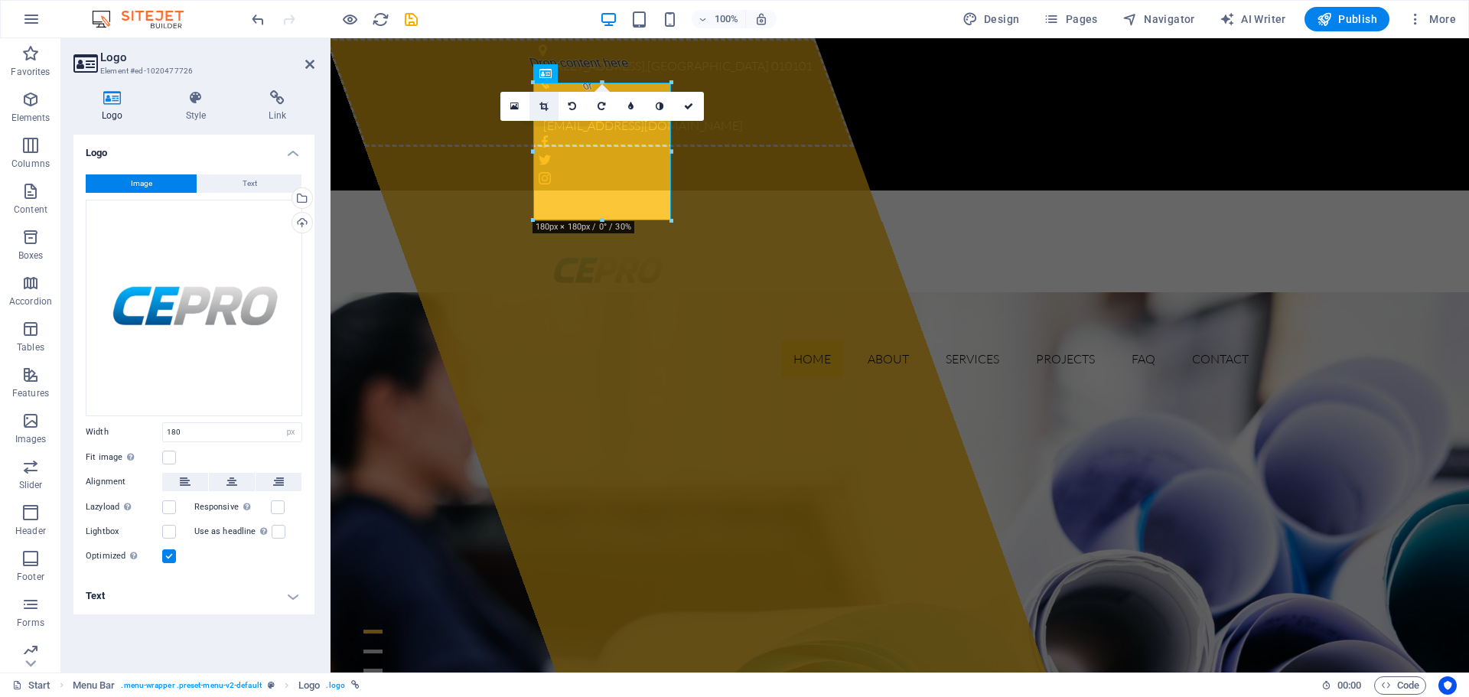
click at [542, 104] on icon at bounding box center [543, 106] width 8 height 9
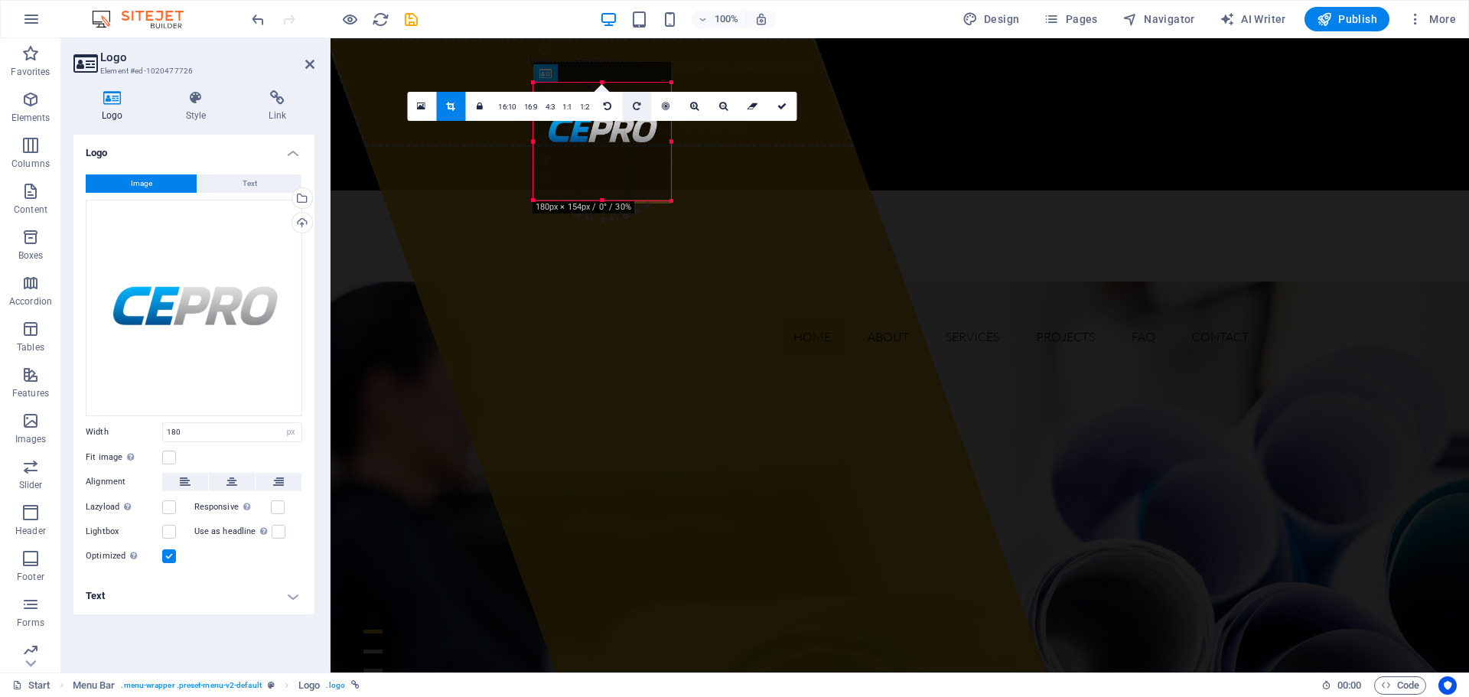
drag, startPoint x: 600, startPoint y: 80, endPoint x: 623, endPoint y: 104, distance: 33.0
click at [623, 104] on div "180 170 160 150 140 130 120 110 100 90 80 70 60 50 40 30 20 10 0 -10 -20 -30 -4…" at bounding box center [602, 142] width 138 height 118
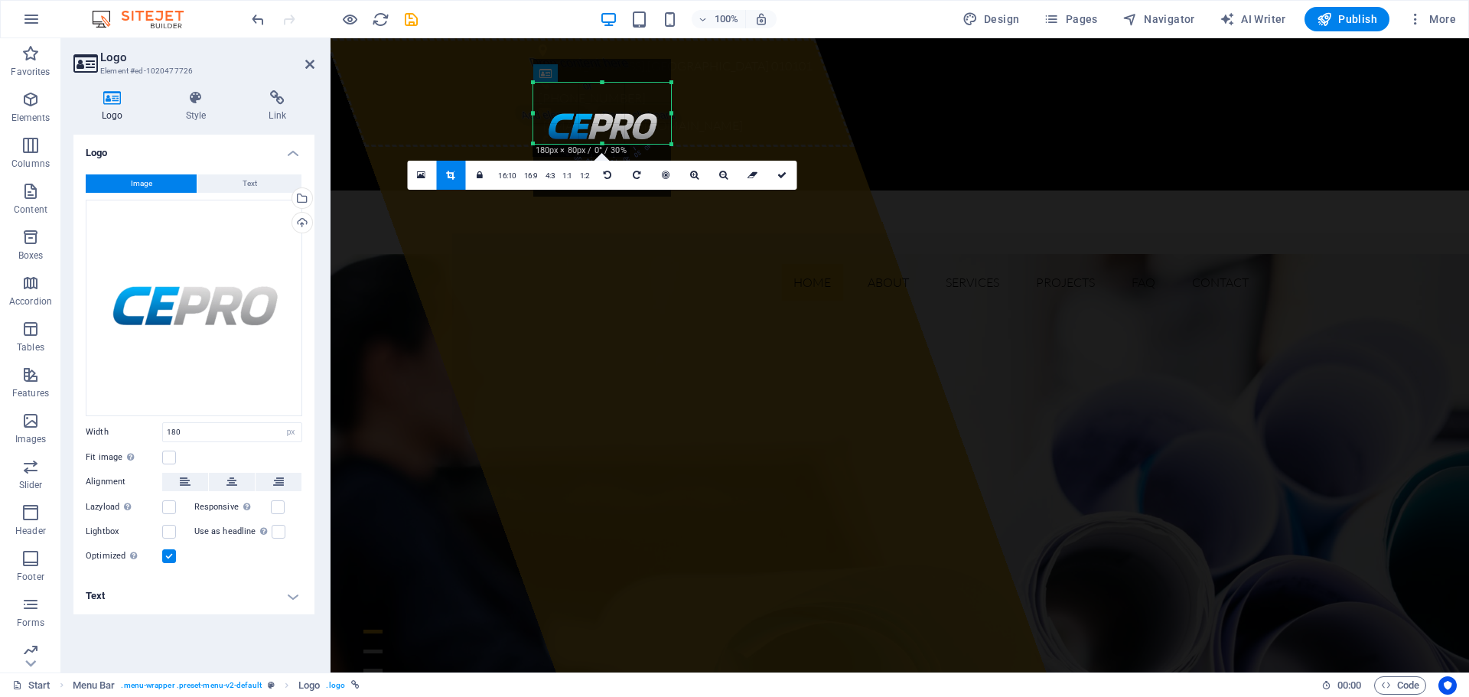
drag, startPoint x: 599, startPoint y: 194, endPoint x: 679, endPoint y: 142, distance: 96.1
click at [671, 142] on div "180 170 160 150 140 130 120 110 100 90 80 70 60 50 40 30 20 10 0 -10 -20 -30 -4…" at bounding box center [602, 113] width 138 height 61
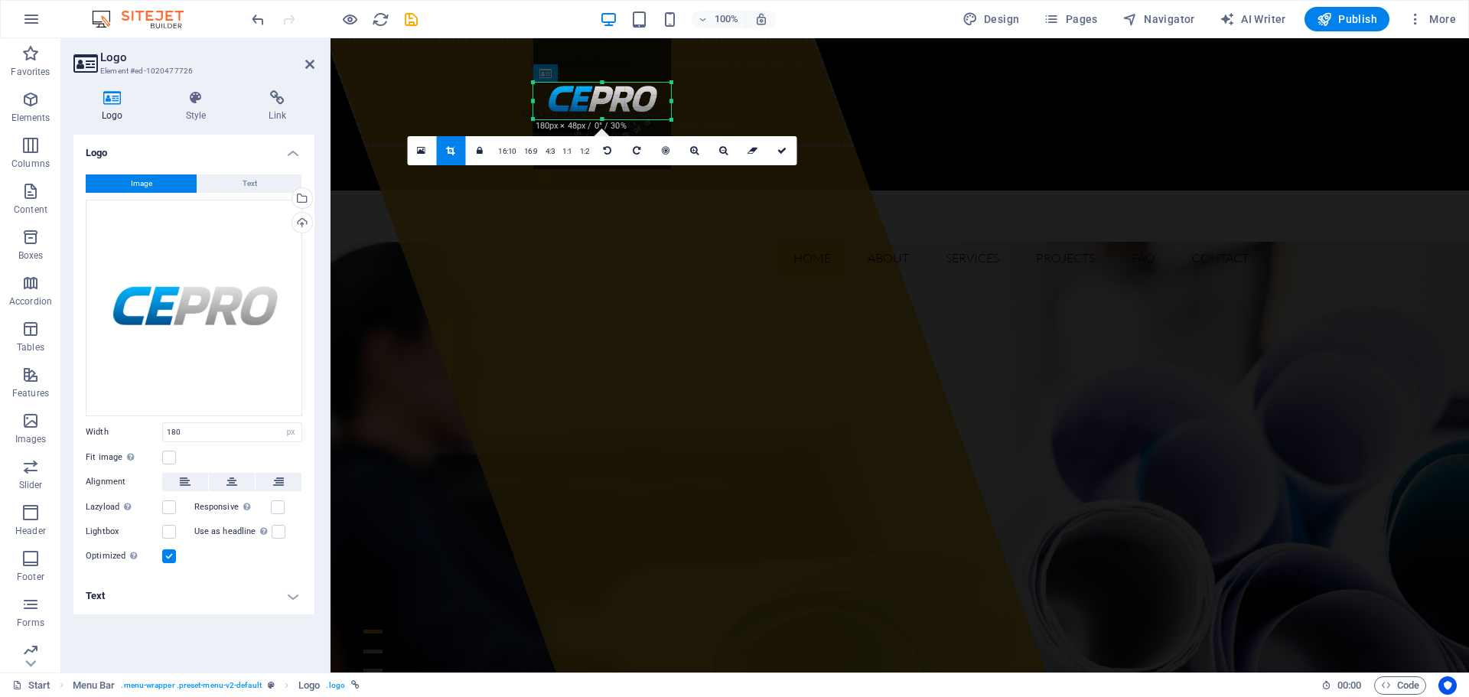
drag, startPoint x: 604, startPoint y: 82, endPoint x: 624, endPoint y: 109, distance: 34.0
click at [624, 109] on div "180 170 160 150 140 130 120 110 100 90 80 70 60 50 40 30 20 10 0 -10 -20 -30 -4…" at bounding box center [602, 101] width 138 height 37
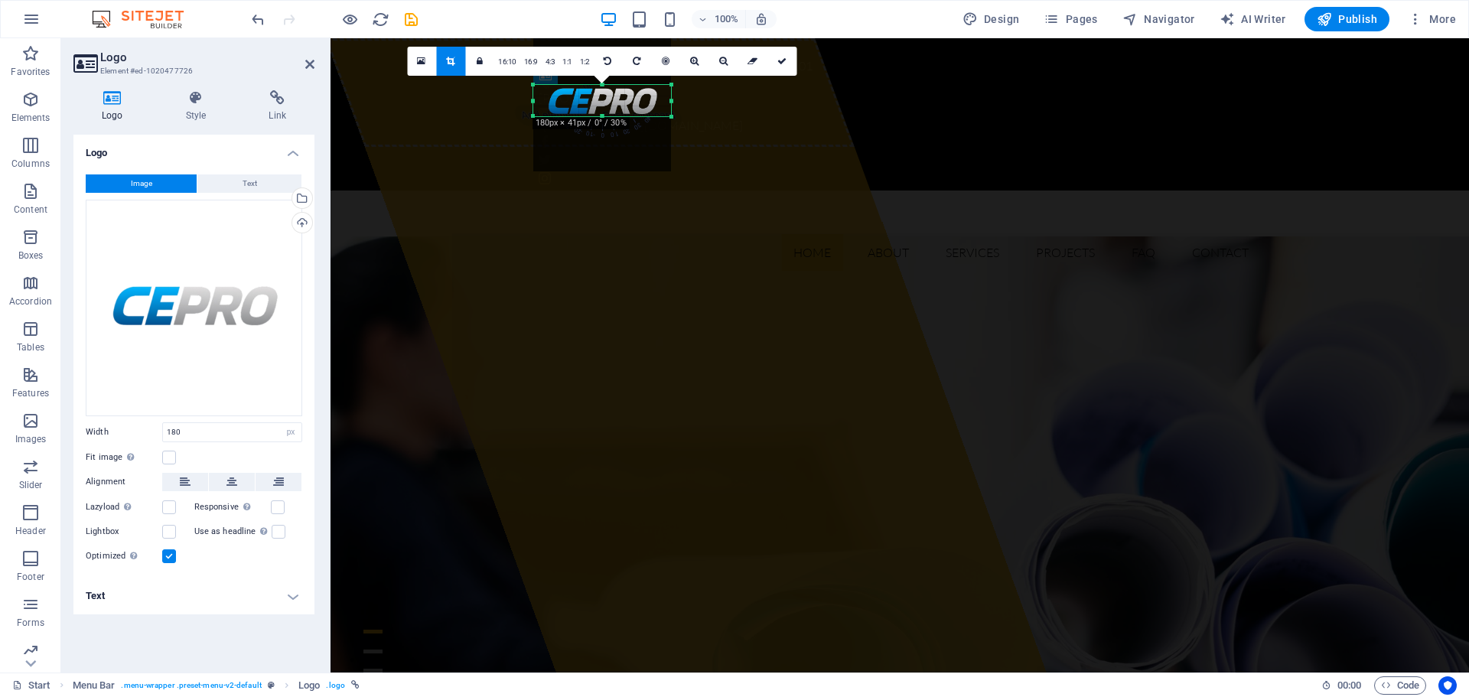
drag, startPoint x: 607, startPoint y: 118, endPoint x: 625, endPoint y: 112, distance: 19.1
click at [625, 112] on div "180 170 160 150 140 130 120 110 100 90 80 70 60 50 40 30 20 10 0 -10 -20 -30 -4…" at bounding box center [602, 100] width 138 height 31
click at [777, 59] on icon at bounding box center [781, 61] width 9 height 9
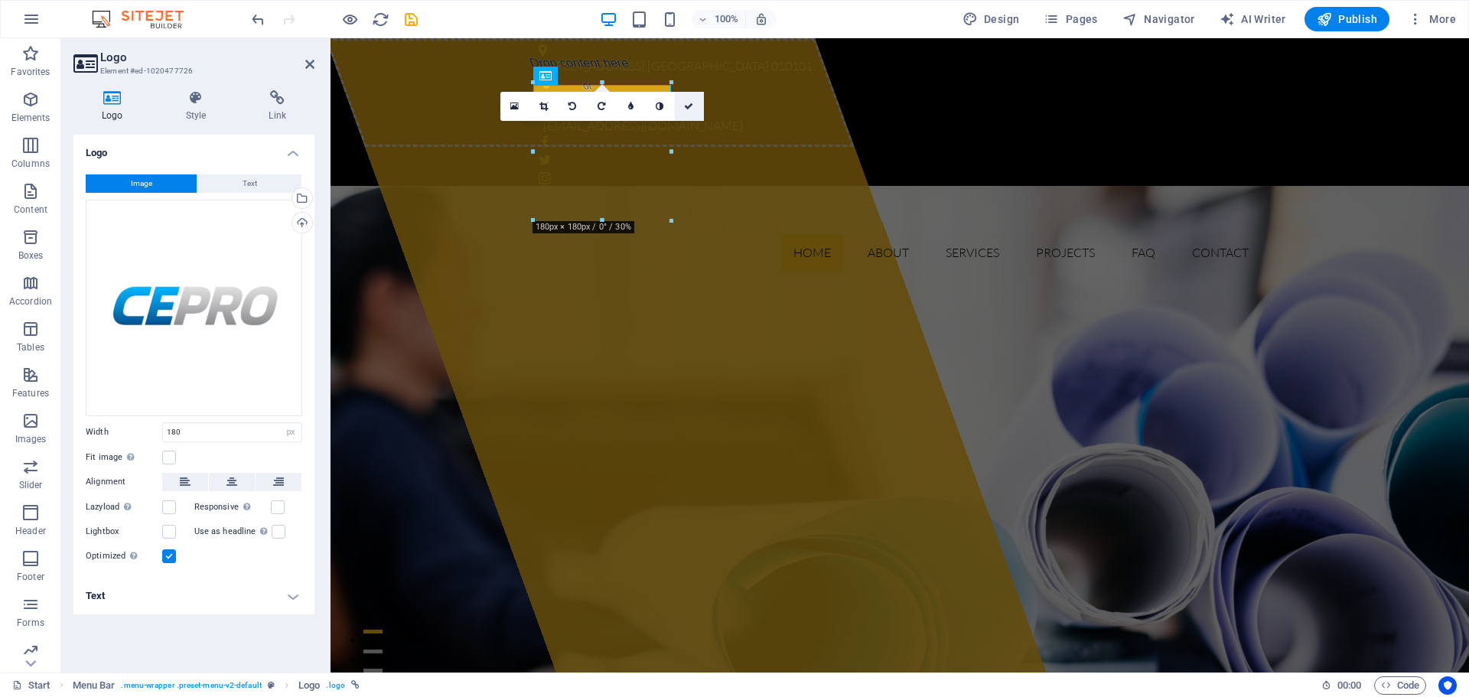
click at [691, 102] on icon at bounding box center [688, 106] width 9 height 9
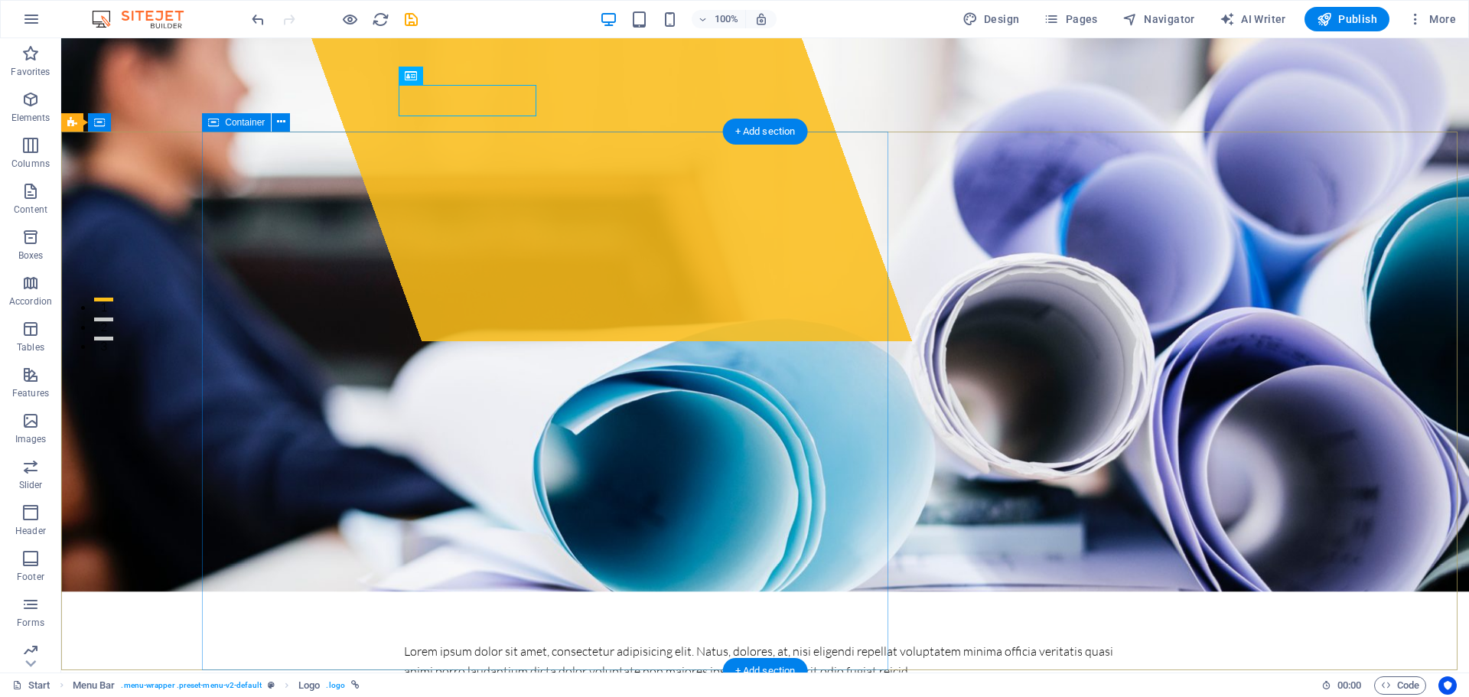
scroll to position [383, 0]
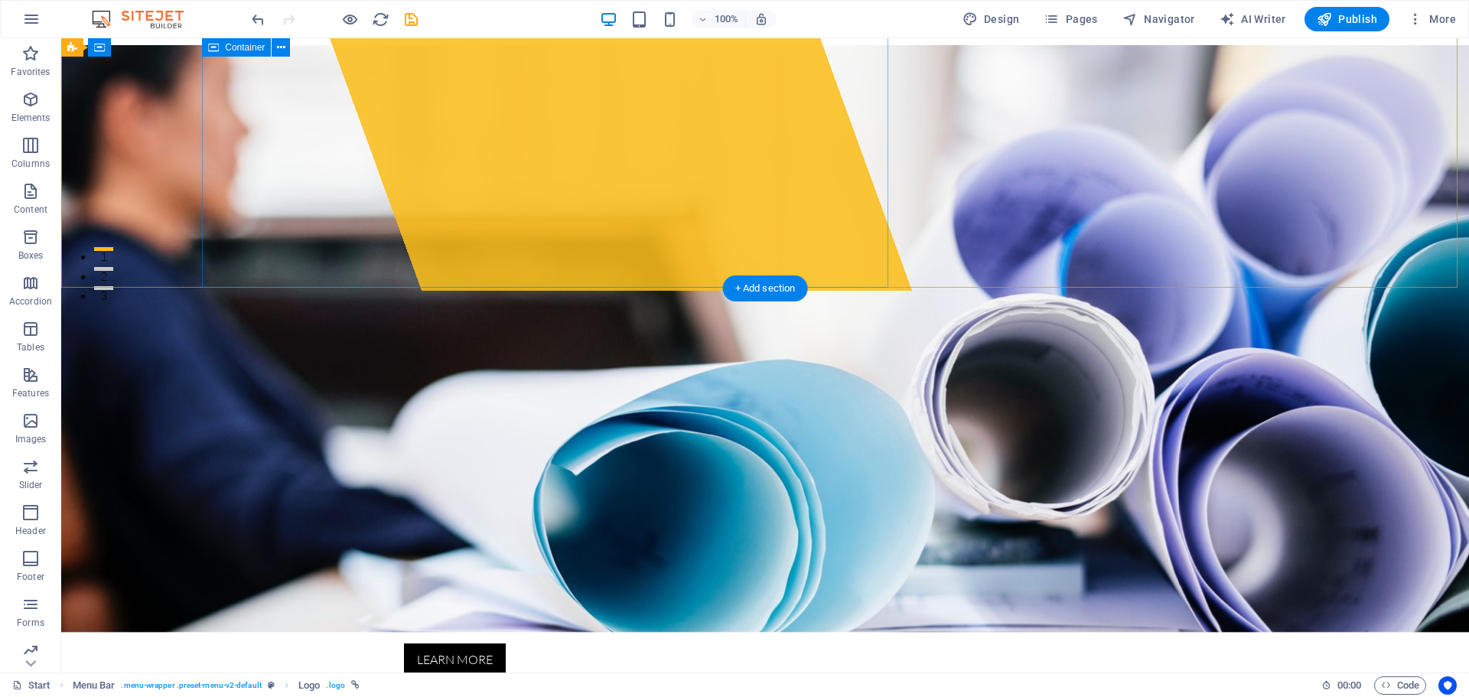
select select "%"
select select "px"
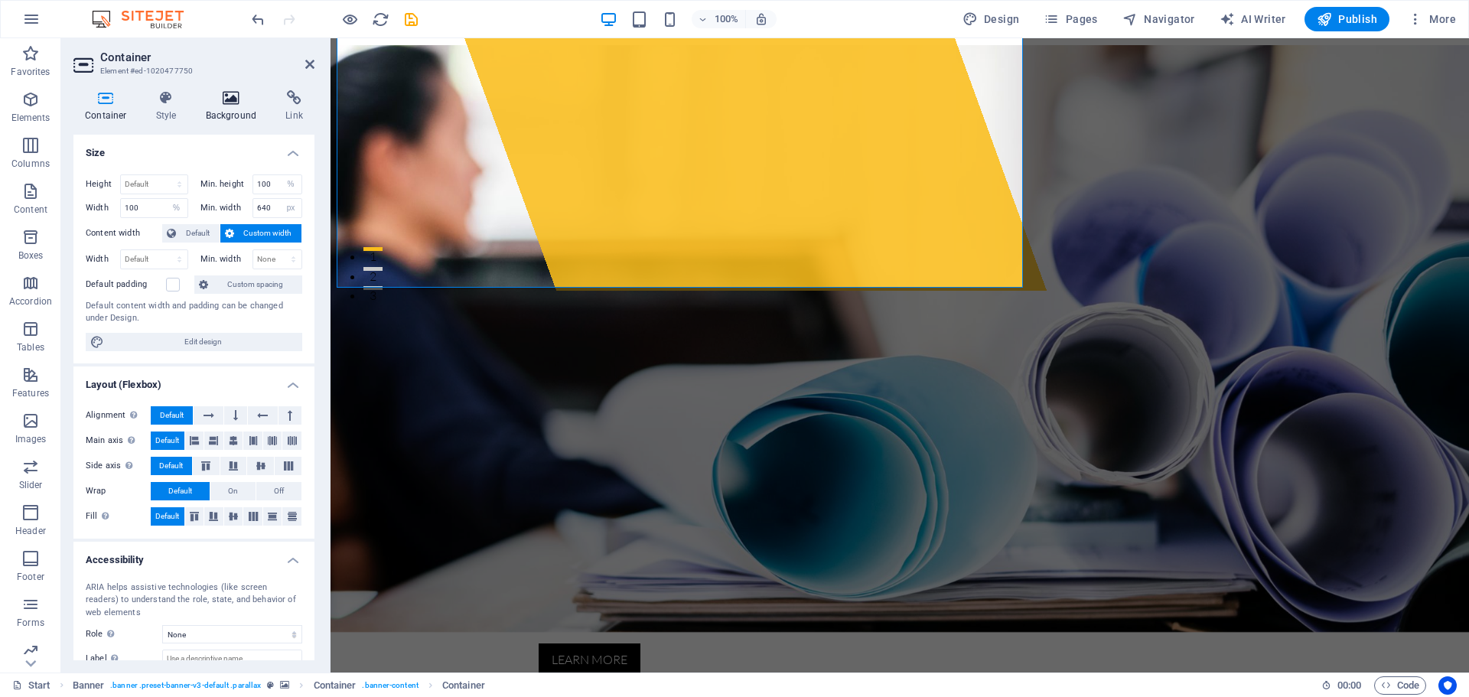
click at [213, 112] on h4 "Background" at bounding box center [234, 106] width 80 height 32
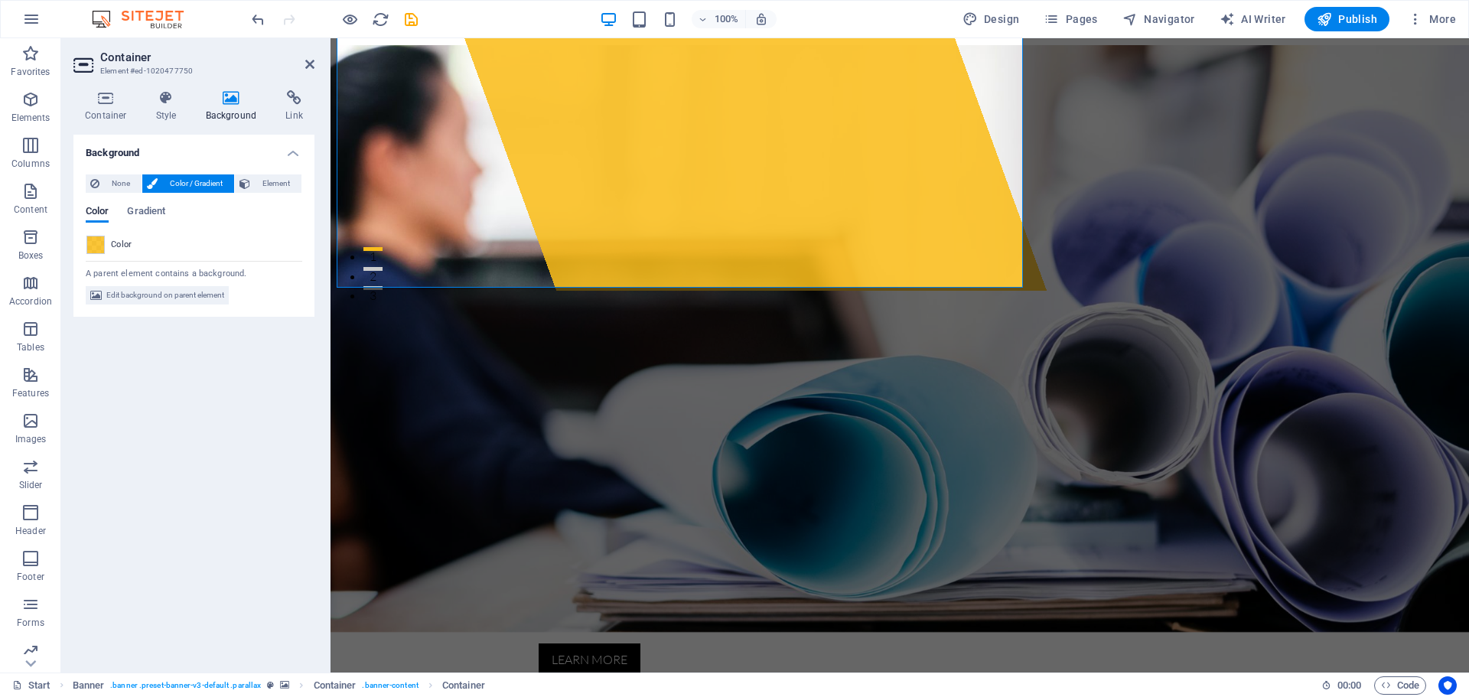
click at [105, 245] on div "Color" at bounding box center [193, 245] width 215 height 18
click at [97, 245] on span at bounding box center [95, 244] width 17 height 17
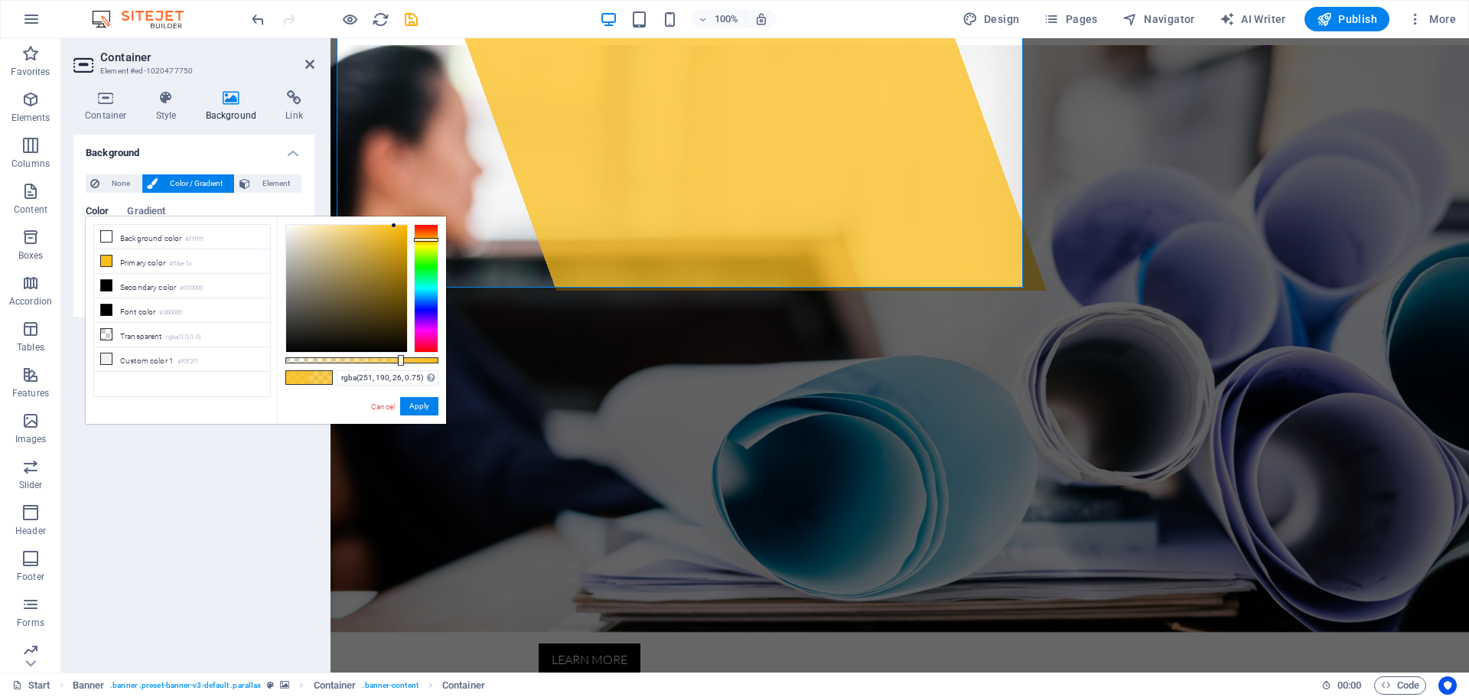
type input "rgba(251, 190, 26, 0.755)"
drag, startPoint x: 409, startPoint y: 362, endPoint x: 401, endPoint y: 365, distance: 9.0
click at [401, 363] on div at bounding box center [361, 360] width 153 height 6
click at [423, 408] on button "Apply" at bounding box center [419, 406] width 38 height 18
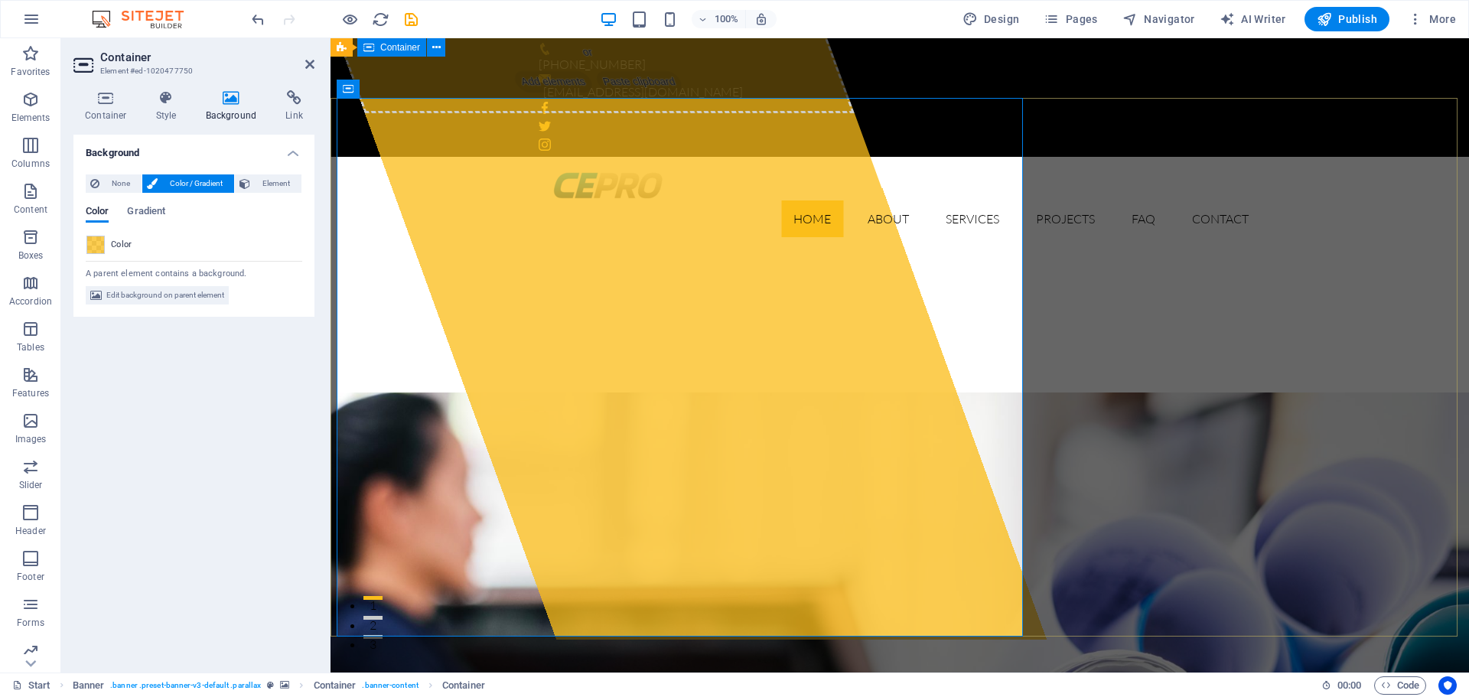
scroll to position [0, 0]
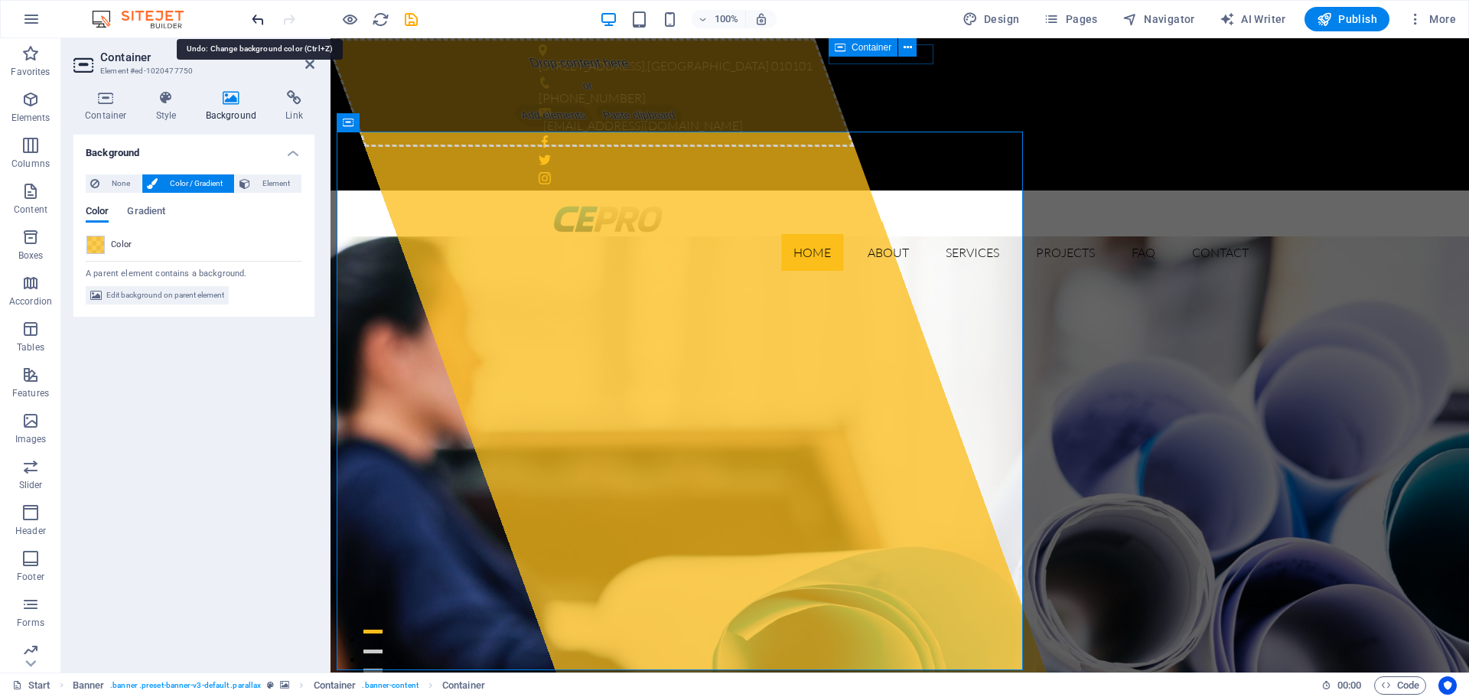
click at [250, 21] on icon "undo" at bounding box center [258, 20] width 18 height 18
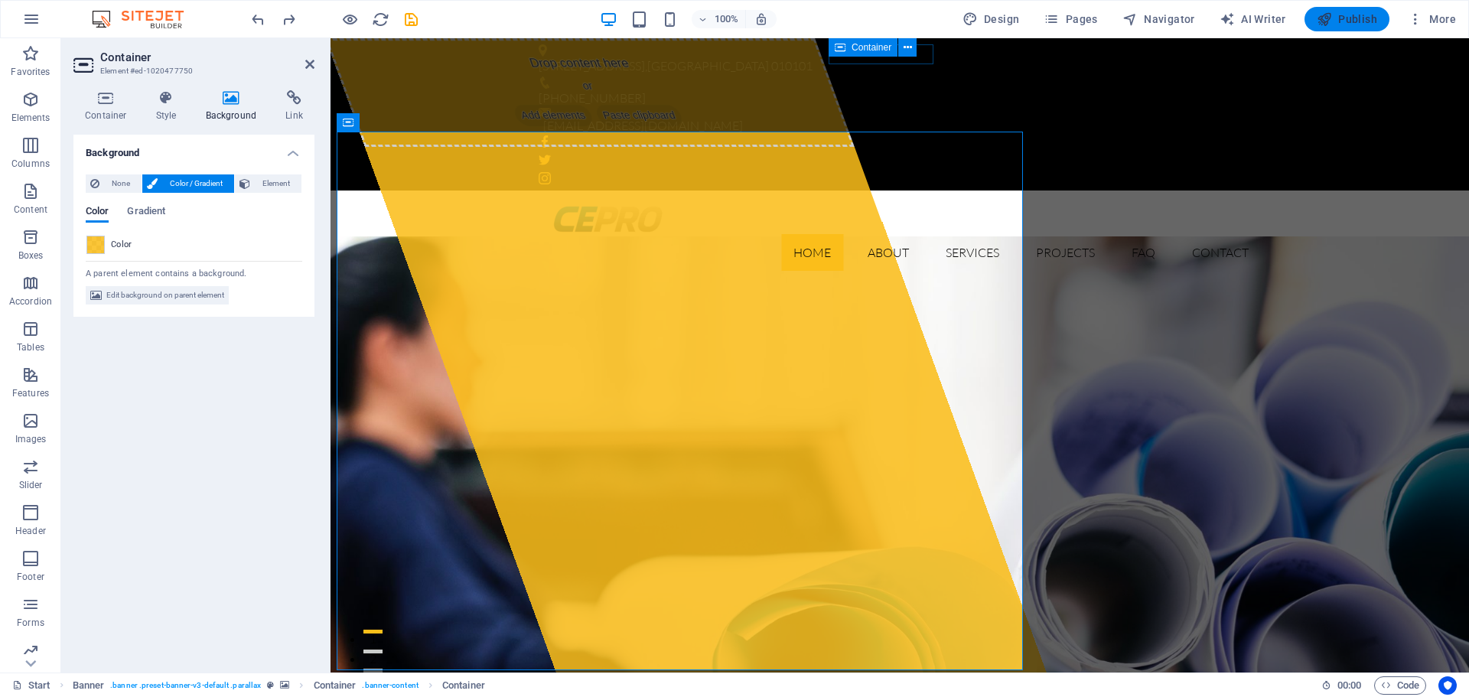
click at [1346, 18] on span "Publish" at bounding box center [1347, 18] width 60 height 15
checkbox input "false"
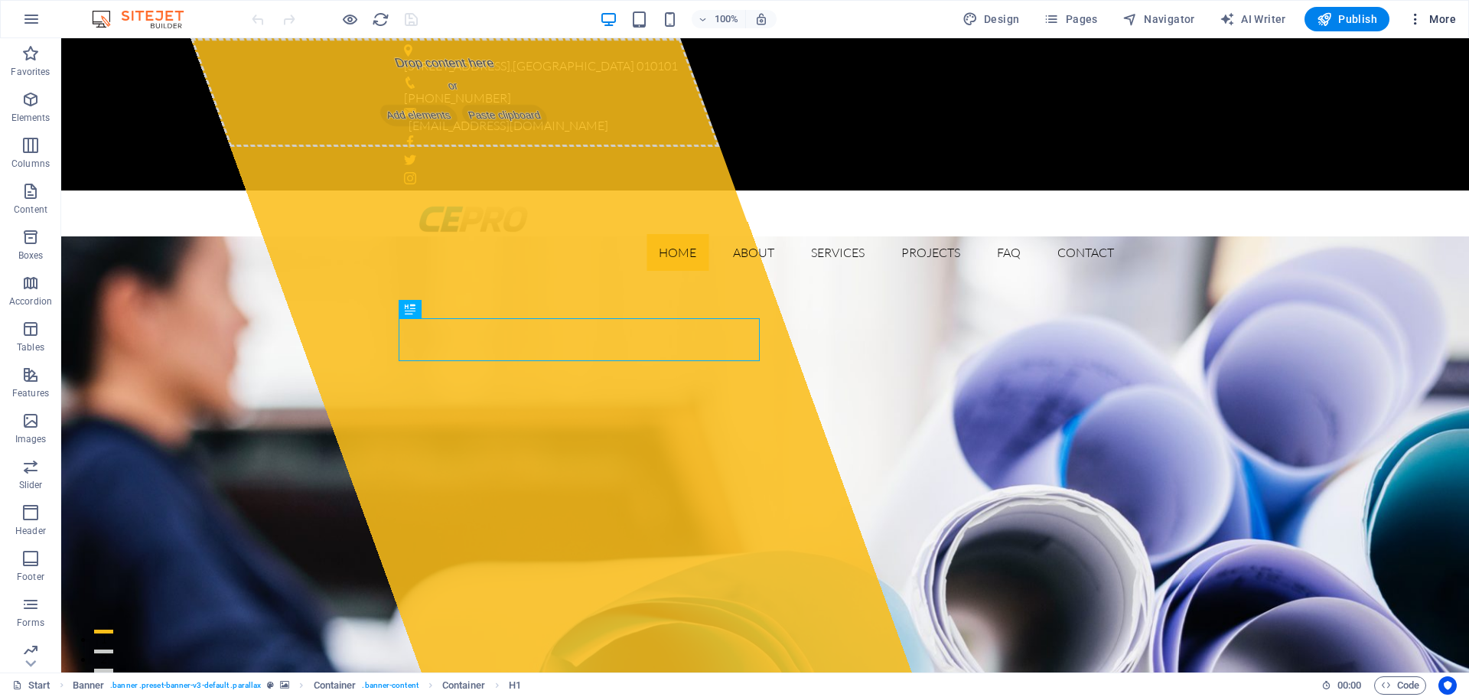
click at [1410, 20] on icon "button" at bounding box center [1415, 18] width 15 height 15
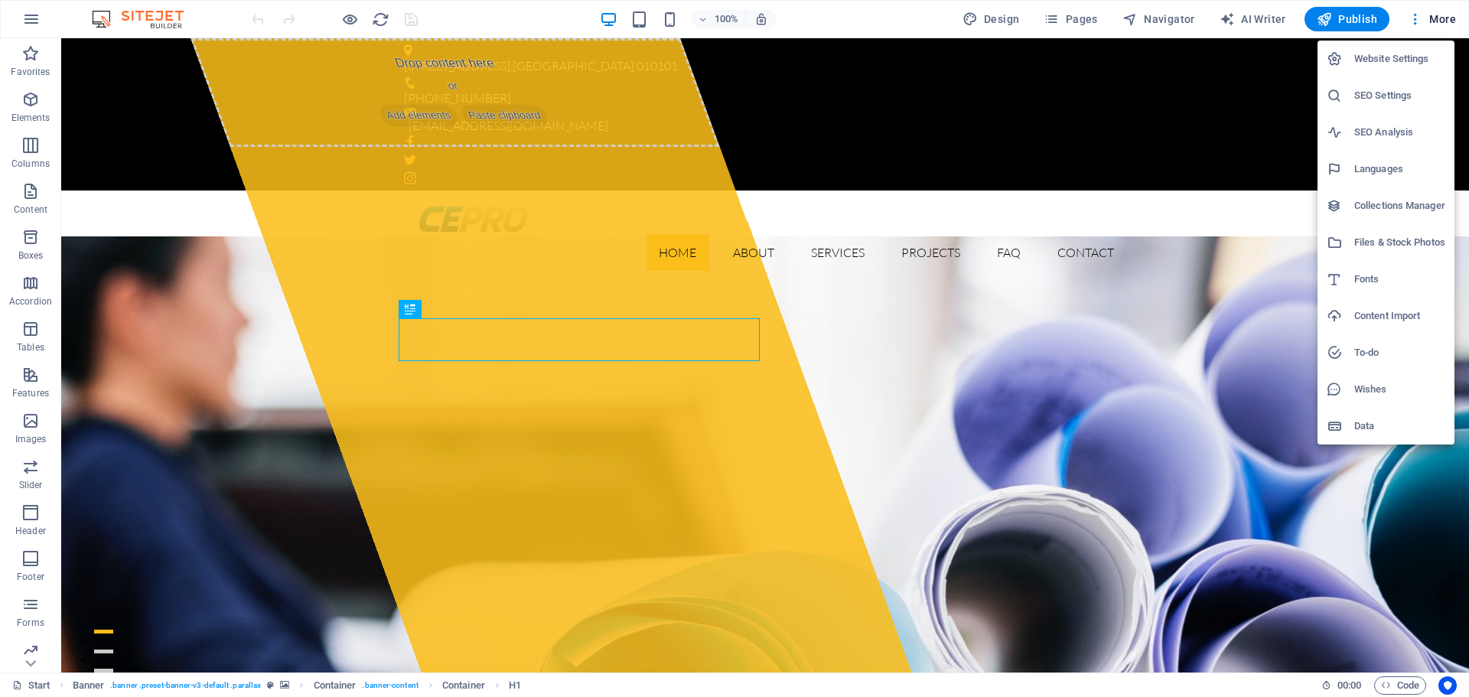
click at [931, 53] on div at bounding box center [734, 348] width 1469 height 697
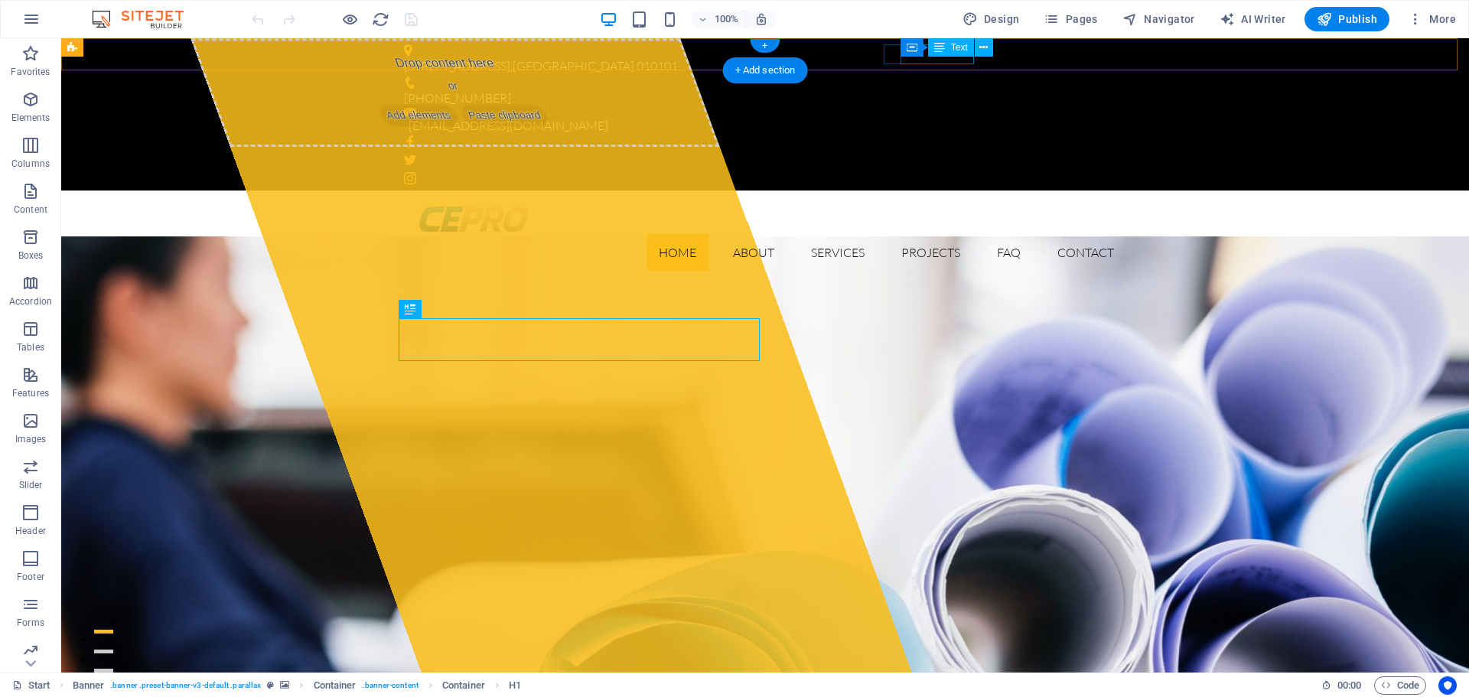
click at [923, 116] on div "[EMAIL_ADDRESS][DOMAIN_NAME]" at bounding box center [761, 126] width 705 height 20
click at [968, 47] on div "Text" at bounding box center [951, 47] width 46 height 18
click at [959, 47] on span "Text" at bounding box center [959, 47] width 17 height 9
click at [958, 47] on span "Text" at bounding box center [959, 47] width 17 height 9
click at [689, 47] on div "[STREET_ADDRESS] [PHONE_NUMBER] [EMAIL_ADDRESS][DOMAIN_NAME]" at bounding box center [765, 114] width 1408 height 152
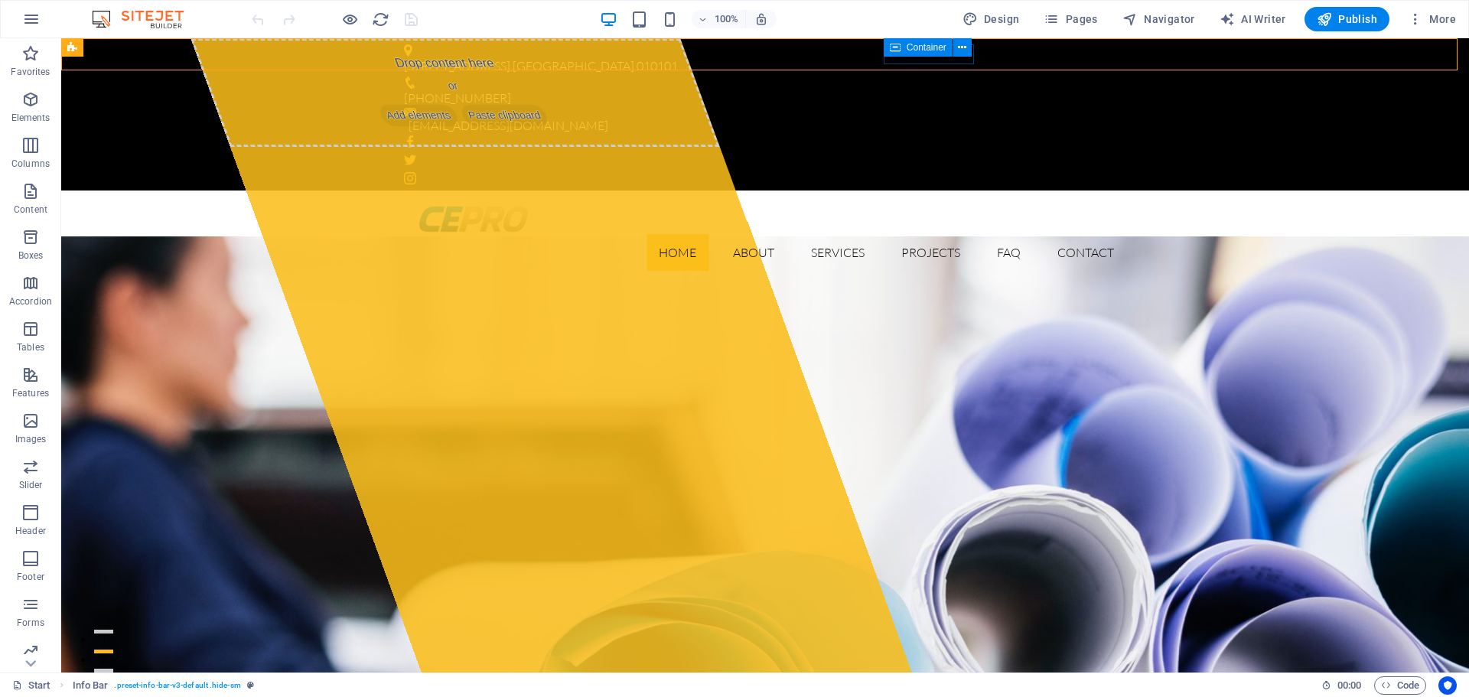
click at [911, 50] on span "Container" at bounding box center [927, 47] width 40 height 9
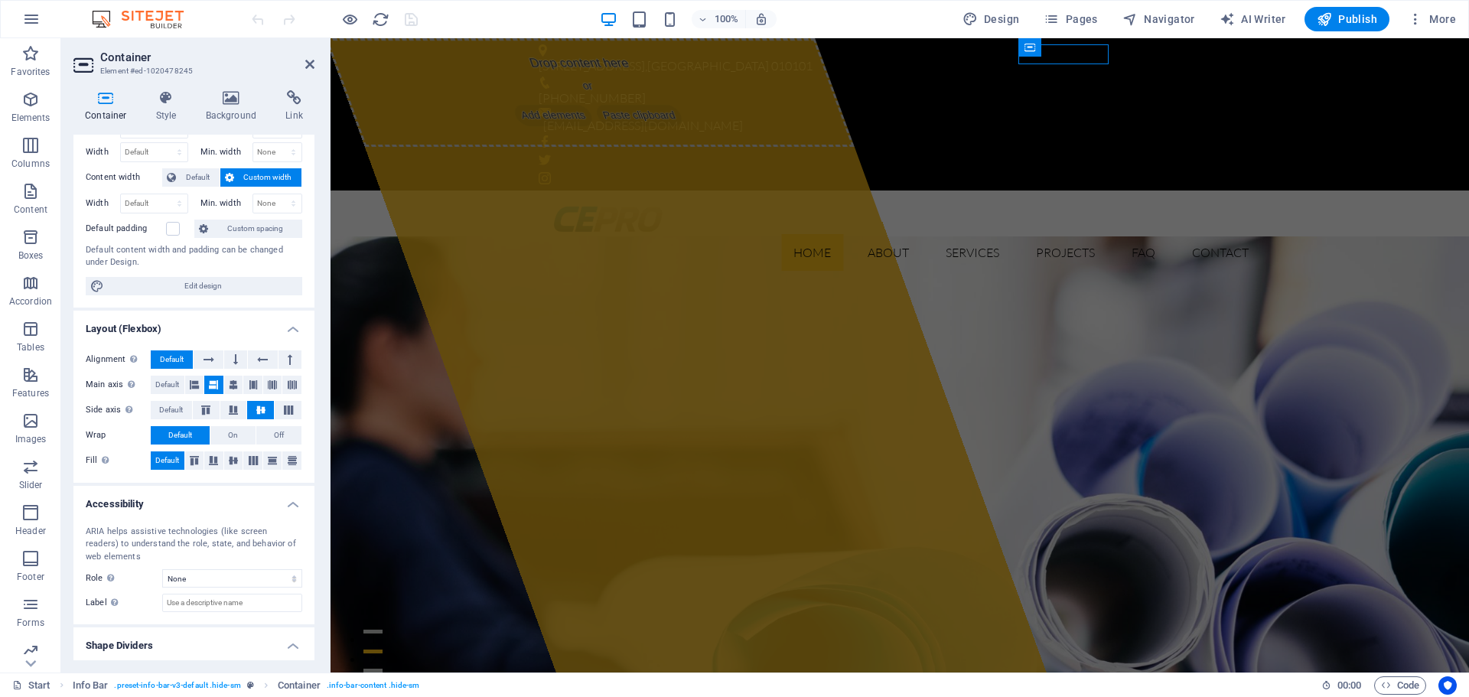
scroll to position [93, 0]
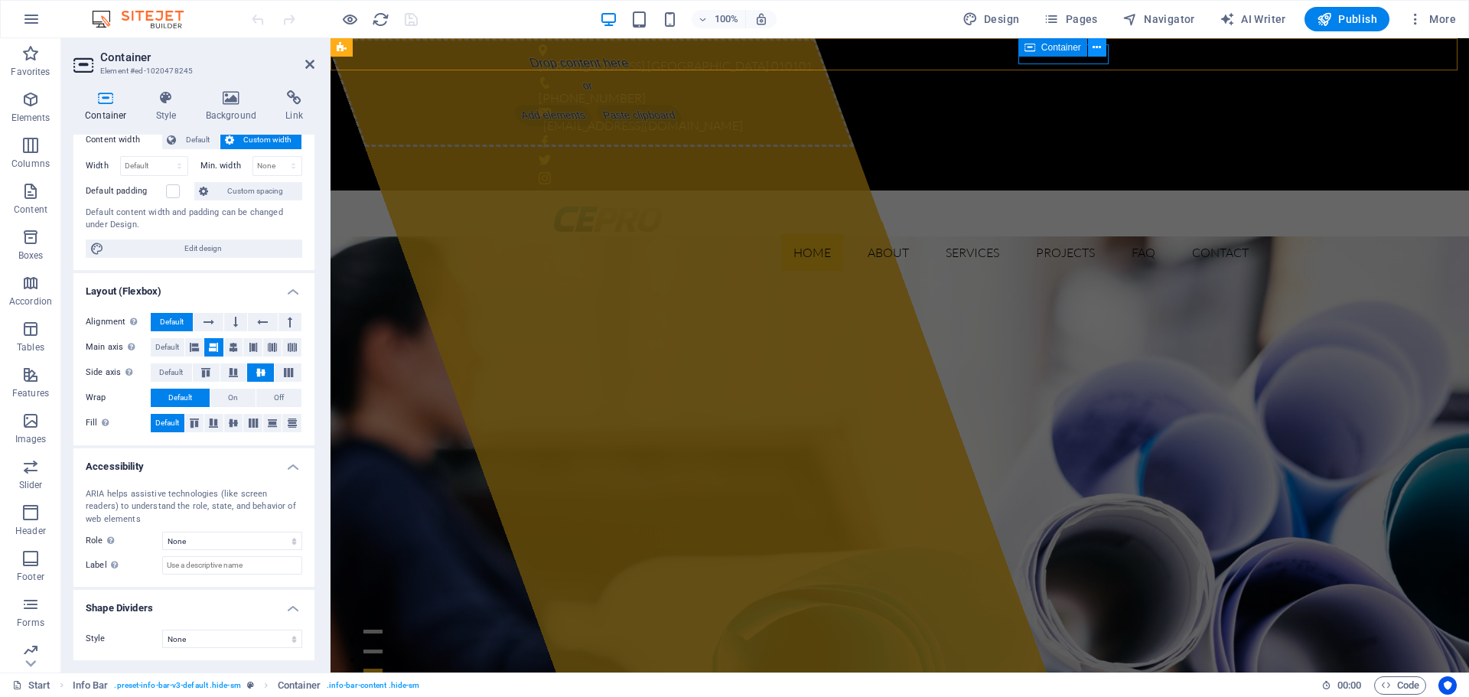
click at [1102, 42] on button at bounding box center [1097, 47] width 18 height 18
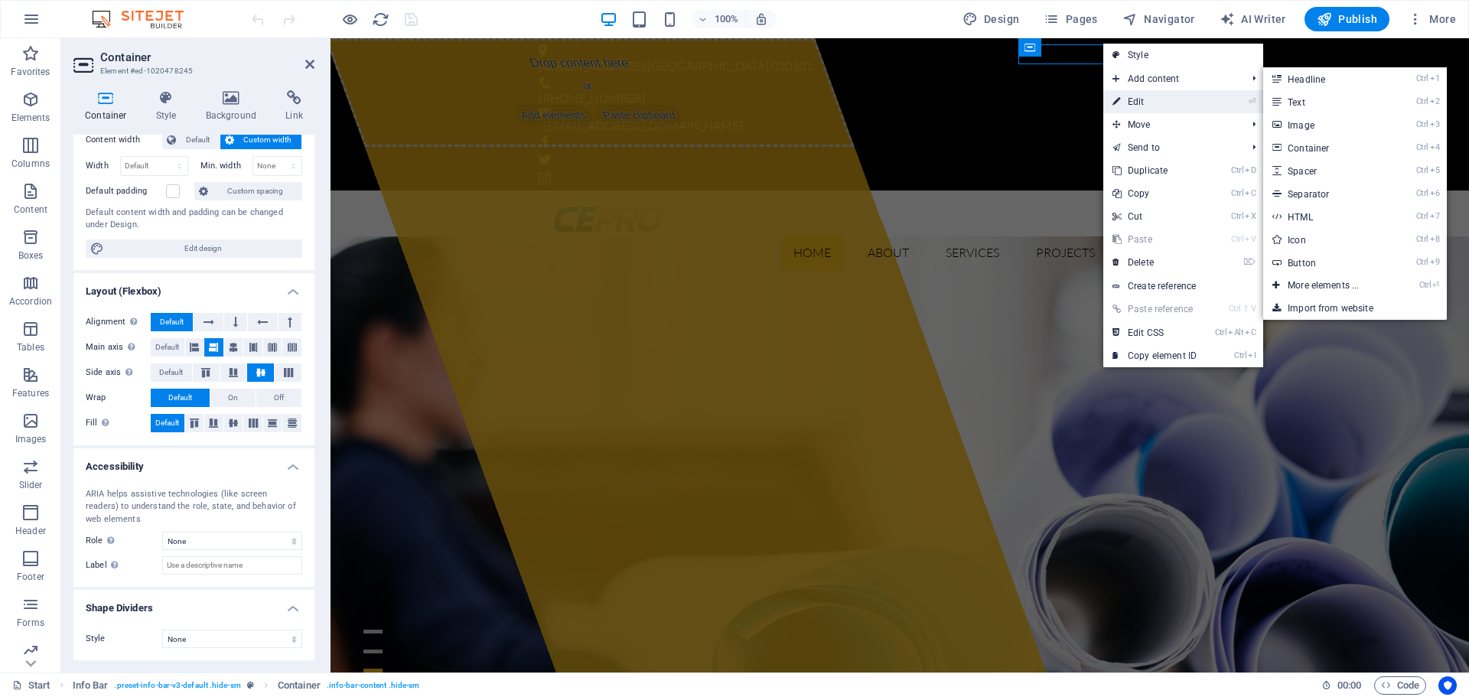
click at [1128, 101] on link "⏎ Edit" at bounding box center [1154, 101] width 103 height 23
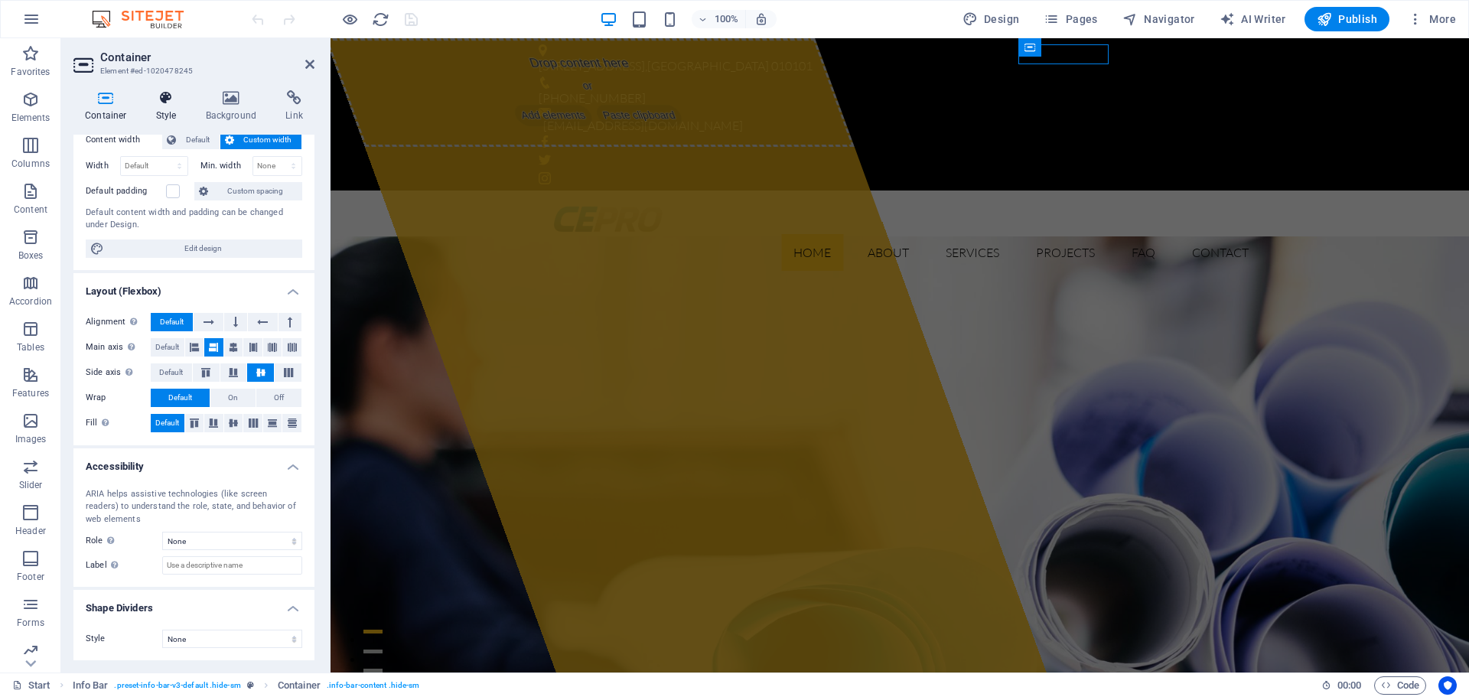
click at [168, 103] on icon at bounding box center [167, 97] width 44 height 15
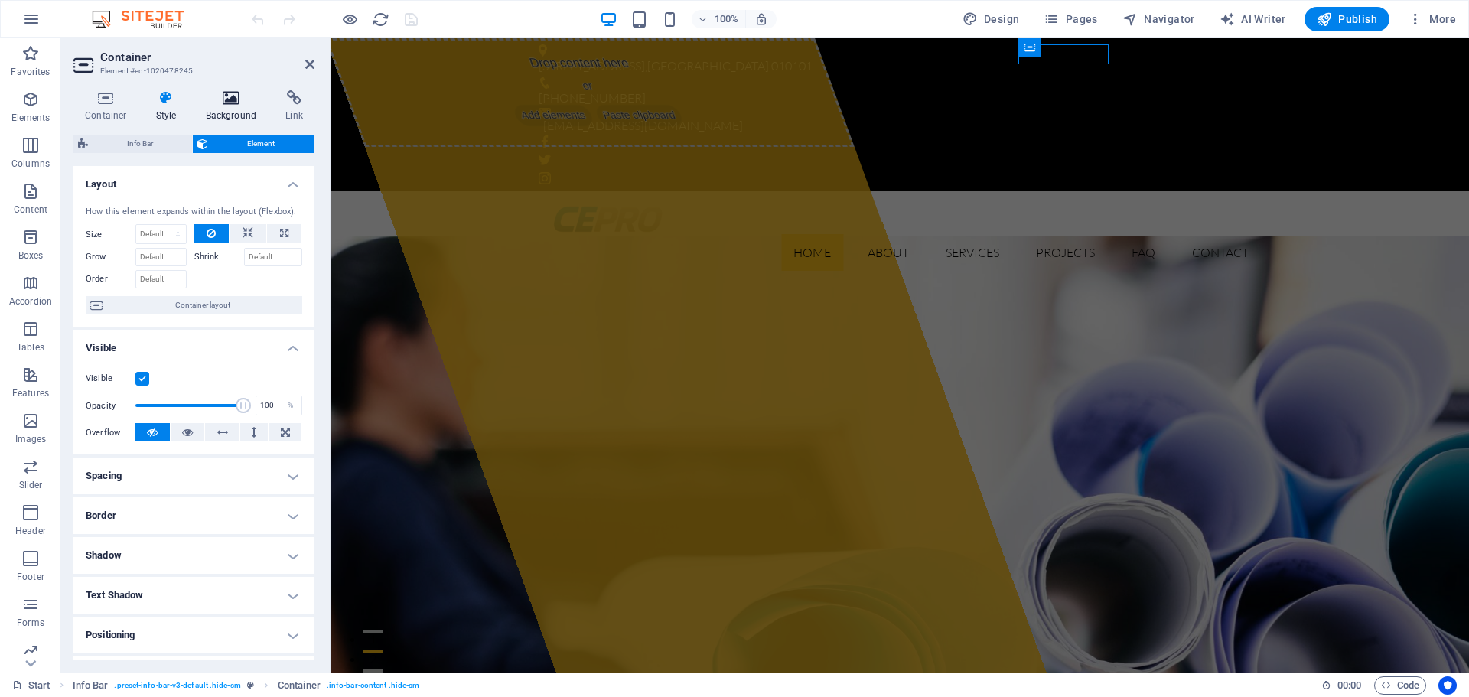
click at [229, 100] on icon at bounding box center [231, 97] width 74 height 15
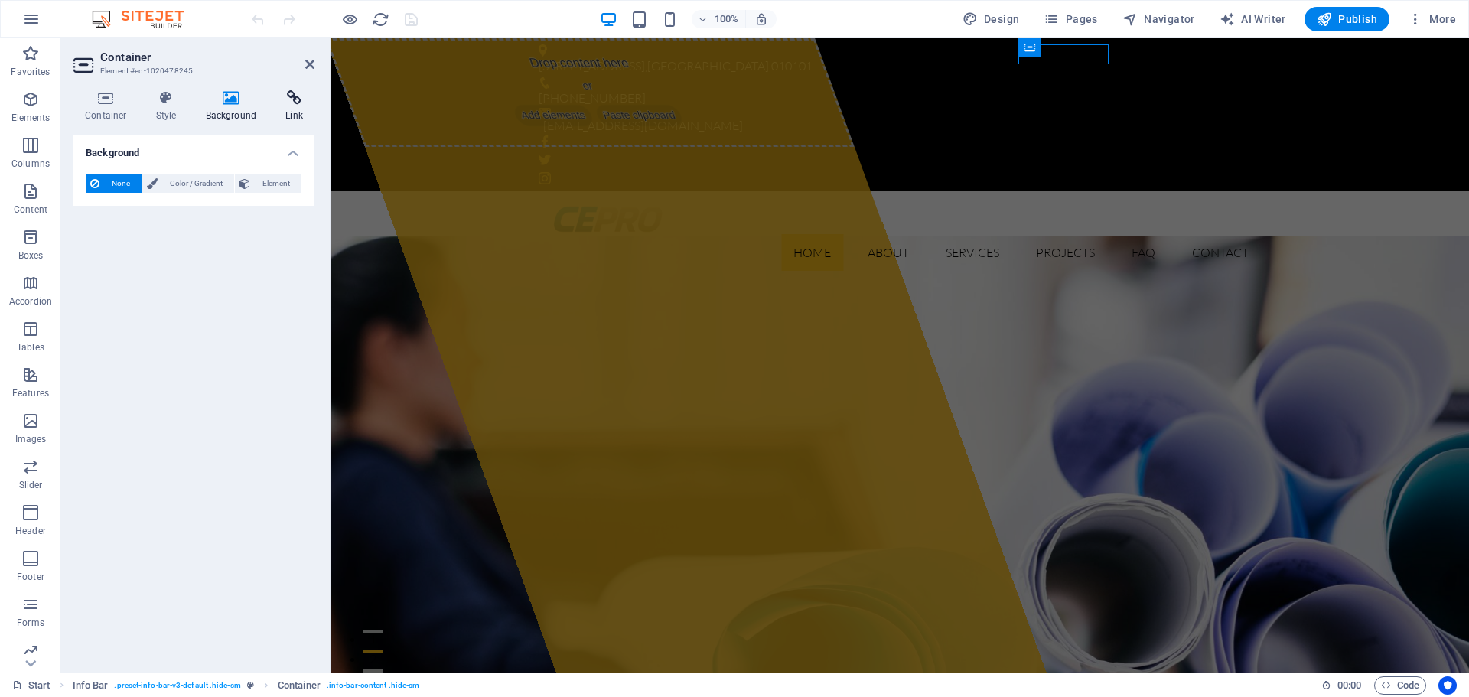
click at [293, 107] on h4 "Link" at bounding box center [294, 106] width 41 height 32
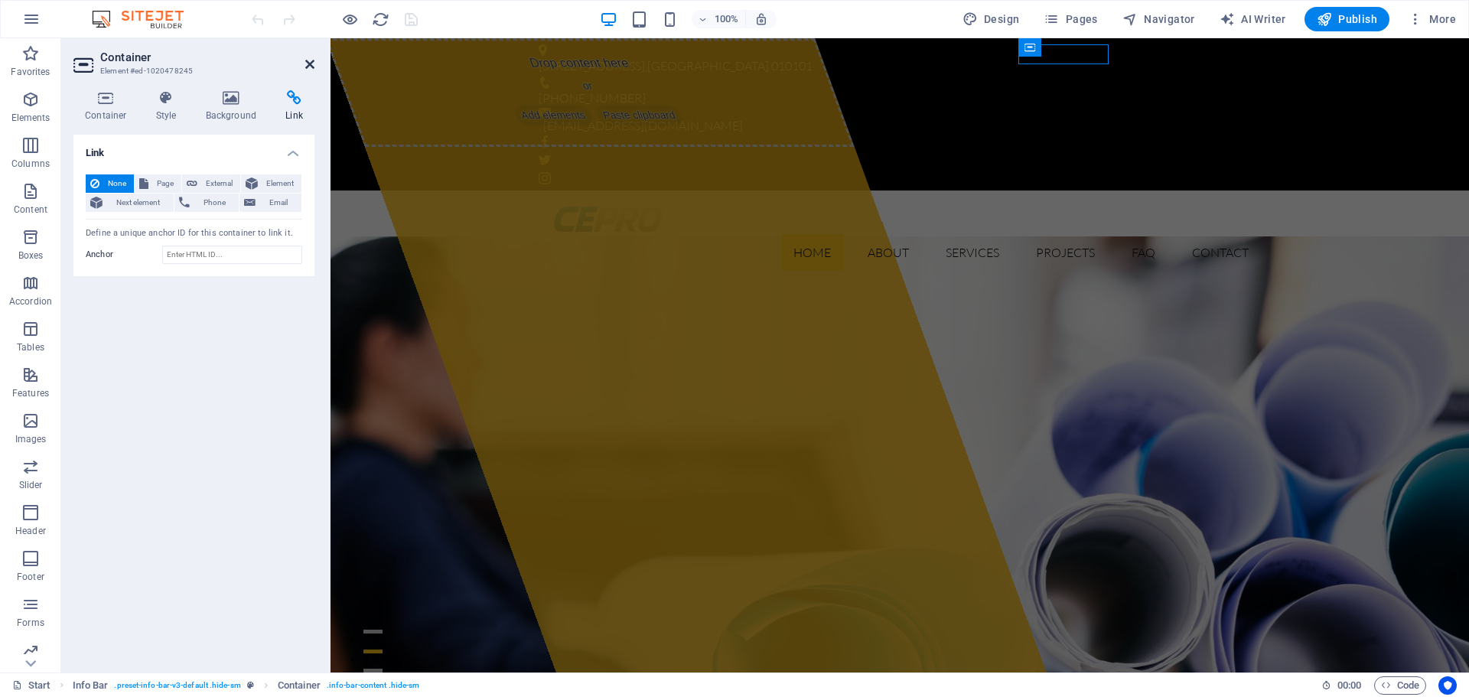
click at [313, 63] on icon at bounding box center [309, 64] width 9 height 12
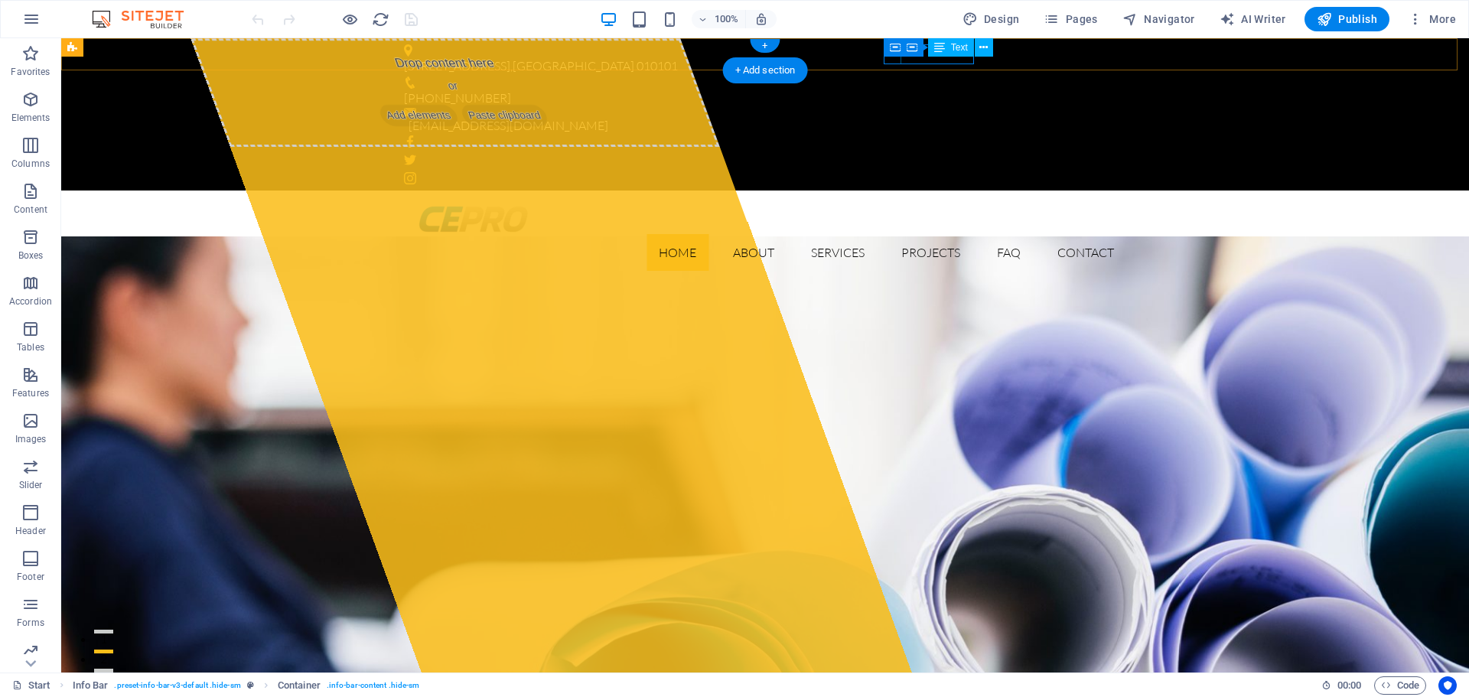
click at [936, 116] on div "[EMAIL_ADDRESS][DOMAIN_NAME]" at bounding box center [761, 126] width 705 height 20
click at [986, 45] on icon at bounding box center [983, 48] width 8 height 16
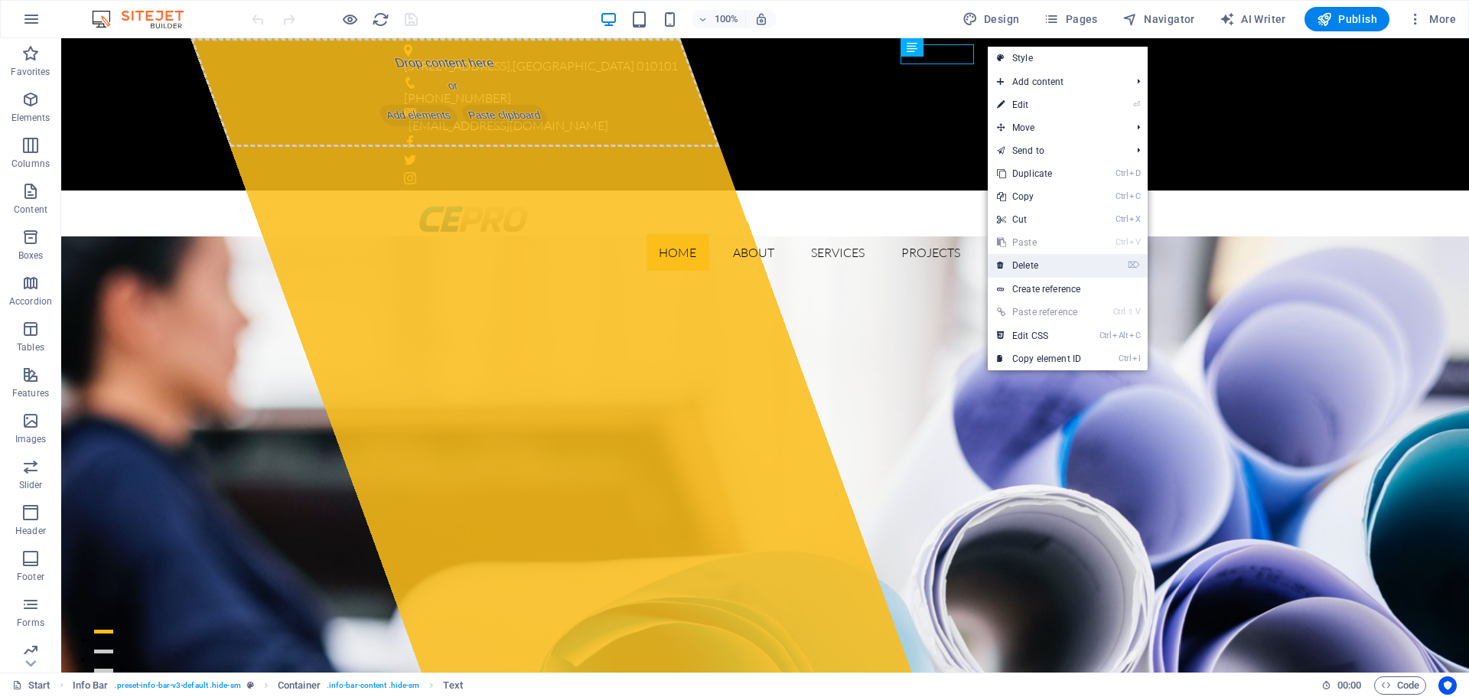
click at [1037, 262] on link "⌦ Delete" at bounding box center [1039, 265] width 103 height 23
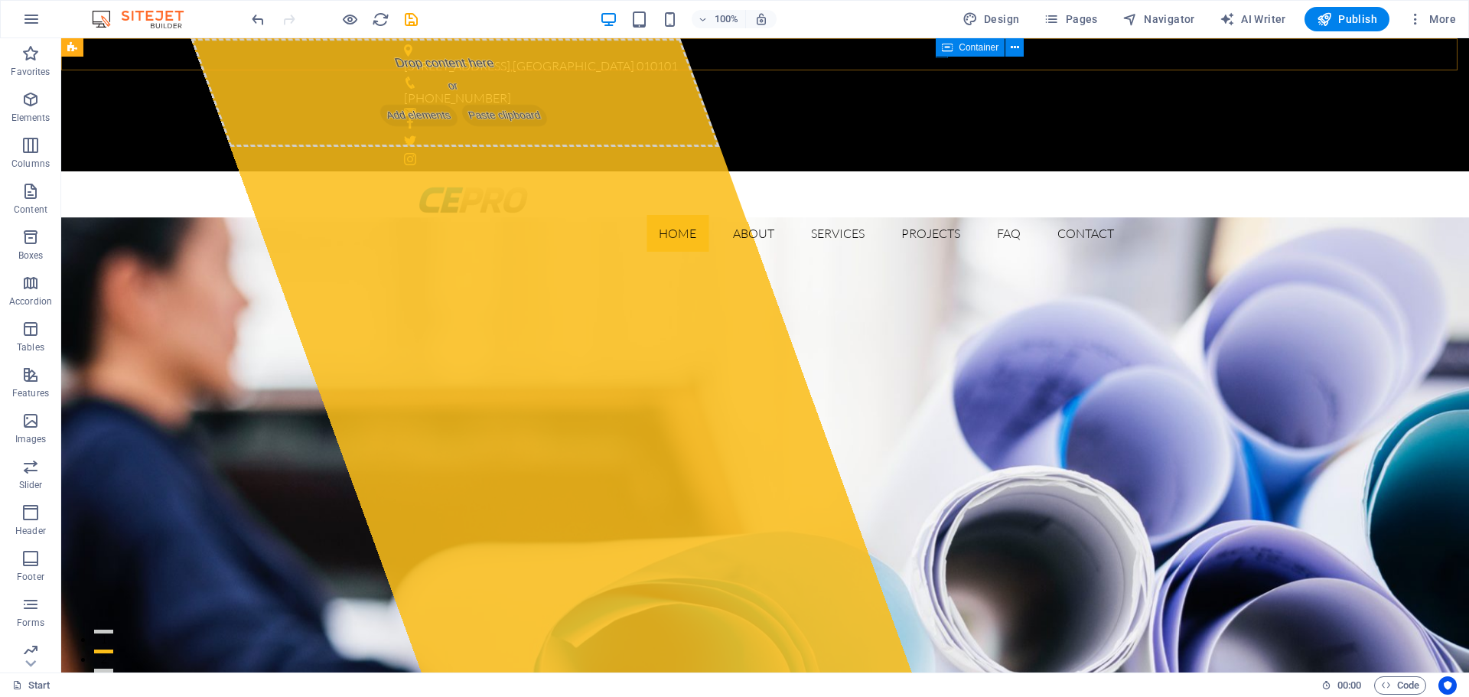
click at [942, 53] on icon at bounding box center [947, 47] width 11 height 18
click at [1014, 47] on icon at bounding box center [1015, 48] width 8 height 16
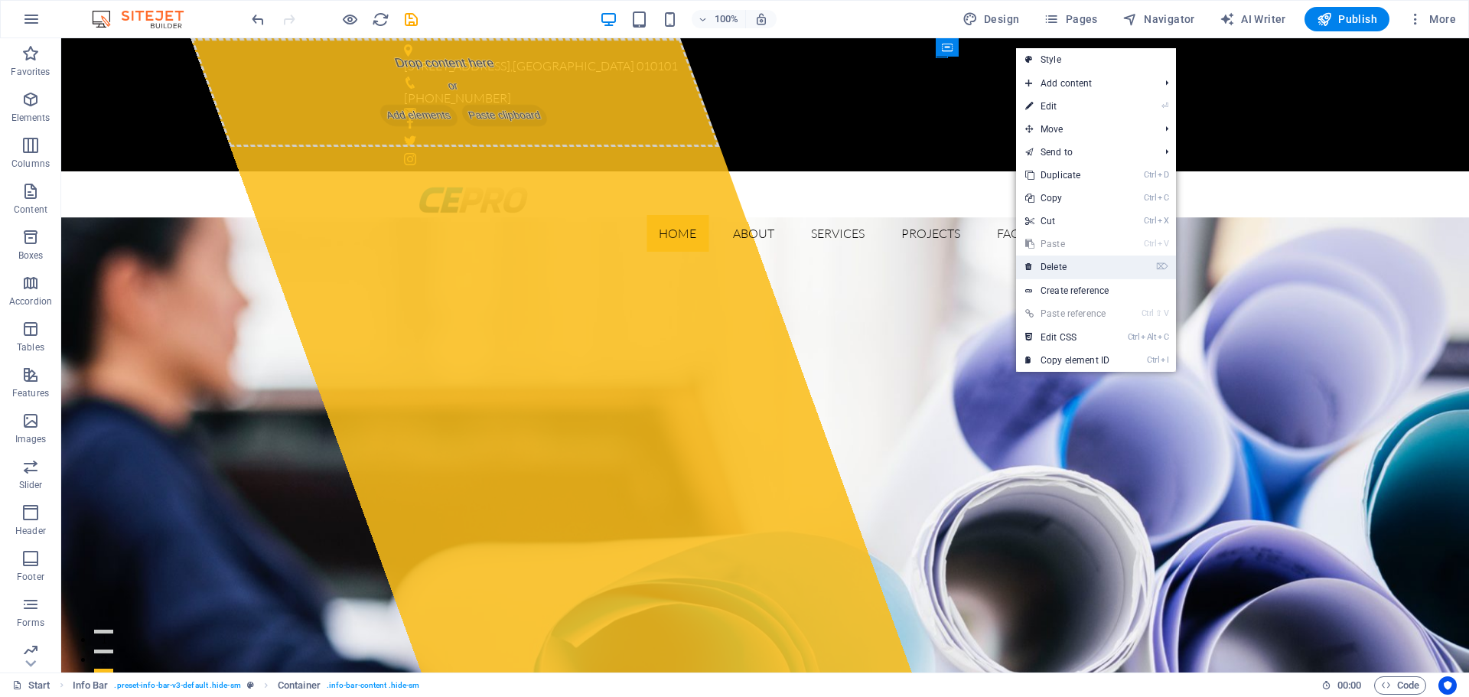
click at [1063, 260] on link "⌦ Delete" at bounding box center [1067, 267] width 103 height 23
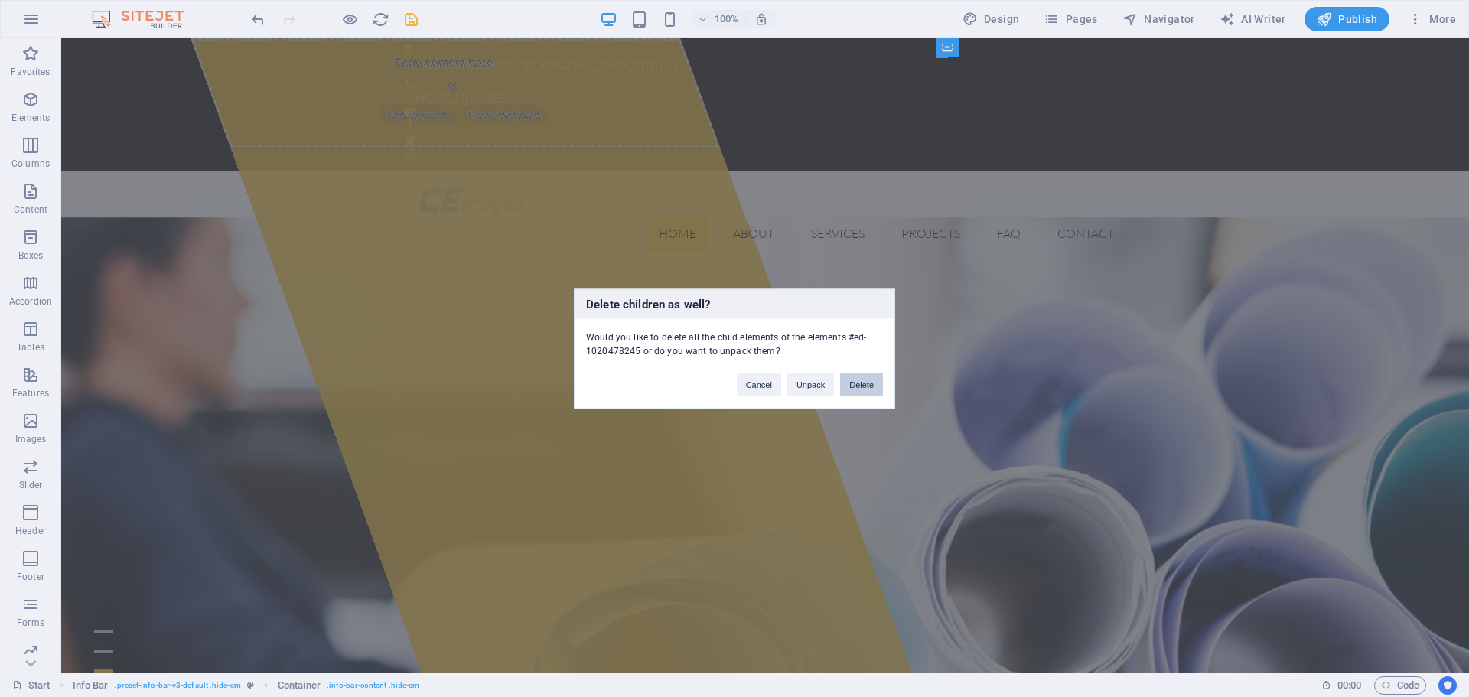
click at [854, 384] on button "Delete" at bounding box center [861, 384] width 43 height 23
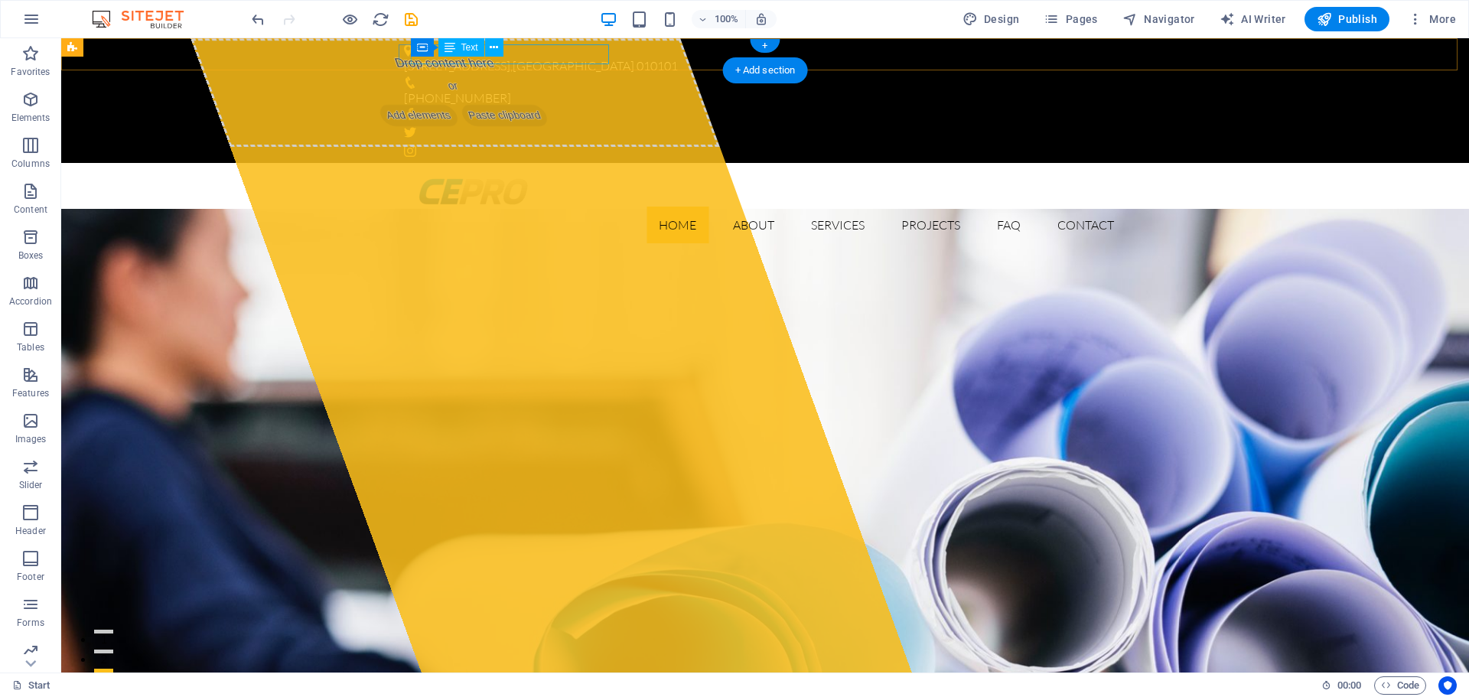
click at [536, 57] on div "[STREET_ADDRESS]" at bounding box center [759, 67] width 710 height 20
click at [461, 45] on span "Text" at bounding box center [469, 47] width 17 height 9
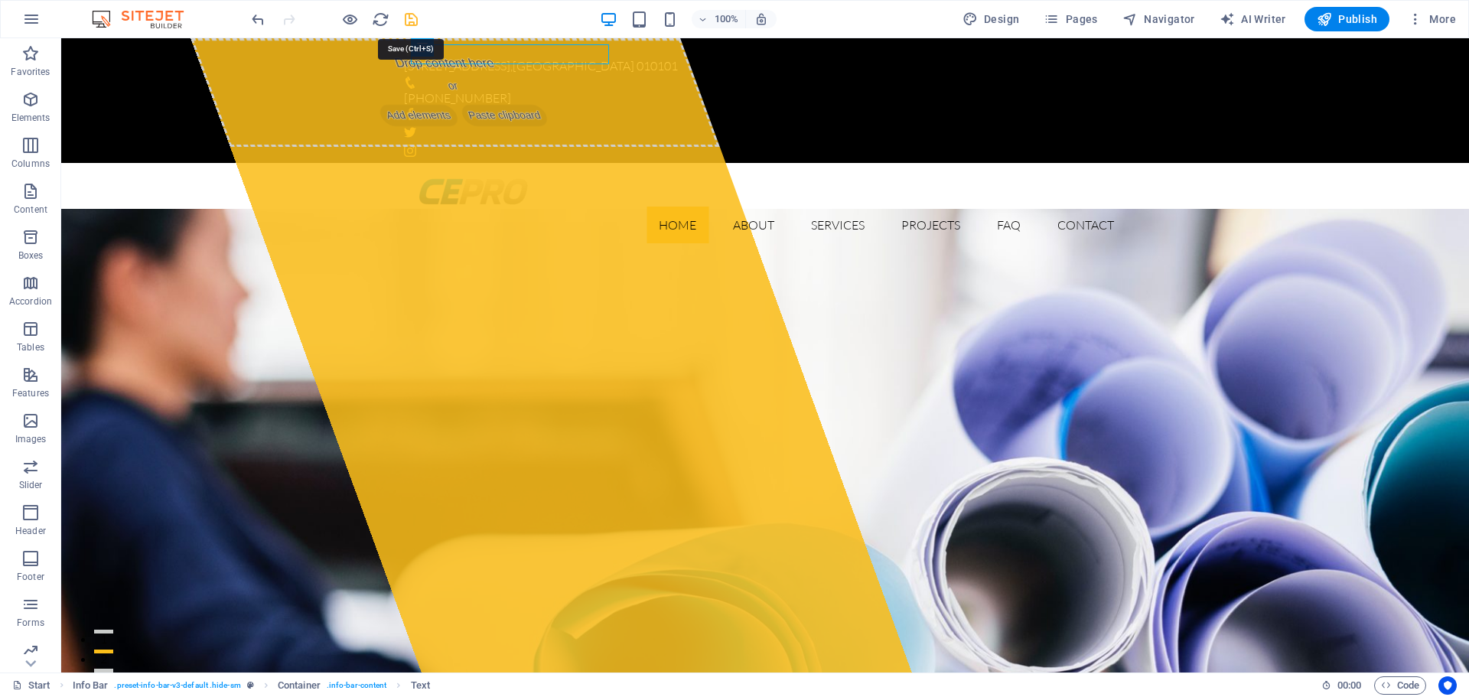
click at [407, 18] on icon "save" at bounding box center [411, 20] width 18 height 18
checkbox input "false"
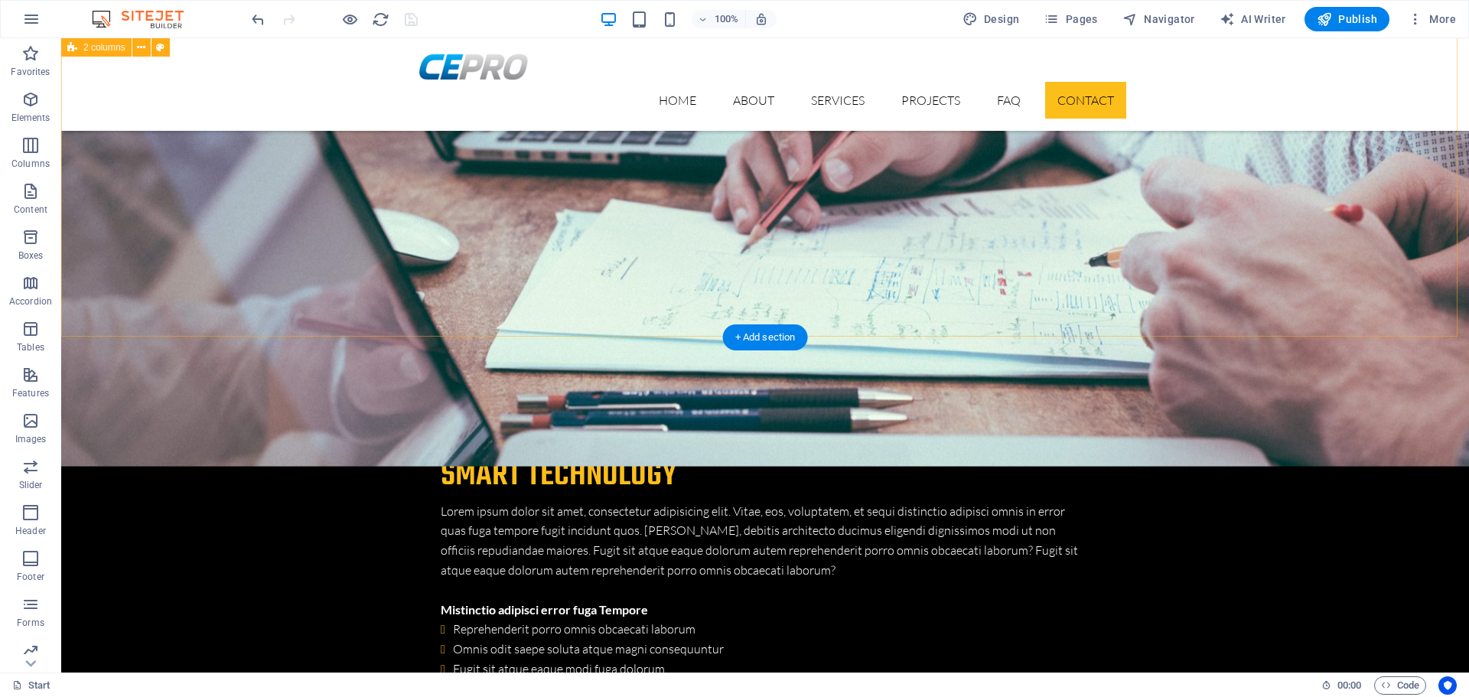
scroll to position [4736, 0]
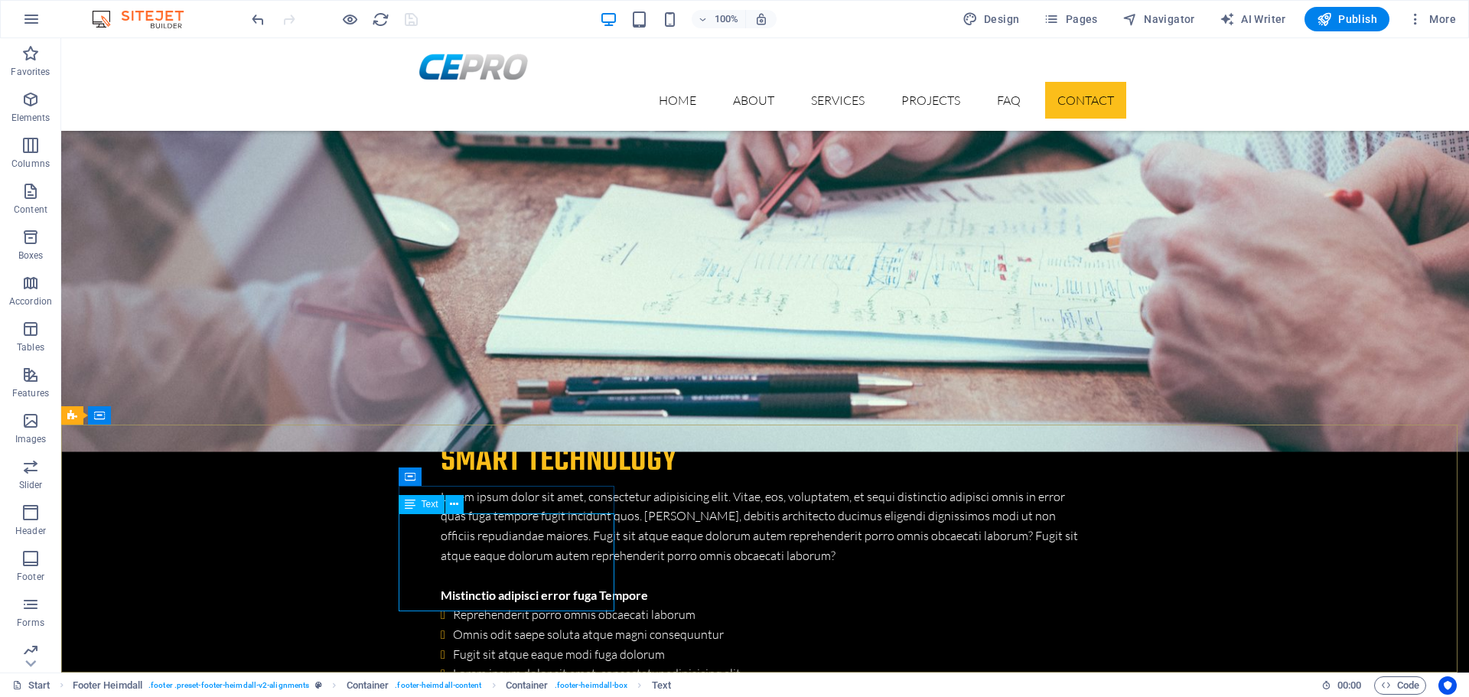
click at [423, 503] on span "Text" at bounding box center [430, 504] width 17 height 9
click at [453, 503] on icon at bounding box center [454, 504] width 8 height 16
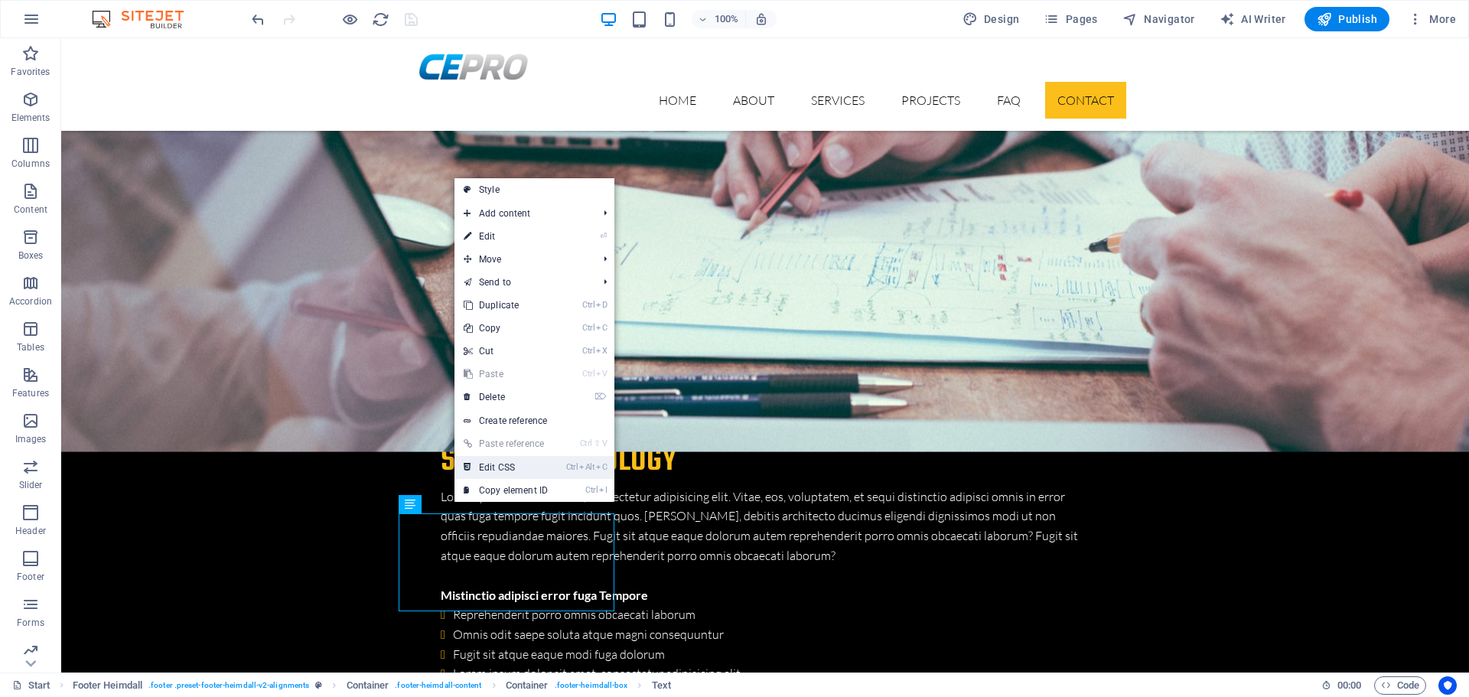
click at [507, 470] on link "Ctrl Alt C Edit CSS" at bounding box center [505, 467] width 103 height 23
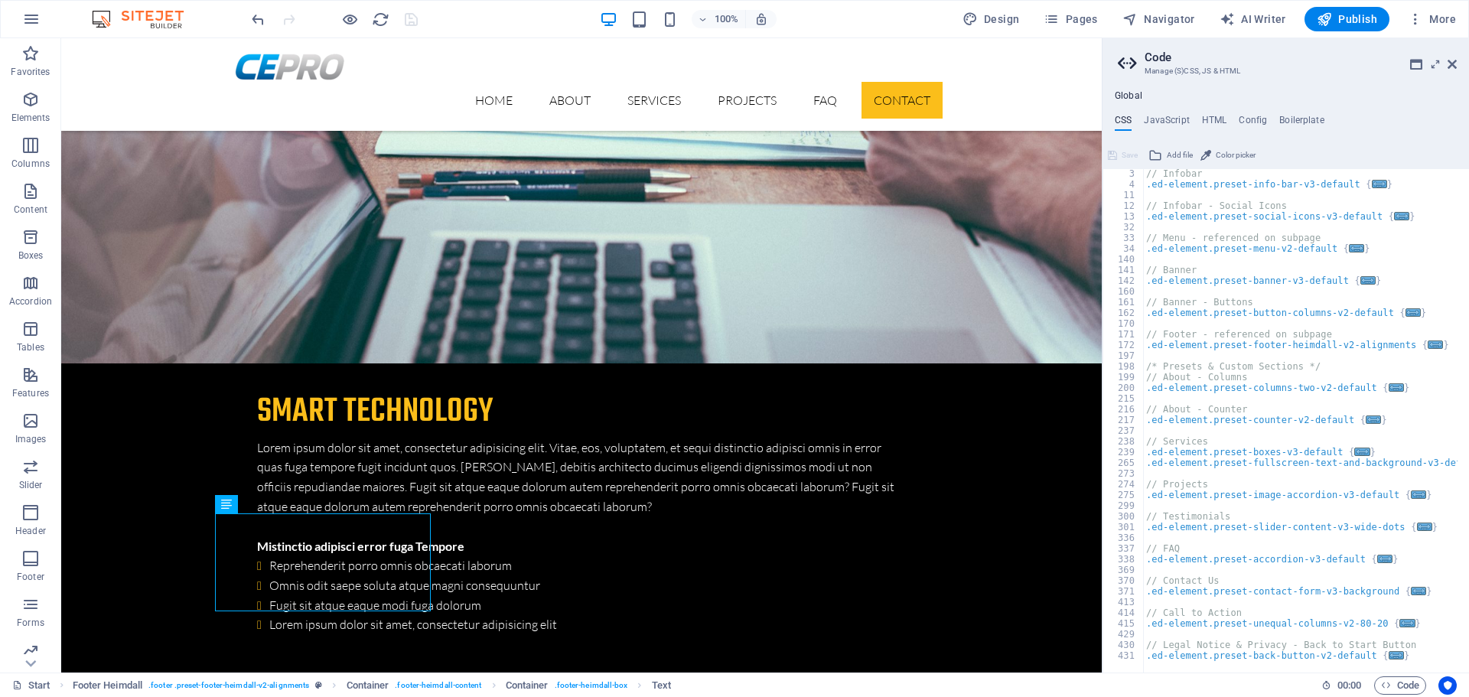
scroll to position [22, 0]
click at [1235, 584] on div "// Infobar .ed-element.preset-info-bar-v3-default { ... } // Infobar - Social I…" at bounding box center [1306, 424] width 326 height 513
click at [1411, 589] on span "..." at bounding box center [1418, 591] width 15 height 8
type textarea ".ed-element.preset-contact-form-v3-background {"
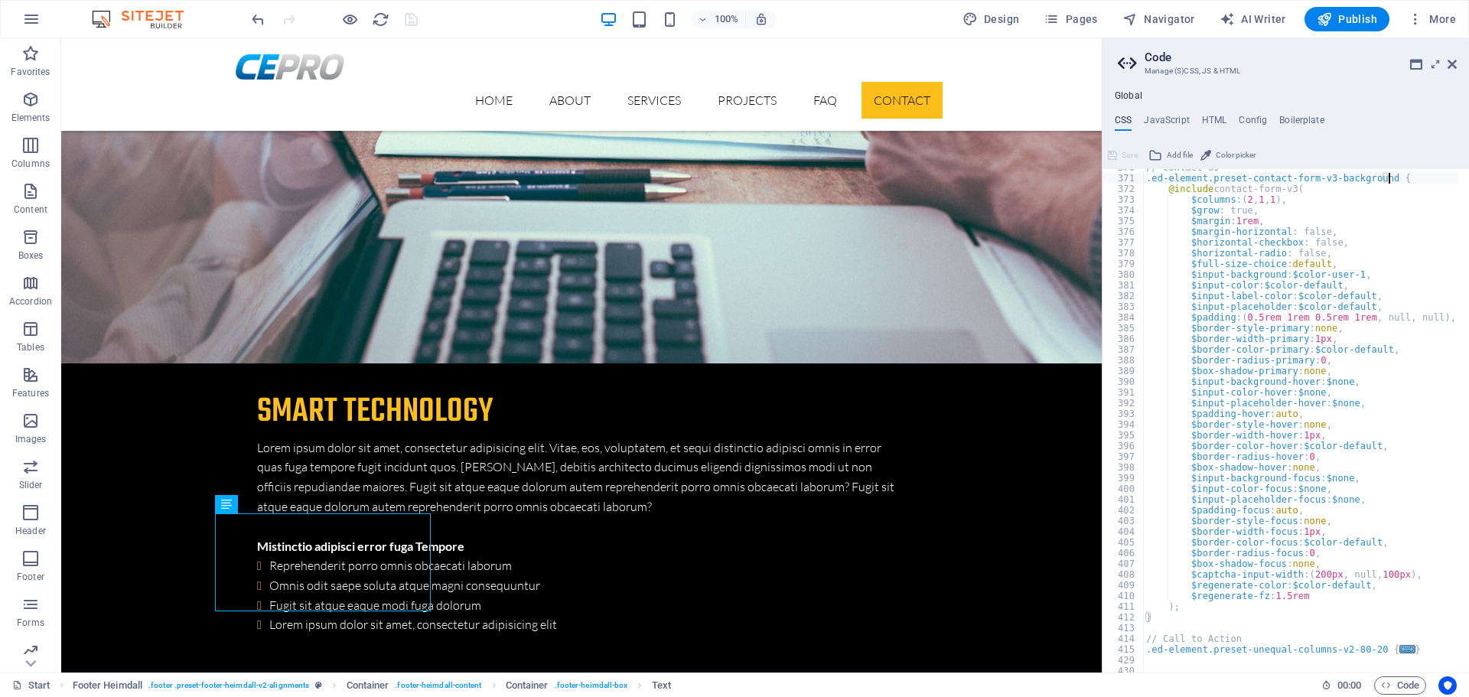
scroll to position [461, 0]
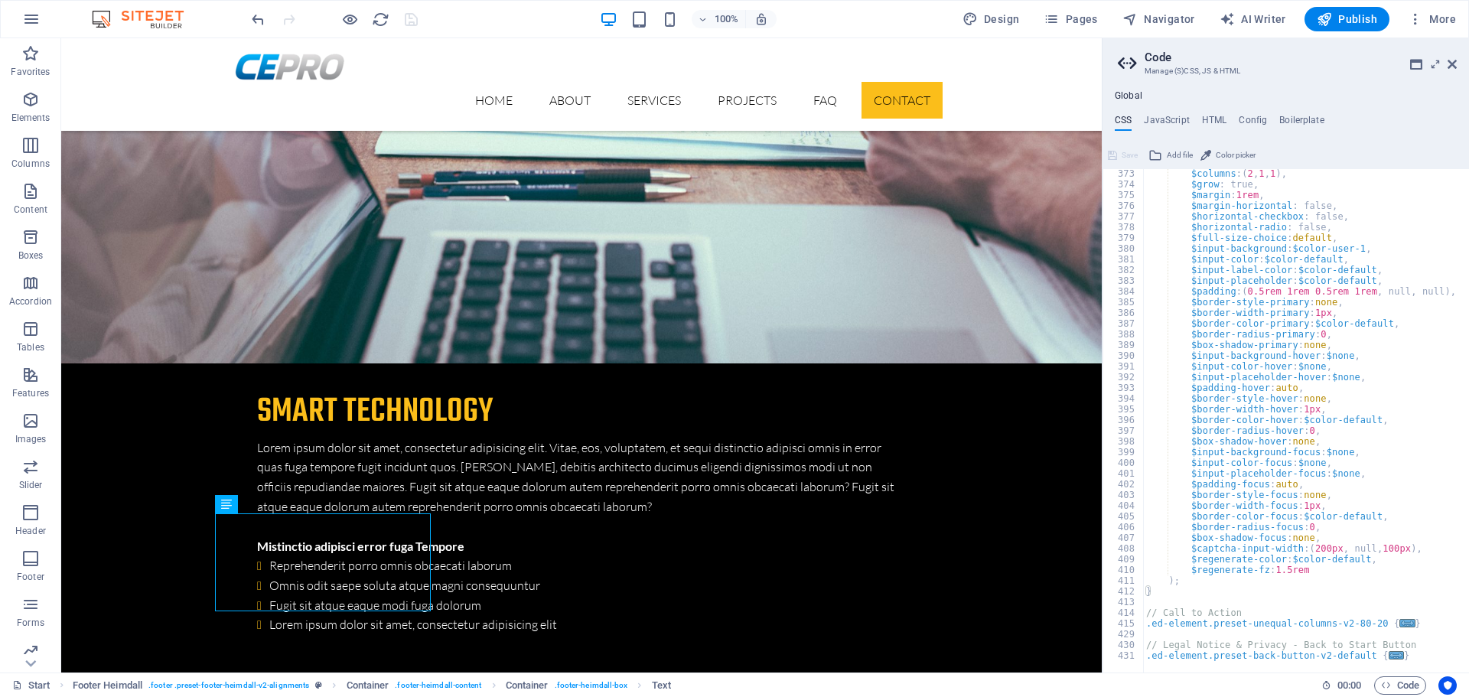
click at [1227, 119] on ul "CSS JavaScript HTML Config Boilerplate" at bounding box center [1285, 123] width 366 height 17
click at [1218, 119] on h4 "HTML" at bounding box center [1214, 123] width 25 height 17
type textarea "<a href="#main-content" class="wv-link-content button">Skip to main content</a>"
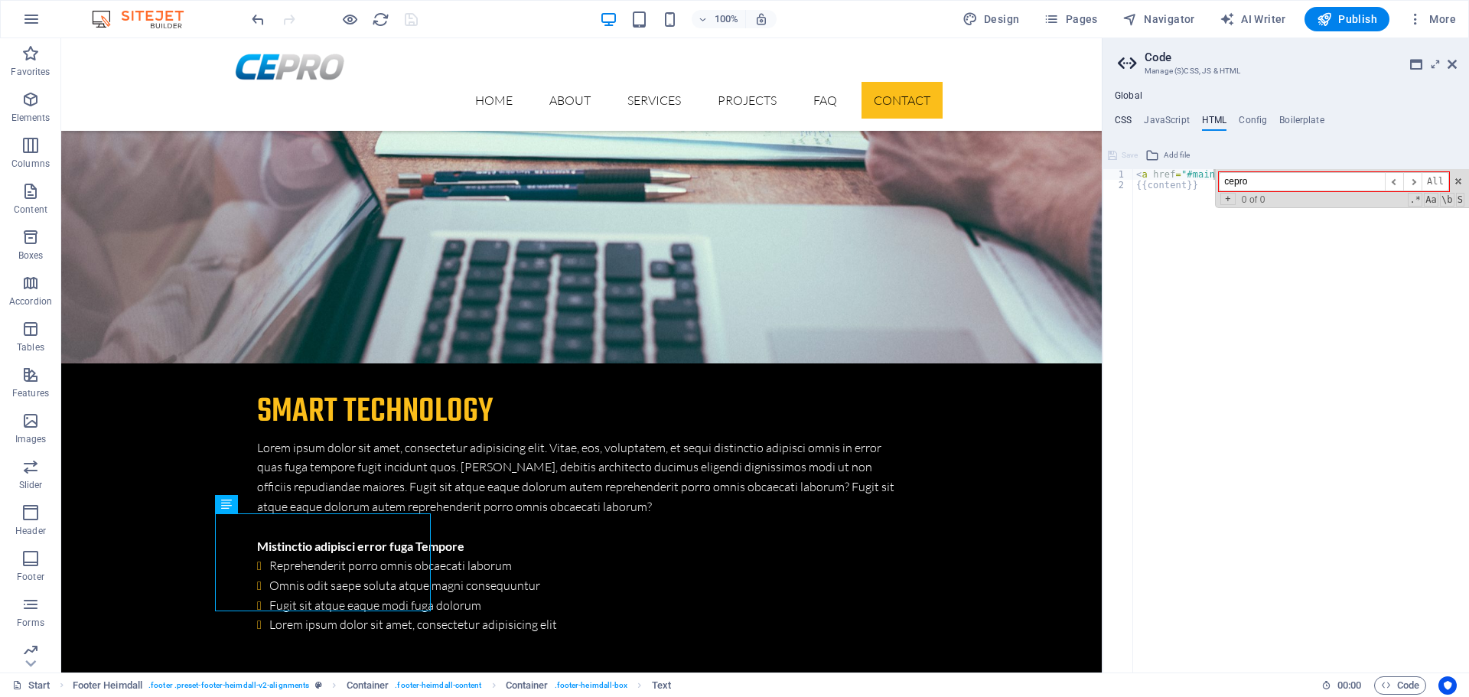
type input "cepro"
click at [1128, 115] on h4 "CSS" at bounding box center [1123, 123] width 17 height 17
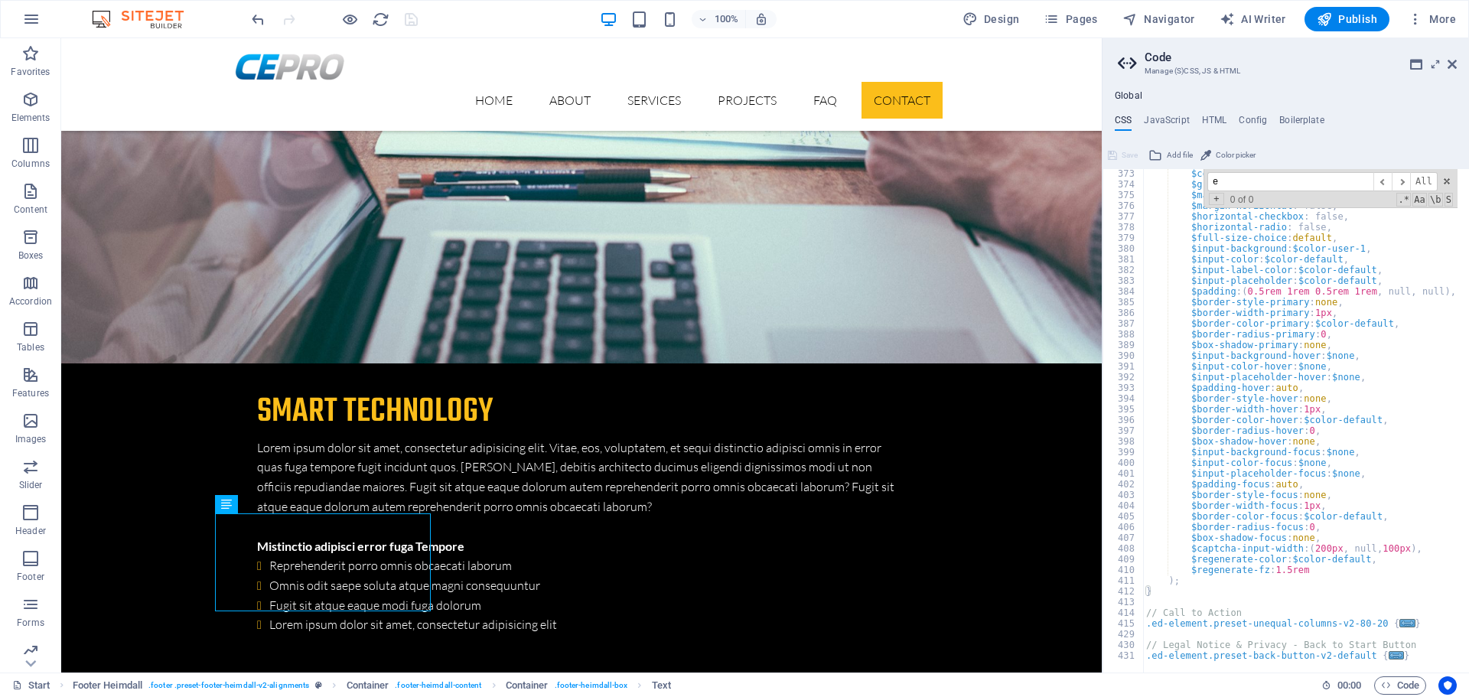
scroll to position [204, 0]
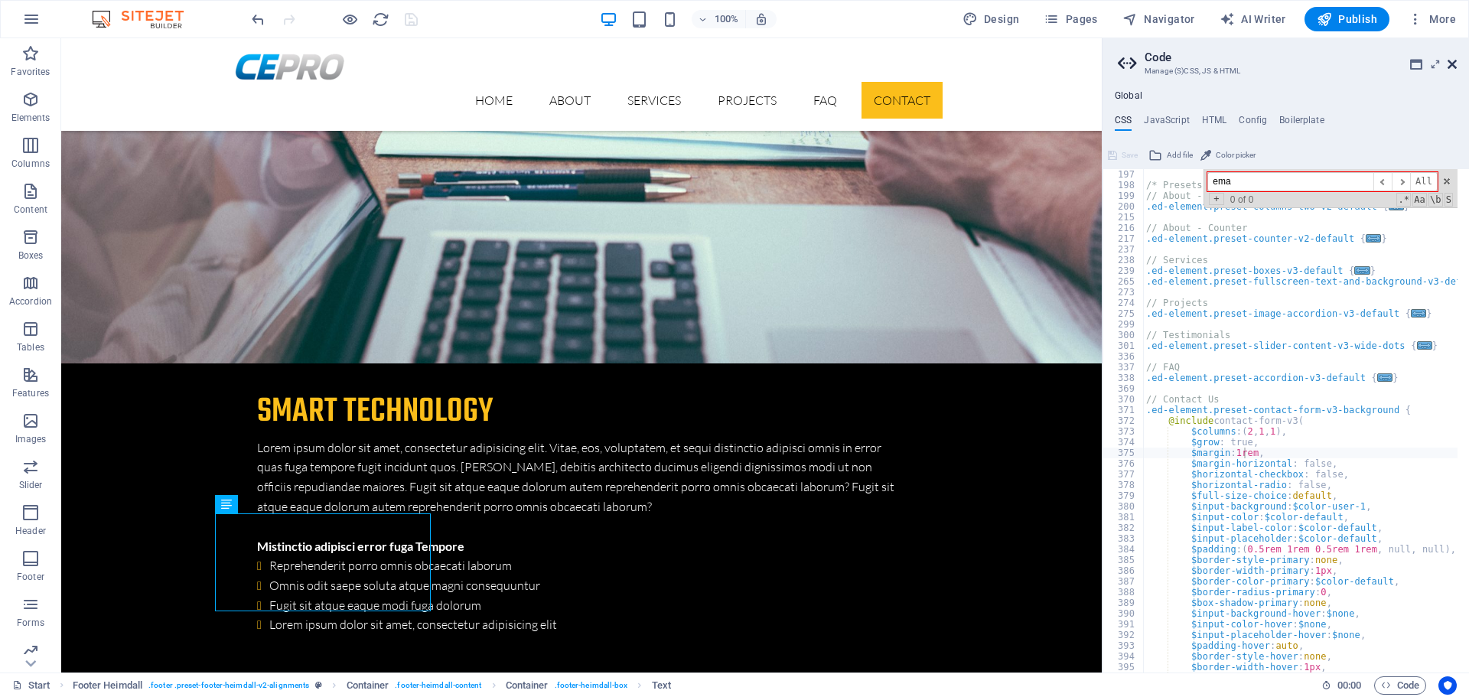
type input "ema"
click at [1449, 67] on icon at bounding box center [1451, 64] width 9 height 12
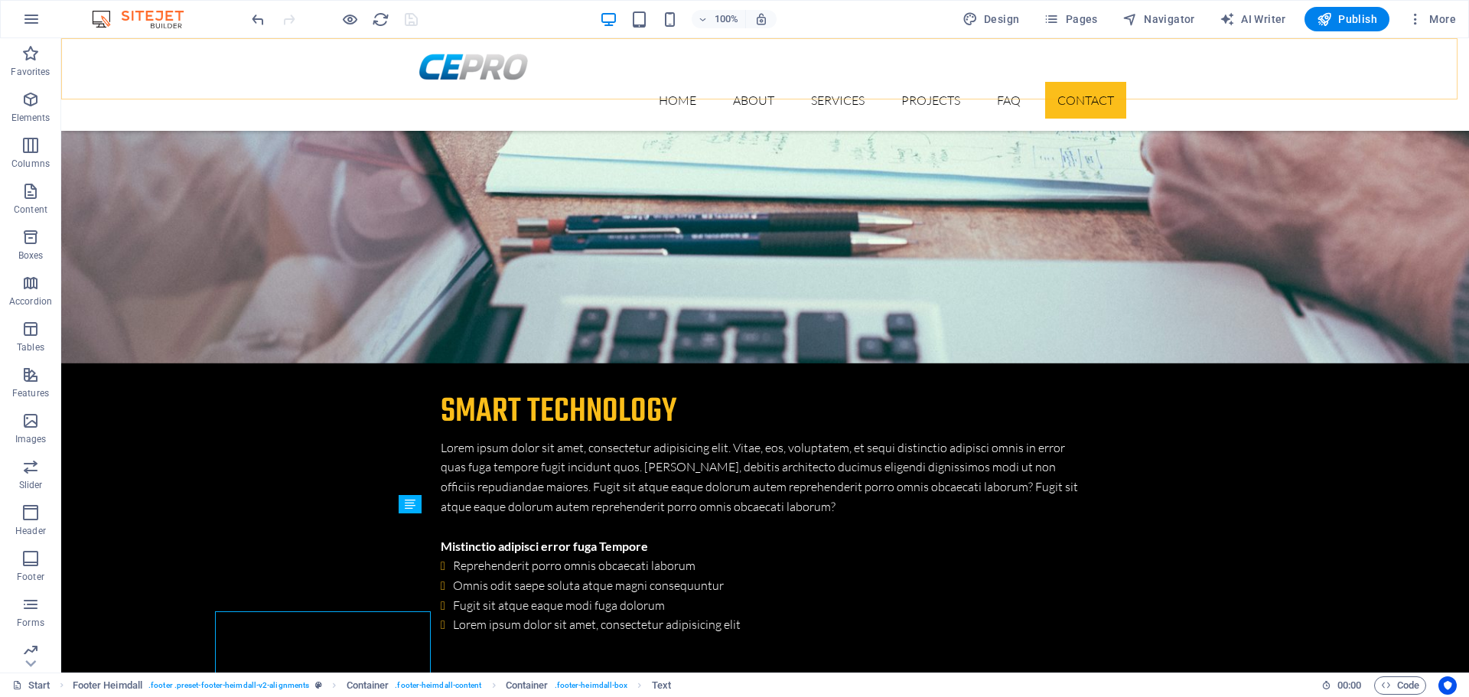
scroll to position [4736, 0]
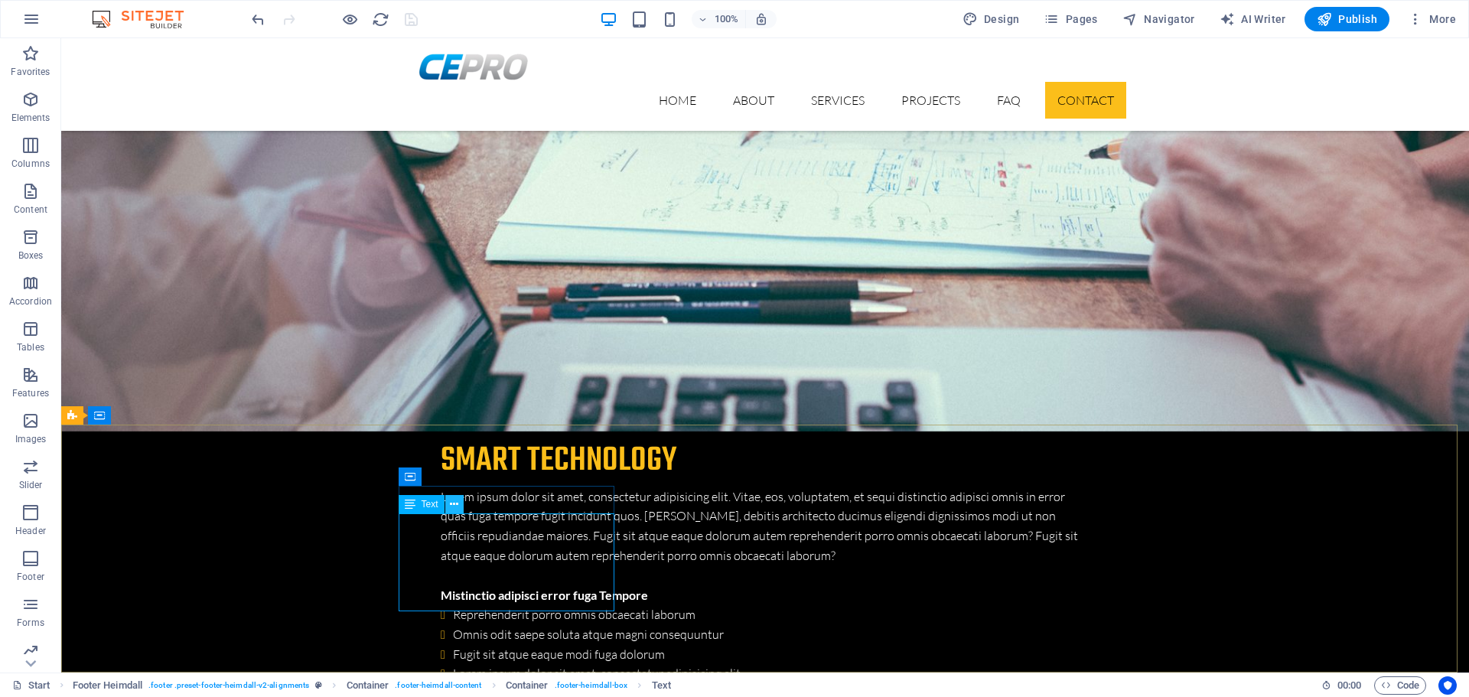
click at [457, 505] on icon at bounding box center [454, 504] width 8 height 16
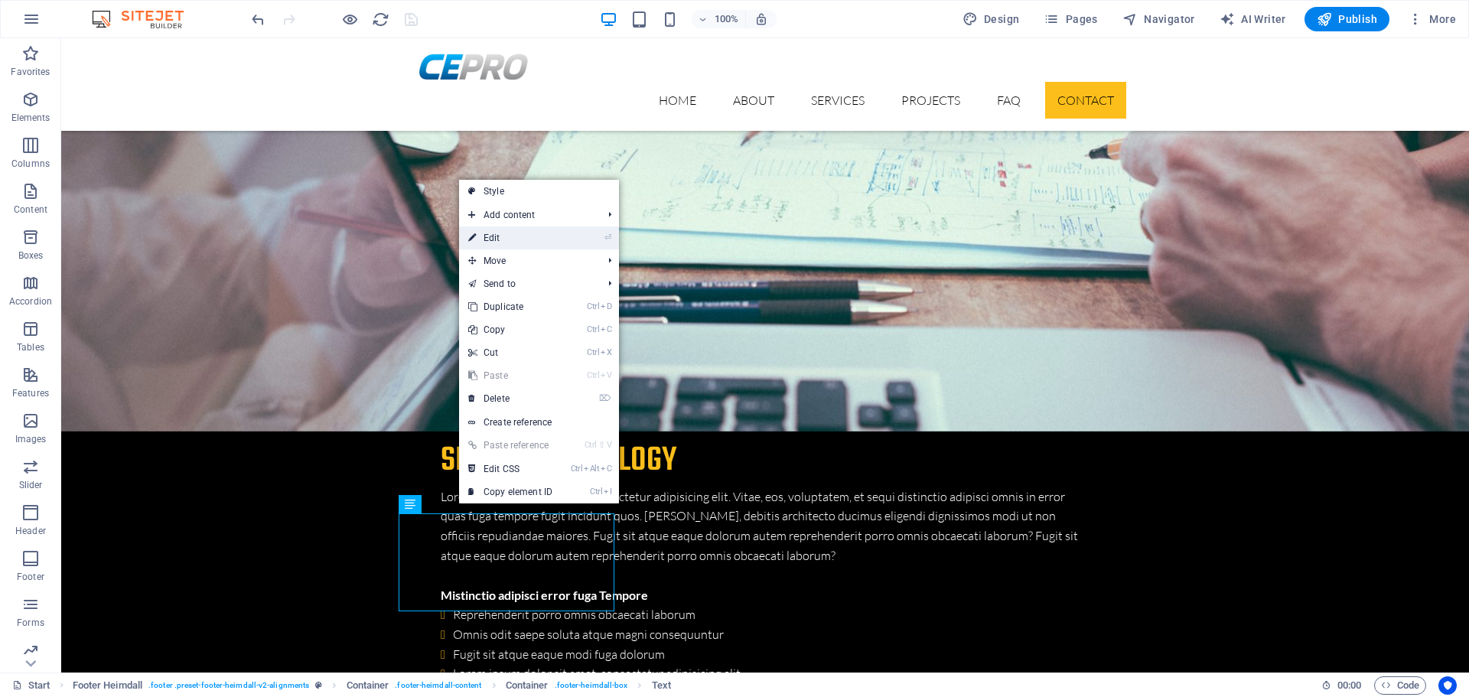
click at [536, 239] on link "⏎ Edit" at bounding box center [510, 237] width 103 height 23
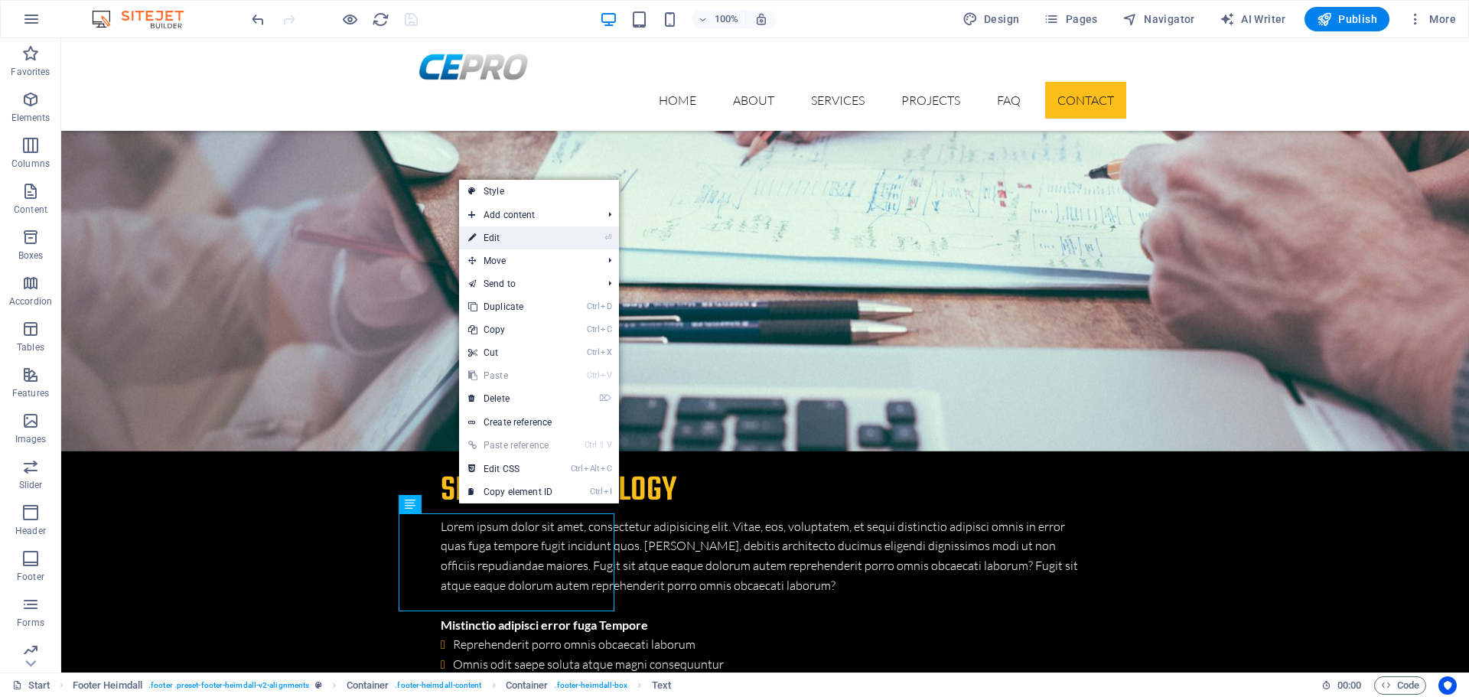
scroll to position [4795, 0]
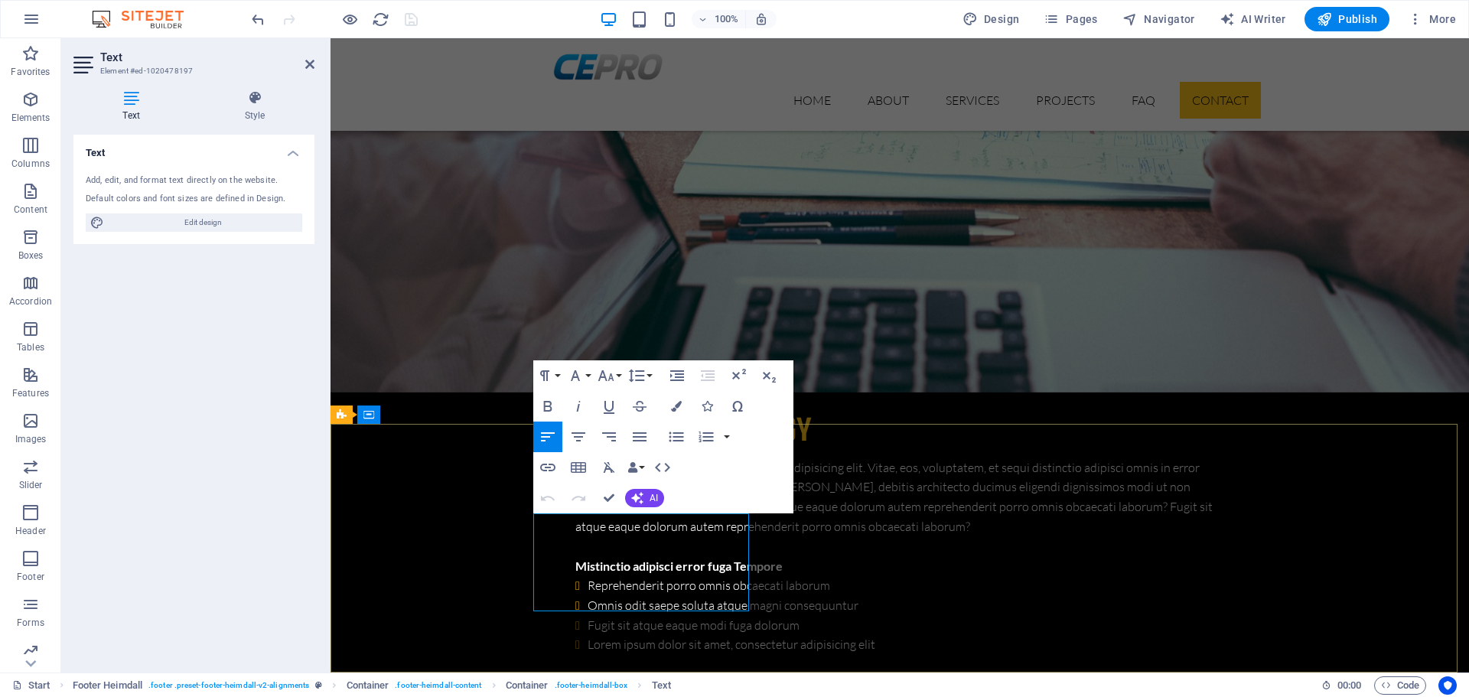
click at [305, 63] on icon at bounding box center [309, 64] width 9 height 12
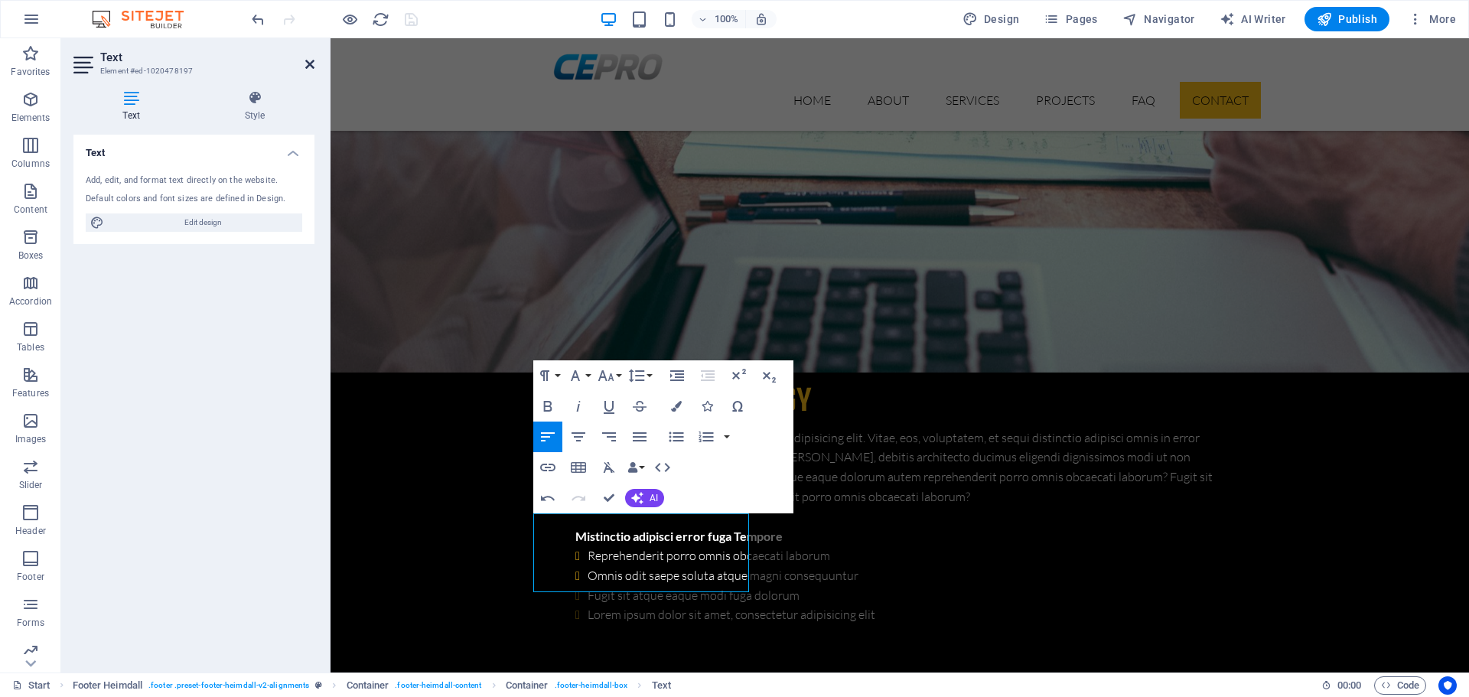
scroll to position [4736, 0]
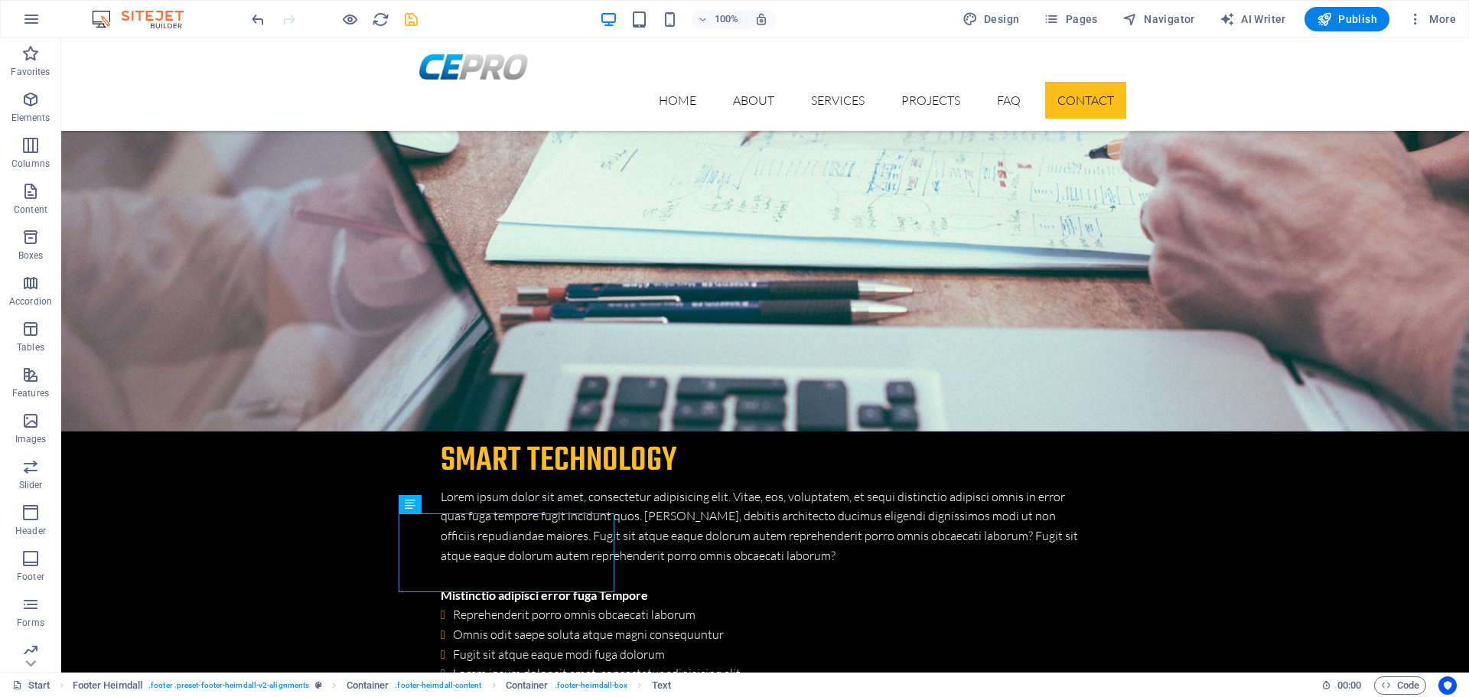
click at [409, 18] on icon "save" at bounding box center [411, 20] width 18 height 18
checkbox input "false"
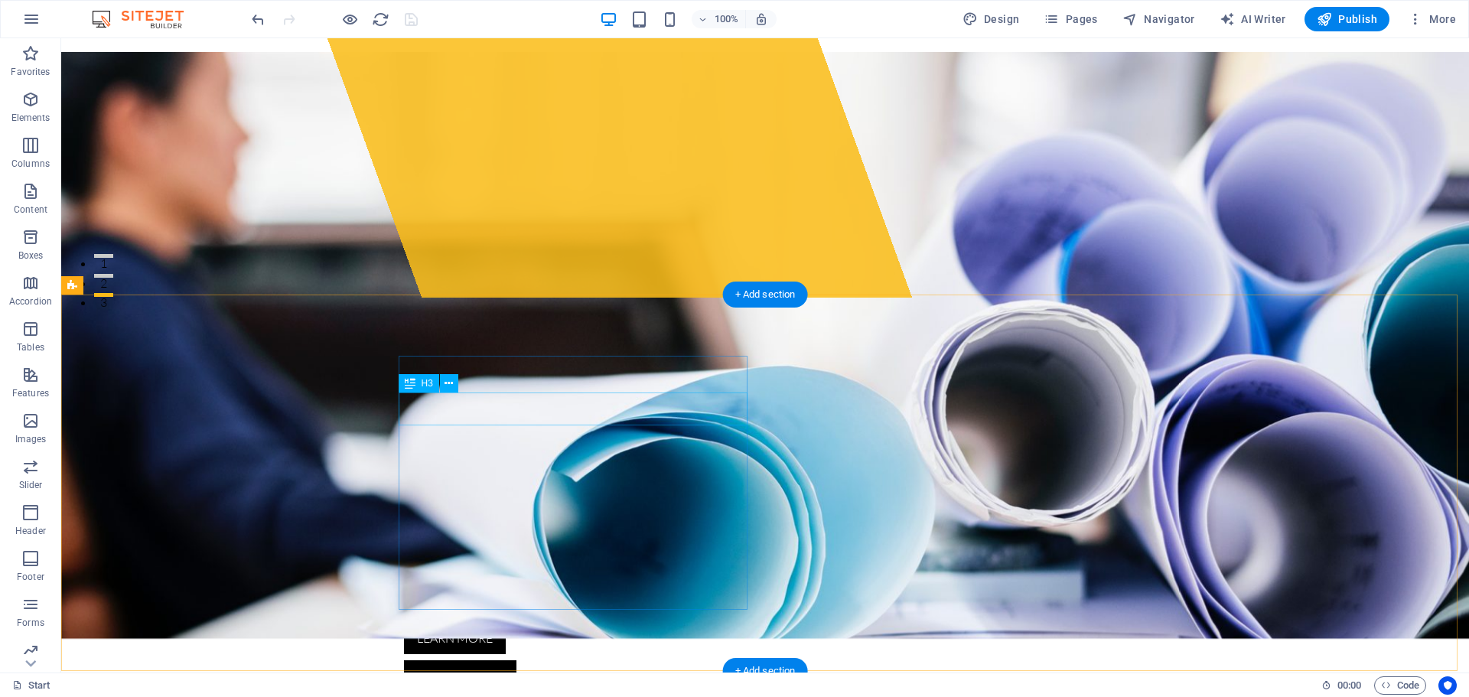
scroll to position [0, 0]
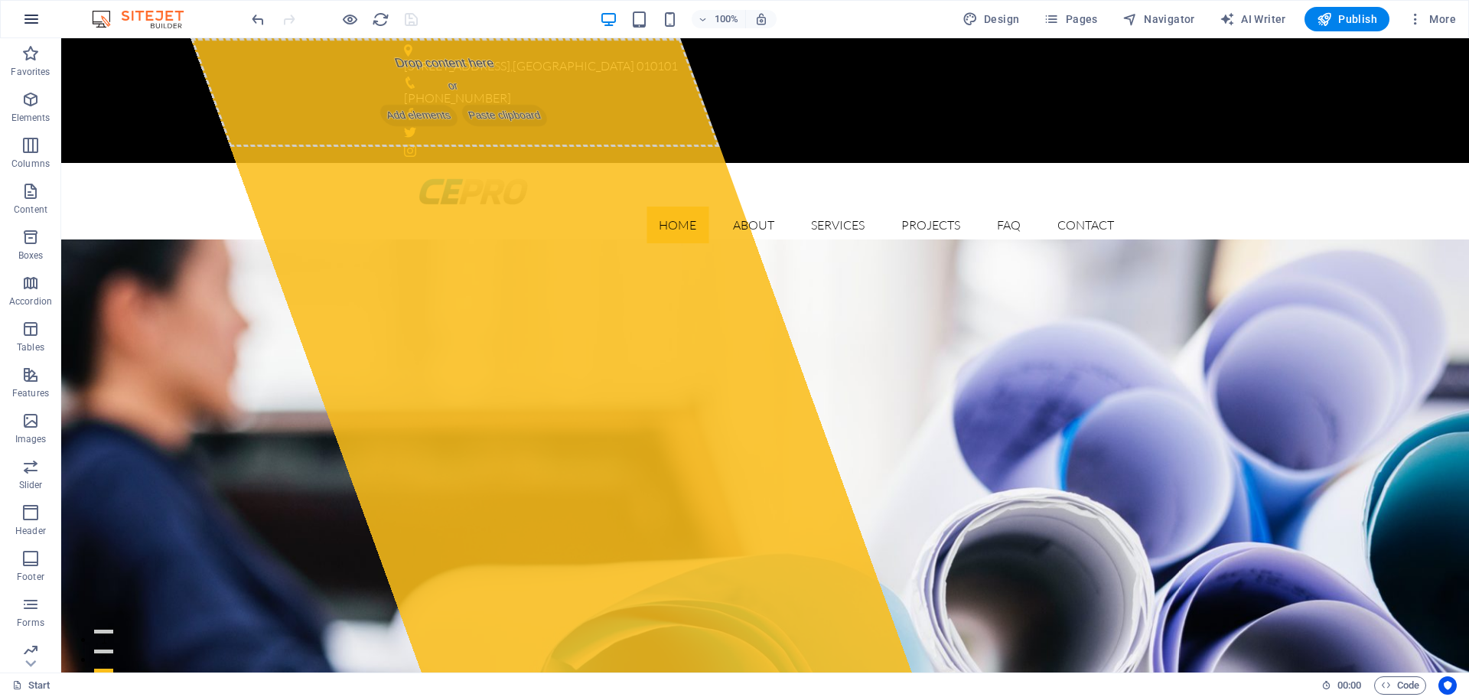
click at [33, 16] on icon "button" at bounding box center [31, 19] width 18 height 18
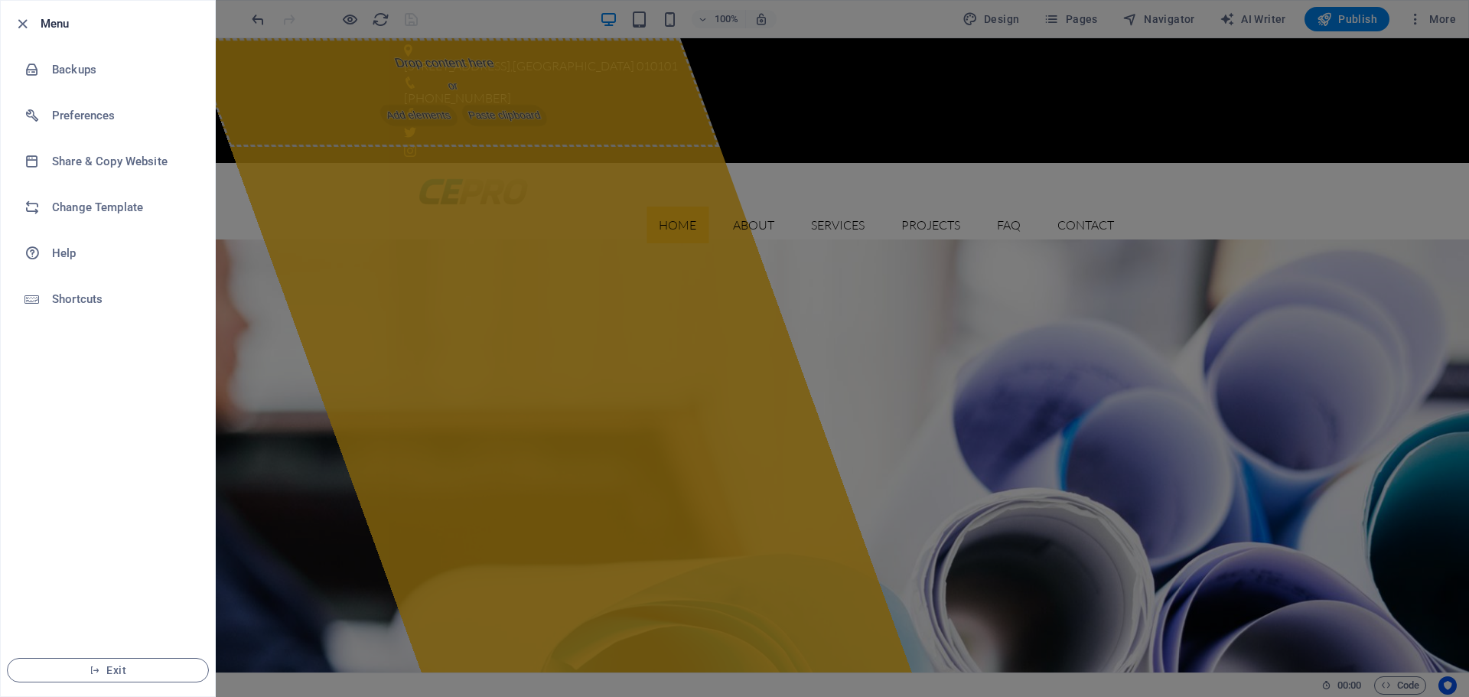
click at [33, 31] on div at bounding box center [27, 24] width 28 height 18
click at [28, 25] on icon "button" at bounding box center [23, 24] width 18 height 18
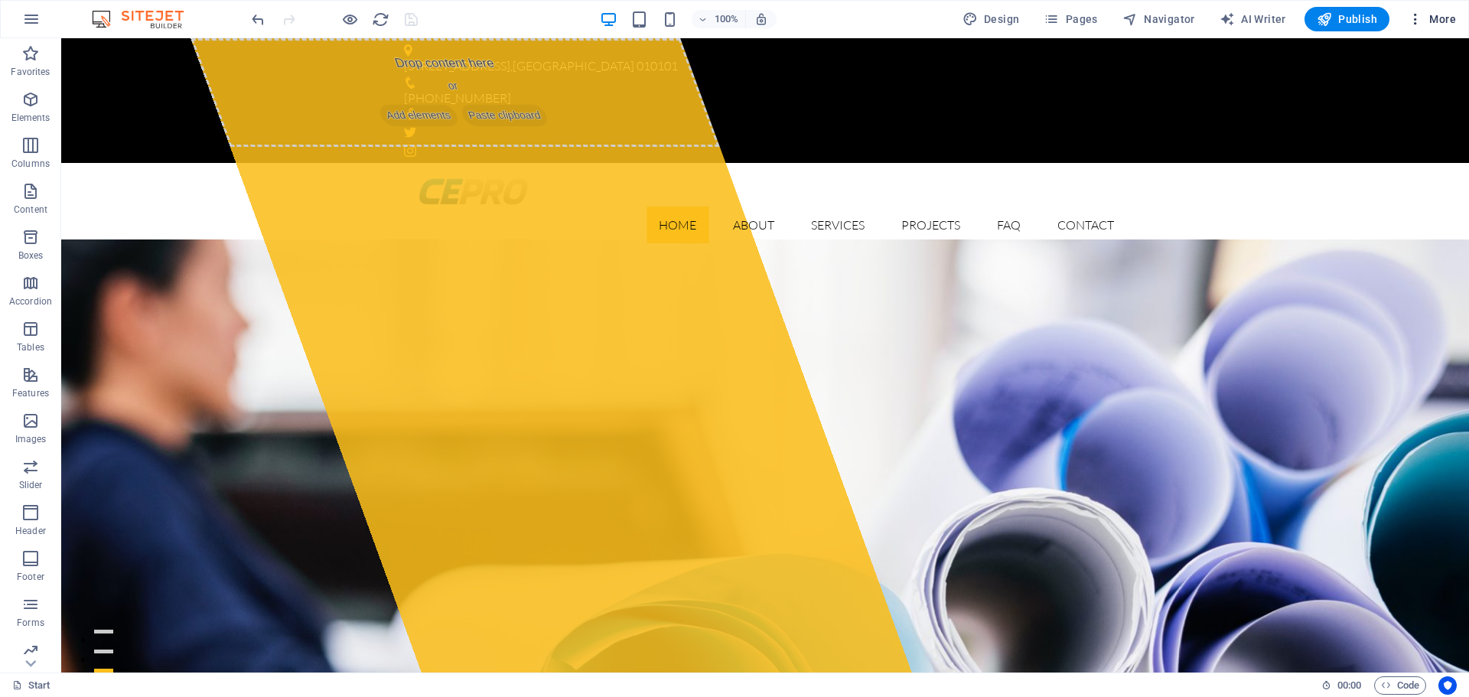
click at [1411, 15] on icon "button" at bounding box center [1415, 18] width 15 height 15
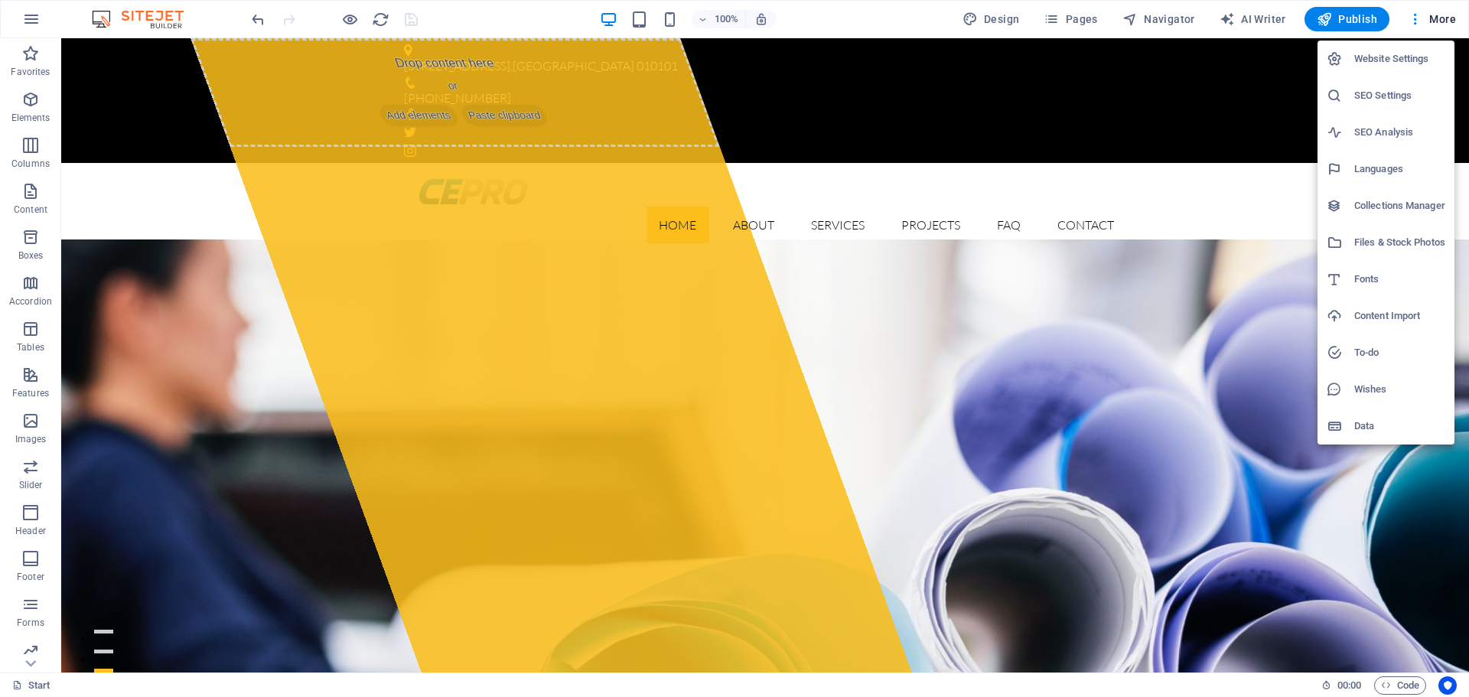
click at [1345, 17] on div at bounding box center [734, 348] width 1469 height 697
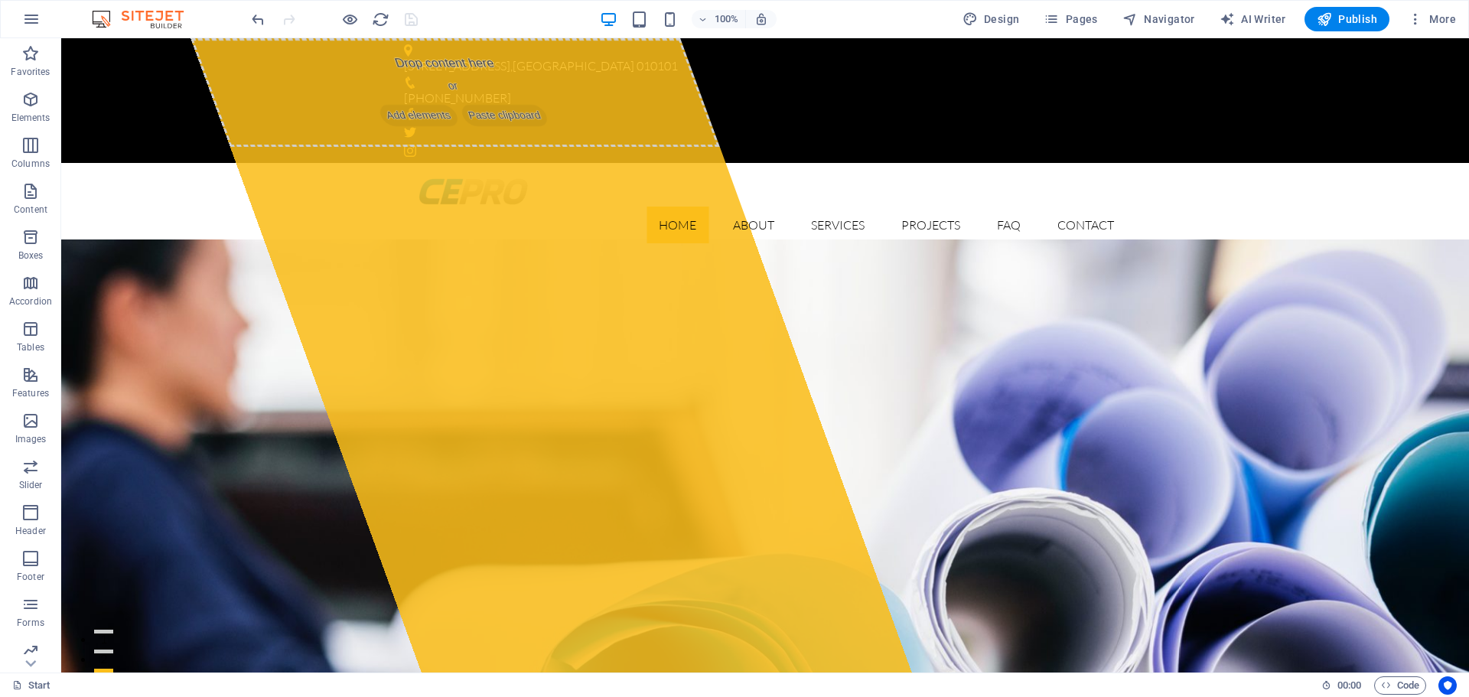
click at [1345, 17] on span "Publish" at bounding box center [1347, 18] width 60 height 15
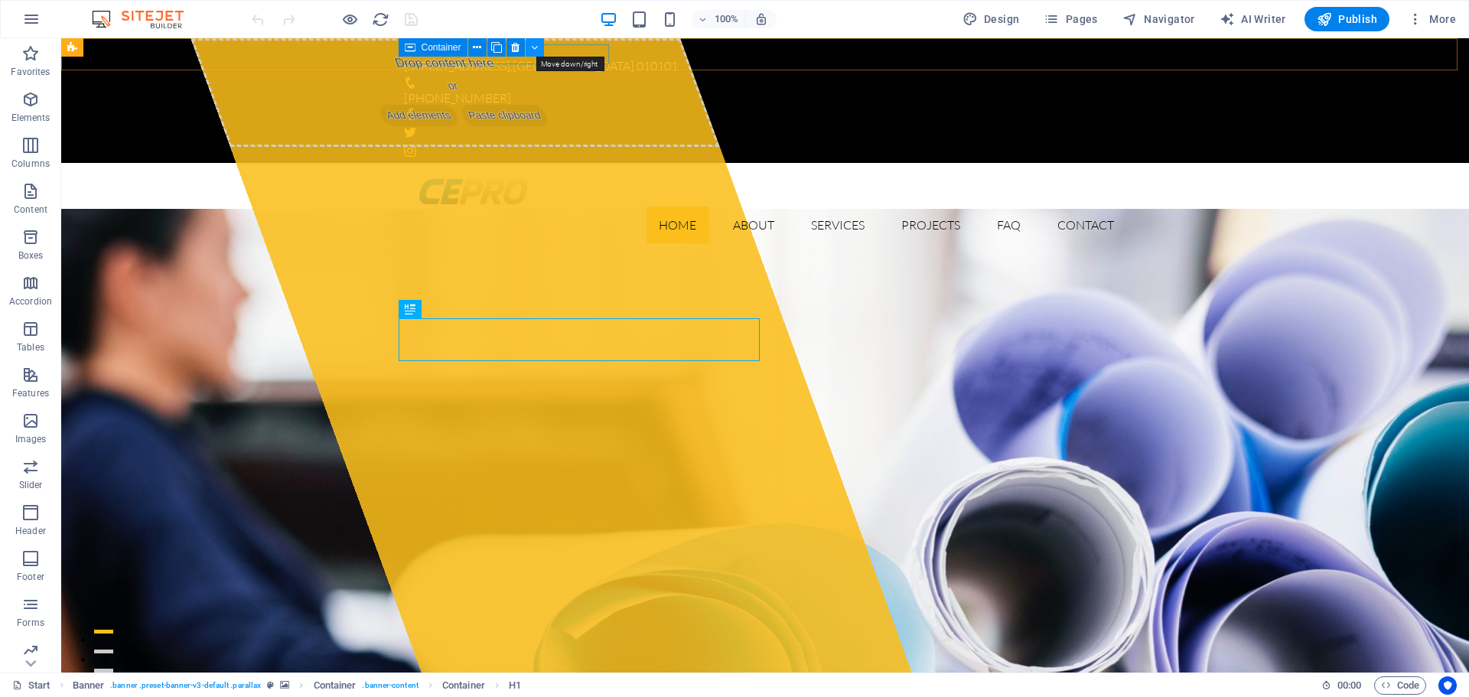
click at [536, 47] on icon at bounding box center [534, 48] width 7 height 16
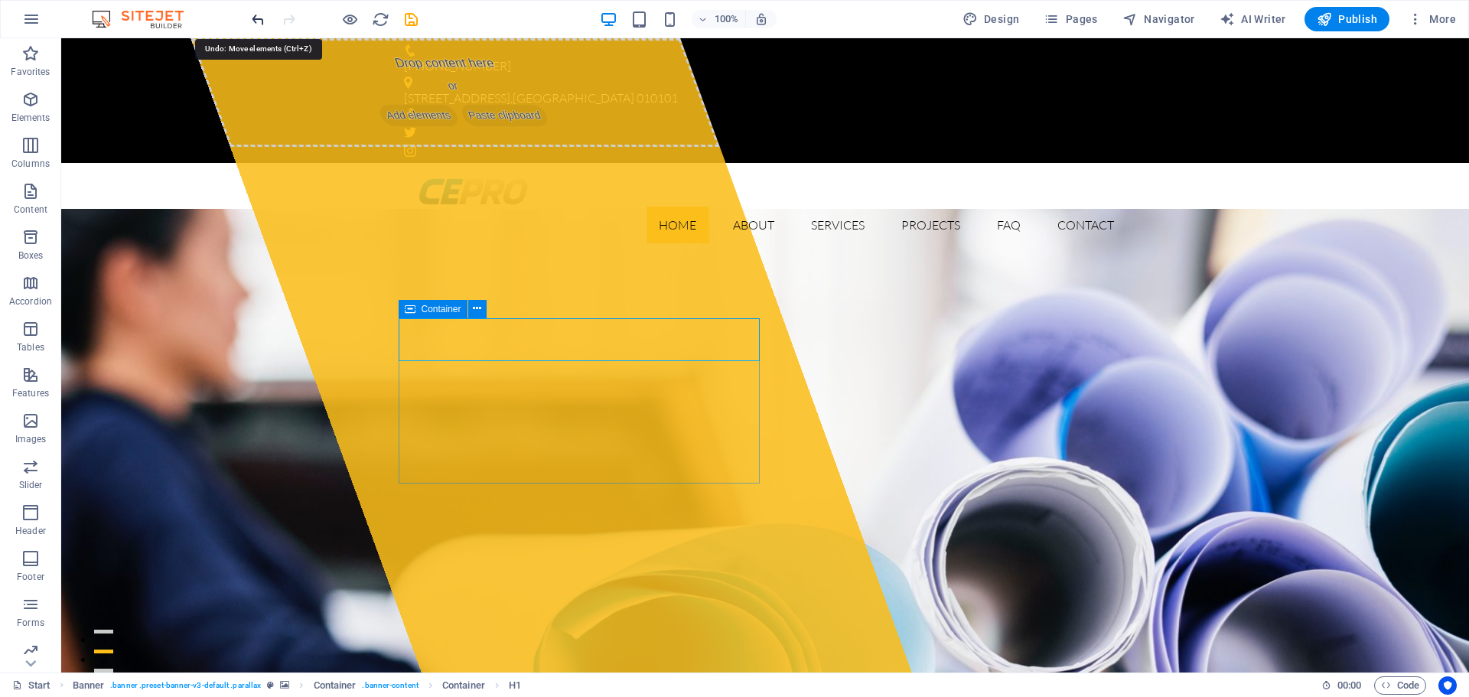
click at [249, 17] on icon "undo" at bounding box center [258, 20] width 18 height 18
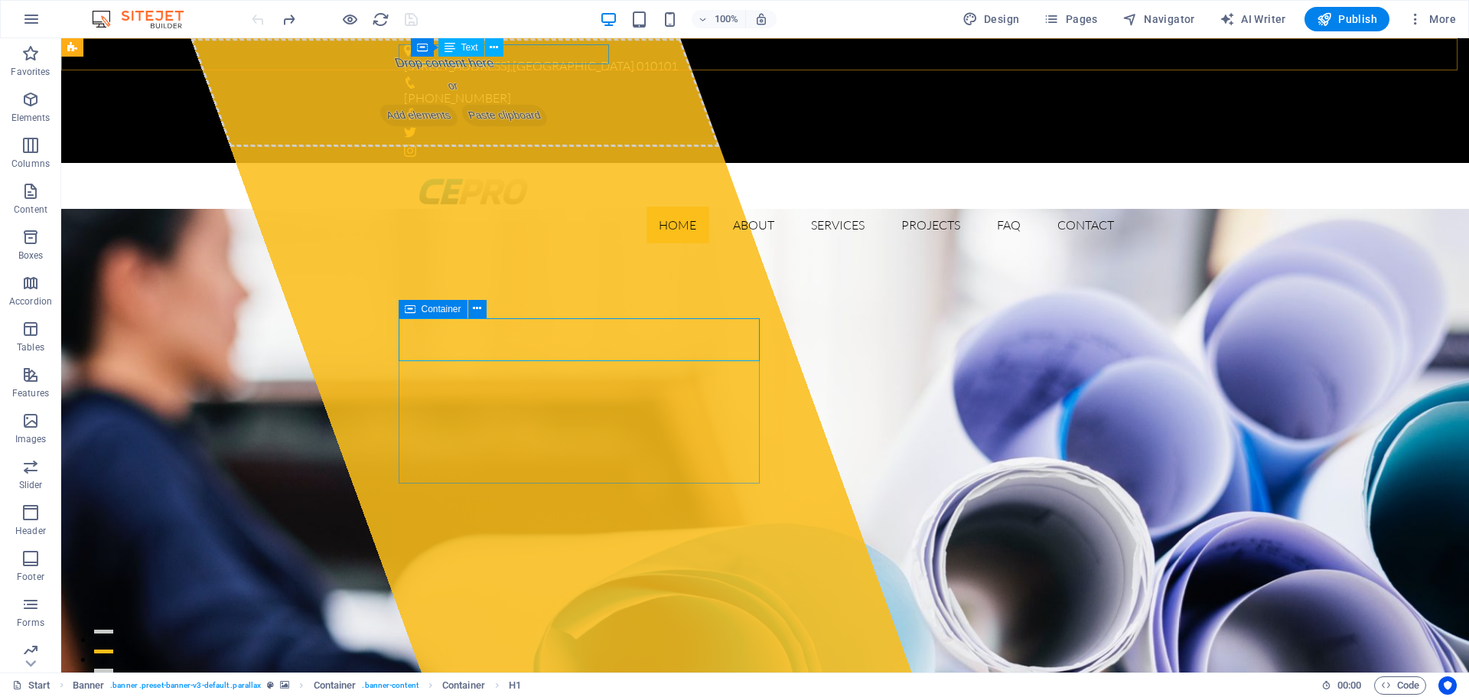
click at [463, 47] on span "Text" at bounding box center [469, 47] width 17 height 9
click at [466, 44] on span "Text" at bounding box center [469, 47] width 17 height 9
click at [197, 44] on div "[STREET_ADDRESS] [PHONE_NUMBER]" at bounding box center [765, 100] width 1408 height 125
click at [555, 57] on div "123 Industrial Ave , Bucharest 010101" at bounding box center [759, 67] width 710 height 20
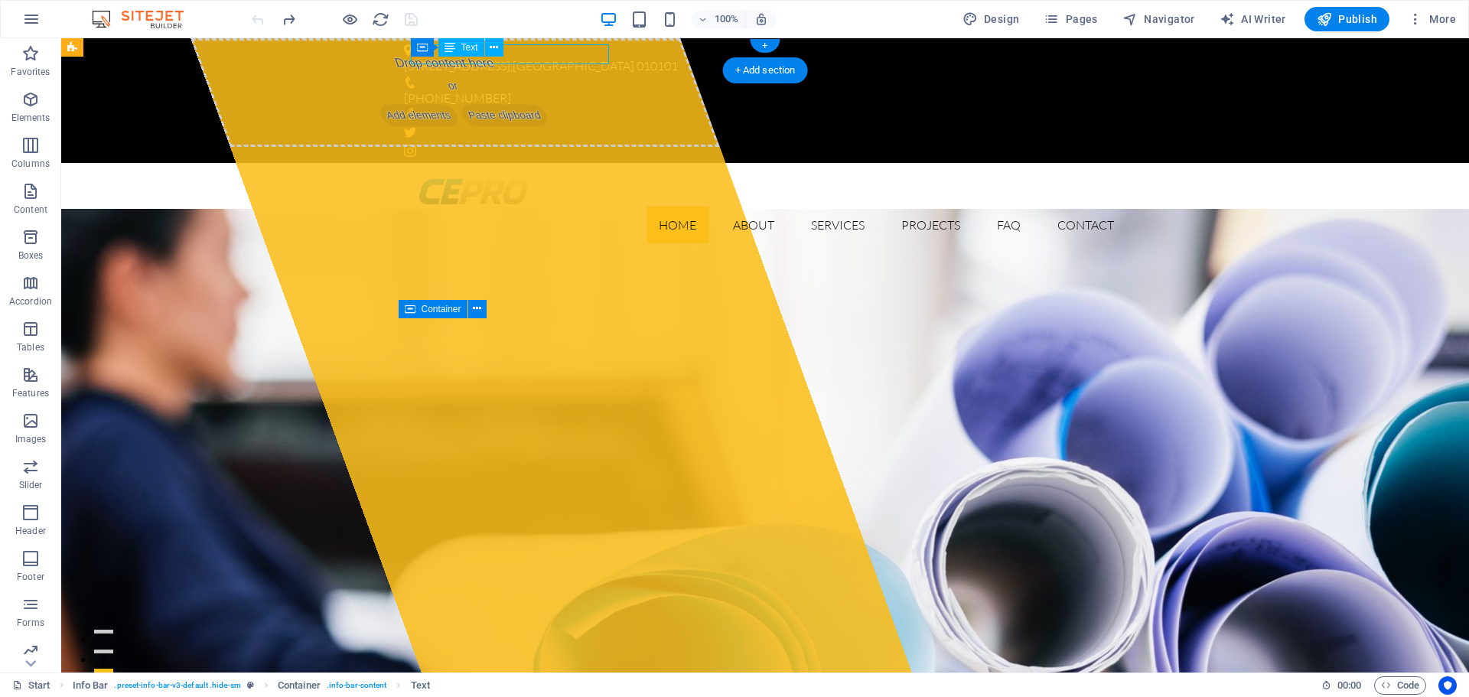
click at [555, 57] on div "123 Industrial Ave , Bucharest 010101" at bounding box center [759, 67] width 710 height 20
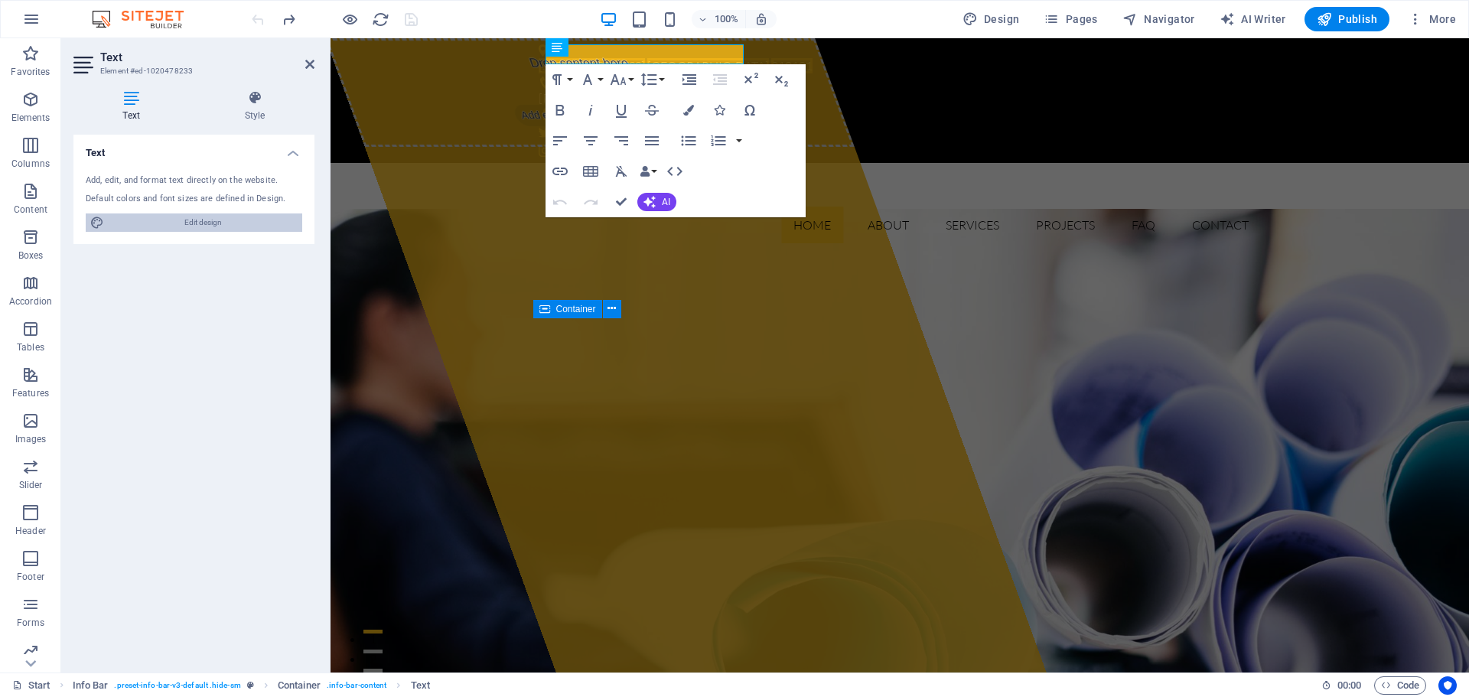
click at [245, 223] on span "Edit design" at bounding box center [203, 222] width 189 height 18
select select "px"
select select "300"
select select "px"
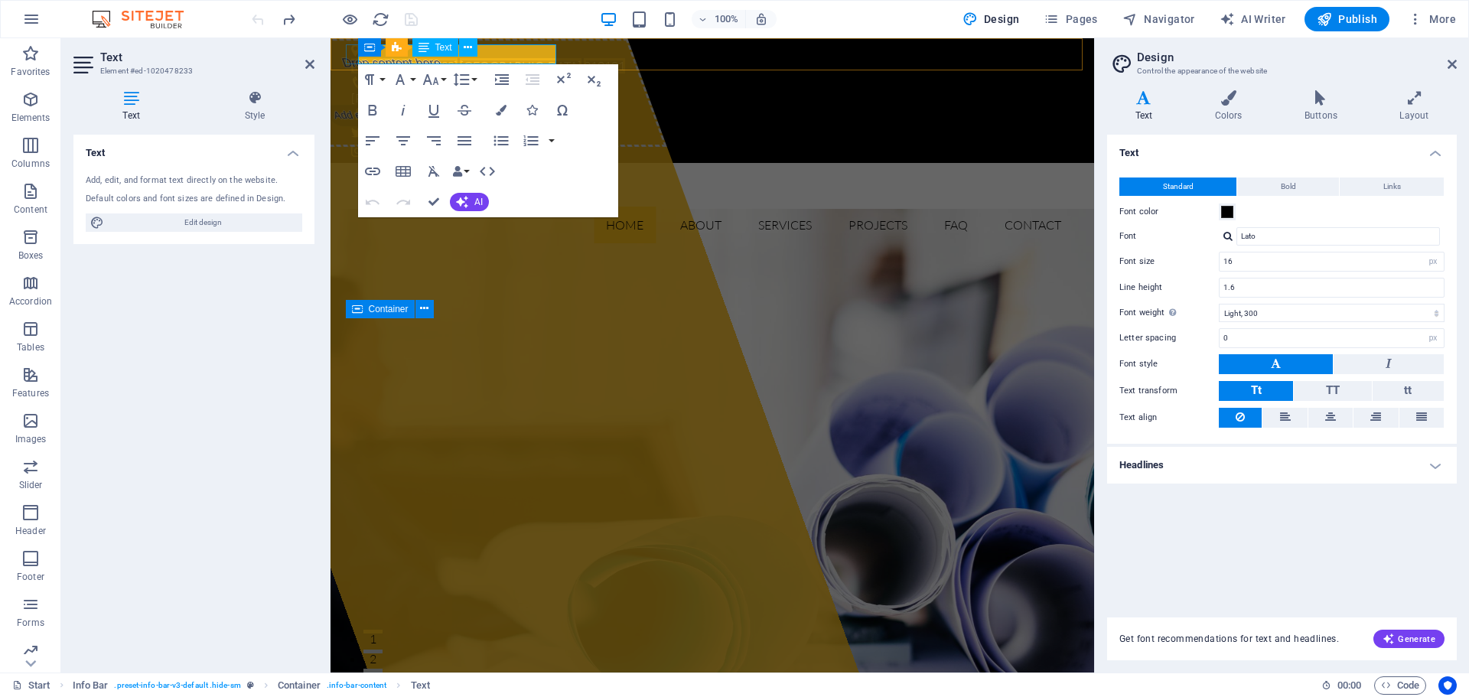
click at [584, 58] on span "010101" at bounding box center [604, 65] width 41 height 15
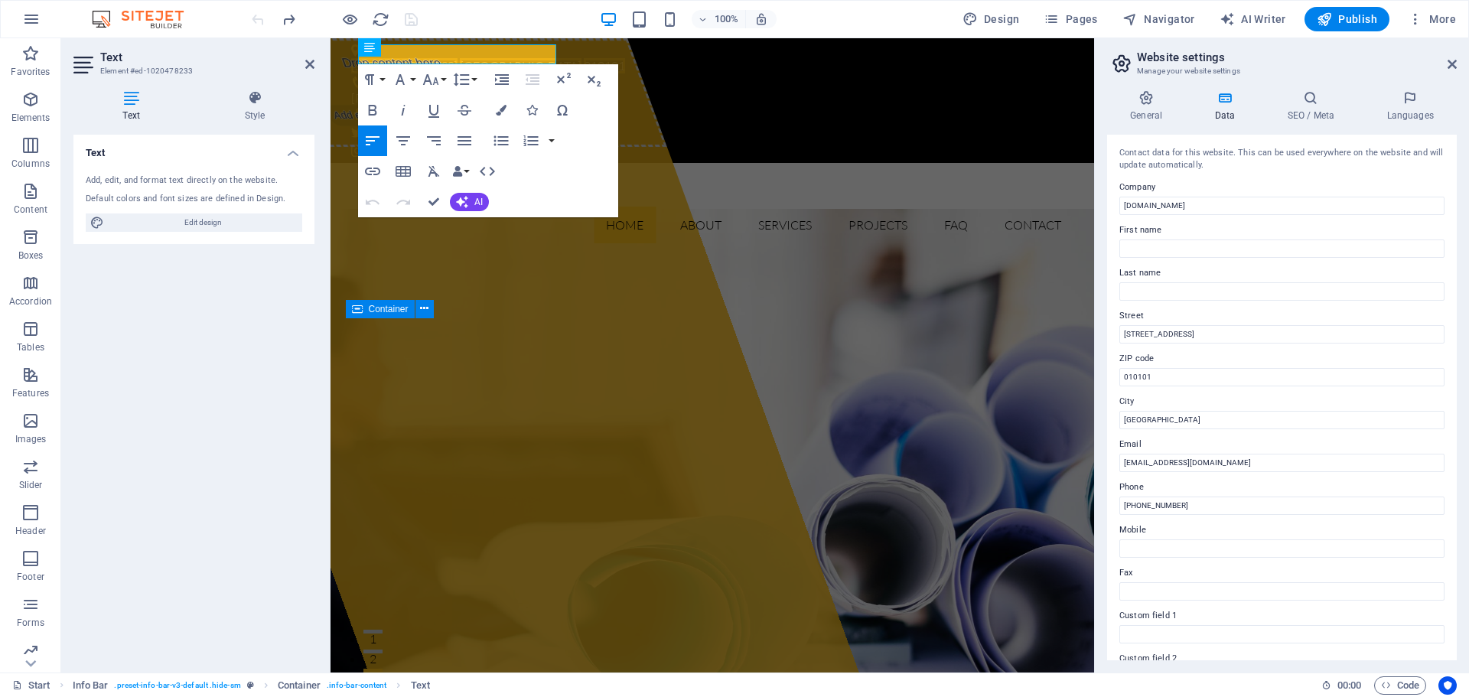
click at [186, 434] on div "Text Add, edit, and format text directly on the website. Default colors and fon…" at bounding box center [193, 398] width 241 height 526
click at [584, 58] on span "010101" at bounding box center [604, 65] width 41 height 15
click at [653, 52] on div "Calea Mosilor, Nr. 158, Sector 2, Bucuresti +40 123 456 789" at bounding box center [711, 100] width 763 height 125
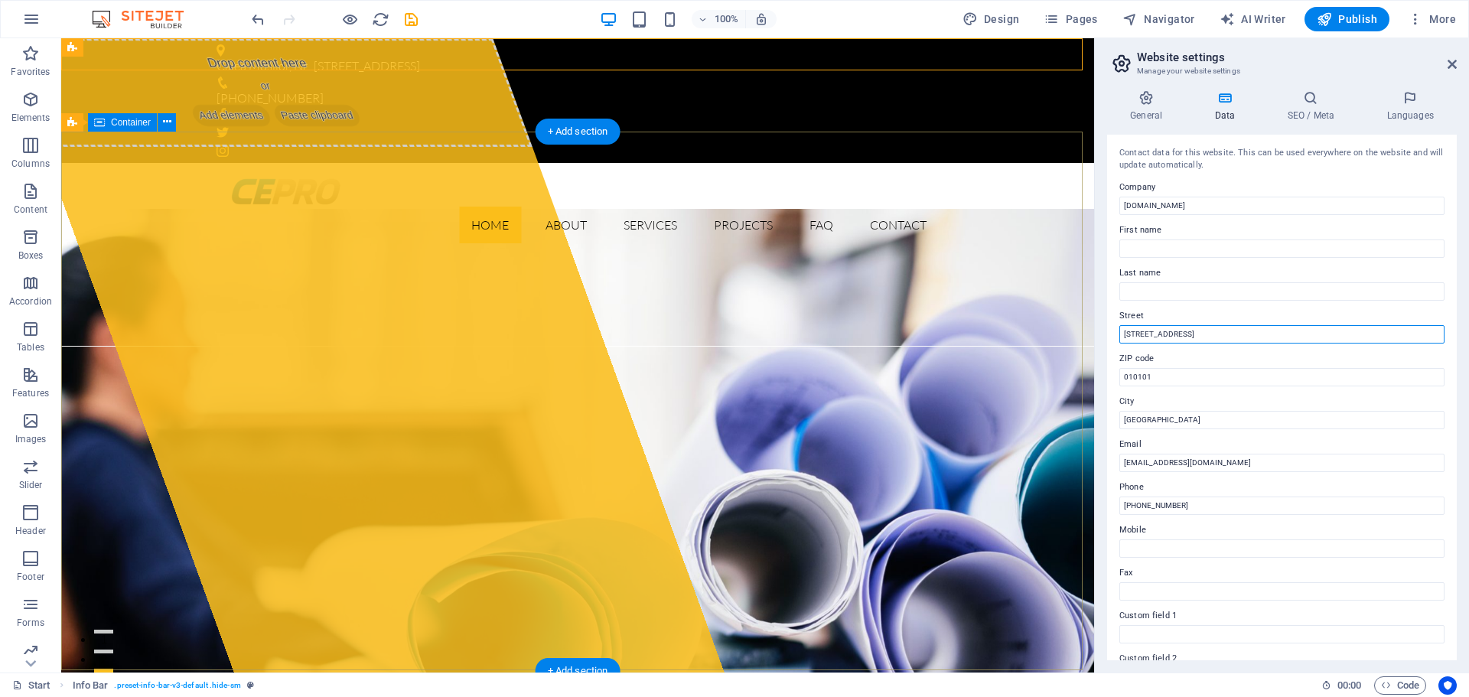
drag, startPoint x: 1328, startPoint y: 369, endPoint x: 1065, endPoint y: 348, distance: 264.0
click at [1196, 333] on input "123 Industrial Ave" at bounding box center [1281, 334] width 325 height 18
click at [1215, 332] on input "123 Industrial Ave" at bounding box center [1281, 334] width 325 height 18
drag, startPoint x: 1234, startPoint y: 332, endPoint x: 1122, endPoint y: 330, distance: 112.5
click at [1122, 330] on input "123 Industrial Ave" at bounding box center [1281, 334] width 325 height 18
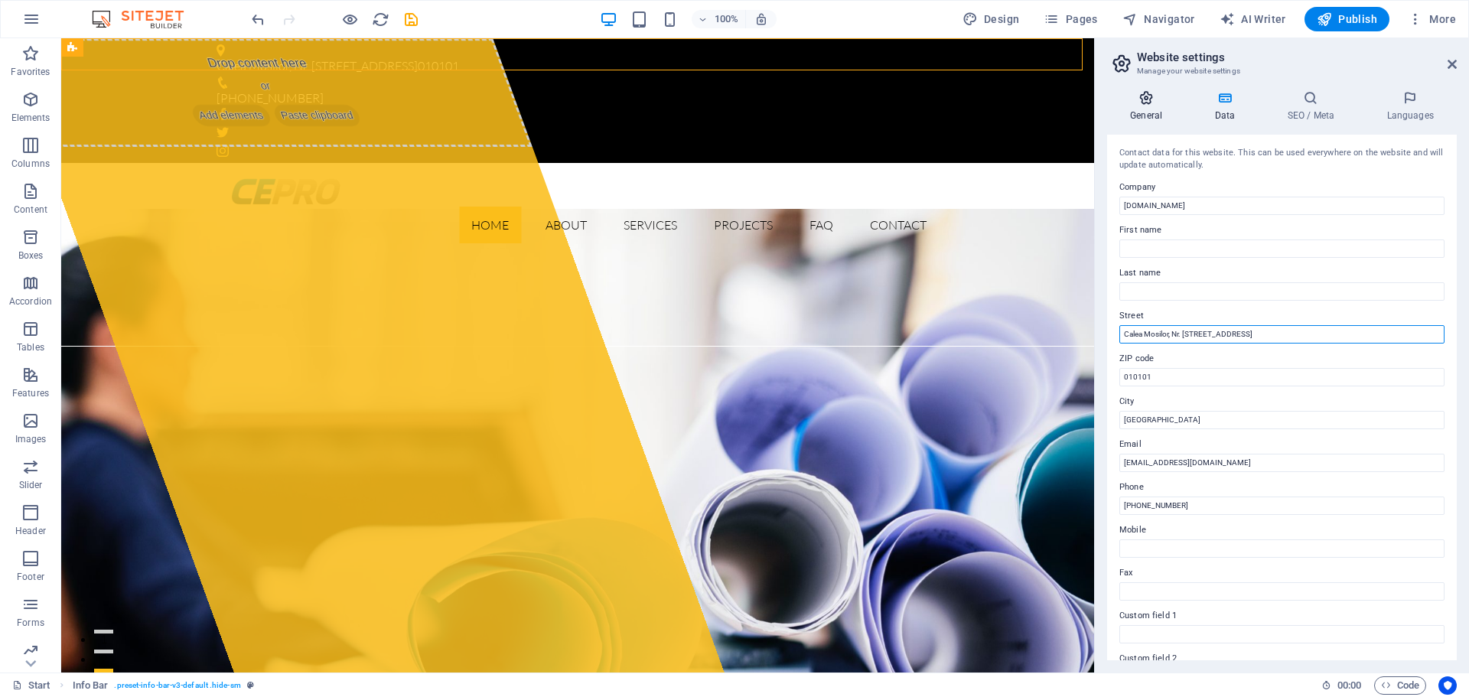
type input "Calea Mosilor, Nr. [STREET_ADDRESS]"
click at [1160, 93] on icon at bounding box center [1146, 97] width 78 height 15
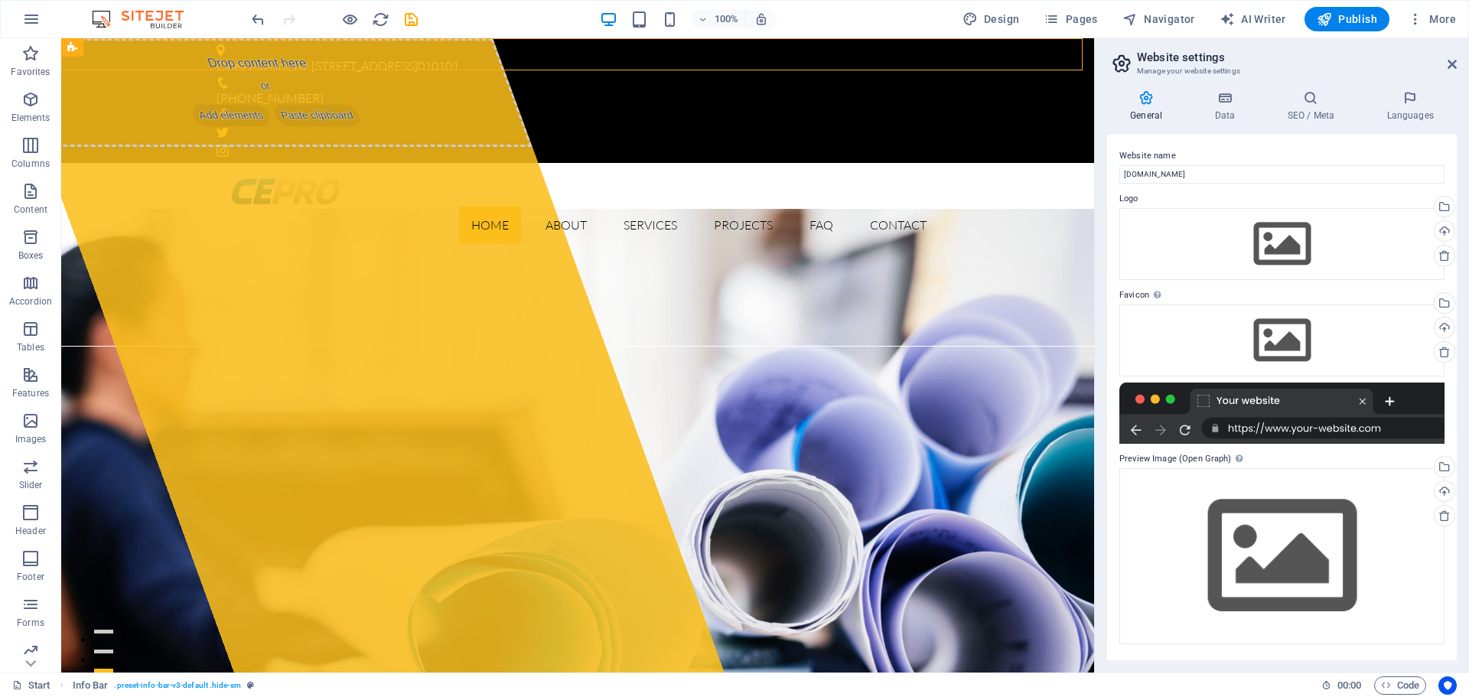
click at [1256, 402] on div at bounding box center [1281, 413] width 325 height 61
click at [1289, 241] on div "Drag files here, click to choose files or select files from Files or our free s…" at bounding box center [1281, 244] width 325 height 72
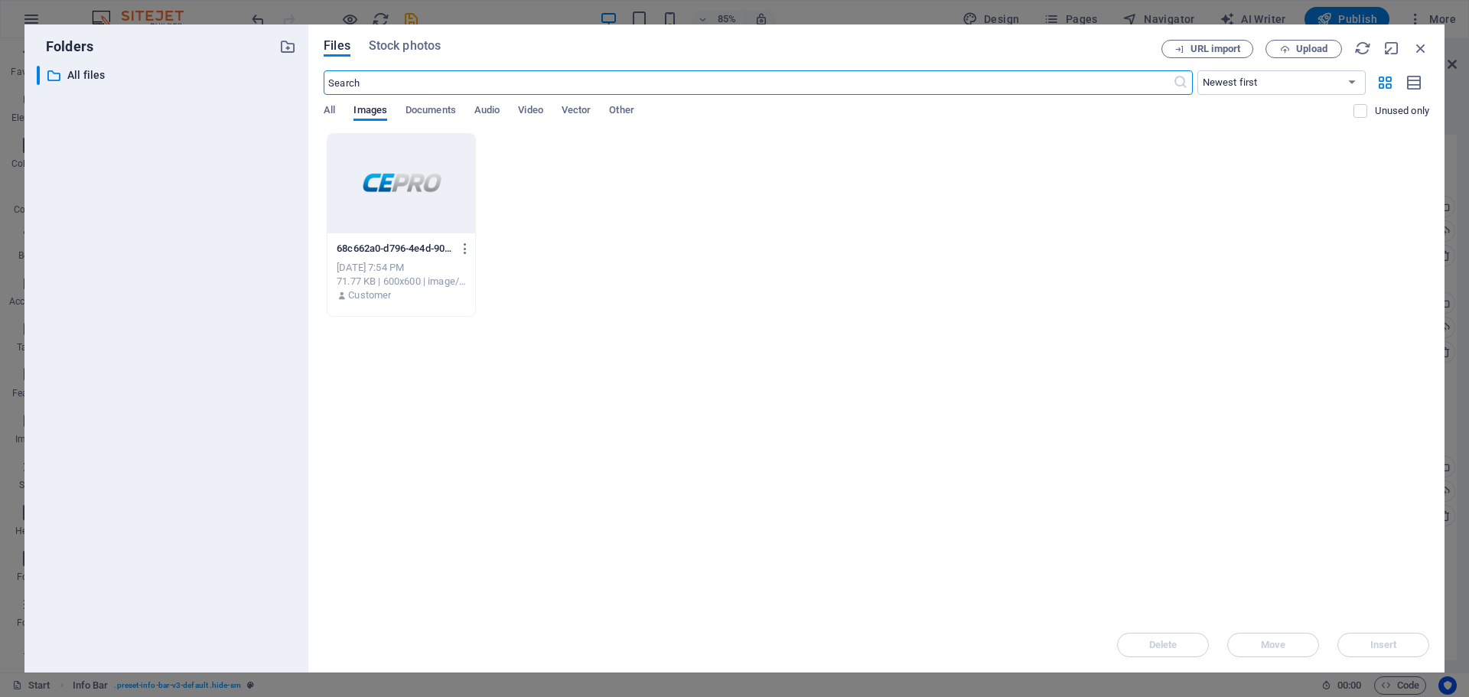
click at [439, 177] on div at bounding box center [401, 183] width 148 height 99
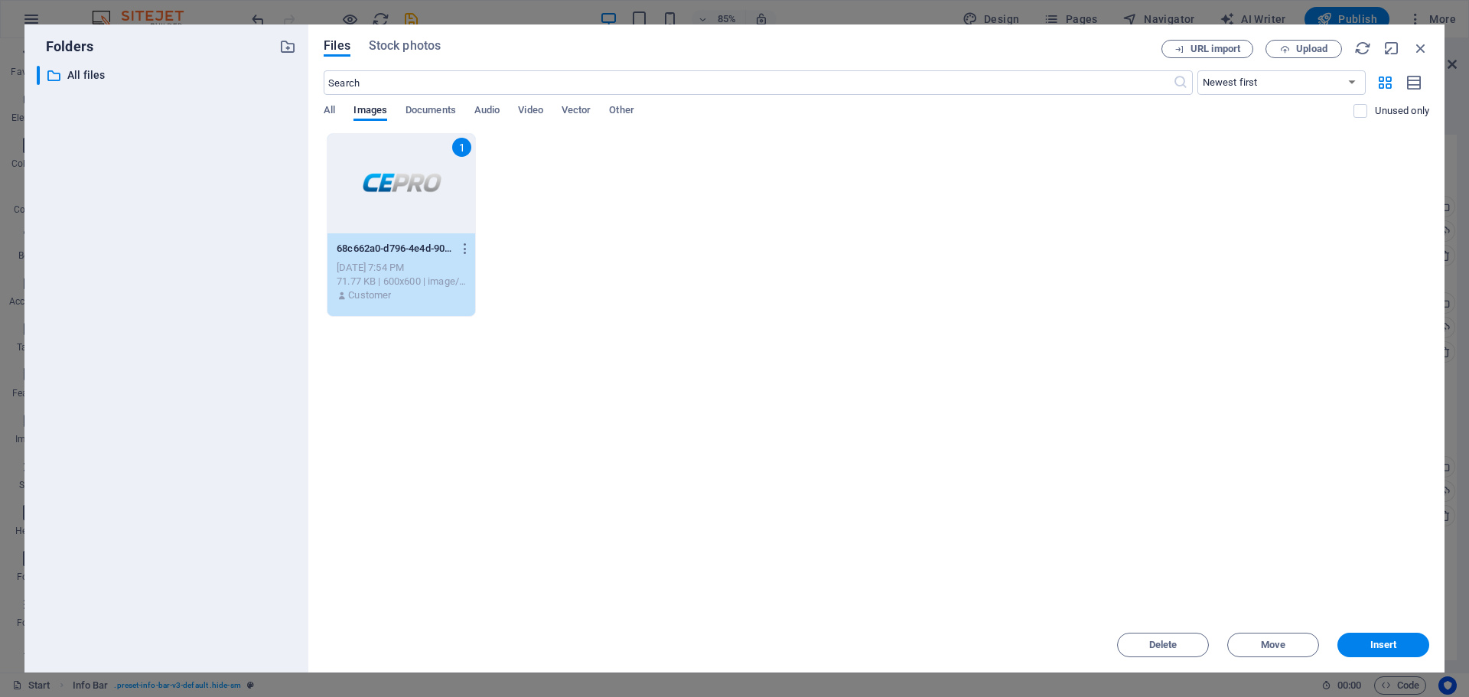
click at [439, 177] on div "1" at bounding box center [401, 183] width 148 height 99
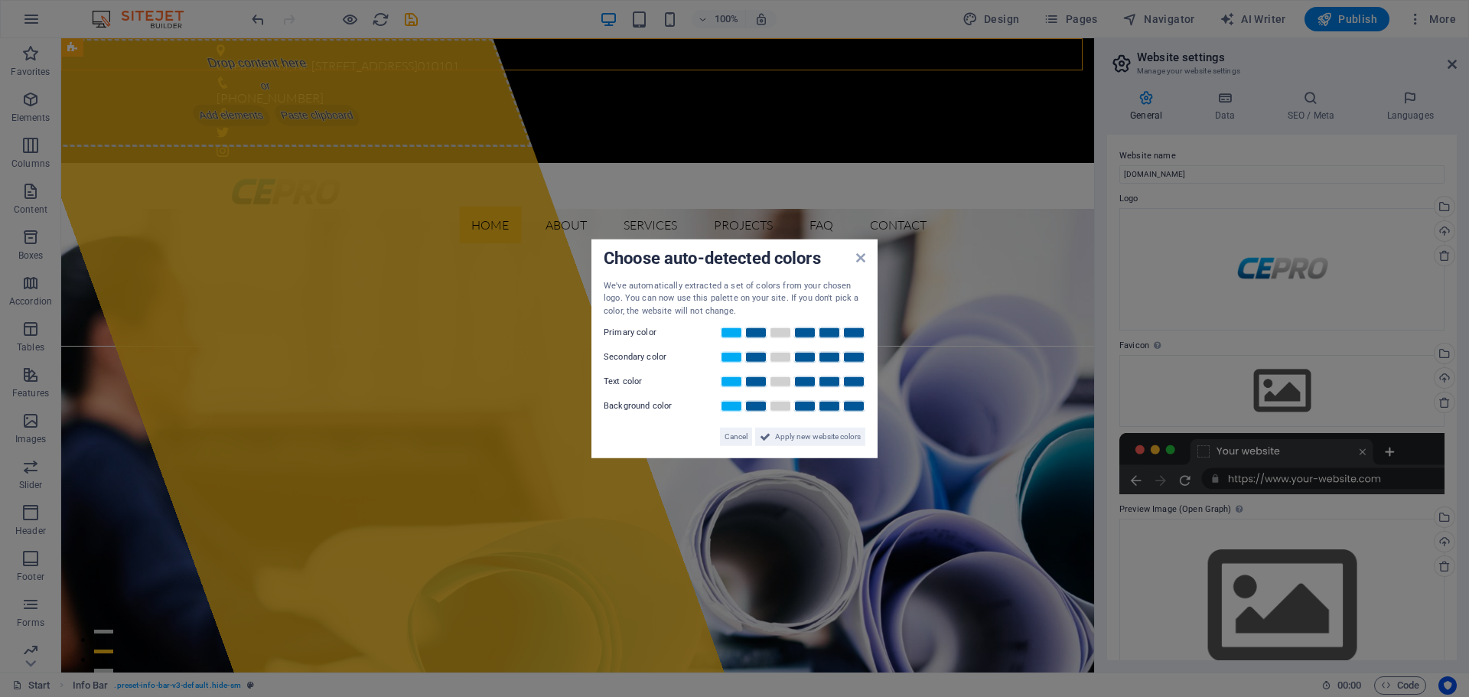
click at [854, 259] on div "Choose auto-detected colors" at bounding box center [735, 259] width 262 height 16
click at [814, 432] on span "Apply new website colors" at bounding box center [818, 437] width 86 height 18
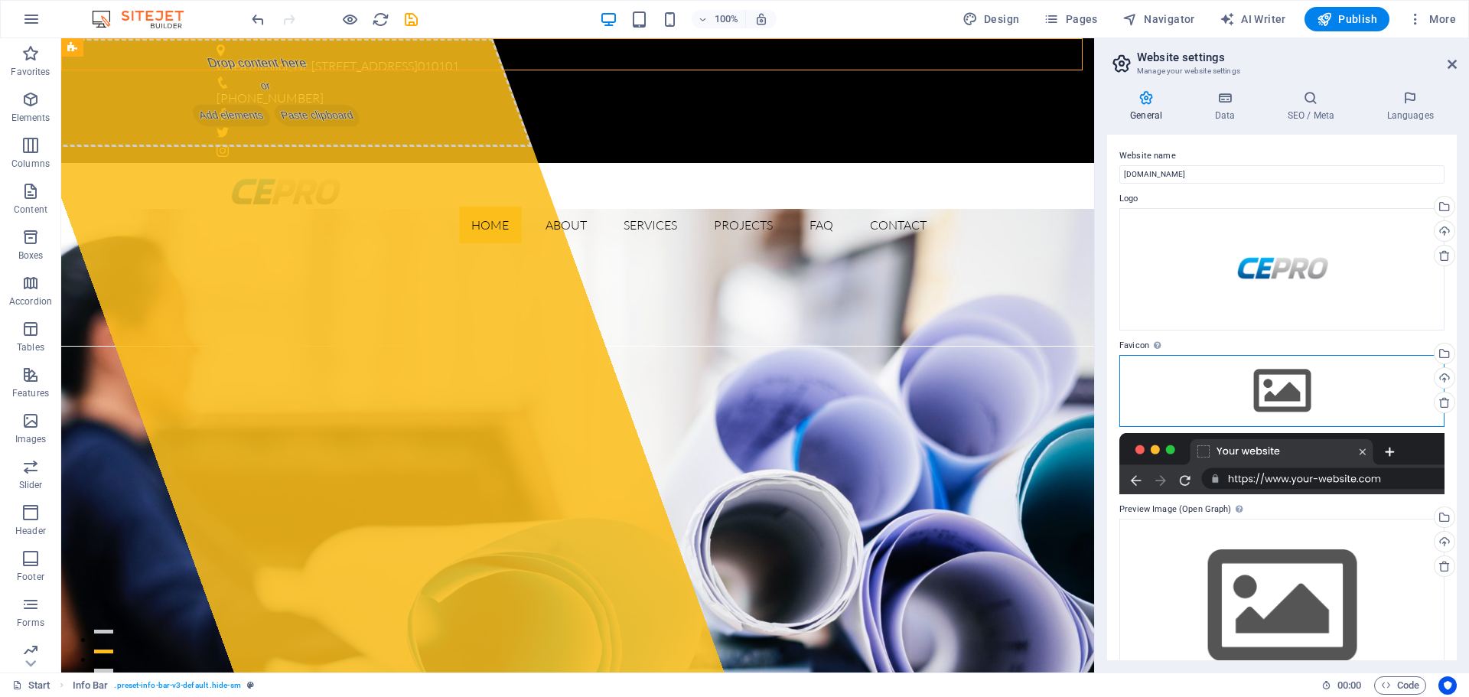
click at [1289, 383] on div "Drag files here, click to choose files or select files from Files or our free s…" at bounding box center [1281, 391] width 325 height 72
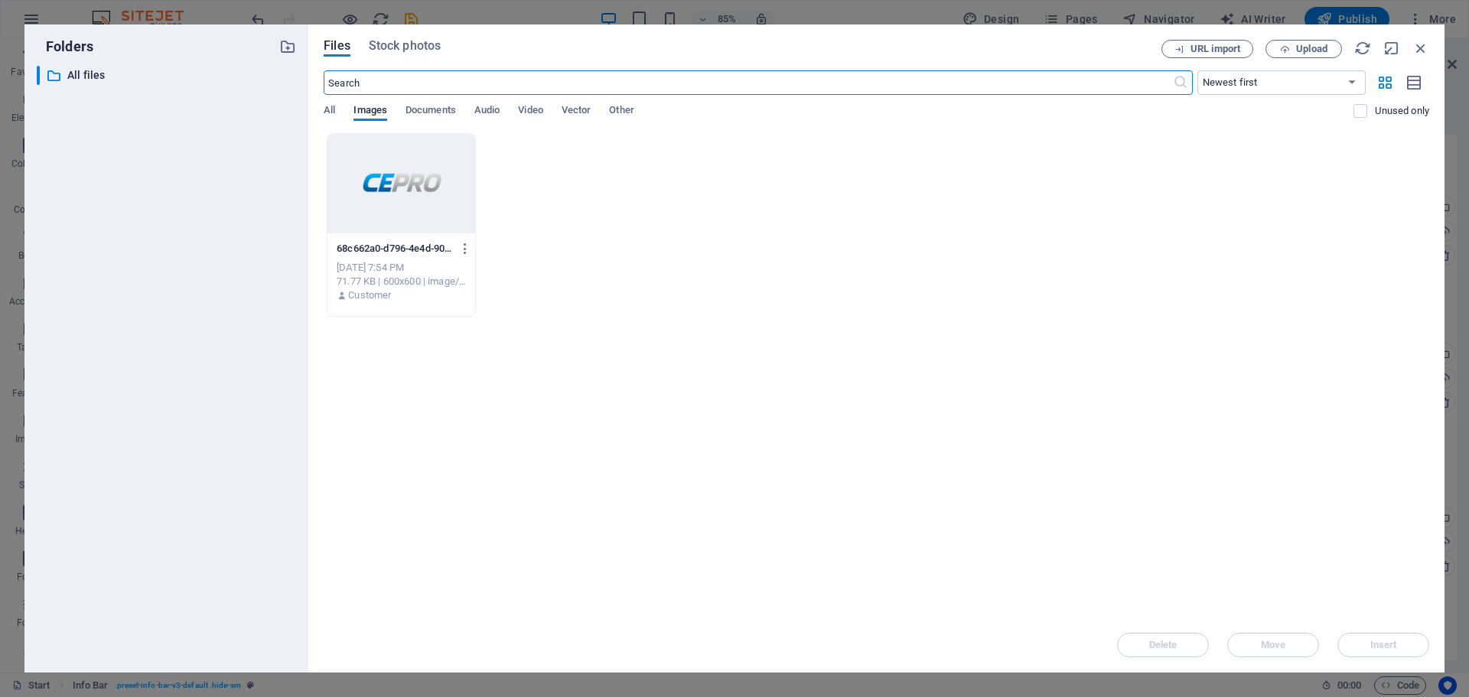
click at [422, 177] on div at bounding box center [401, 183] width 148 height 99
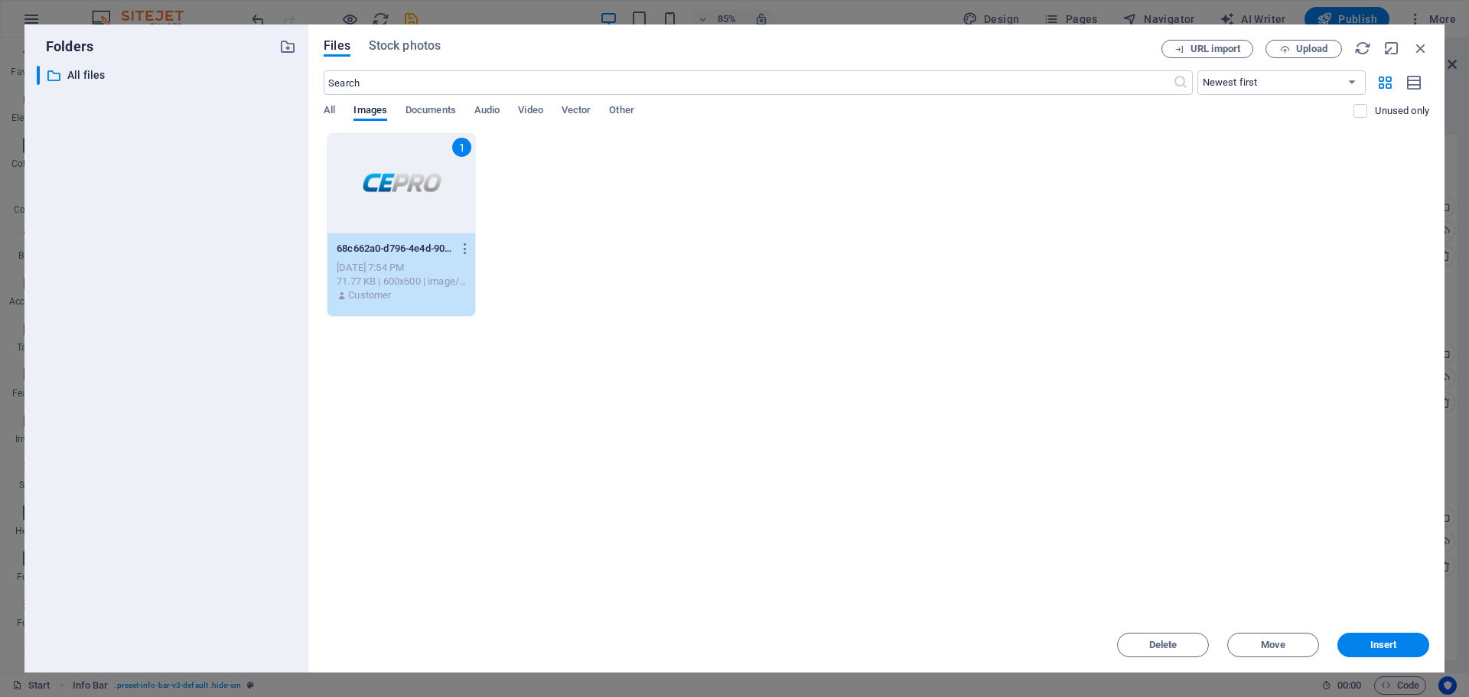
click at [422, 177] on div "1" at bounding box center [401, 183] width 148 height 99
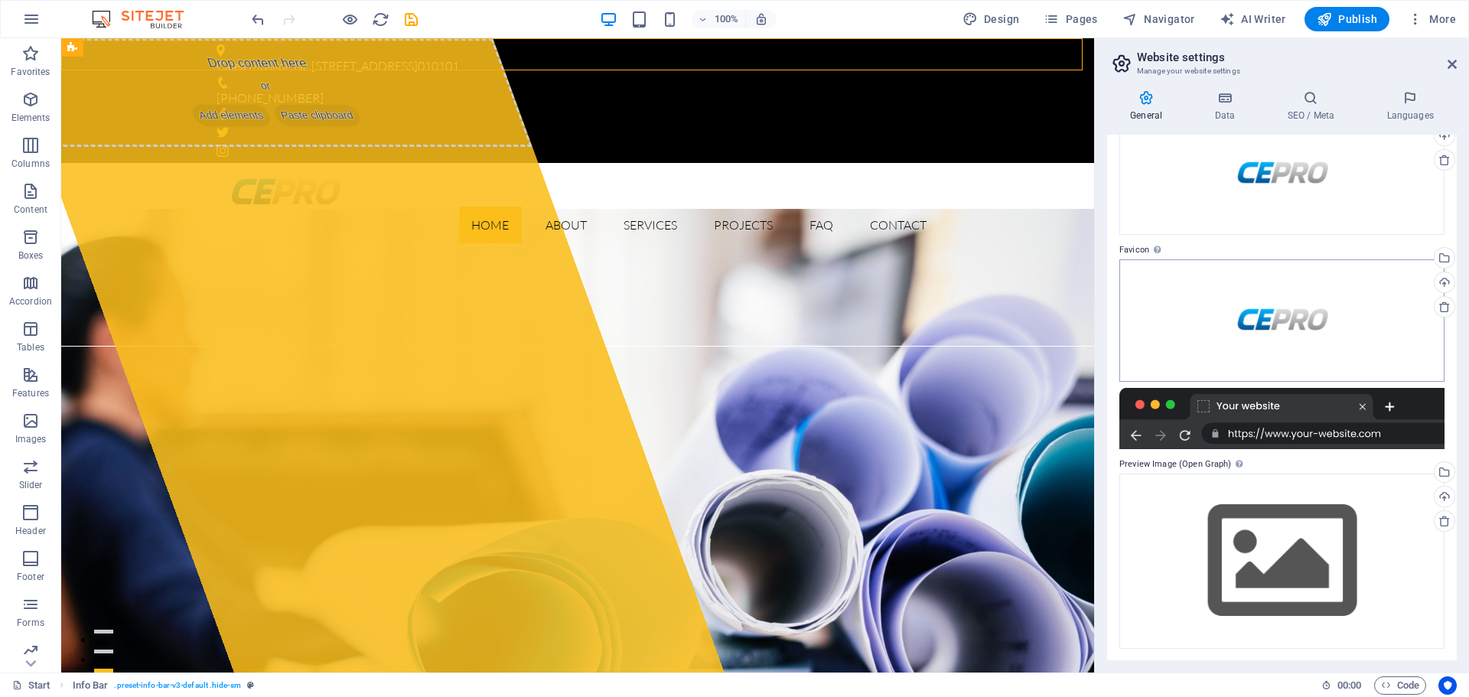
scroll to position [96, 0]
click at [1447, 63] on icon at bounding box center [1451, 64] width 9 height 12
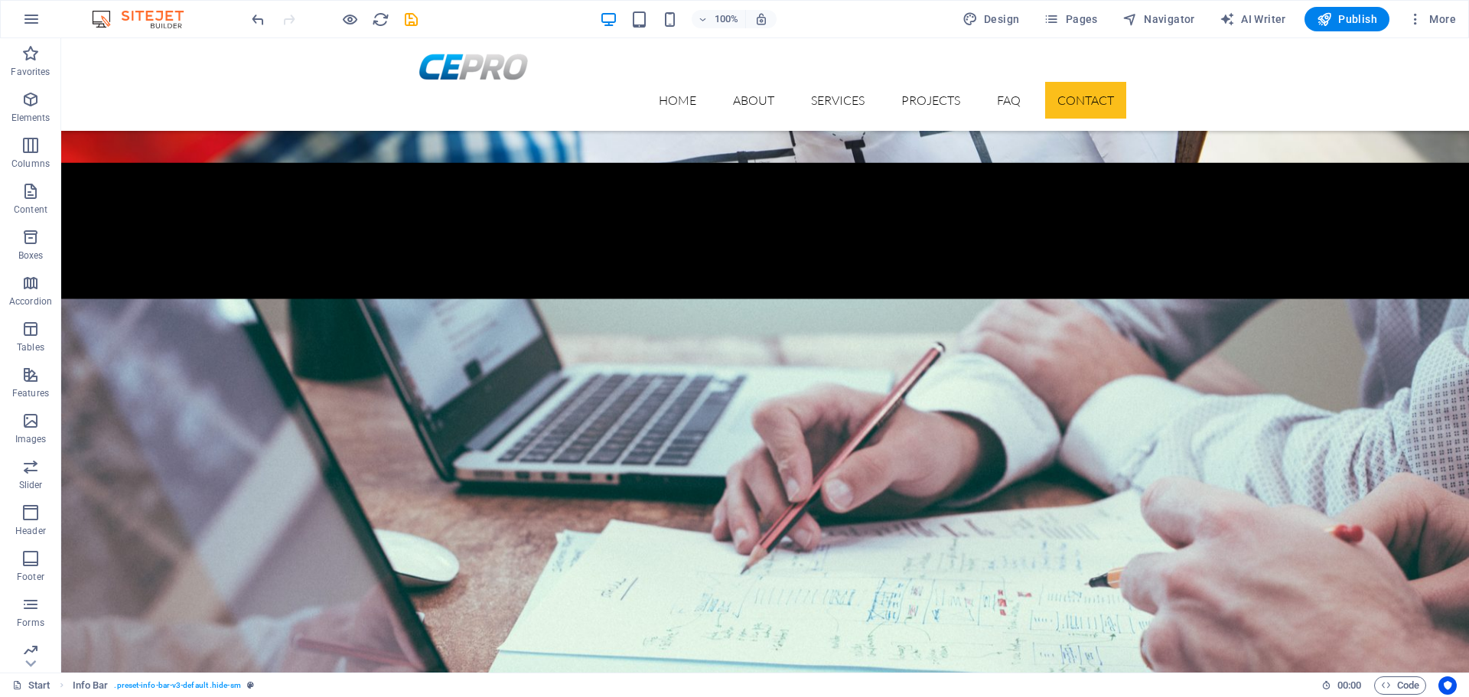
scroll to position [4736, 0]
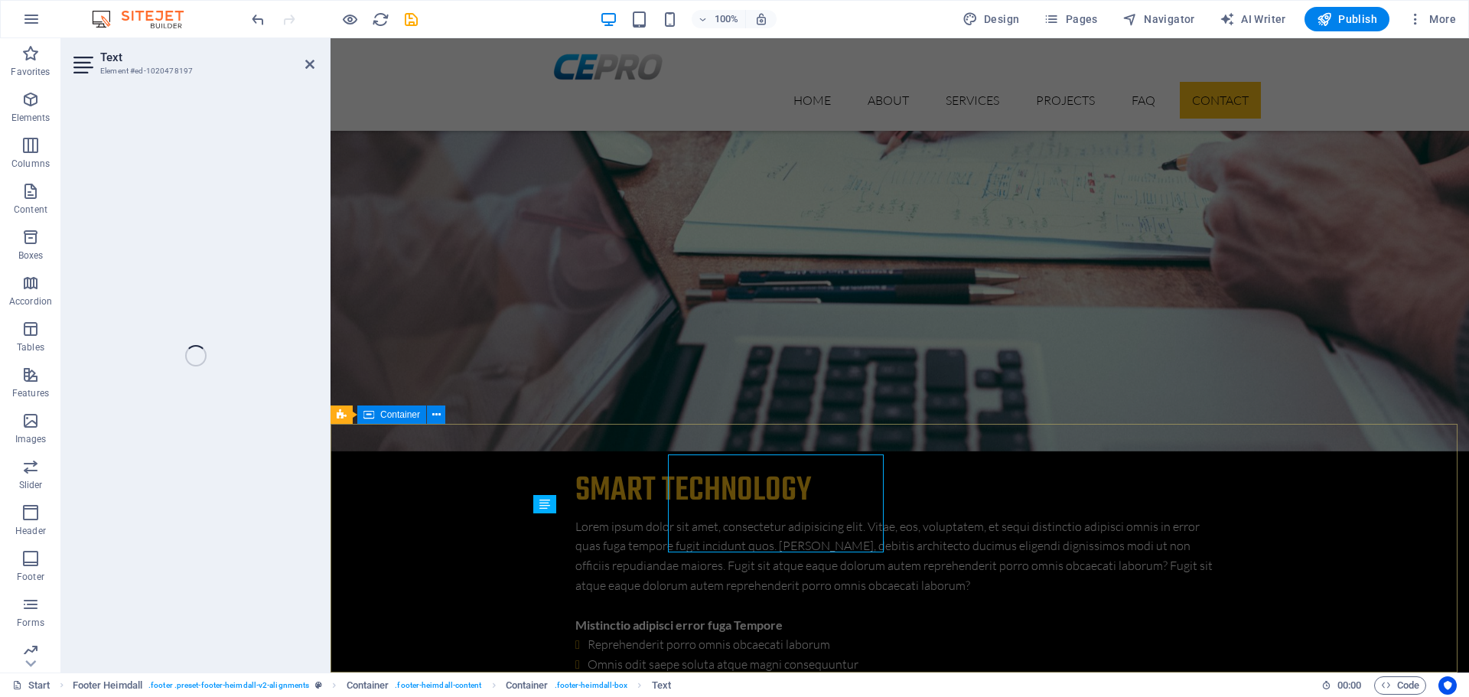
scroll to position [4795, 0]
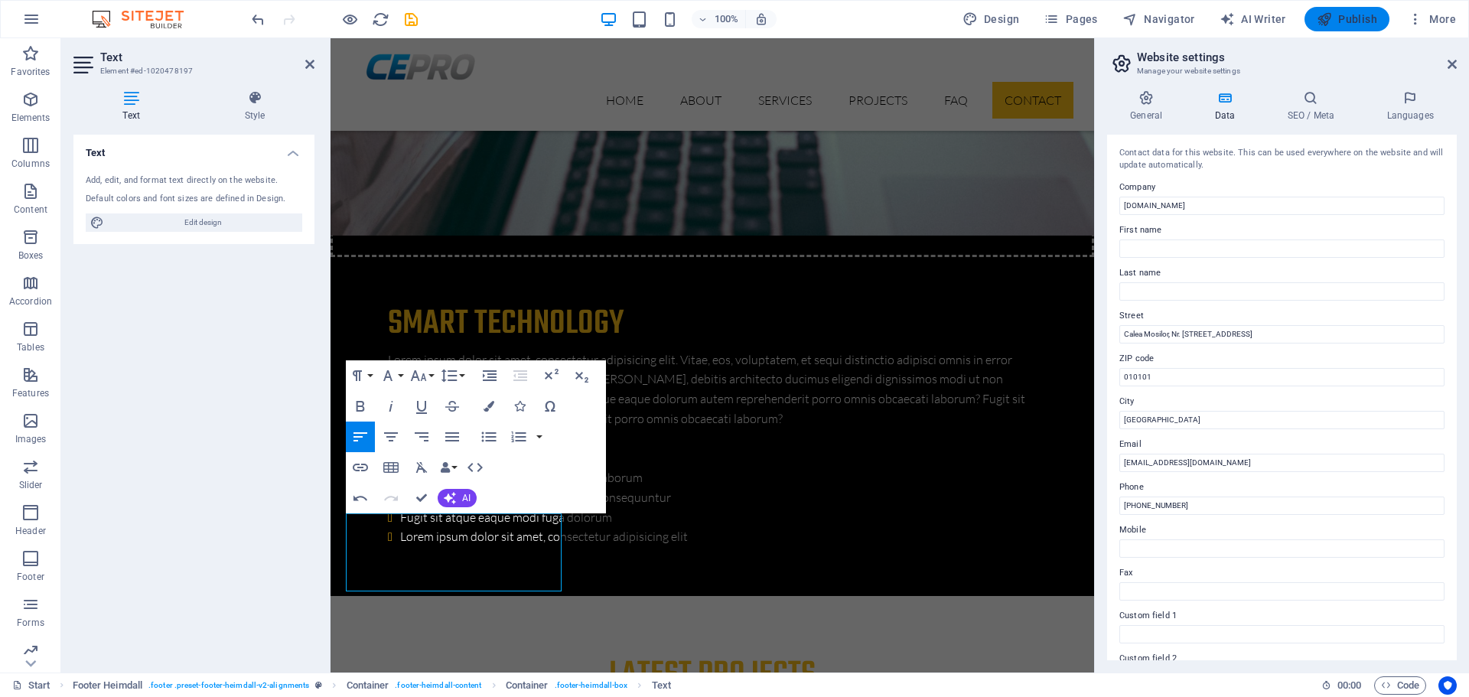
click at [1363, 17] on span "Publish" at bounding box center [1347, 18] width 60 height 15
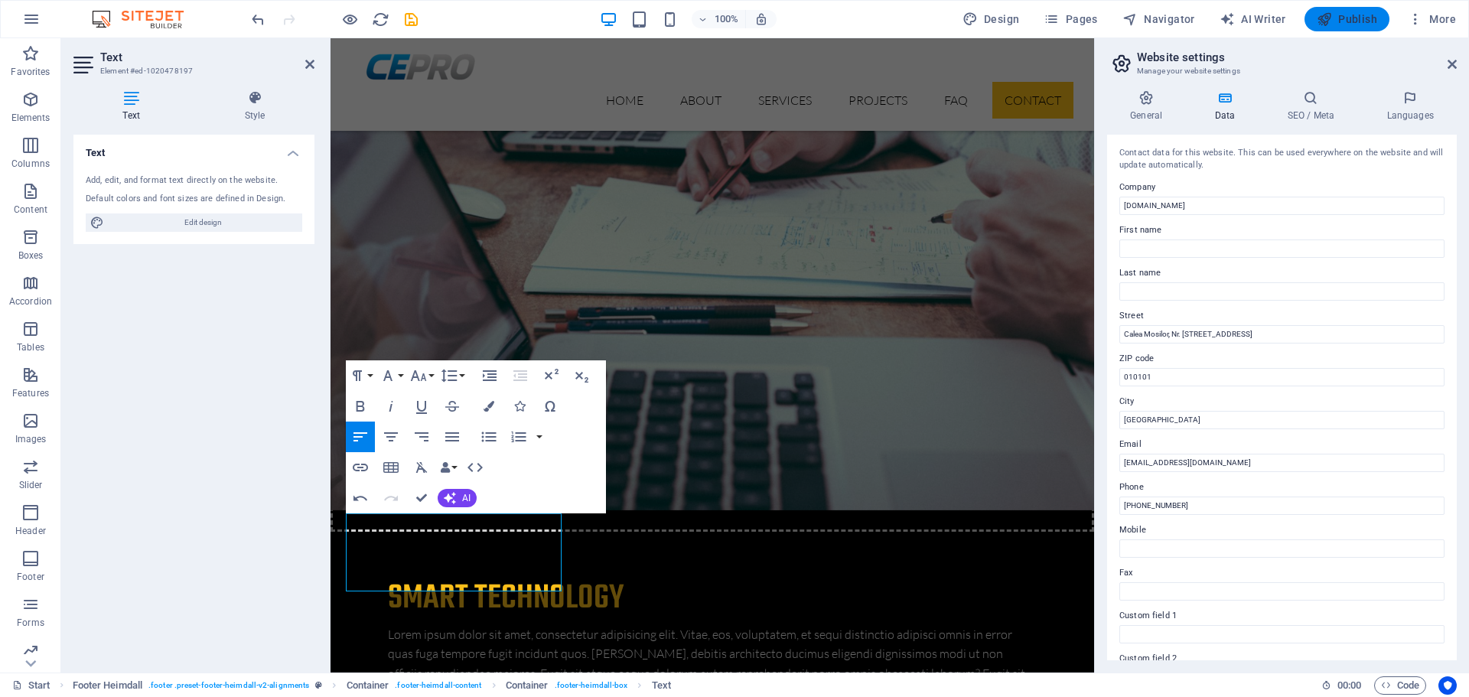
checkbox input "false"
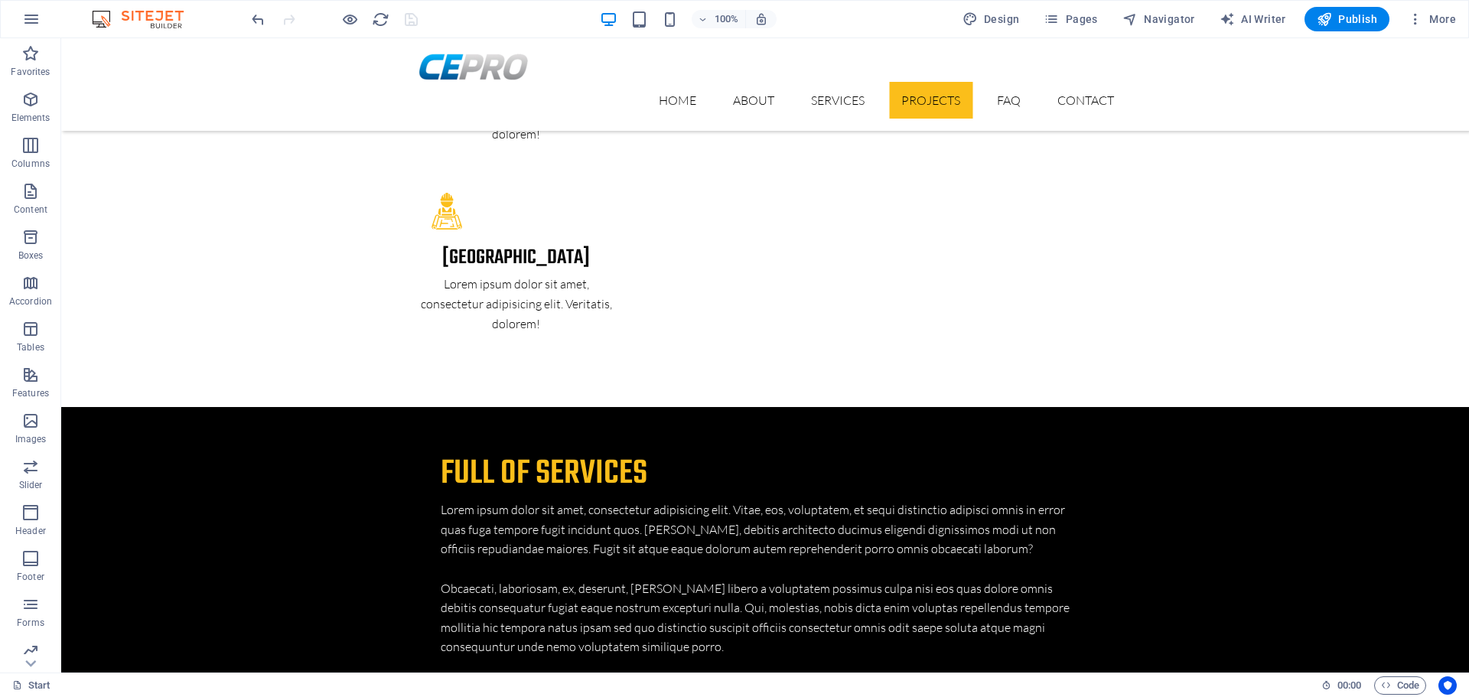
scroll to position [3238, 0]
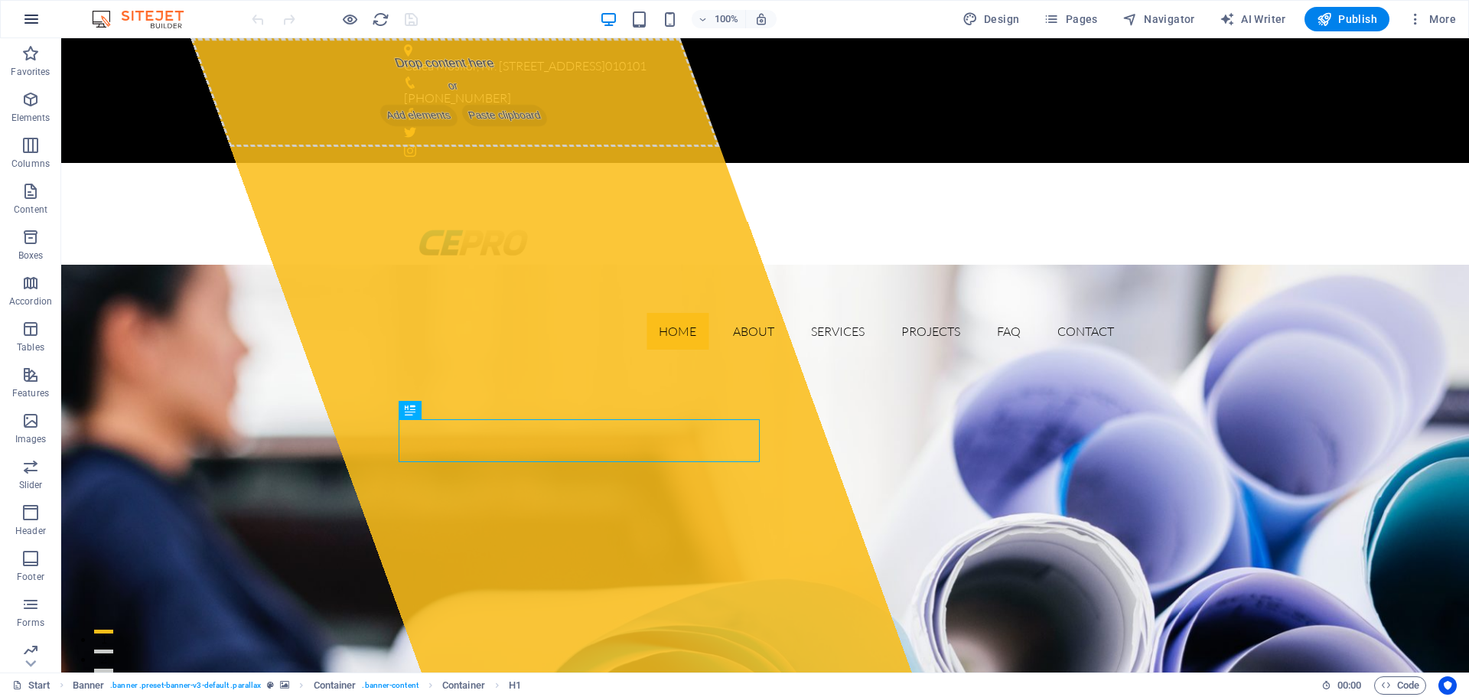
click at [24, 19] on icon "button" at bounding box center [31, 19] width 18 height 18
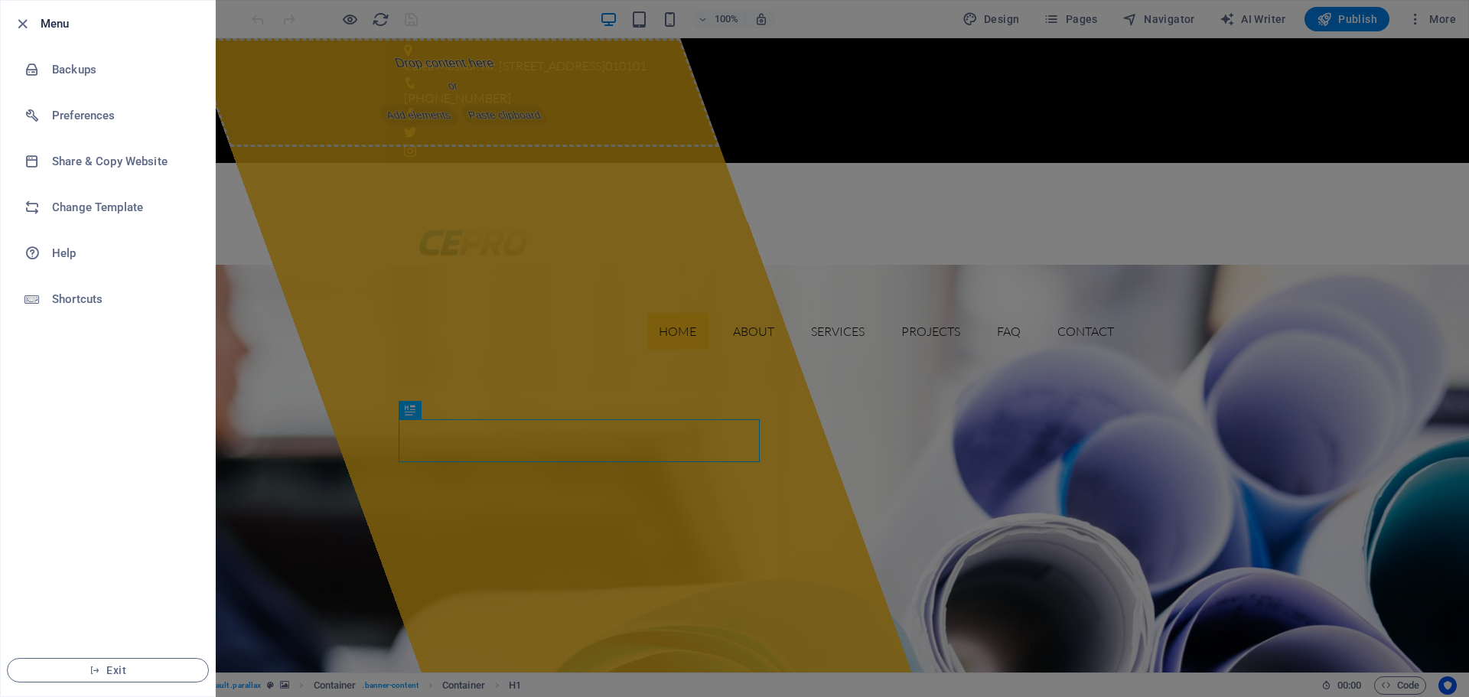
click at [49, 28] on h6 "Menu" at bounding box center [122, 24] width 162 height 18
click at [31, 24] on div at bounding box center [27, 24] width 28 height 18
click at [21, 21] on icon "button" at bounding box center [23, 24] width 18 height 18
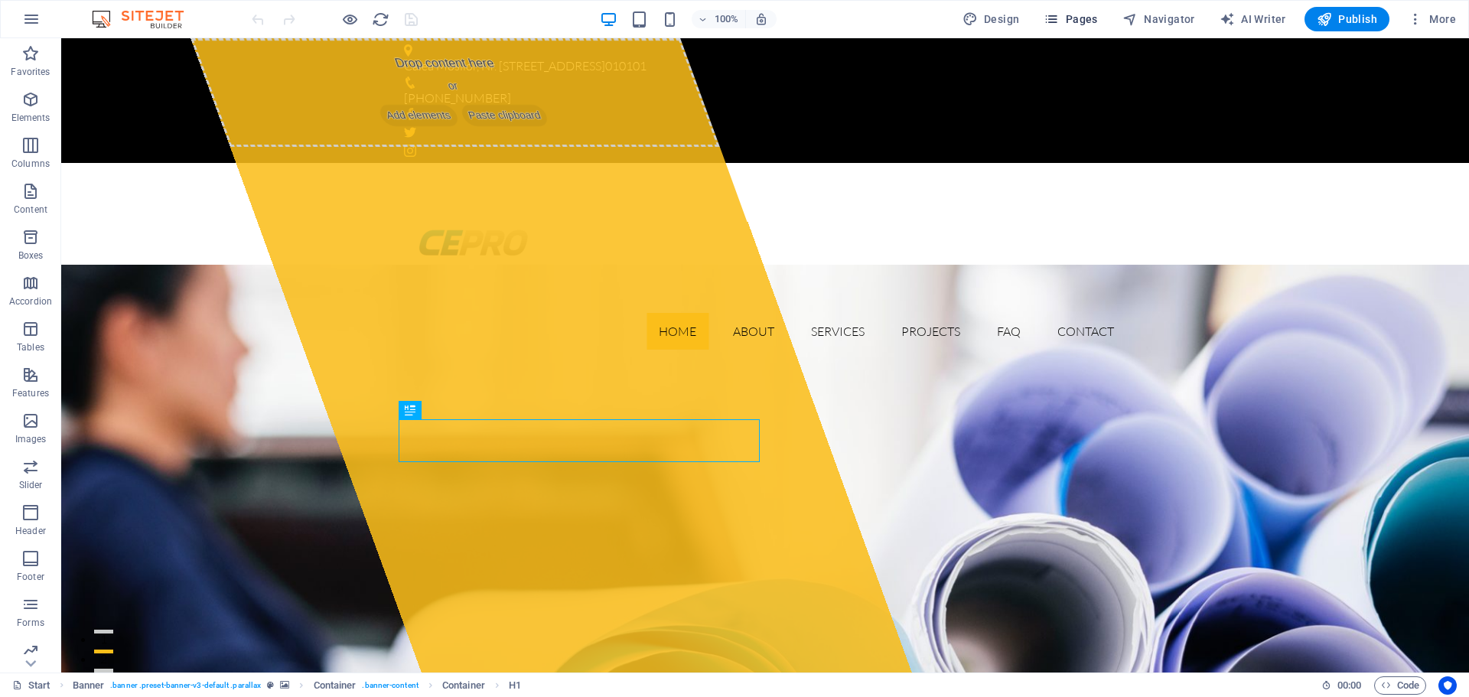
click at [1072, 23] on span "Pages" at bounding box center [1070, 18] width 54 height 15
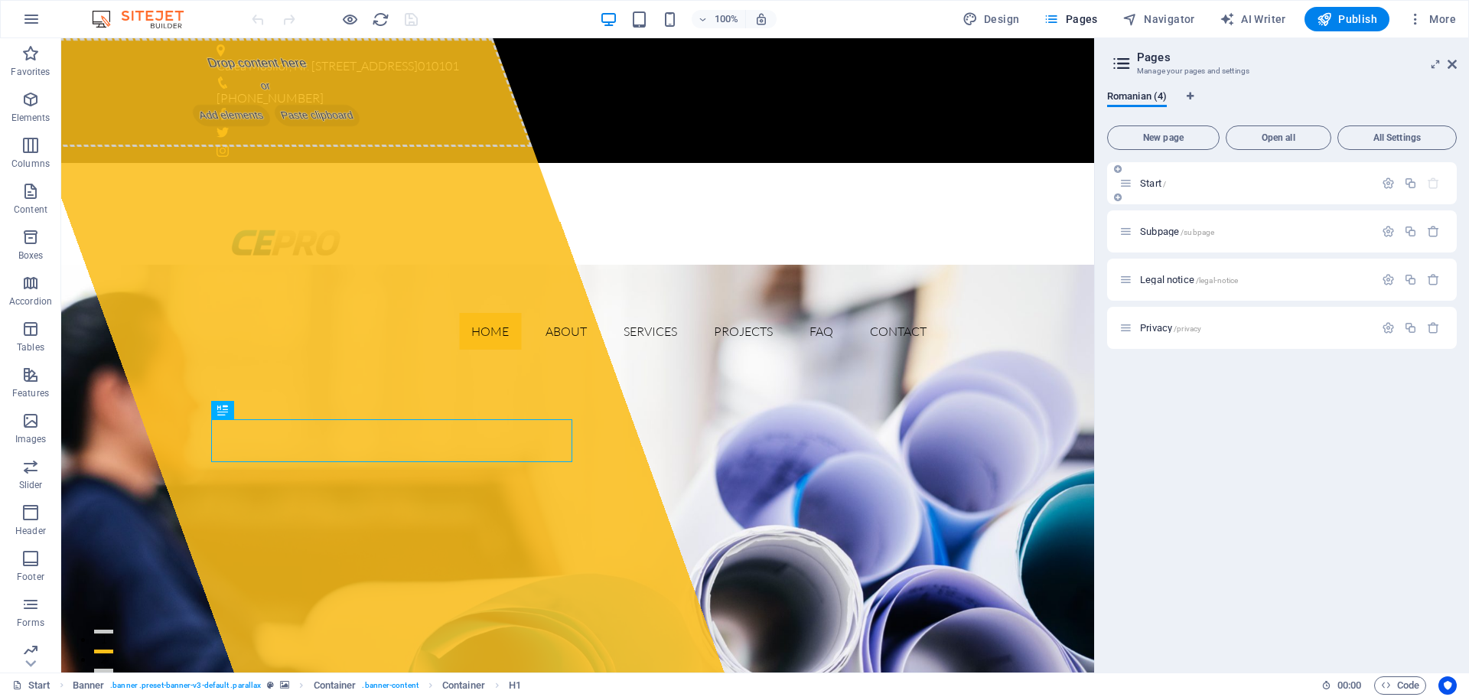
click at [1205, 173] on div "Start /" at bounding box center [1282, 183] width 350 height 42
click at [1385, 182] on icon "button" at bounding box center [1388, 183] width 13 height 13
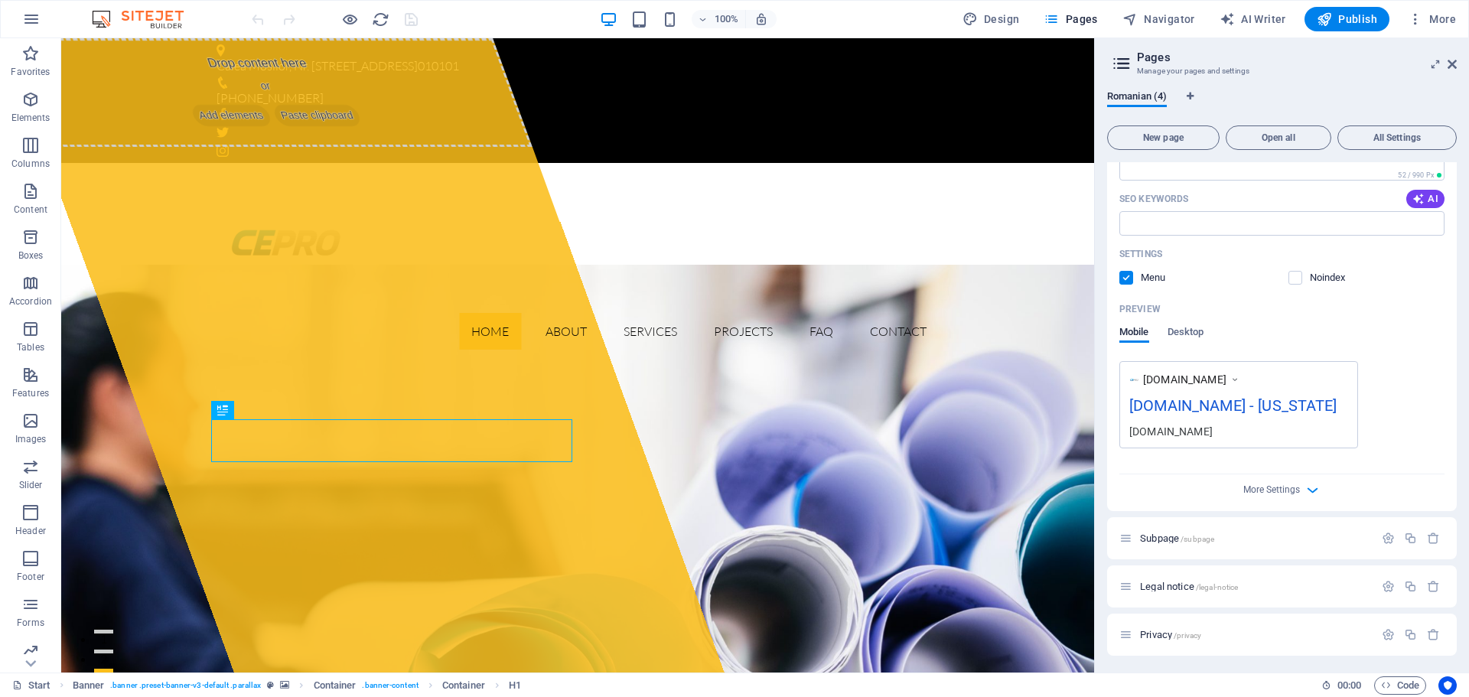
scroll to position [265, 0]
click at [1294, 487] on span "More Settings" at bounding box center [1271, 488] width 57 height 11
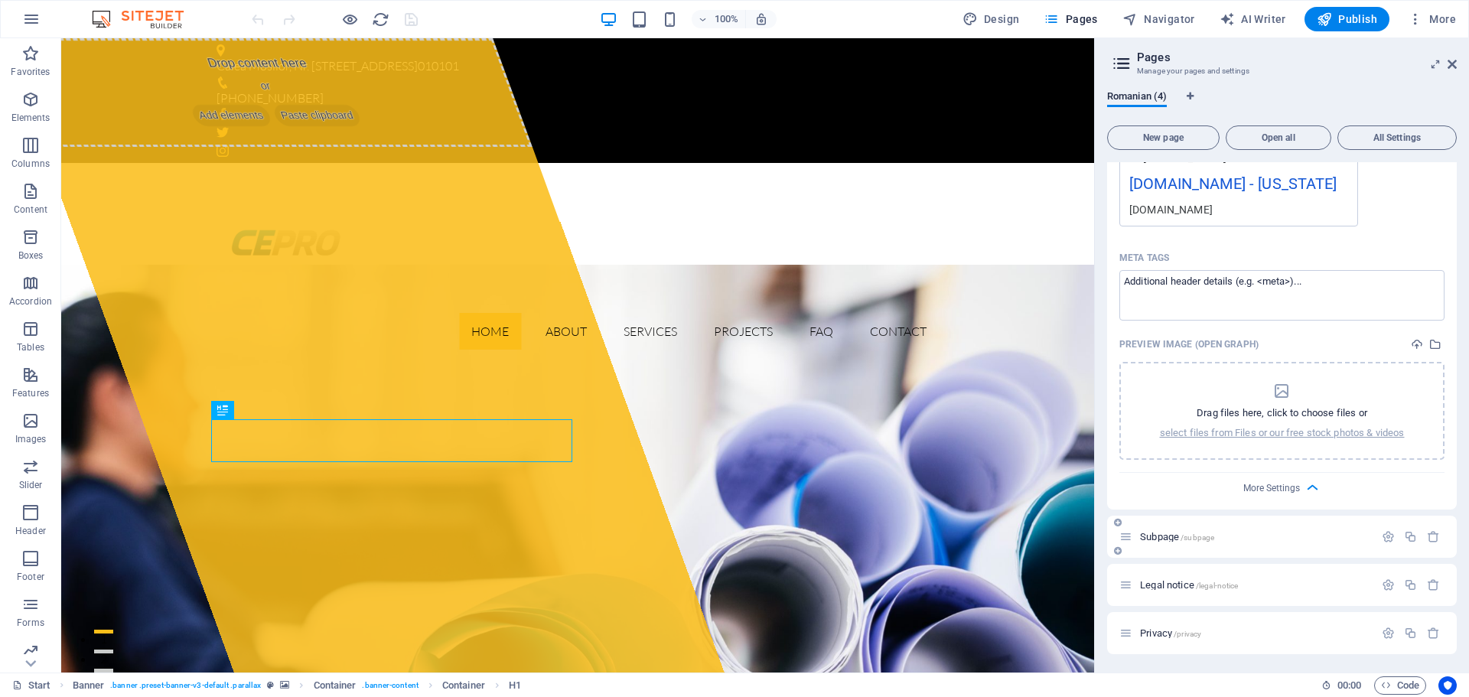
click at [1282, 536] on p "Subpage /subpage" at bounding box center [1255, 537] width 230 height 10
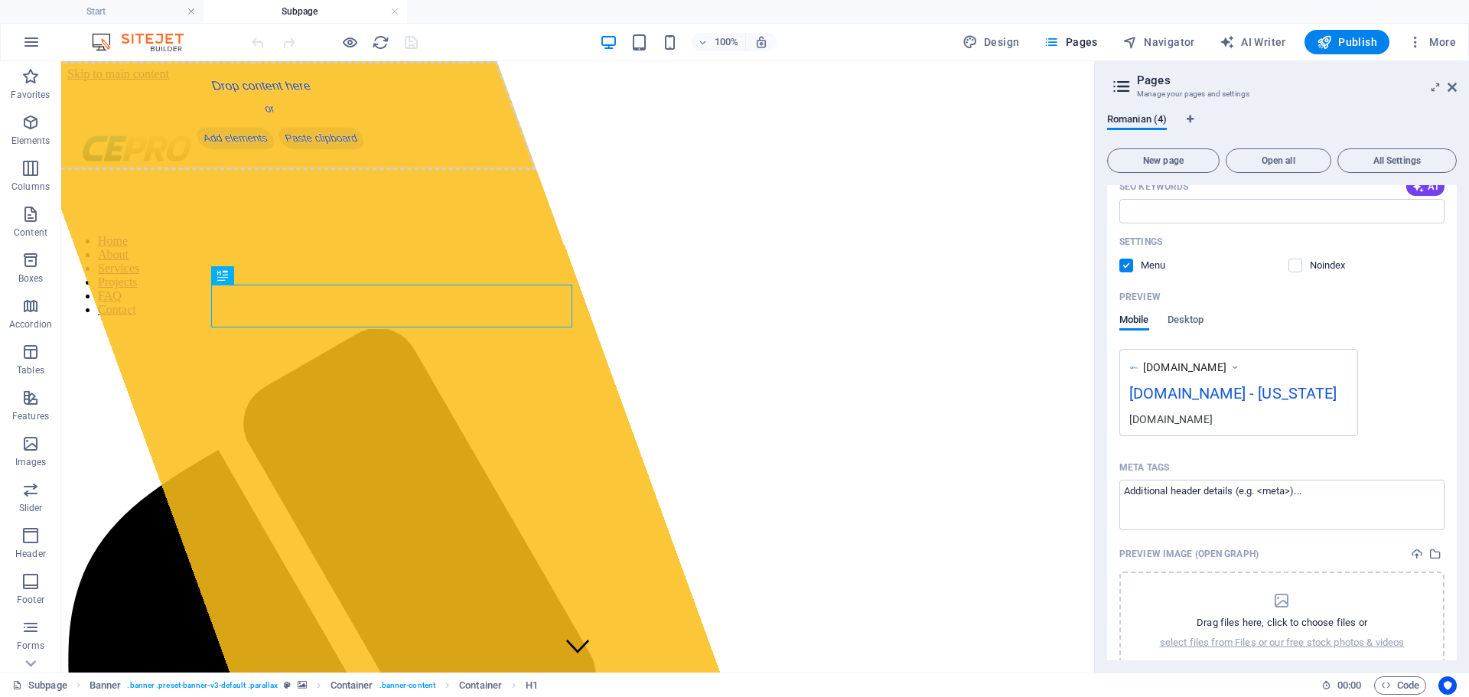
scroll to position [202, 0]
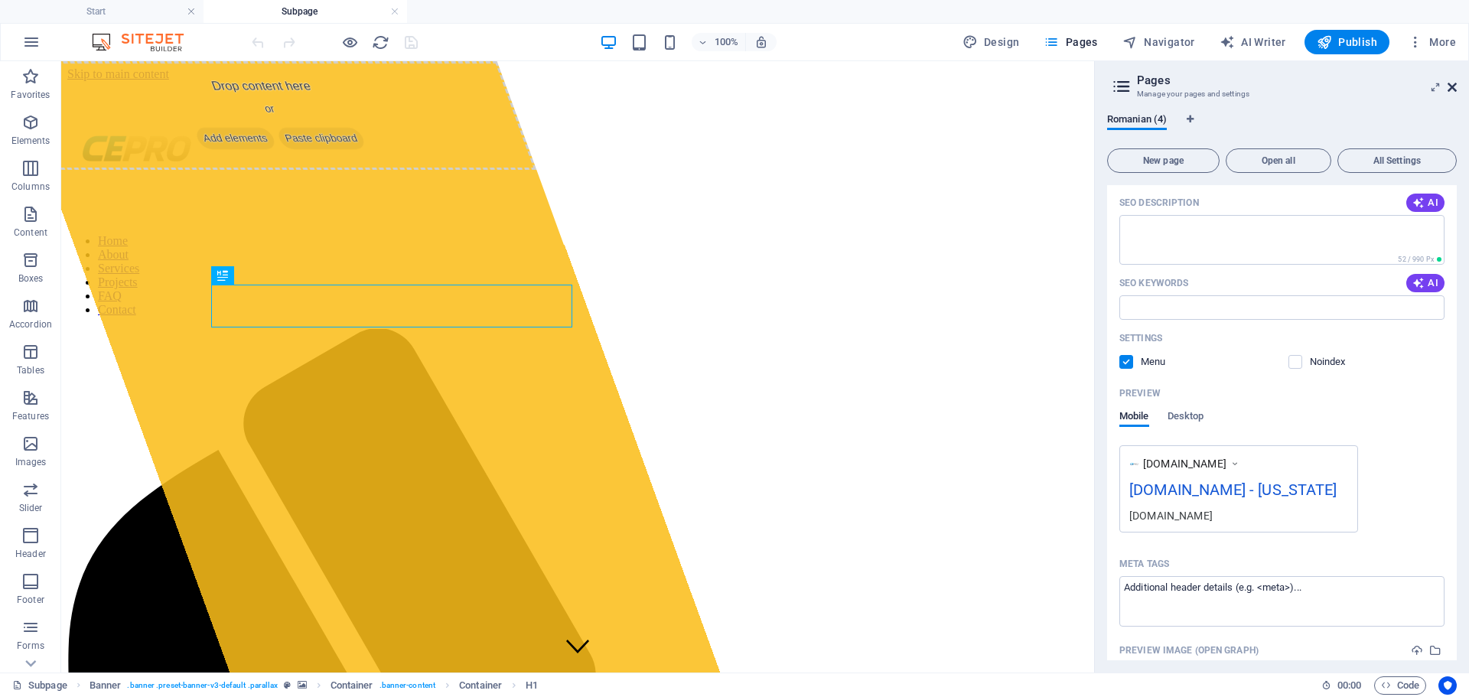
drag, startPoint x: 1455, startPoint y: 87, endPoint x: 1393, endPoint y: 26, distance: 87.1
click at [1454, 87] on icon at bounding box center [1451, 87] width 9 height 12
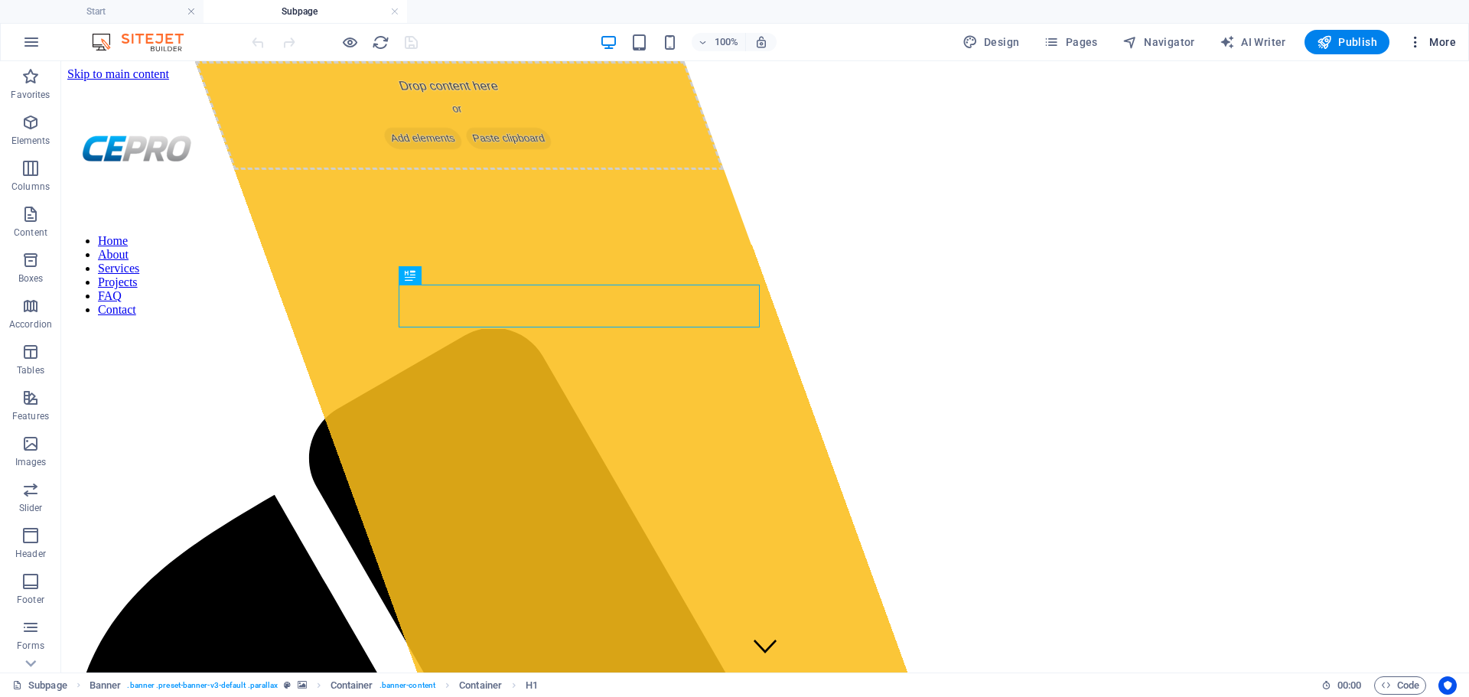
click at [1441, 37] on span "More" at bounding box center [1432, 41] width 48 height 15
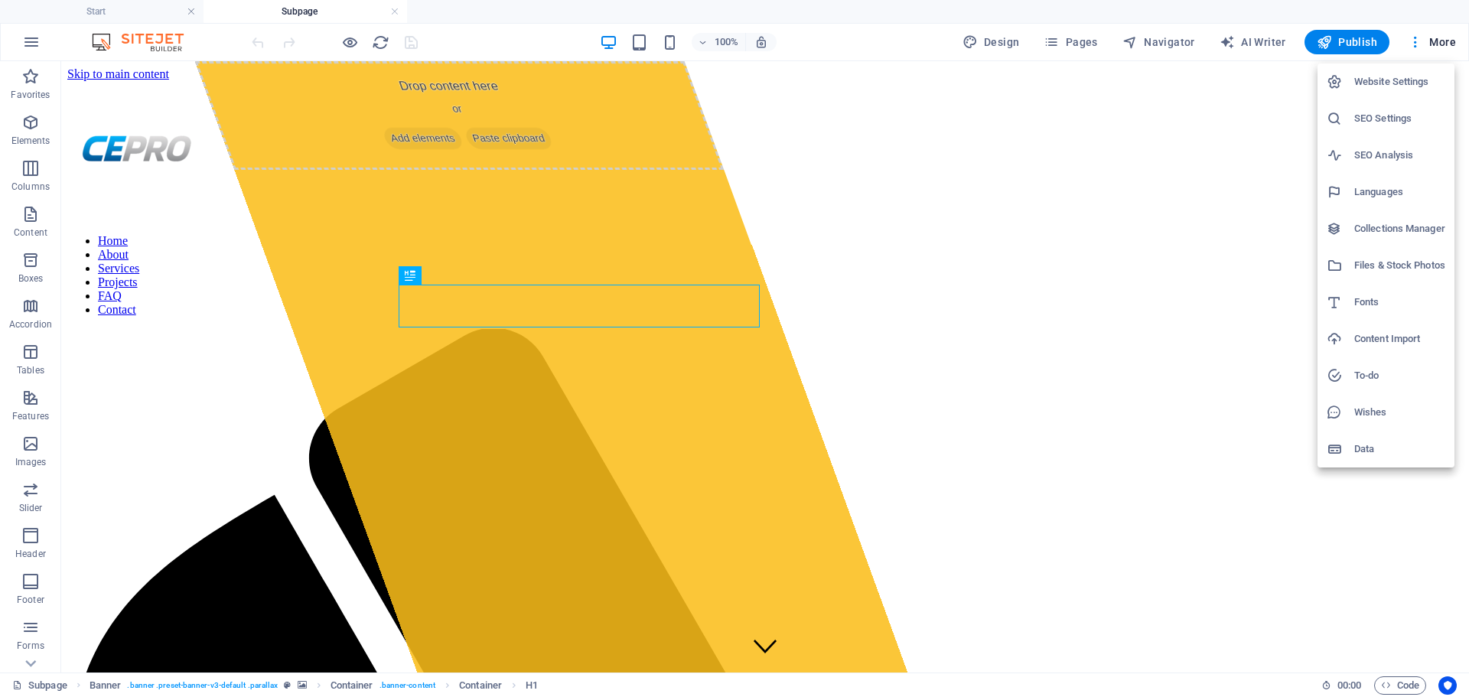
click at [1408, 77] on h6 "Website Settings" at bounding box center [1399, 82] width 91 height 18
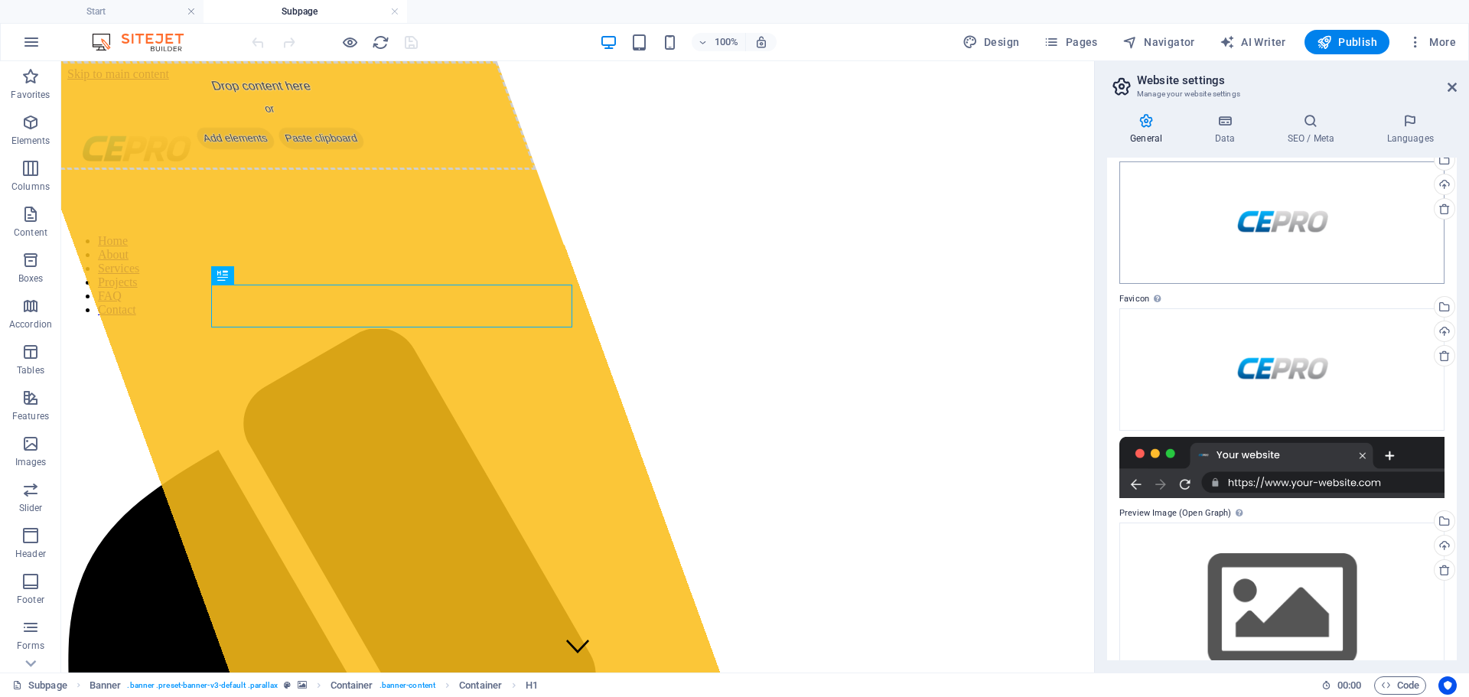
scroll to position [119, 0]
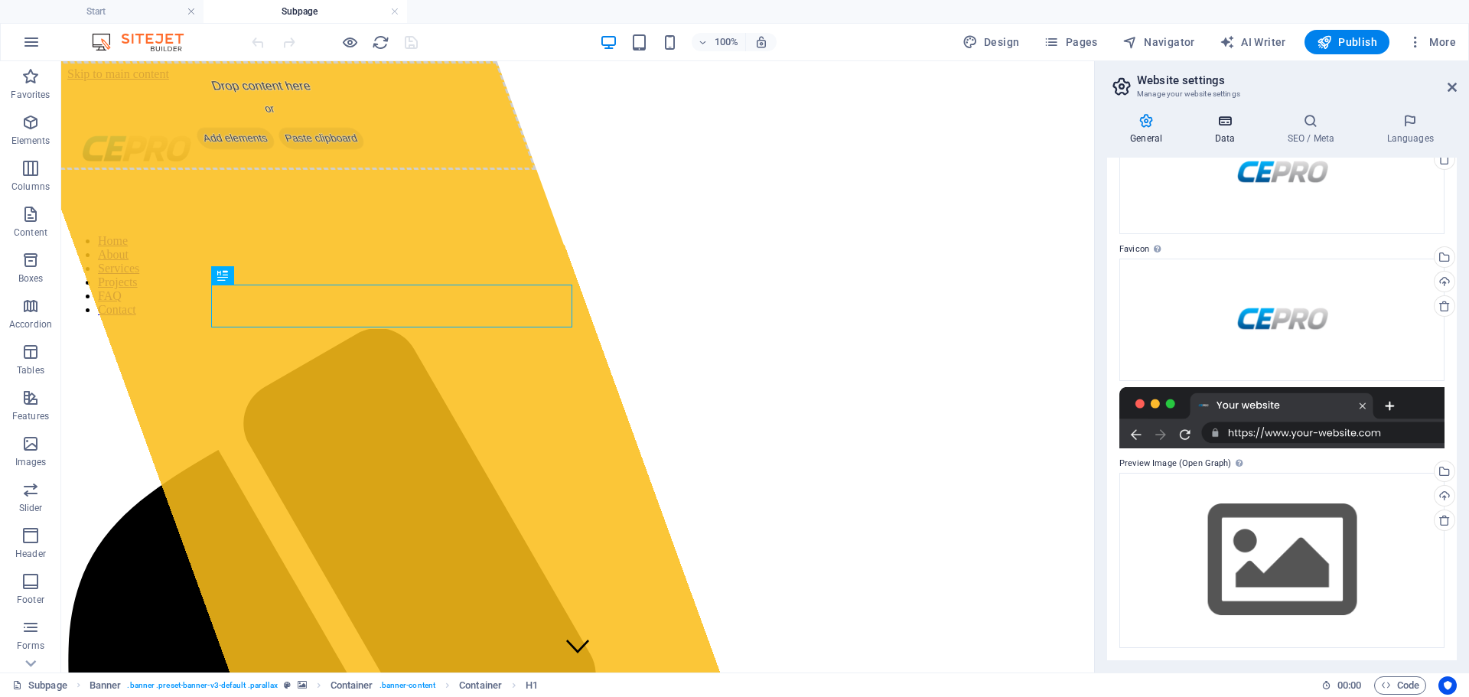
click at [1233, 125] on icon at bounding box center [1224, 120] width 67 height 15
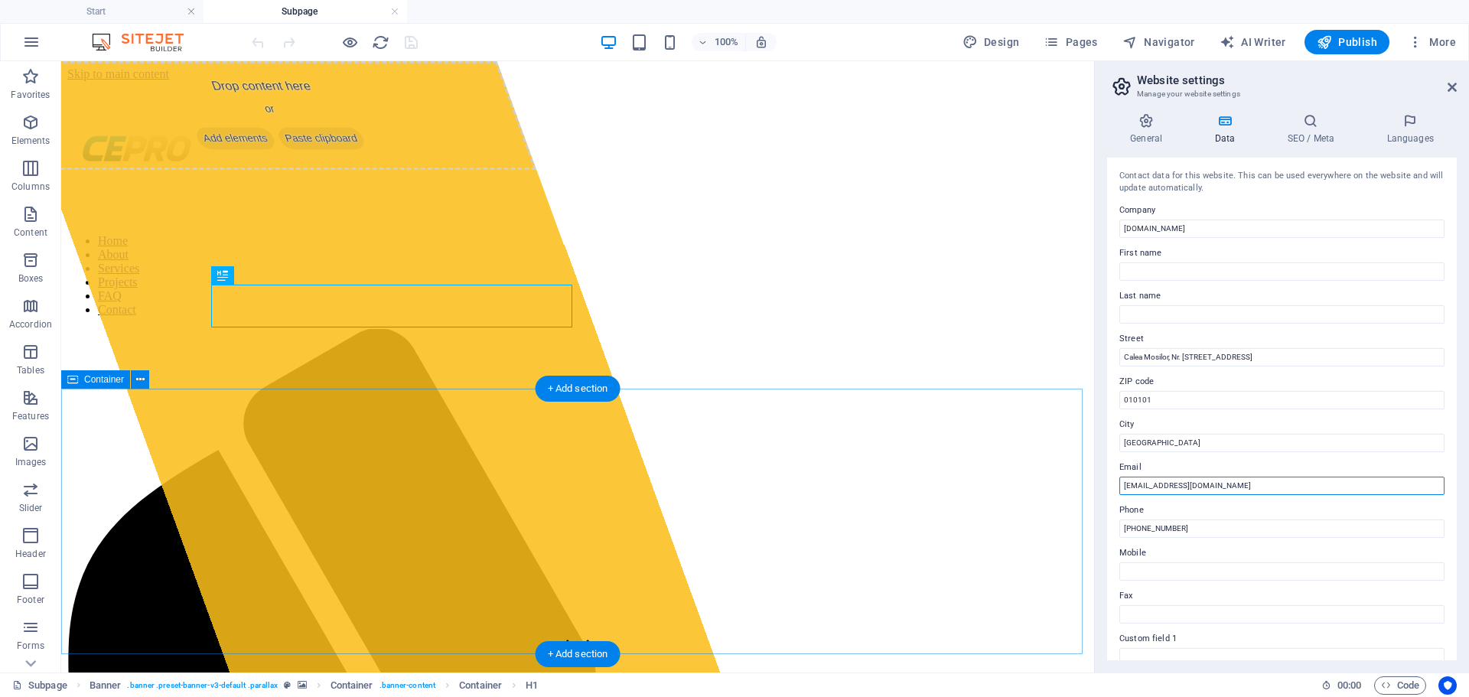
drag, startPoint x: 1264, startPoint y: 541, endPoint x: 1034, endPoint y: 483, distance: 237.5
click at [1239, 485] on input "[EMAIL_ADDRESS][DOMAIN_NAME]" at bounding box center [1281, 486] width 325 height 18
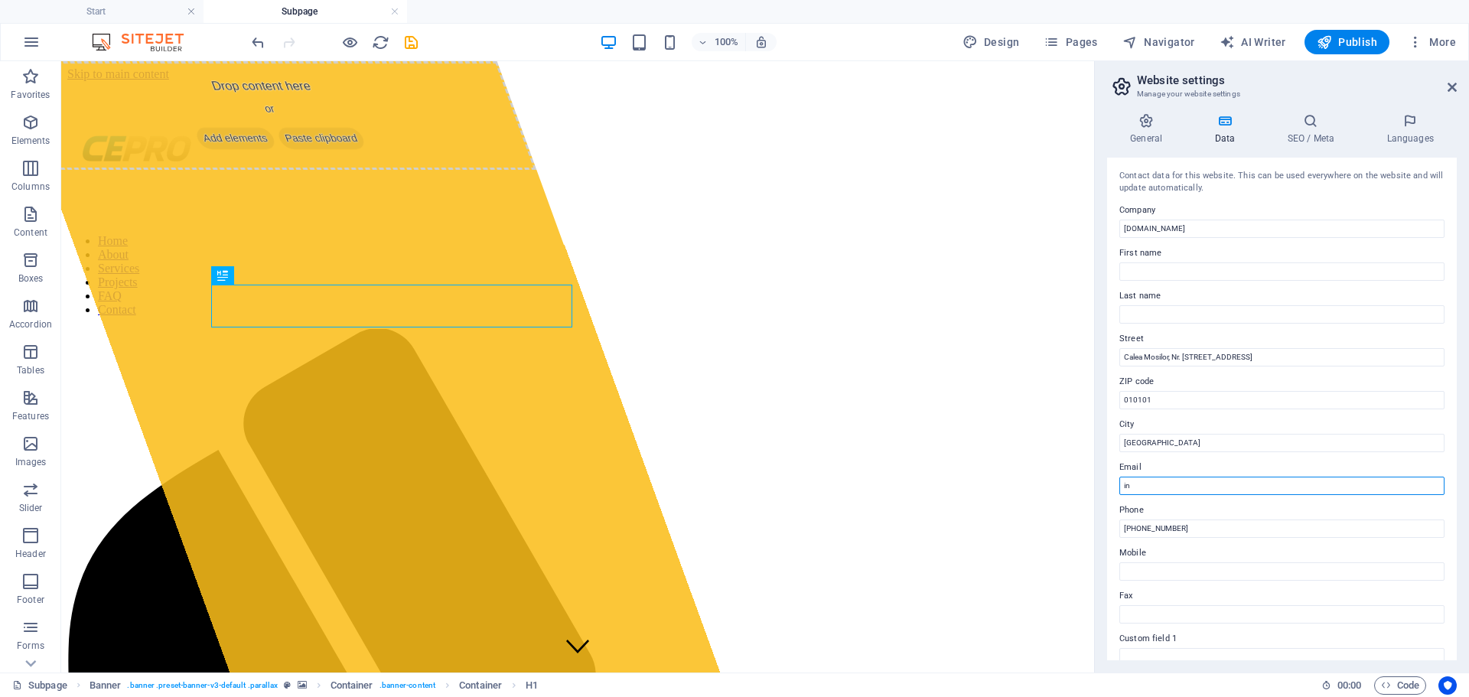
type input "i"
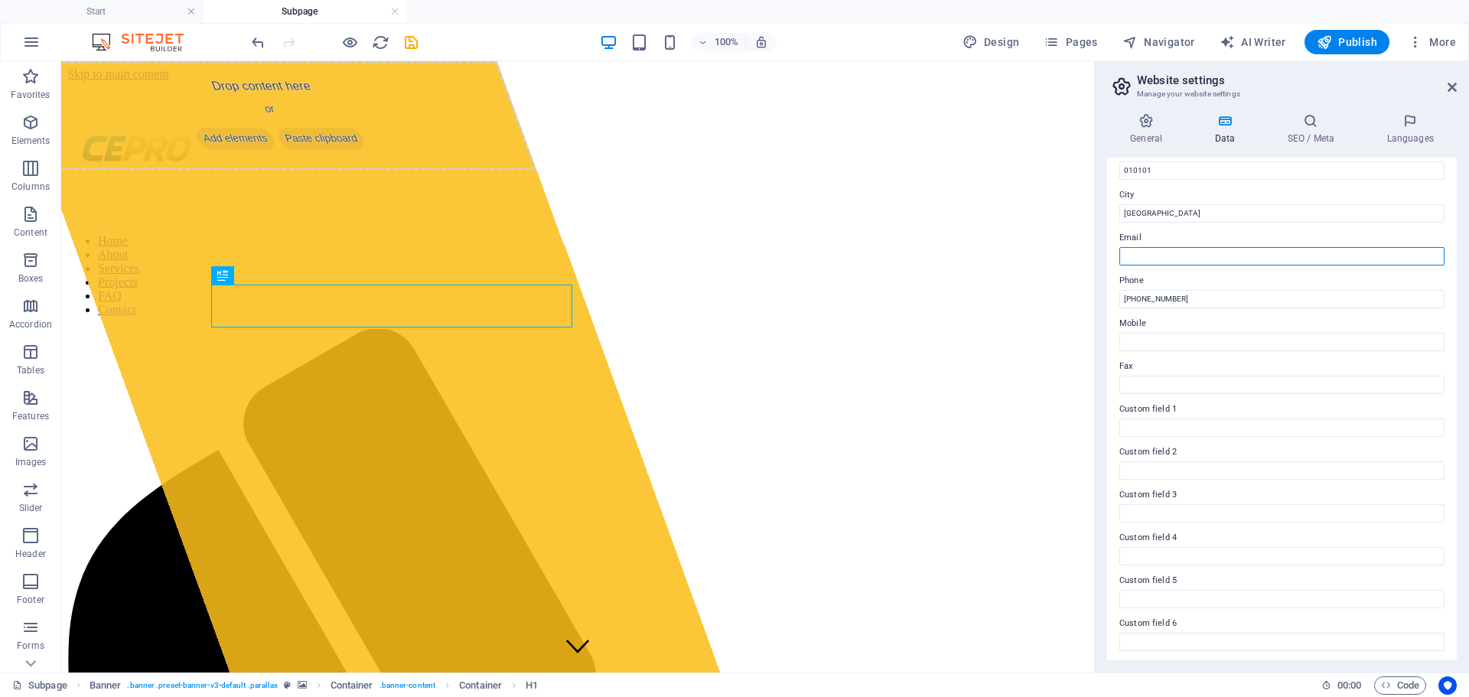
scroll to position [233, 0]
drag, startPoint x: 1204, startPoint y: 295, endPoint x: 1136, endPoint y: 302, distance: 68.5
click at [1136, 302] on input "[PHONE_NUMBER]" at bounding box center [1281, 296] width 325 height 18
type input "[PHONE_NUMBER]"
click at [1320, 125] on icon at bounding box center [1310, 120] width 93 height 15
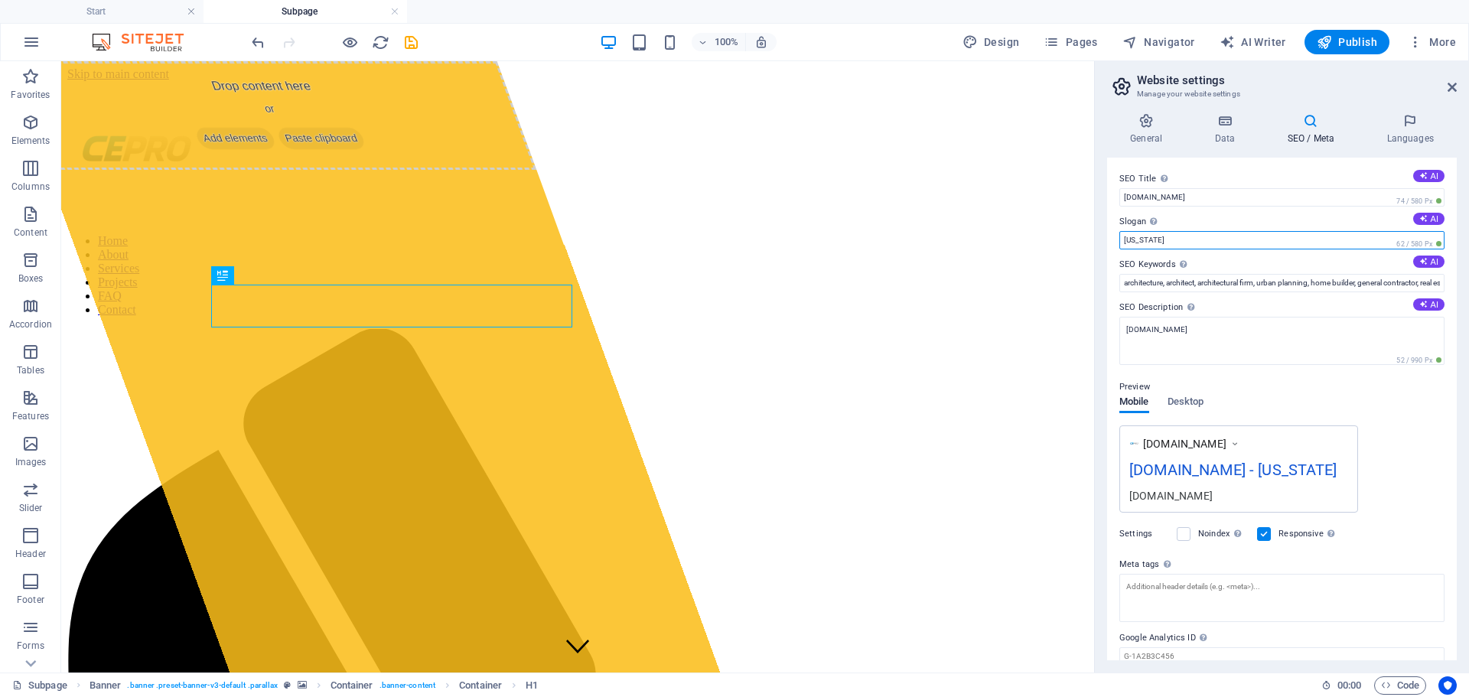
drag, startPoint x: 1252, startPoint y: 300, endPoint x: 1091, endPoint y: 241, distance: 171.1
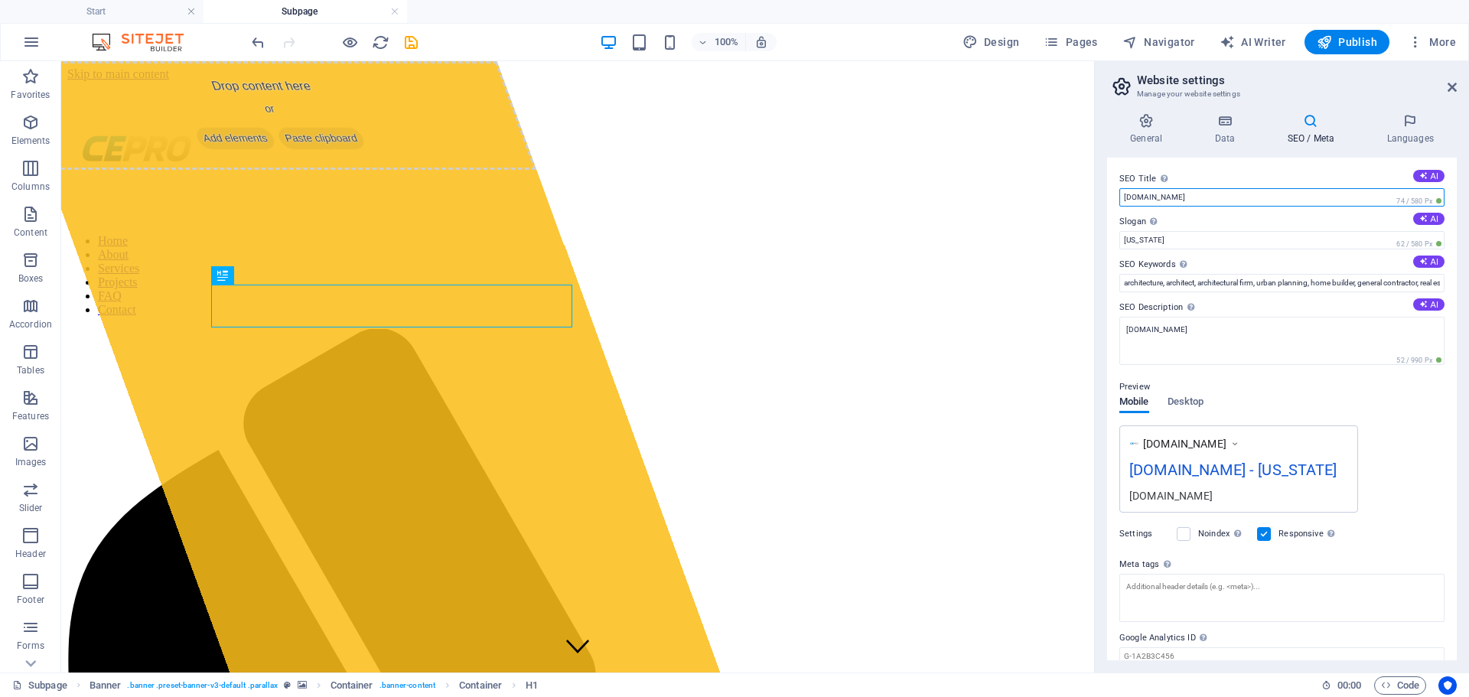
drag, startPoint x: 1255, startPoint y: 252, endPoint x: 978, endPoint y: 191, distance: 283.6
type input "CEPRO SRL"
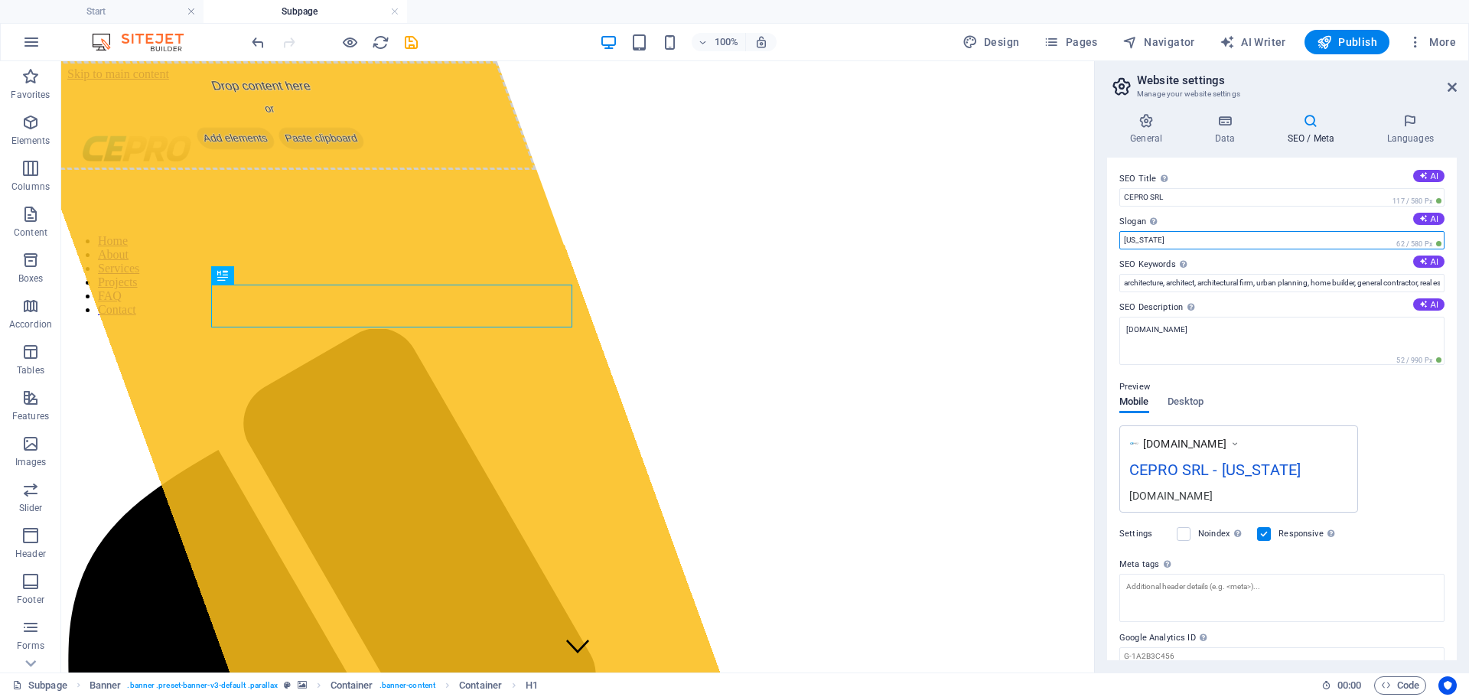
drag, startPoint x: 1273, startPoint y: 297, endPoint x: 1070, endPoint y: 248, distance: 208.6
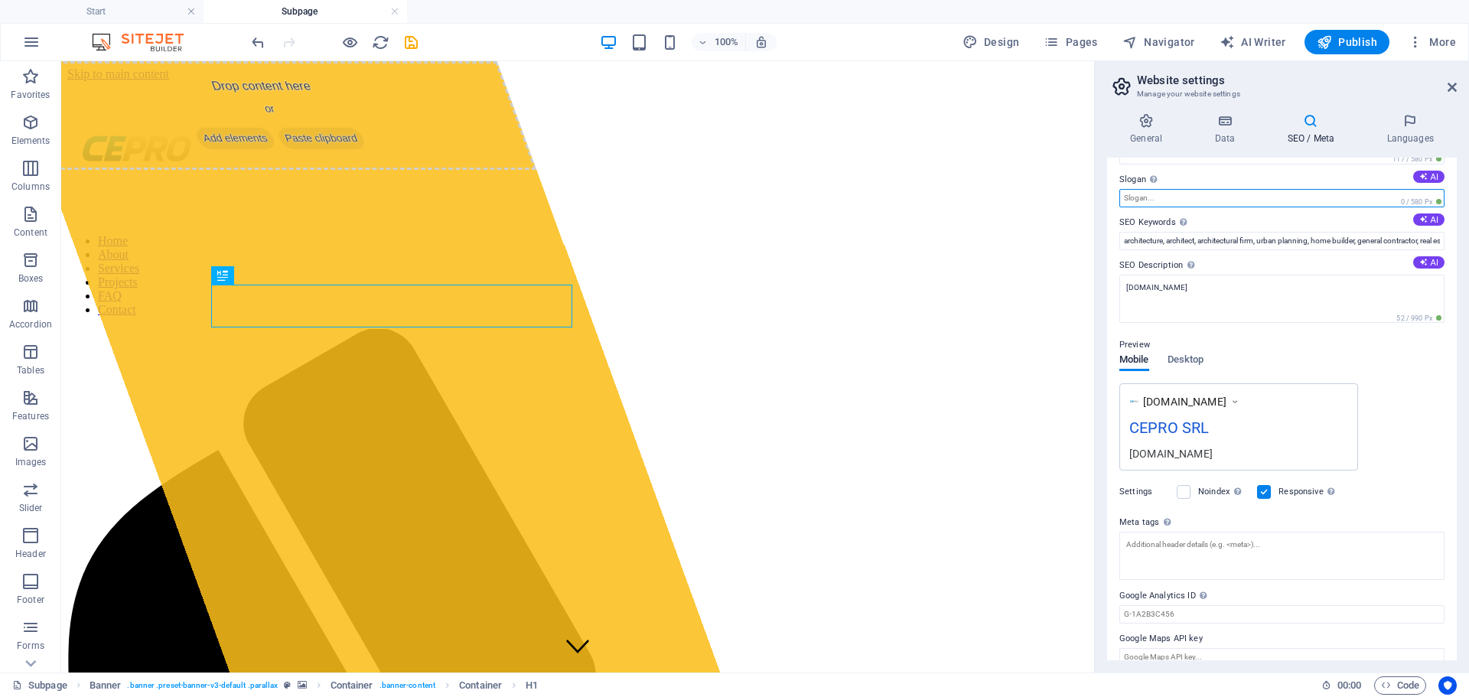
scroll to position [60, 0]
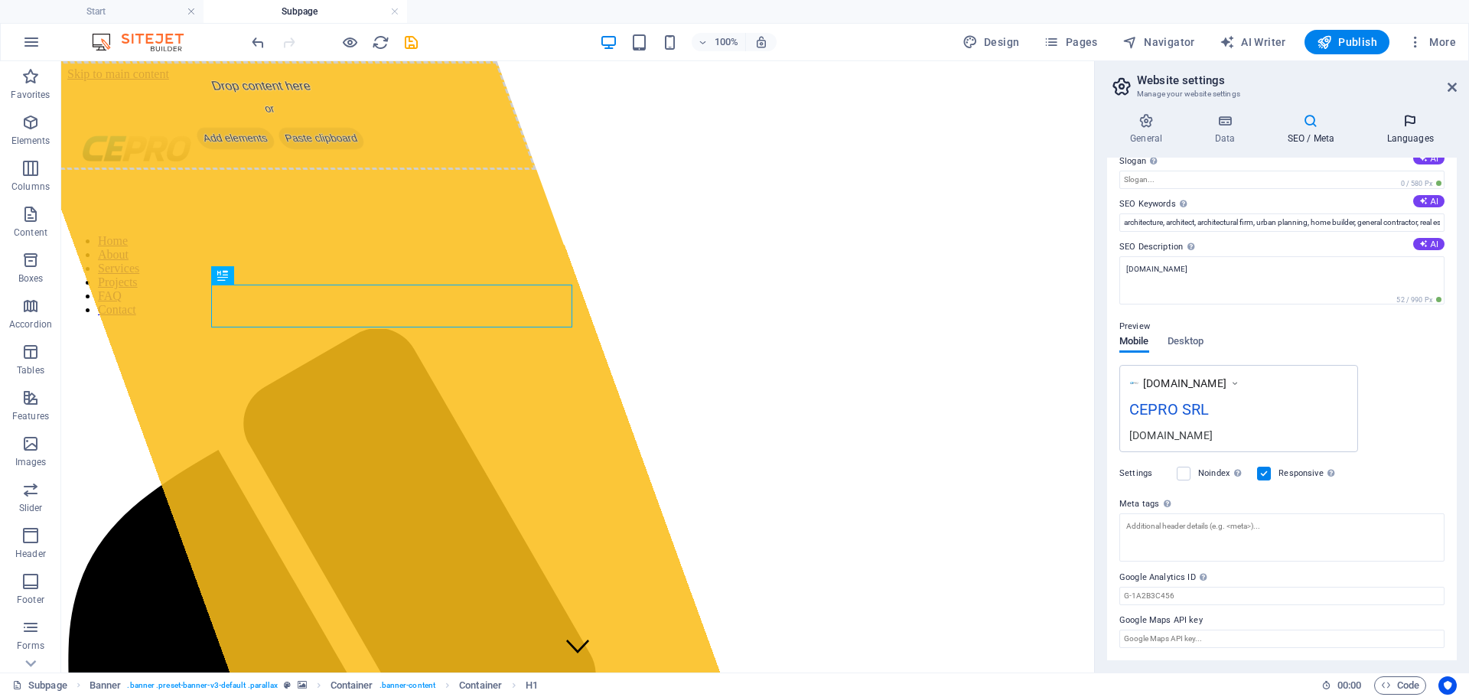
click at [1401, 122] on icon at bounding box center [1409, 120] width 93 height 15
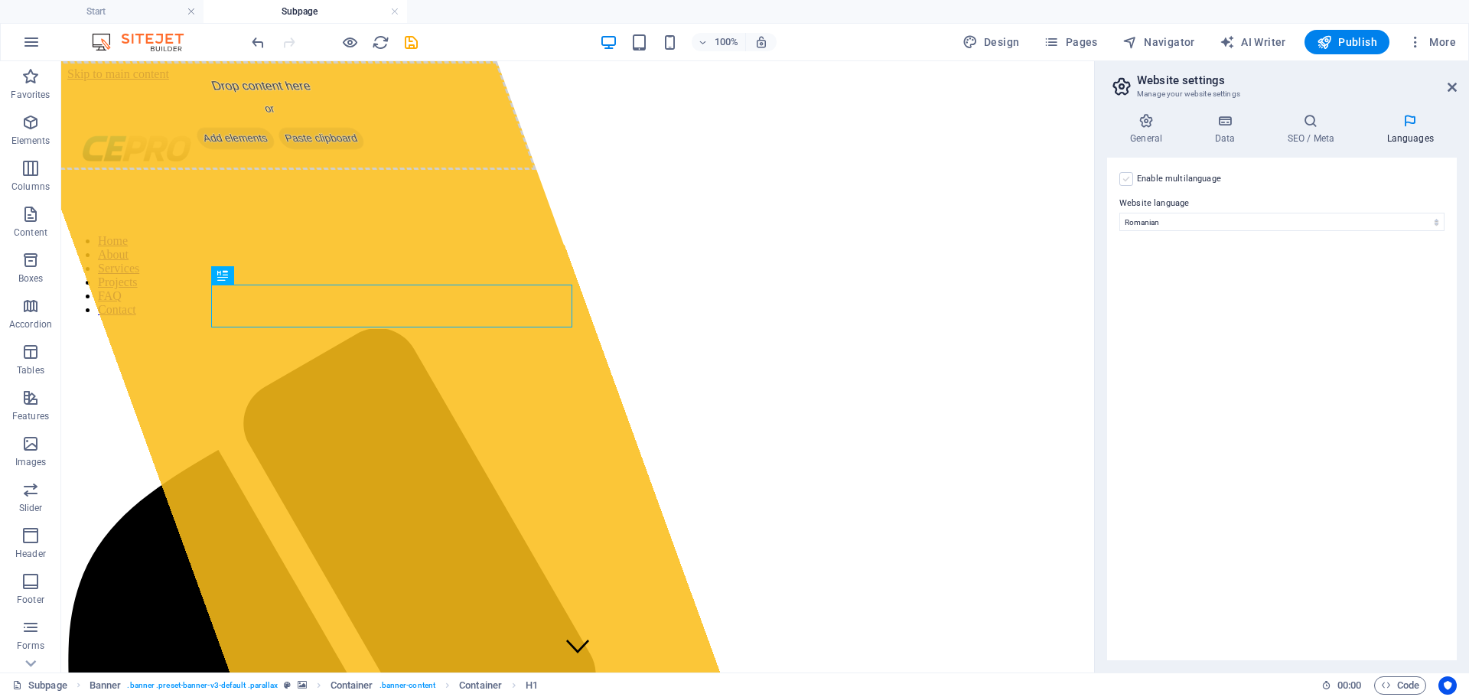
click at [1129, 180] on label at bounding box center [1126, 179] width 14 height 14
click at [0, 0] on input "Enable multilanguage To disable multilanguage delete all languages until only o…" at bounding box center [0, 0] width 0 height 0
select select
click at [1129, 180] on label at bounding box center [1126, 179] width 14 height 14
click at [0, 0] on input "Enable multilanguage To disable multilanguage delete all languages until only o…" at bounding box center [0, 0] width 0 height 0
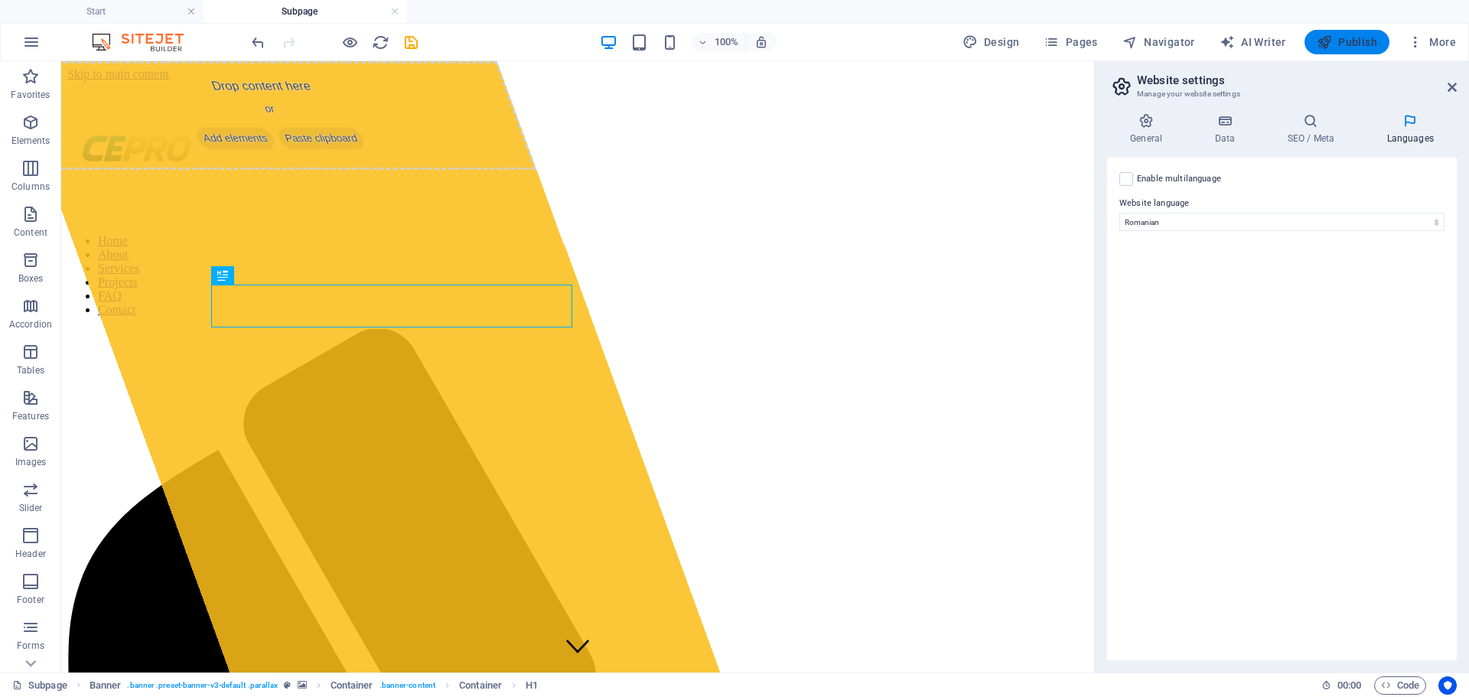
click at [1349, 47] on span "Publish" at bounding box center [1347, 41] width 60 height 15
